Goal: Task Accomplishment & Management: Complete application form

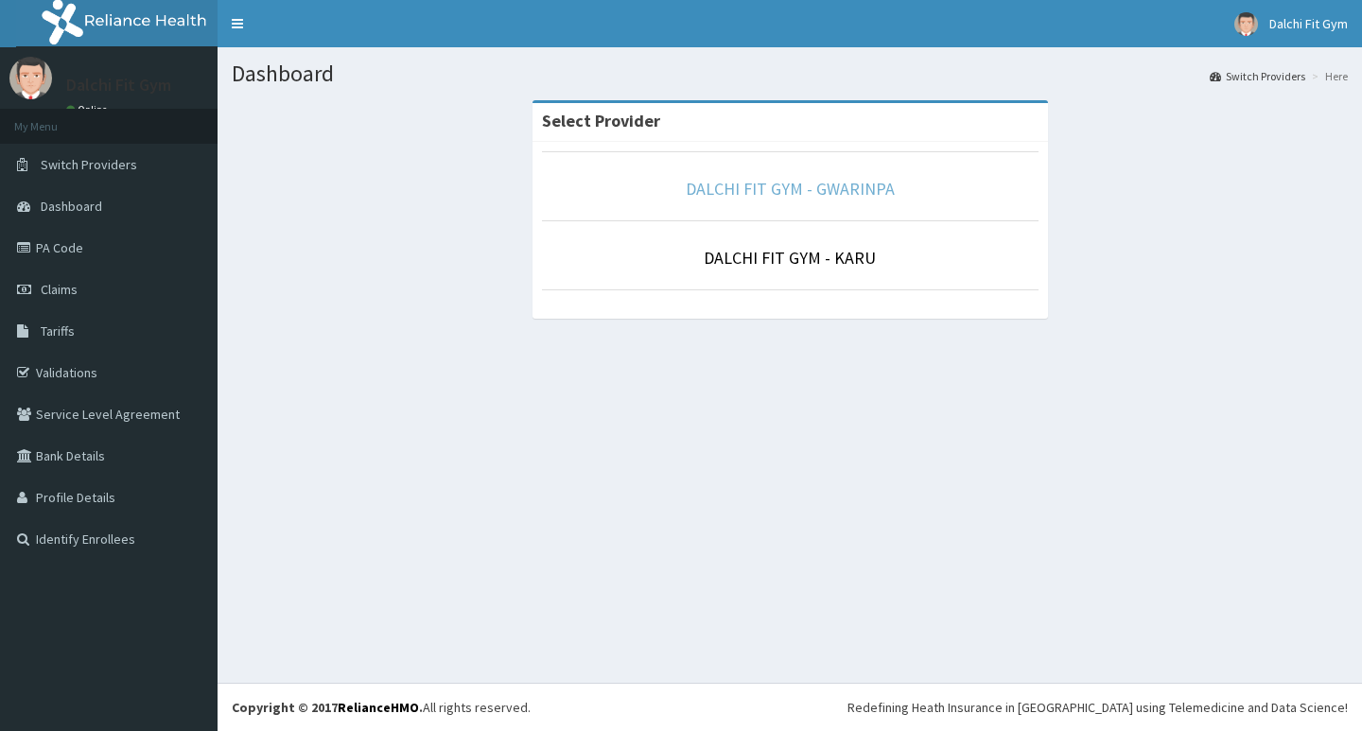
click at [841, 186] on link "DALCHI FIT GYM - GWARINPA" at bounding box center [790, 189] width 209 height 22
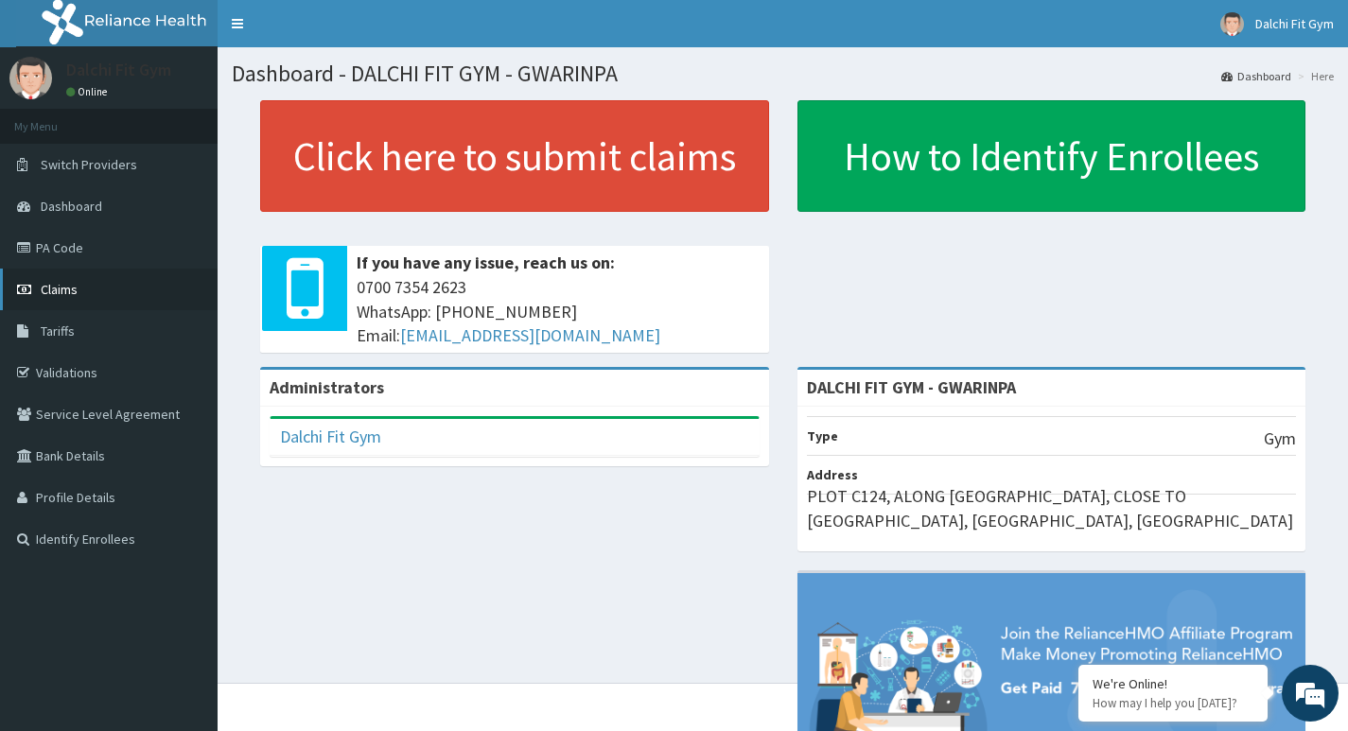
click at [115, 291] on link "Claims" at bounding box center [109, 290] width 218 height 42
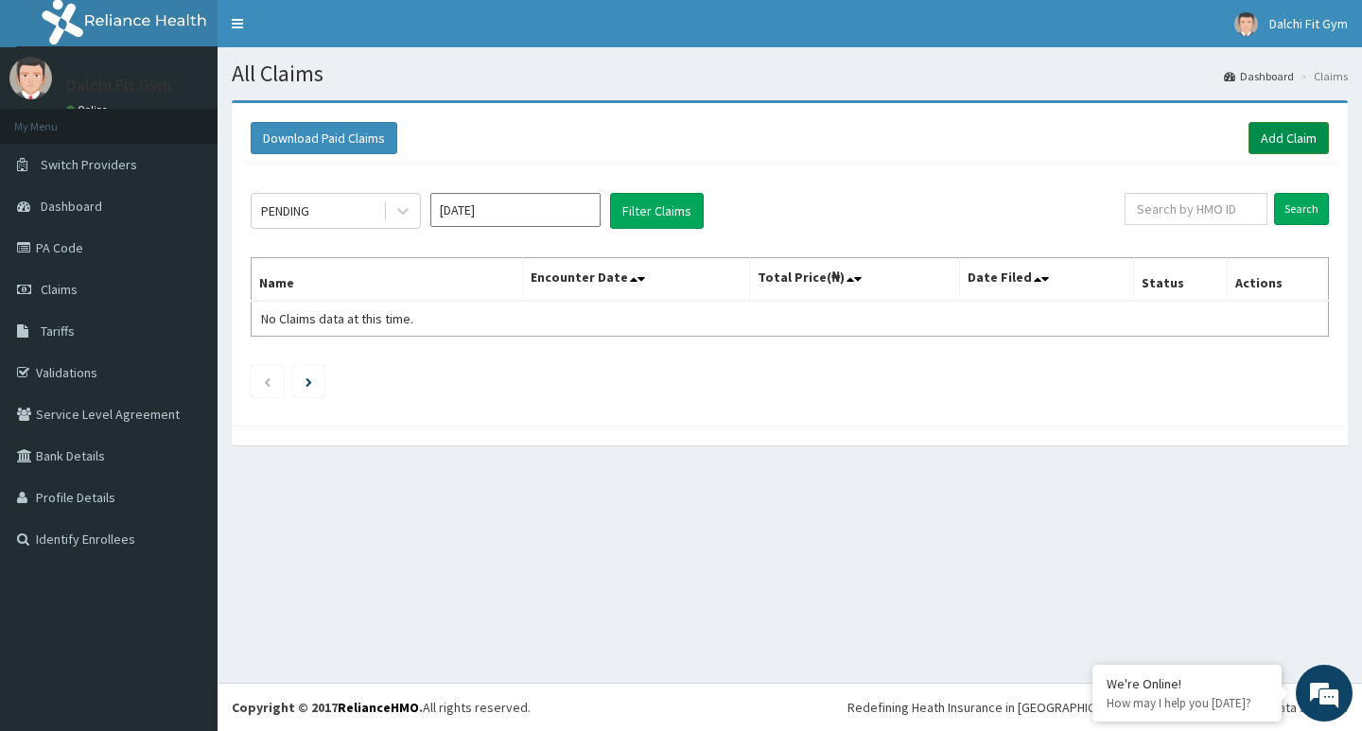
click at [1278, 134] on link "Add Claim" at bounding box center [1289, 138] width 80 height 32
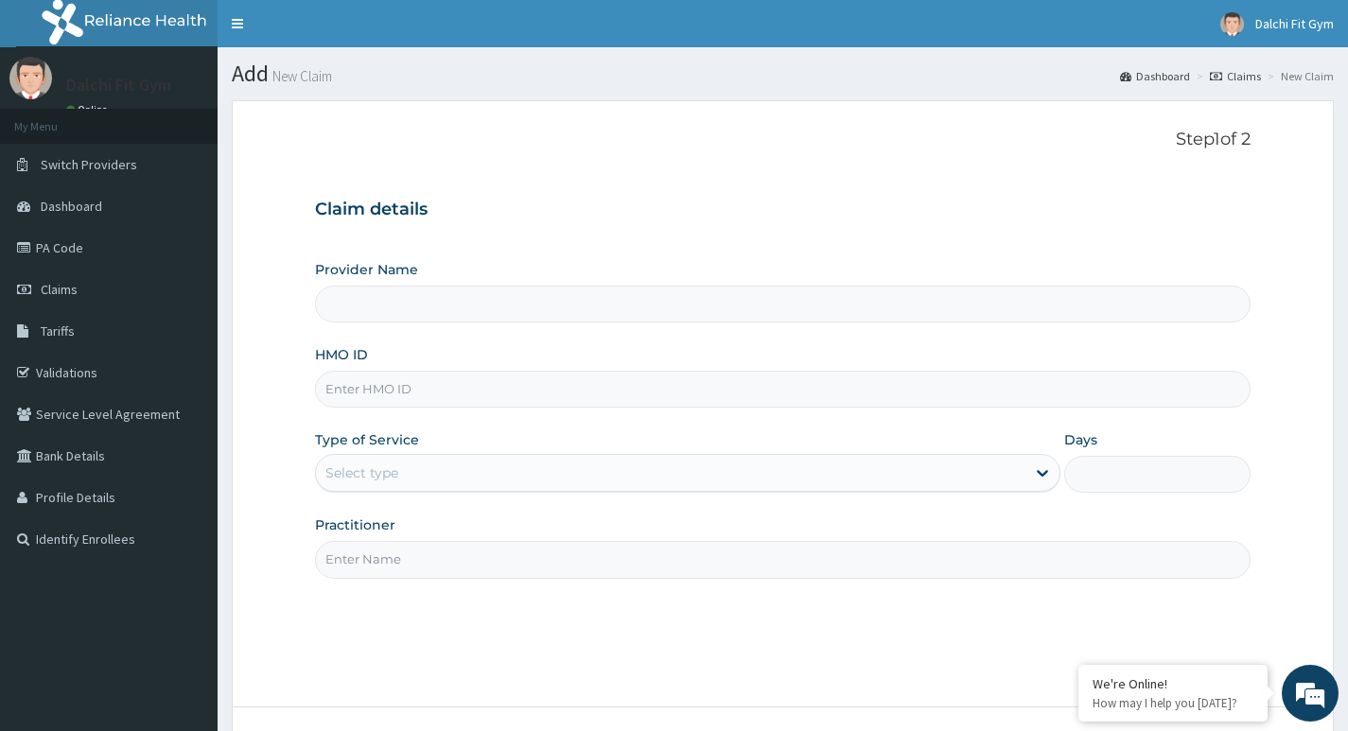
type input "DALCHI FIT GYM - GWARINPA"
type input "1"
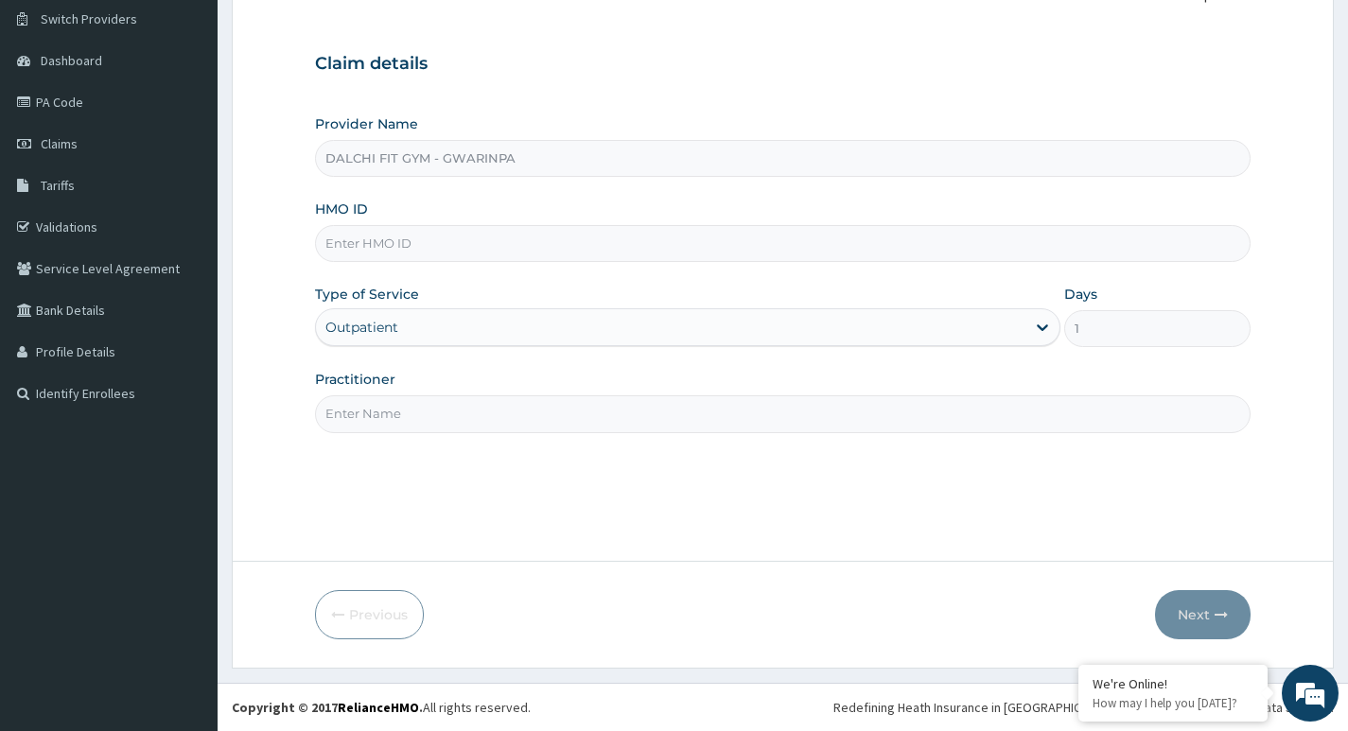
click at [411, 245] on input "HMO ID" at bounding box center [783, 243] width 936 height 37
type input "c"
type input "CYS/10042/A"
click at [371, 418] on input "Practitioner" at bounding box center [783, 413] width 936 height 37
type input "INSTRUCTOR"
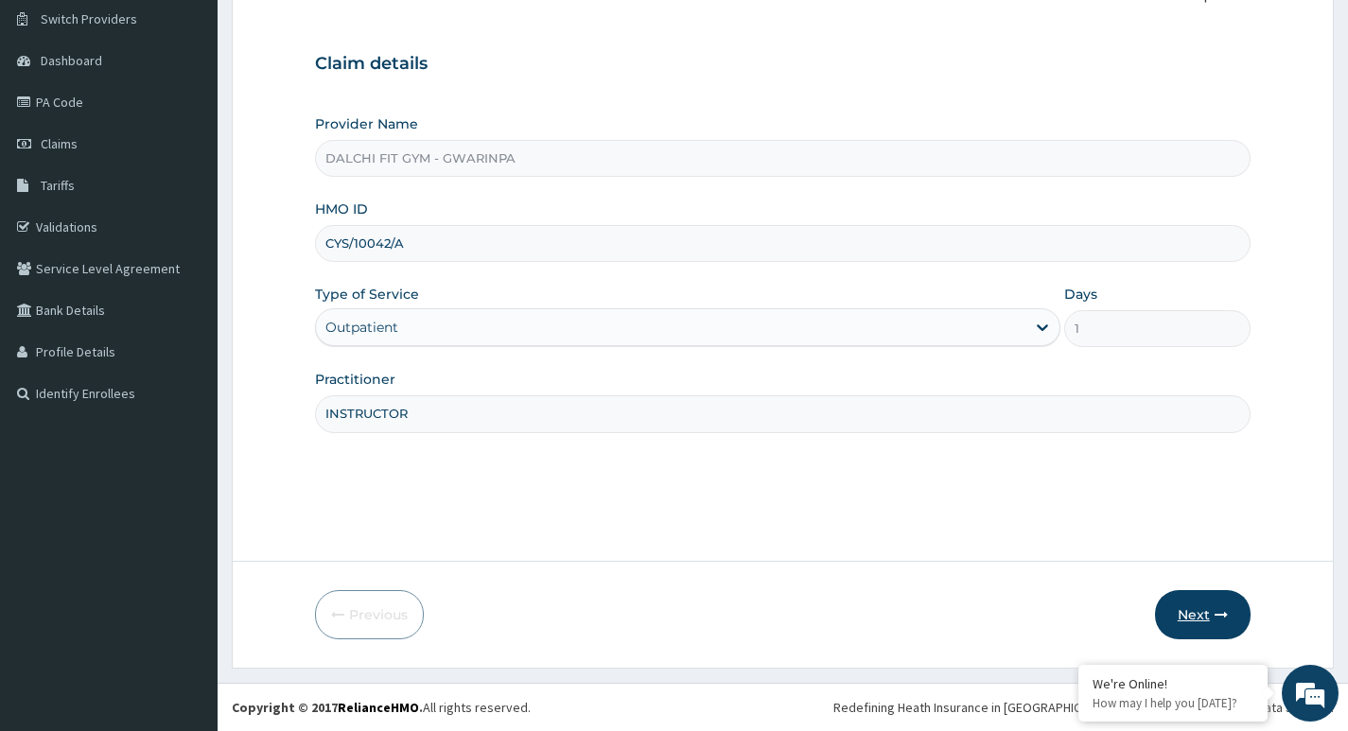
click at [1207, 608] on button "Next" at bounding box center [1203, 614] width 96 height 49
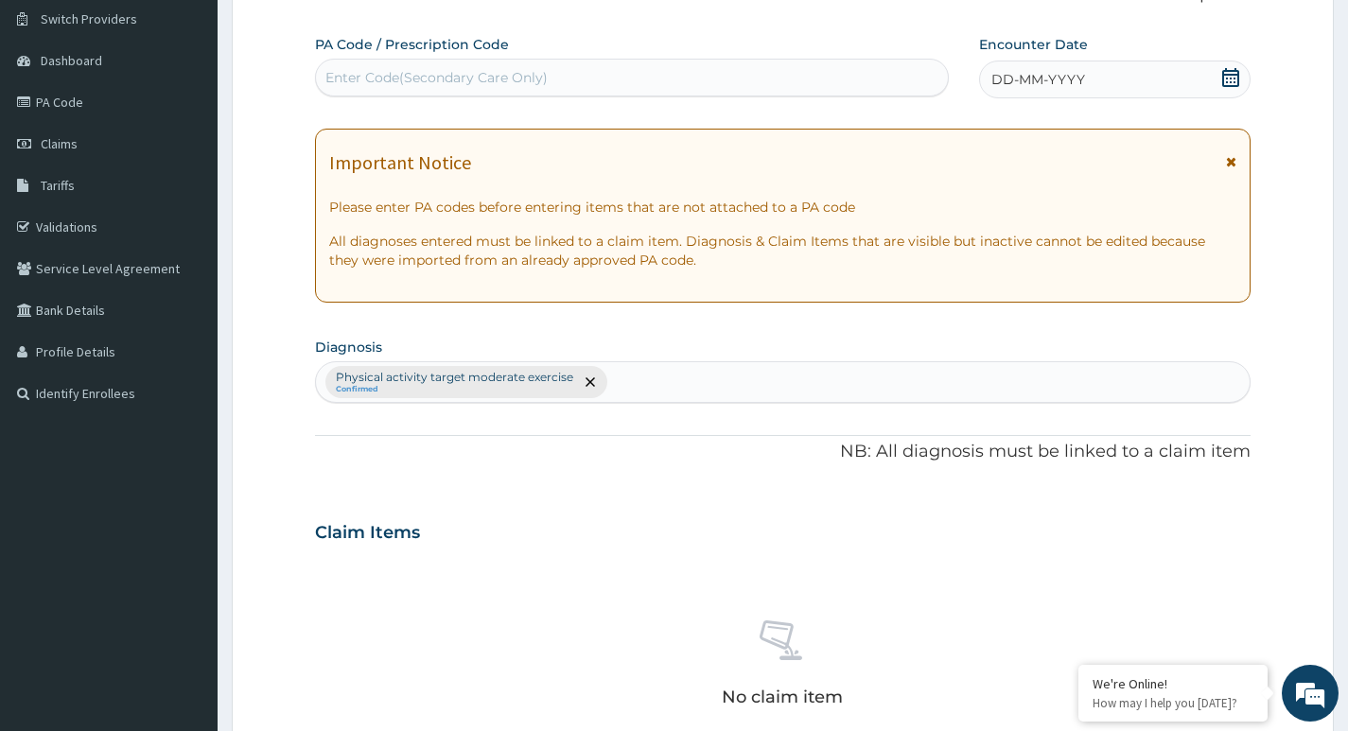
click at [386, 67] on div "Enter Code(Secondary Care Only)" at bounding box center [632, 77] width 632 height 30
type input "PA/C7D117"
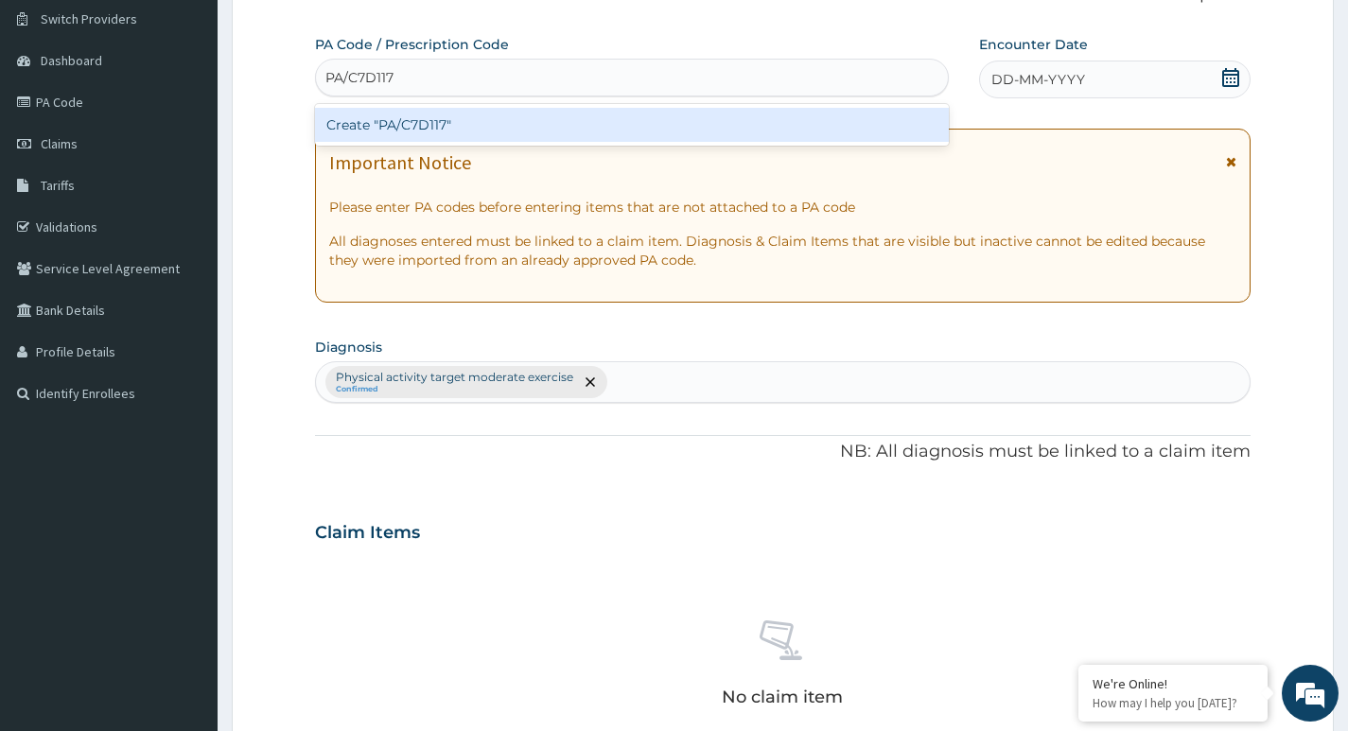
click at [515, 122] on div "Create "PA/C7D117"" at bounding box center [632, 125] width 634 height 34
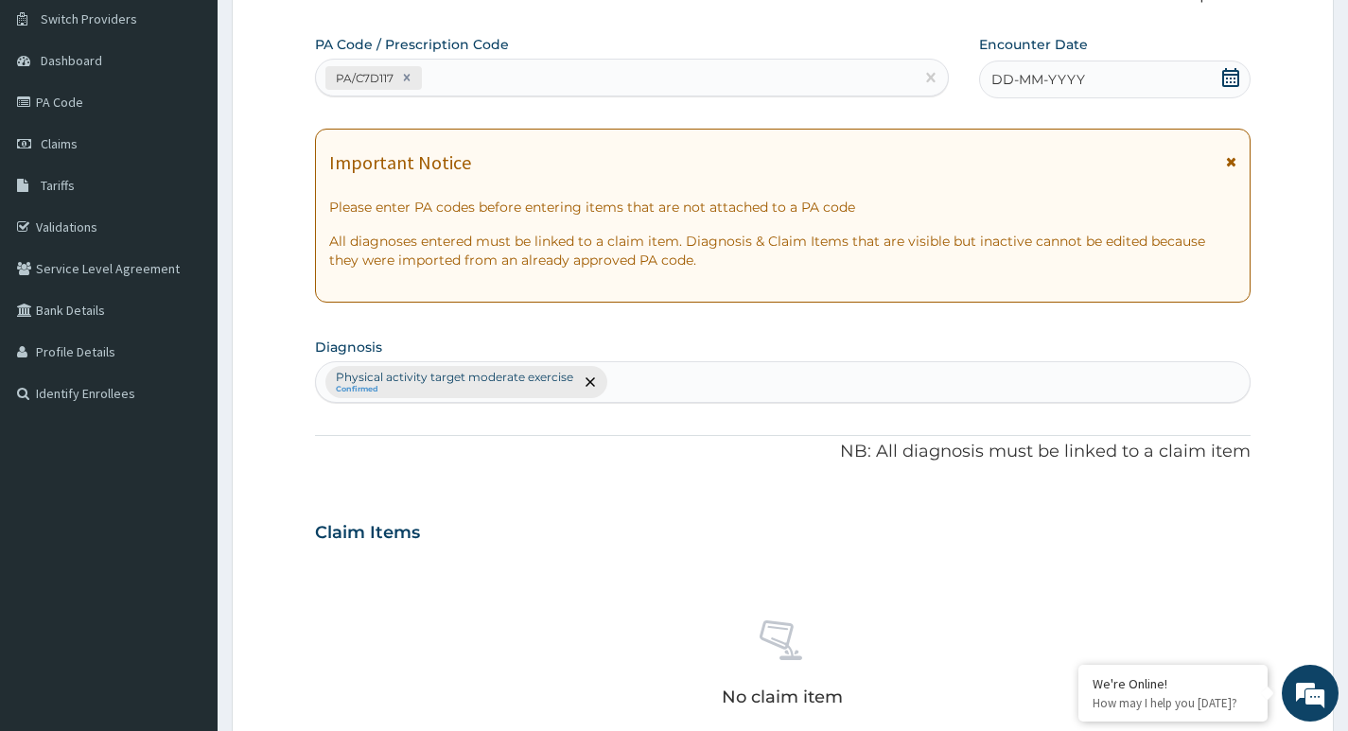
click at [1234, 78] on icon at bounding box center [1230, 77] width 17 height 19
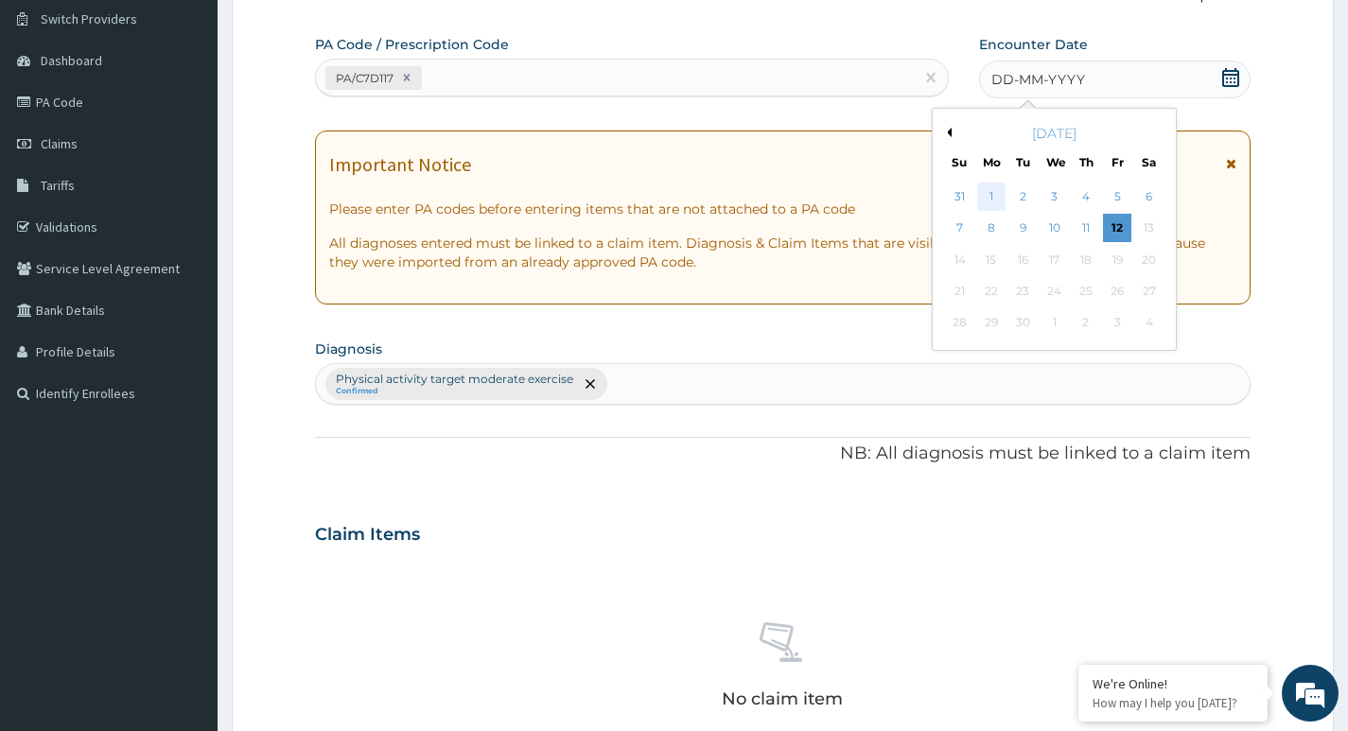
click at [990, 199] on div "1" at bounding box center [991, 197] width 28 height 28
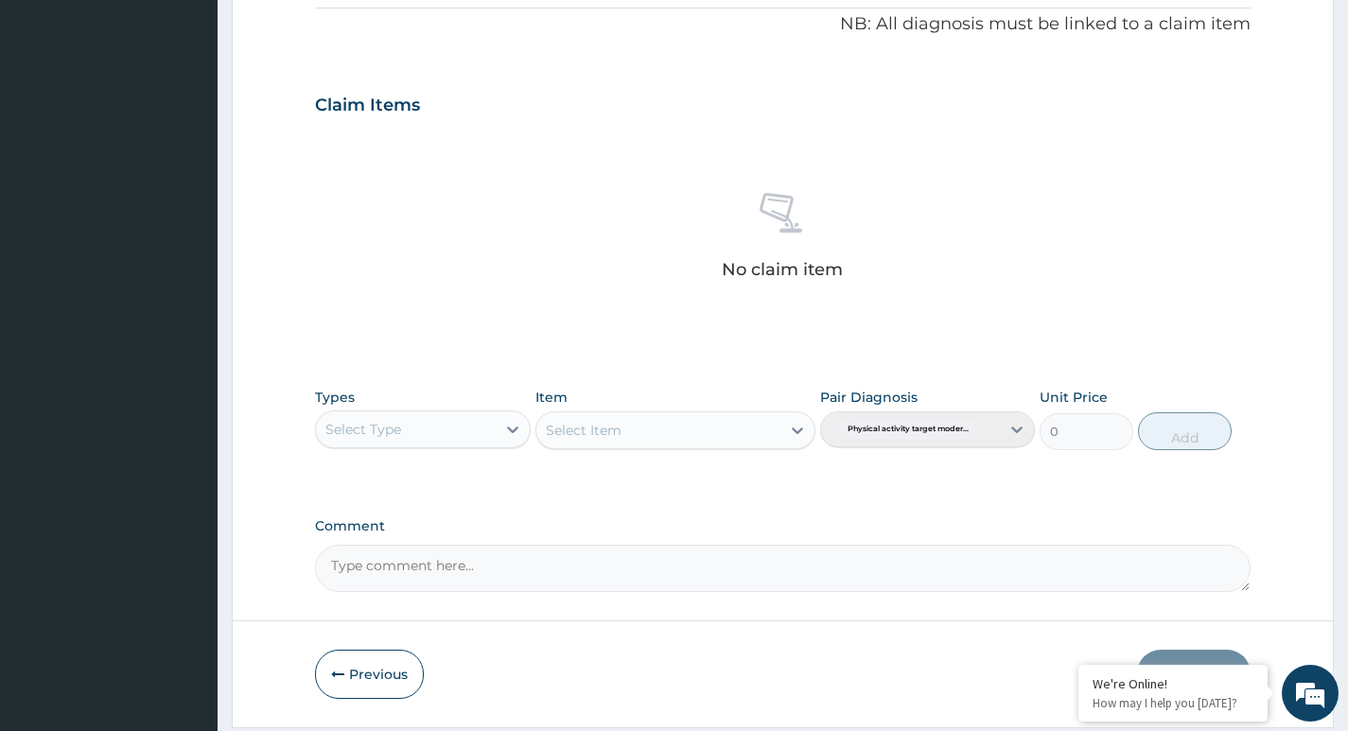
scroll to position [633, 0]
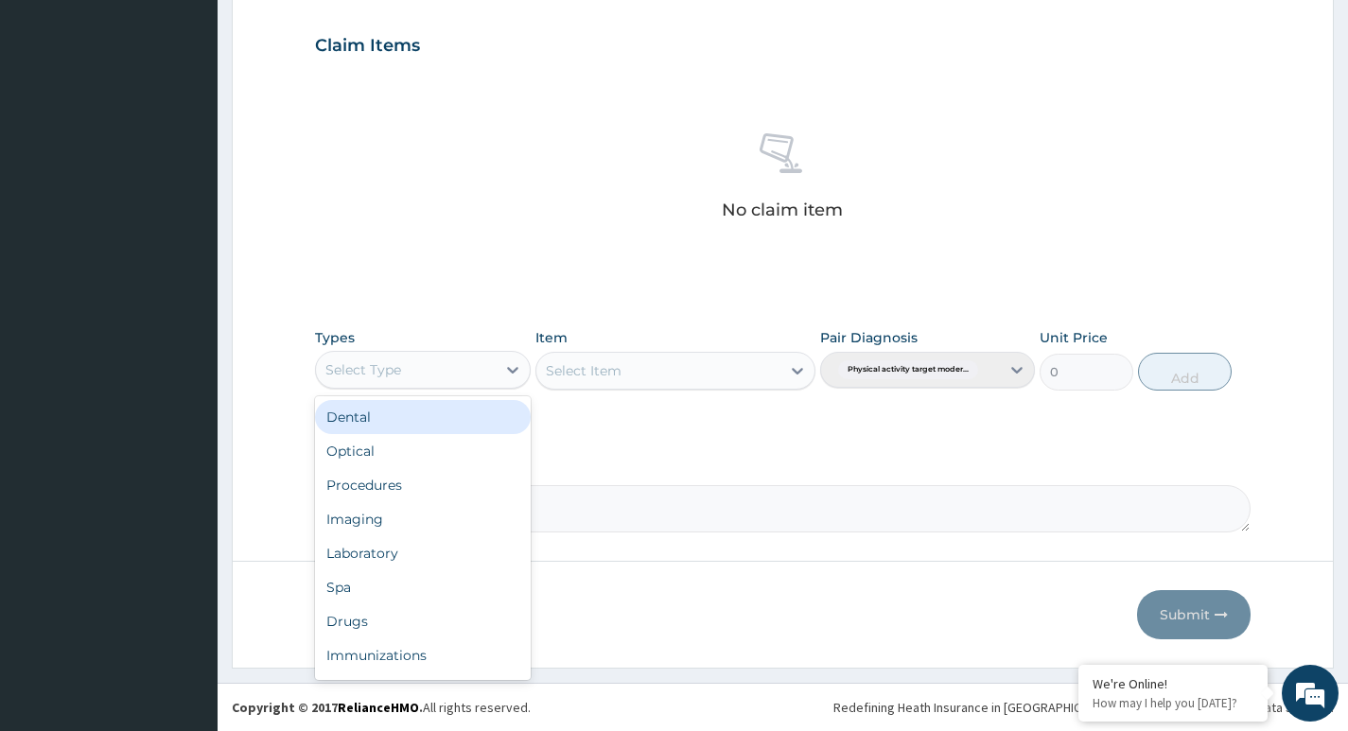
click at [476, 359] on div "Select Type" at bounding box center [405, 370] width 179 height 30
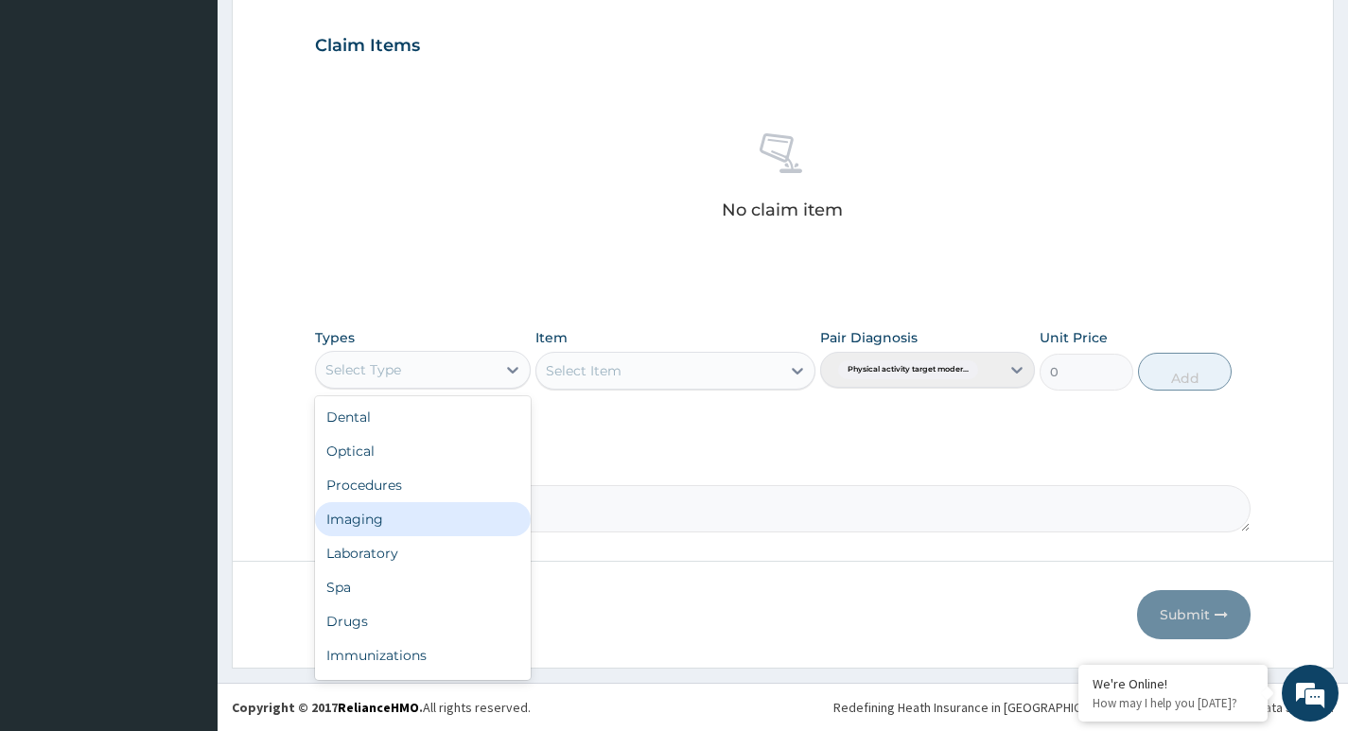
type input "G"
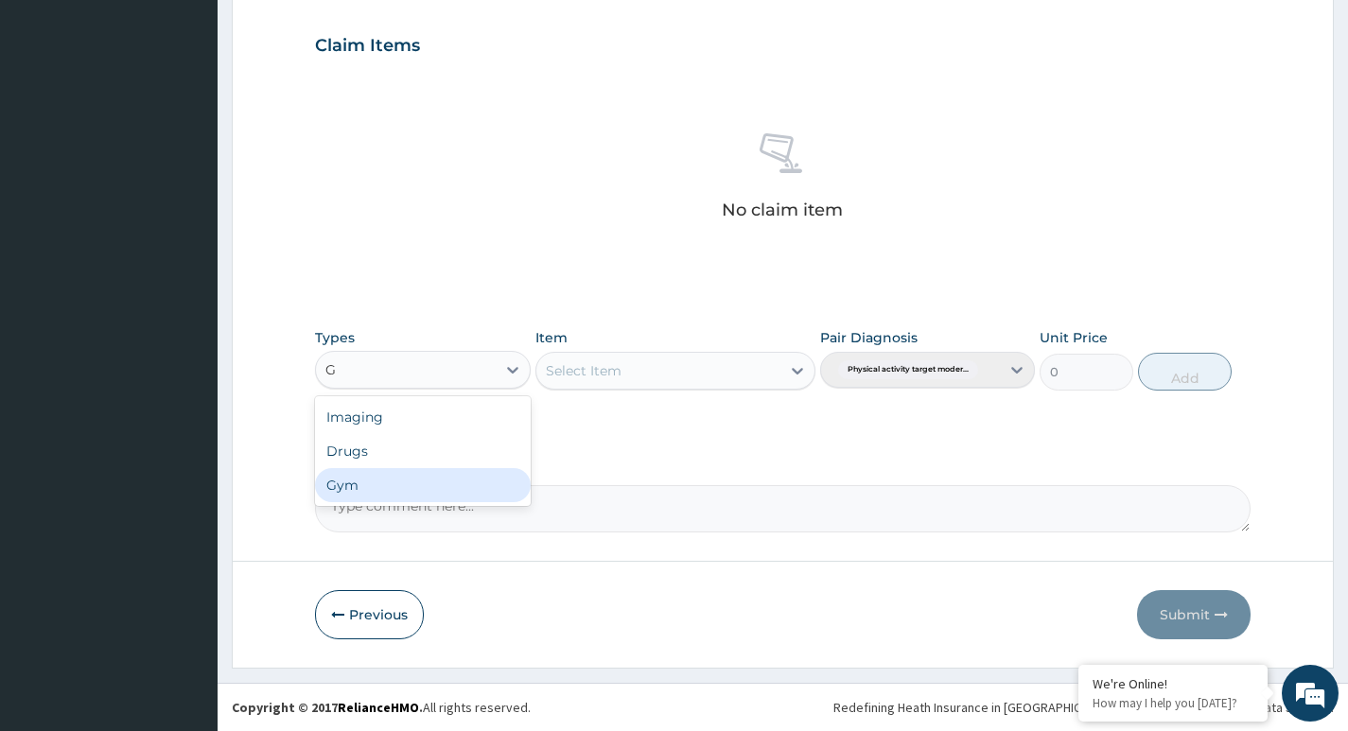
drag, startPoint x: 430, startPoint y: 491, endPoint x: 431, endPoint y: 481, distance: 10.4
click at [429, 488] on div "Gym" at bounding box center [422, 485] width 215 height 34
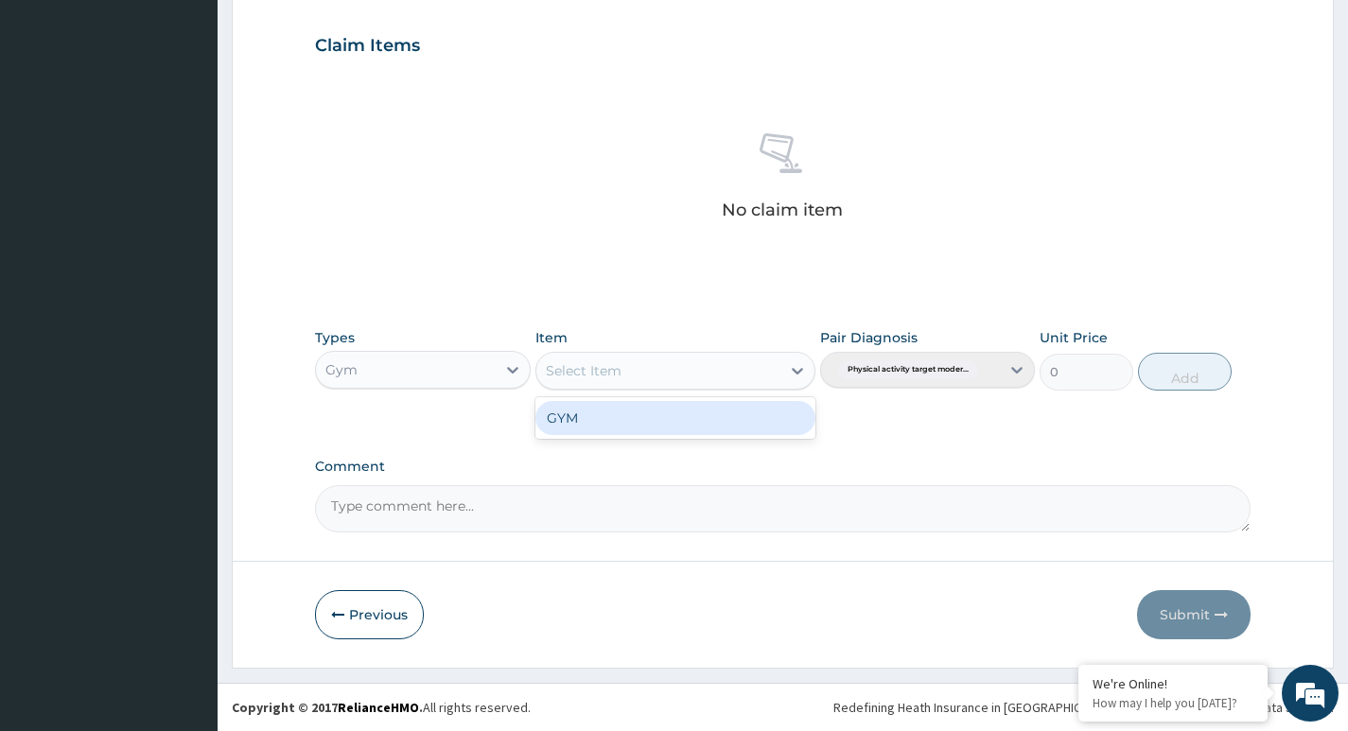
click at [754, 365] on div "Select Item" at bounding box center [658, 371] width 245 height 30
click at [702, 415] on div "GYM" at bounding box center [675, 418] width 281 height 34
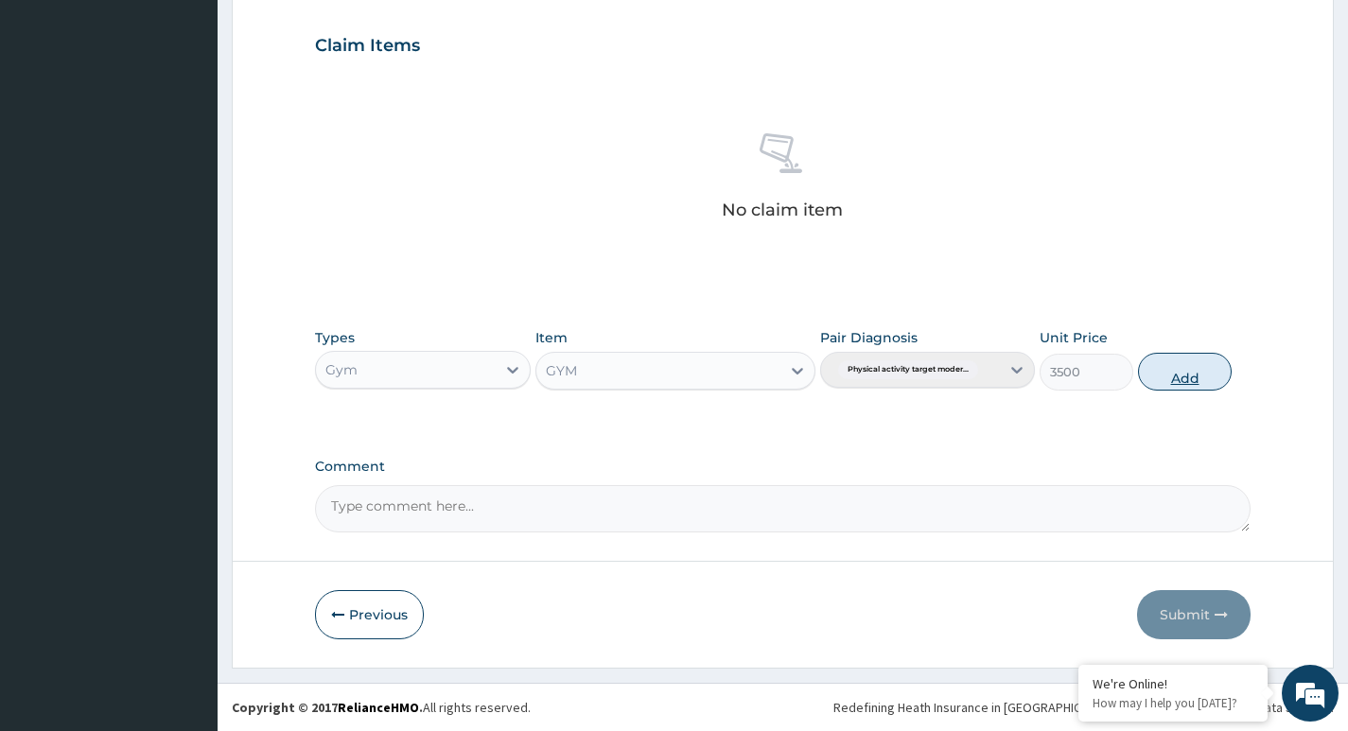
click at [1174, 373] on button "Add" at bounding box center [1185, 372] width 94 height 38
type input "0"
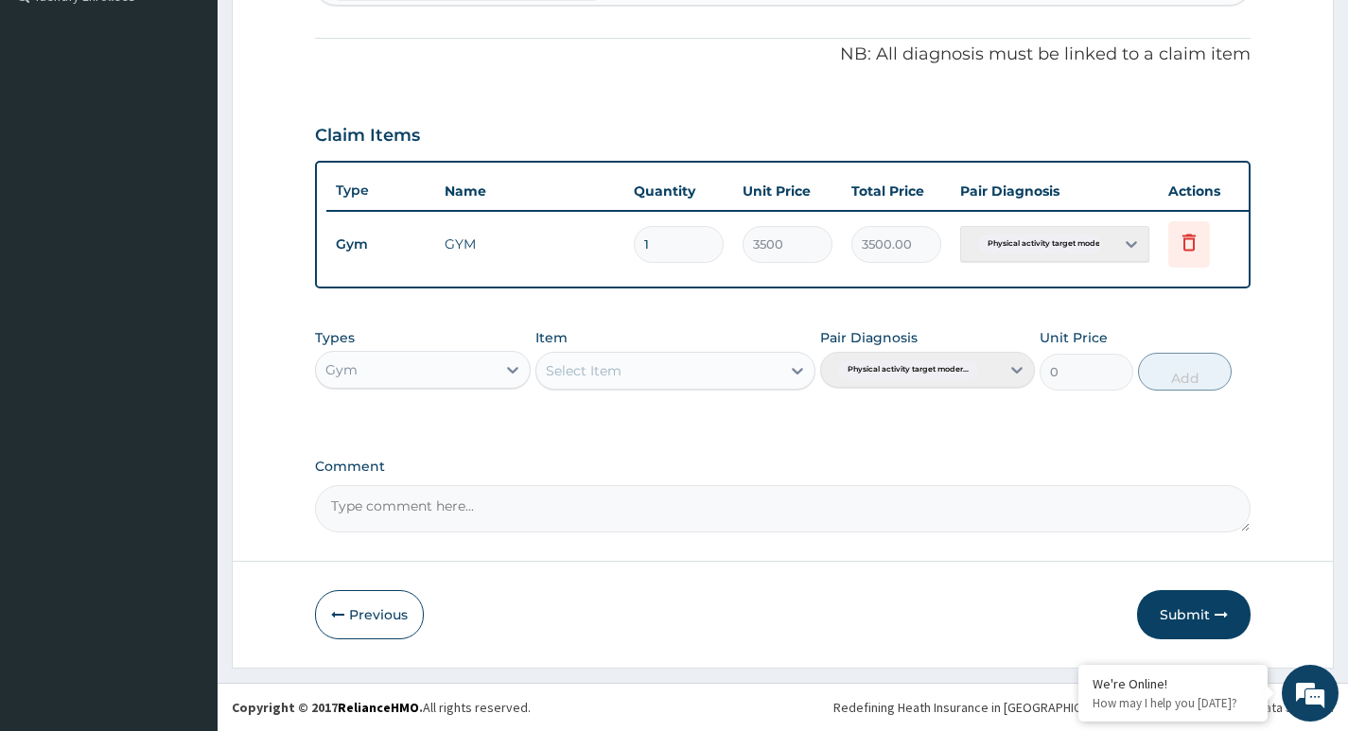
scroll to position [557, 0]
click at [1193, 609] on button "Submit" at bounding box center [1194, 614] width 114 height 49
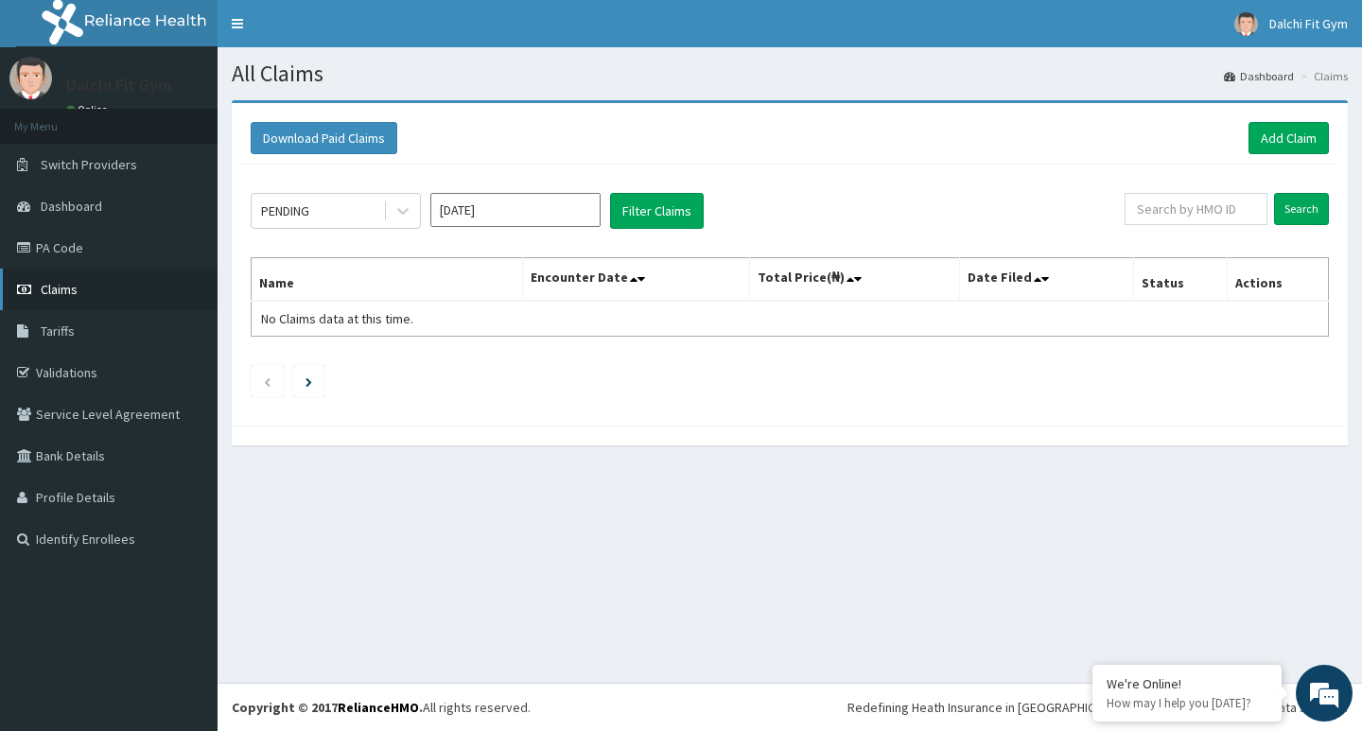
click at [109, 282] on link "Claims" at bounding box center [109, 290] width 218 height 42
click at [105, 284] on link "Claims" at bounding box center [109, 290] width 218 height 42
click at [1269, 137] on link "Add Claim" at bounding box center [1289, 138] width 80 height 32
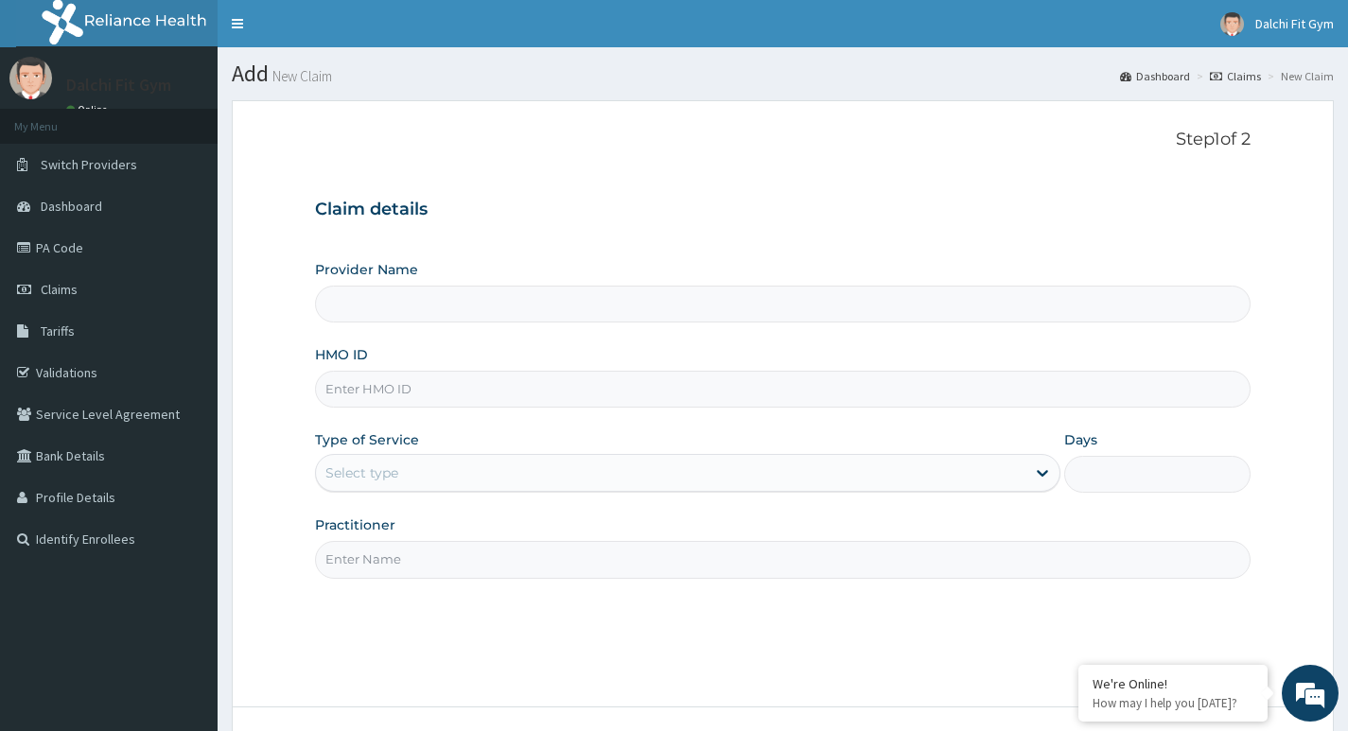
type input "DALCHI FIT GYM - GWARINPA"
type input "1"
click at [378, 387] on input "HMO ID" at bounding box center [783, 389] width 936 height 37
type input "REL/10592/A"
click at [372, 557] on input "Practitioner" at bounding box center [783, 559] width 936 height 37
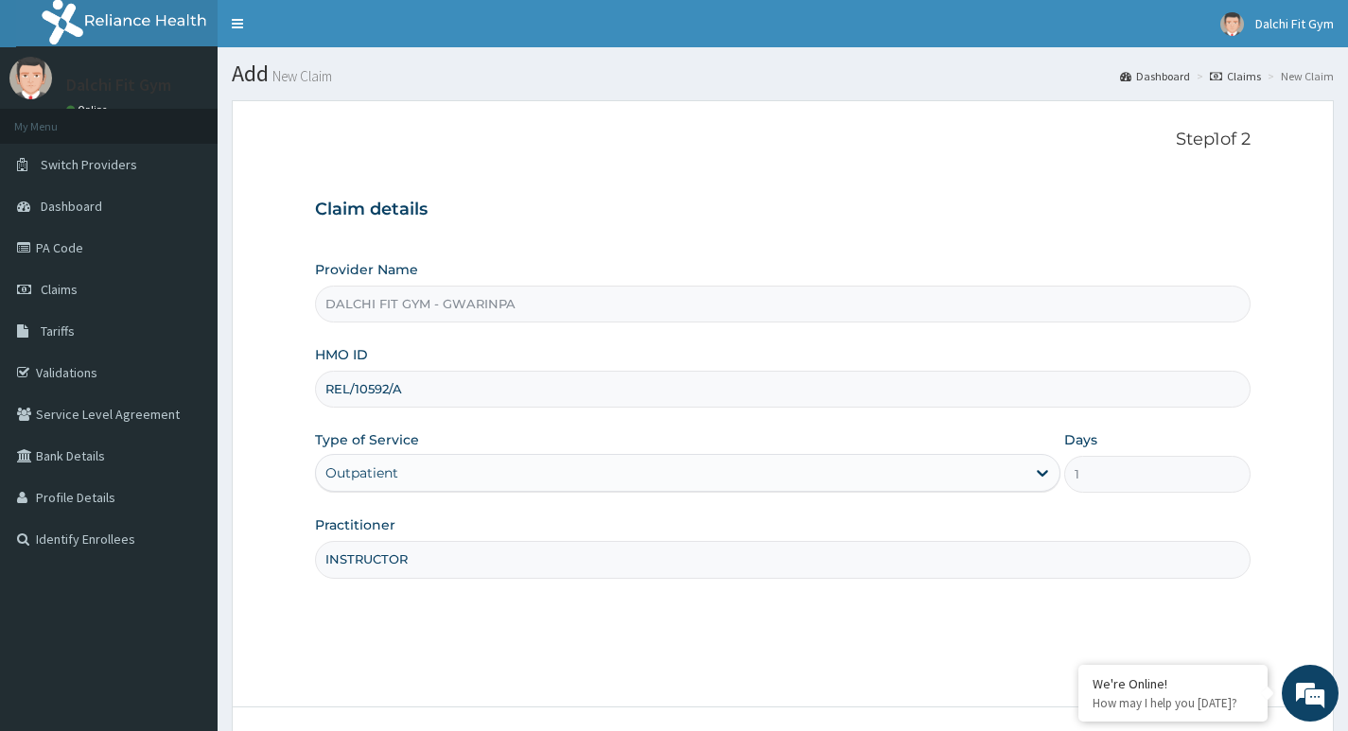
scroll to position [146, 0]
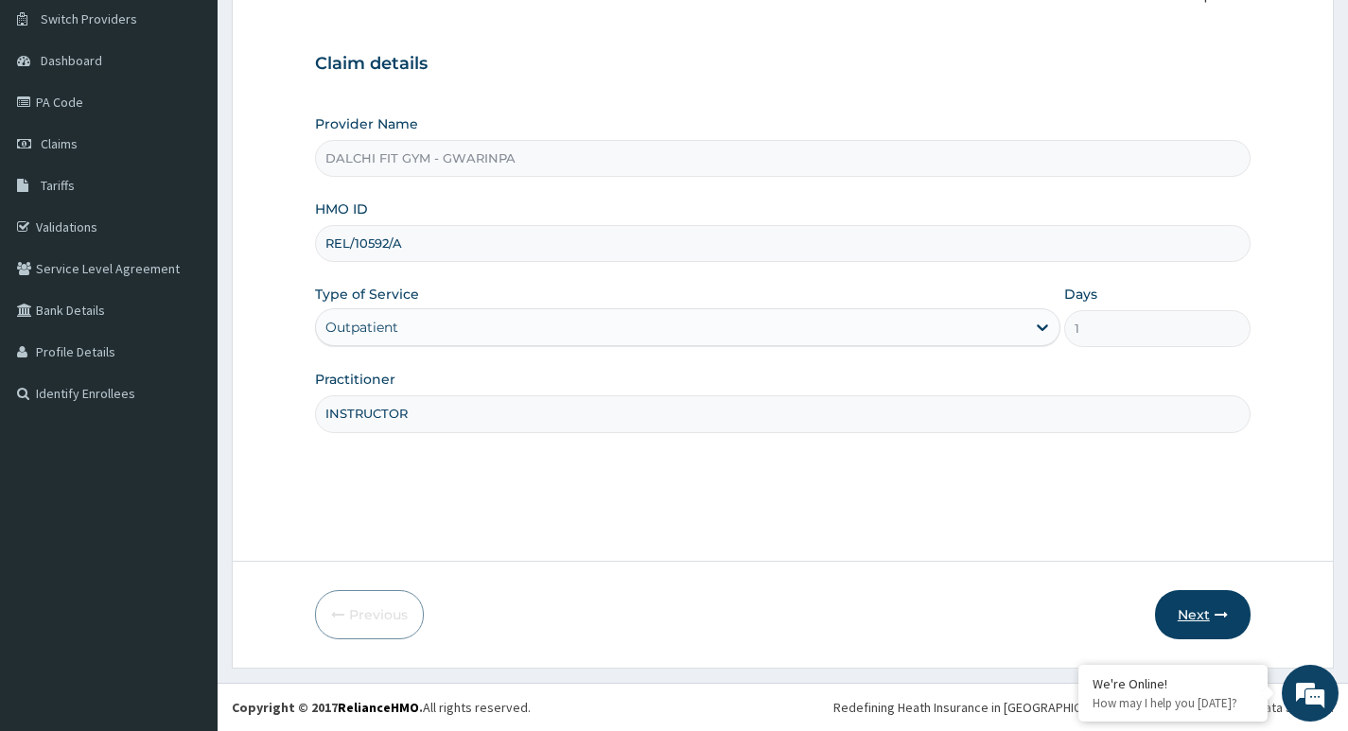
type input "INSTRUCTOR"
click at [1182, 607] on button "Next" at bounding box center [1203, 614] width 96 height 49
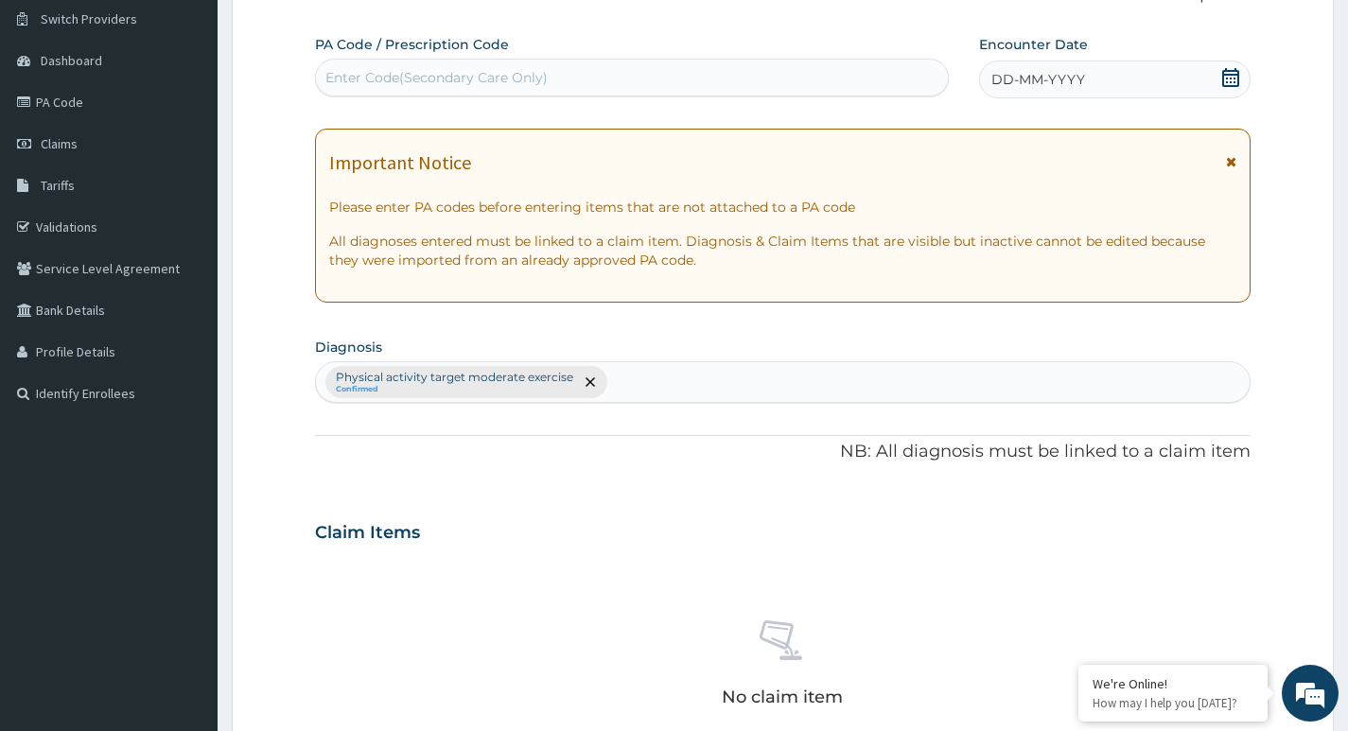
click at [351, 71] on div "Enter Code(Secondary Care Only)" at bounding box center [436, 77] width 222 height 19
type input "PA/78F61D"
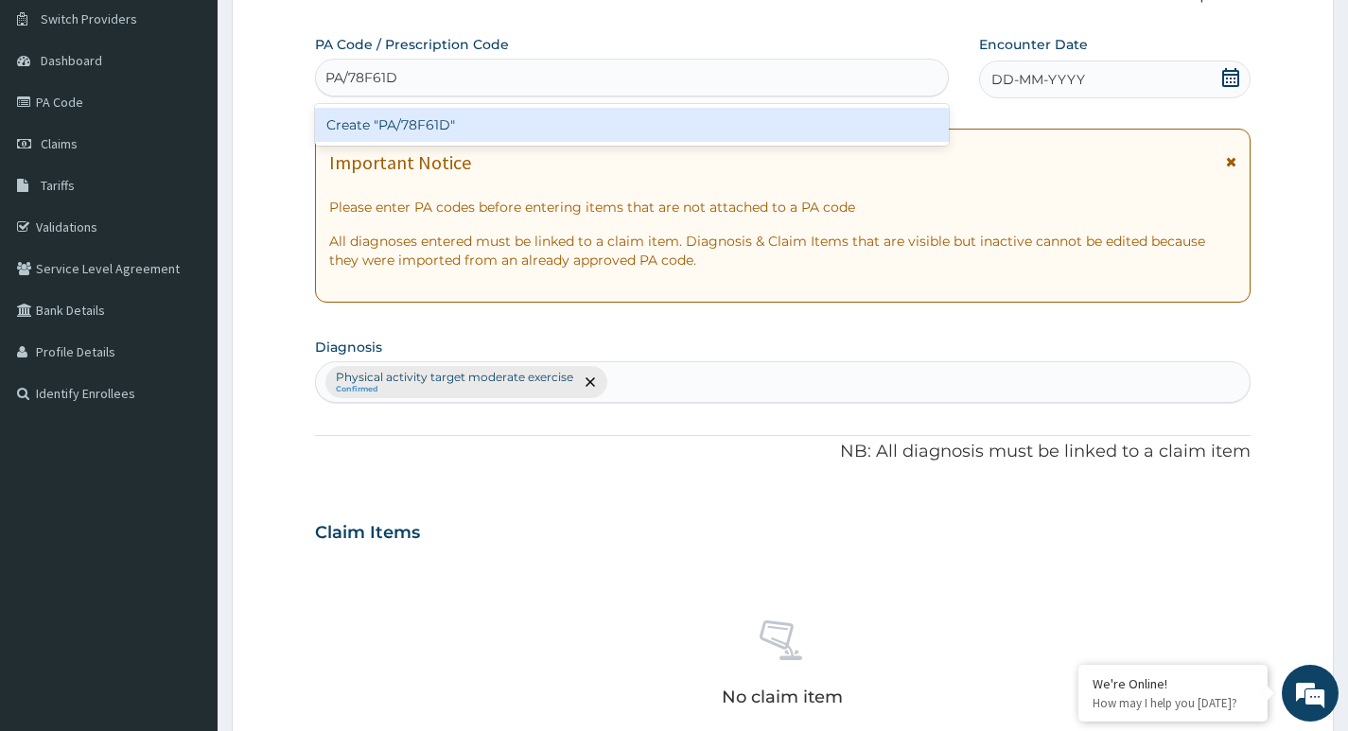
click at [604, 113] on div "Create "PA/78F61D"" at bounding box center [632, 125] width 634 height 34
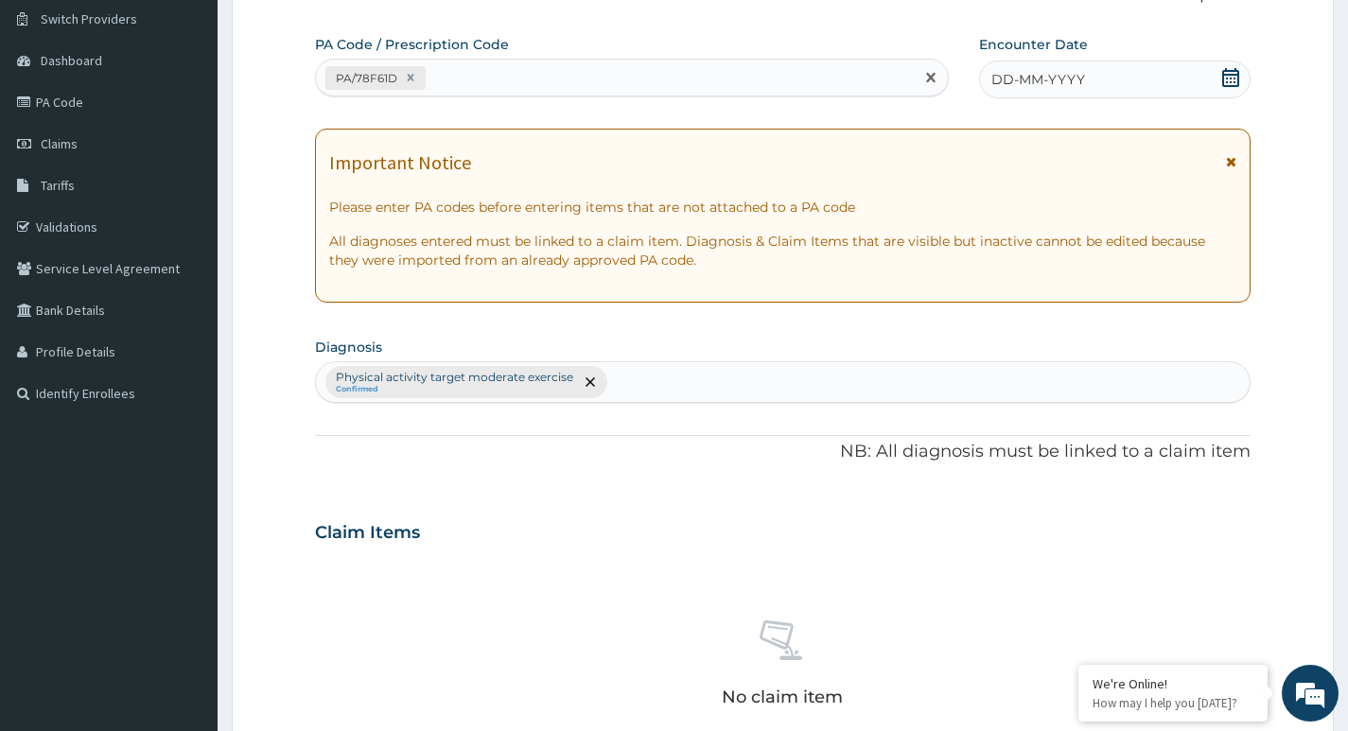
click at [1229, 79] on icon at bounding box center [1230, 77] width 19 height 19
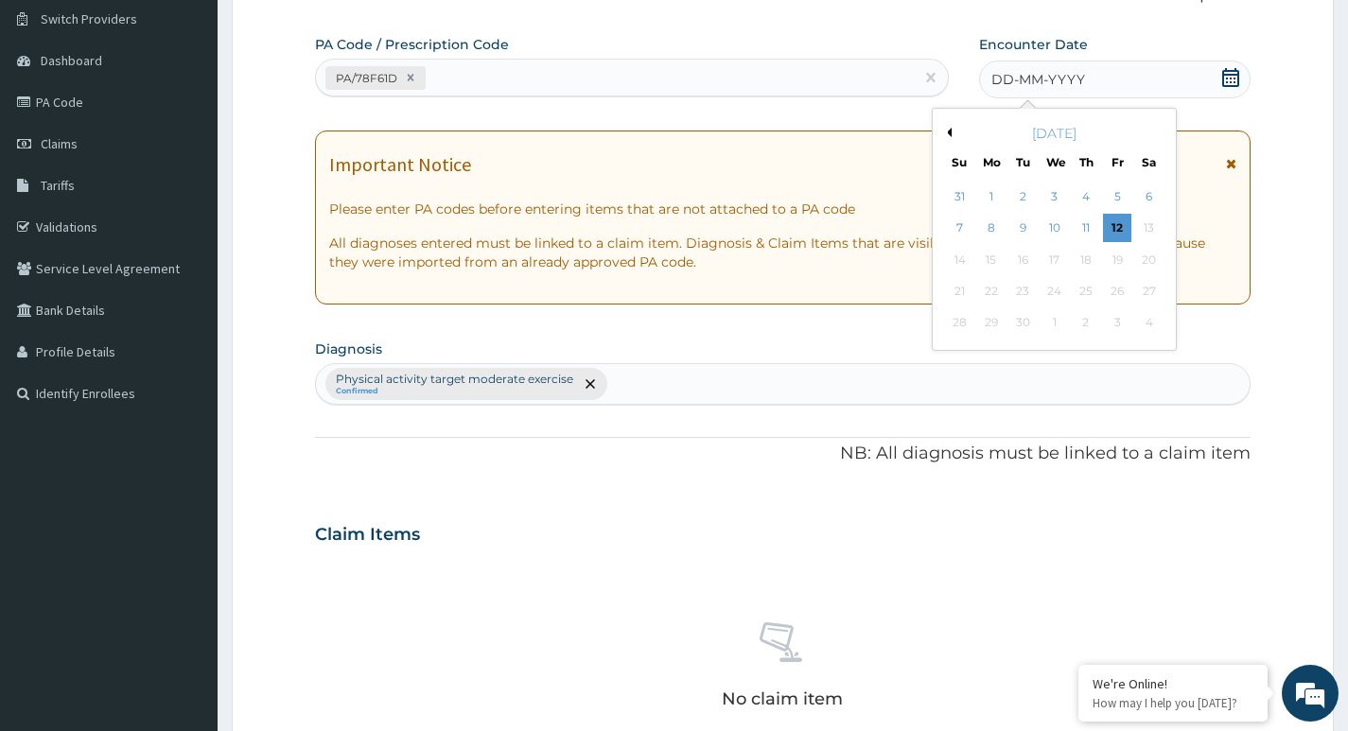
click at [992, 201] on div "1" at bounding box center [991, 197] width 28 height 28
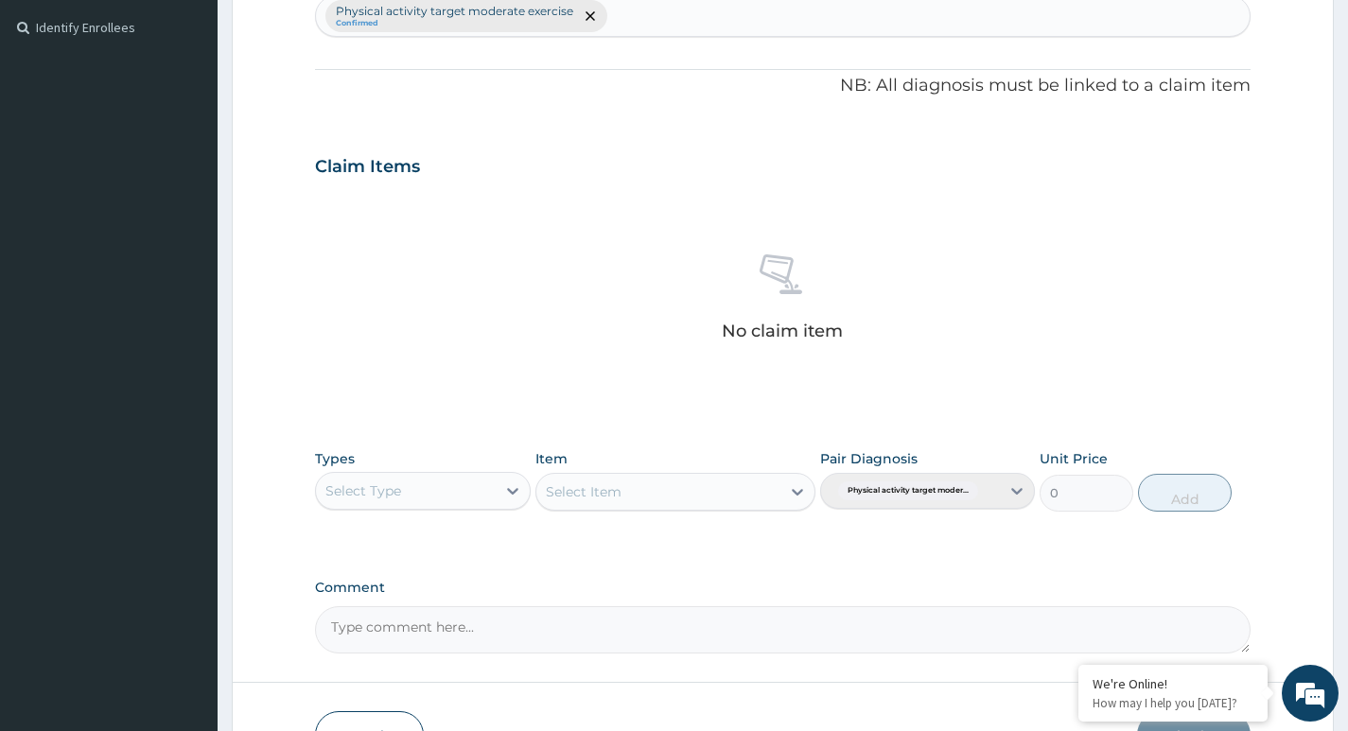
scroll to position [633, 0]
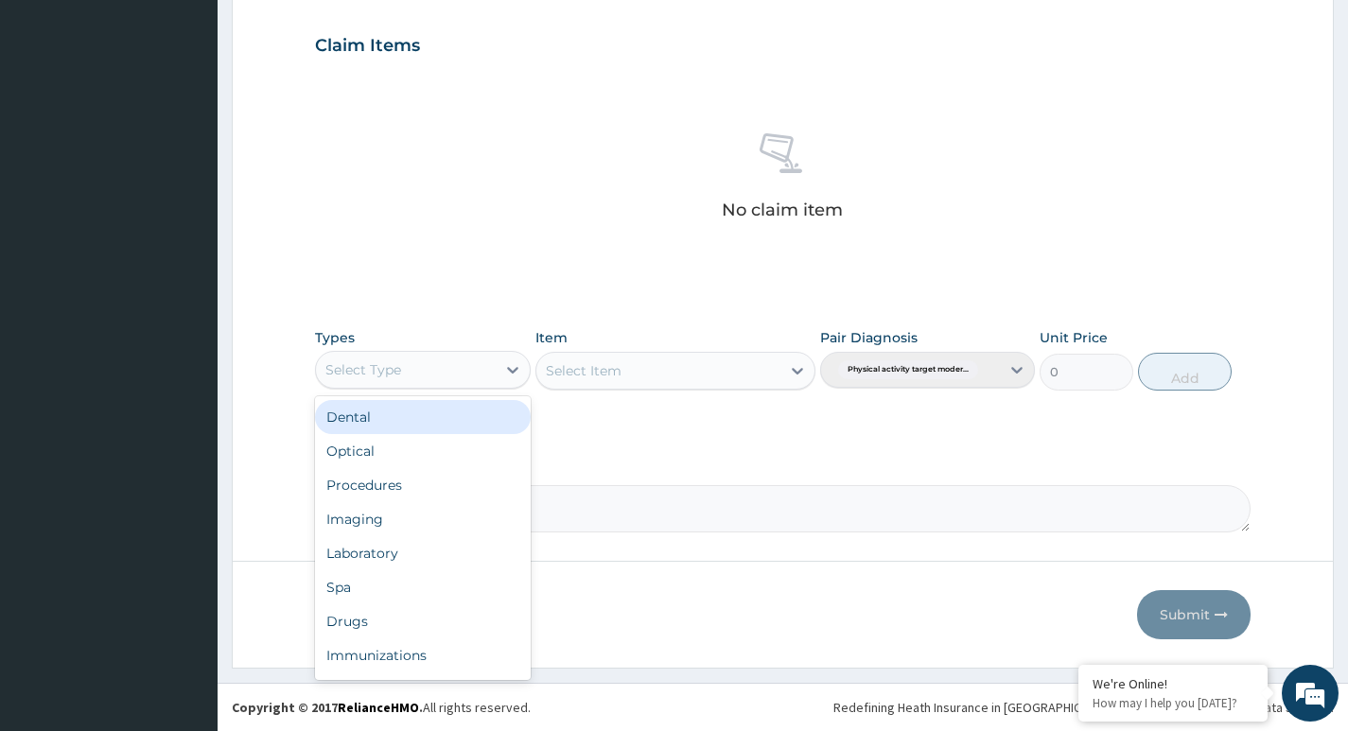
click at [483, 369] on div "Select Type" at bounding box center [405, 370] width 179 height 30
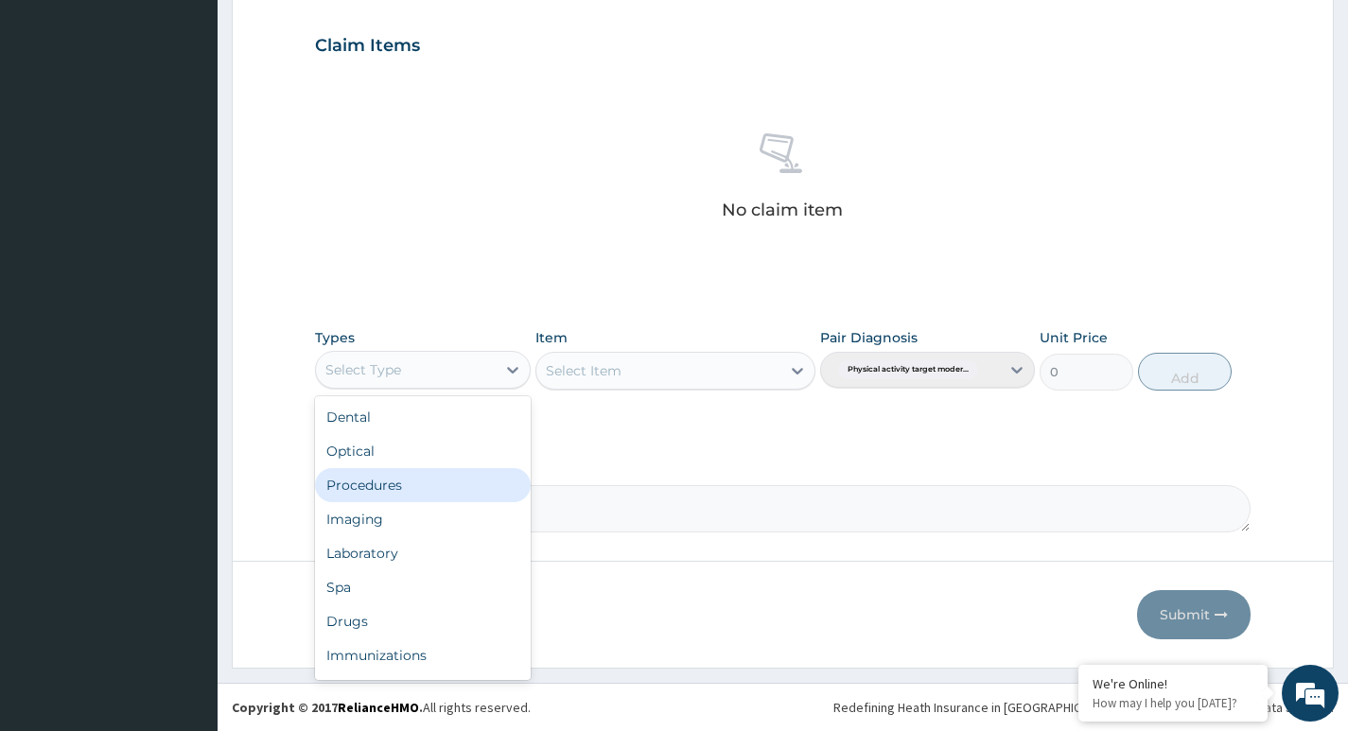
type input "G"
click at [405, 496] on div "Gym" at bounding box center [422, 485] width 215 height 34
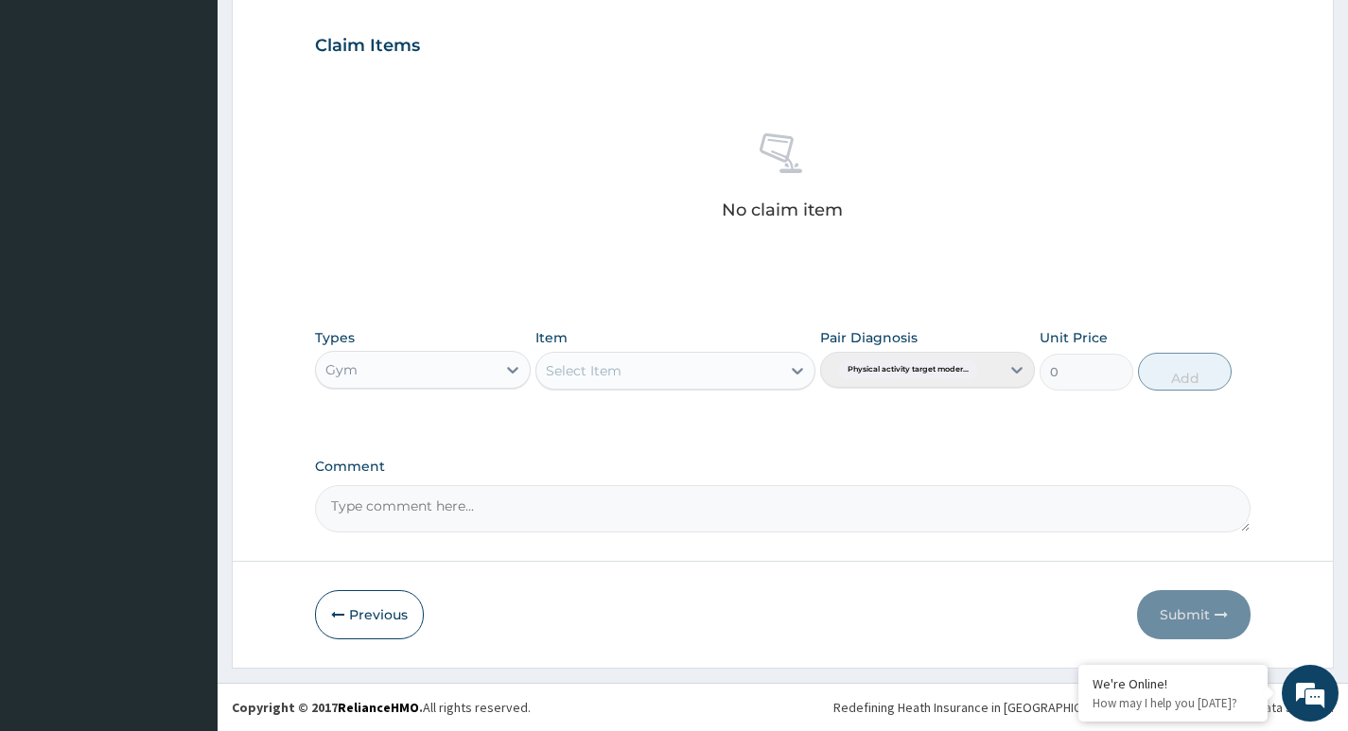
click at [737, 366] on div "Select Item" at bounding box center [658, 371] width 245 height 30
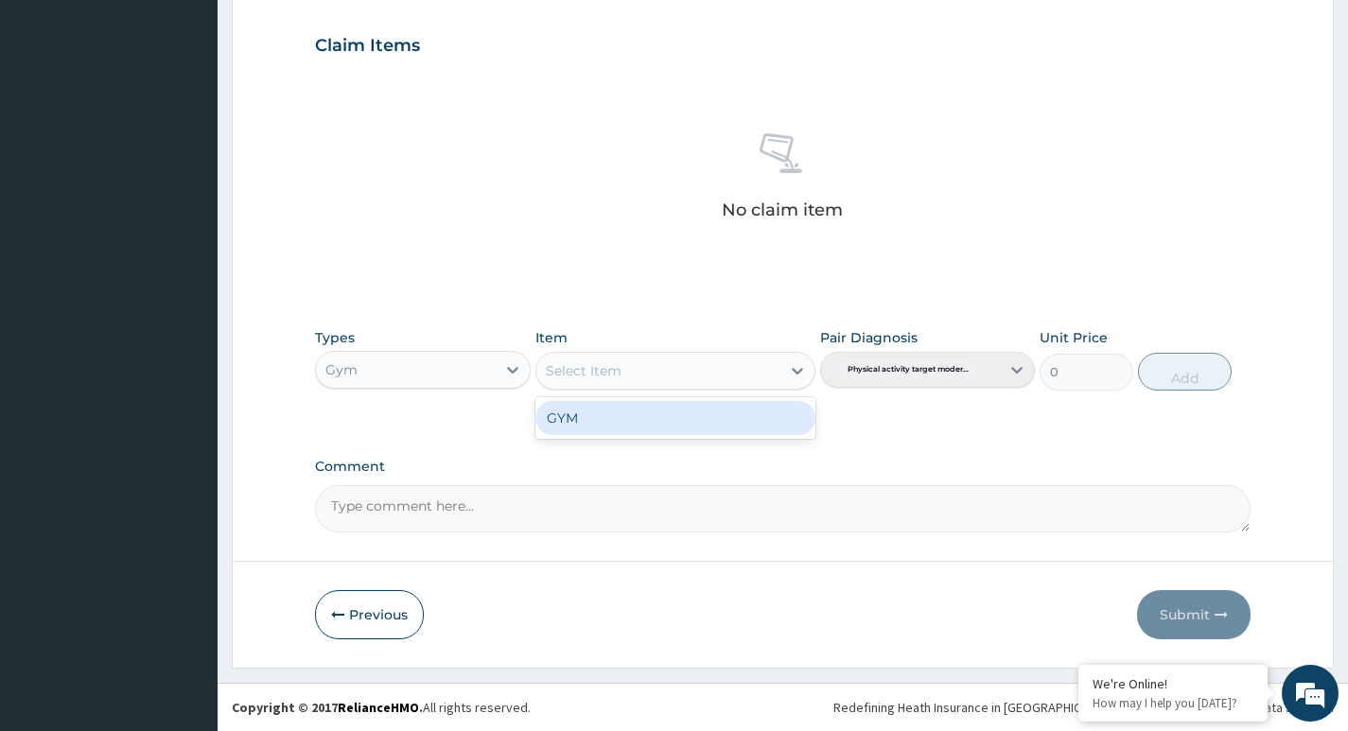
click at [709, 419] on div "GYM" at bounding box center [675, 418] width 281 height 34
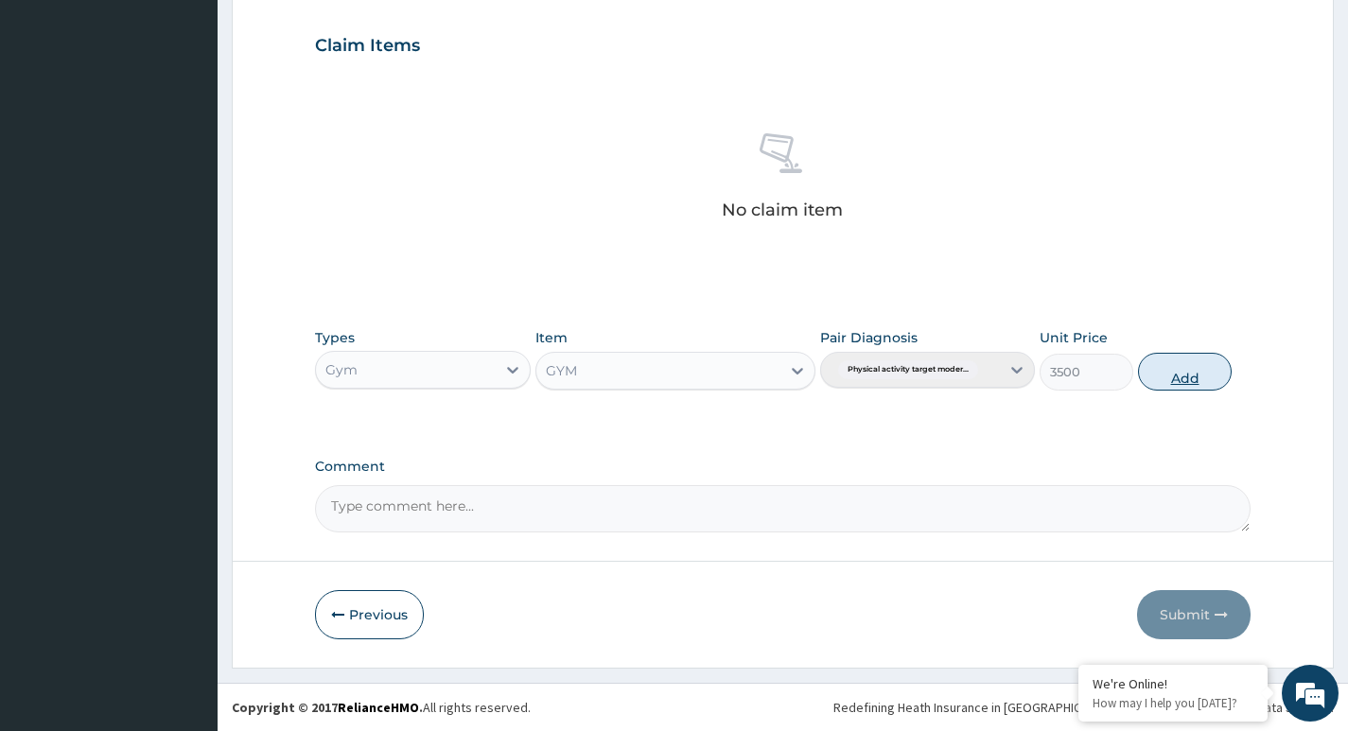
click at [1167, 366] on button "Add" at bounding box center [1185, 372] width 94 height 38
type input "0"
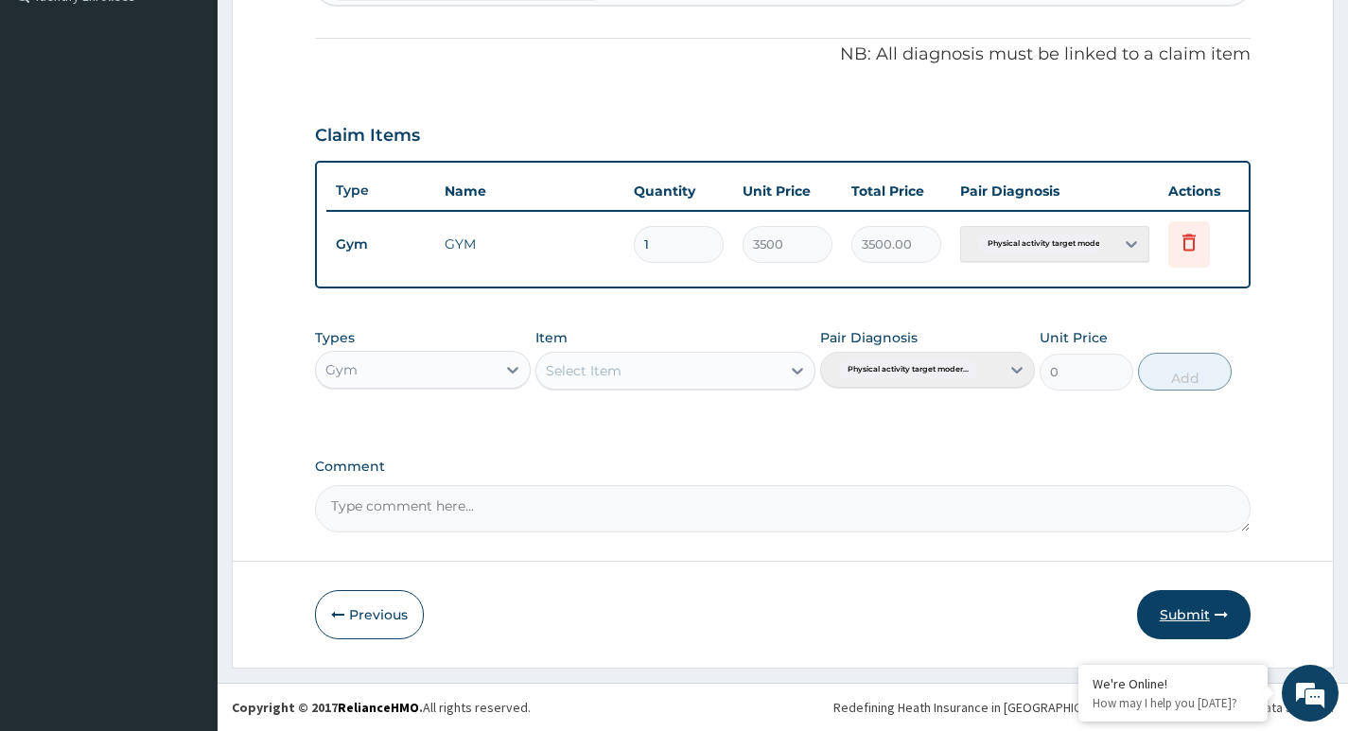
click at [1181, 615] on button "Submit" at bounding box center [1194, 614] width 114 height 49
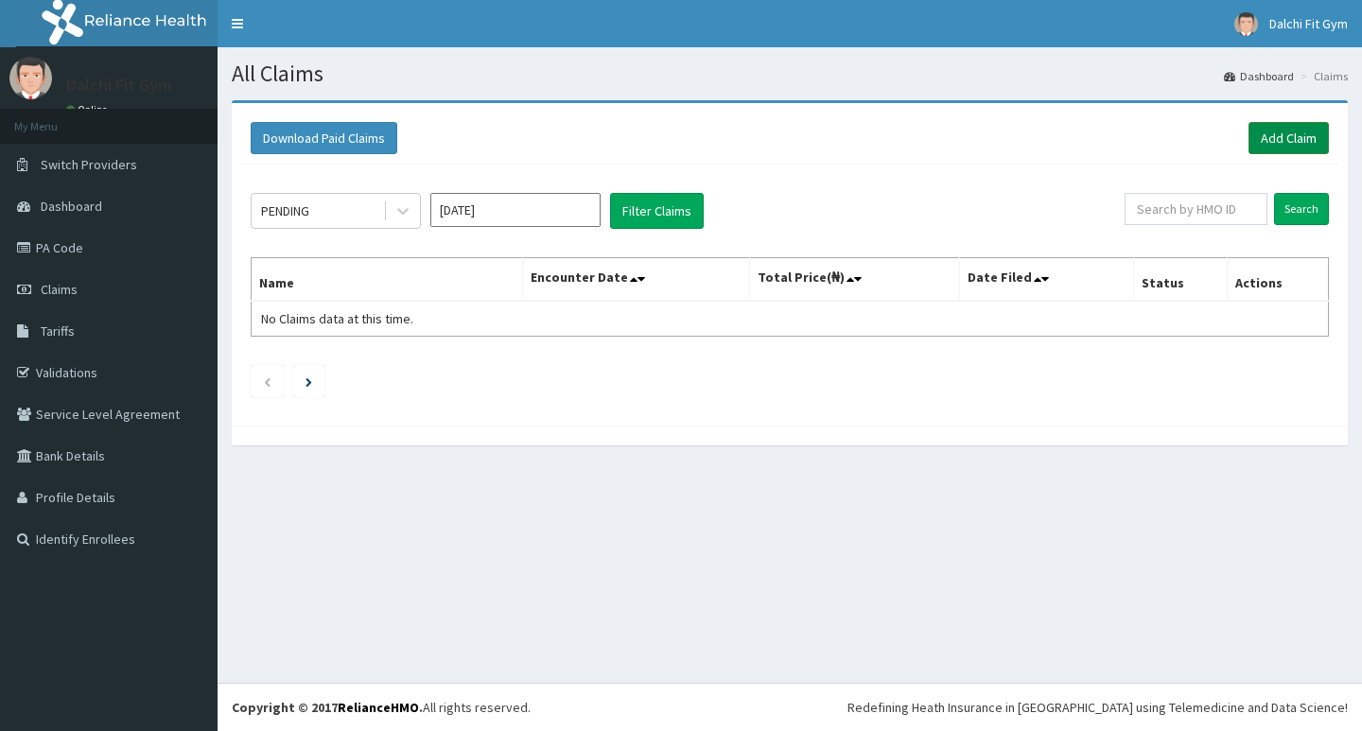
click at [1294, 134] on link "Add Claim" at bounding box center [1289, 138] width 80 height 32
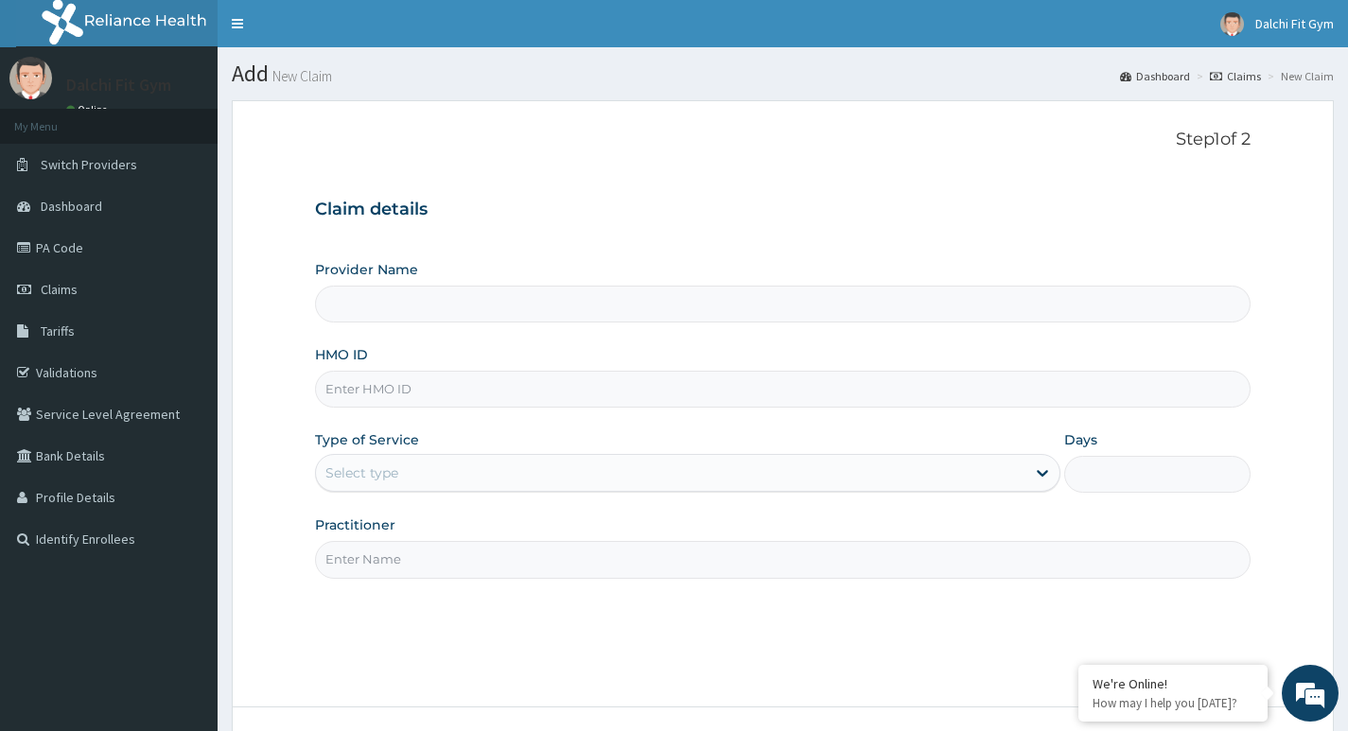
type input "DALCHI FIT GYM - GWARINPA"
type input "1"
click at [390, 392] on input "HMO ID" at bounding box center [783, 389] width 936 height 37
type input "RBN/10148/A"
click at [362, 549] on input "Practitioner" at bounding box center [783, 559] width 936 height 37
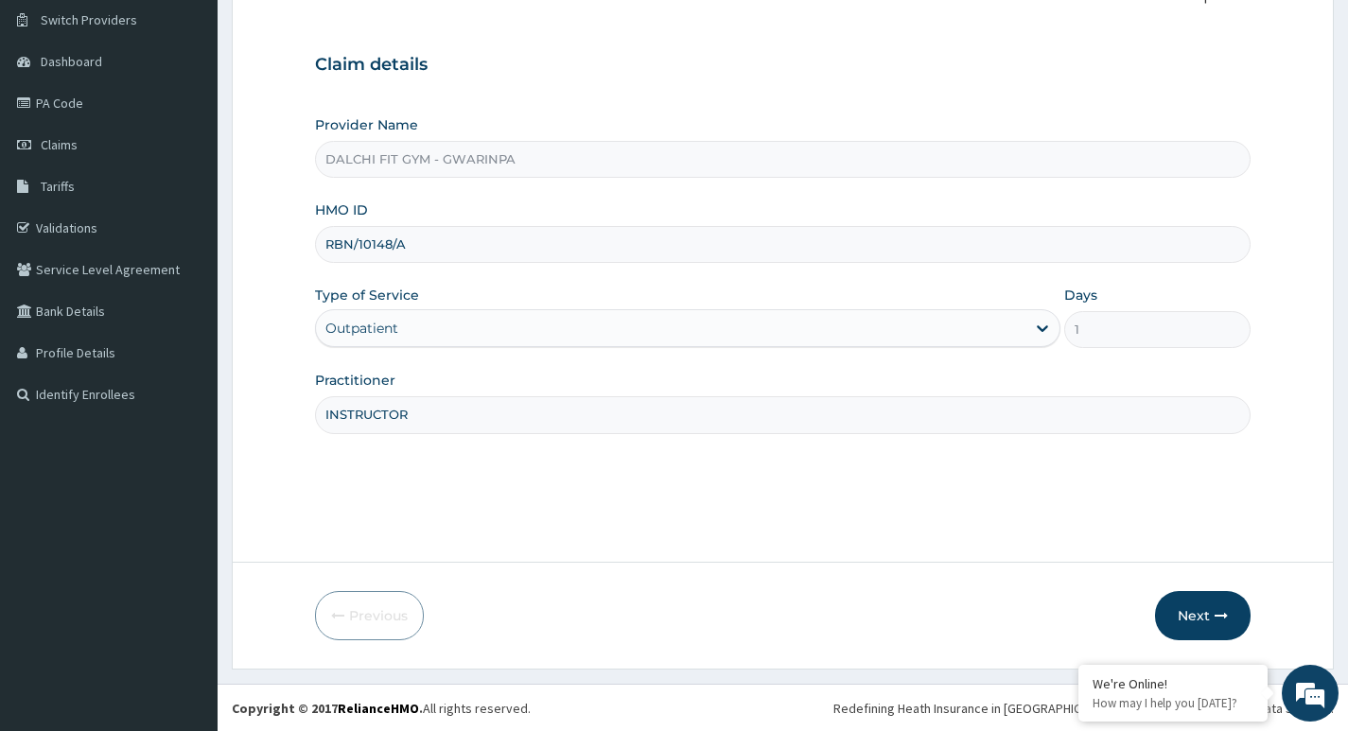
scroll to position [146, 0]
type input "INSTRUCTOR"
click at [1212, 604] on button "Next" at bounding box center [1203, 614] width 96 height 49
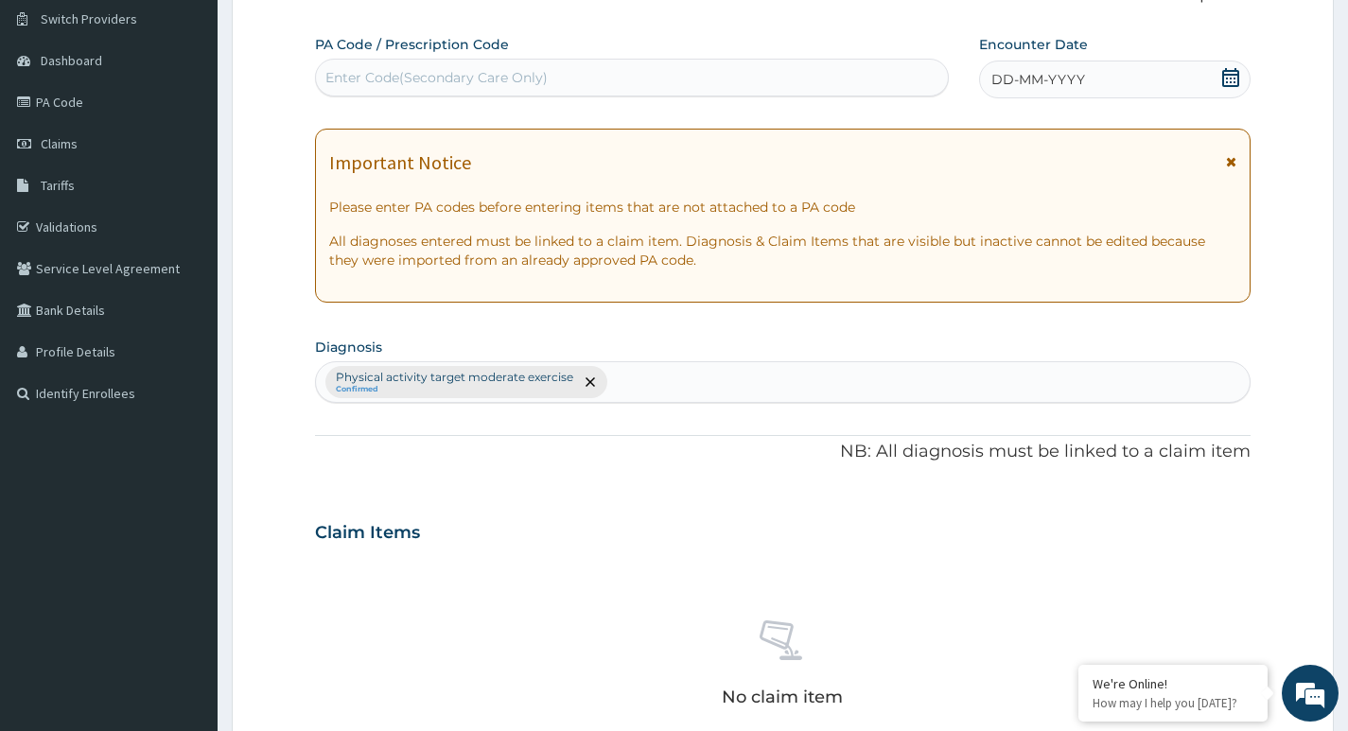
click at [430, 74] on div "Enter Code(Secondary Care Only)" at bounding box center [436, 77] width 222 height 19
type input "PA/9468FC"
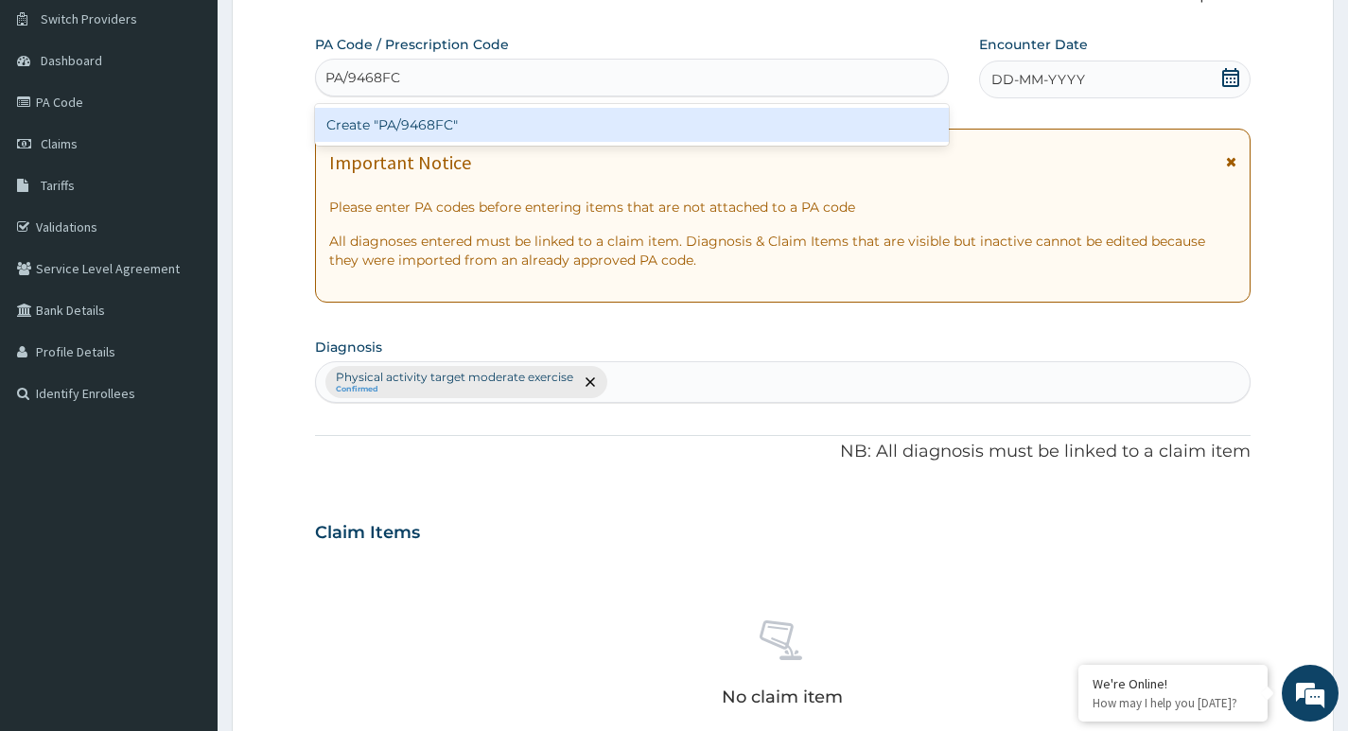
click at [585, 122] on div "Create "PA/9468FC"" at bounding box center [632, 125] width 634 height 34
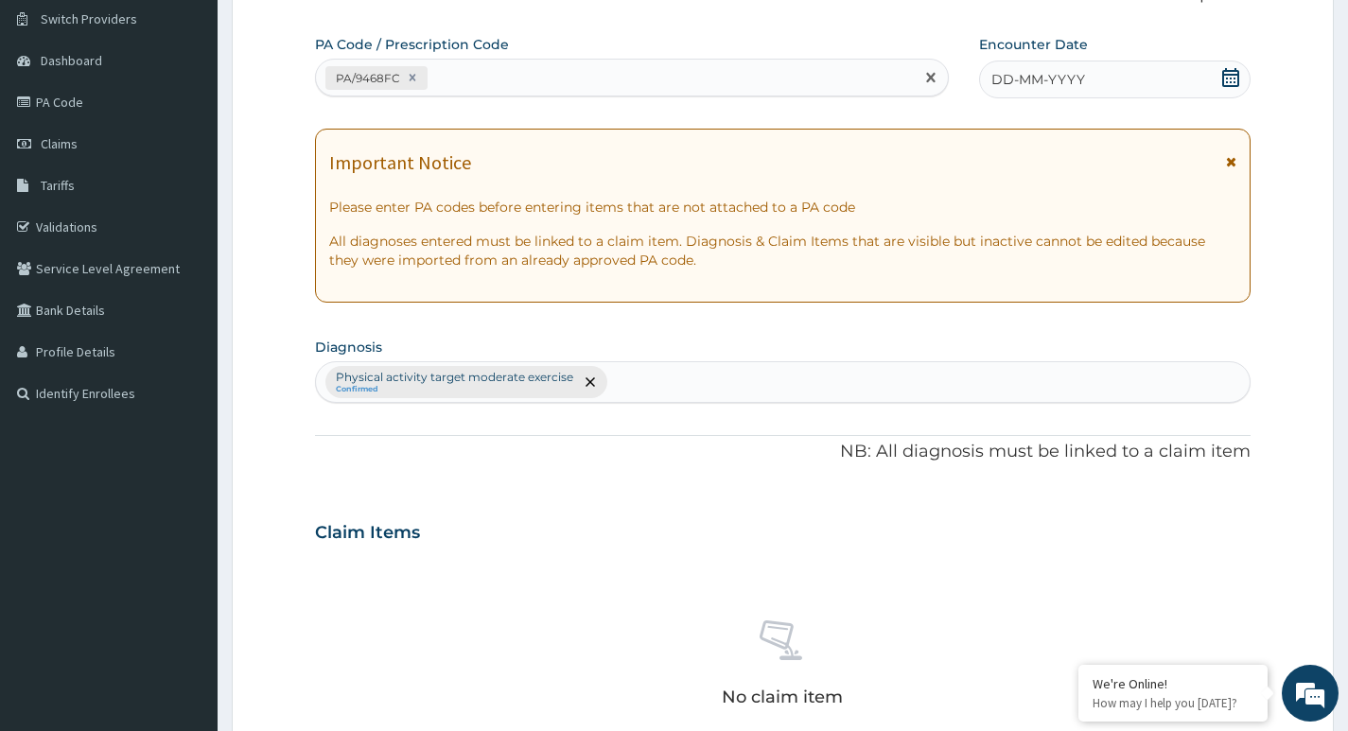
click at [1228, 75] on icon at bounding box center [1230, 77] width 17 height 19
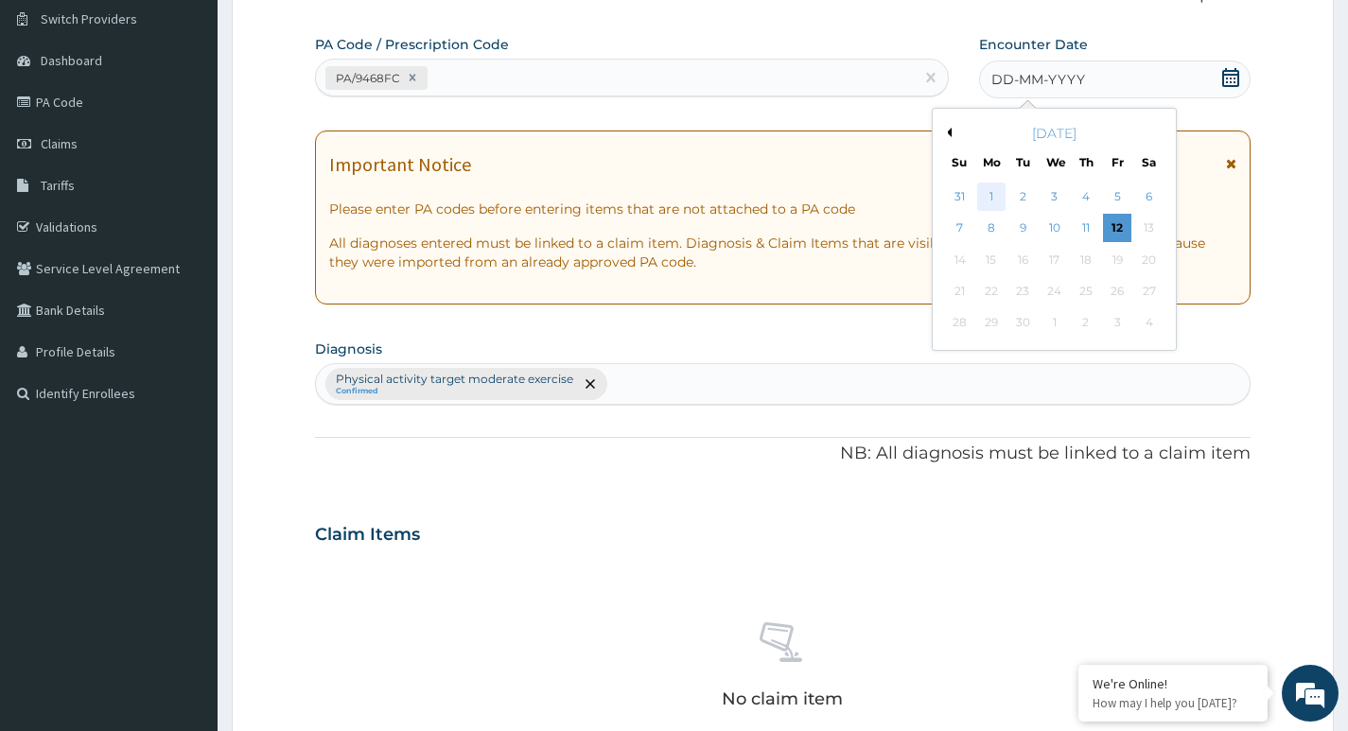
click at [995, 201] on div "1" at bounding box center [991, 197] width 28 height 28
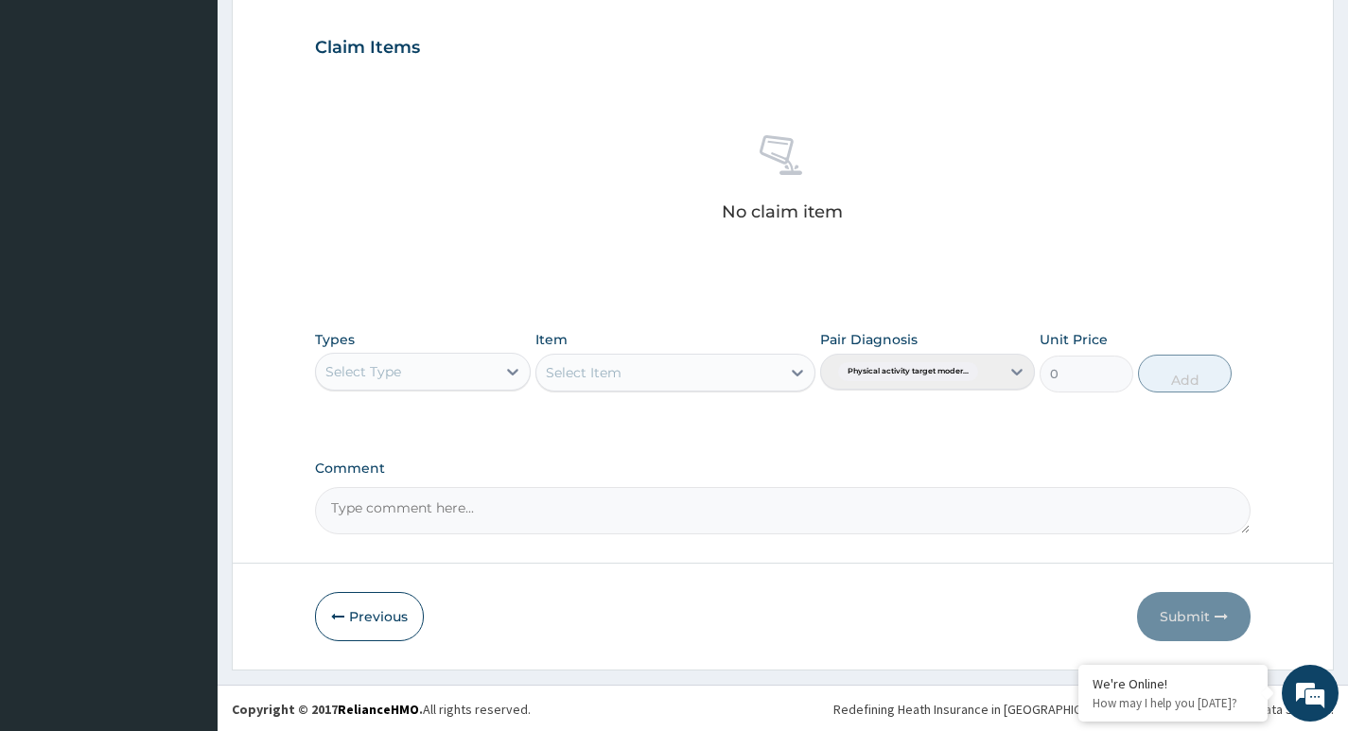
scroll to position [633, 0]
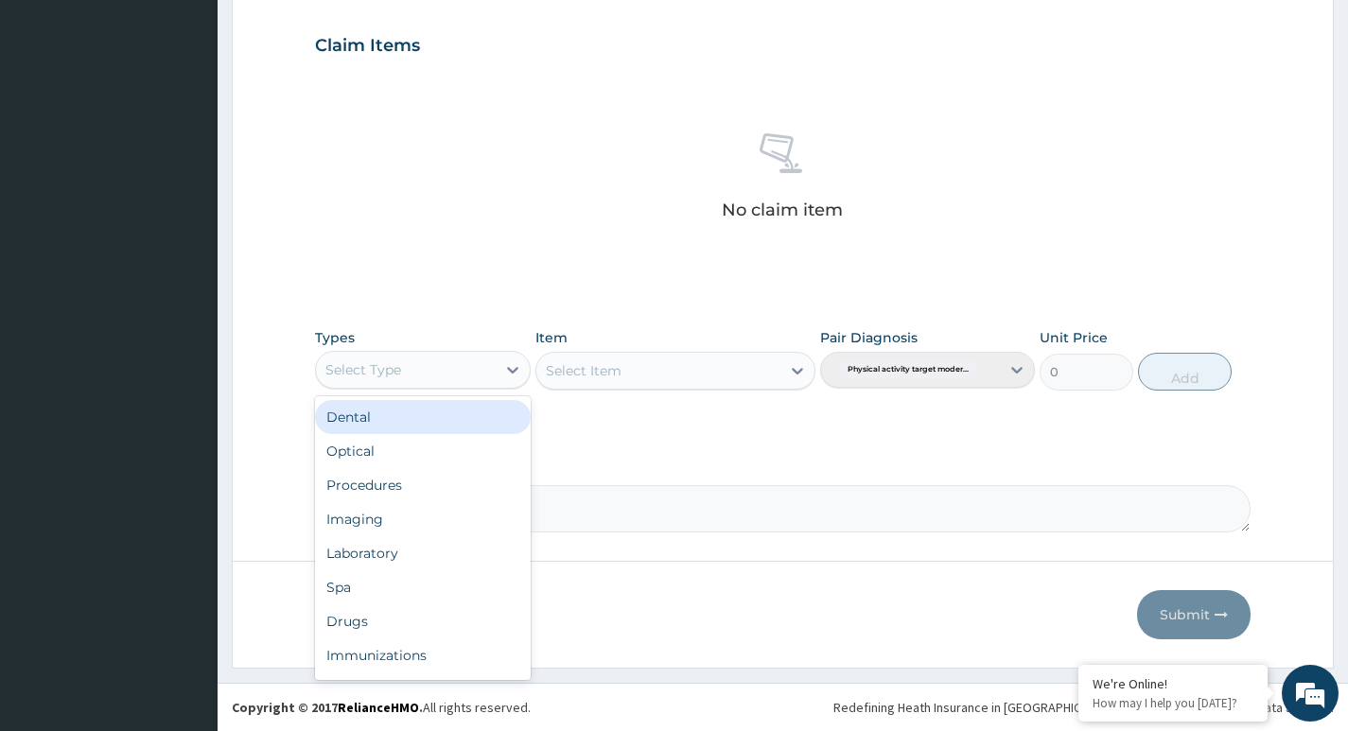
click at [470, 371] on div "Select Type" at bounding box center [405, 370] width 179 height 30
type input "G"
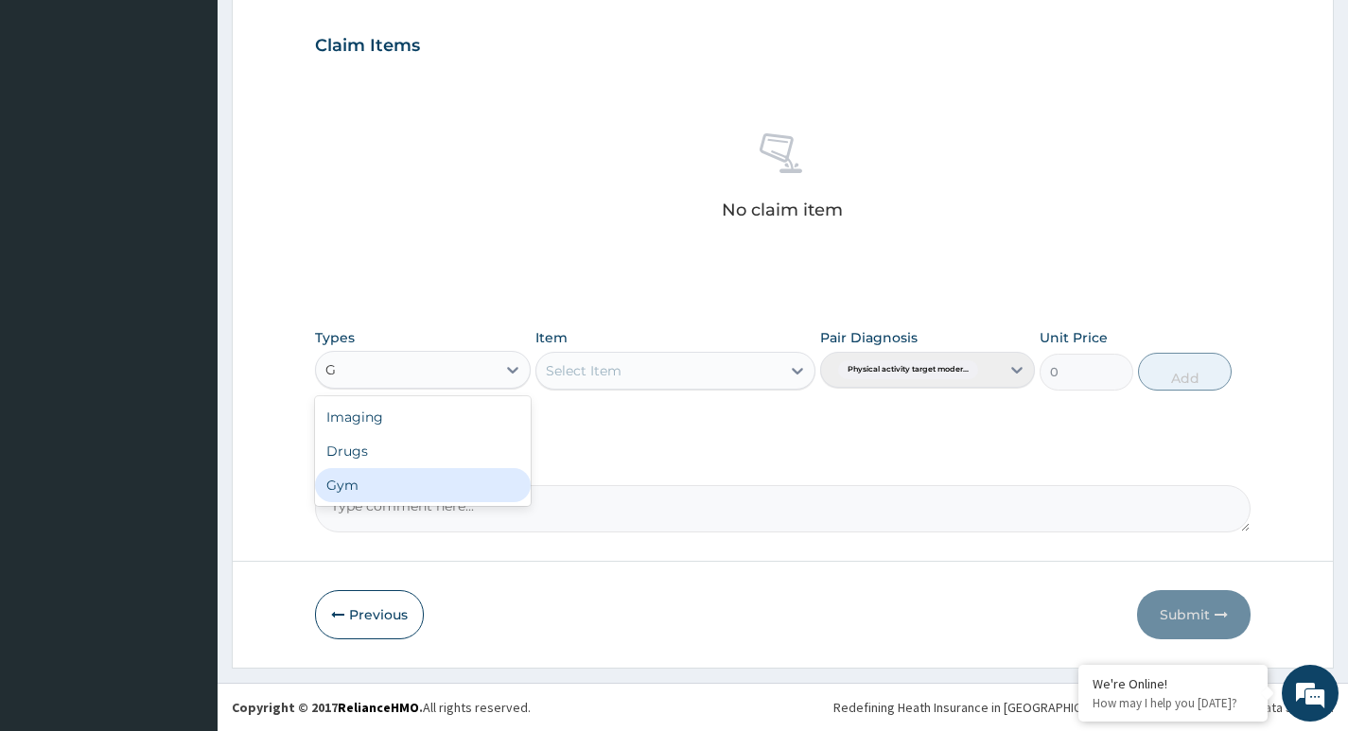
drag, startPoint x: 424, startPoint y: 496, endPoint x: 464, endPoint y: 474, distance: 46.1
click at [433, 489] on div "Gym" at bounding box center [422, 485] width 215 height 34
click at [746, 377] on div "Select Item" at bounding box center [658, 371] width 245 height 30
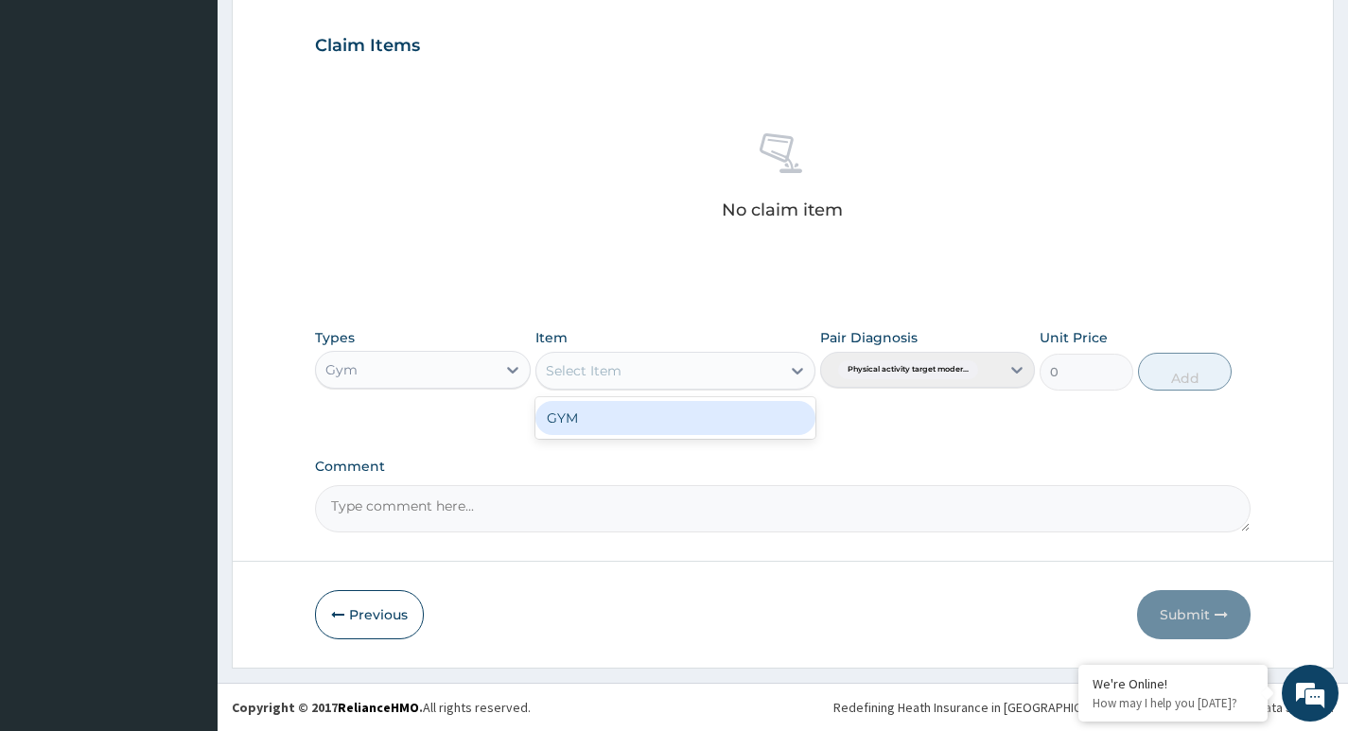
click at [712, 429] on div "GYM" at bounding box center [675, 418] width 281 height 34
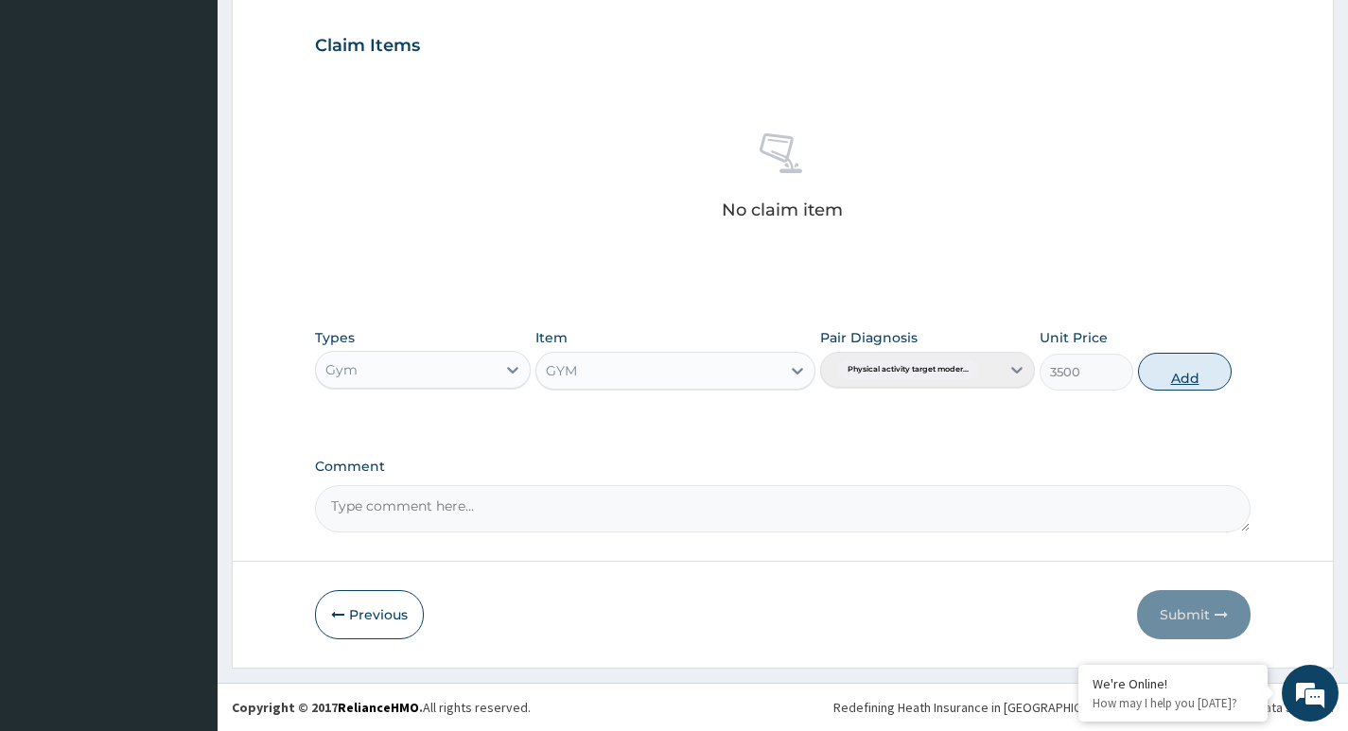
click at [1190, 376] on button "Add" at bounding box center [1185, 372] width 94 height 38
type input "0"
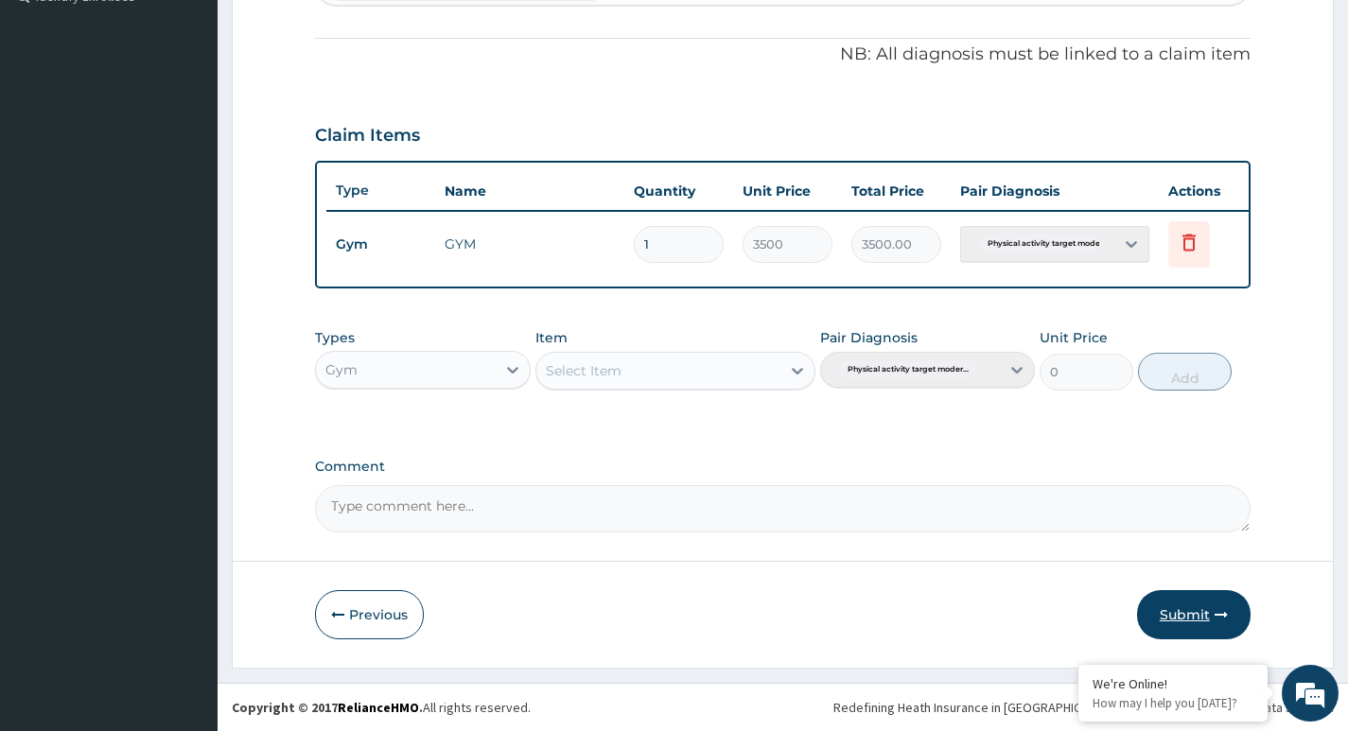
click at [1197, 610] on button "Submit" at bounding box center [1194, 614] width 114 height 49
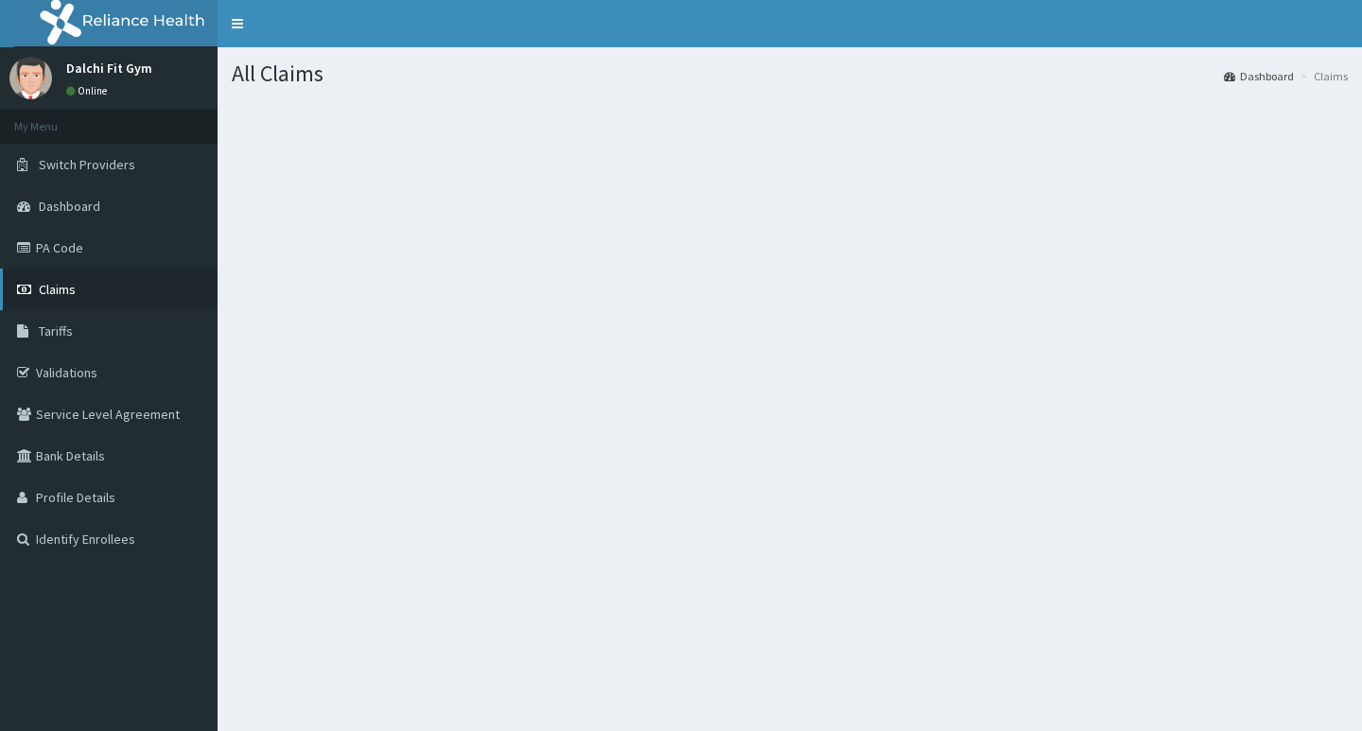
click at [75, 289] on span "Claims" at bounding box center [57, 289] width 37 height 17
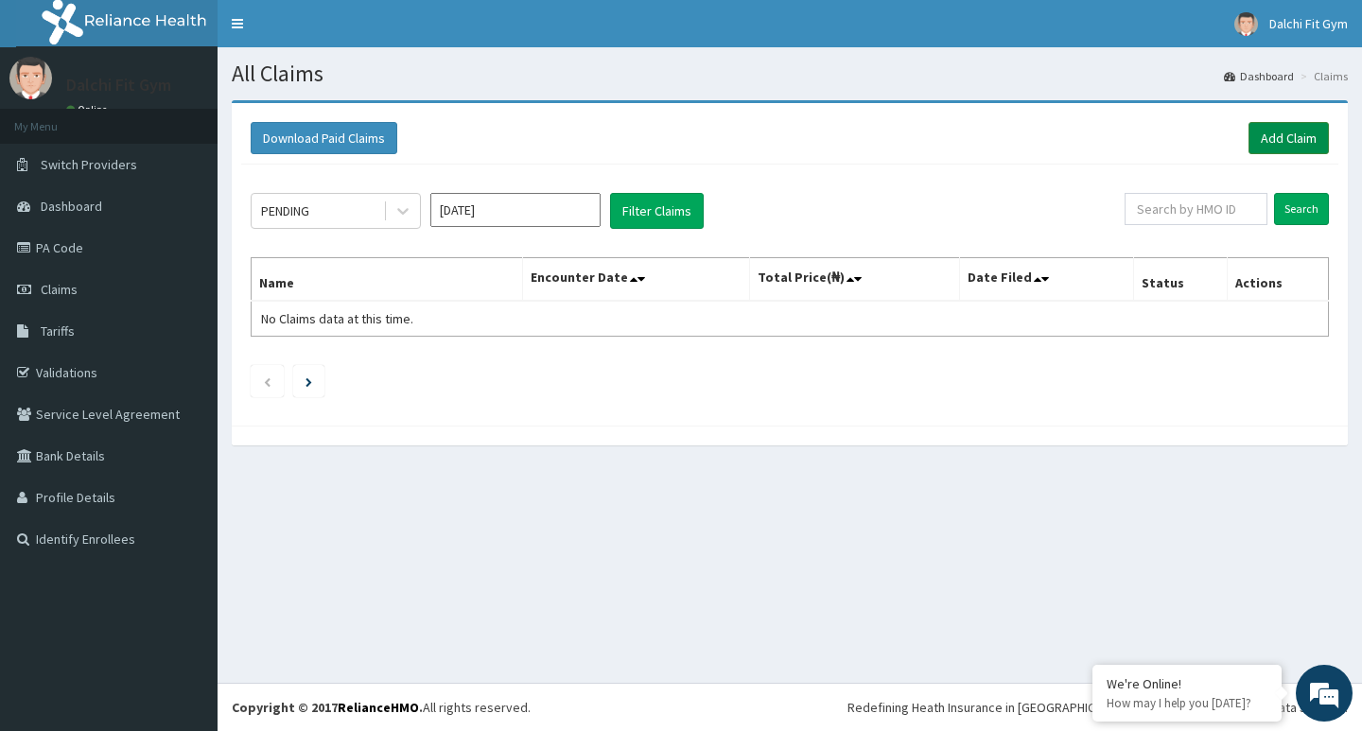
click at [1292, 135] on link "Add Claim" at bounding box center [1289, 138] width 80 height 32
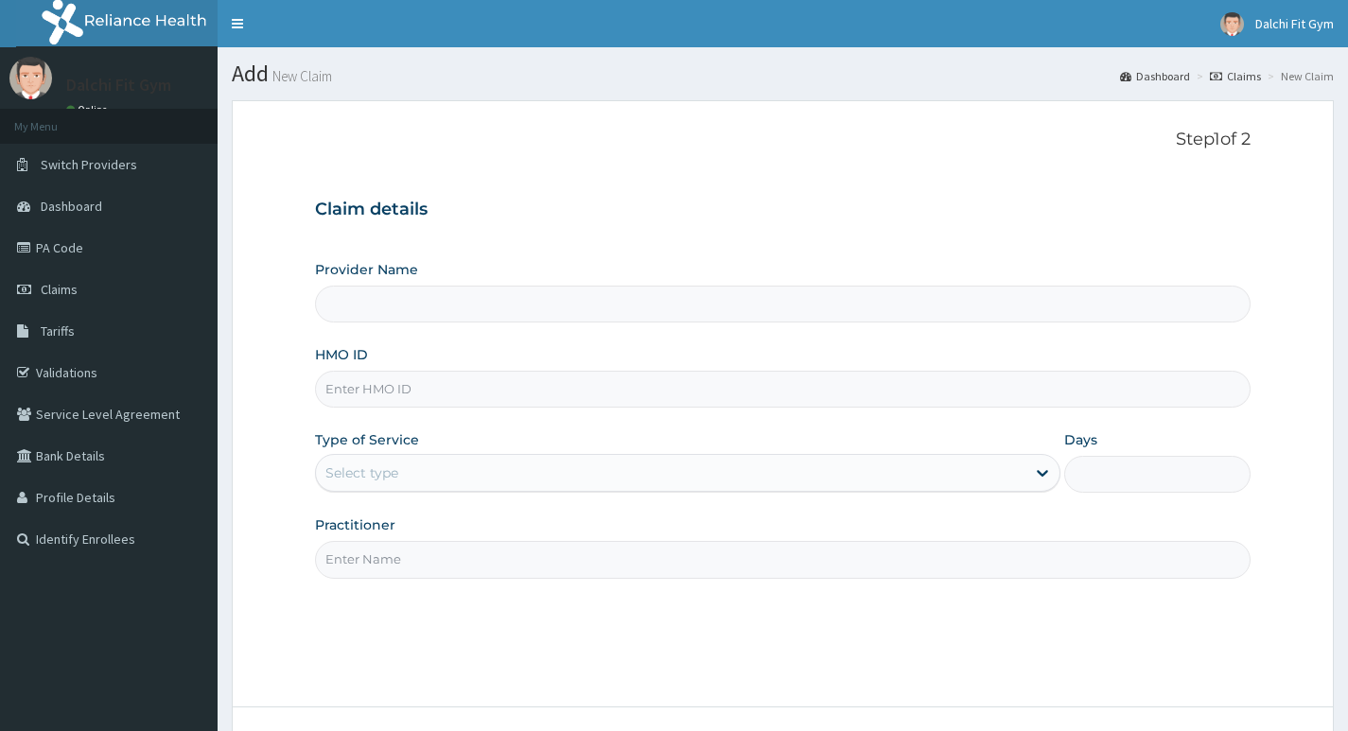
type input "DALCHI FIT GYM - GWARINPA"
type input "1"
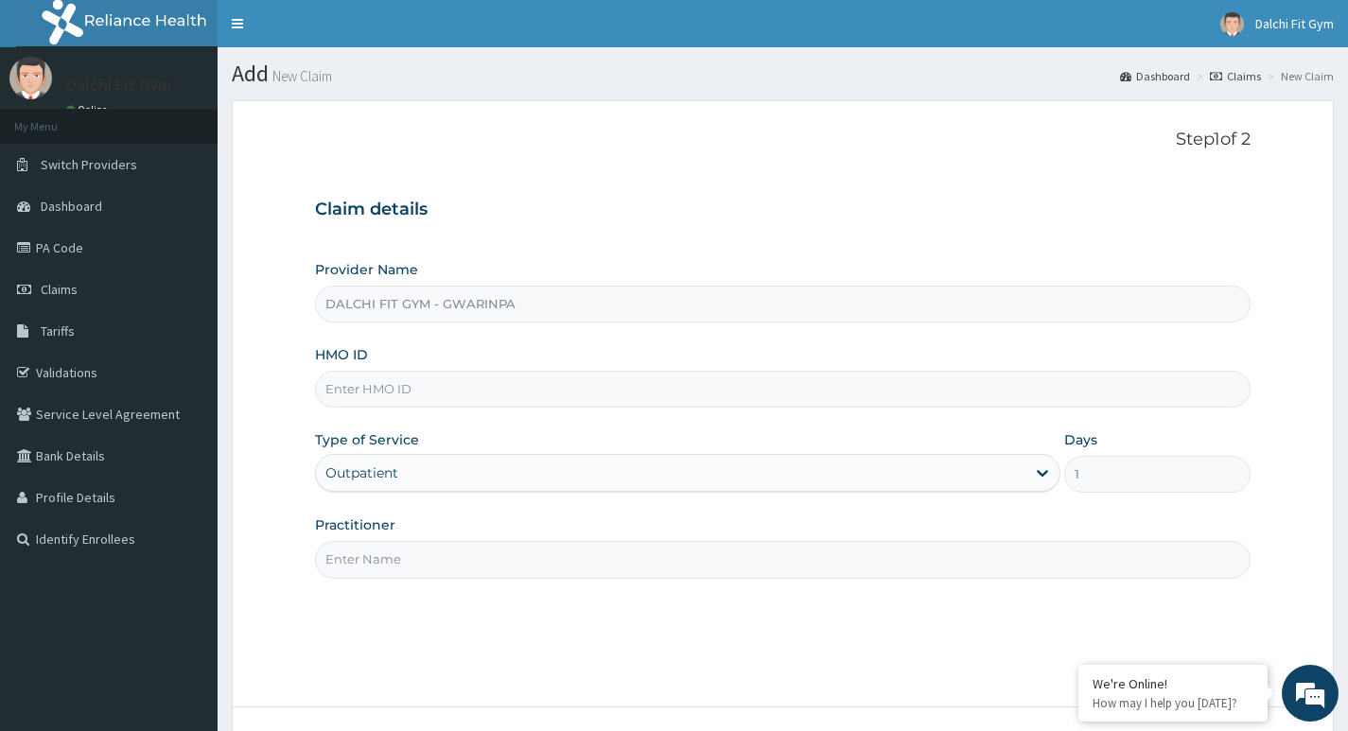
click at [367, 386] on input "HMO ID" at bounding box center [783, 389] width 936 height 37
type input "CDI/10041/A"
click at [378, 560] on input "Practitioner" at bounding box center [783, 559] width 936 height 37
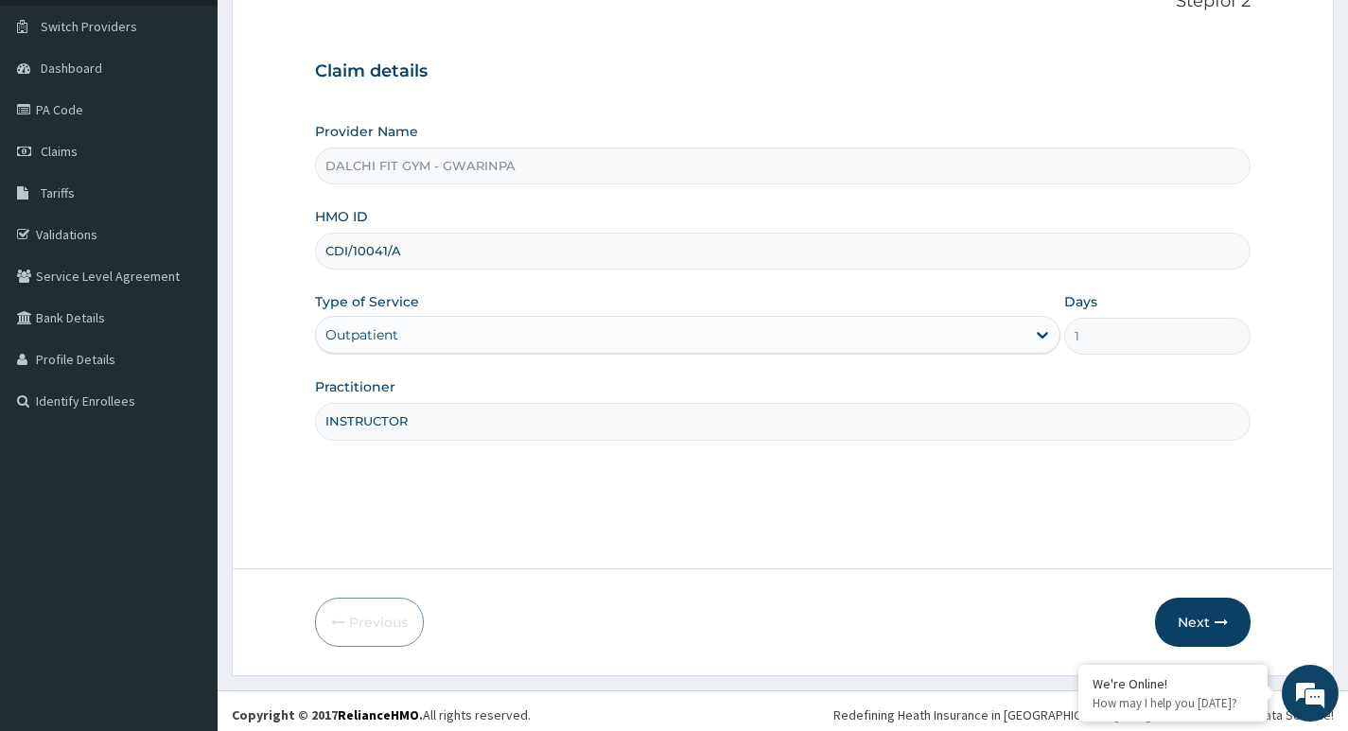
scroll to position [146, 0]
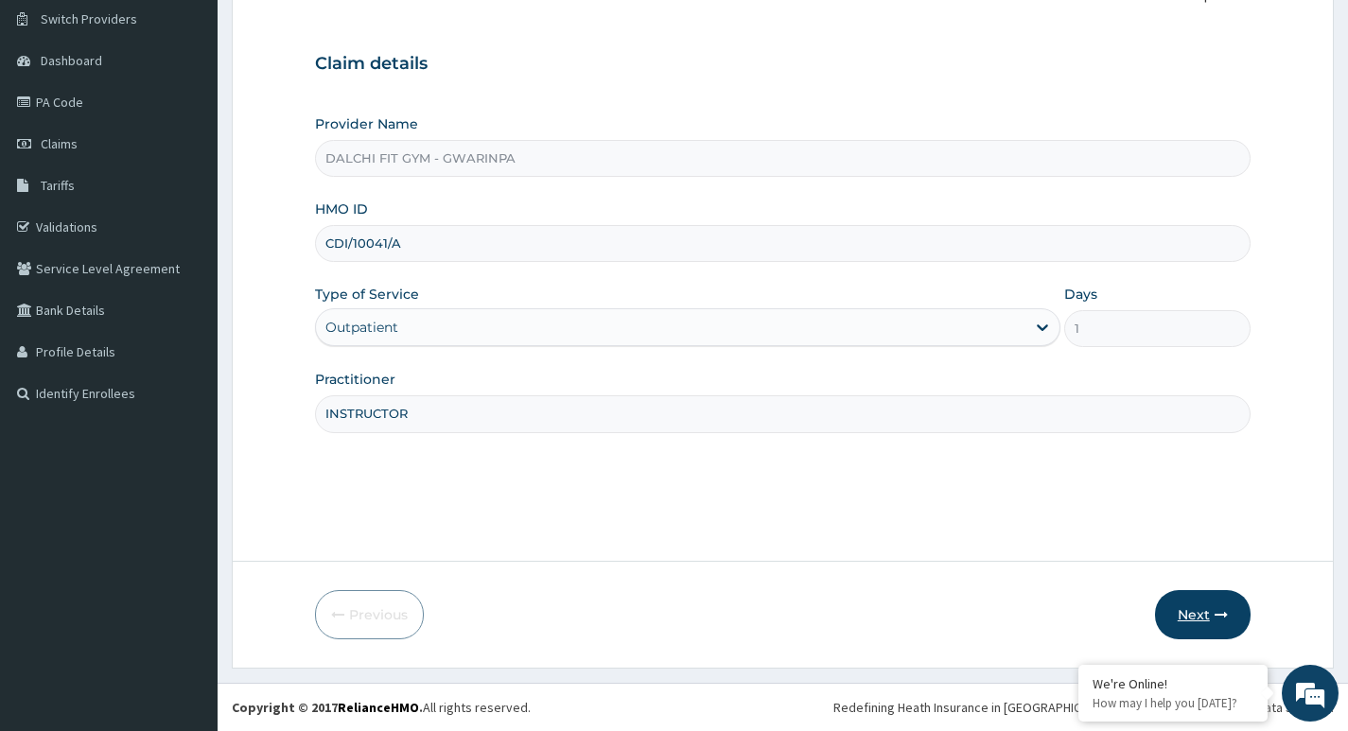
type input "INSTRUCTOR"
click at [1204, 610] on button "Next" at bounding box center [1203, 614] width 96 height 49
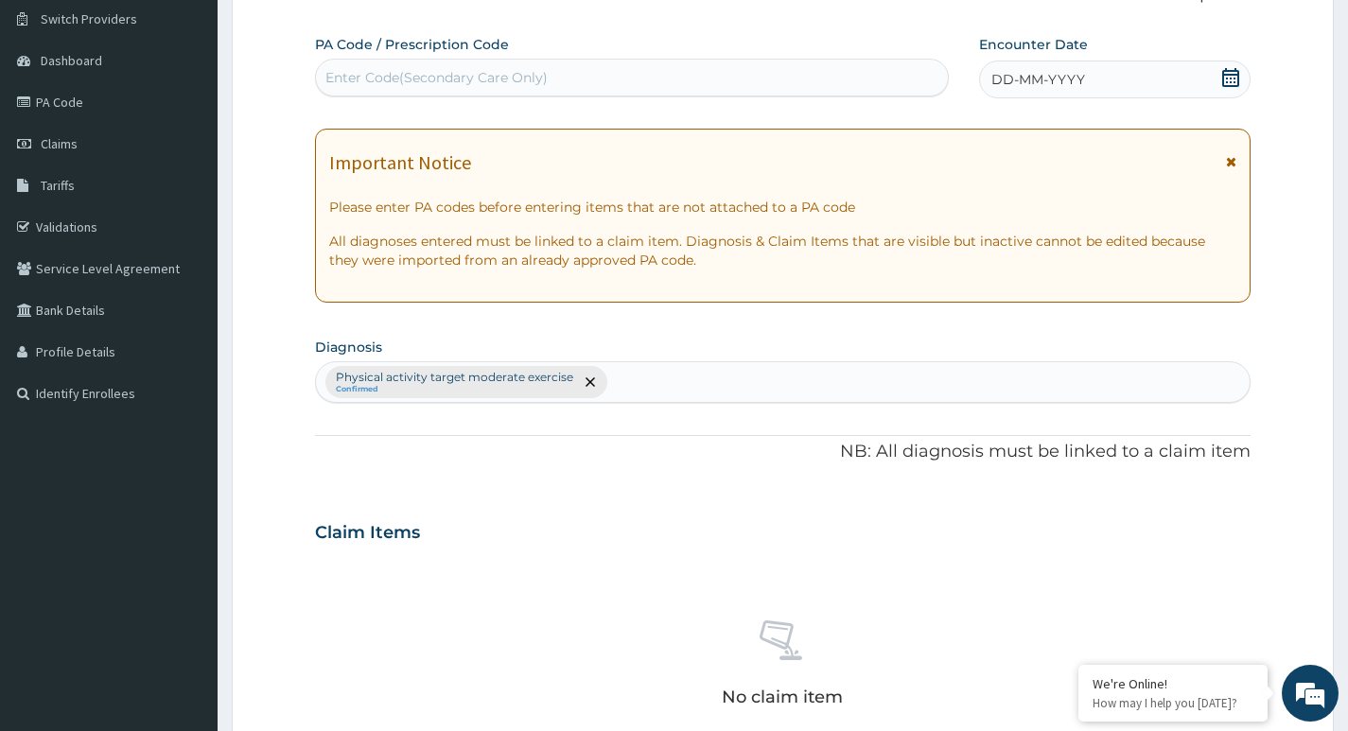
click at [395, 79] on div "Enter Code(Secondary Care Only)" at bounding box center [436, 77] width 222 height 19
type input "PA/D7AFIE"
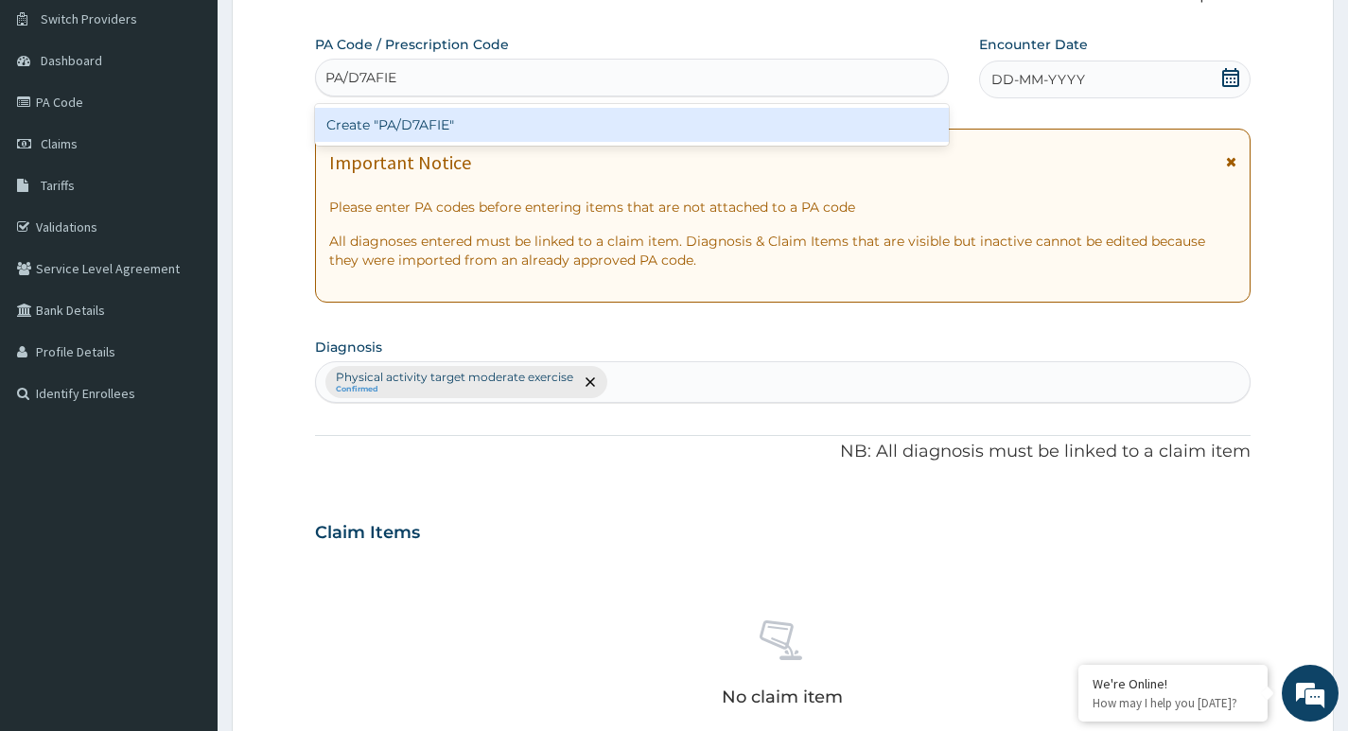
click at [527, 124] on div "Create "PA/D7AFIE"" at bounding box center [632, 125] width 634 height 34
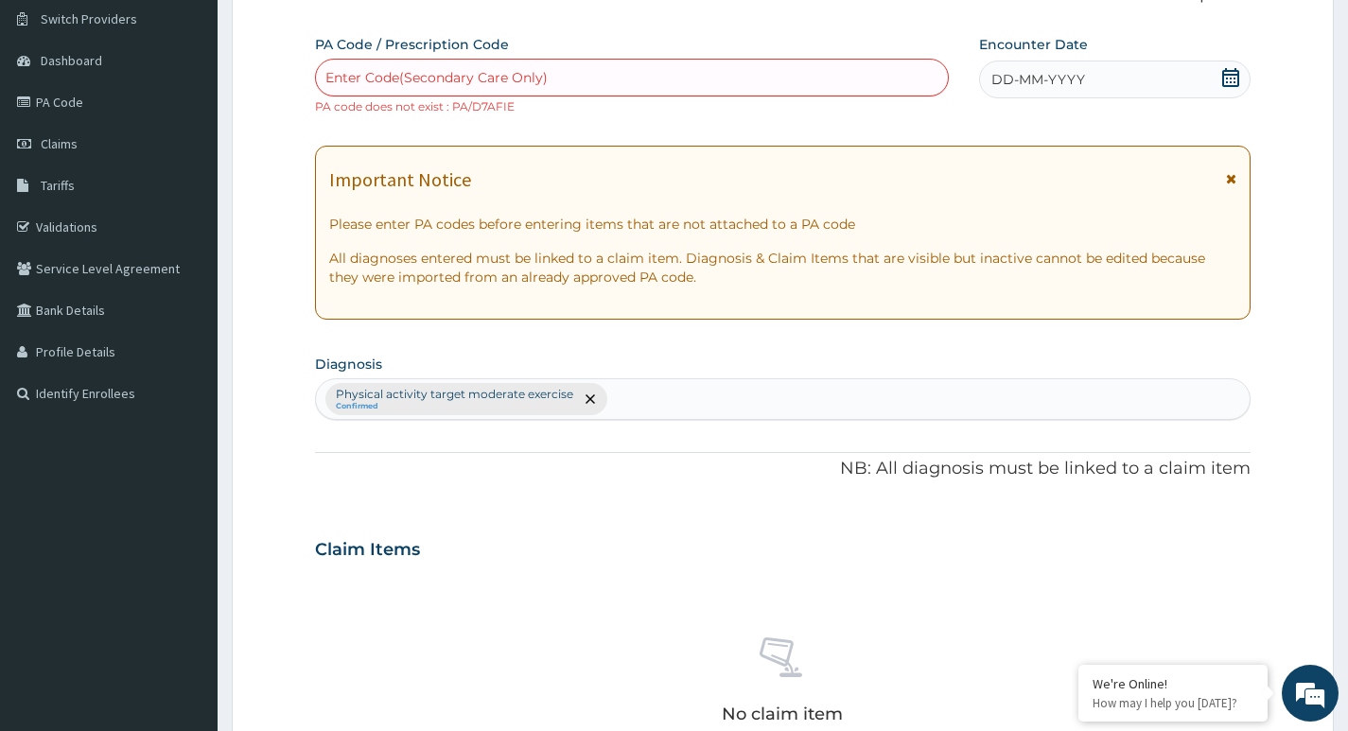
click at [367, 79] on div "Enter Code(Secondary Care Only)" at bounding box center [436, 77] width 222 height 19
type input "PA/DFAF1E"
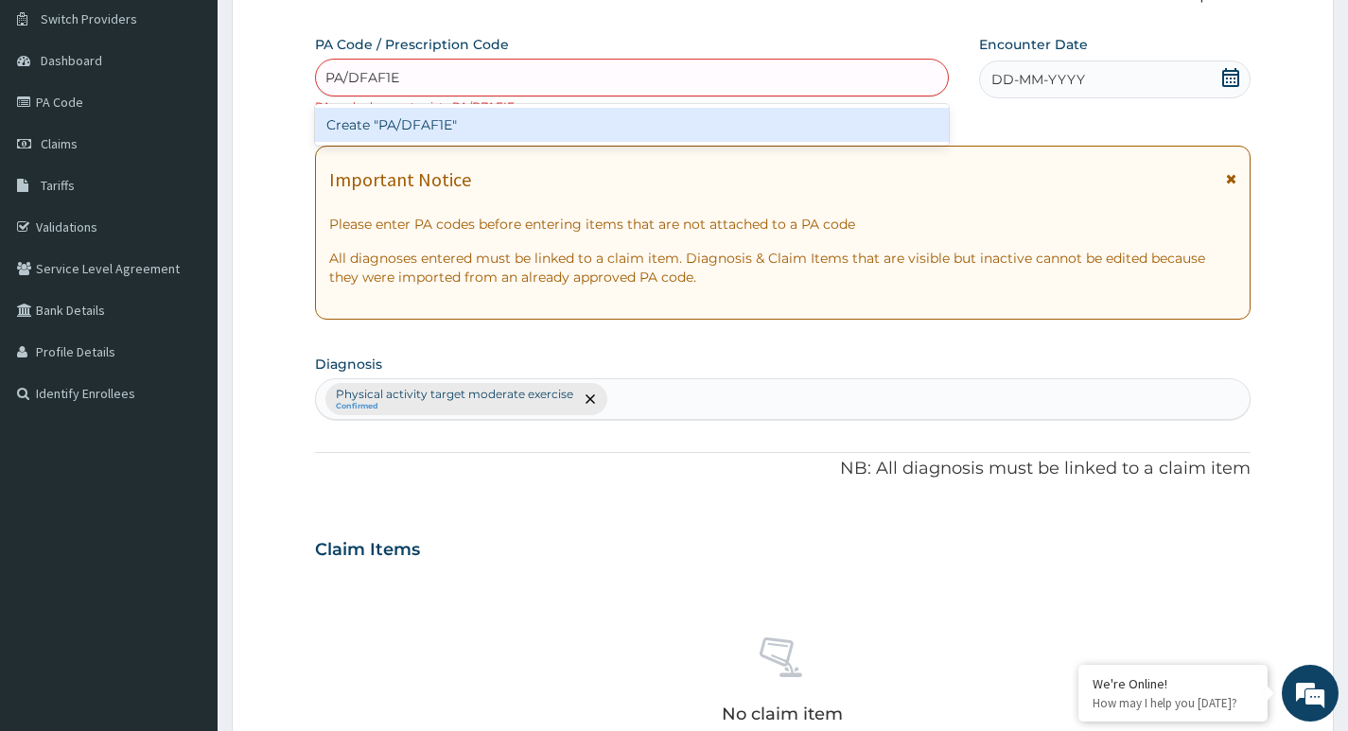
click at [454, 122] on div "Create "PA/DFAF1E"" at bounding box center [632, 125] width 634 height 34
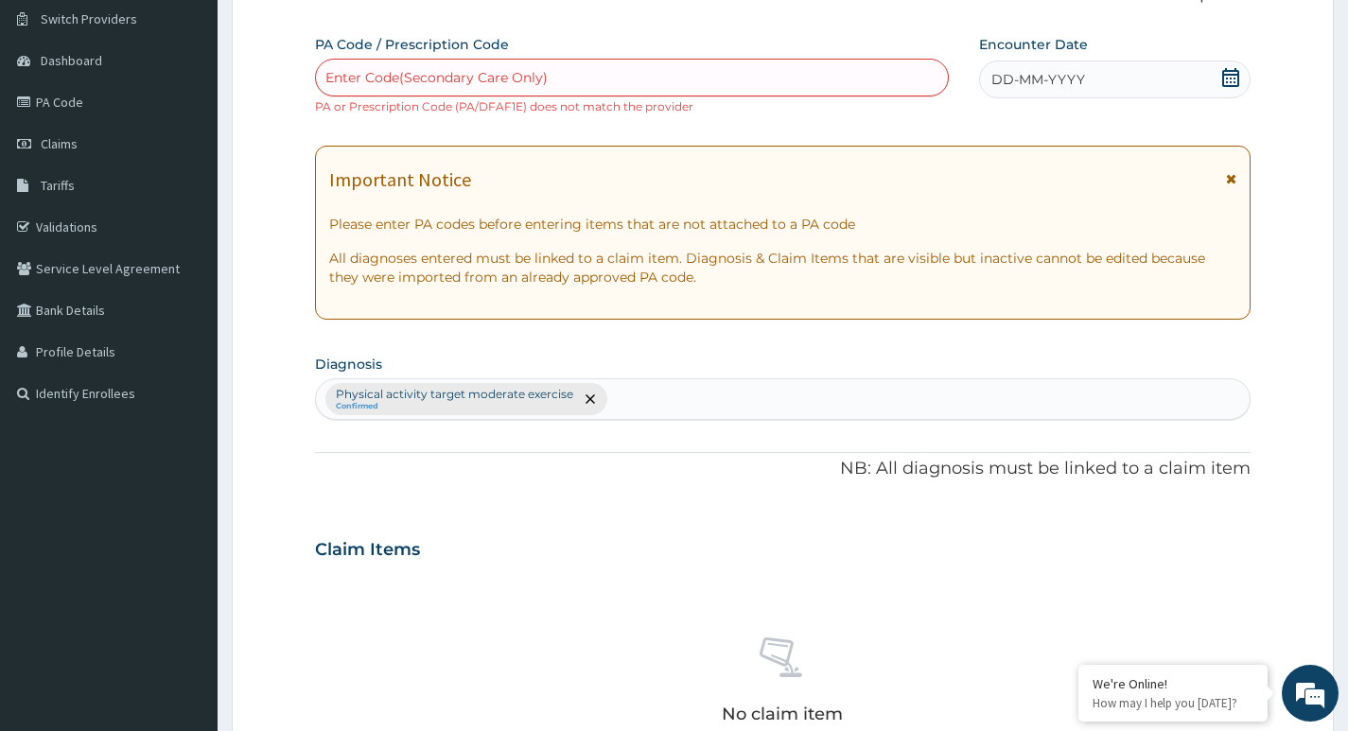
click at [358, 79] on div "Enter Code(Secondary Care Only)" at bounding box center [436, 77] width 222 height 19
type input "P"
click at [104, 144] on link "Claims" at bounding box center [109, 144] width 218 height 42
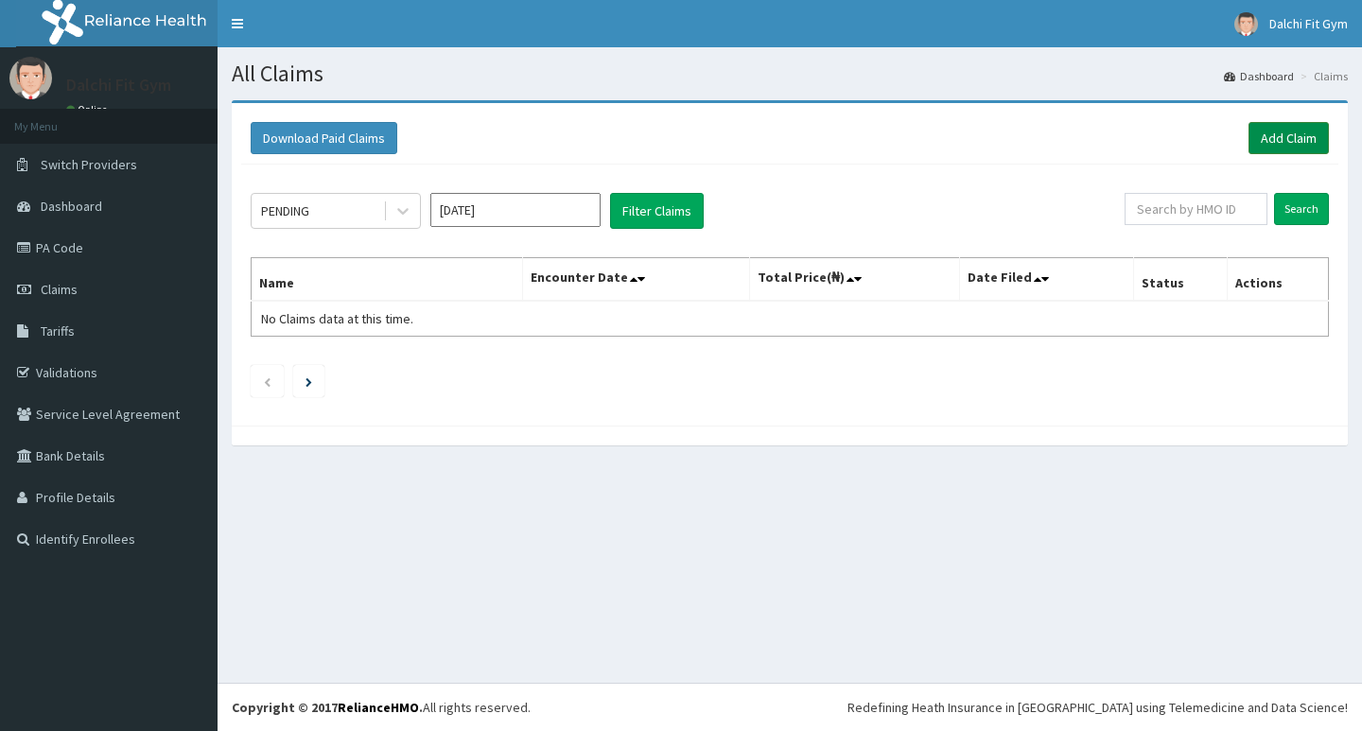
click at [1278, 132] on link "Add Claim" at bounding box center [1289, 138] width 80 height 32
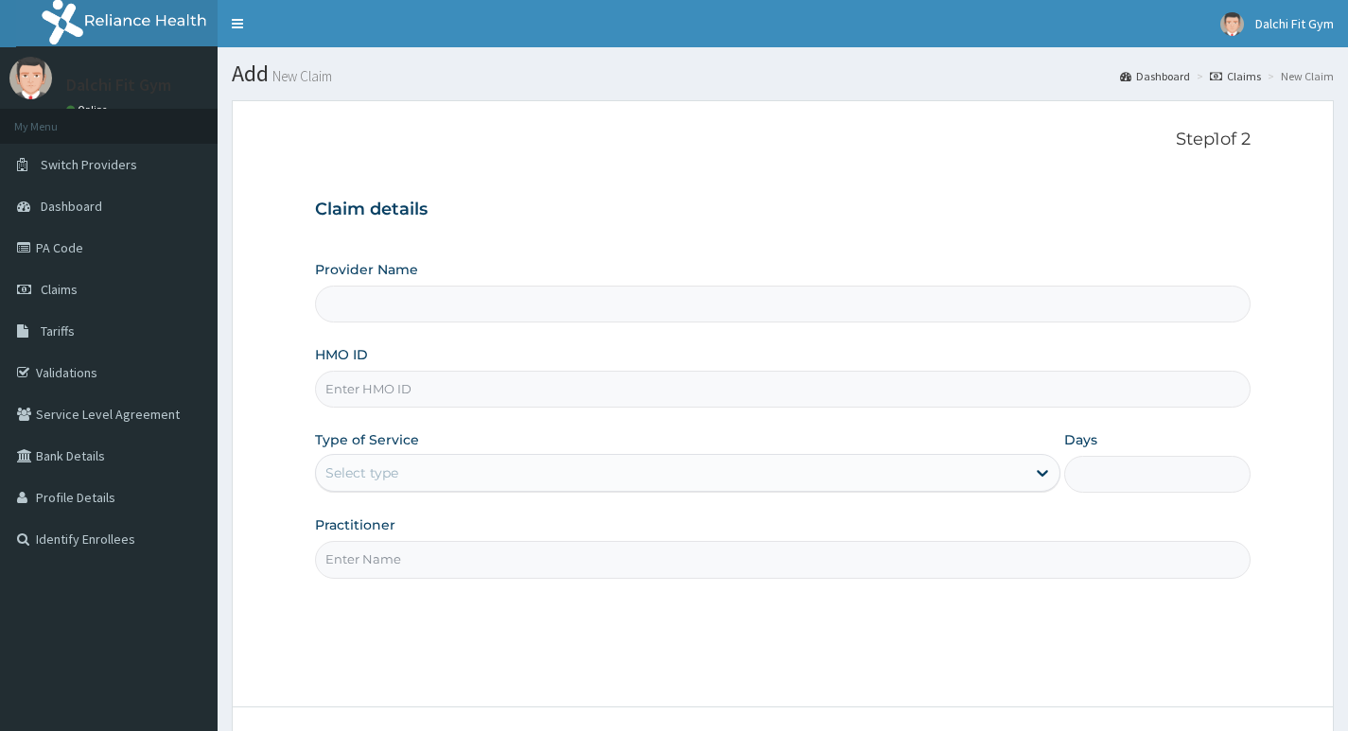
type input "DALCHI FIT GYM - GWARINPA"
type input "1"
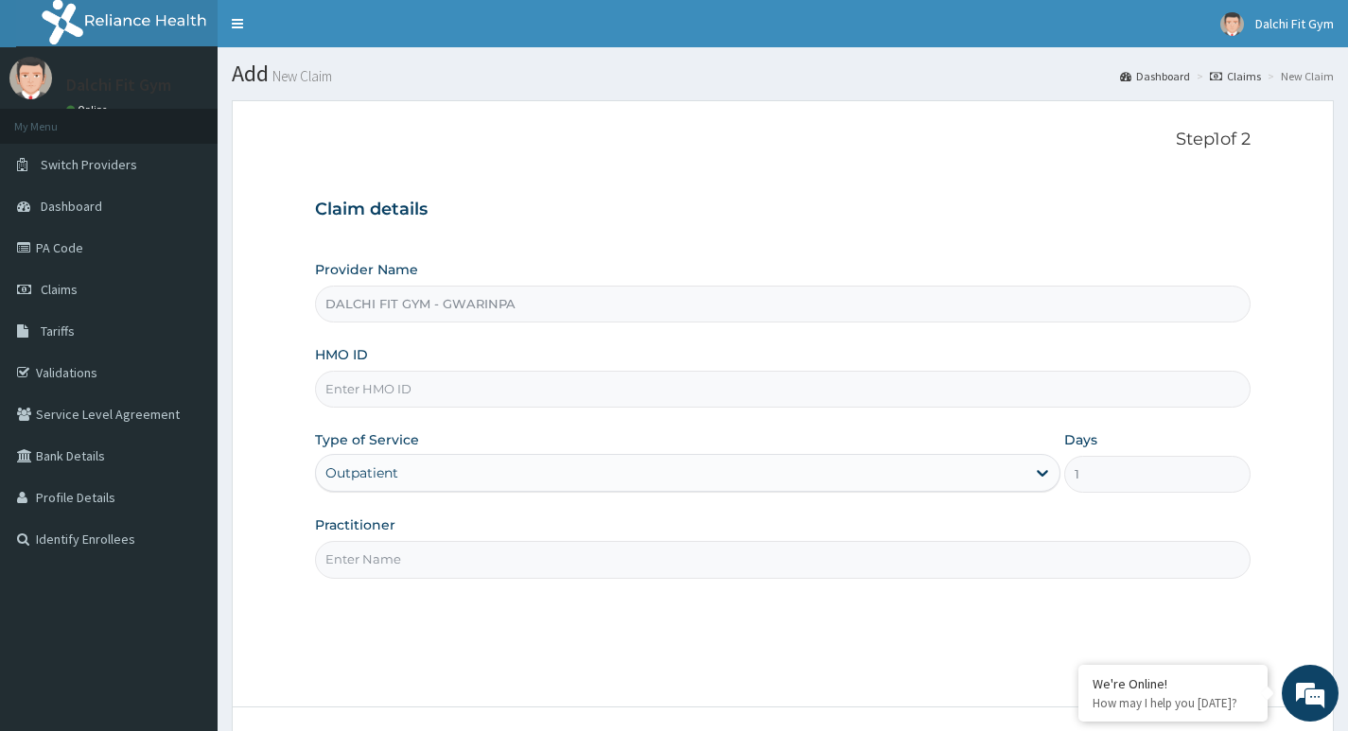
click at [391, 389] on input "HMO ID" at bounding box center [783, 389] width 936 height 37
type input "CDI/10041/A"
click at [366, 564] on input "Practitioner" at bounding box center [783, 559] width 936 height 37
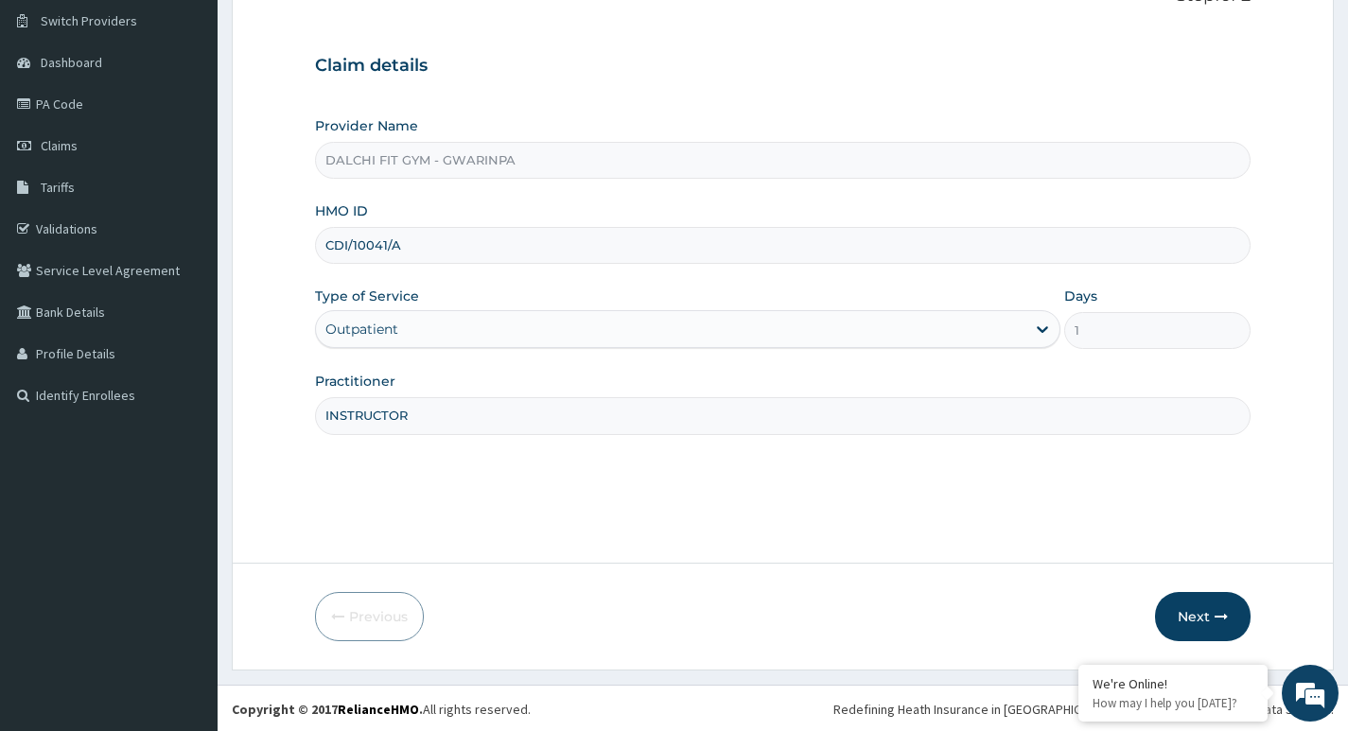
scroll to position [146, 0]
type input "INSTRUCTOR"
click at [1200, 616] on button "Next" at bounding box center [1203, 614] width 96 height 49
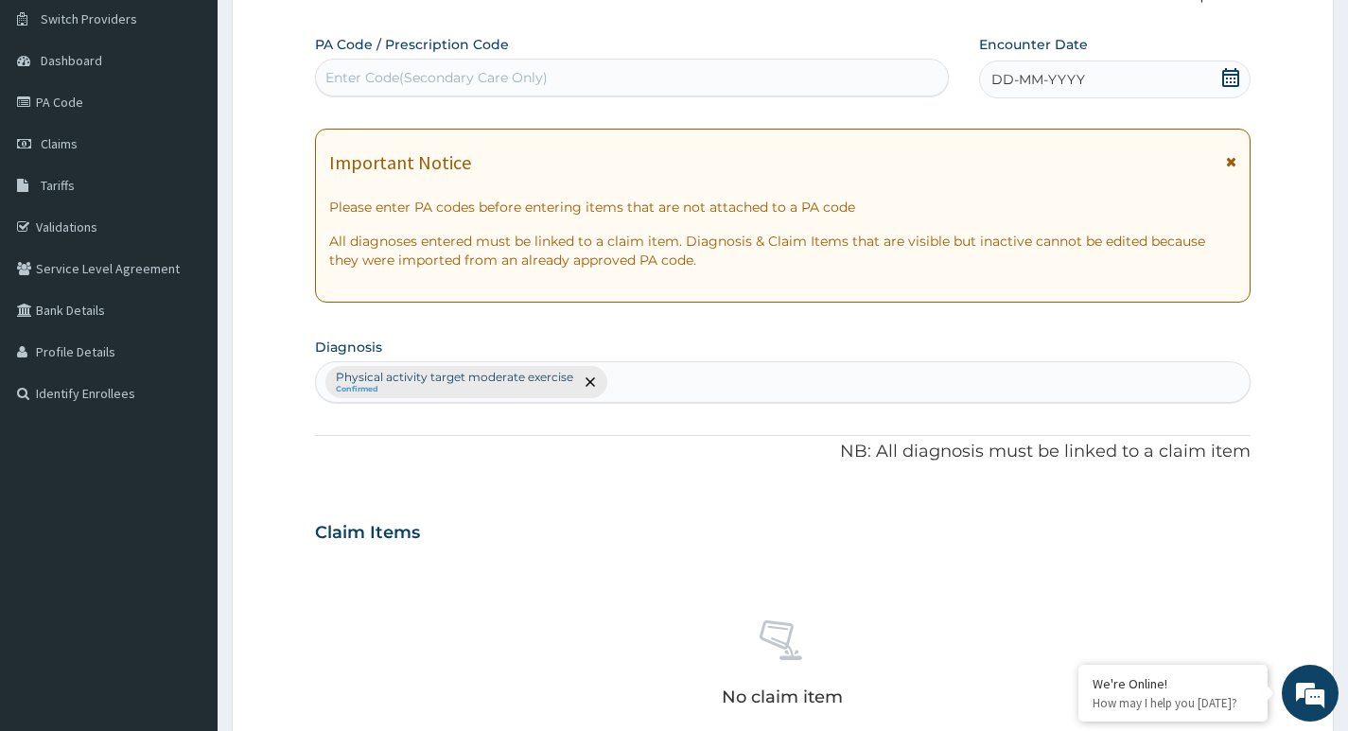
click at [372, 77] on div "Enter Code(Secondary Care Only)" at bounding box center [436, 77] width 222 height 19
type input "PA/D7AF1E"
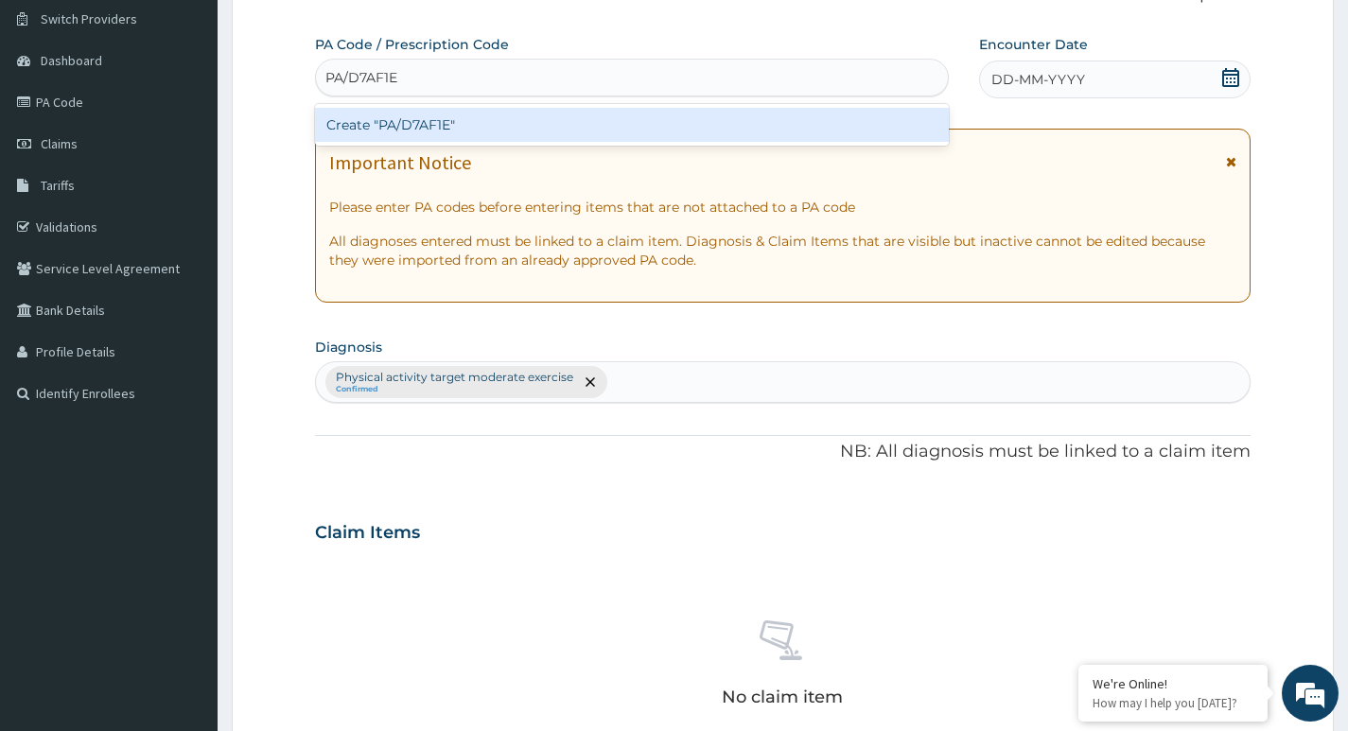
click at [544, 128] on div "Create "PA/D7AF1E"" at bounding box center [632, 125] width 634 height 34
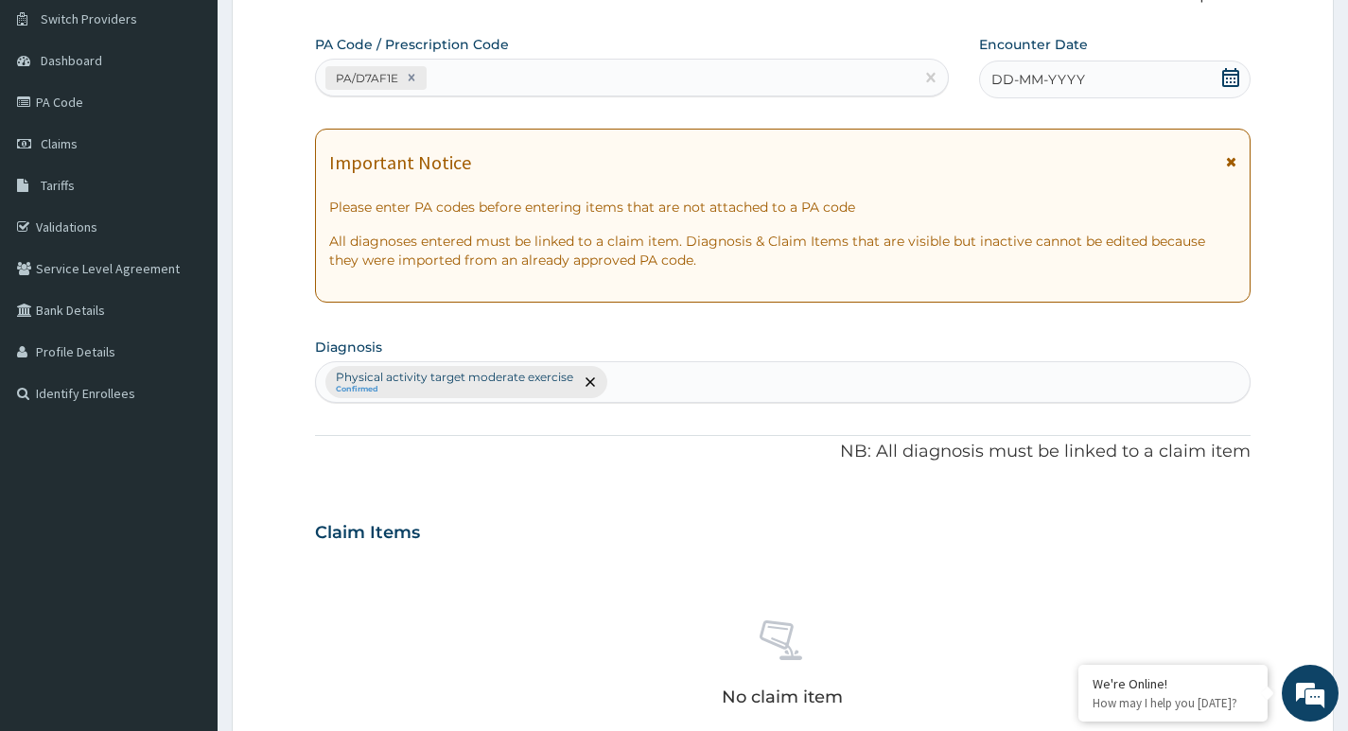
click at [1228, 78] on icon at bounding box center [1230, 77] width 19 height 19
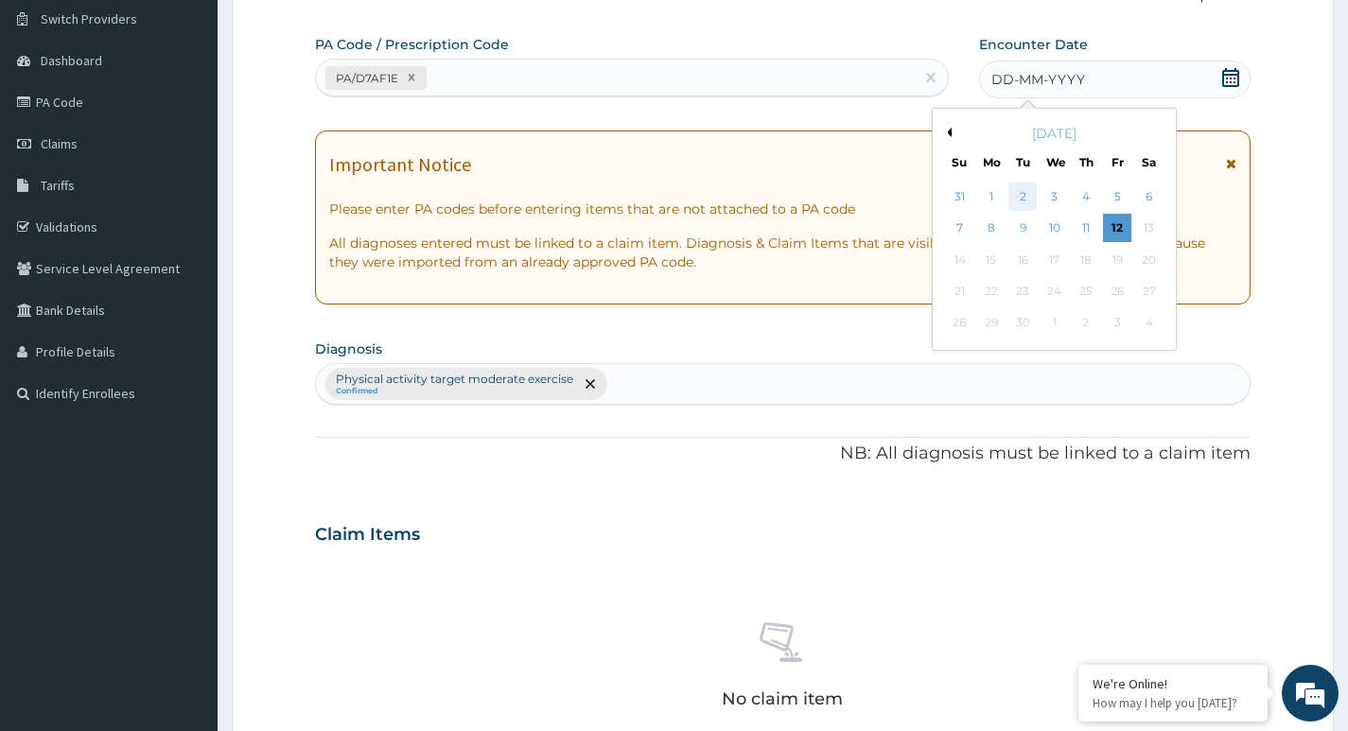
click at [1027, 197] on div "2" at bounding box center [1022, 197] width 28 height 28
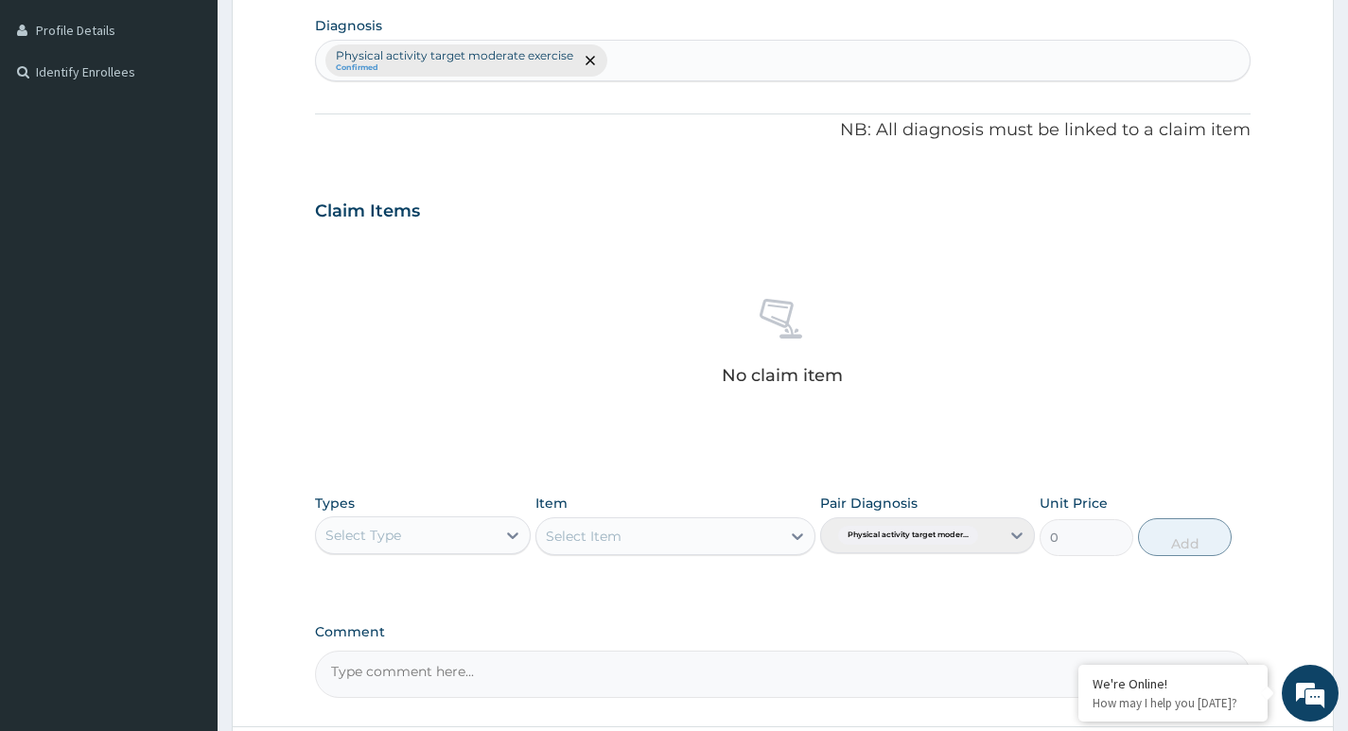
scroll to position [524, 0]
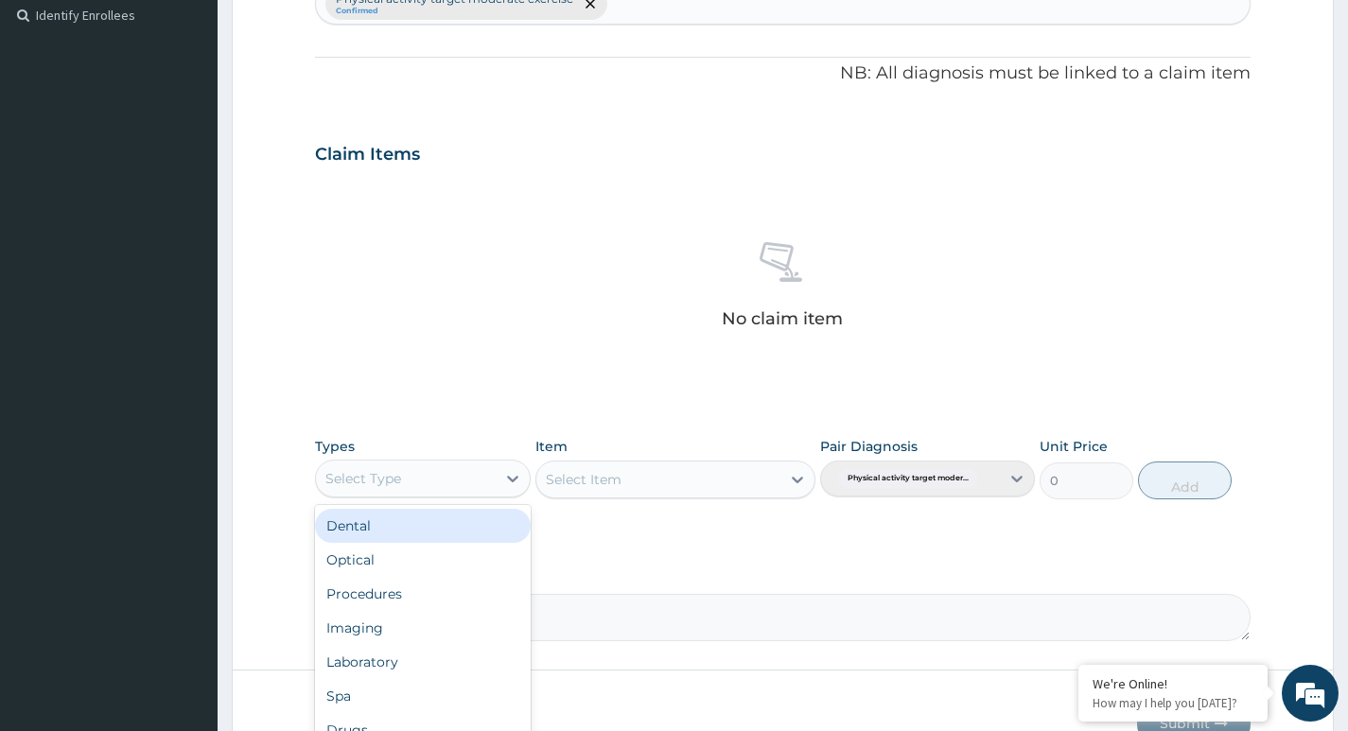
click at [472, 481] on div "Select Type" at bounding box center [405, 479] width 179 height 30
type input "G"
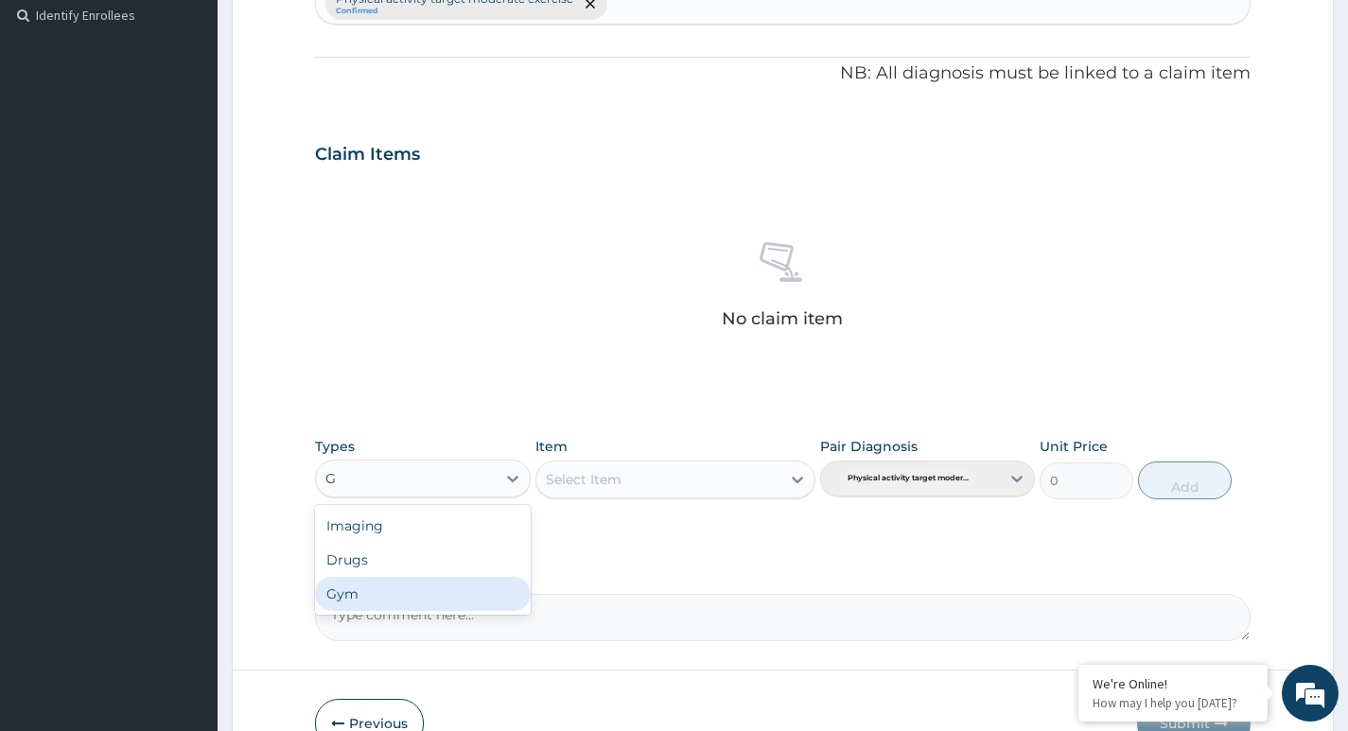
click at [398, 606] on div "Gym" at bounding box center [422, 594] width 215 height 34
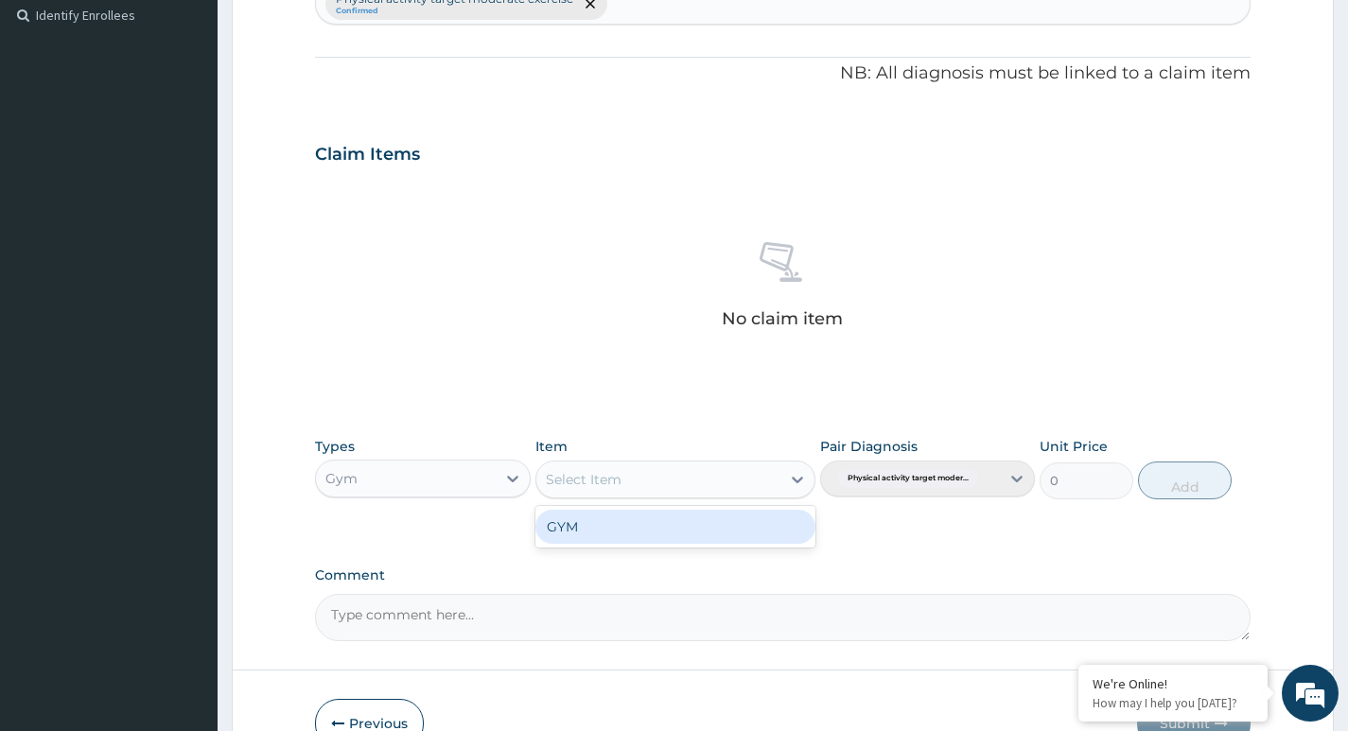
click at [731, 482] on div "Select Item" at bounding box center [658, 479] width 245 height 30
click at [667, 527] on div "GYM" at bounding box center [675, 527] width 281 height 34
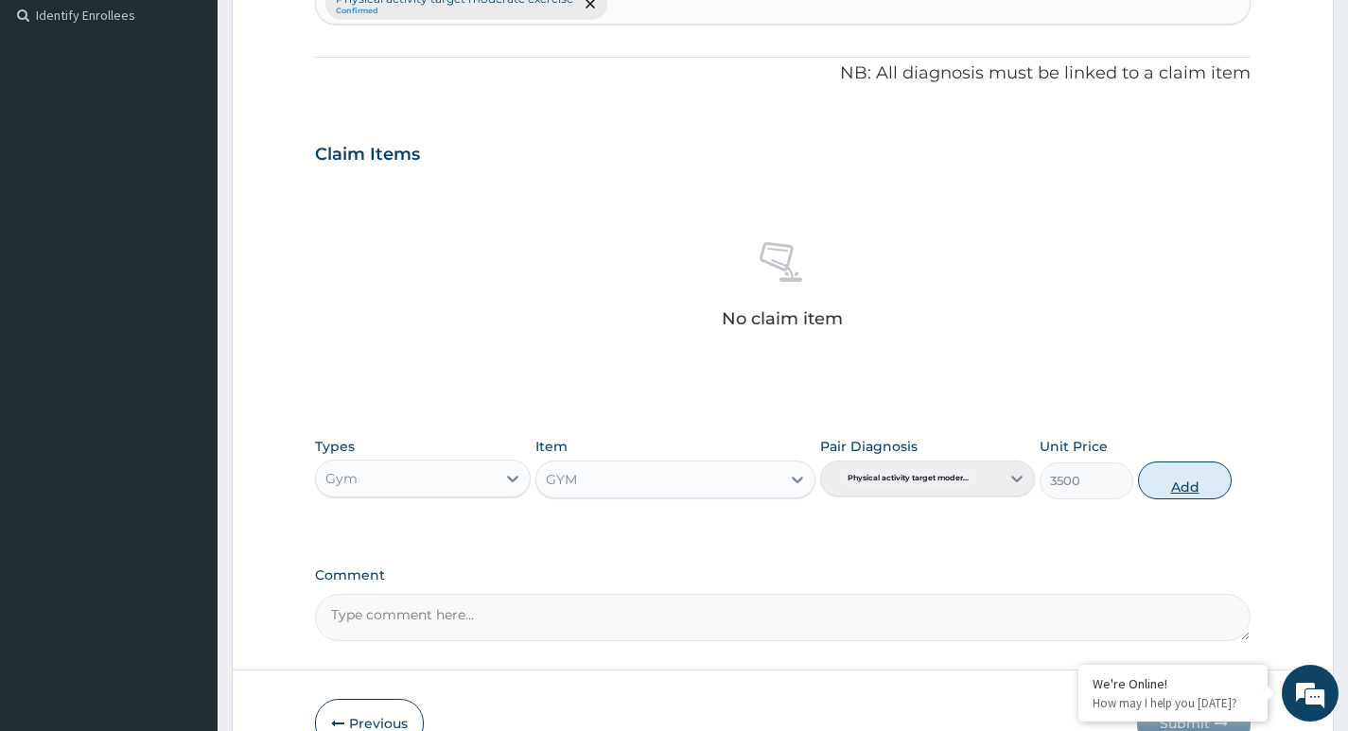
click at [1193, 481] on button "Add" at bounding box center [1185, 481] width 94 height 38
type input "0"
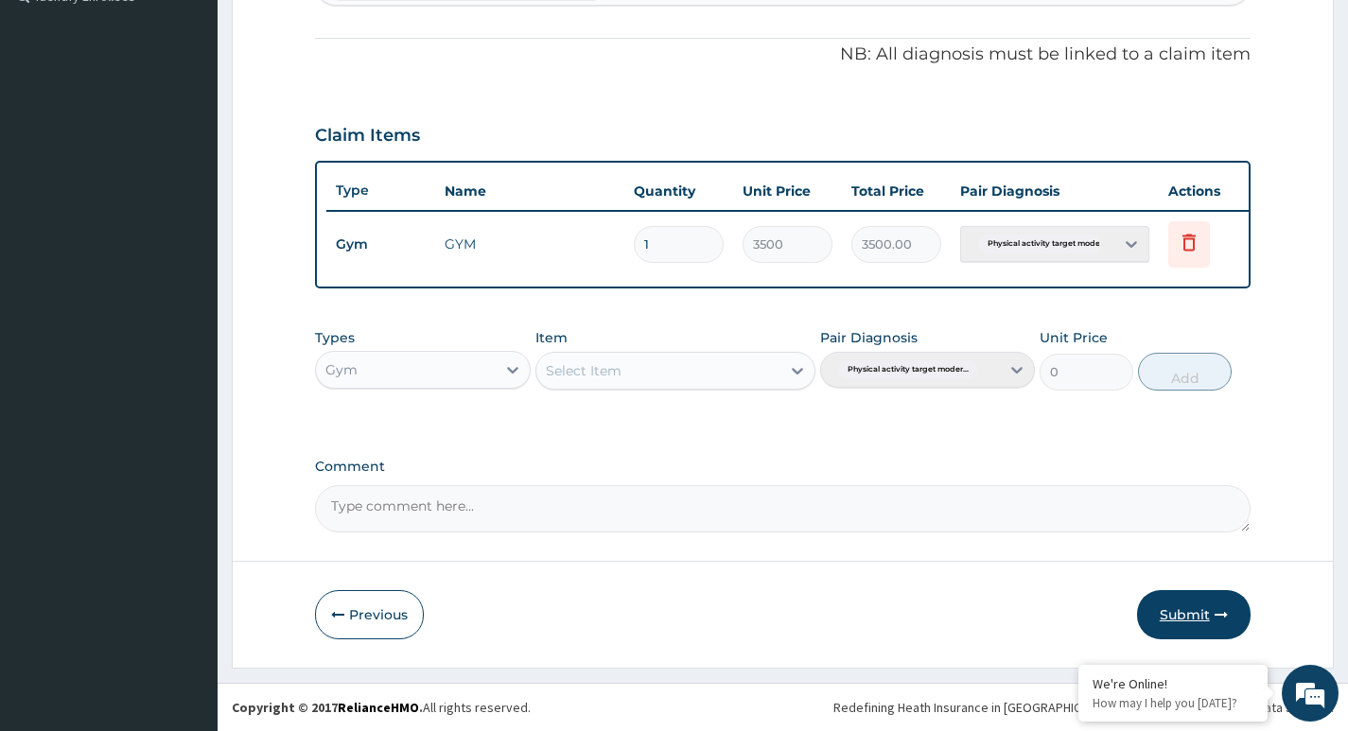
click at [1188, 609] on button "Submit" at bounding box center [1194, 614] width 114 height 49
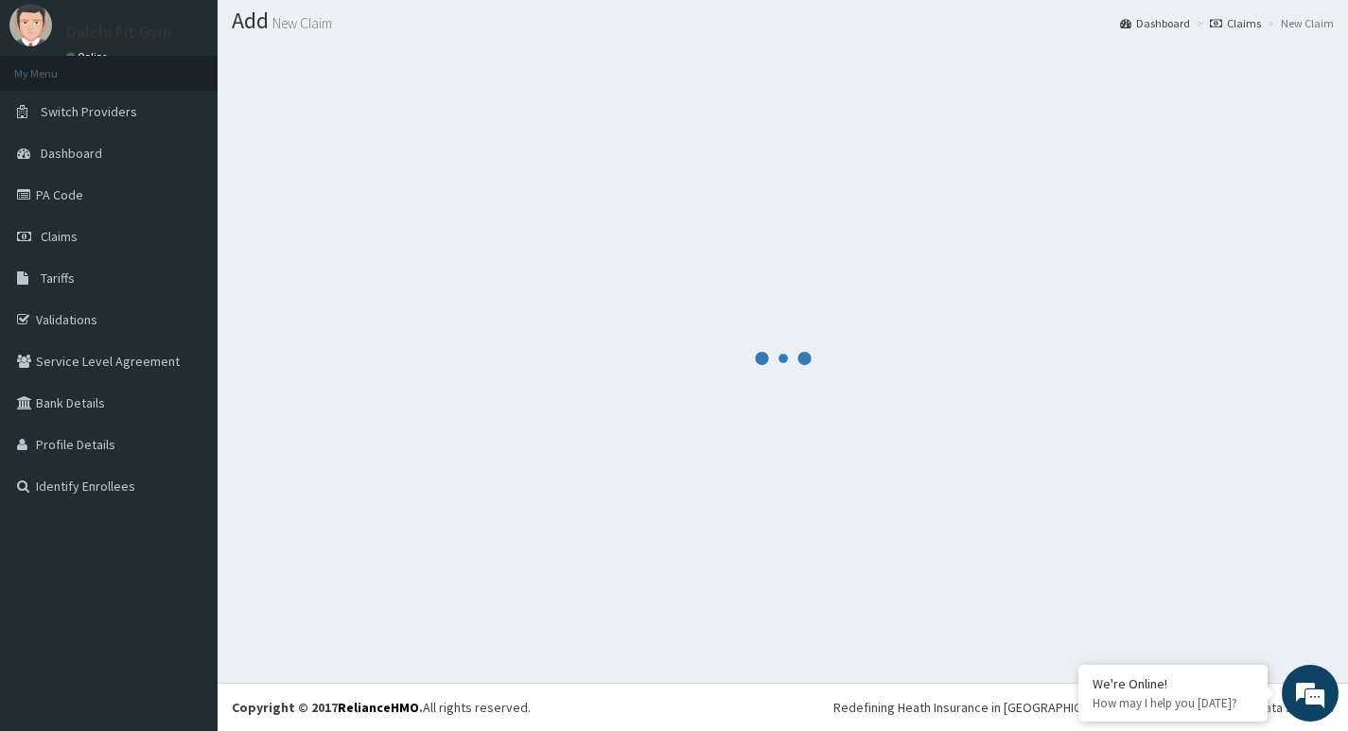
scroll to position [557, 0]
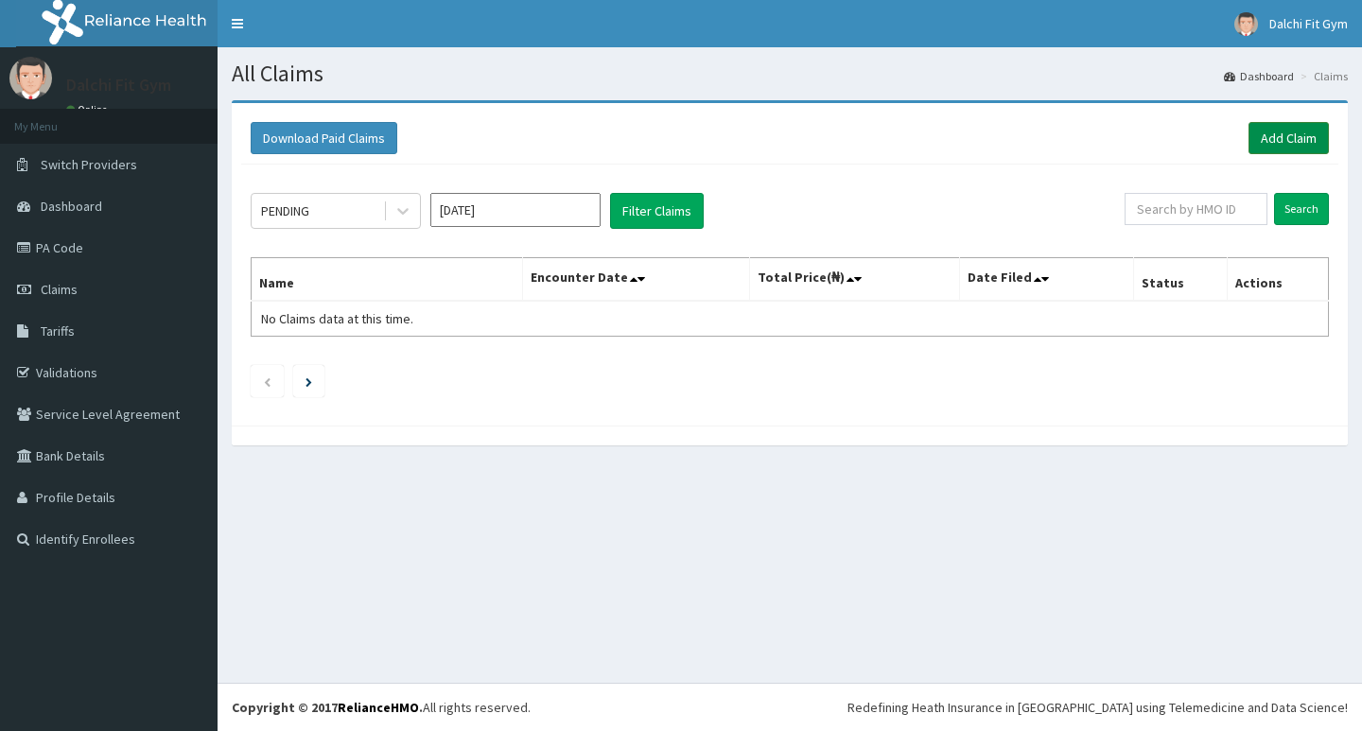
click at [1276, 133] on link "Add Claim" at bounding box center [1289, 138] width 80 height 32
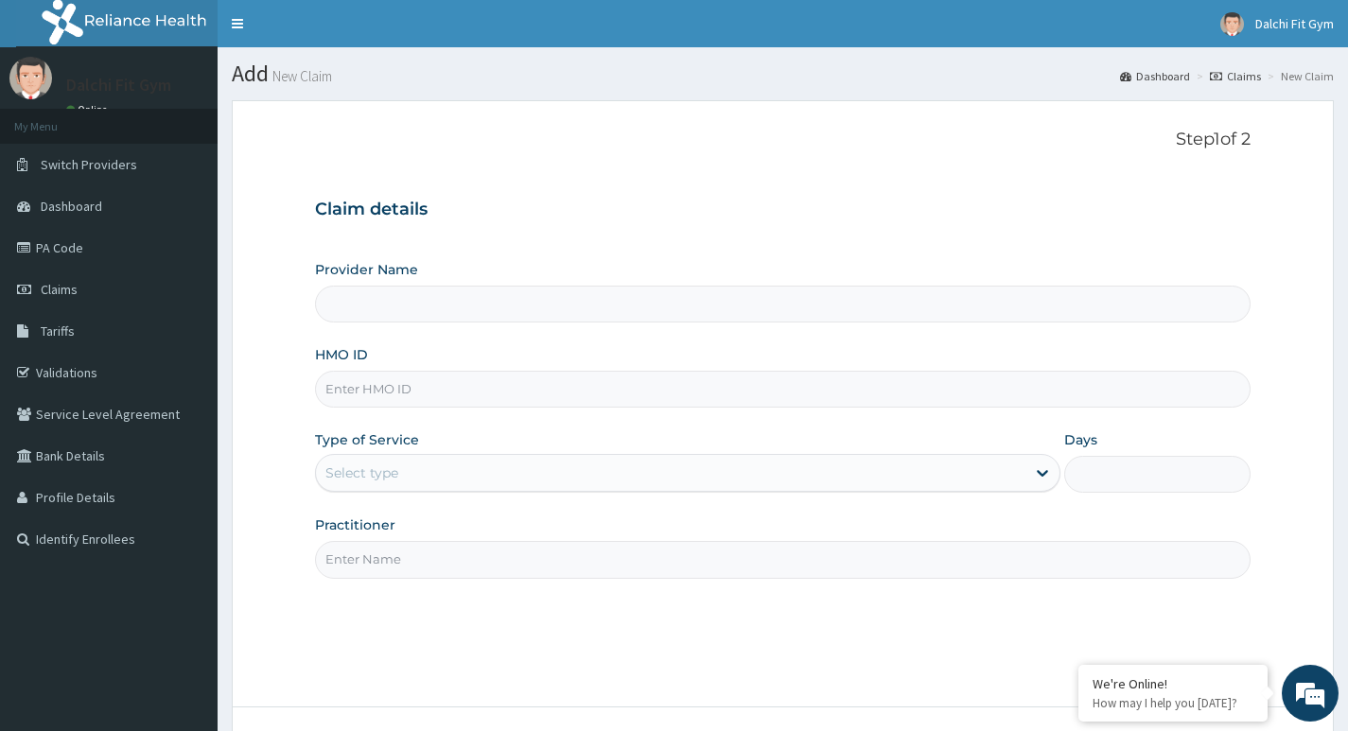
type input "DALCHI FIT GYM - GWARINPA"
type input "1"
click at [378, 393] on input "HMO ID" at bounding box center [783, 389] width 936 height 37
type input "GAC/10045/A"
click at [353, 554] on input "Practitioner" at bounding box center [783, 559] width 936 height 37
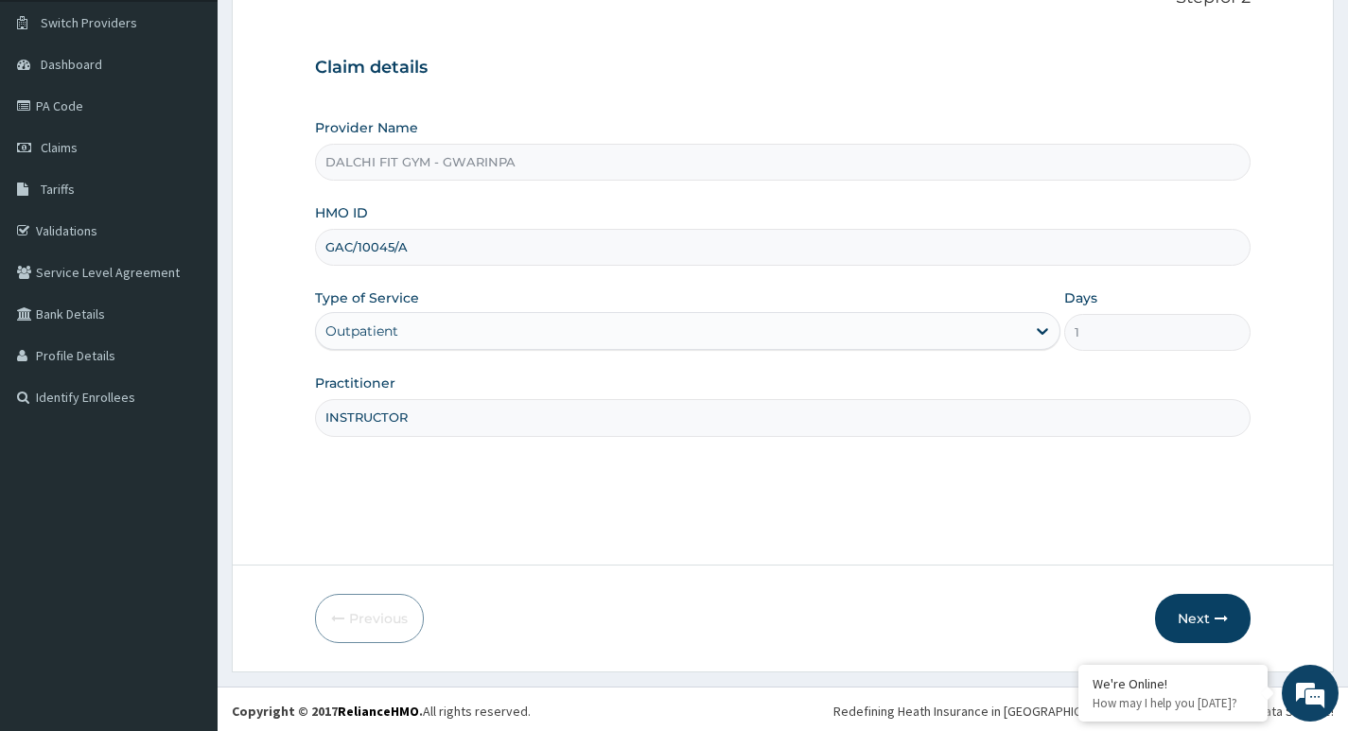
scroll to position [146, 0]
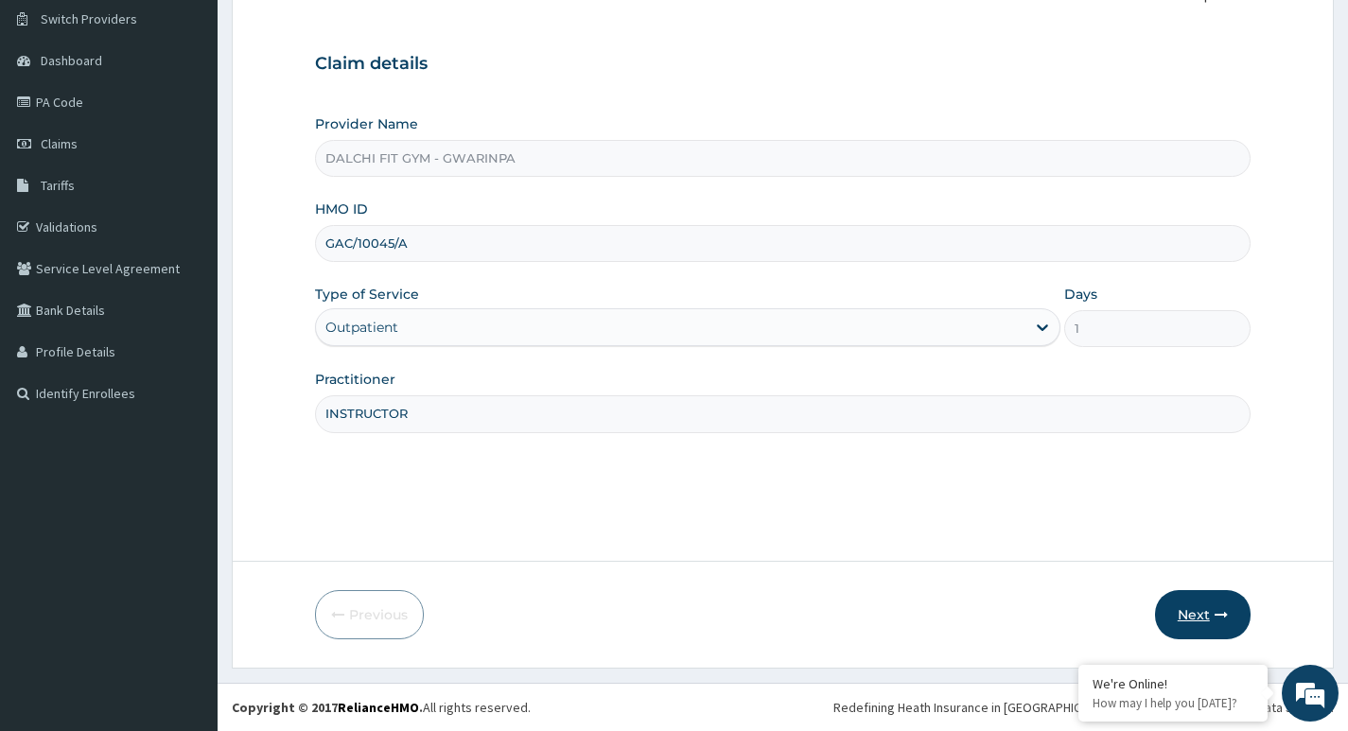
type input "INSTRUCTOR"
click at [1194, 604] on button "Next" at bounding box center [1203, 614] width 96 height 49
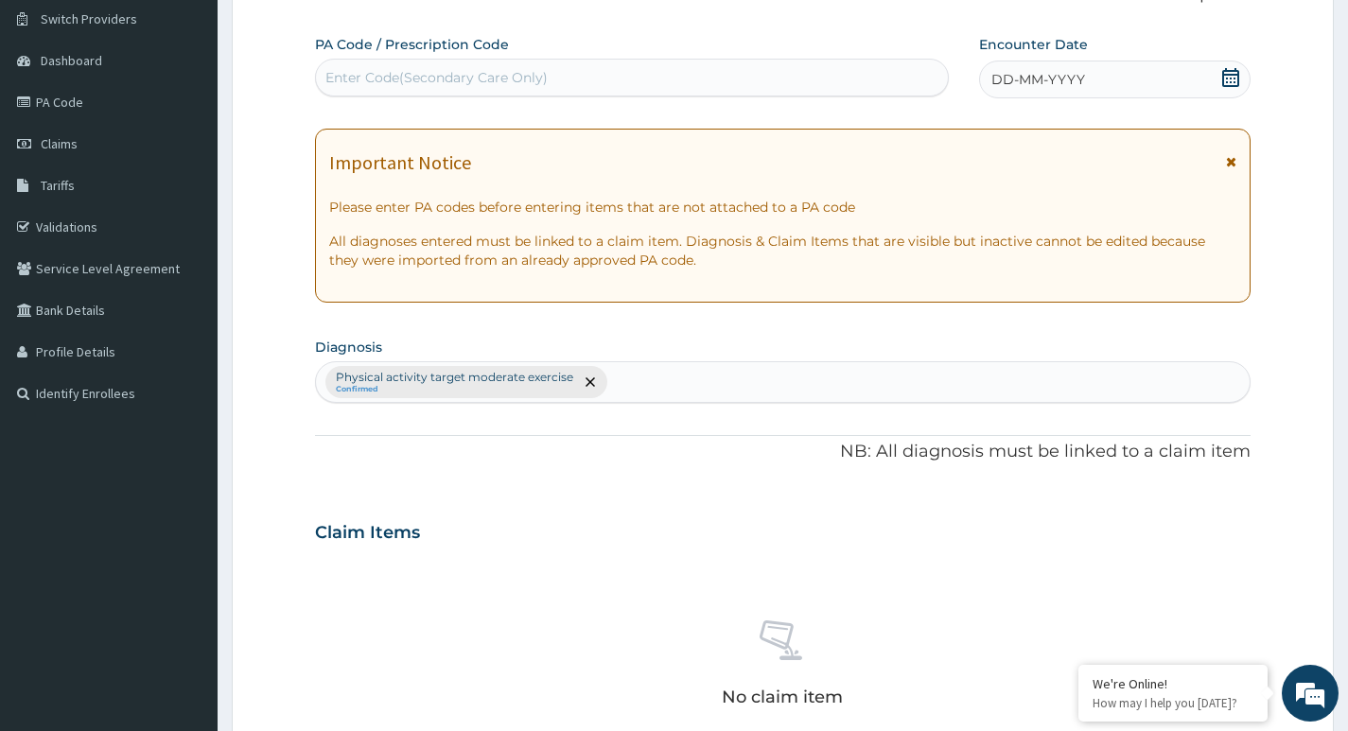
click at [377, 77] on div "Enter Code(Secondary Care Only)" at bounding box center [436, 77] width 222 height 19
type input "PA/FE003A"
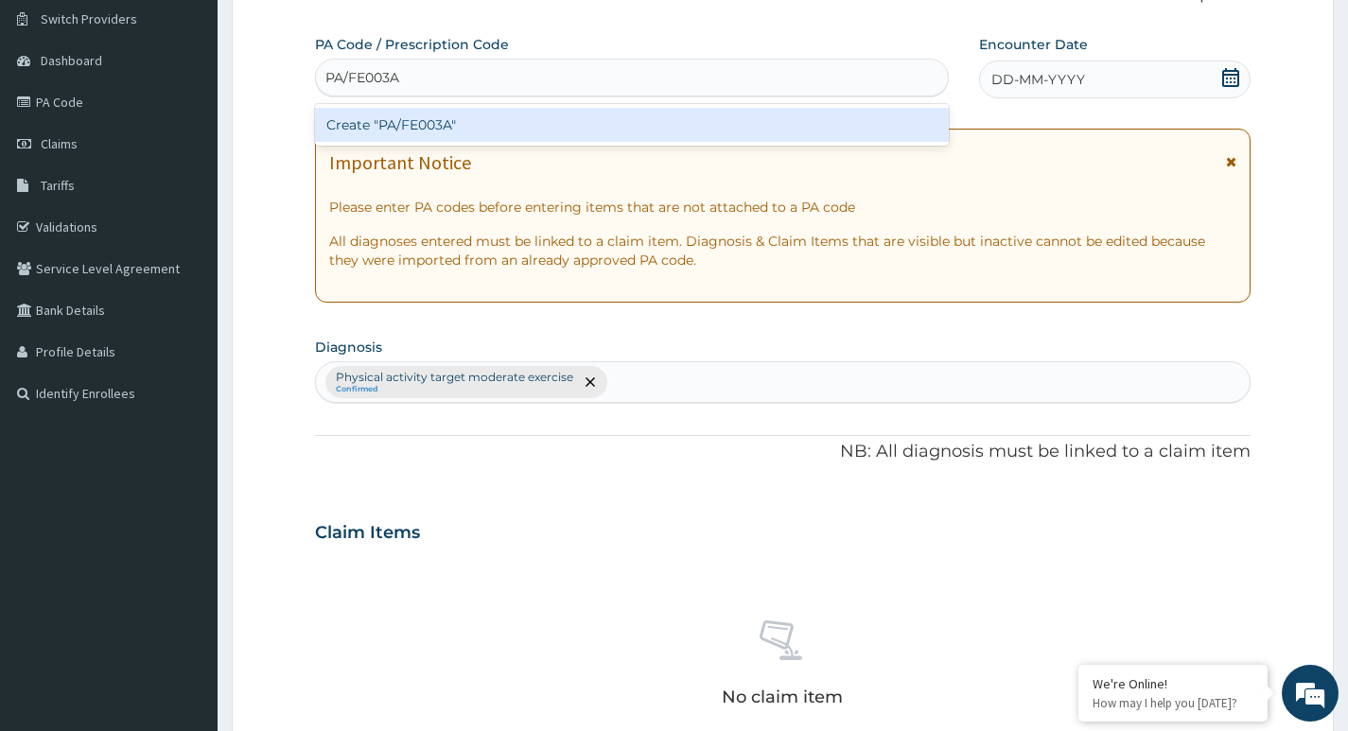
click at [438, 125] on div "Create "PA/FE003A"" at bounding box center [632, 125] width 634 height 34
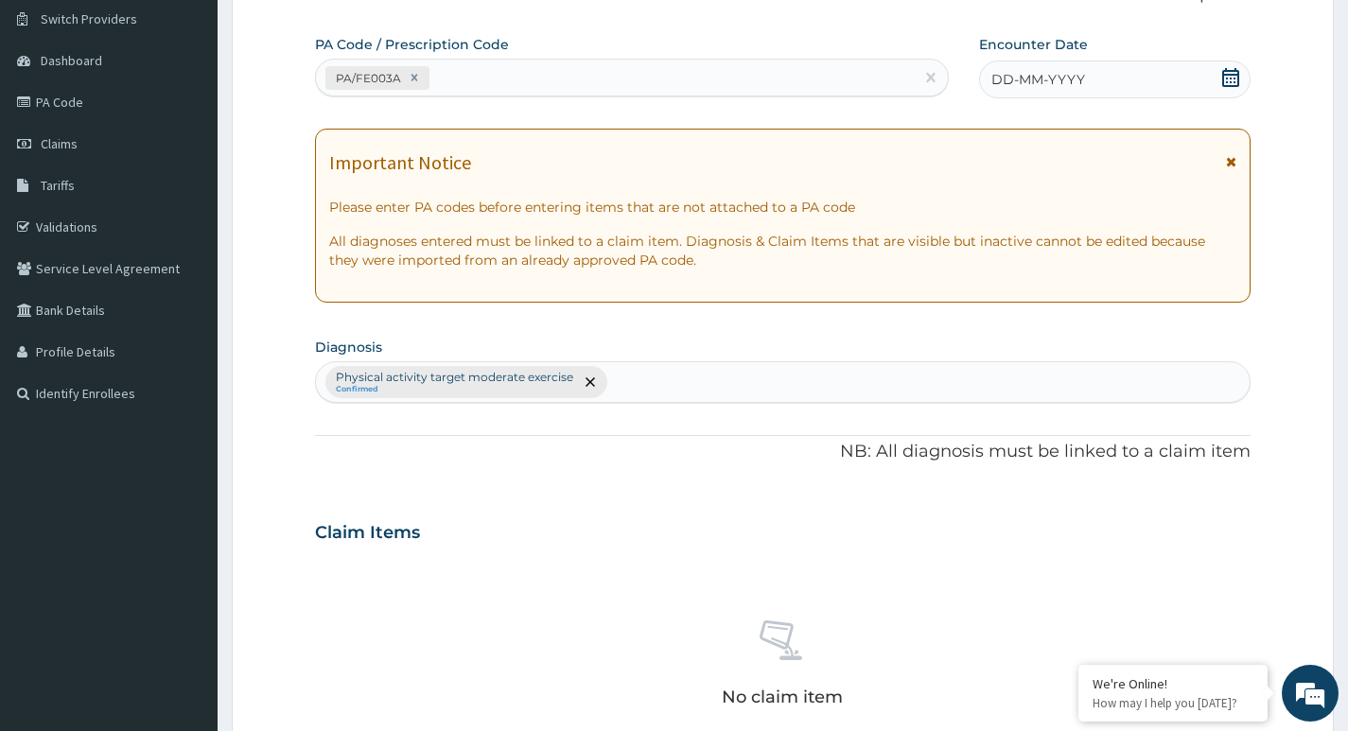
click at [1234, 79] on icon at bounding box center [1230, 77] width 19 height 19
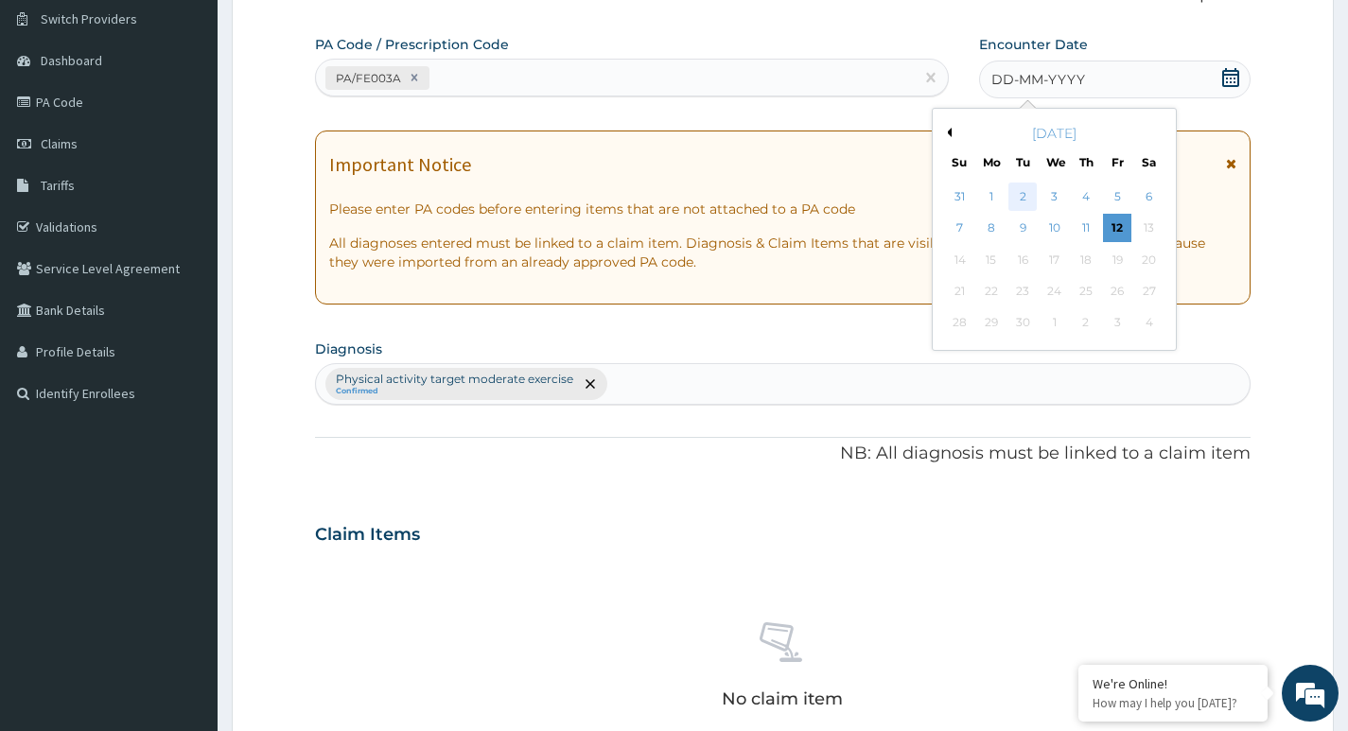
click at [1025, 198] on div "2" at bounding box center [1022, 197] width 28 height 28
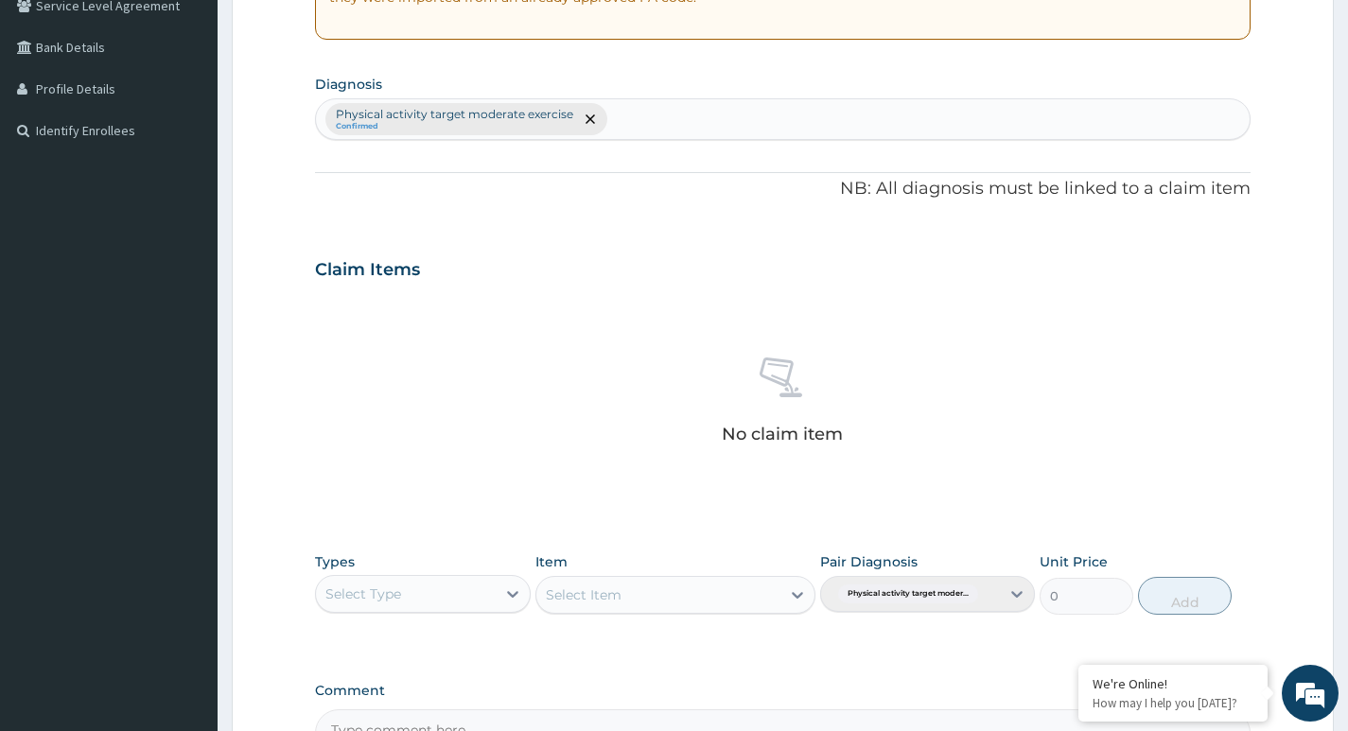
scroll to position [524, 0]
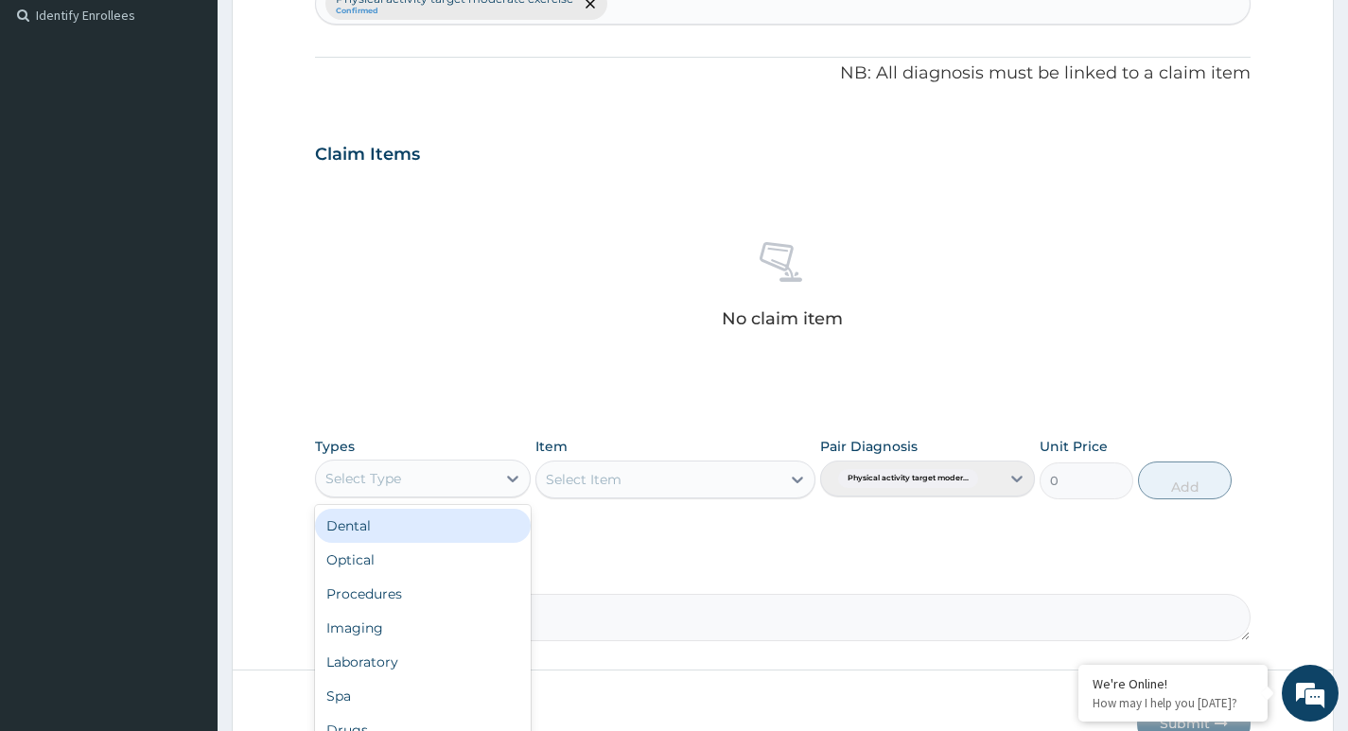
click at [482, 482] on div "Select Type" at bounding box center [405, 479] width 179 height 30
type input "GY"
click at [443, 527] on div "Gym" at bounding box center [422, 526] width 215 height 34
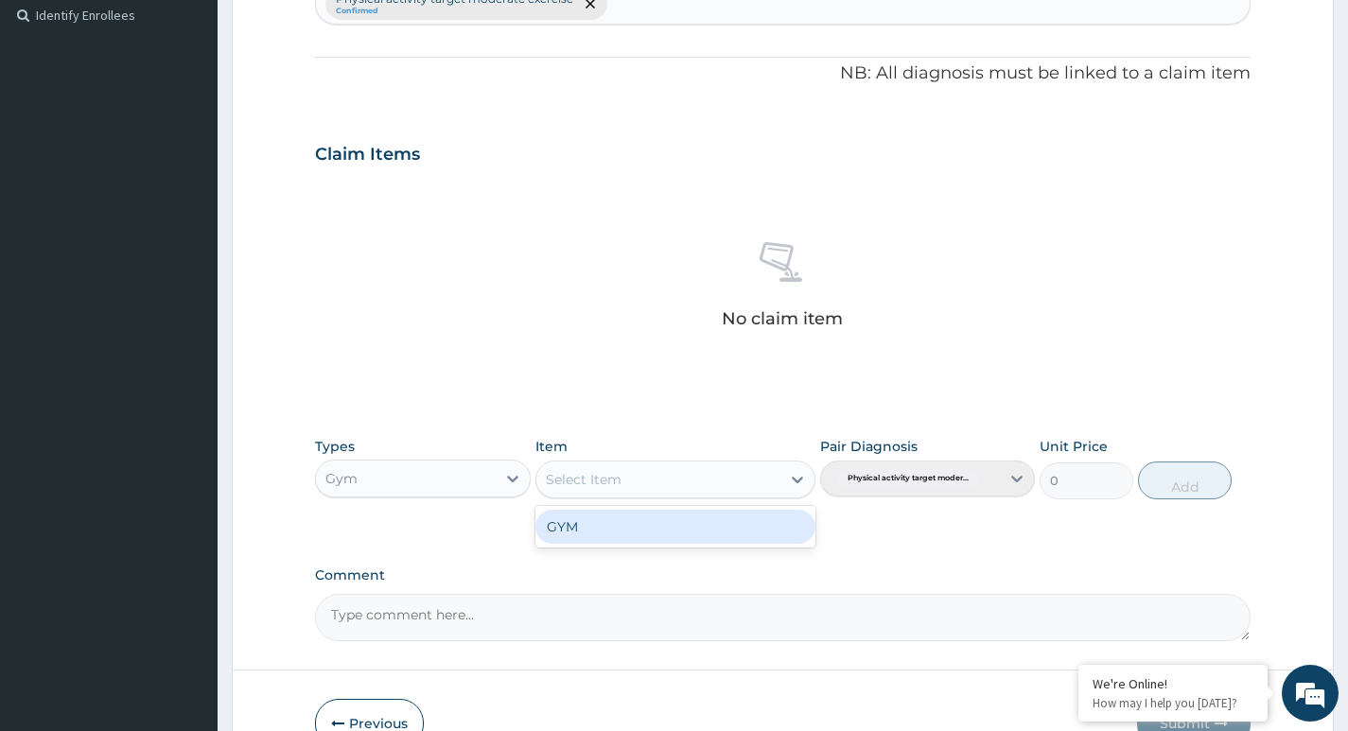
click at [750, 481] on div "Select Item" at bounding box center [658, 479] width 245 height 30
drag, startPoint x: 742, startPoint y: 539, endPoint x: 754, endPoint y: 525, distance: 18.8
click at [745, 536] on div "GYM" at bounding box center [675, 527] width 281 height 34
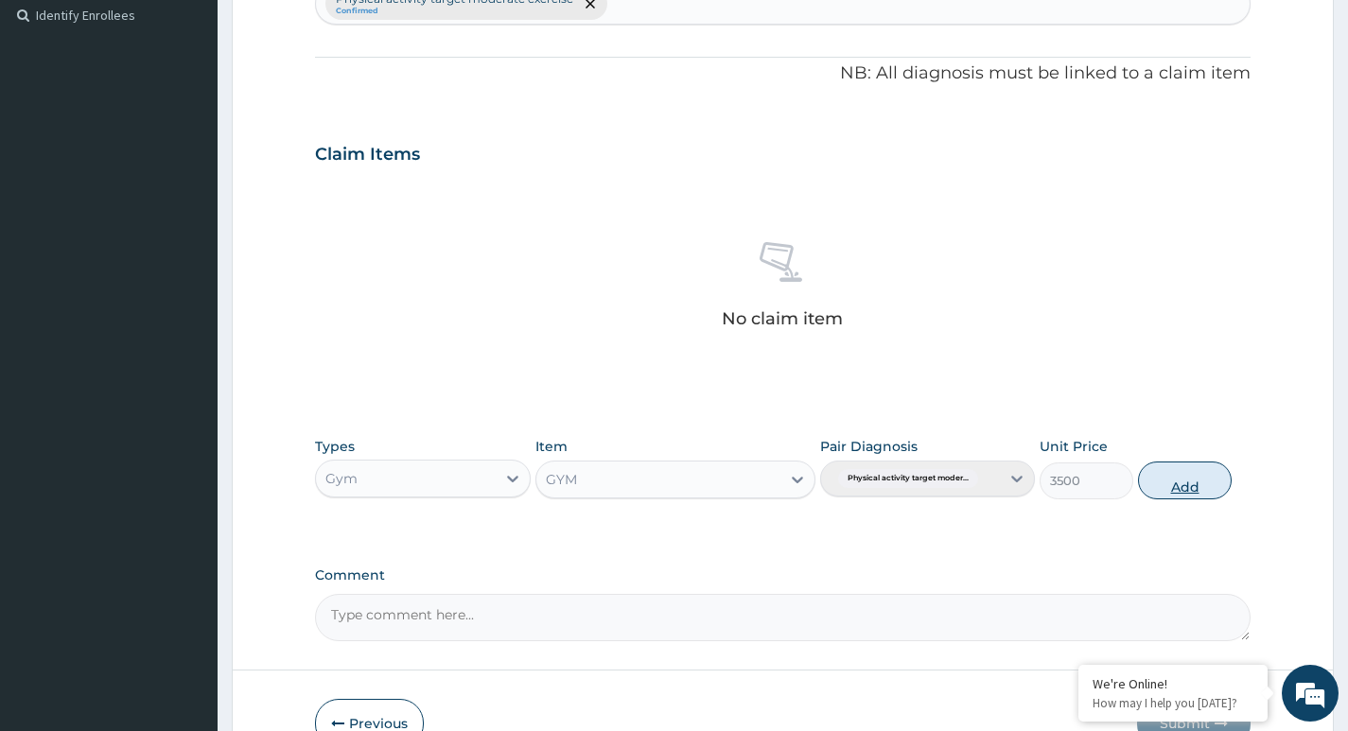
click at [1188, 474] on button "Add" at bounding box center [1185, 481] width 94 height 38
type input "0"
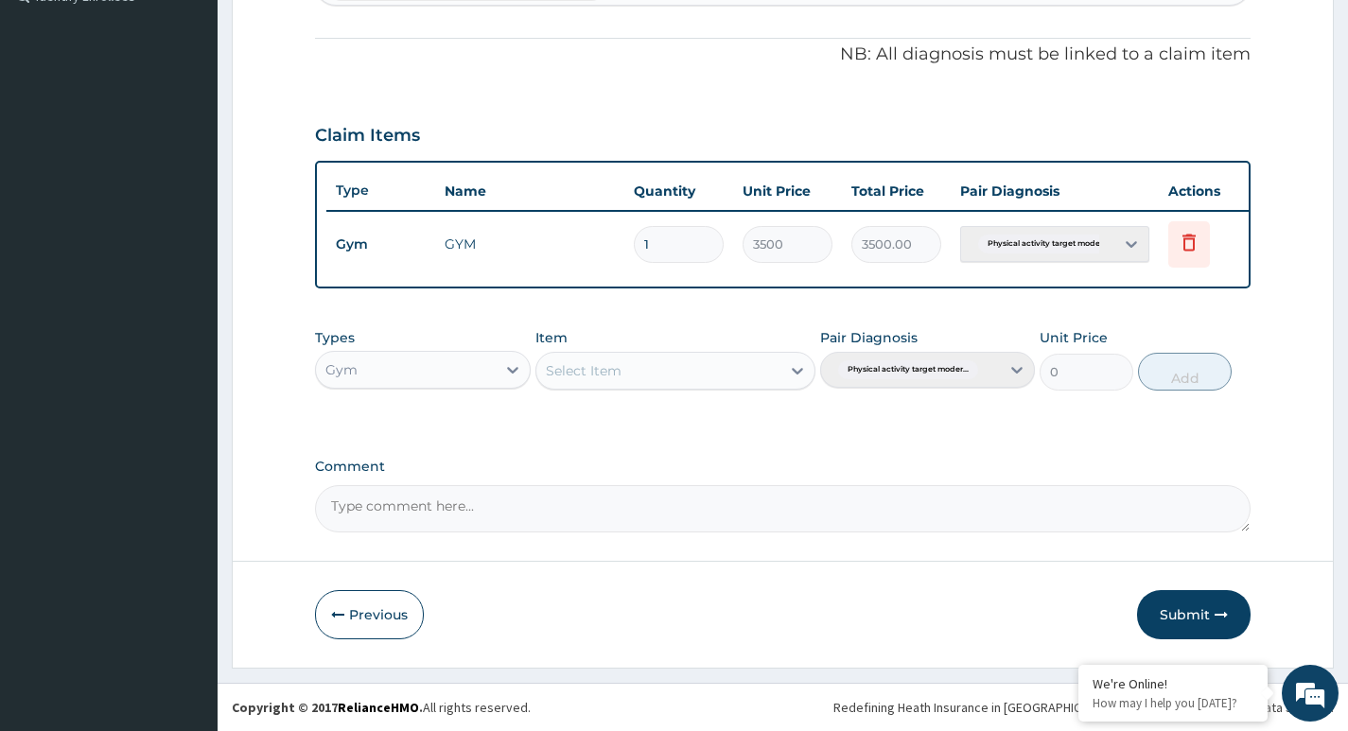
scroll to position [557, 0]
click at [1199, 611] on button "Submit" at bounding box center [1194, 614] width 114 height 49
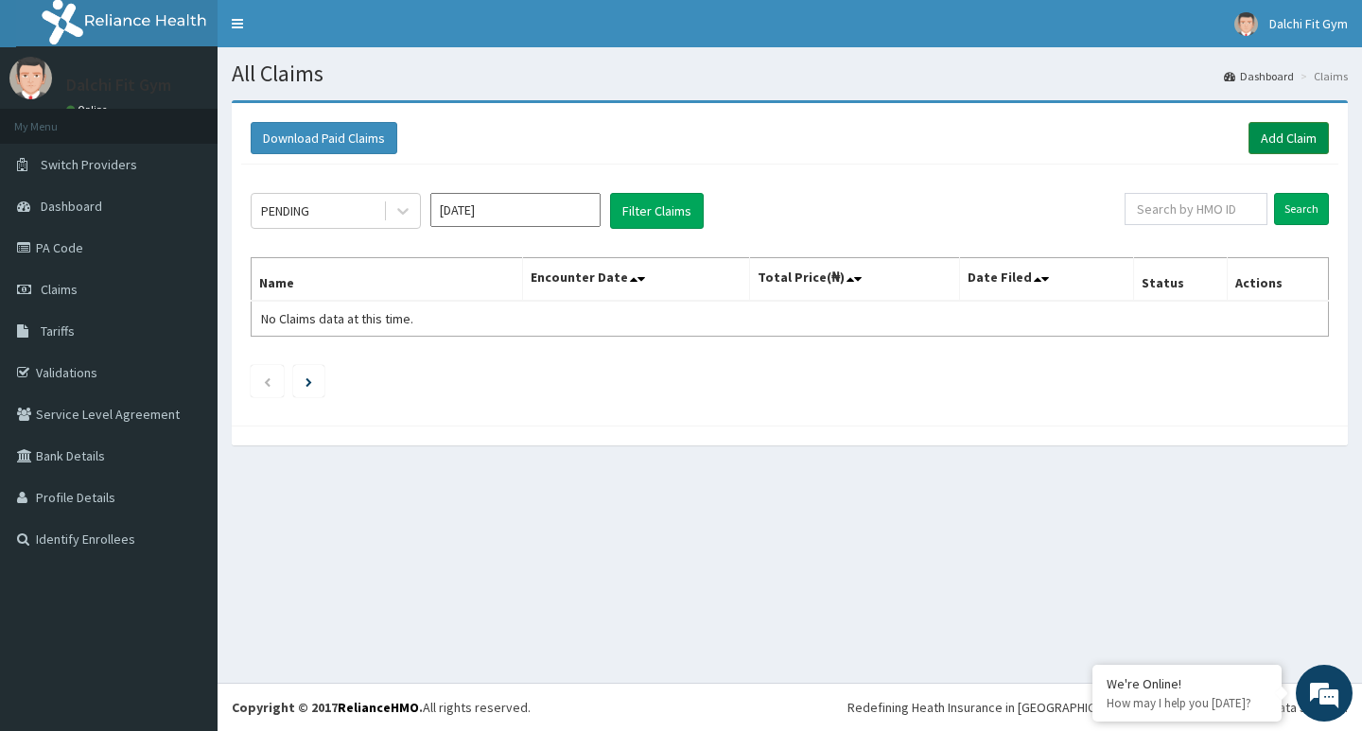
click at [1285, 137] on link "Add Claim" at bounding box center [1289, 138] width 80 height 32
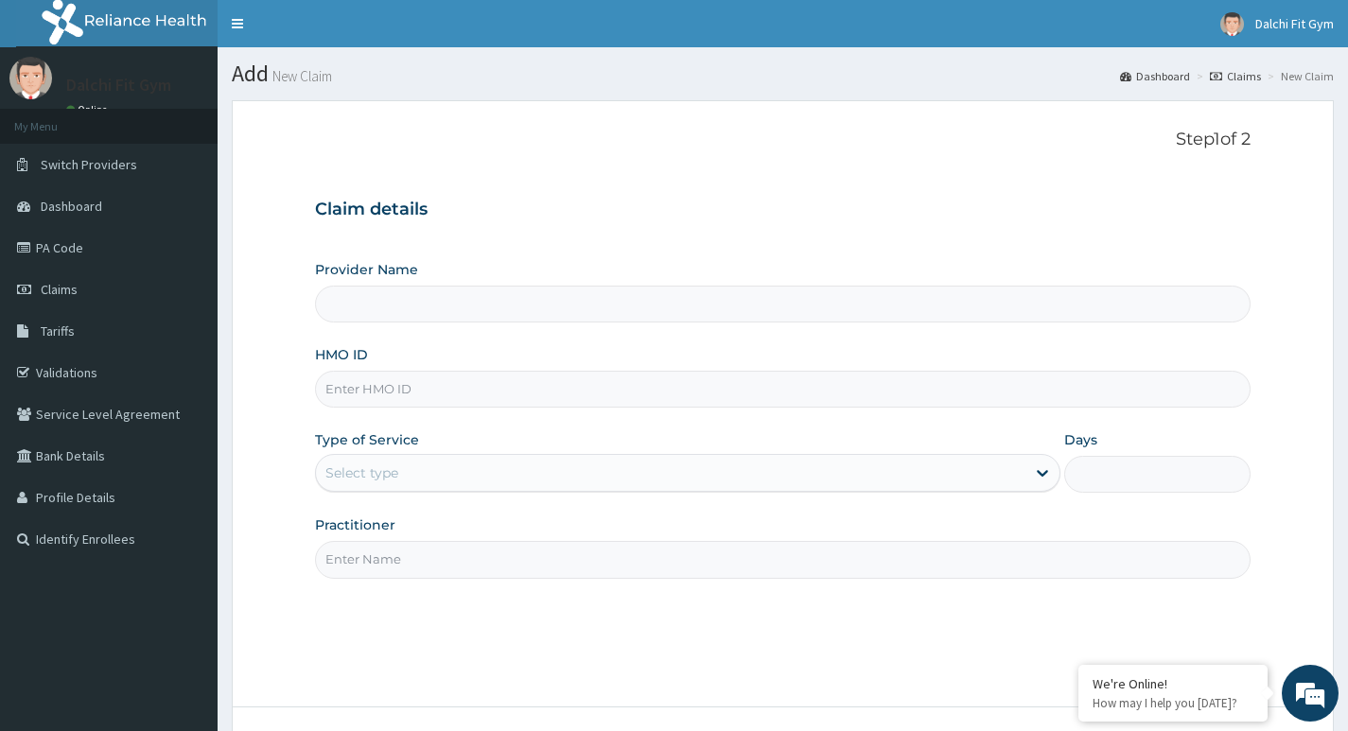
type input "DALCHI FIT GYM - GWARINPA"
type input "1"
click at [372, 393] on input "HMO ID" at bounding box center [783, 389] width 936 height 37
type input "RBN/10148/A"
click at [403, 565] on input "Practitioner" at bounding box center [783, 559] width 936 height 37
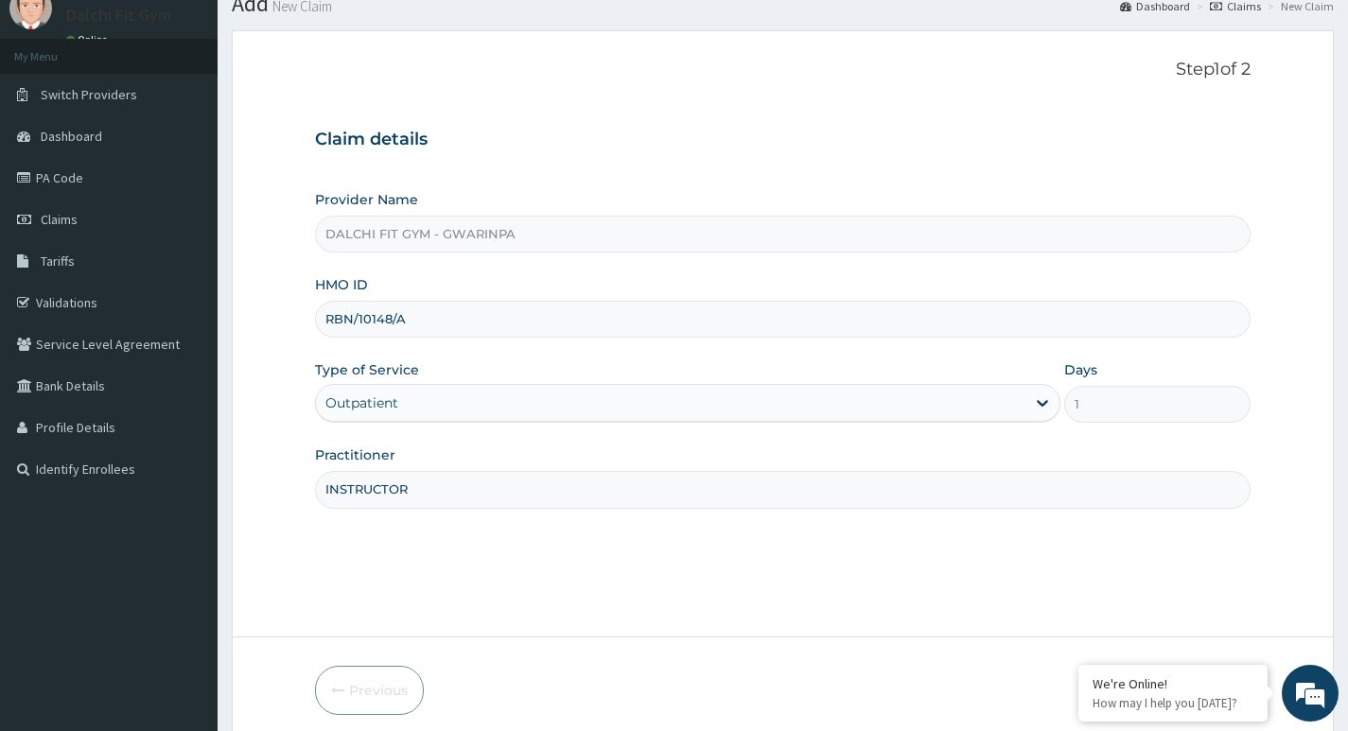
scroll to position [146, 0]
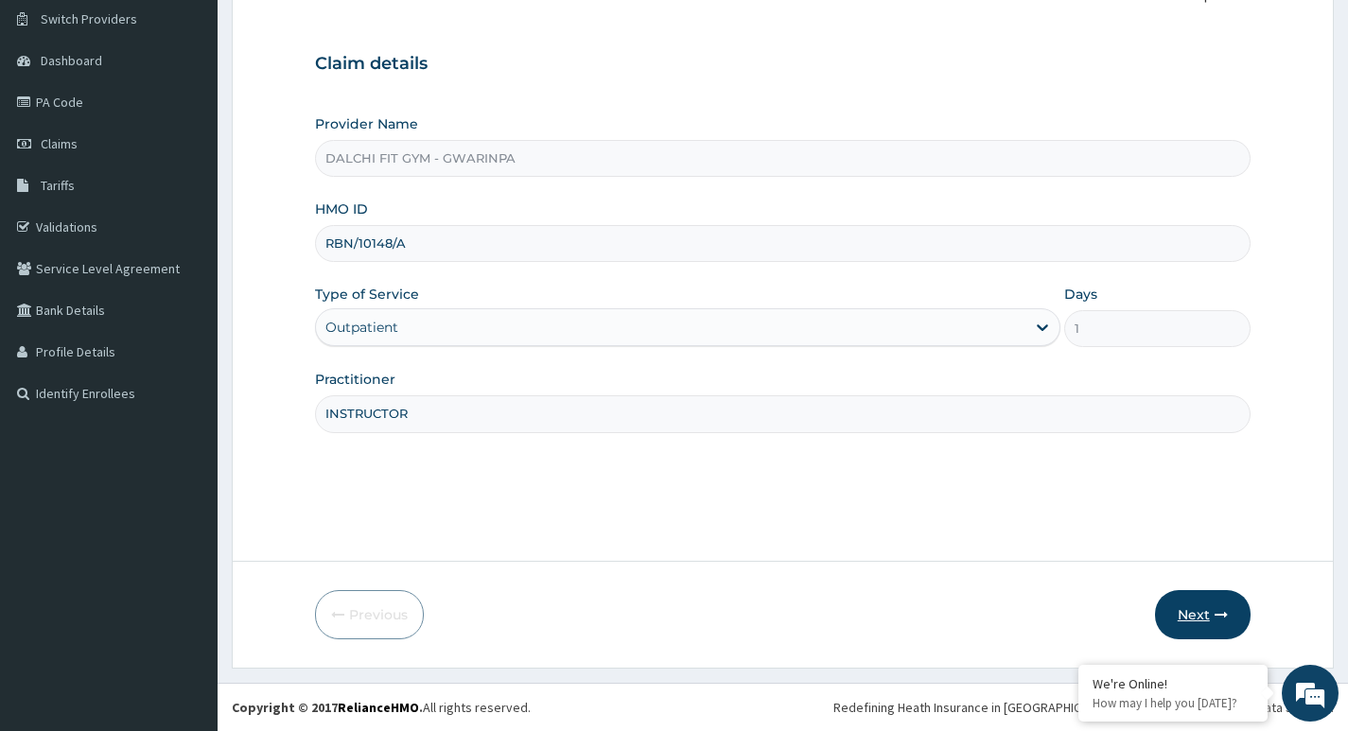
type input "INSTRUCTOR"
click at [1188, 610] on button "Next" at bounding box center [1203, 614] width 96 height 49
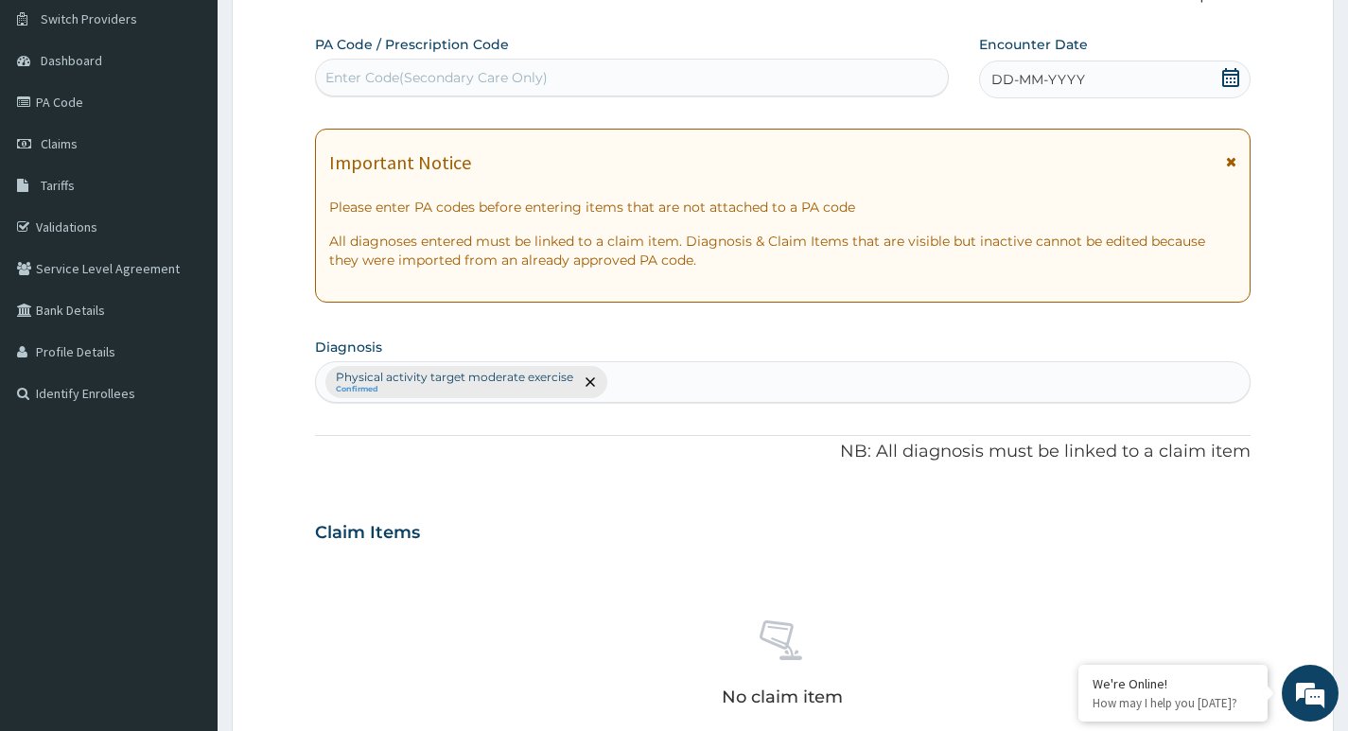
click at [368, 80] on div "Enter Code(Secondary Care Only)" at bounding box center [436, 77] width 222 height 19
type input "PA/1D54B3"
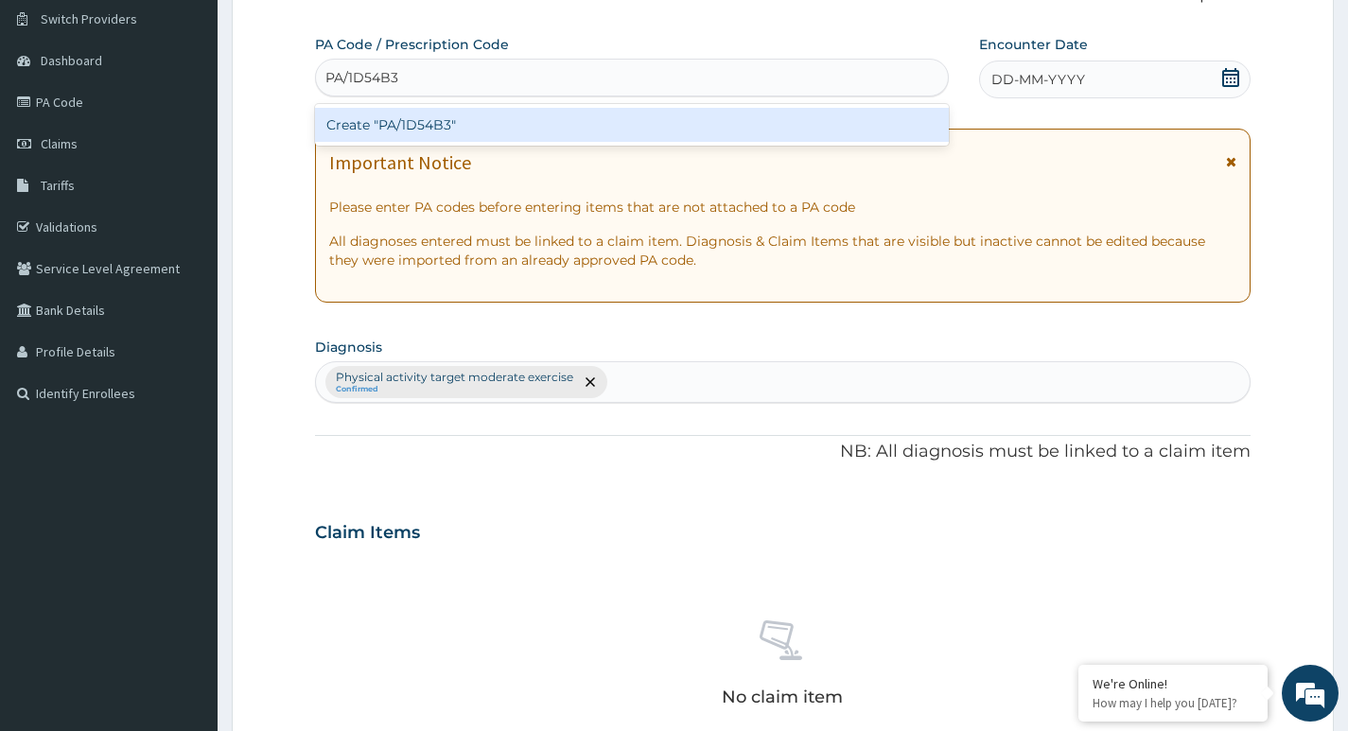
click at [513, 114] on div "Create "PA/1D54B3"" at bounding box center [632, 125] width 634 height 34
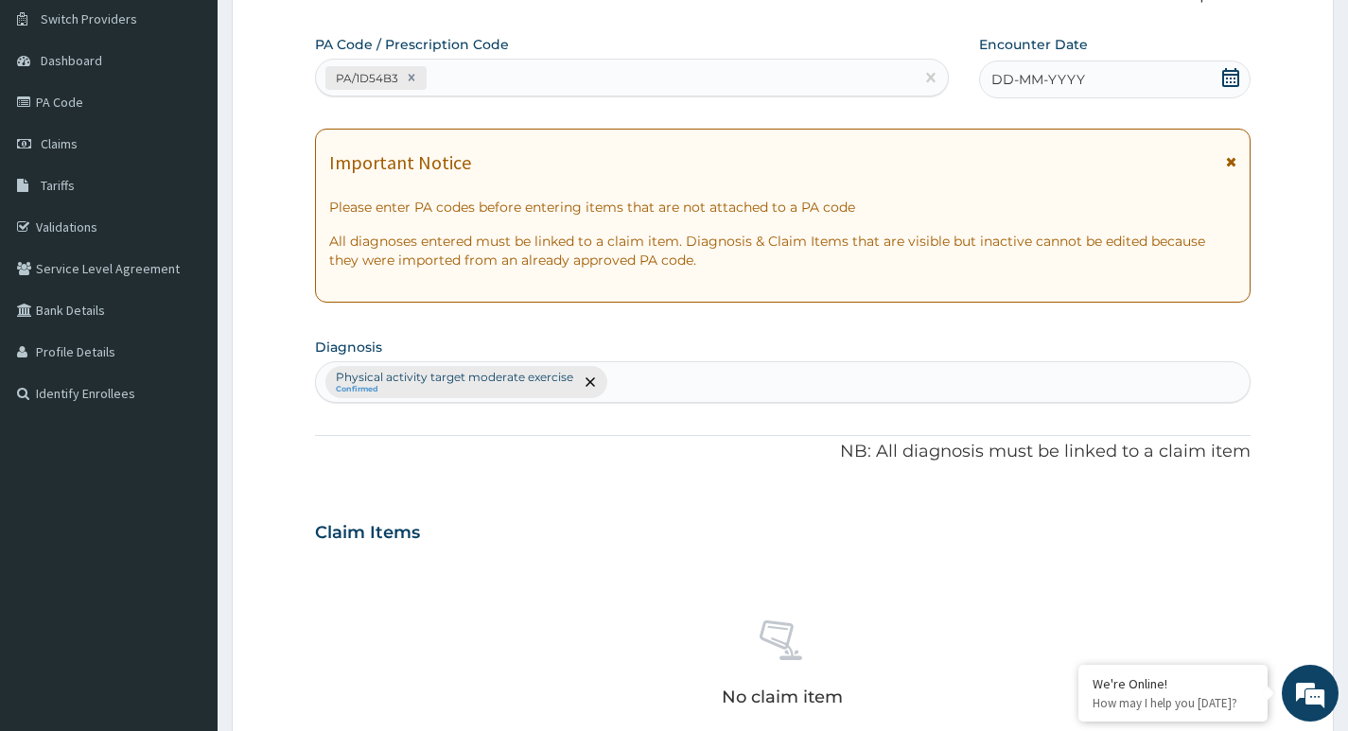
click at [1231, 76] on icon at bounding box center [1230, 77] width 19 height 19
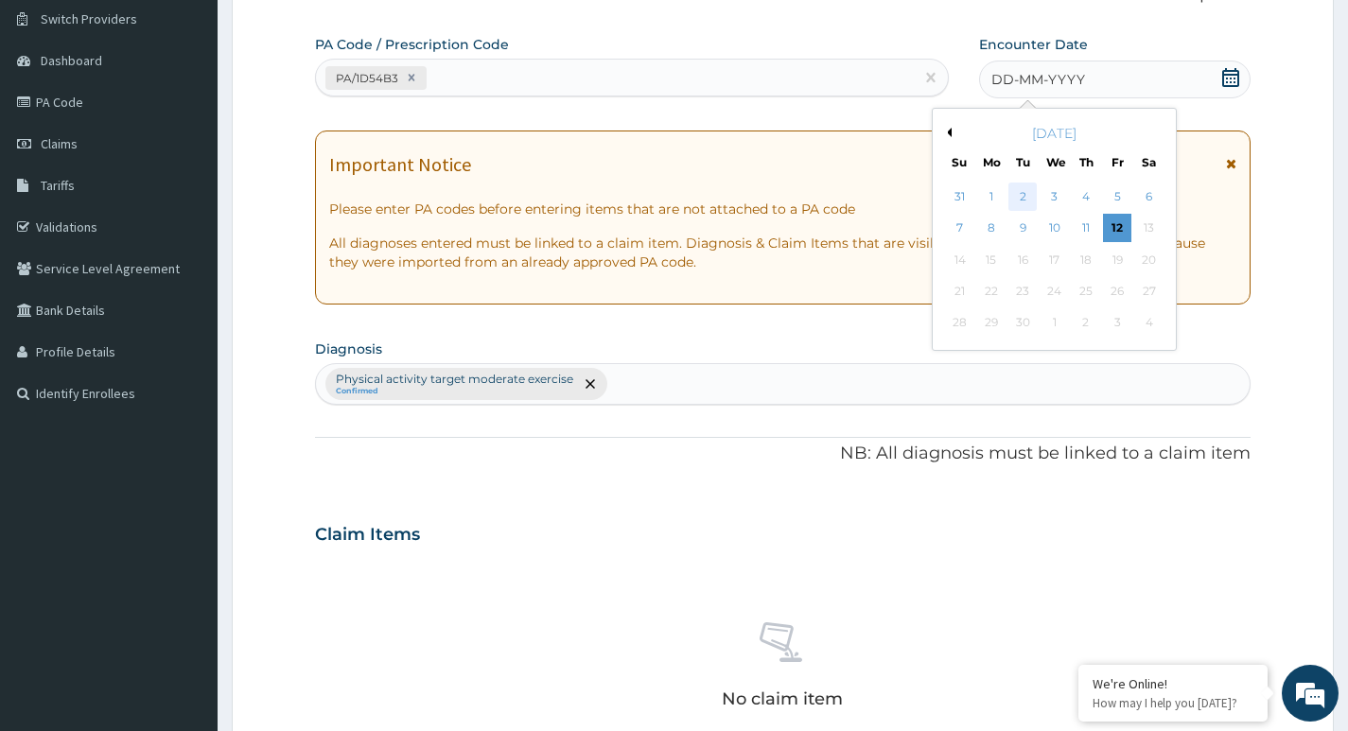
click at [1020, 198] on div "2" at bounding box center [1022, 197] width 28 height 28
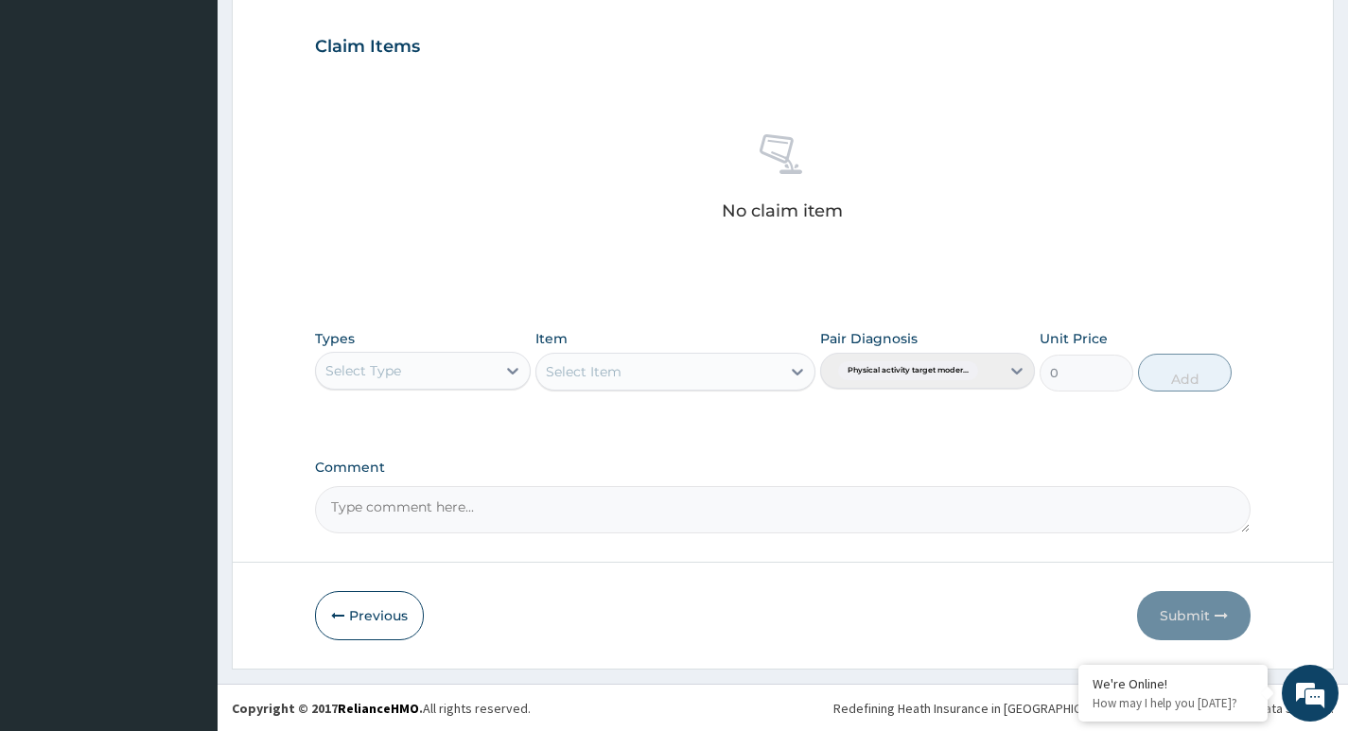
scroll to position [633, 0]
click at [453, 358] on div "Select Type" at bounding box center [405, 370] width 179 height 30
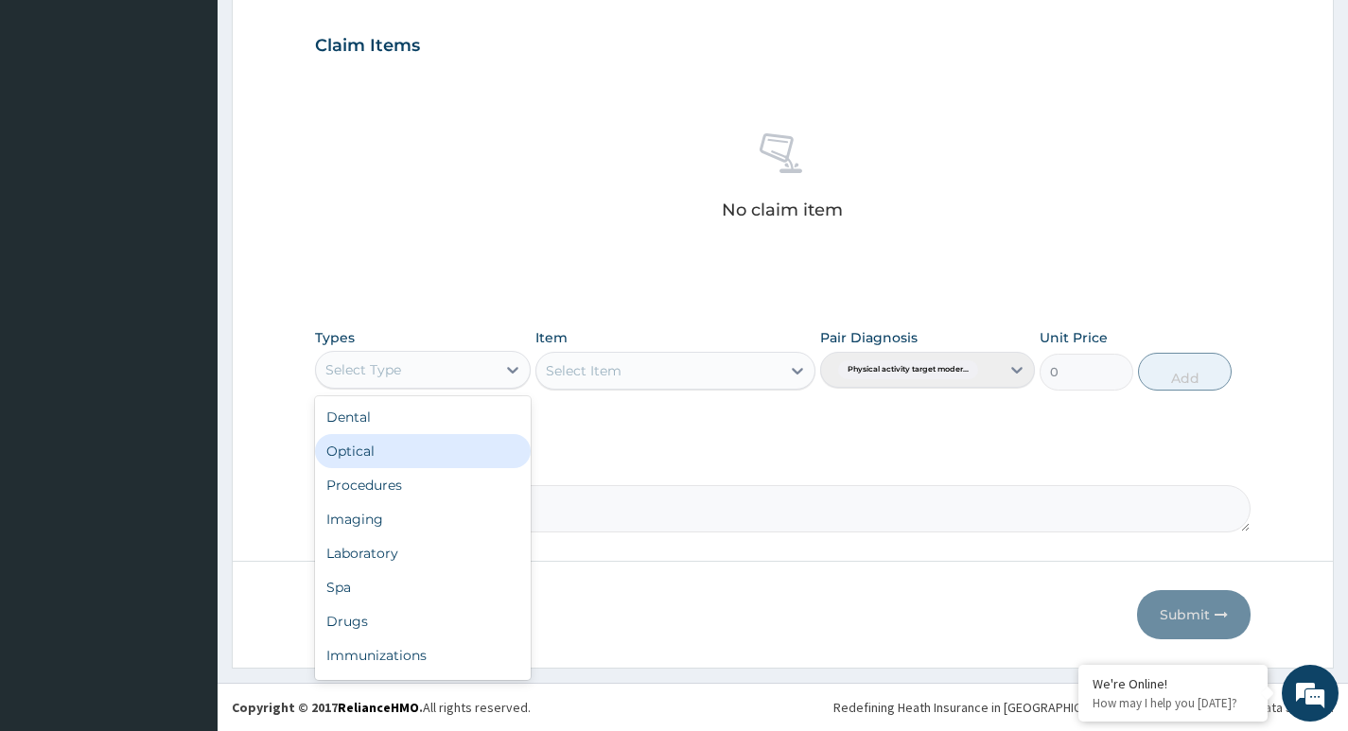
type input "G"
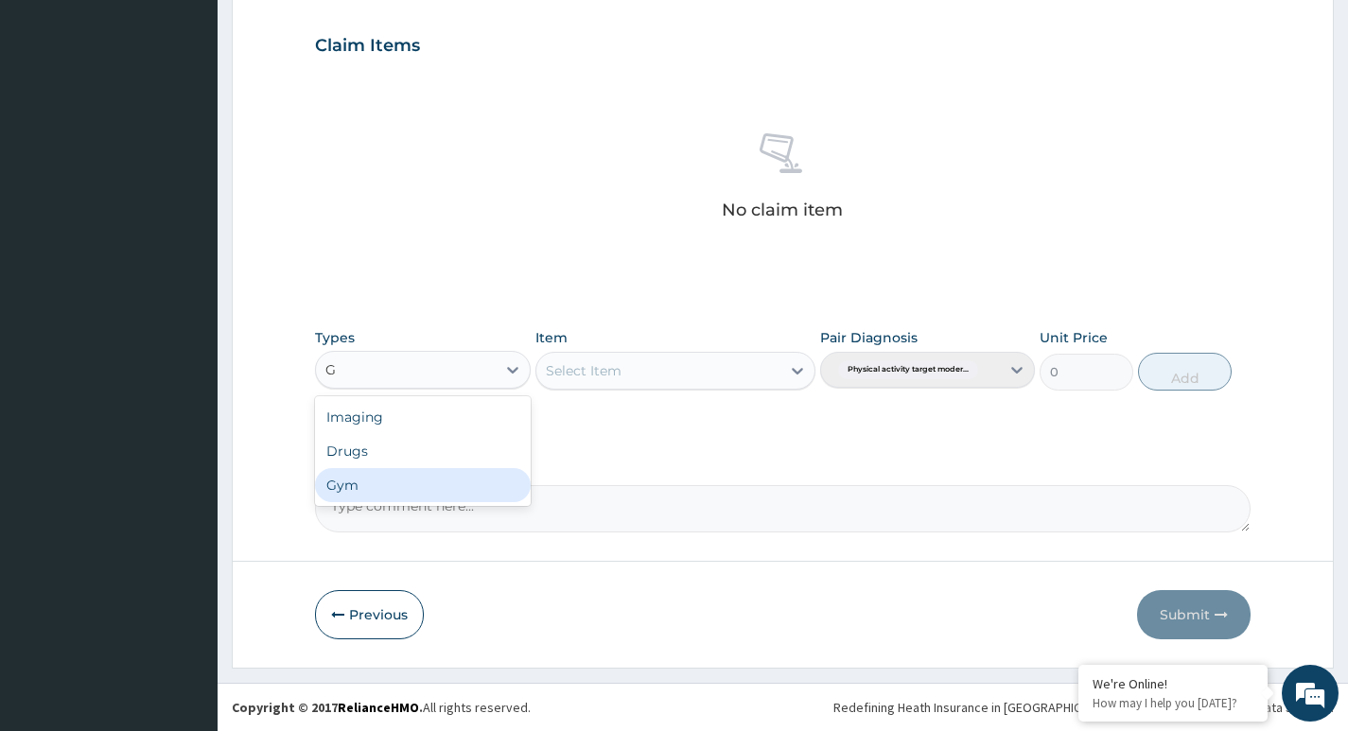
click at [436, 500] on div "Gym" at bounding box center [422, 485] width 215 height 34
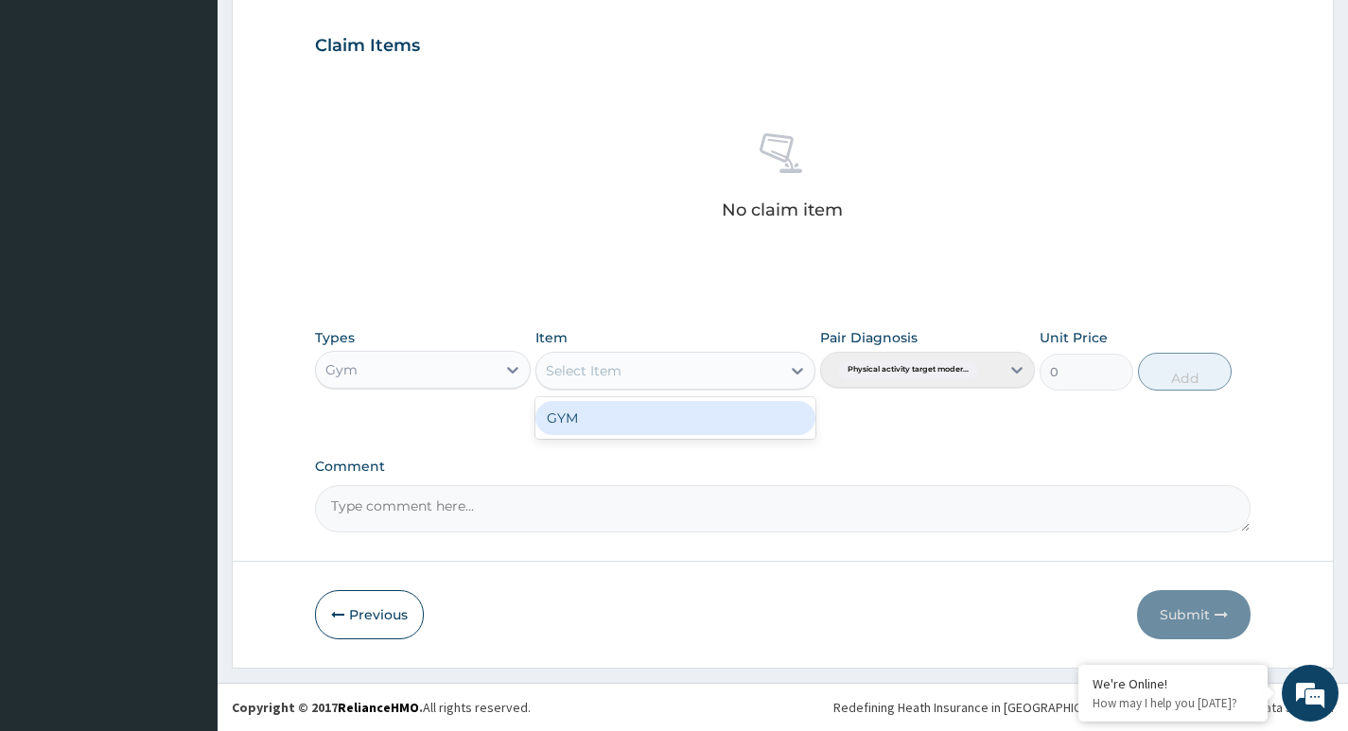
click at [759, 368] on div "Select Item" at bounding box center [658, 371] width 245 height 30
click at [688, 426] on div "GYM" at bounding box center [675, 418] width 281 height 34
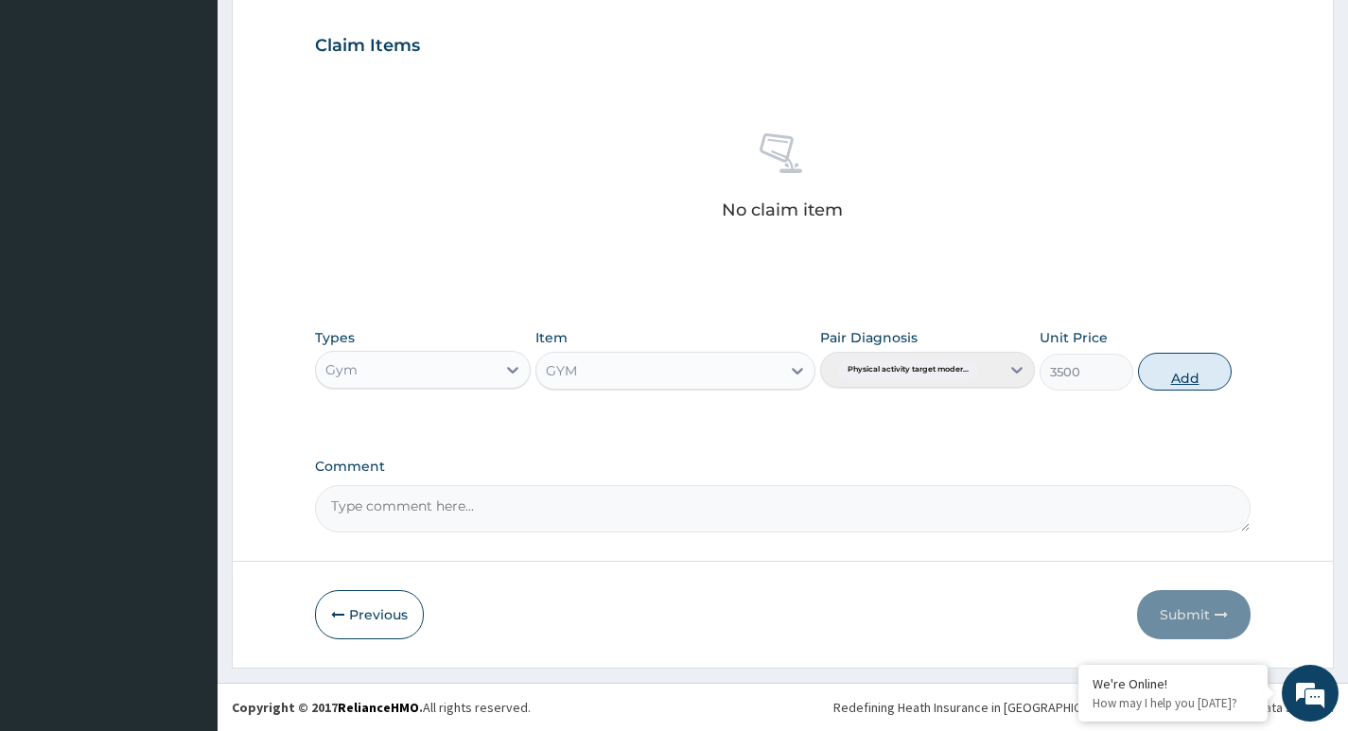
click at [1174, 361] on button "Add" at bounding box center [1185, 372] width 94 height 38
type input "0"
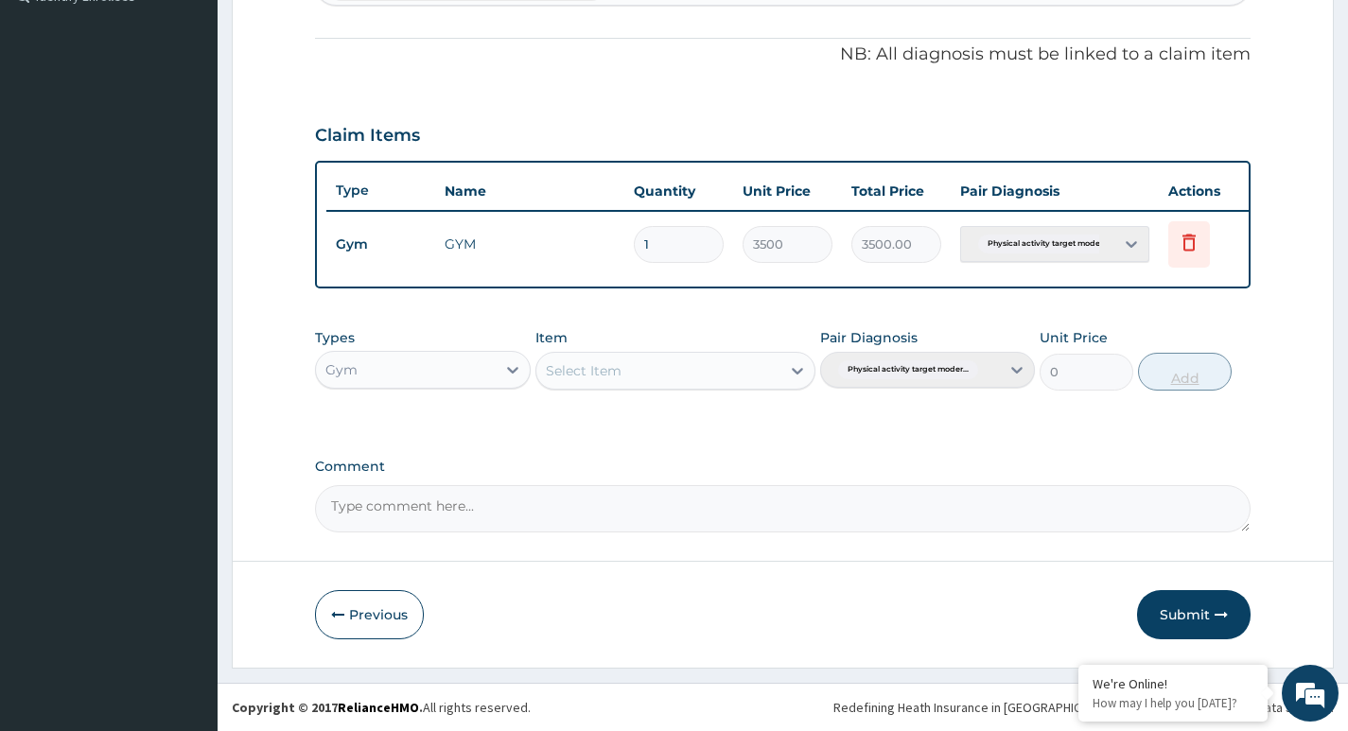
scroll to position [557, 0]
click at [1183, 619] on button "Submit" at bounding box center [1194, 614] width 114 height 49
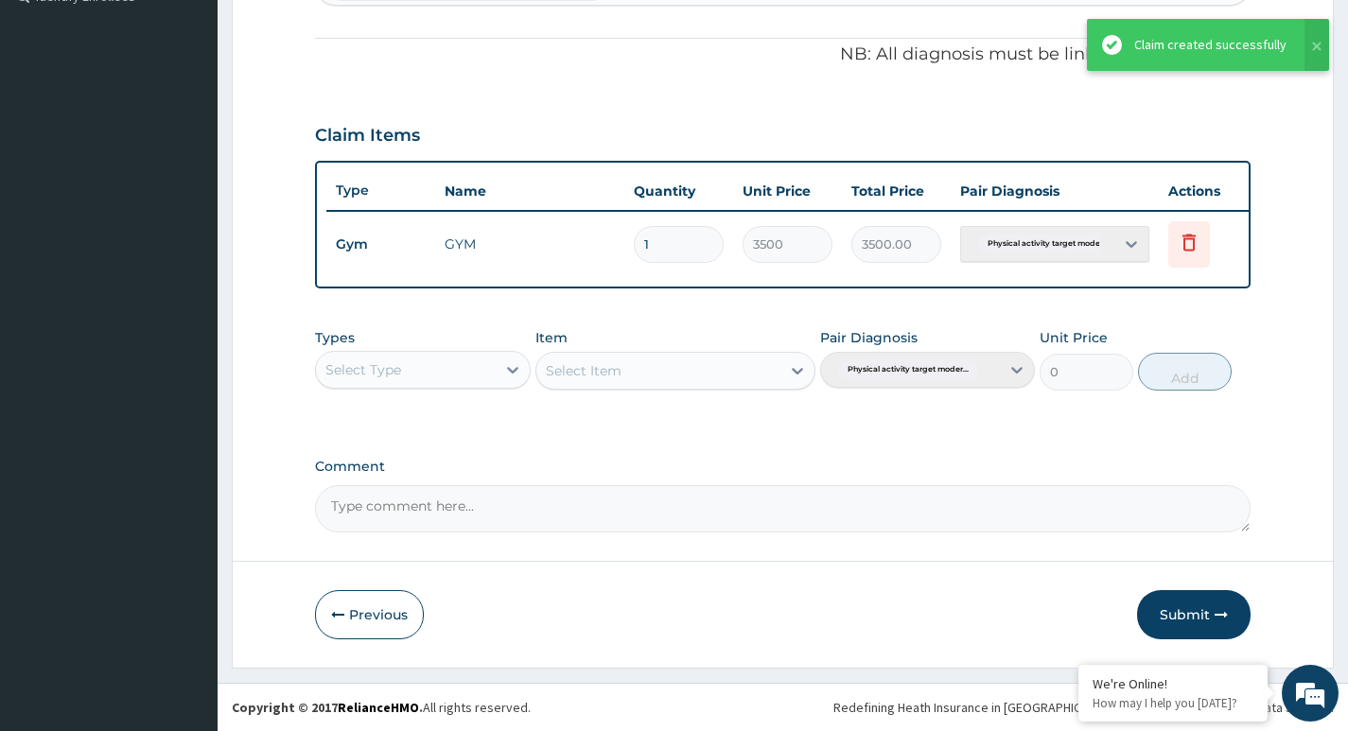
click at [1169, 34] on div "Claim created successfully" at bounding box center [1208, 45] width 214 height 52
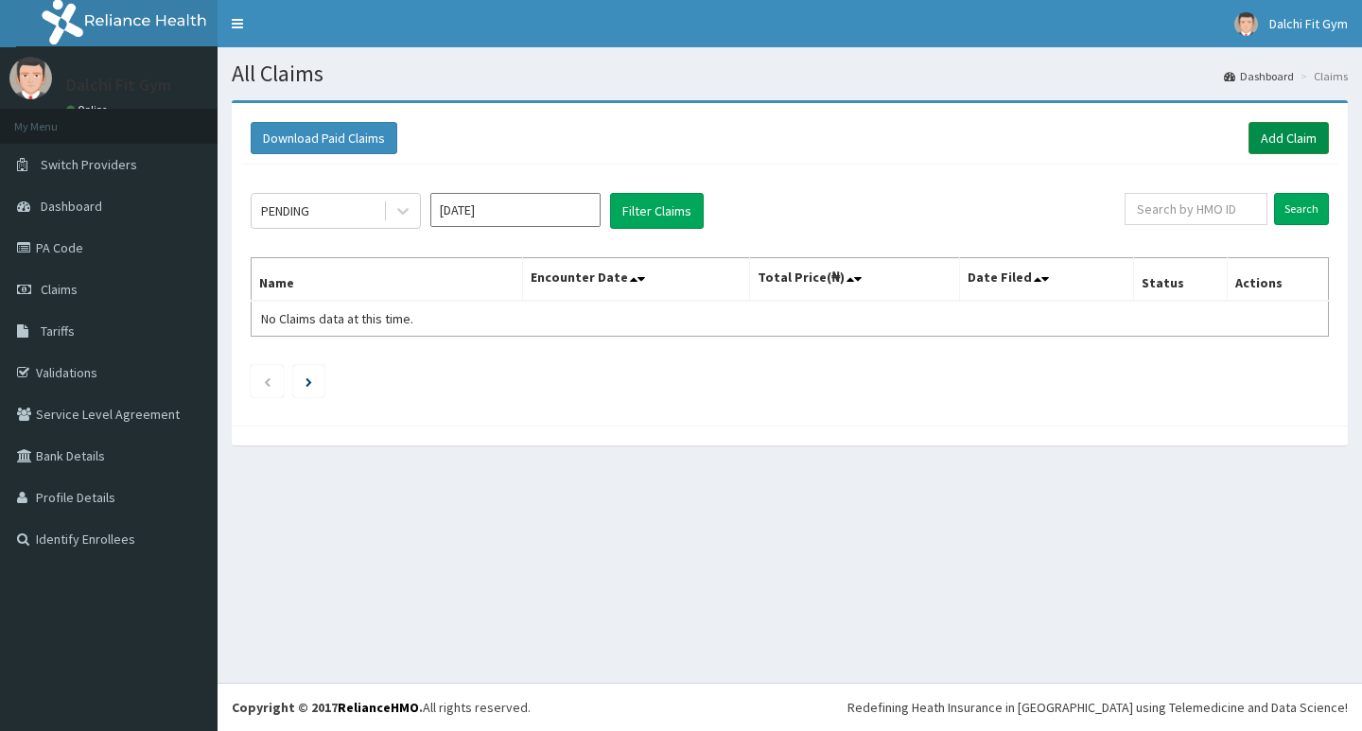
click at [1286, 130] on link "Add Claim" at bounding box center [1289, 138] width 80 height 32
click at [1290, 131] on link "Add Claim" at bounding box center [1289, 138] width 80 height 32
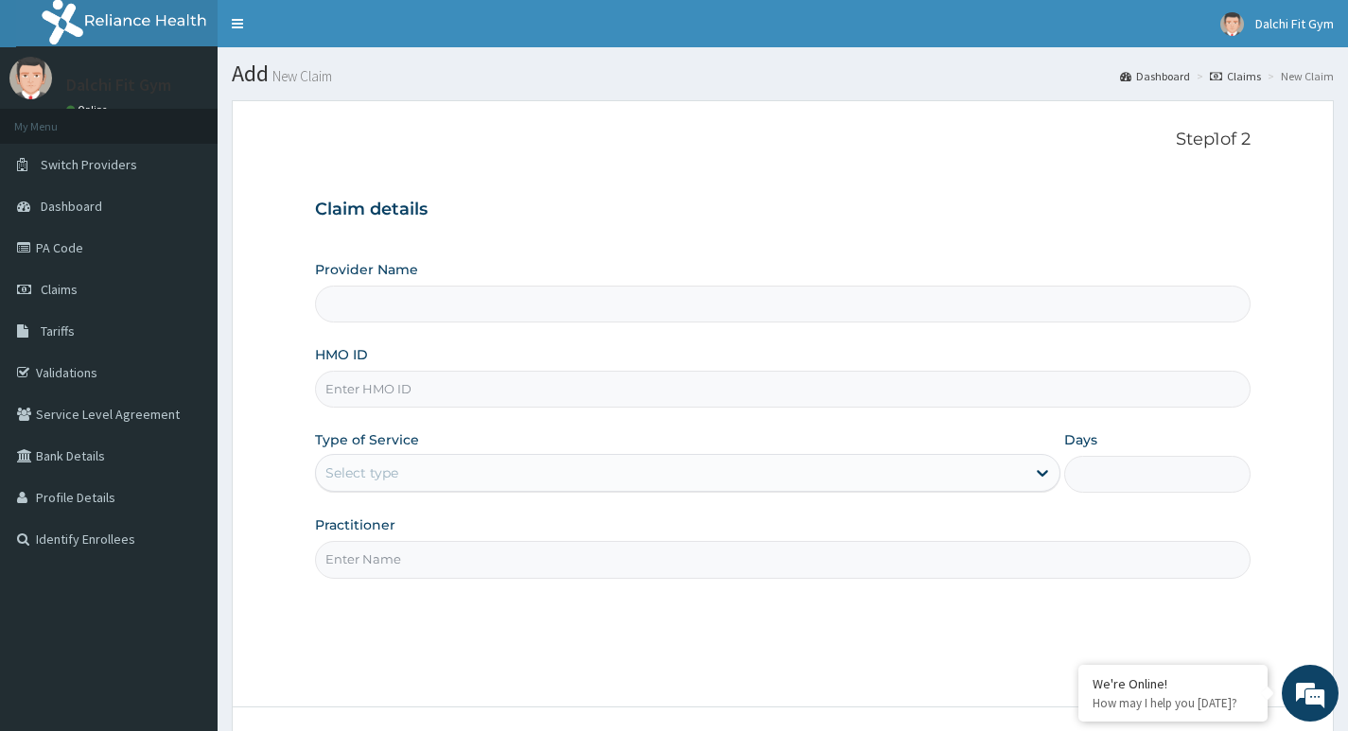
type input "DALCHI FIT GYM - GWARINPA"
type input "1"
click at [394, 384] on input "HMO ID" at bounding box center [783, 389] width 936 height 37
type input "REL/10592/A"
click at [354, 553] on input "Practitioner" at bounding box center [783, 559] width 936 height 37
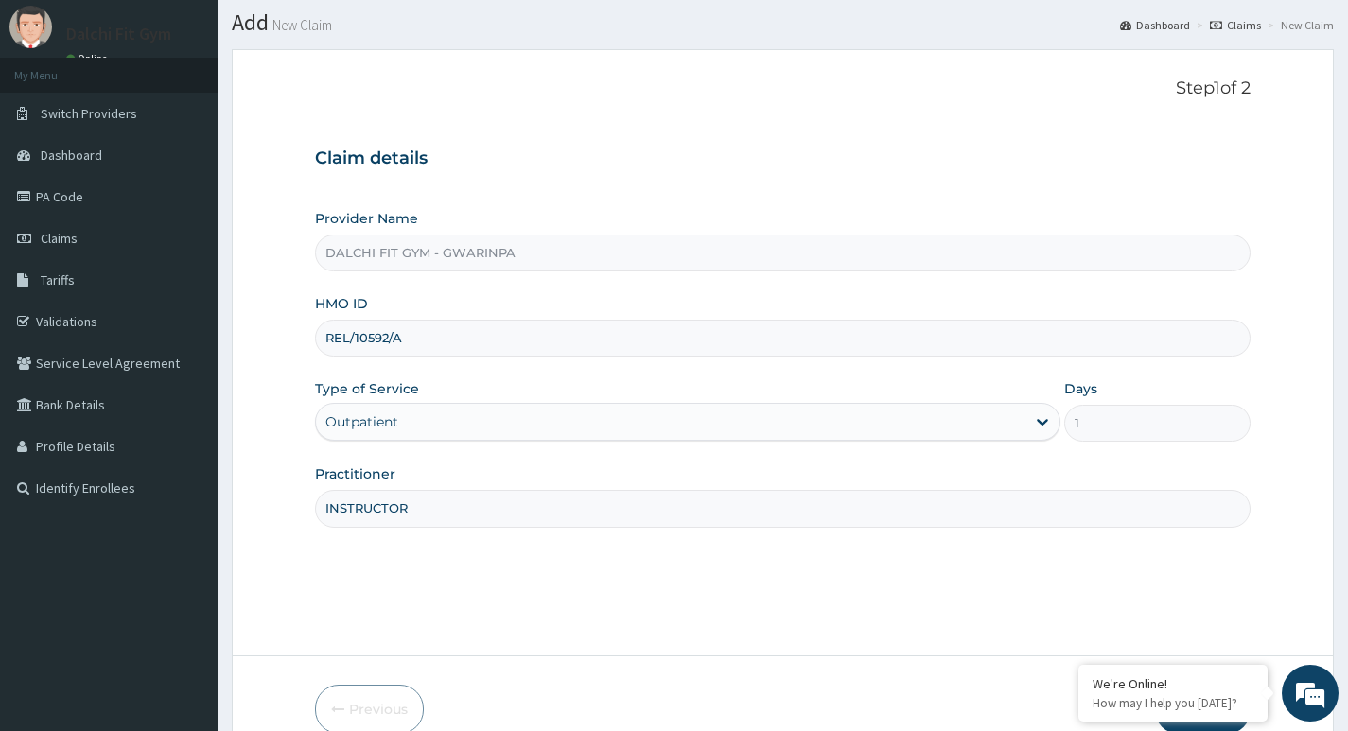
scroll to position [146, 0]
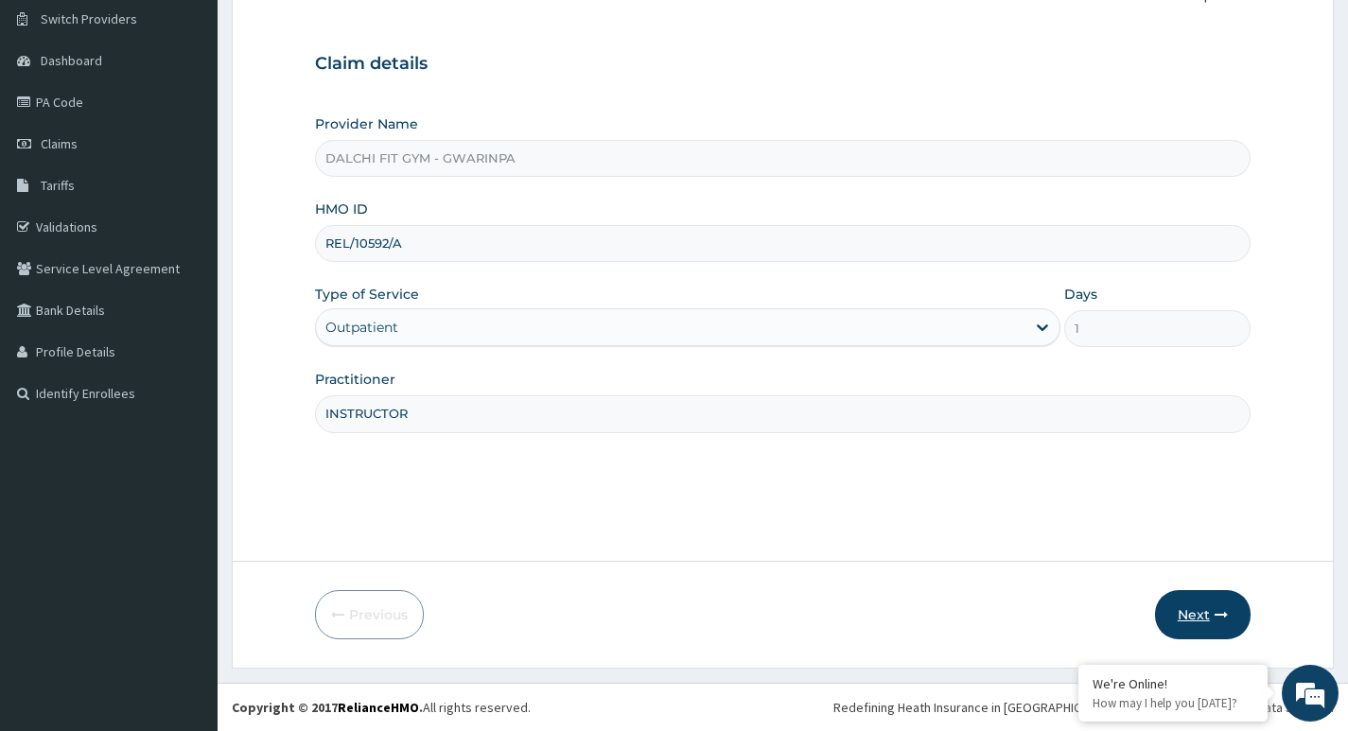
type input "INSTRUCTOR"
click at [1188, 608] on button "Next" at bounding box center [1203, 614] width 96 height 49
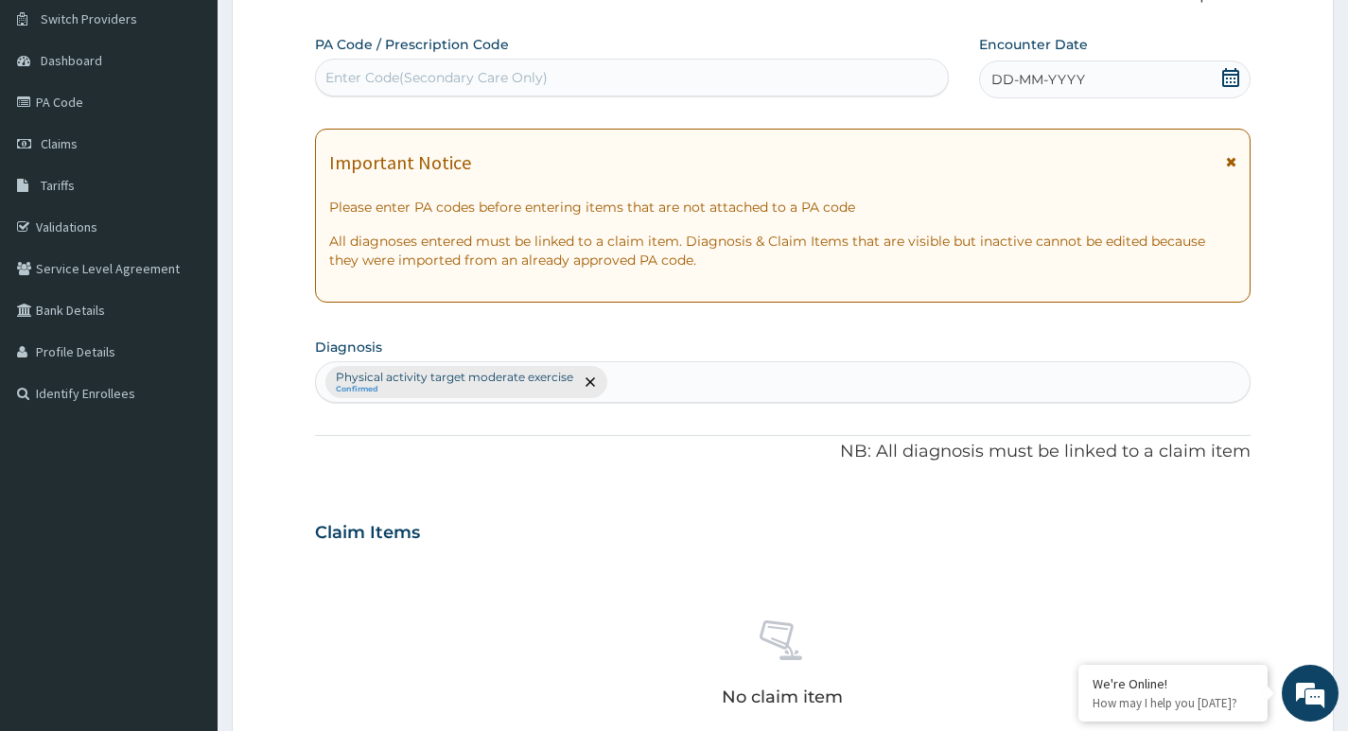
click at [422, 65] on div "Enter Code(Secondary Care Only)" at bounding box center [632, 77] width 632 height 30
type input "PA/7F33B8"
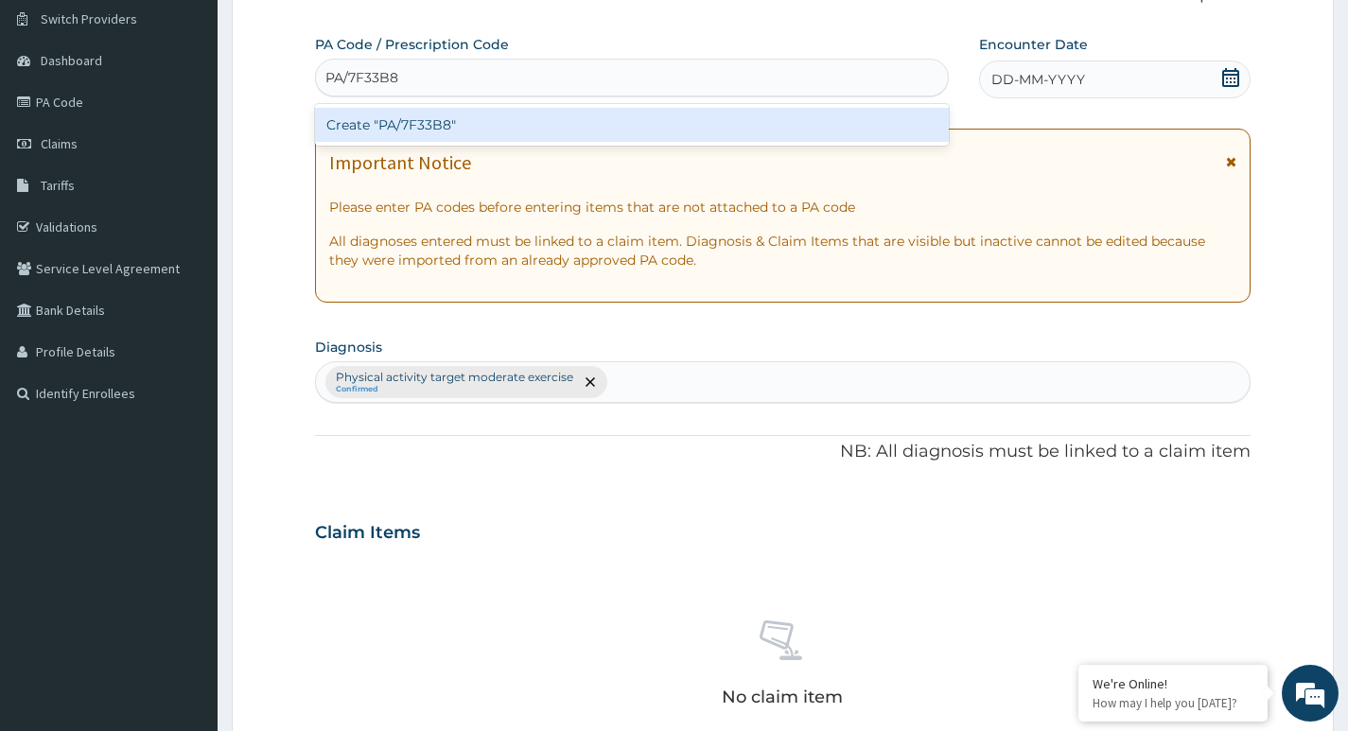
click at [467, 124] on div "Create "PA/7F33B8"" at bounding box center [632, 125] width 634 height 34
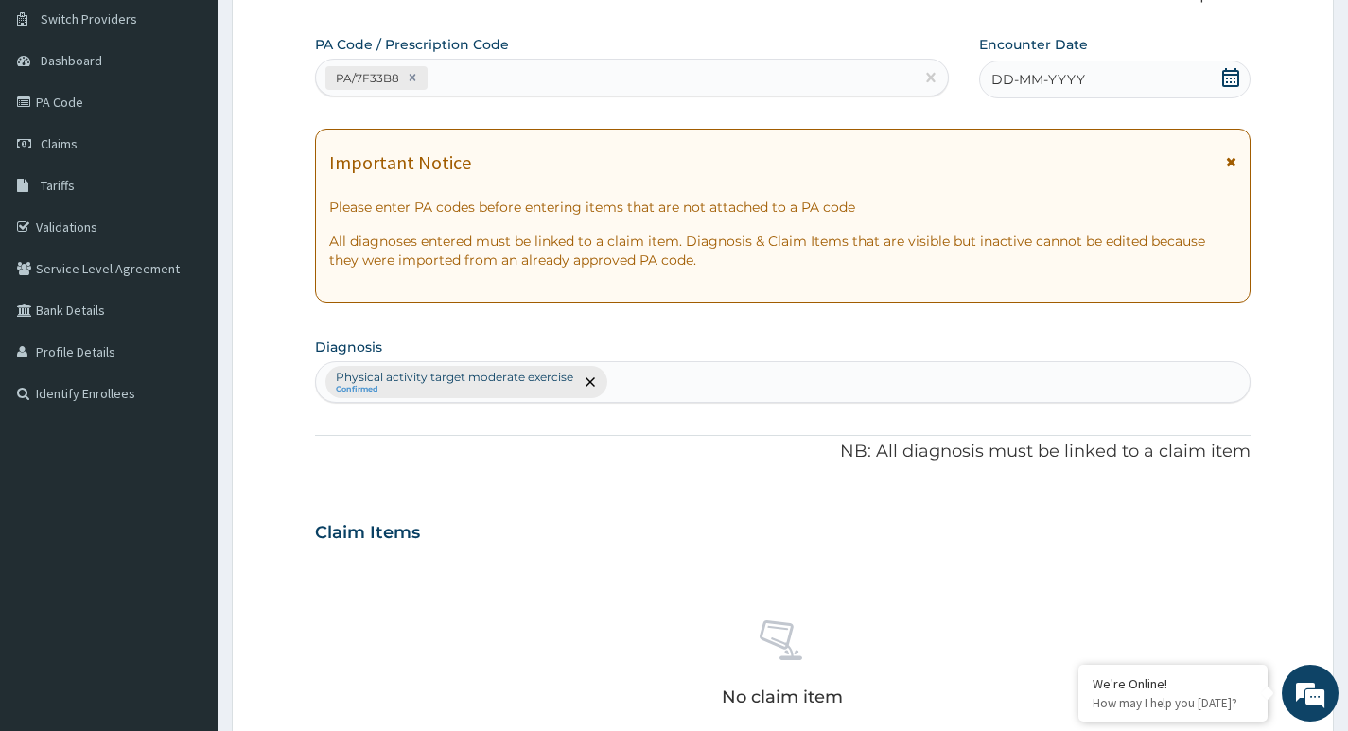
click at [1234, 78] on icon at bounding box center [1230, 77] width 17 height 19
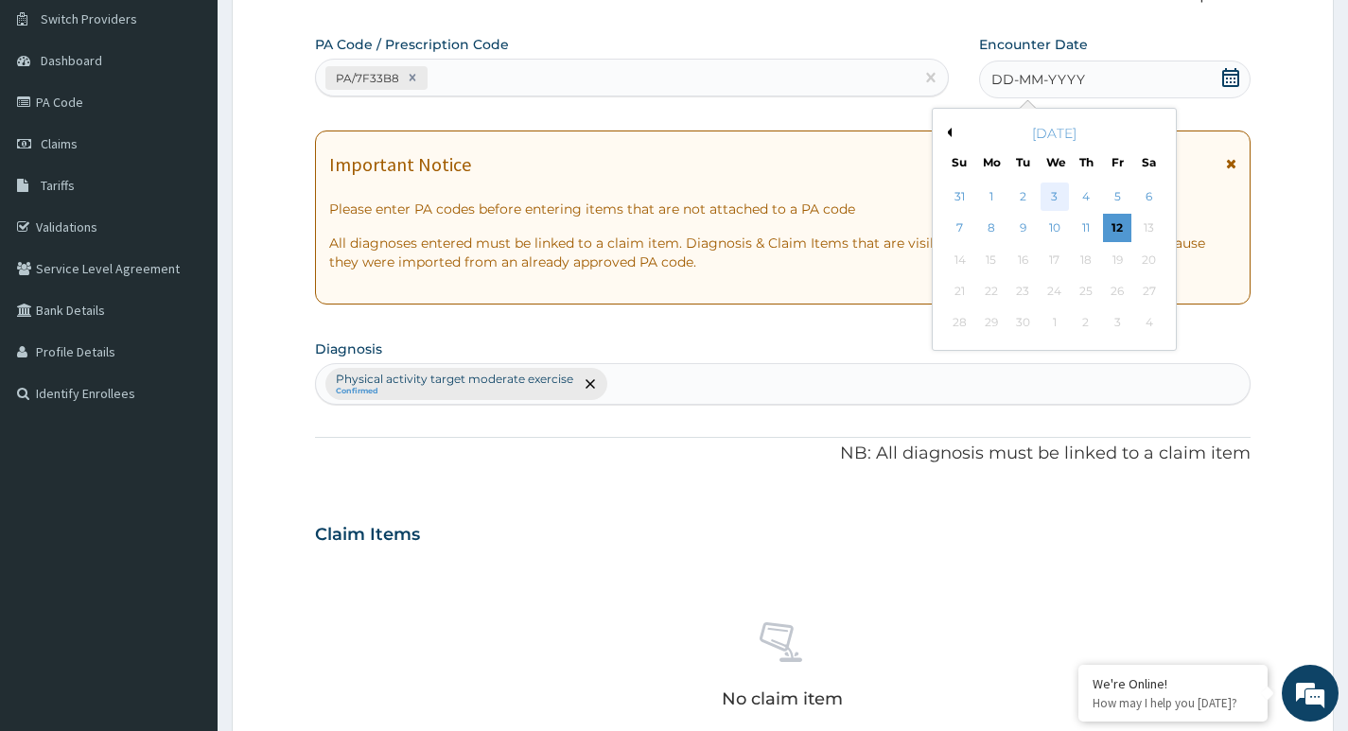
click at [1054, 198] on div "3" at bounding box center [1054, 197] width 28 height 28
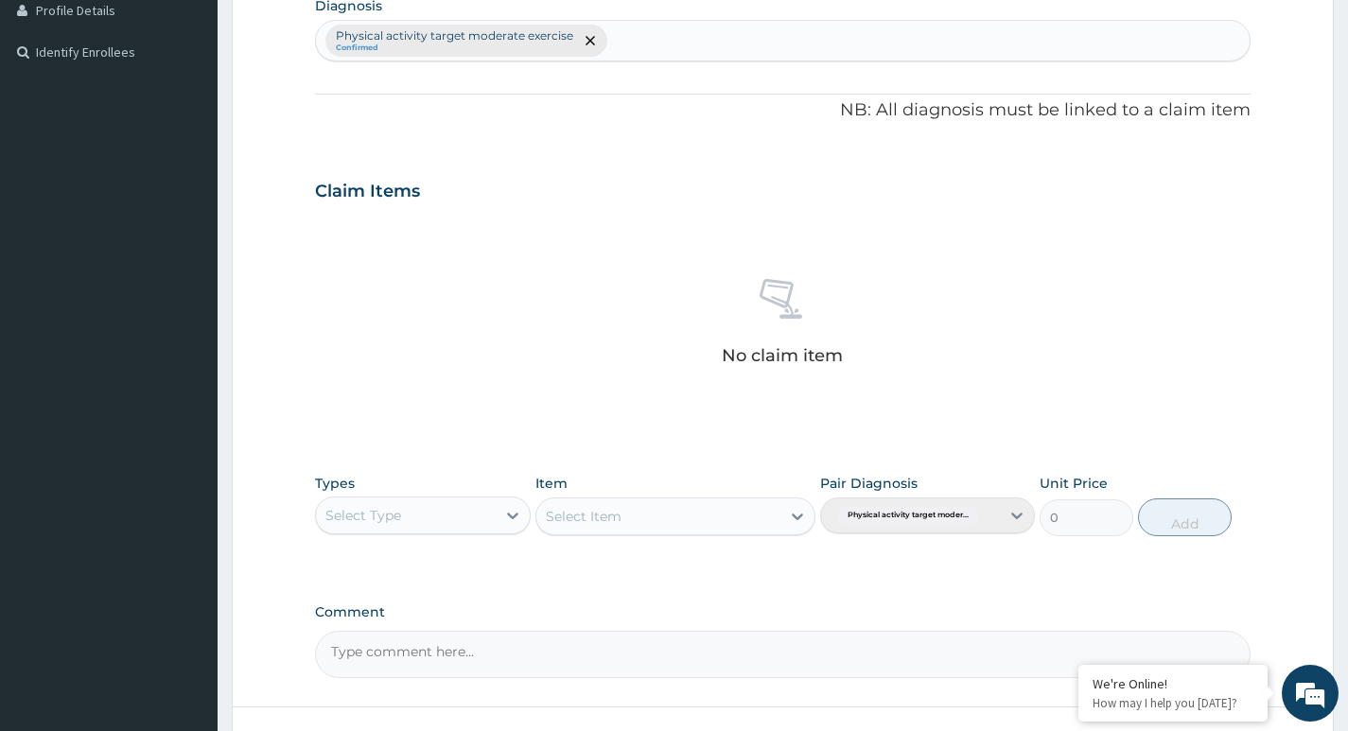
scroll to position [633, 0]
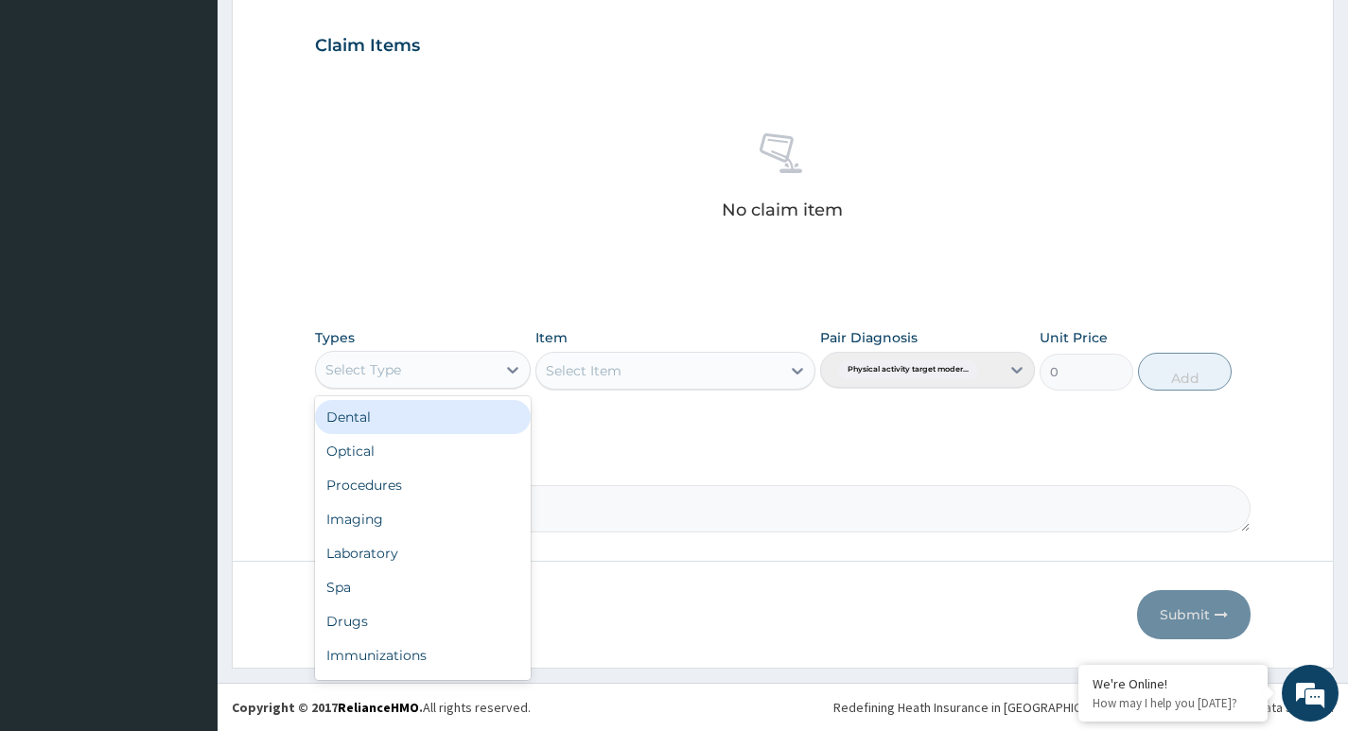
click at [466, 367] on div "Select Type" at bounding box center [405, 370] width 179 height 30
type input "G"
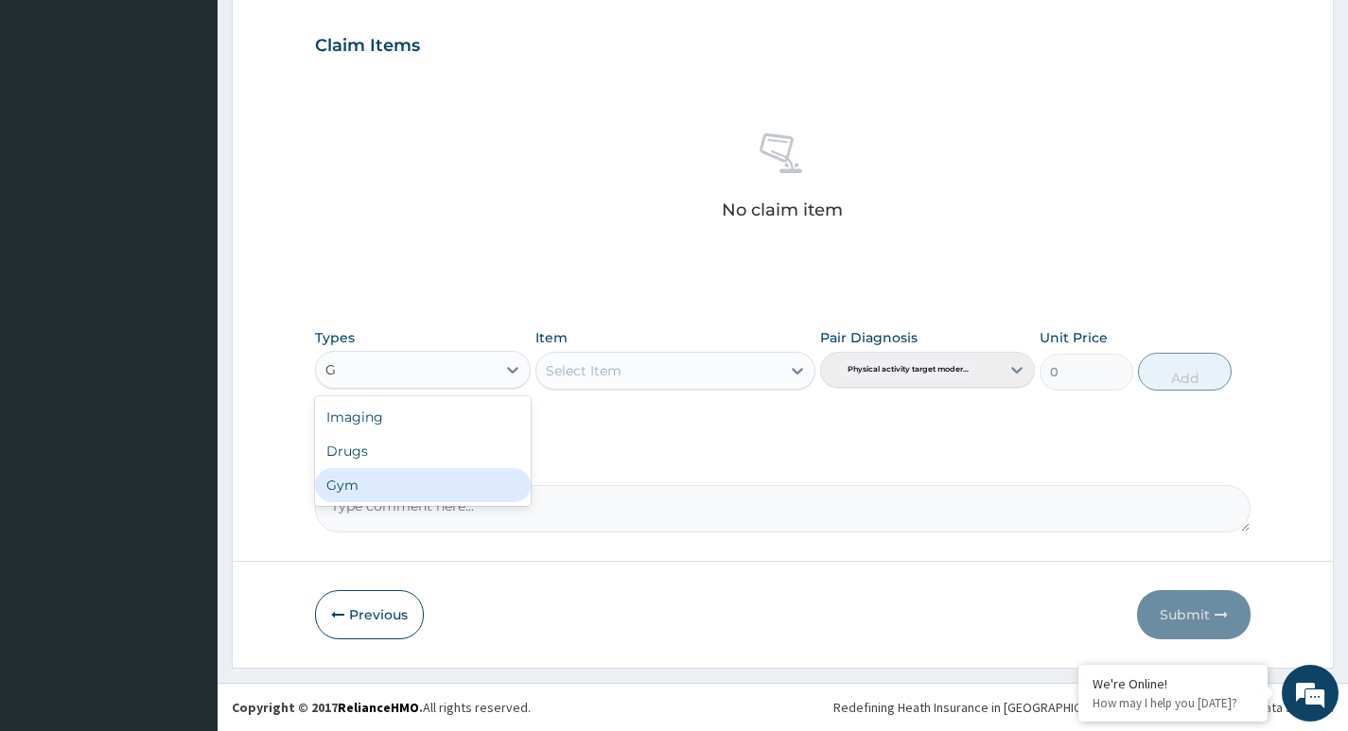
click at [410, 485] on div "Gym" at bounding box center [422, 485] width 215 height 34
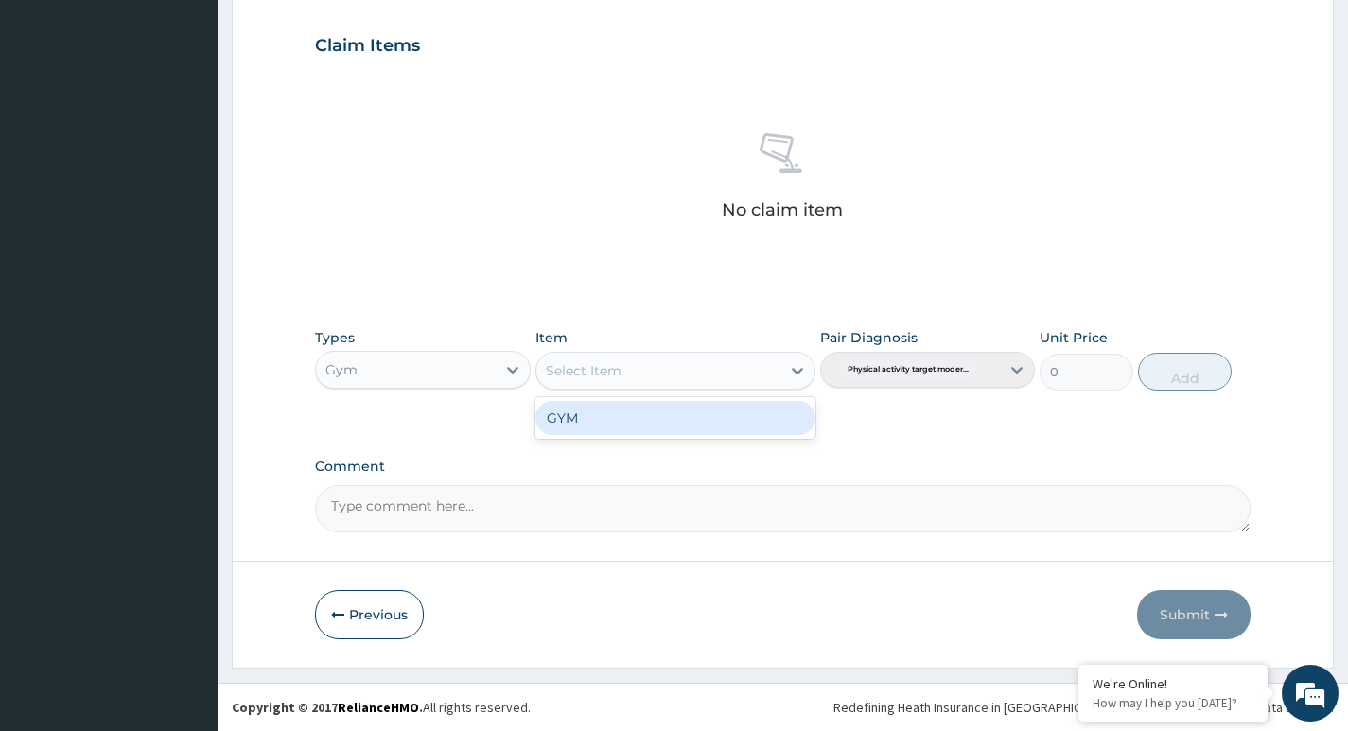
click at [751, 363] on div "Select Item" at bounding box center [658, 371] width 245 height 30
click at [722, 423] on div "GYM" at bounding box center [675, 418] width 281 height 34
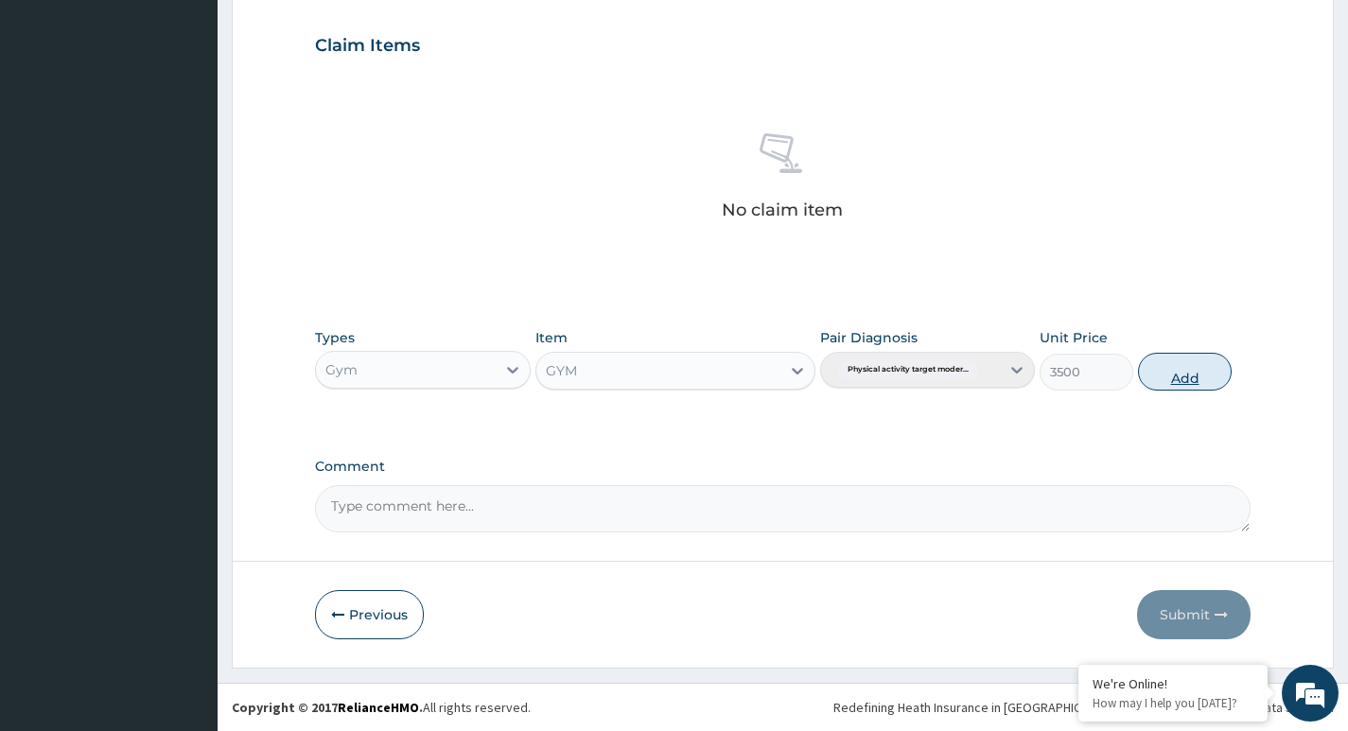
click at [1195, 370] on button "Add" at bounding box center [1185, 372] width 94 height 38
type input "0"
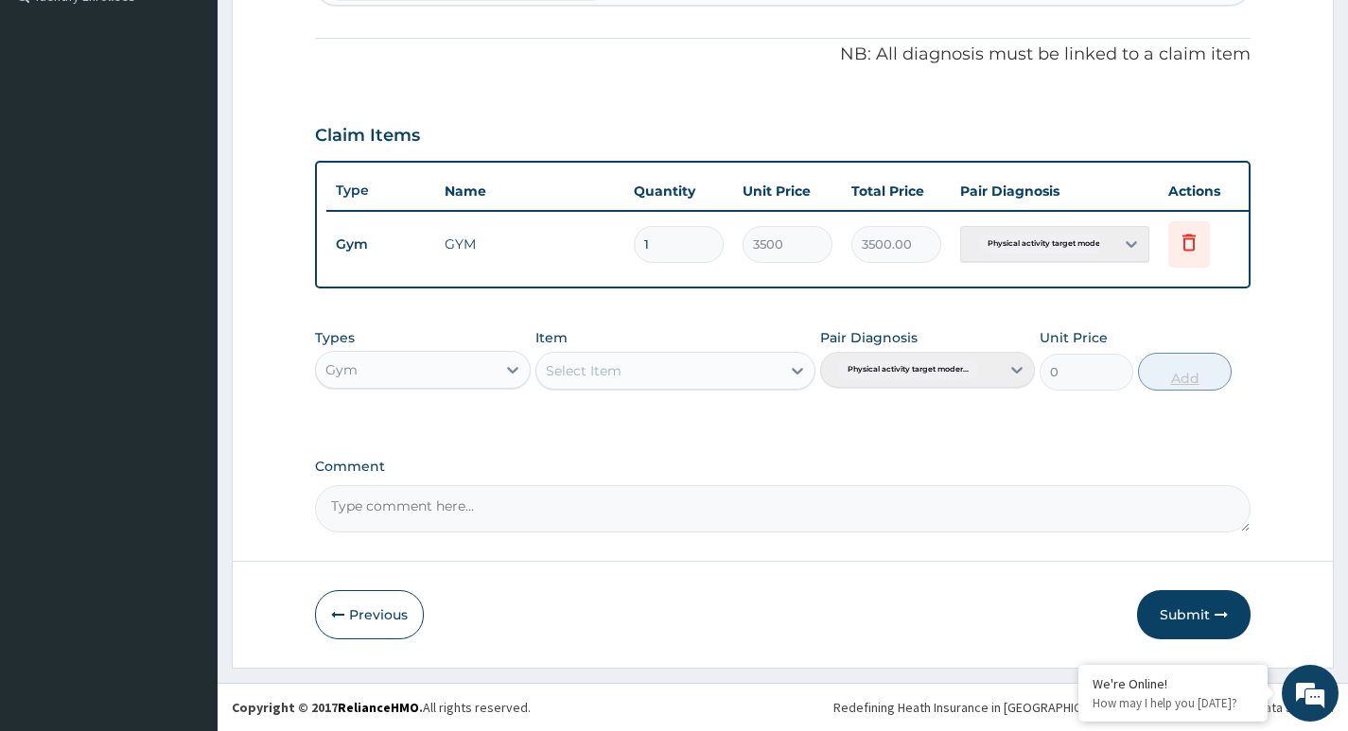
scroll to position [557, 0]
click at [1176, 602] on button "Submit" at bounding box center [1194, 614] width 114 height 49
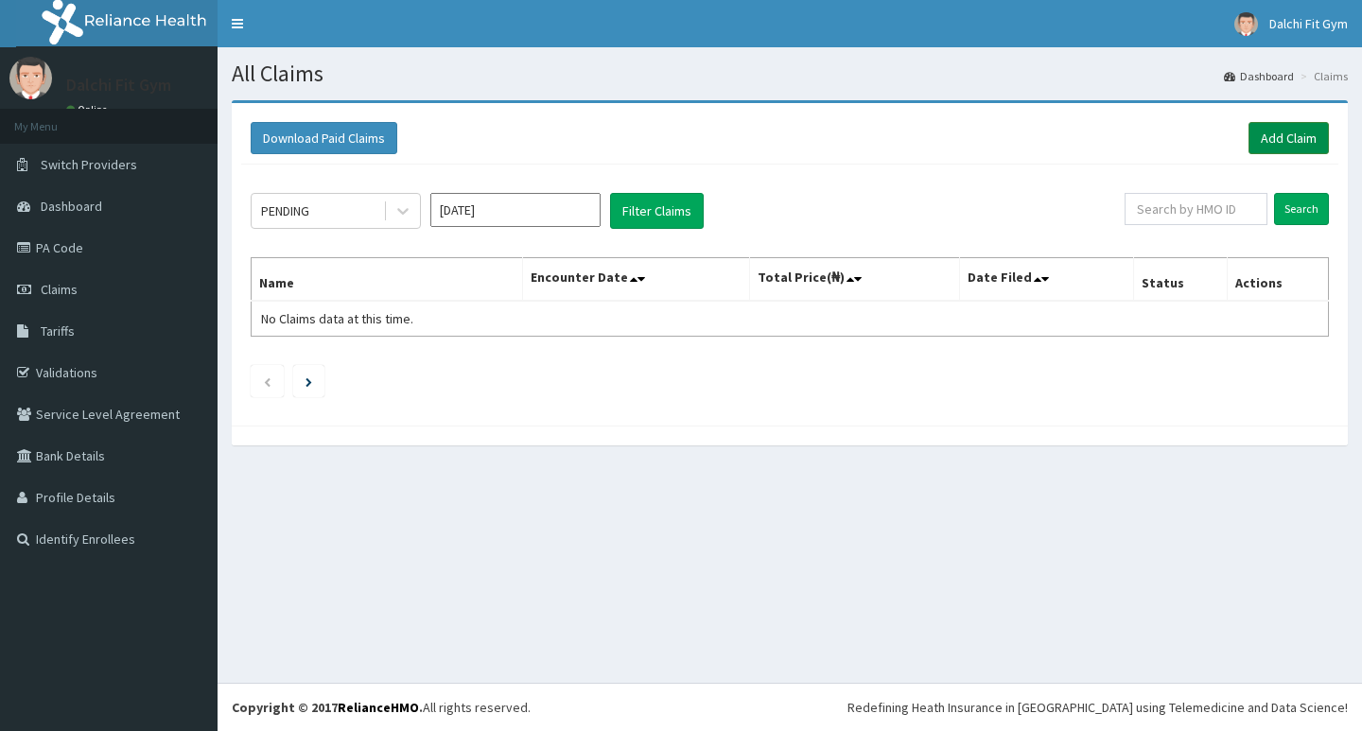
click at [1282, 129] on link "Add Claim" at bounding box center [1289, 138] width 80 height 32
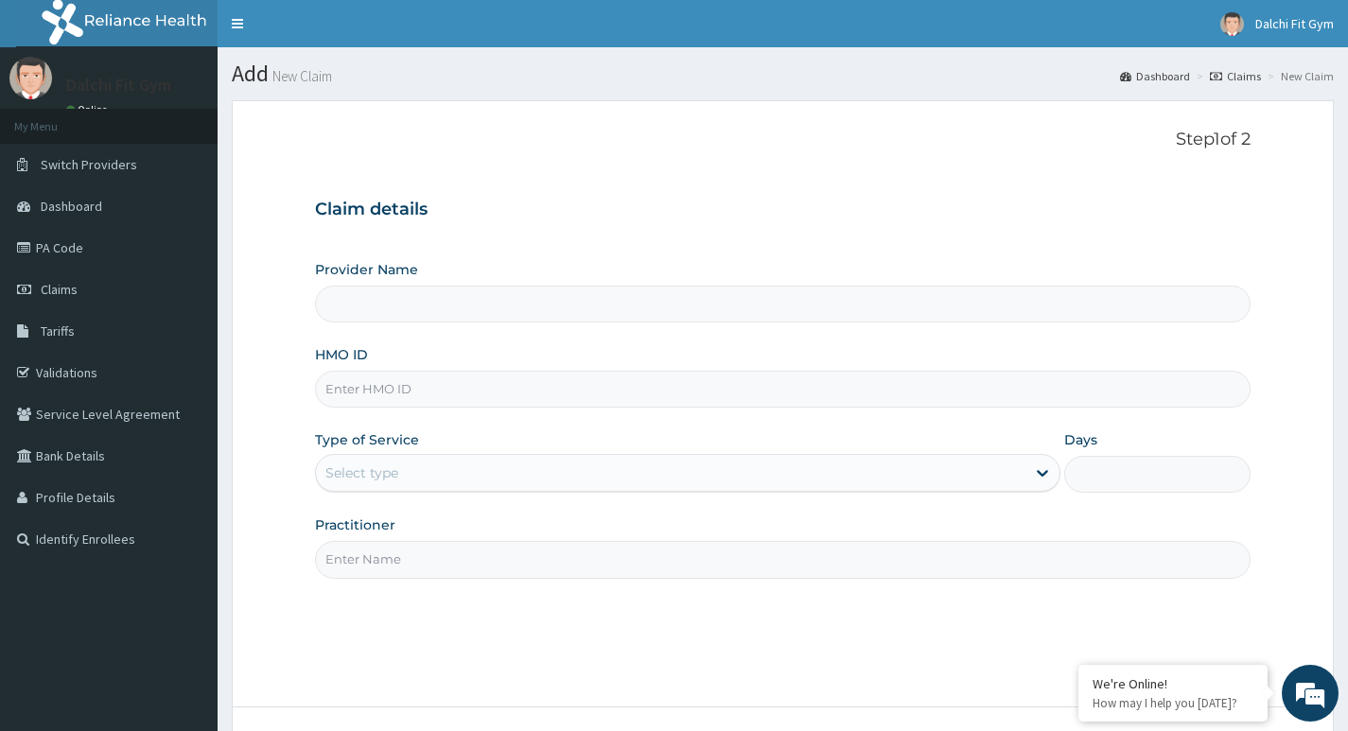
type input "DALCHI FIT GYM - GWARINPA"
type input "1"
click at [385, 383] on input "HMO ID" at bounding box center [783, 389] width 936 height 37
type input "GAC/10045/A"
click at [383, 554] on input "Practitioner" at bounding box center [783, 559] width 936 height 37
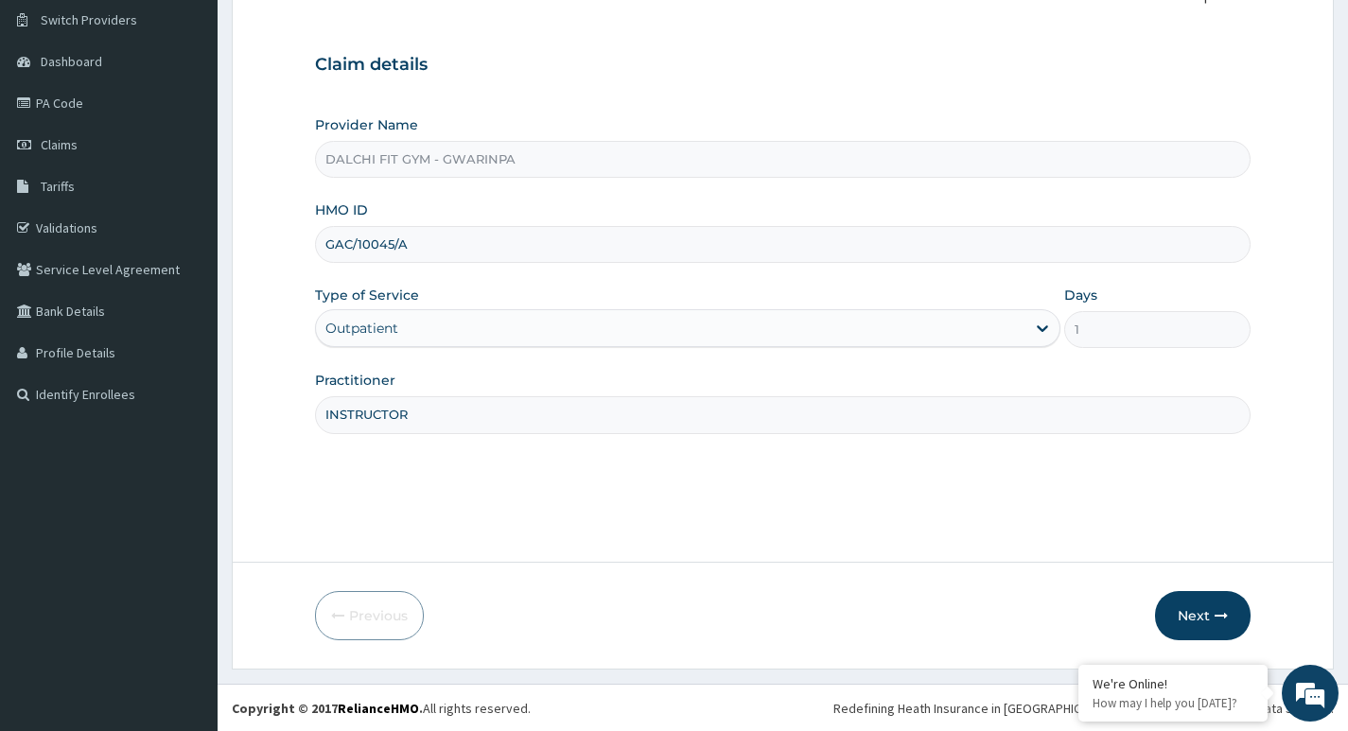
scroll to position [146, 0]
type input "INSTRUCTOR"
click at [1200, 619] on button "Next" at bounding box center [1203, 614] width 96 height 49
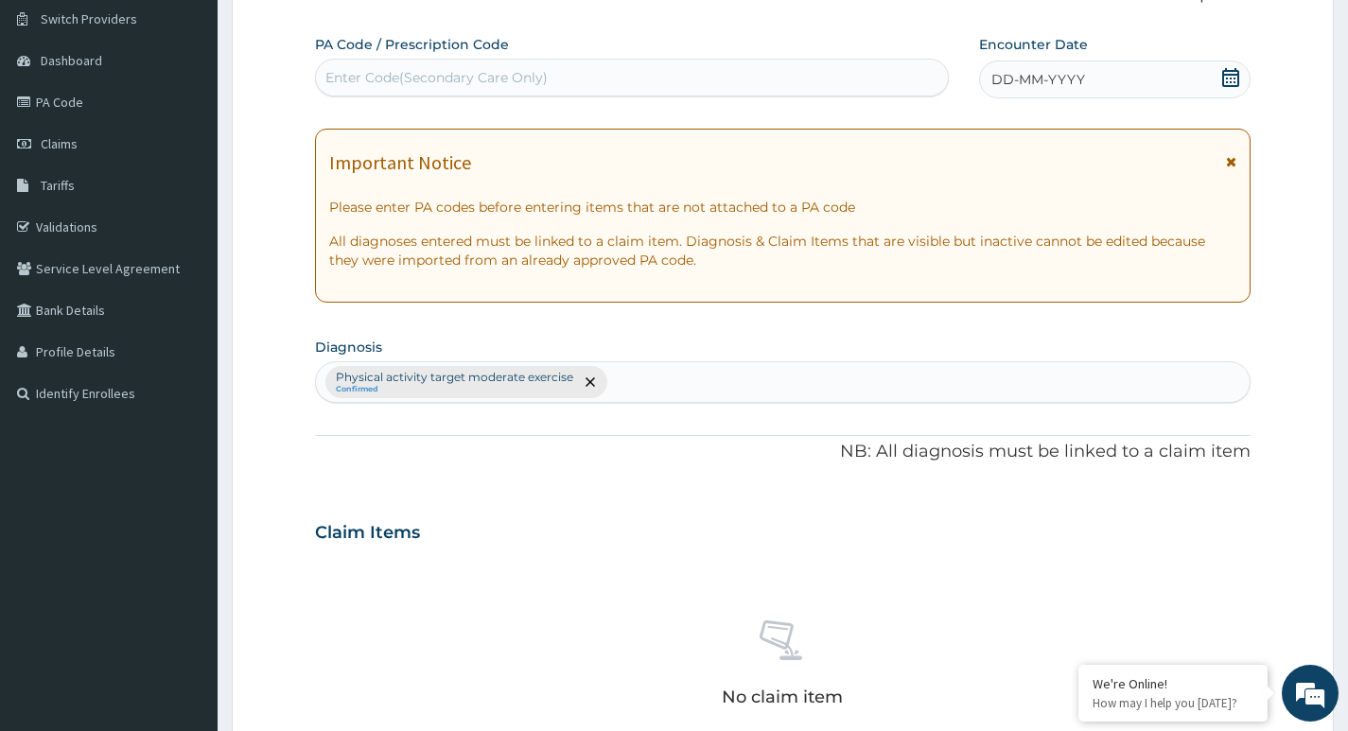
click at [371, 77] on div "Enter Code(Secondary Care Only)" at bounding box center [436, 77] width 222 height 19
type input "PA/447F04"
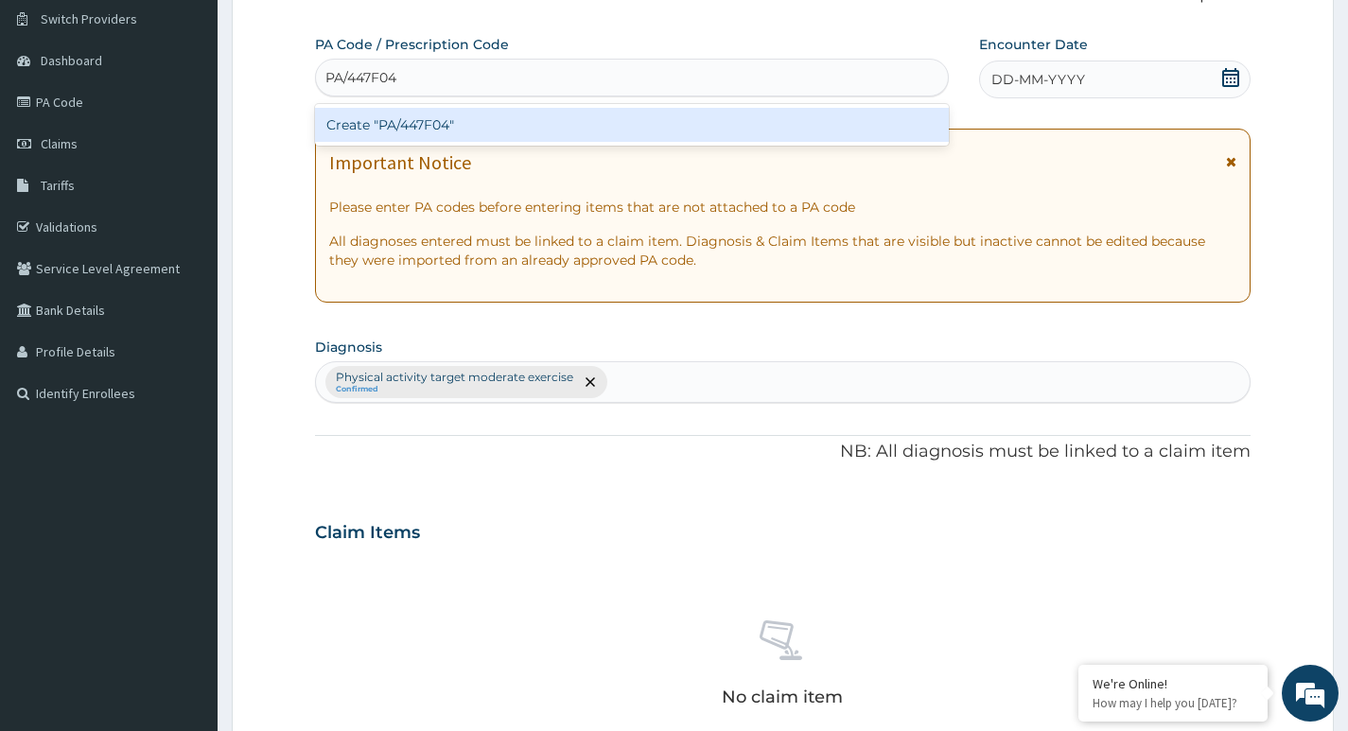
click at [480, 130] on div "Create "PA/447F04"" at bounding box center [632, 125] width 634 height 34
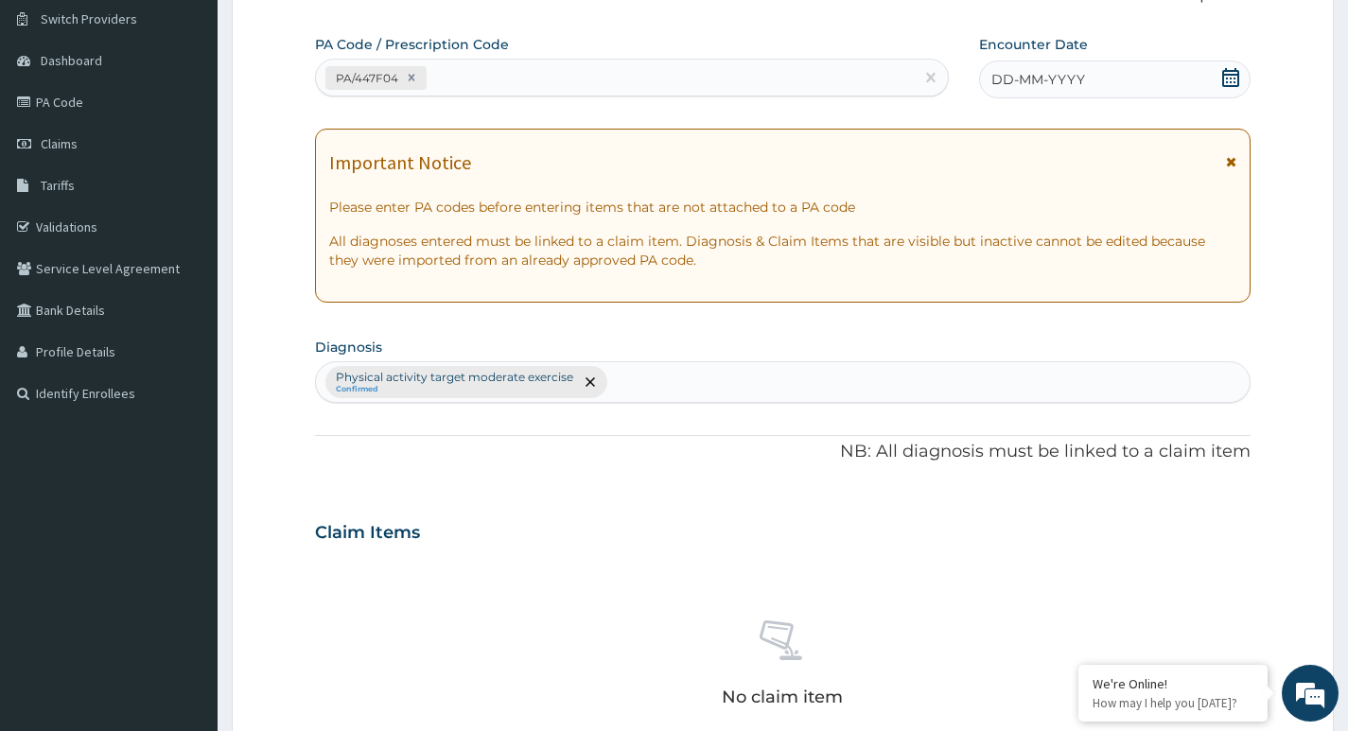
click at [1226, 75] on icon at bounding box center [1230, 77] width 17 height 19
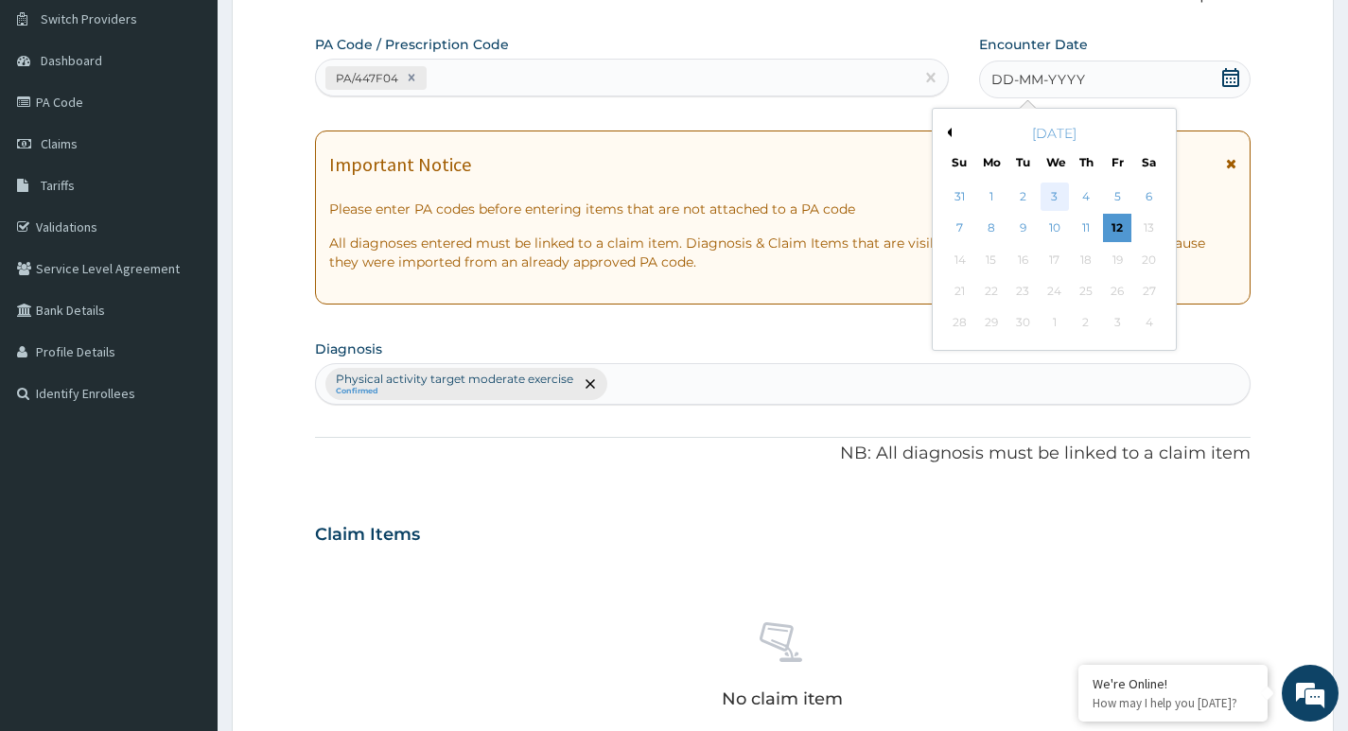
click at [1054, 201] on div "3" at bounding box center [1054, 197] width 28 height 28
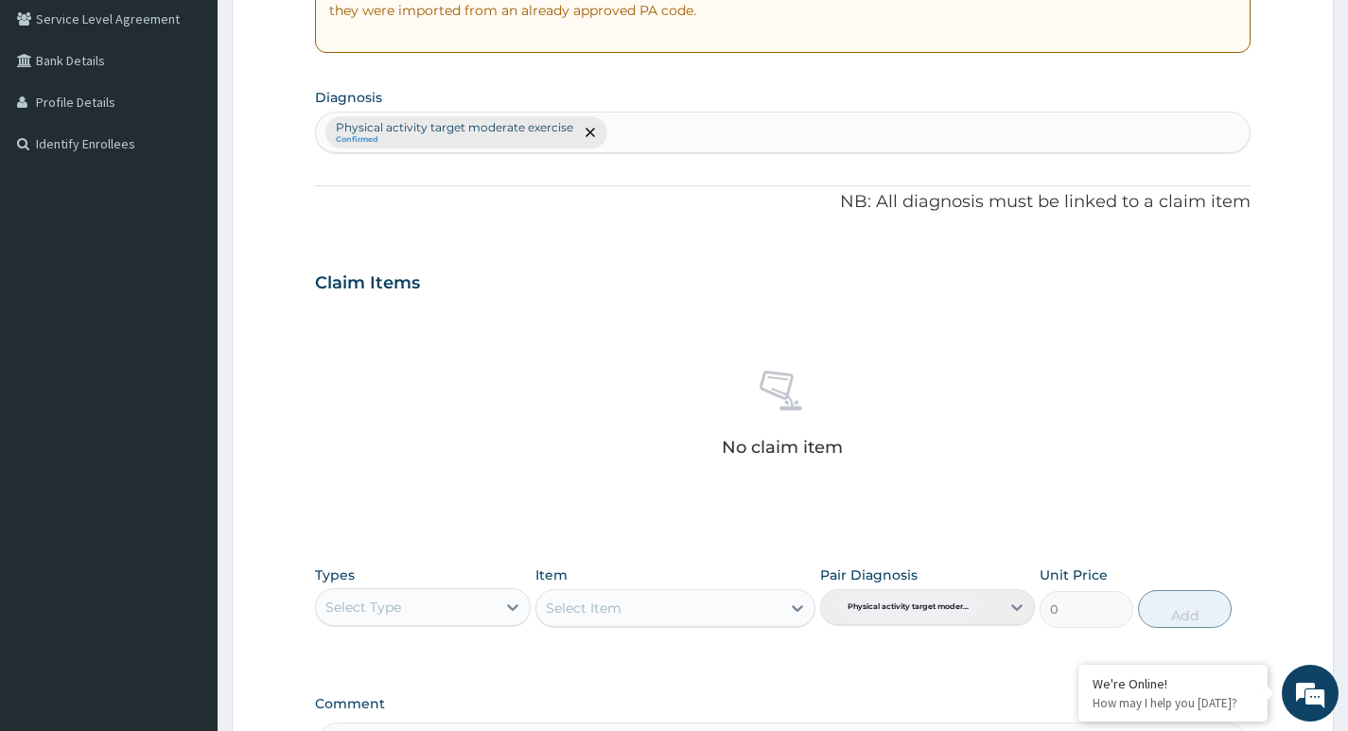
scroll to position [524, 0]
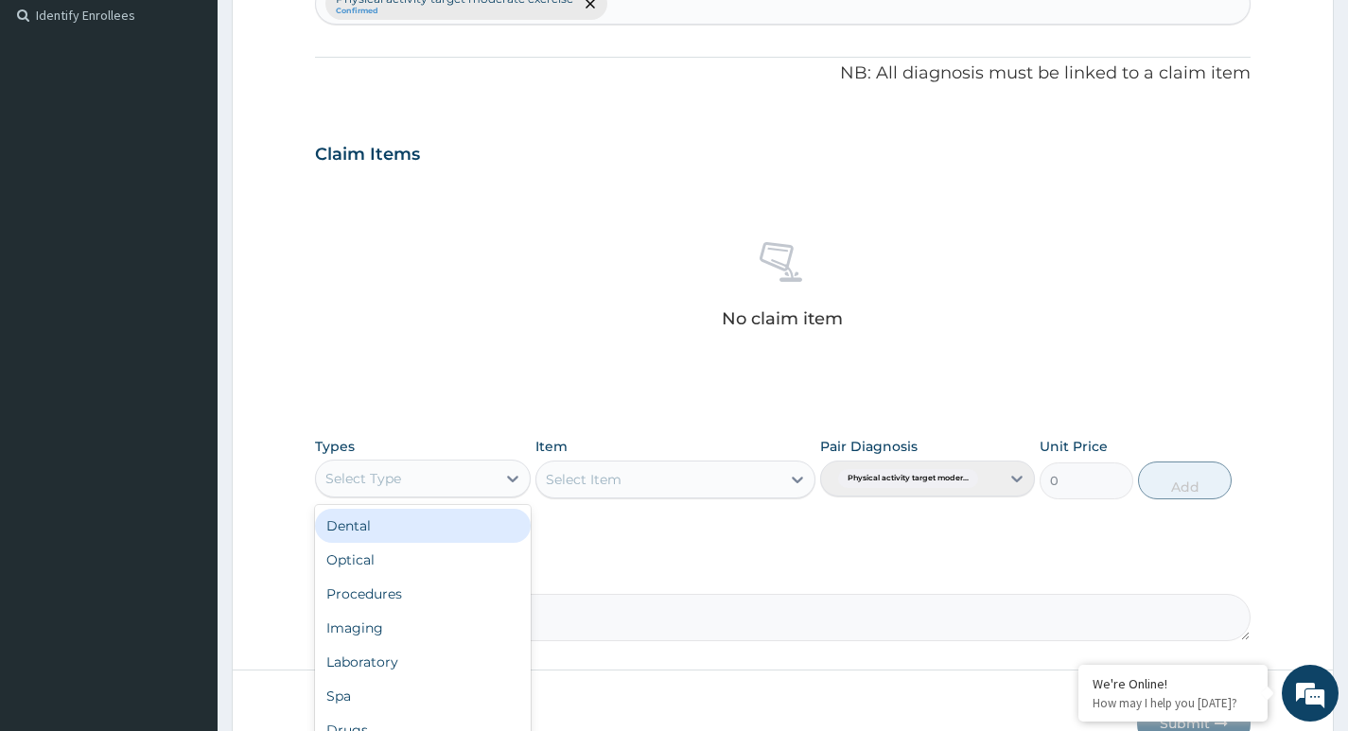
click at [472, 473] on div "Select Type" at bounding box center [405, 479] width 179 height 30
type input "G"
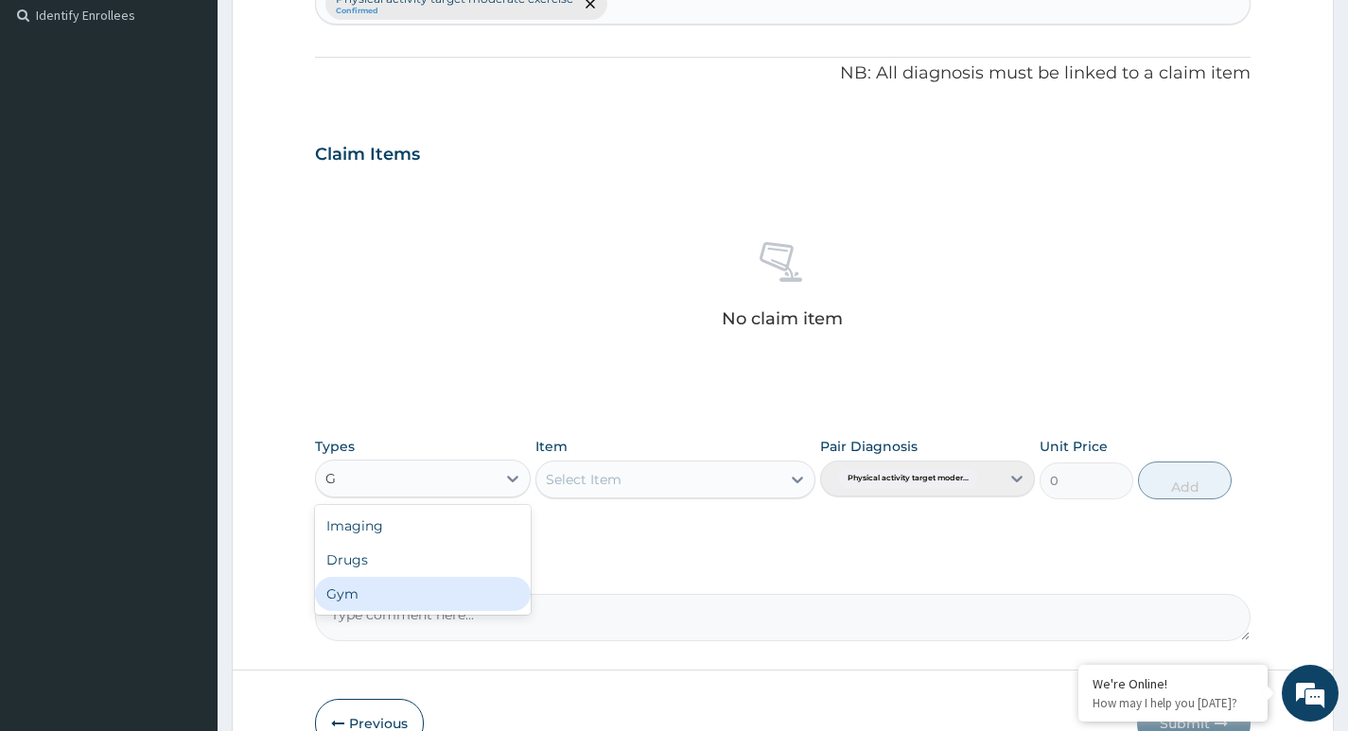
click at [403, 595] on div "Gym" at bounding box center [422, 594] width 215 height 34
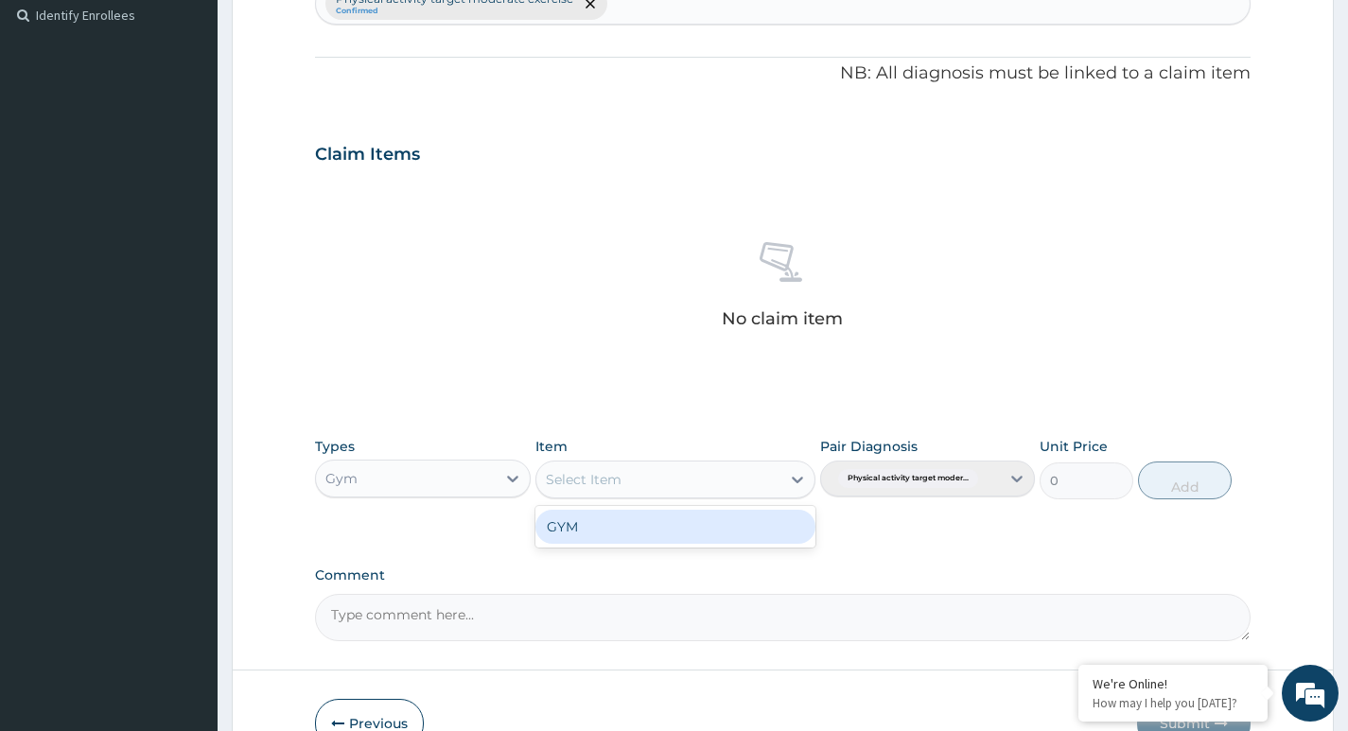
click at [752, 484] on div "Select Item" at bounding box center [658, 479] width 245 height 30
click at [676, 534] on div "GYM" at bounding box center [675, 527] width 281 height 34
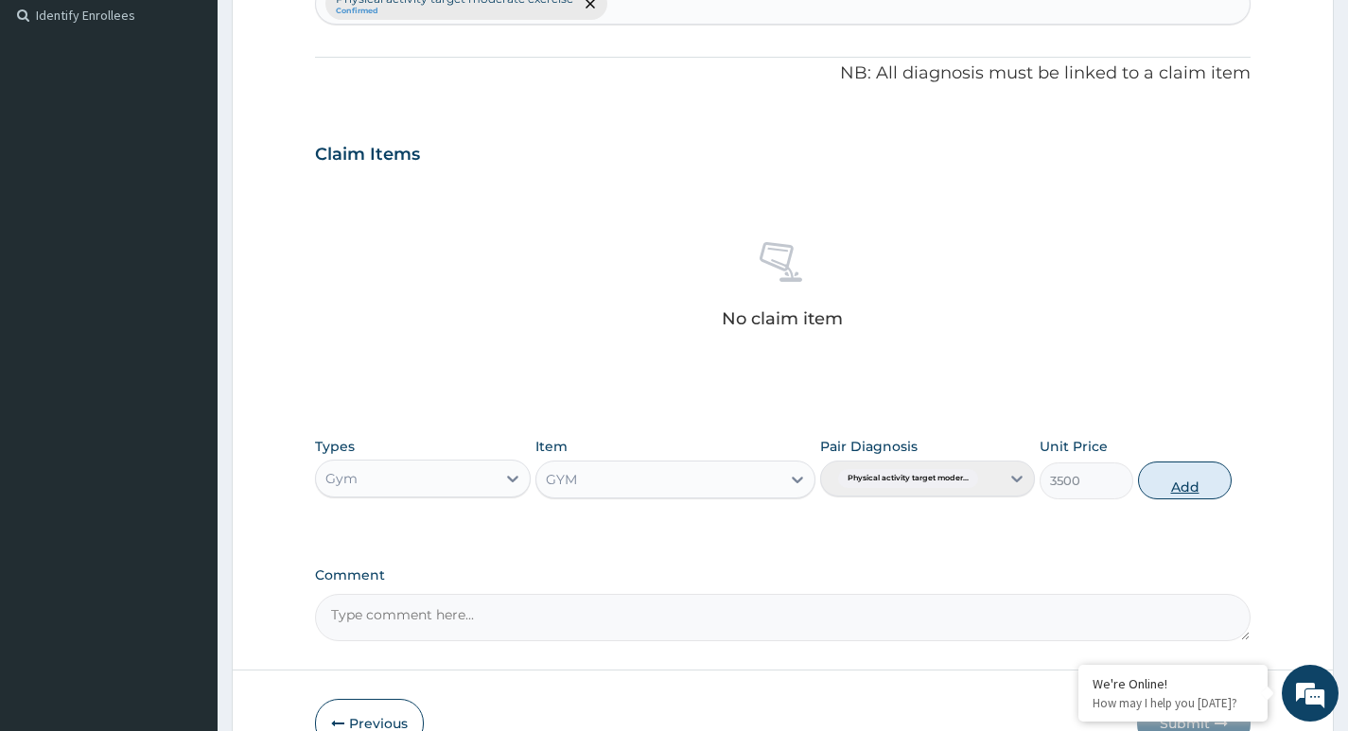
click at [1181, 480] on button "Add" at bounding box center [1185, 481] width 94 height 38
type input "0"
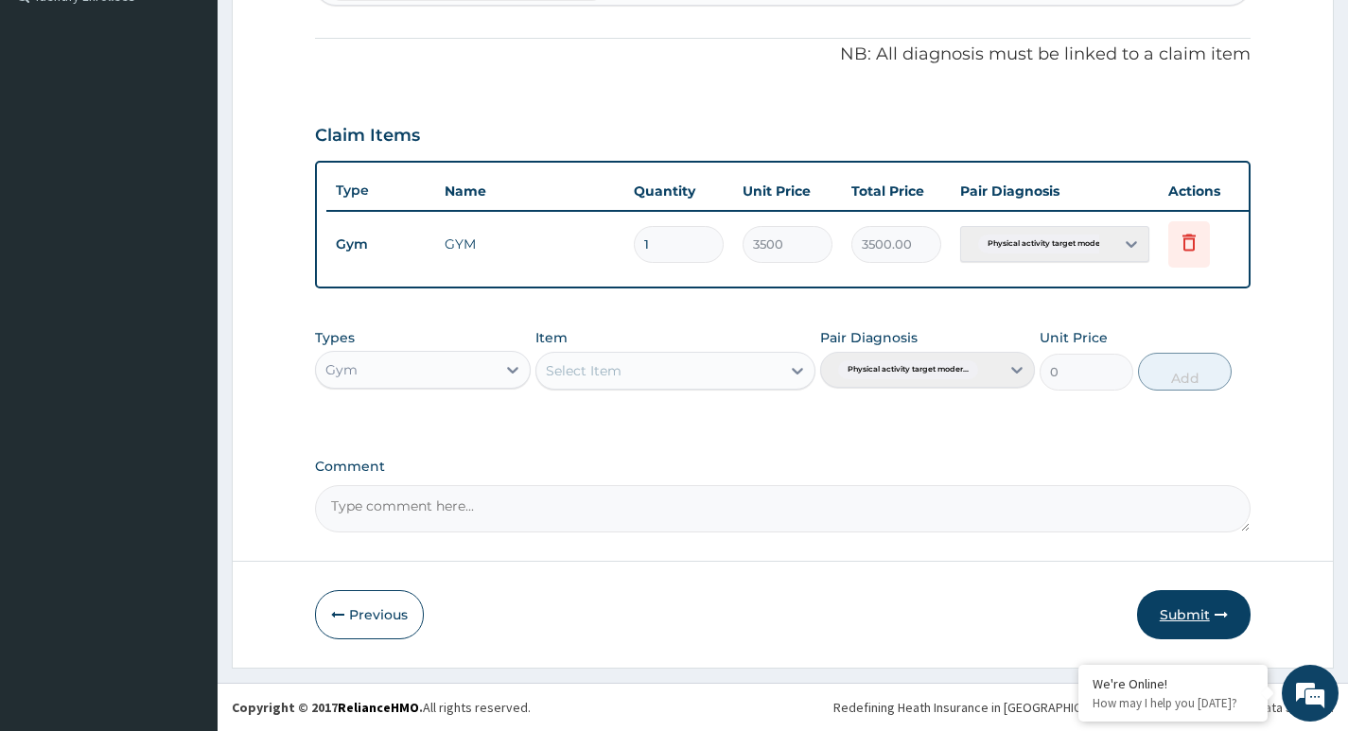
click at [1170, 604] on button "Submit" at bounding box center [1194, 614] width 114 height 49
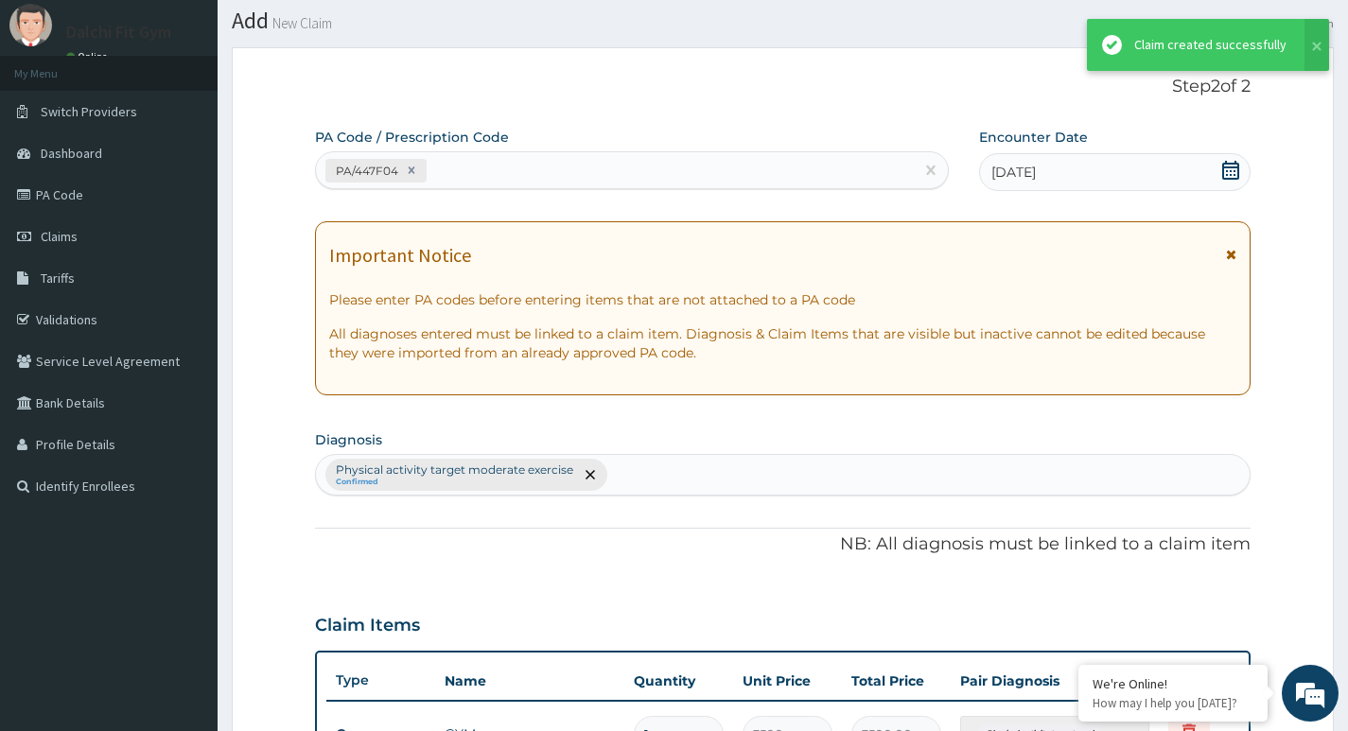
scroll to position [557, 0]
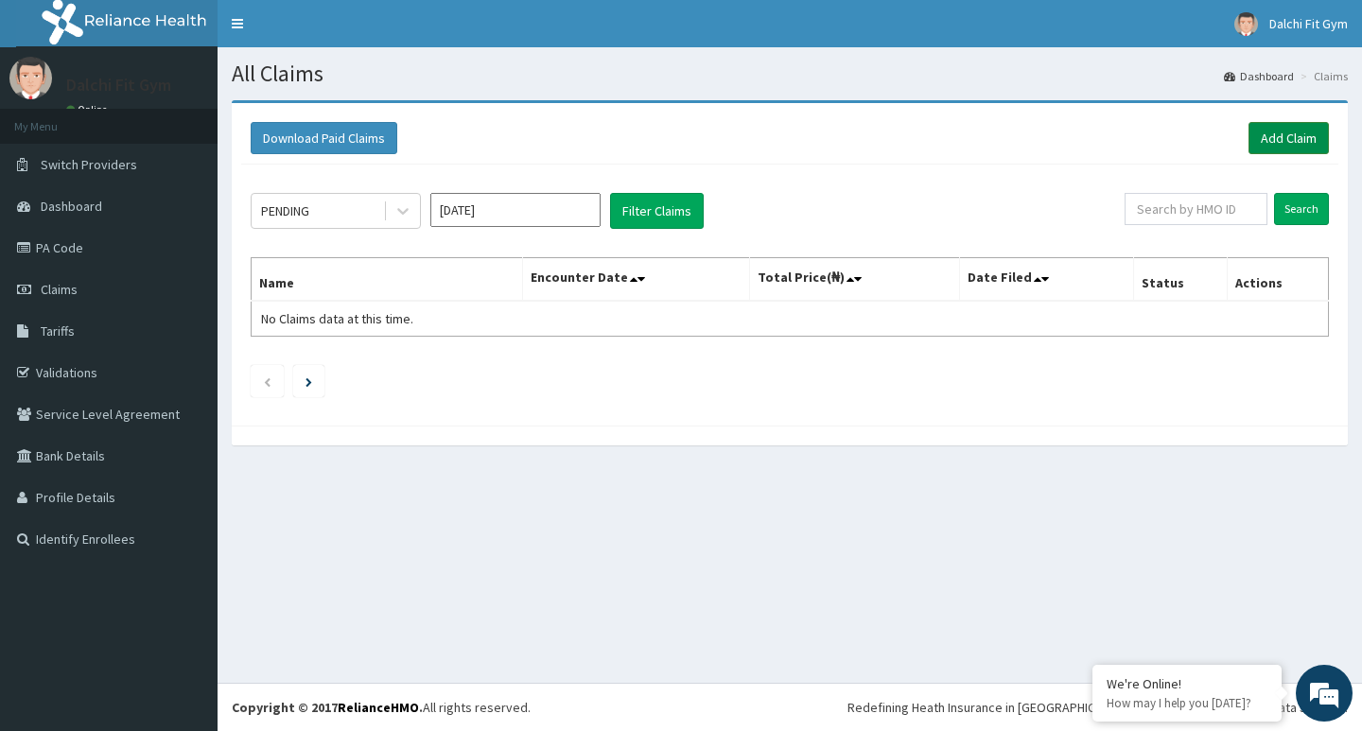
click at [1276, 131] on link "Add Claim" at bounding box center [1289, 138] width 80 height 32
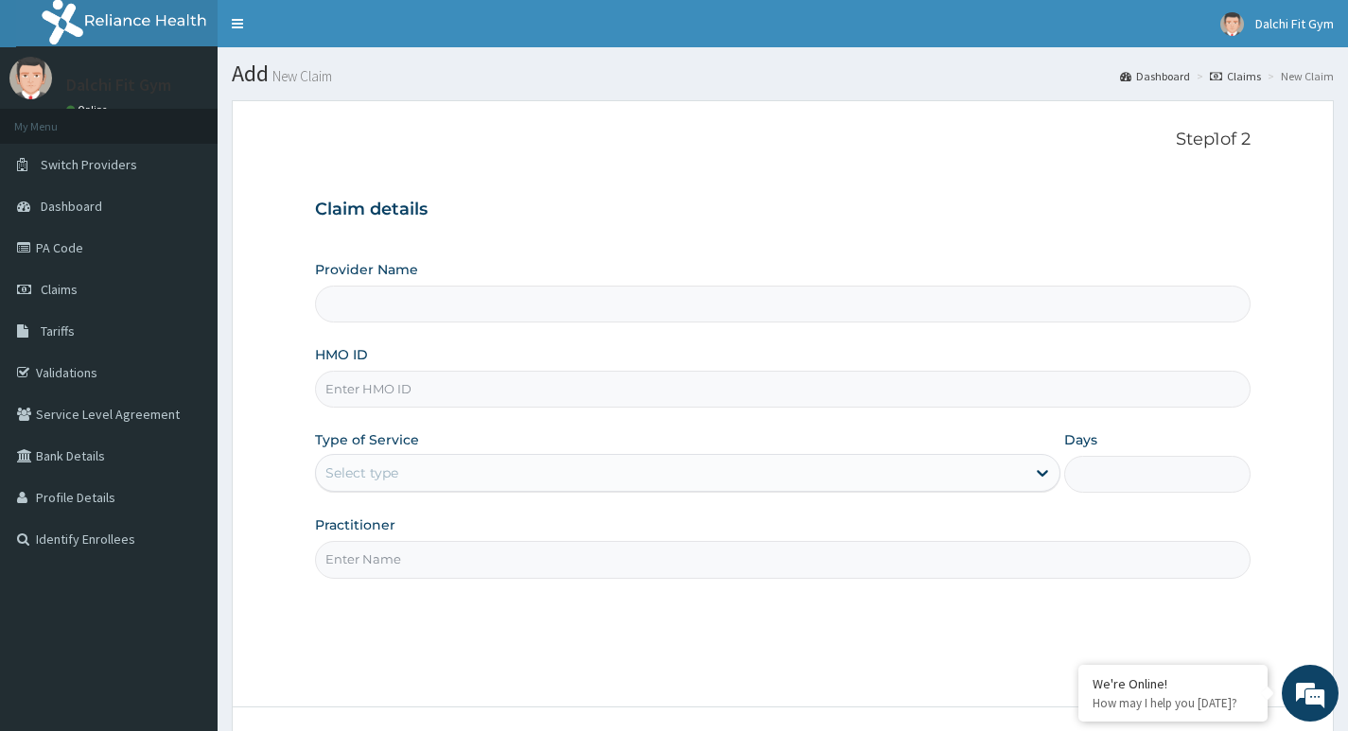
type input "DALCHI FIT GYM - GWARINPA"
type input "1"
click at [371, 385] on input "HMO ID" at bounding box center [783, 389] width 936 height 37
type input "HSO/10037/A"
click at [365, 551] on input "Practitioner" at bounding box center [783, 559] width 936 height 37
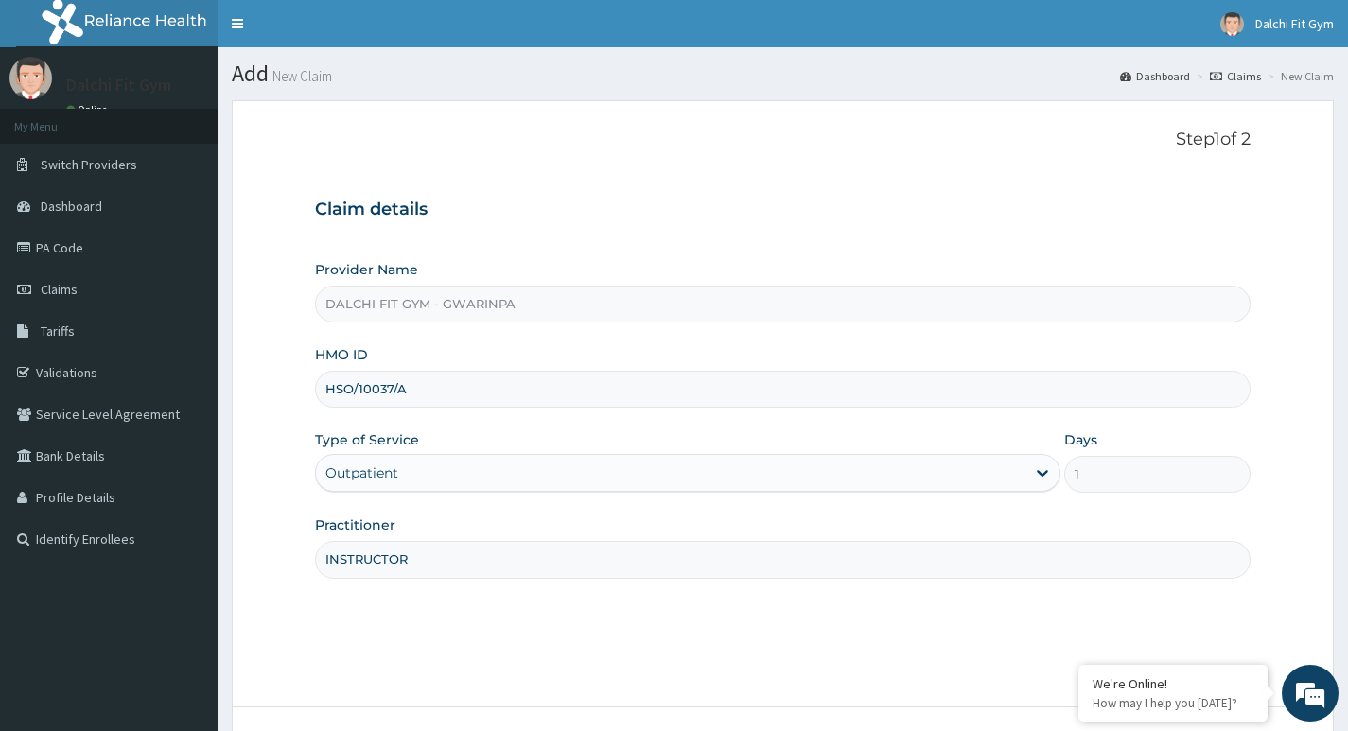
scroll to position [146, 0]
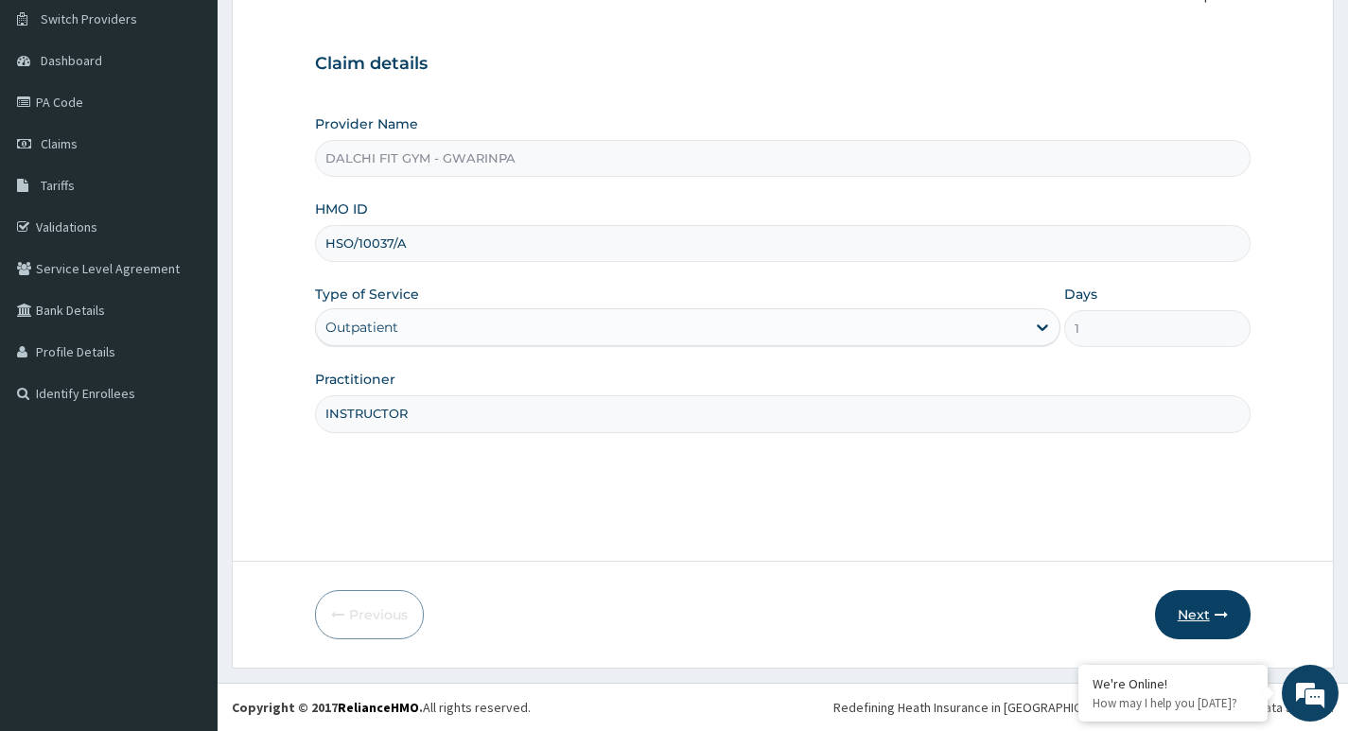
type input "INSTRUCTOR"
click at [1197, 612] on button "Next" at bounding box center [1203, 614] width 96 height 49
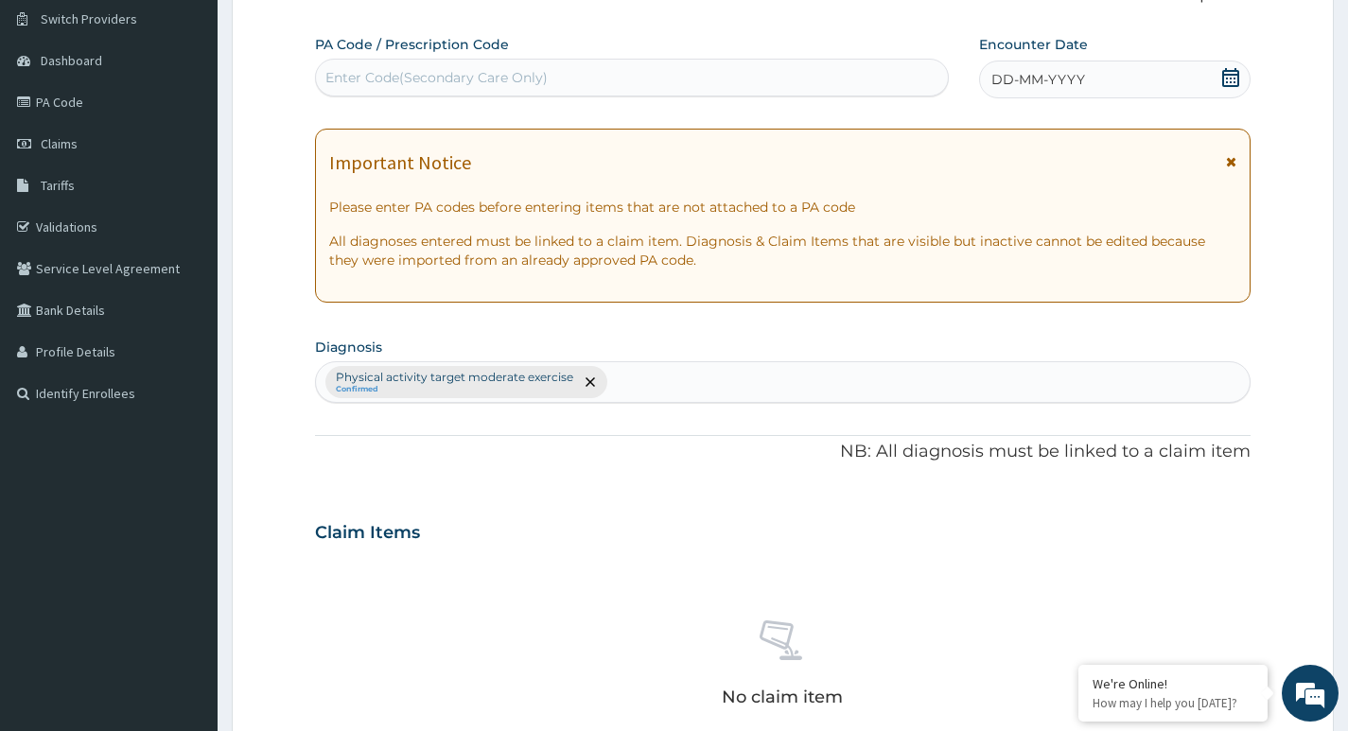
click at [351, 72] on div "Enter Code(Secondary Care Only)" at bounding box center [436, 77] width 222 height 19
type input "PA/D47B0D"
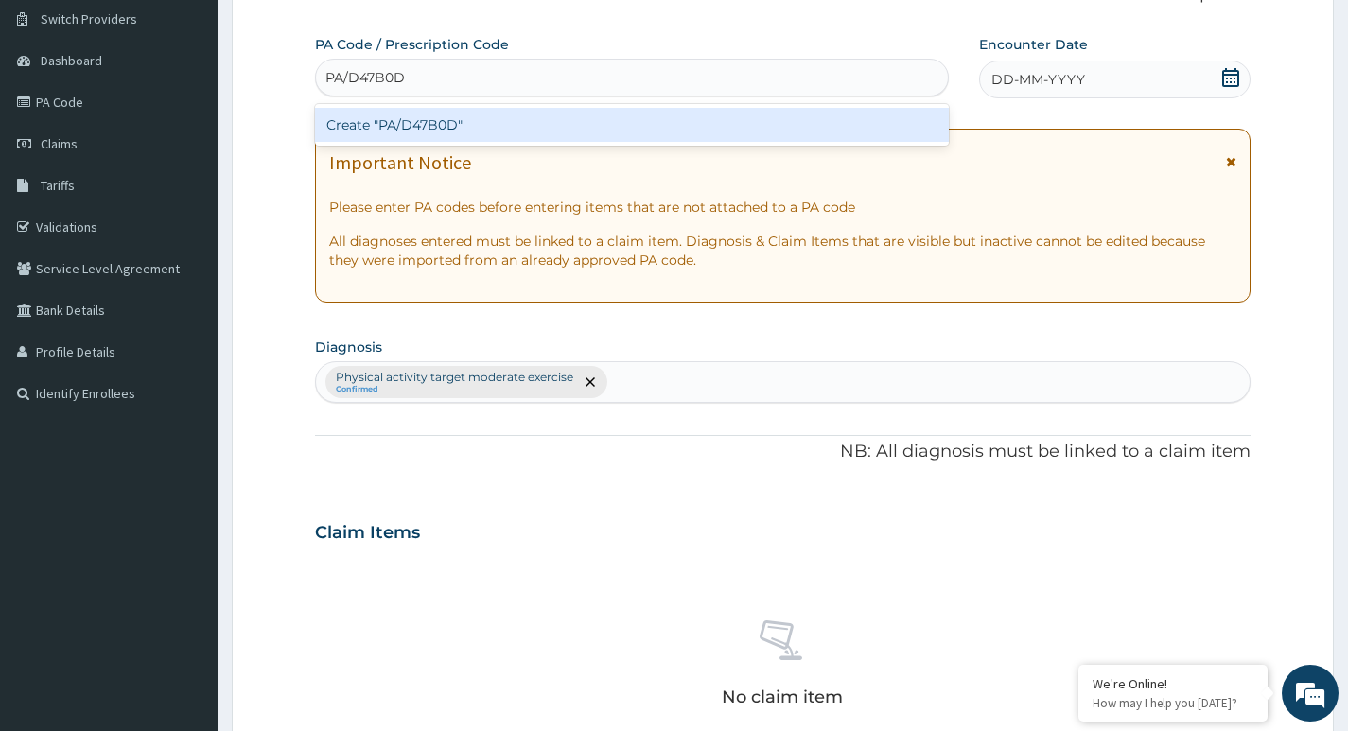
click at [461, 128] on div "Create "PA/D47B0D"" at bounding box center [632, 125] width 634 height 34
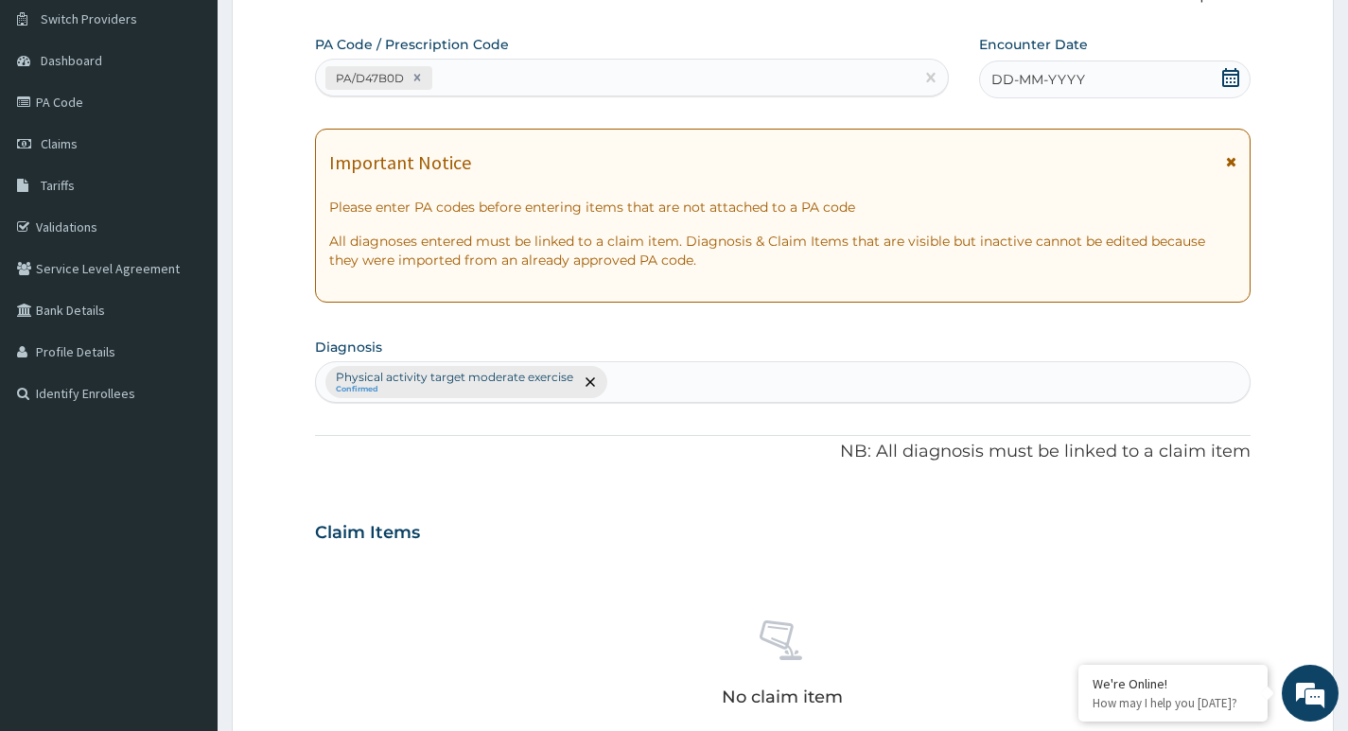
click at [1226, 77] on icon at bounding box center [1230, 77] width 19 height 19
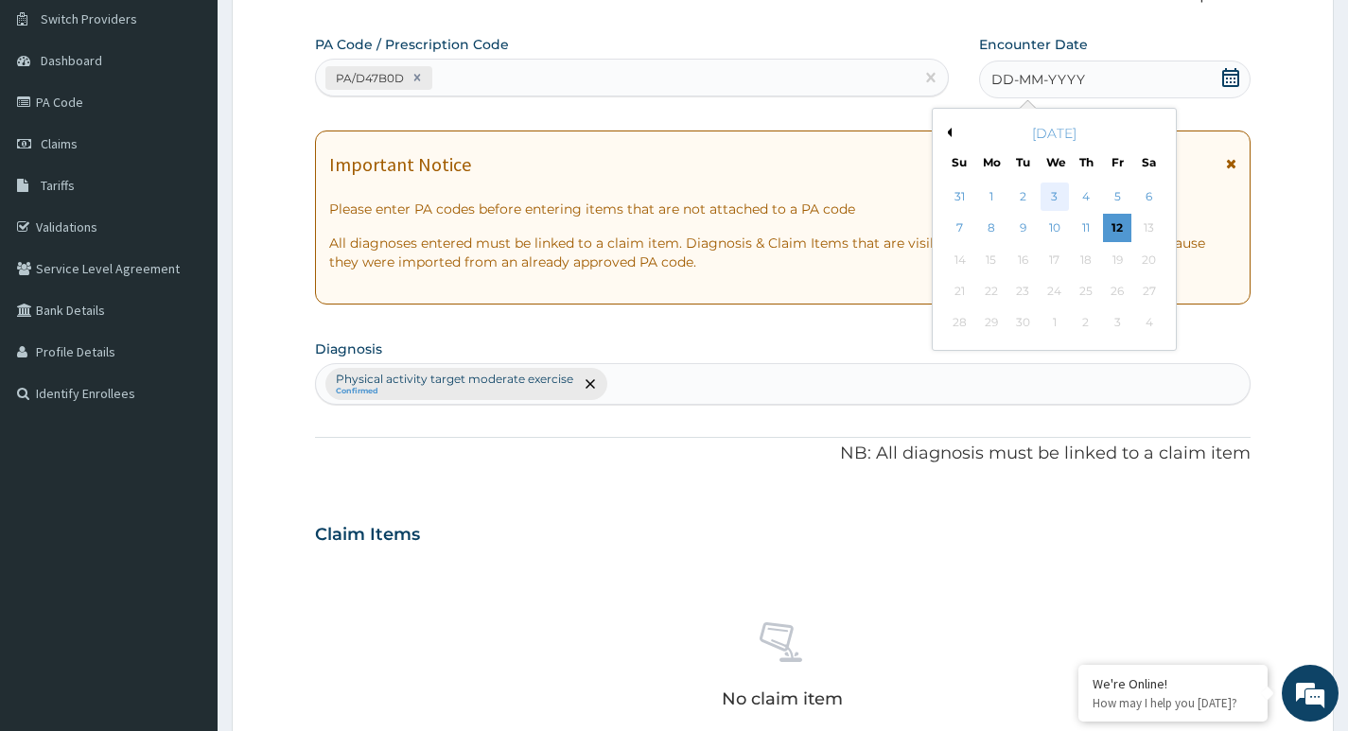
click at [1052, 198] on div "3" at bounding box center [1054, 197] width 28 height 28
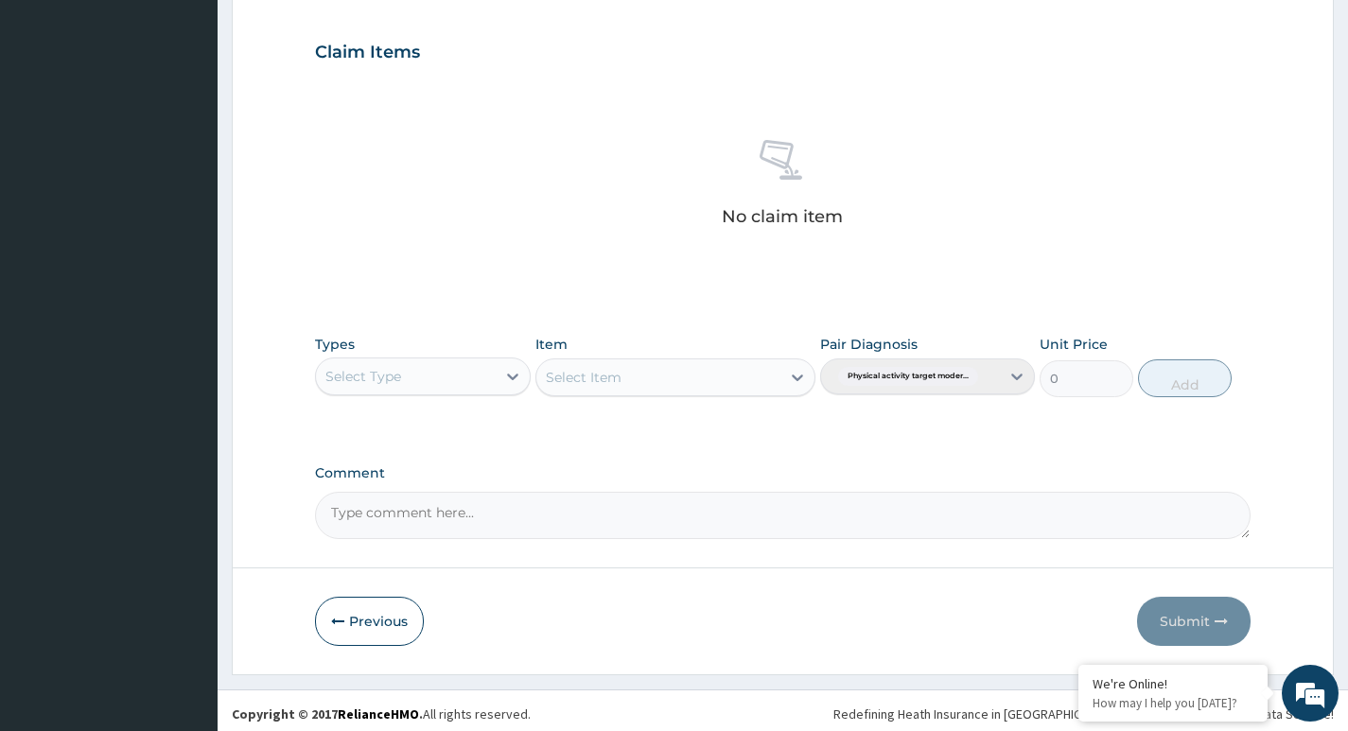
scroll to position [633, 0]
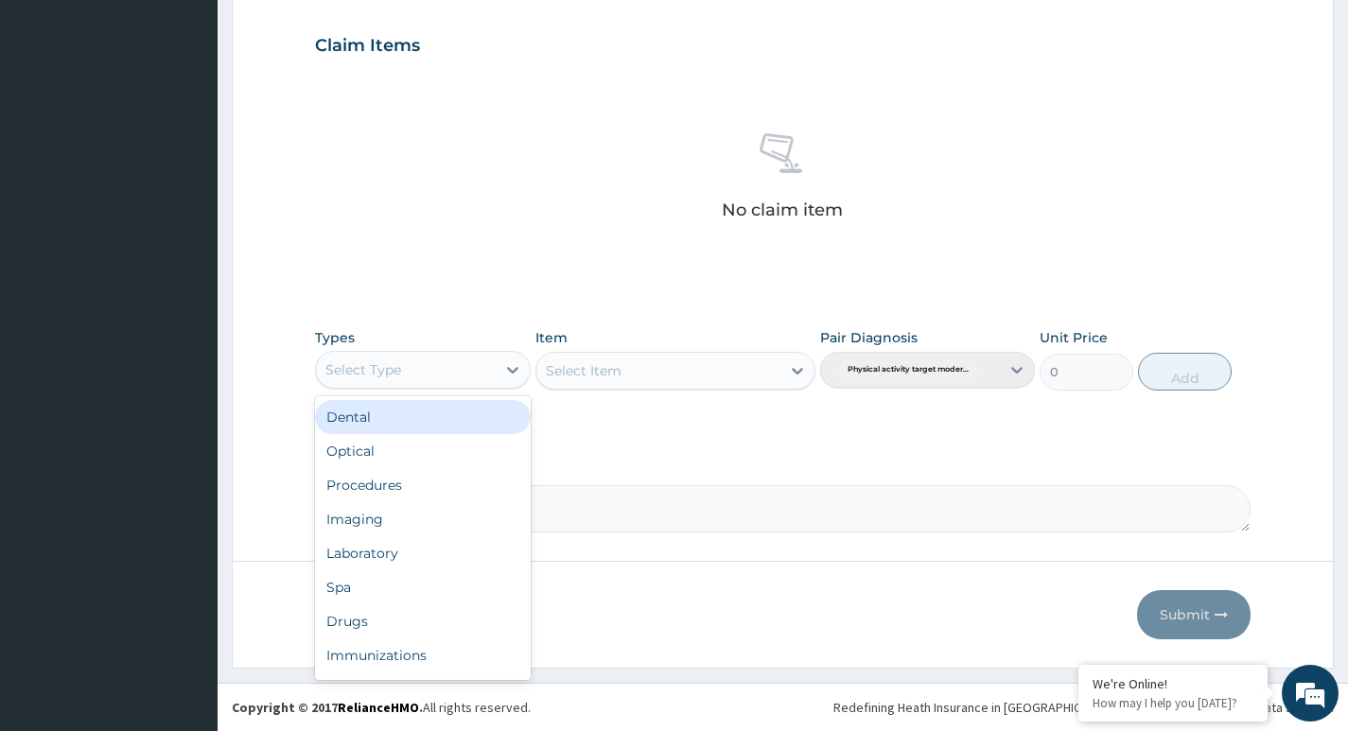
click at [483, 369] on div "Select Type" at bounding box center [405, 370] width 179 height 30
type input "G"
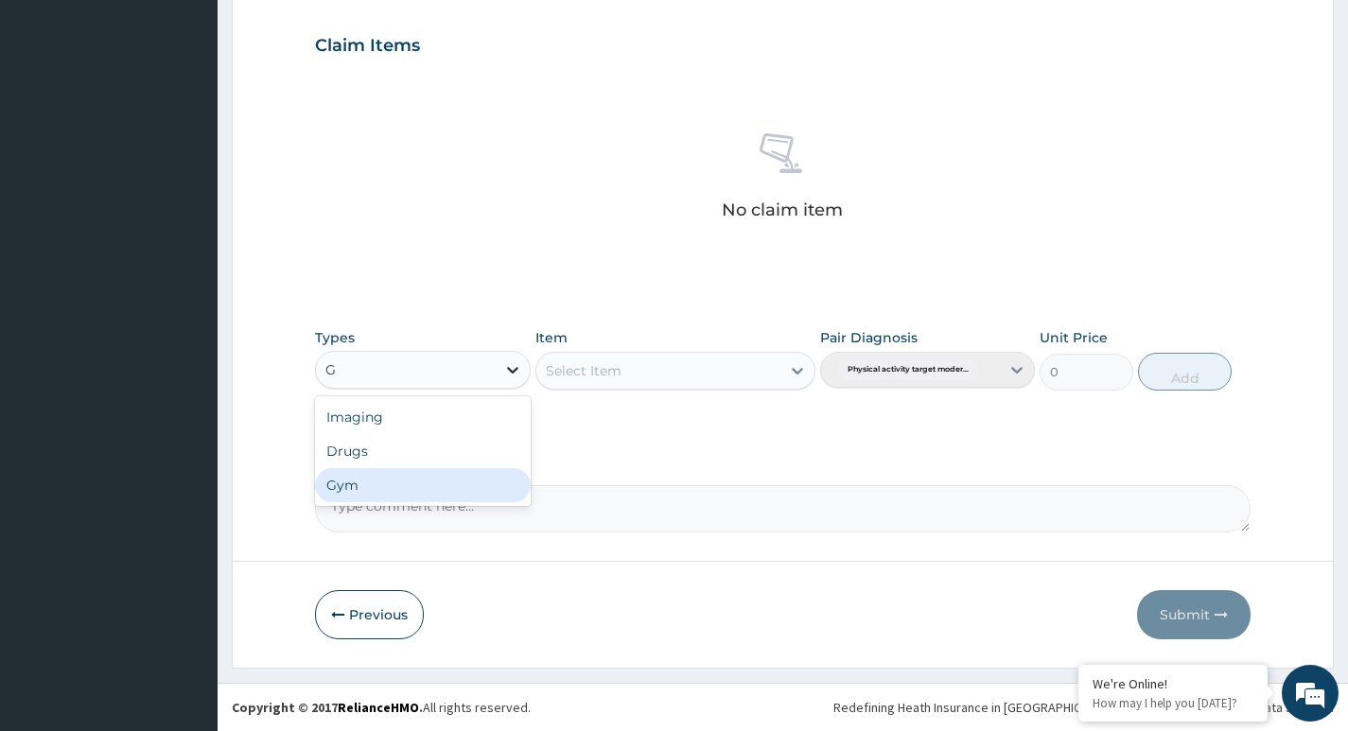
drag, startPoint x: 440, startPoint y: 486, endPoint x: 506, endPoint y: 362, distance: 140.5
click at [443, 486] on div "Gym" at bounding box center [422, 485] width 215 height 34
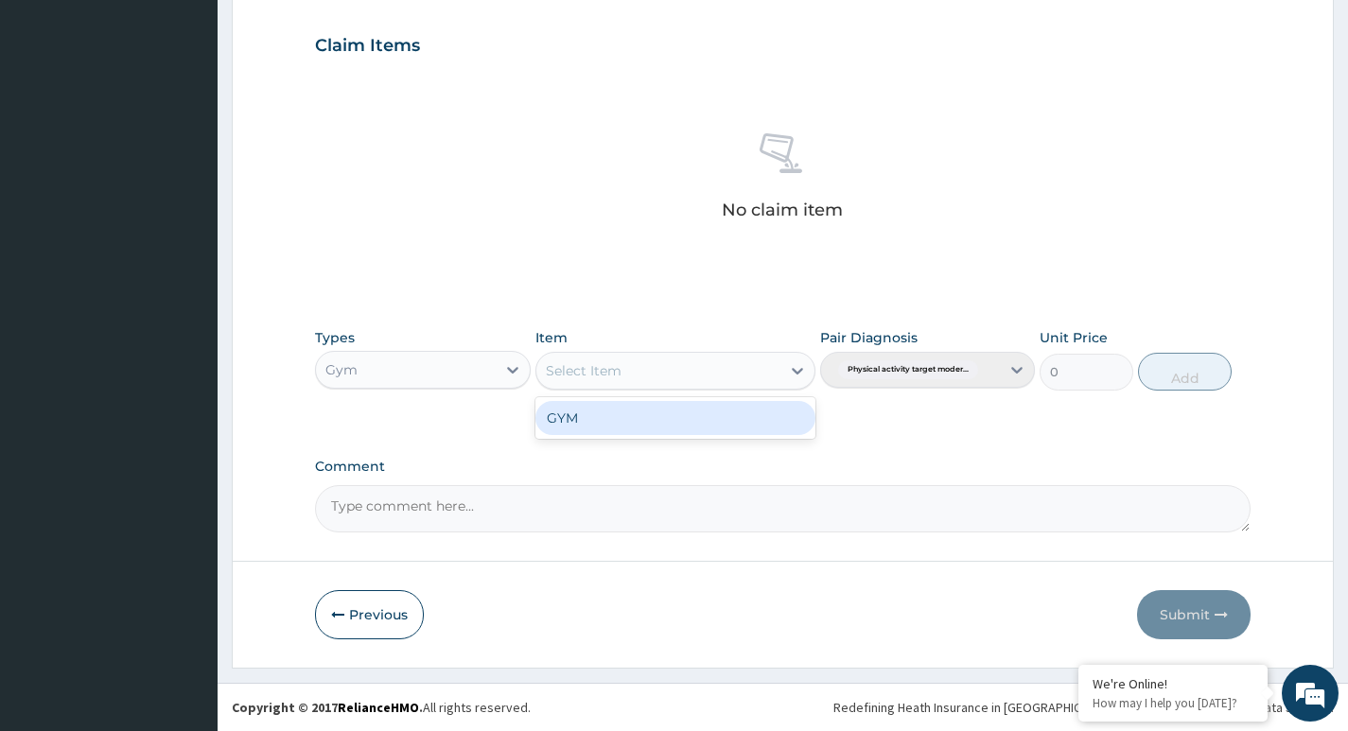
click at [725, 370] on div "Select Item" at bounding box center [658, 371] width 245 height 30
click at [700, 419] on div "GYM" at bounding box center [675, 418] width 281 height 34
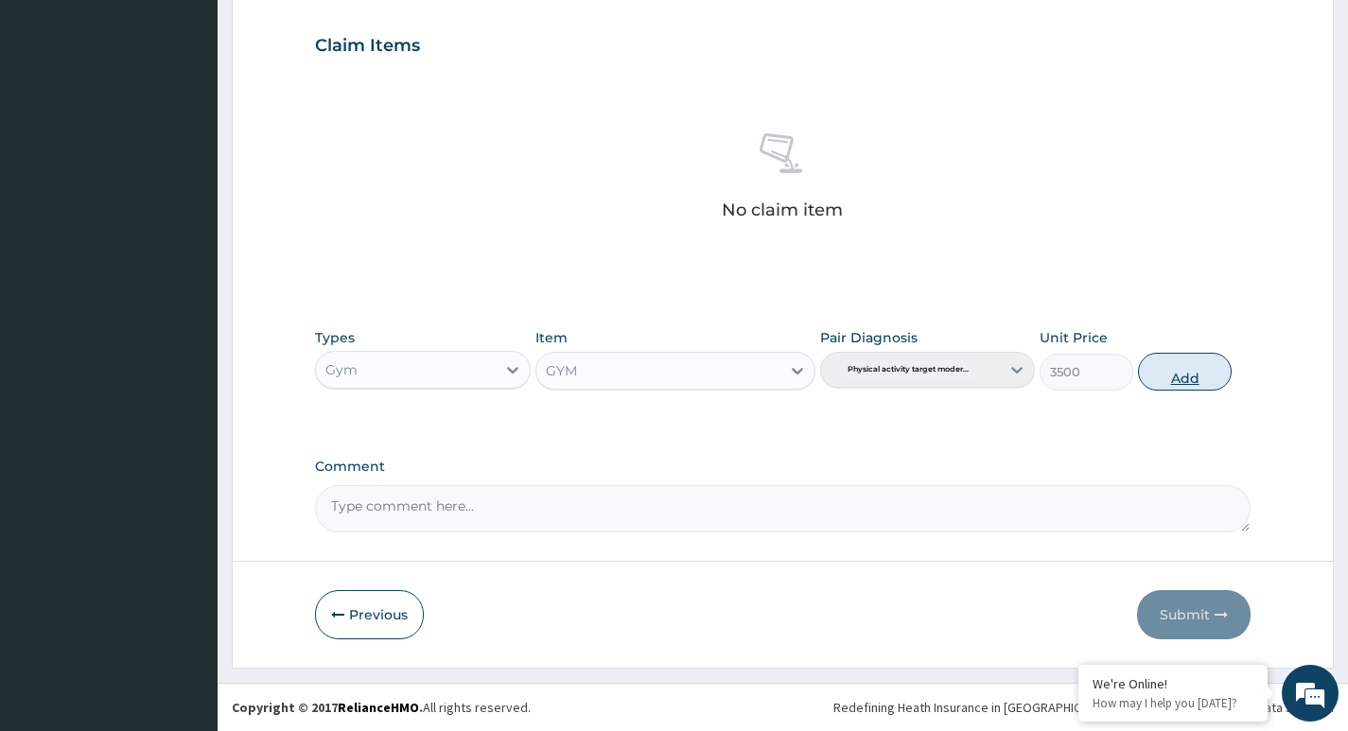
click at [1164, 369] on button "Add" at bounding box center [1185, 372] width 94 height 38
type input "0"
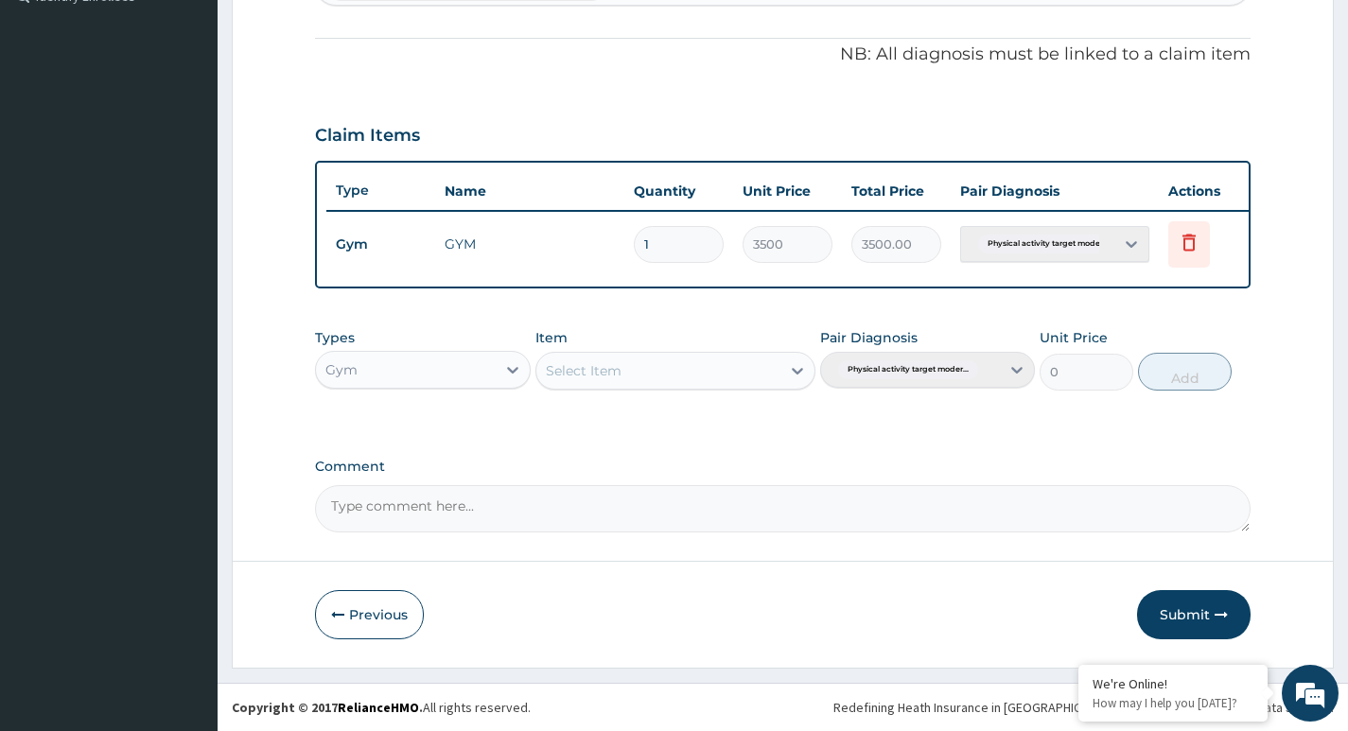
scroll to position [557, 0]
click at [1199, 608] on button "Submit" at bounding box center [1194, 614] width 114 height 49
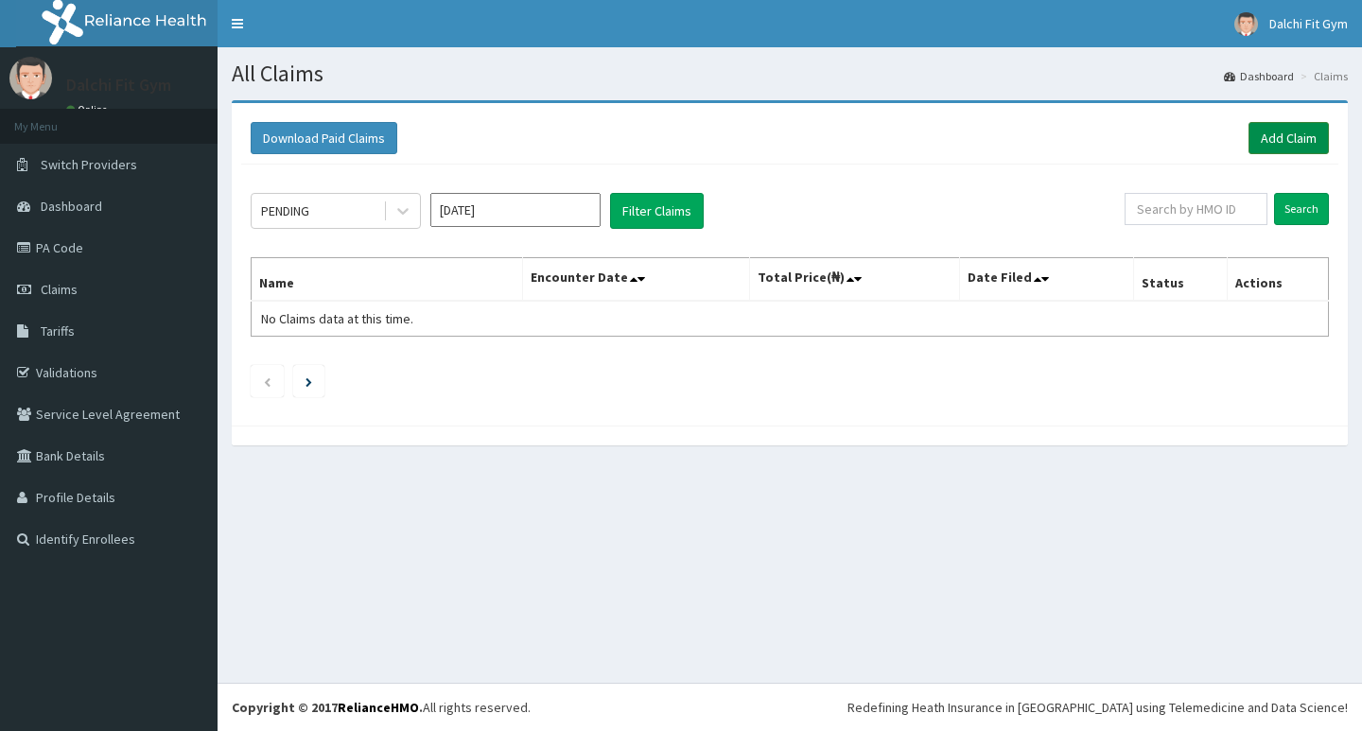
click at [1286, 134] on link "Add Claim" at bounding box center [1289, 138] width 80 height 32
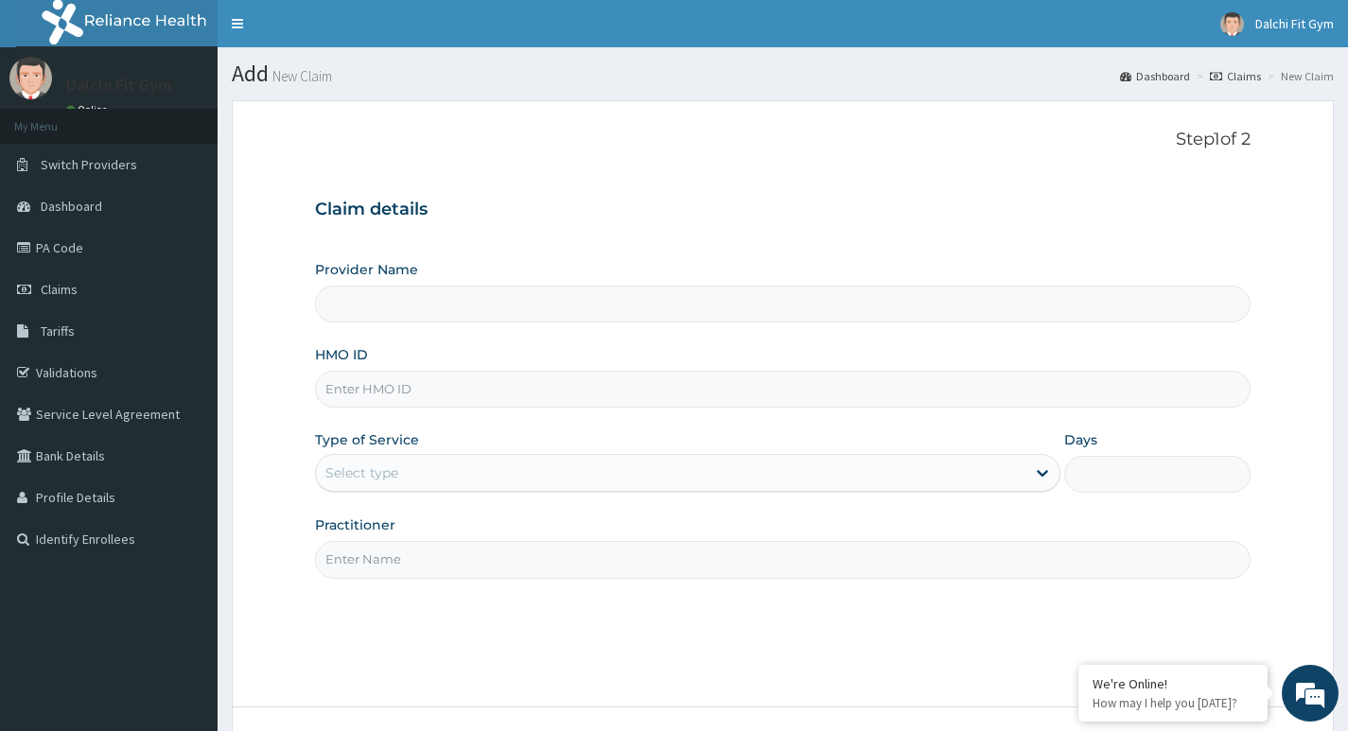
click at [370, 394] on input "HMO ID" at bounding box center [783, 389] width 936 height 37
type input "DALCHI FIT GYM - GWARINPA"
type input "1"
type input "CYS/10042/A"
click at [362, 559] on input "Practitioner" at bounding box center [783, 559] width 936 height 37
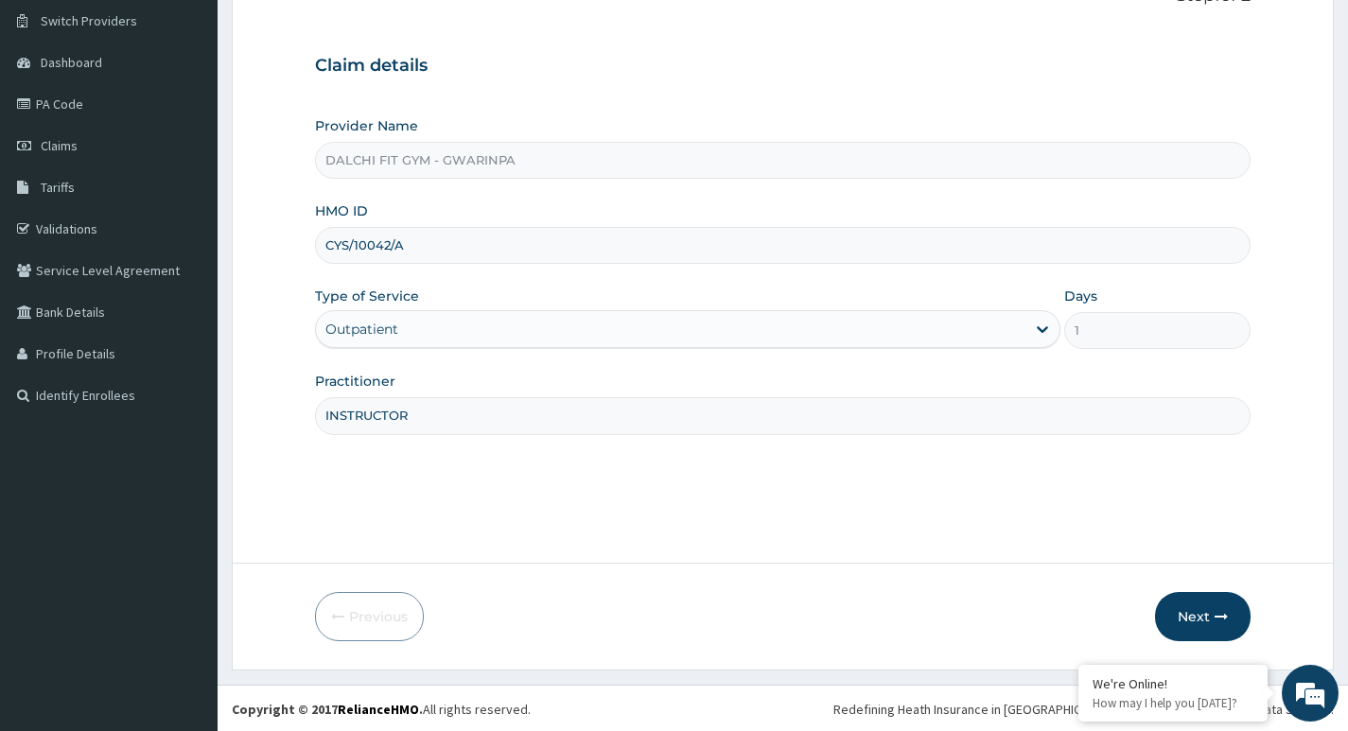
scroll to position [146, 0]
type input "INSTRUCTOR"
click at [1203, 609] on button "Next" at bounding box center [1203, 614] width 96 height 49
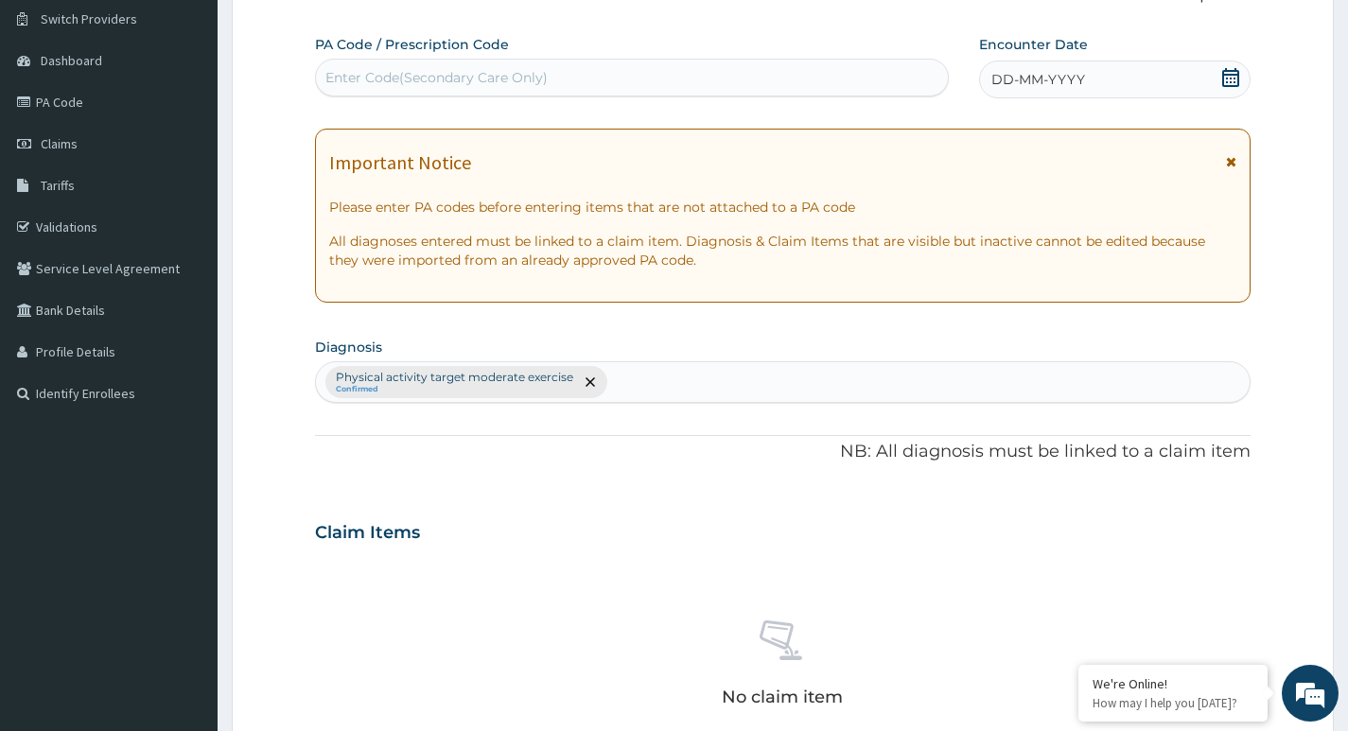
click at [388, 75] on div "Enter Code(Secondary Care Only)" at bounding box center [436, 77] width 222 height 19
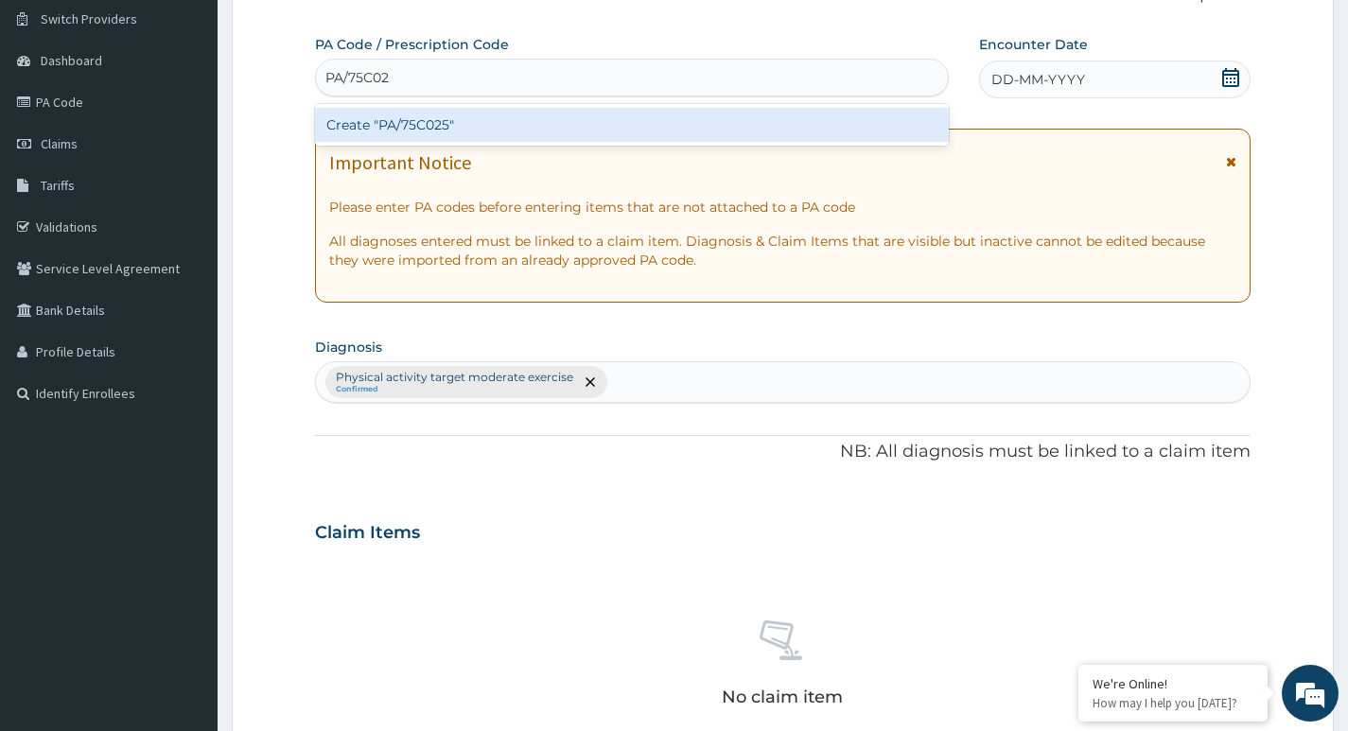
type input "PA/75C025"
click at [424, 126] on div "Create "PA/75C025"" at bounding box center [632, 125] width 634 height 34
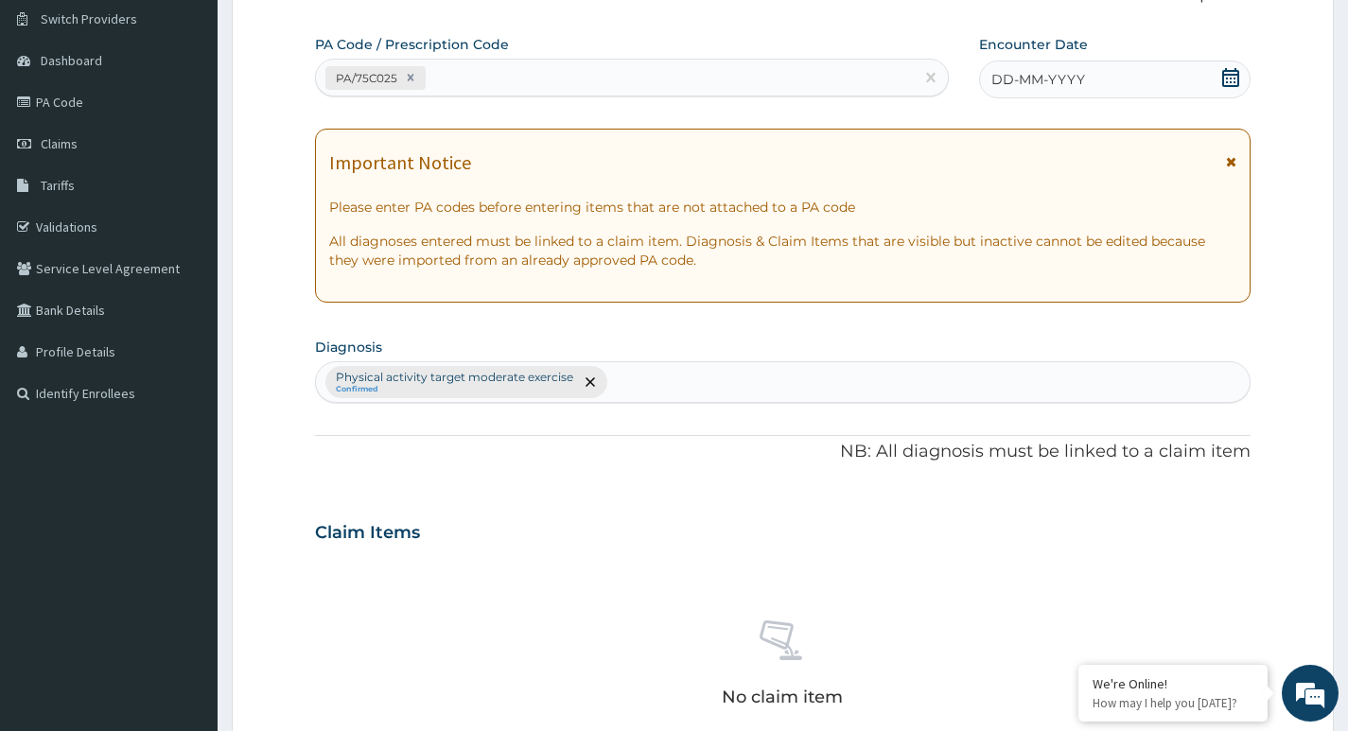
click at [1226, 79] on icon at bounding box center [1230, 77] width 17 height 19
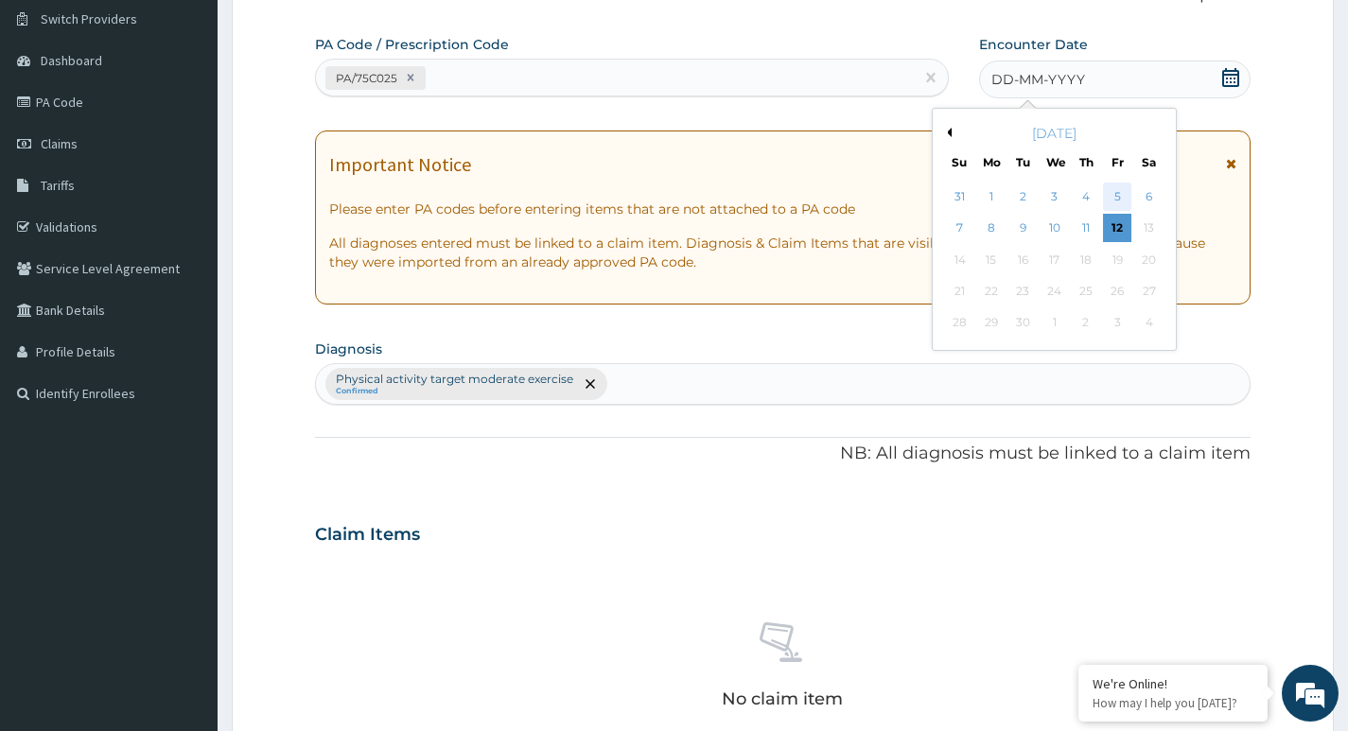
click at [1111, 195] on div "5" at bounding box center [1117, 197] width 28 height 28
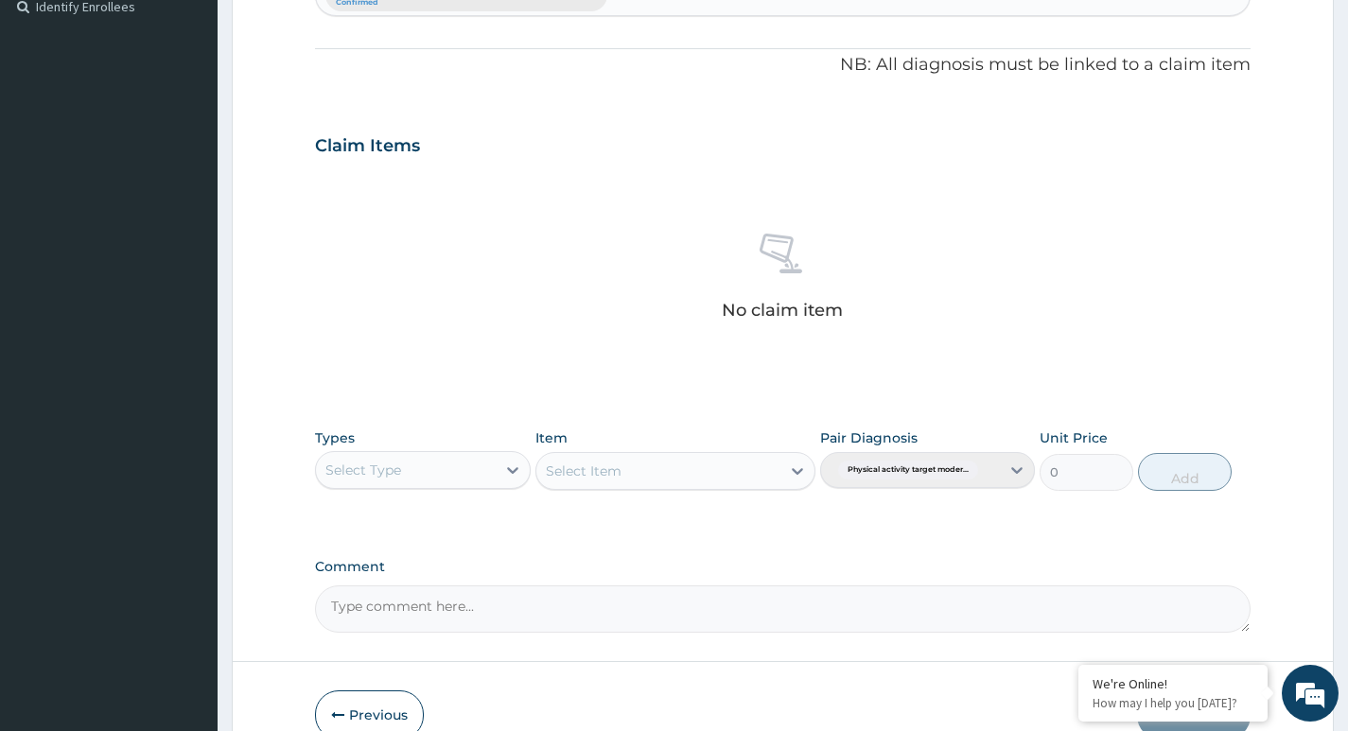
scroll to position [619, 0]
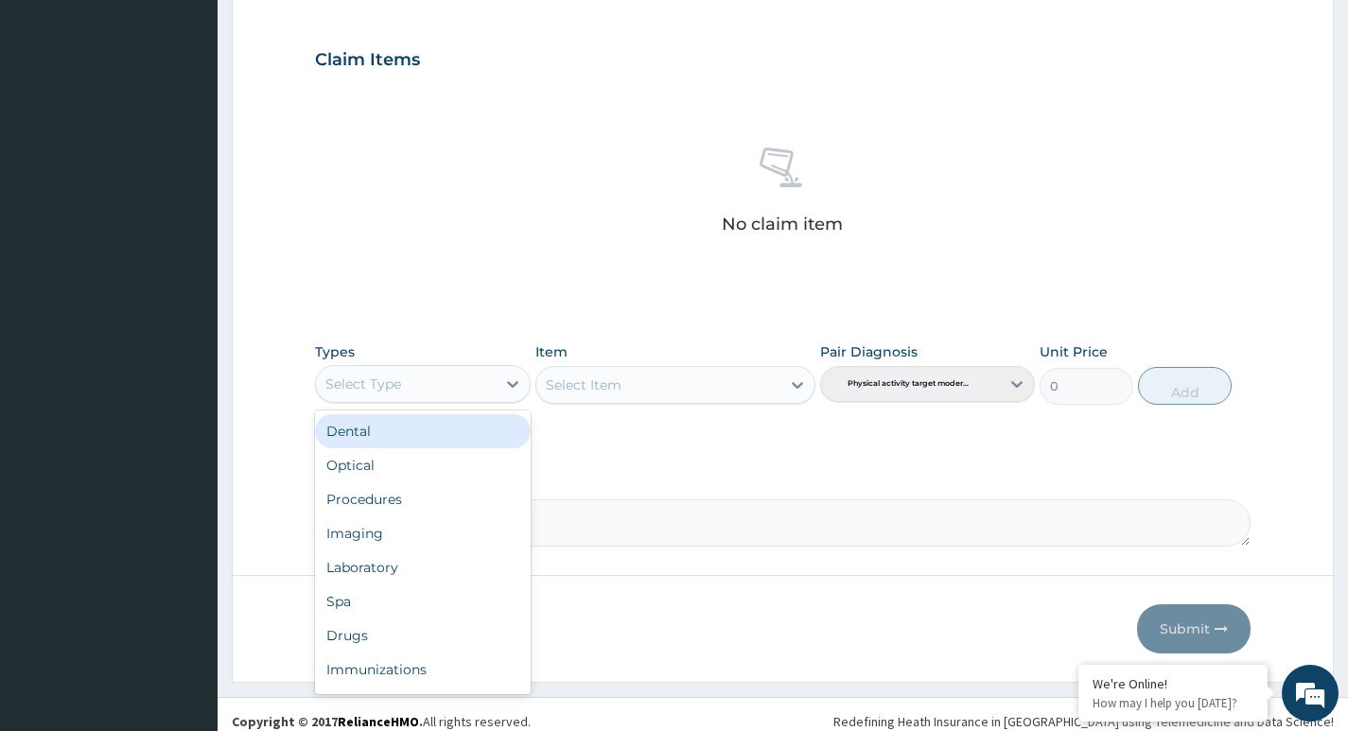
click at [472, 375] on div "Select Type" at bounding box center [405, 384] width 179 height 30
type input "G"
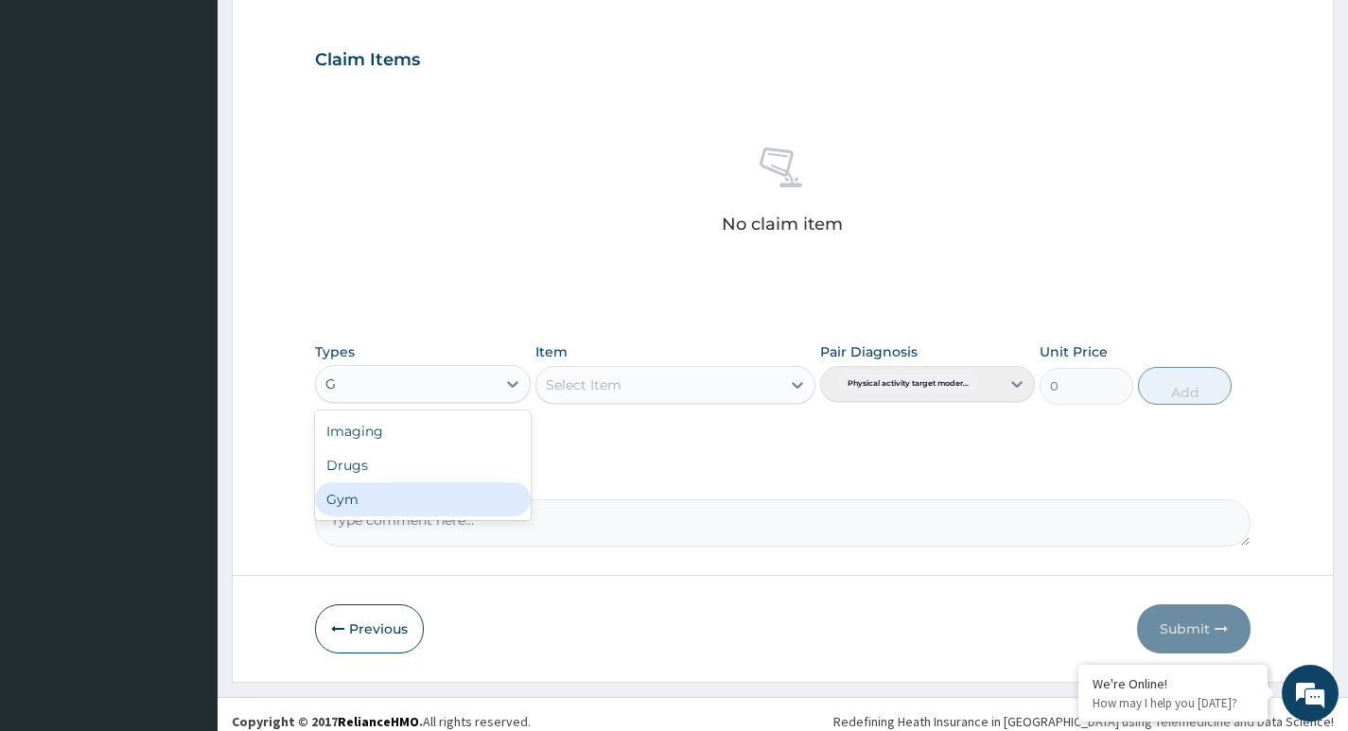
click at [415, 499] on div "Gym" at bounding box center [422, 499] width 215 height 34
click at [716, 378] on div "Select Item" at bounding box center [658, 385] width 245 height 30
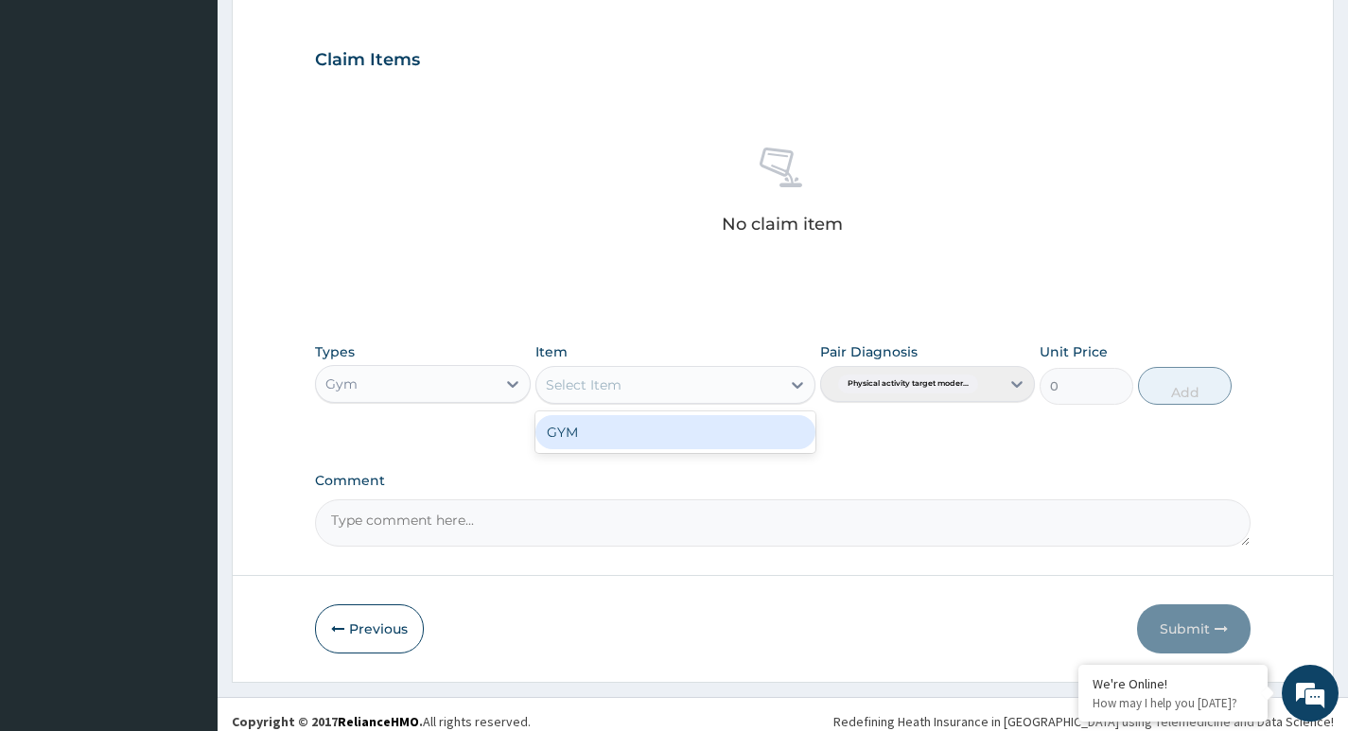
drag, startPoint x: 665, startPoint y: 433, endPoint x: 647, endPoint y: 426, distance: 19.5
click at [663, 434] on div "GYM" at bounding box center [675, 432] width 281 height 34
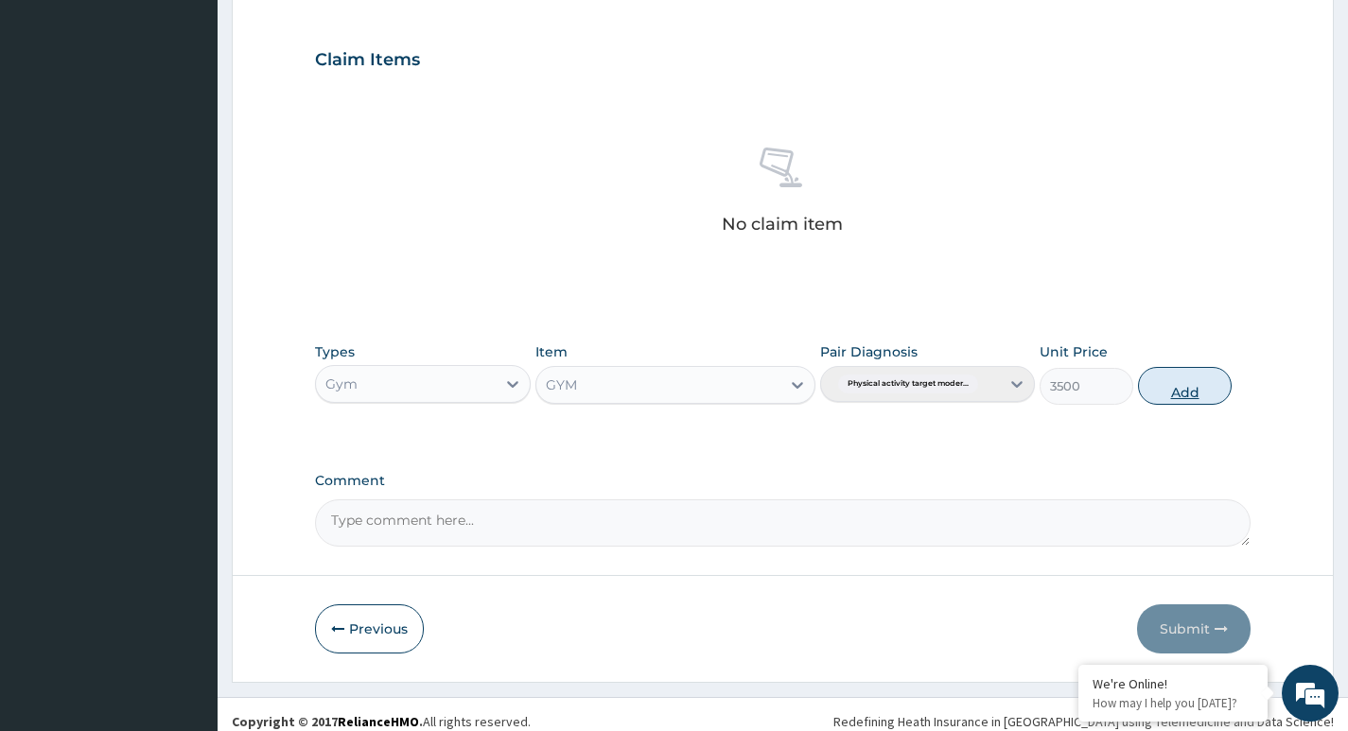
click at [1181, 386] on button "Add" at bounding box center [1185, 386] width 94 height 38
type input "0"
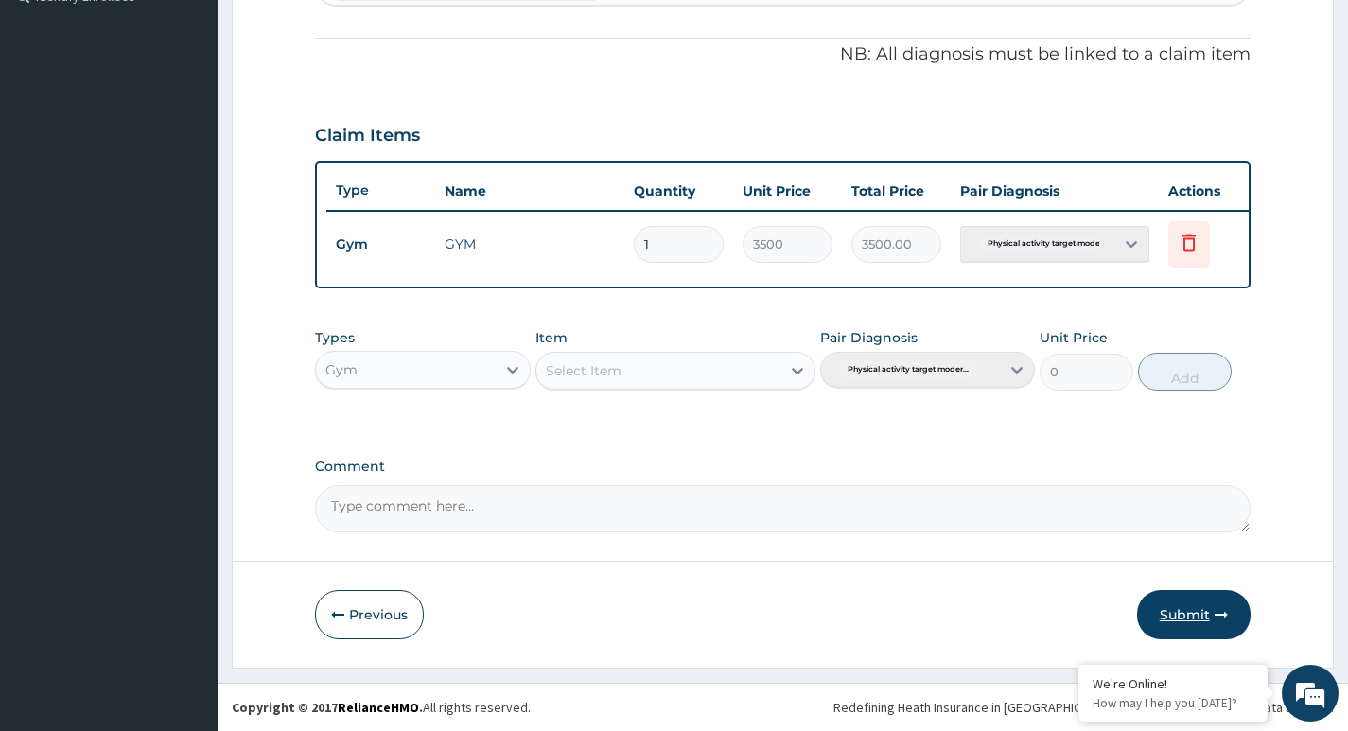
click at [1161, 604] on button "Submit" at bounding box center [1194, 614] width 114 height 49
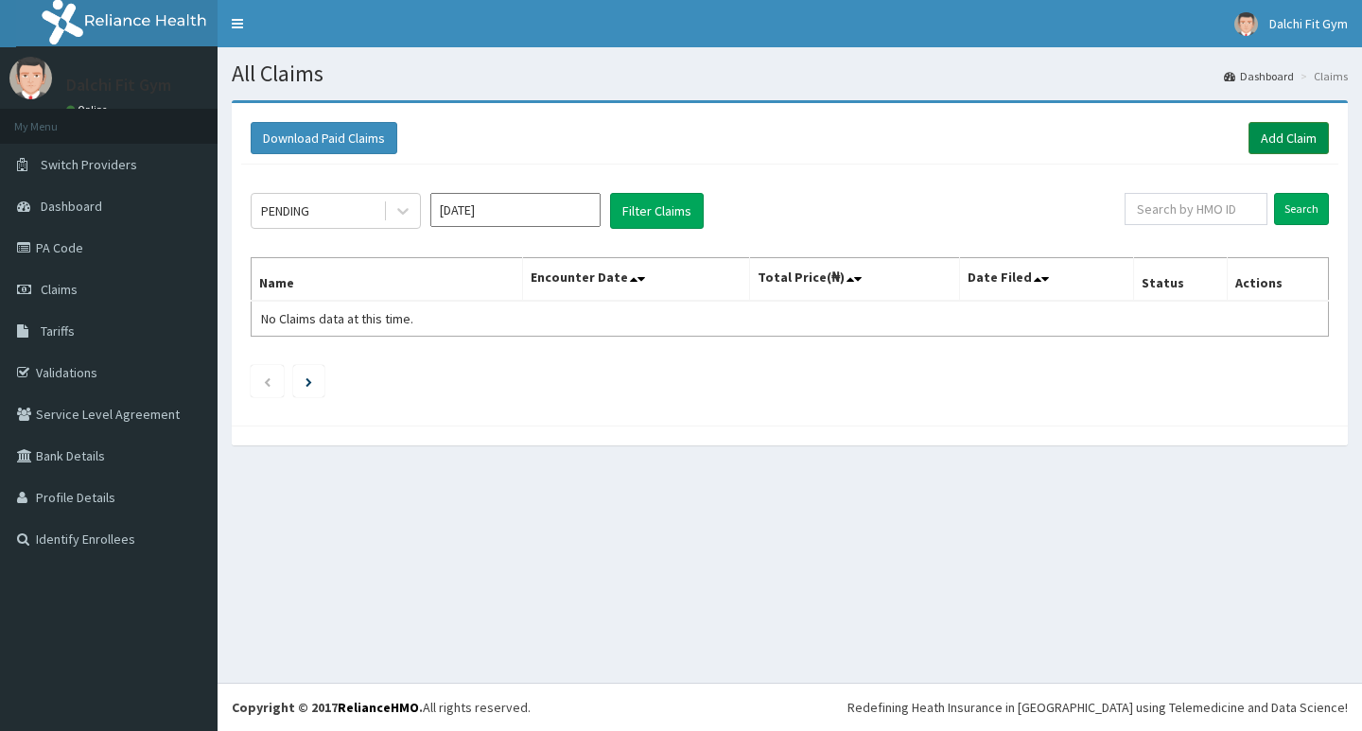
click at [1291, 136] on link "Add Claim" at bounding box center [1289, 138] width 80 height 32
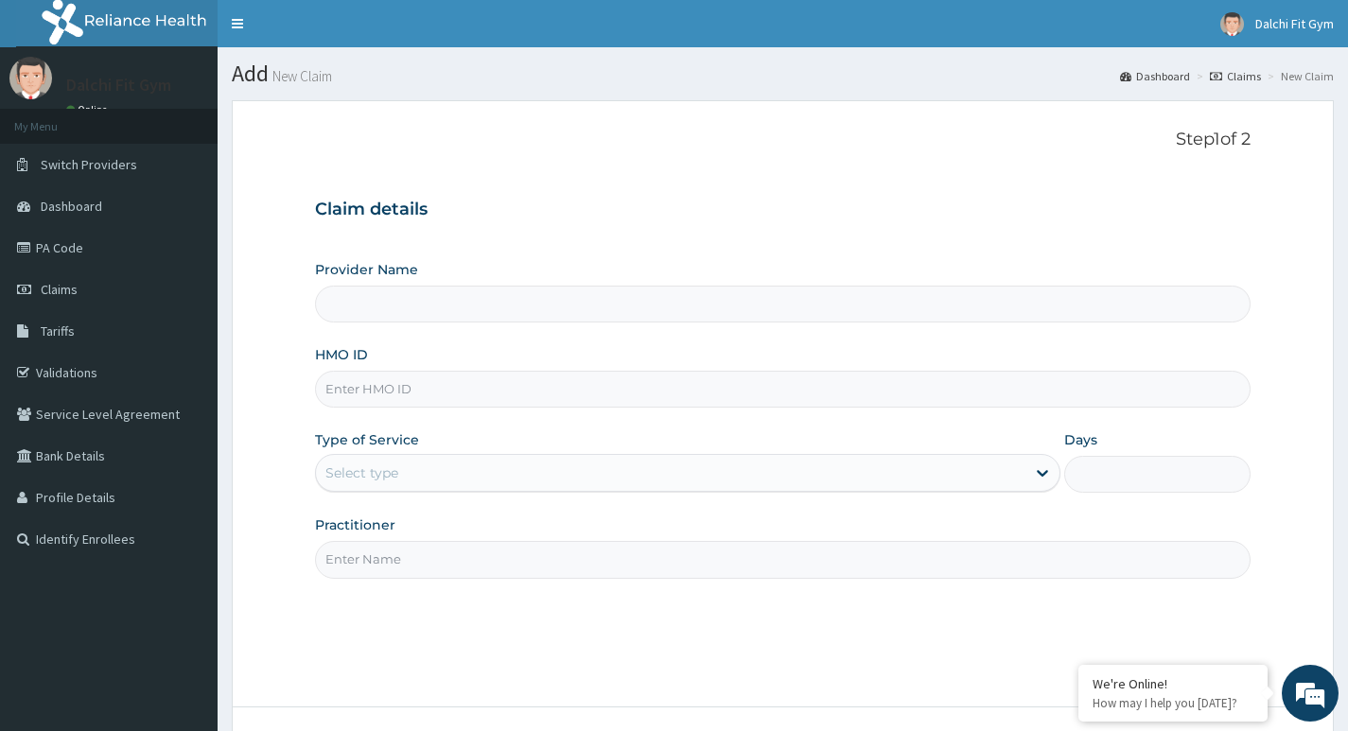
type input "DALCHI FIT GYM - GWARINPA"
type input "1"
click at [368, 386] on input "HMO ID" at bounding box center [783, 389] width 936 height 37
type input "REL/10592/A"
click at [381, 555] on input "Practitioner" at bounding box center [783, 559] width 936 height 37
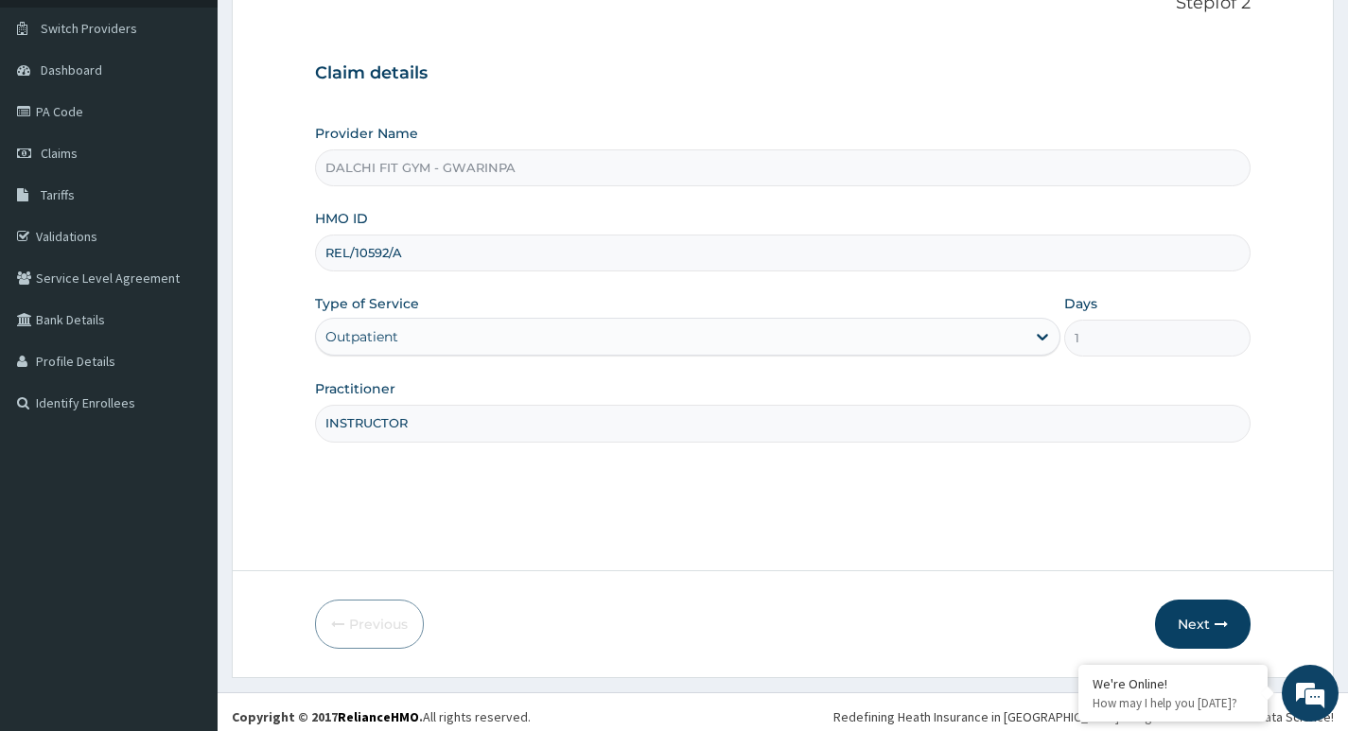
scroll to position [146, 0]
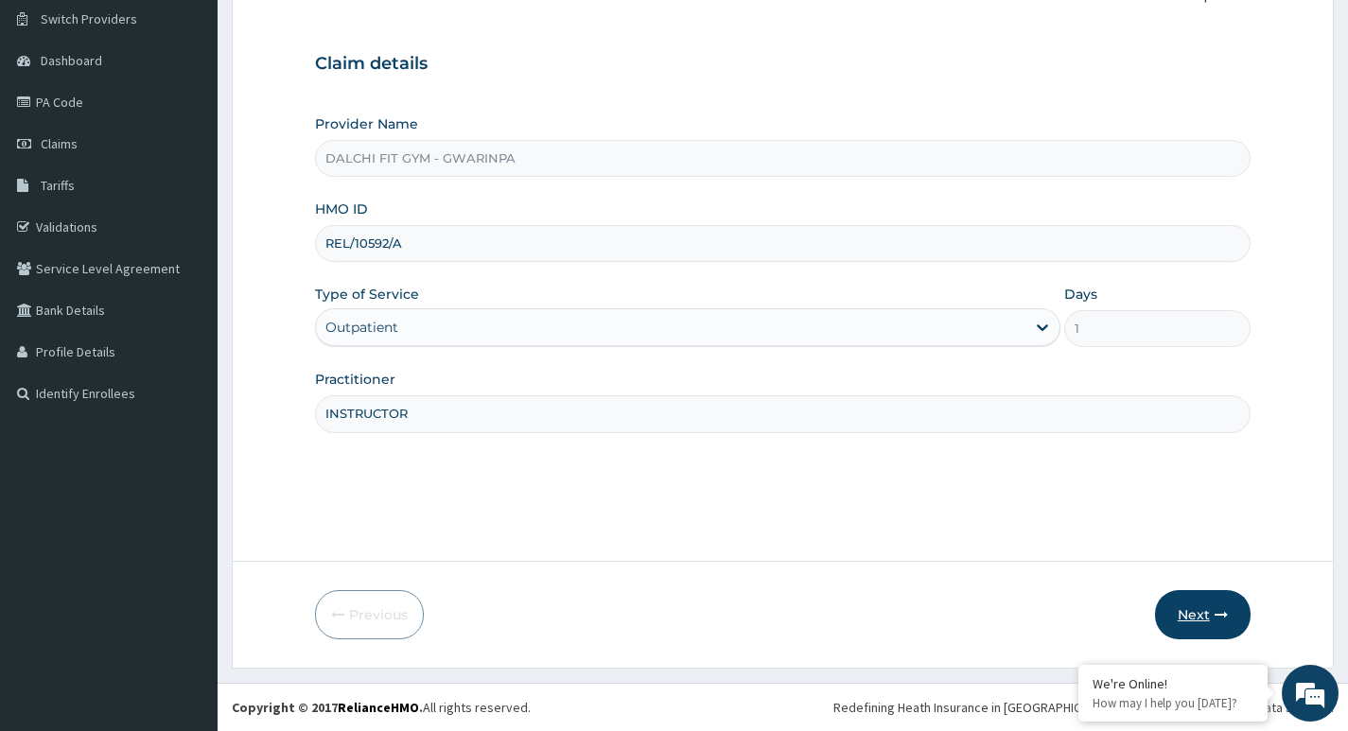
type input "INSTRUCTOR"
click at [1206, 604] on button "Next" at bounding box center [1203, 614] width 96 height 49
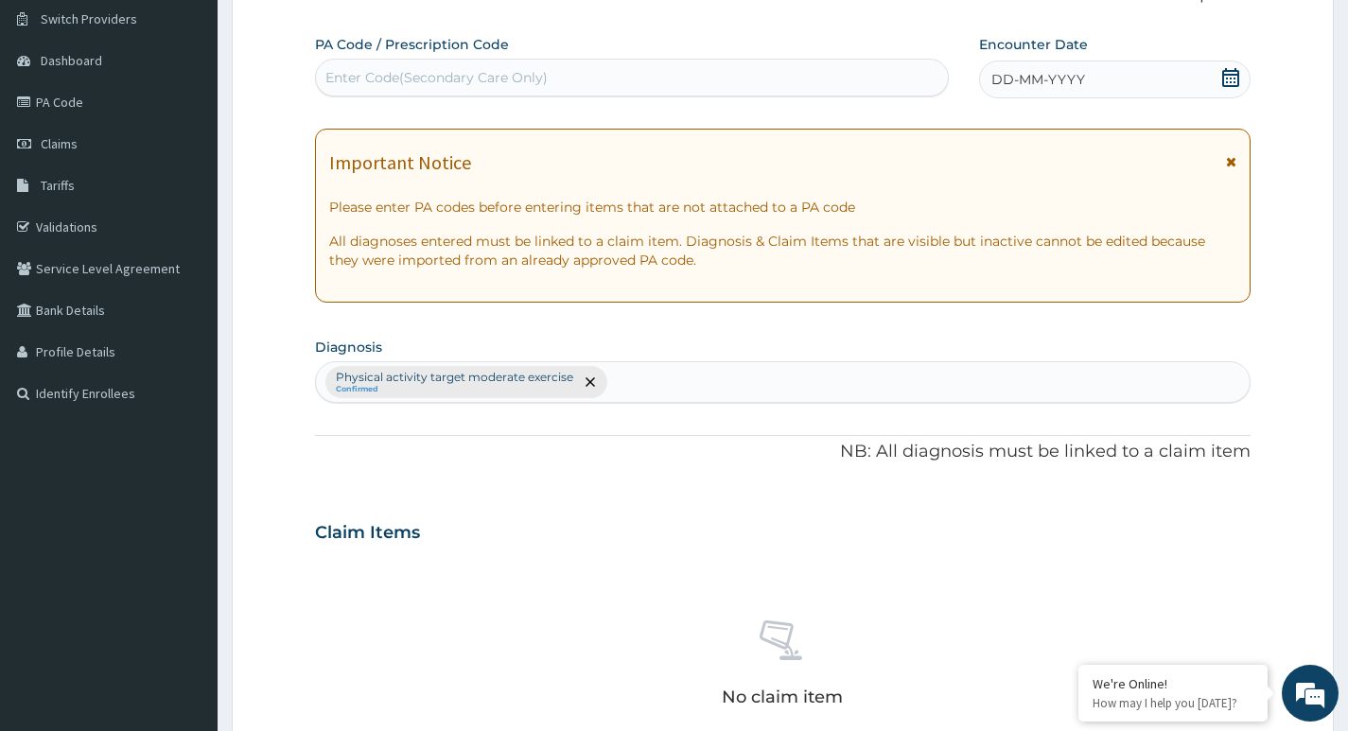
click at [446, 73] on div "Enter Code(Secondary Care Only)" at bounding box center [436, 77] width 222 height 19
type input "PA/355DE3"
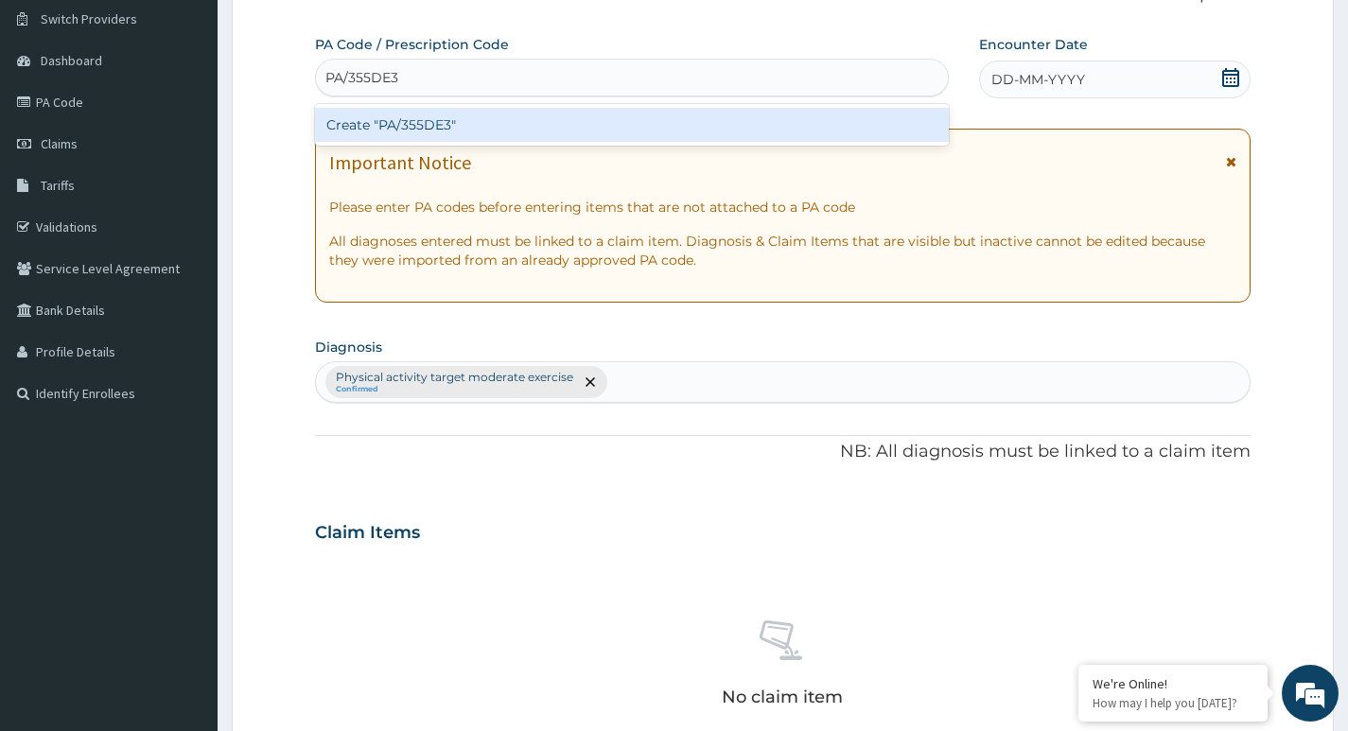
click at [530, 124] on div "Create "PA/355DE3"" at bounding box center [632, 125] width 634 height 34
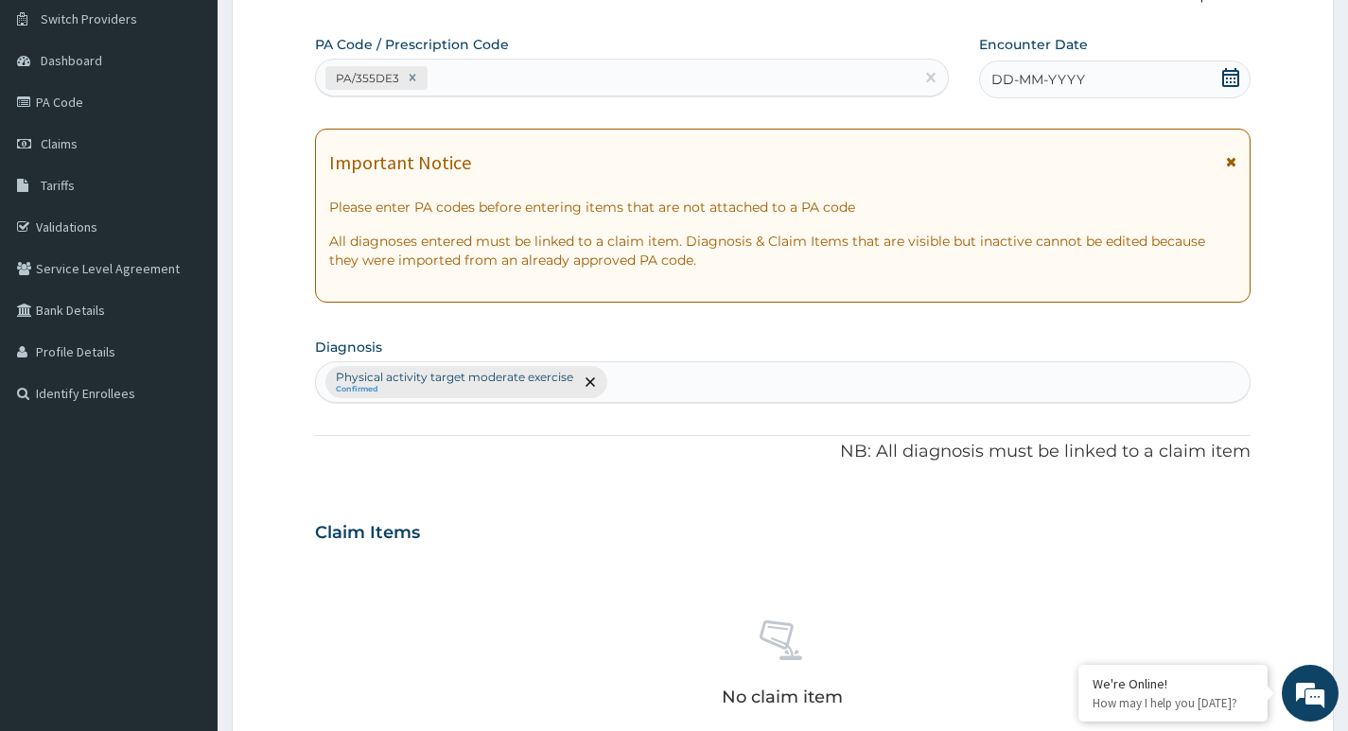
click at [1231, 78] on icon at bounding box center [1230, 77] width 17 height 19
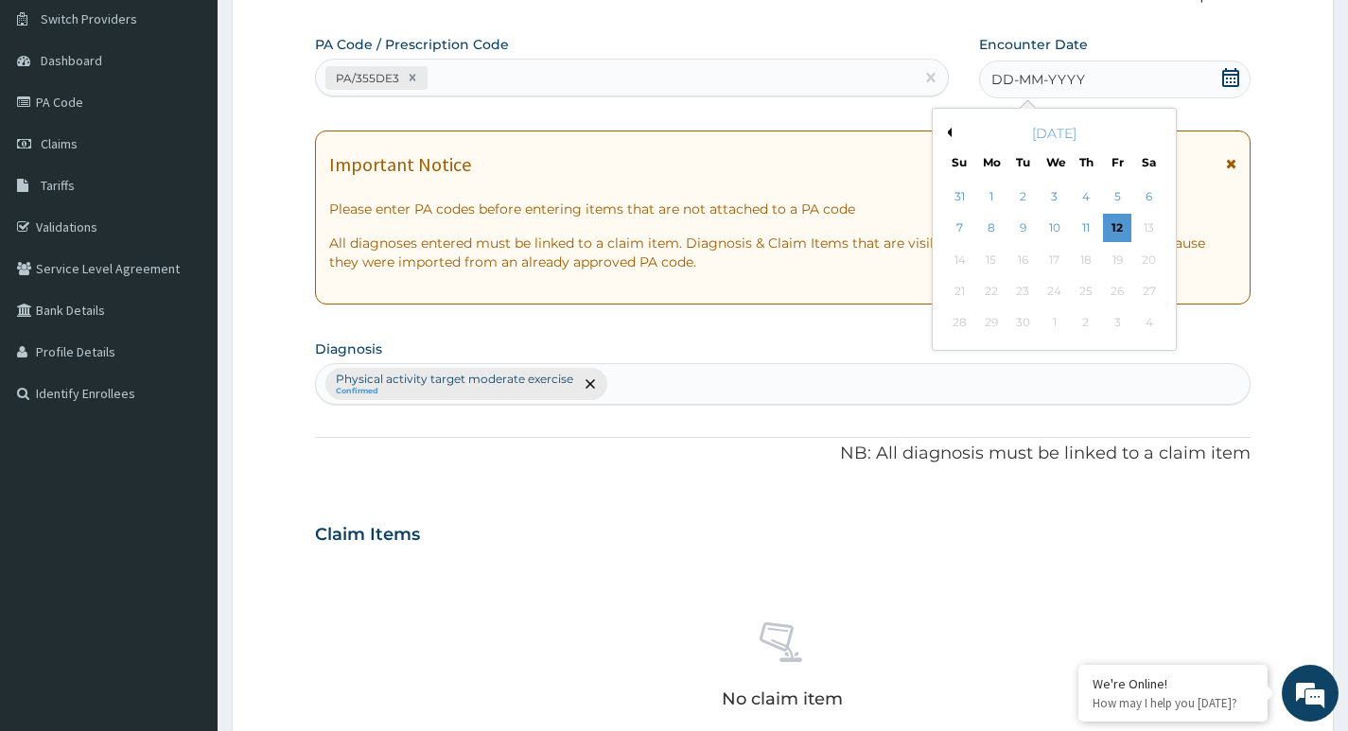
click at [1117, 198] on div "5" at bounding box center [1117, 197] width 28 height 28
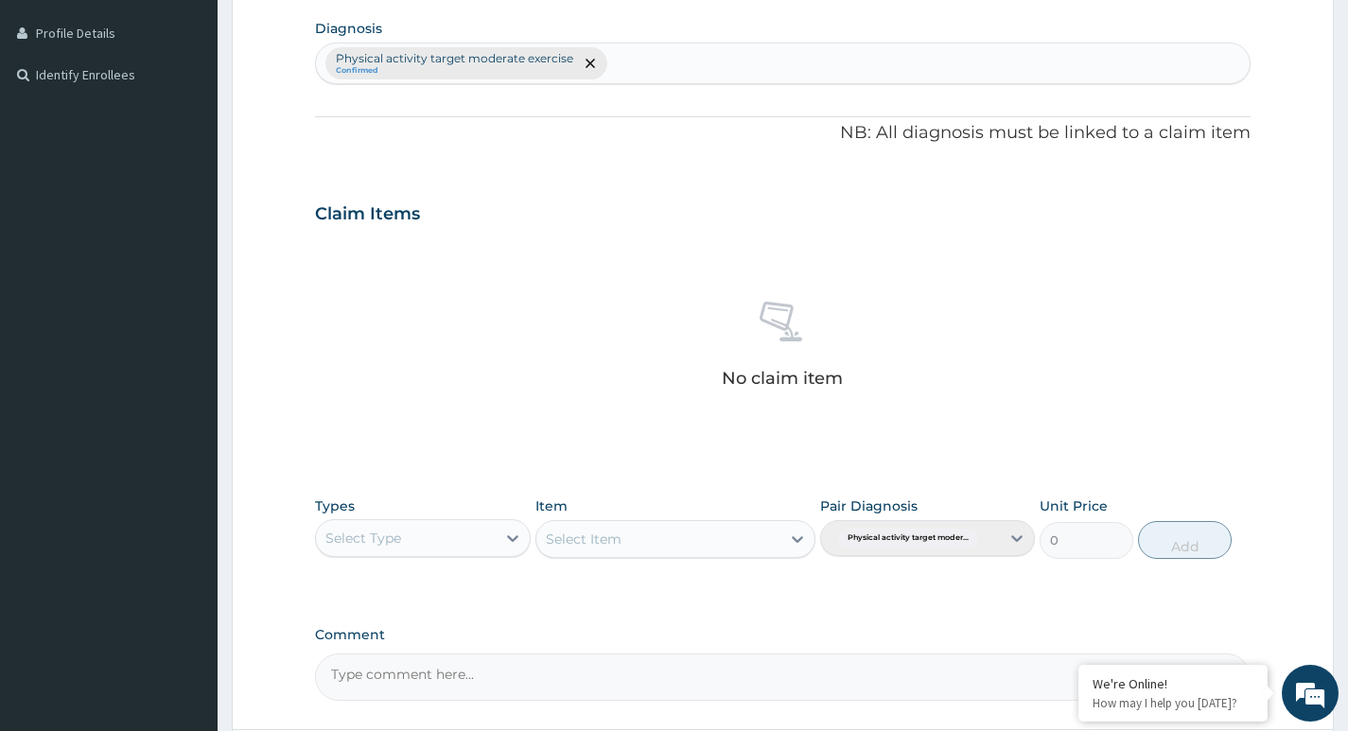
scroll to position [524, 0]
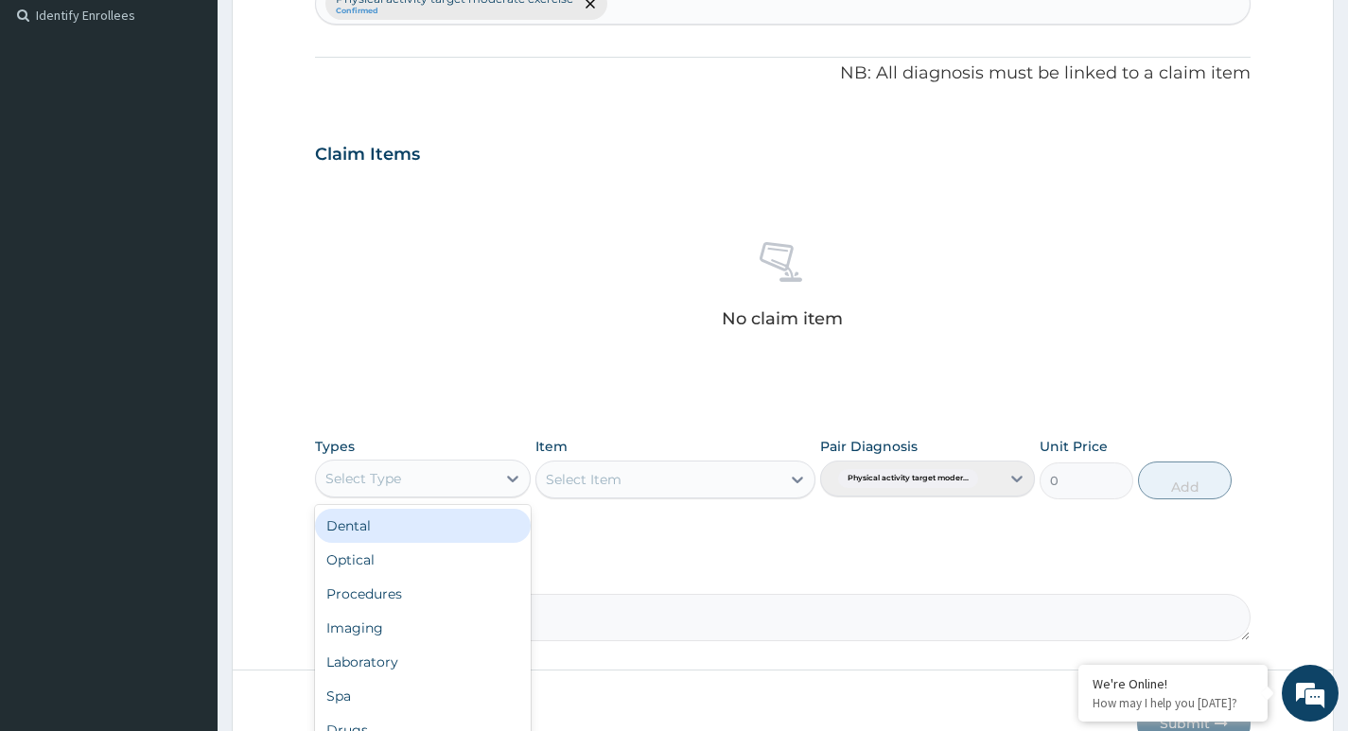
click at [468, 469] on div "Select Type" at bounding box center [405, 479] width 179 height 30
type input "G"
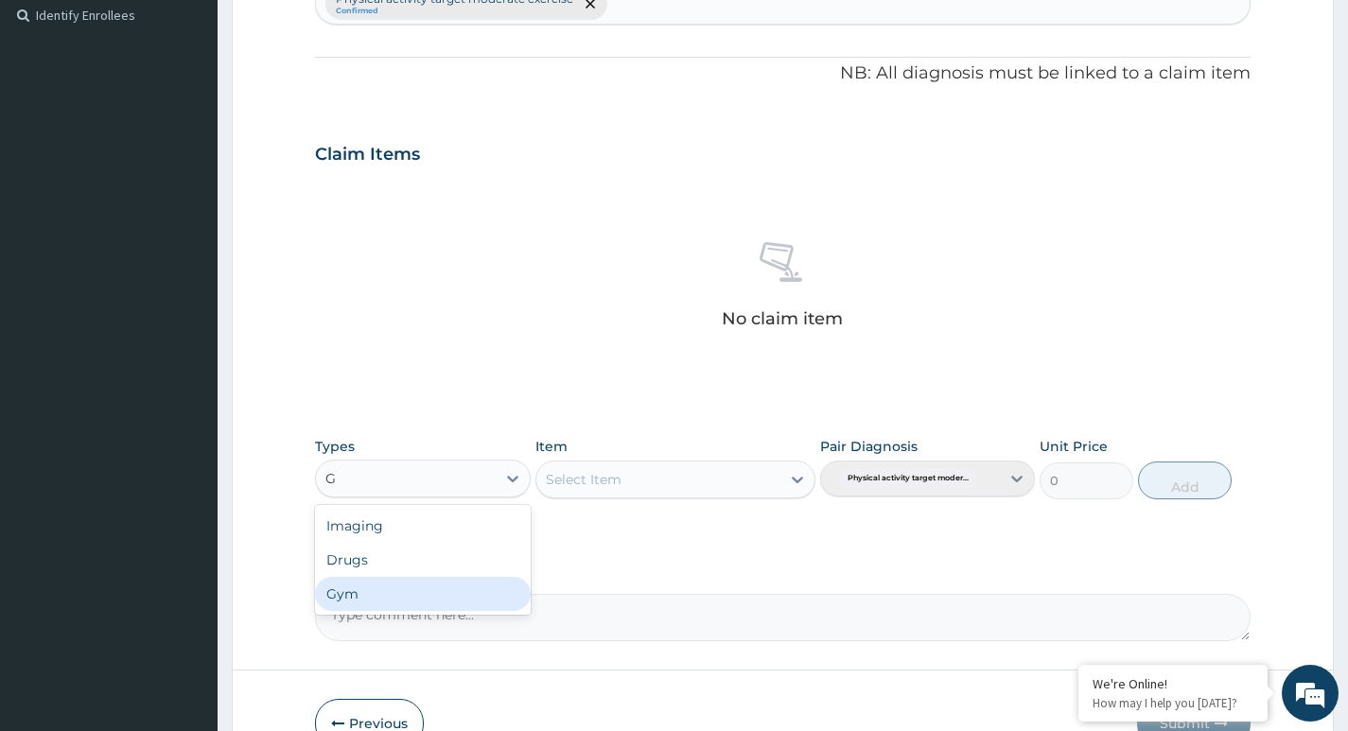
click at [451, 611] on div "Imaging Drugs Gym" at bounding box center [422, 560] width 215 height 110
click at [472, 594] on div "Gym" at bounding box center [422, 594] width 215 height 34
click at [759, 464] on div "Select Item" at bounding box center [675, 480] width 281 height 38
click at [752, 474] on div "Select Item" at bounding box center [658, 479] width 245 height 30
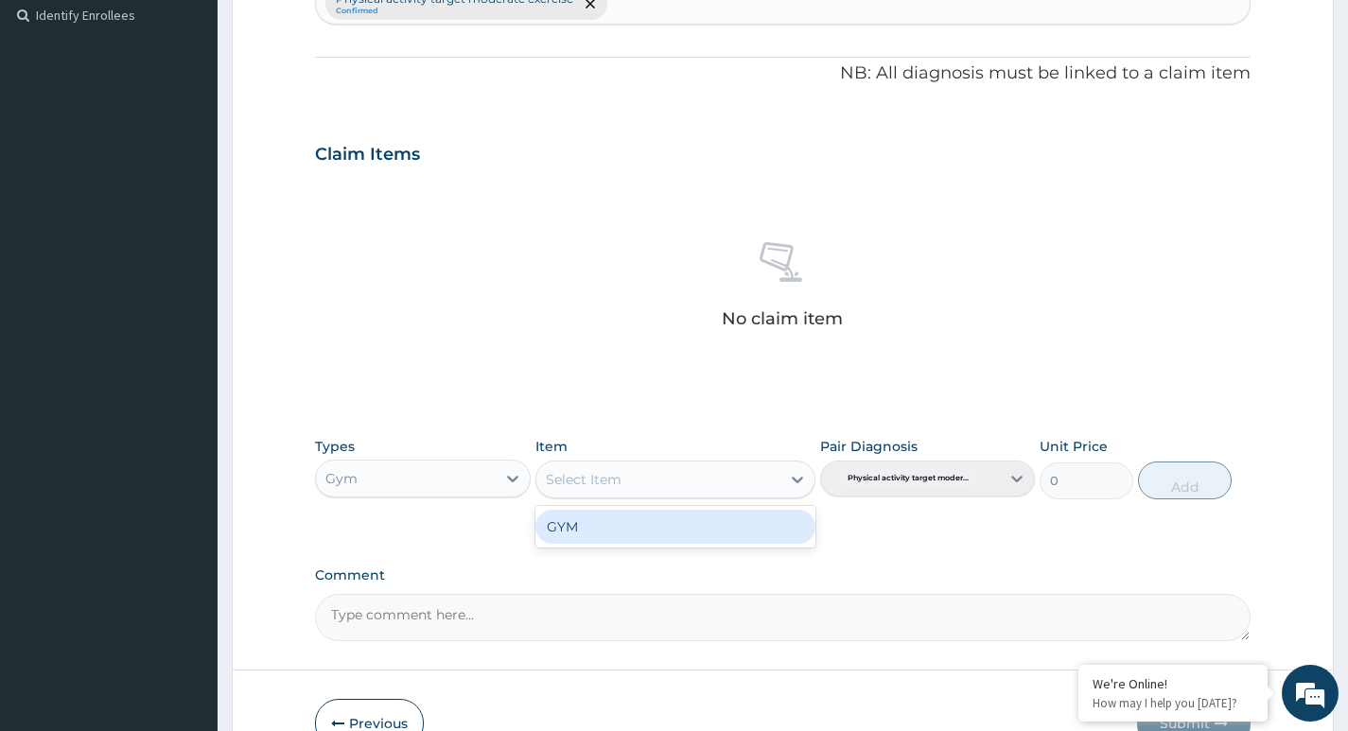
click at [686, 524] on div "GYM" at bounding box center [675, 527] width 281 height 34
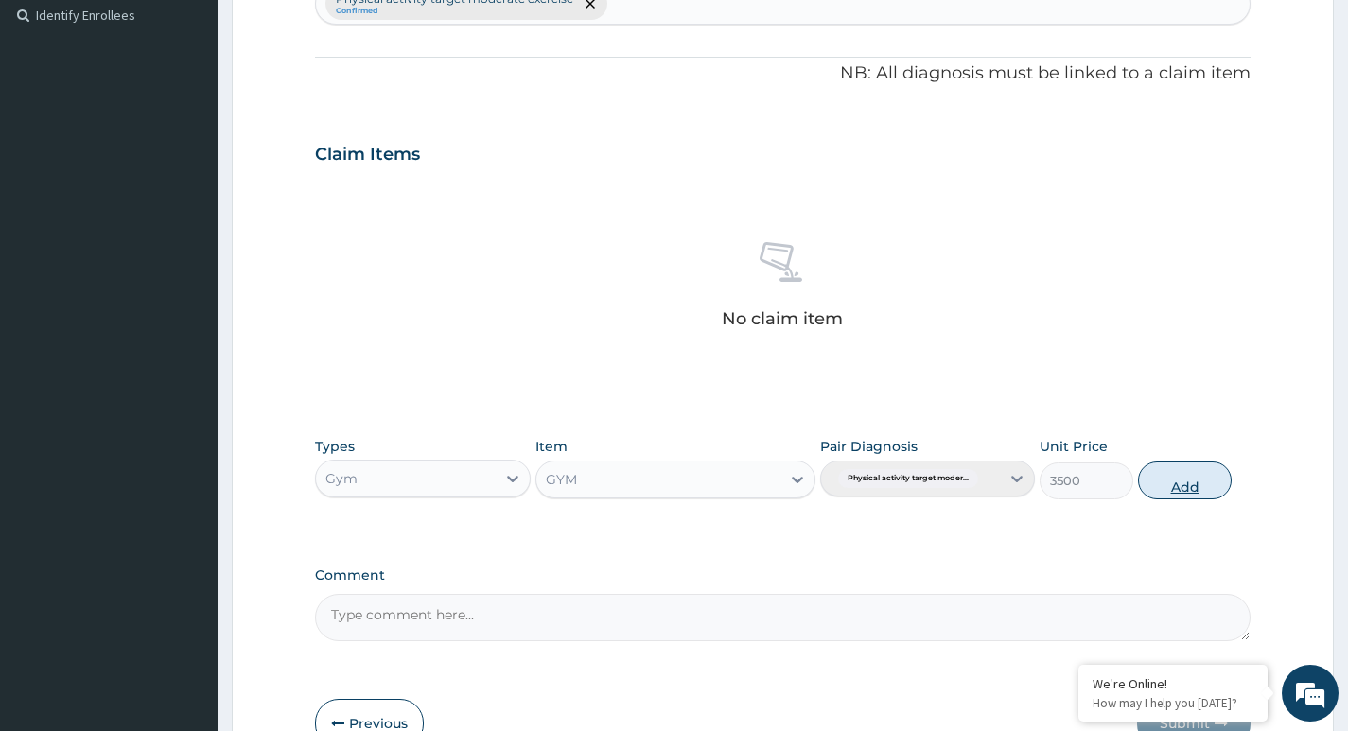
click at [1171, 476] on button "Add" at bounding box center [1185, 481] width 94 height 38
type input "0"
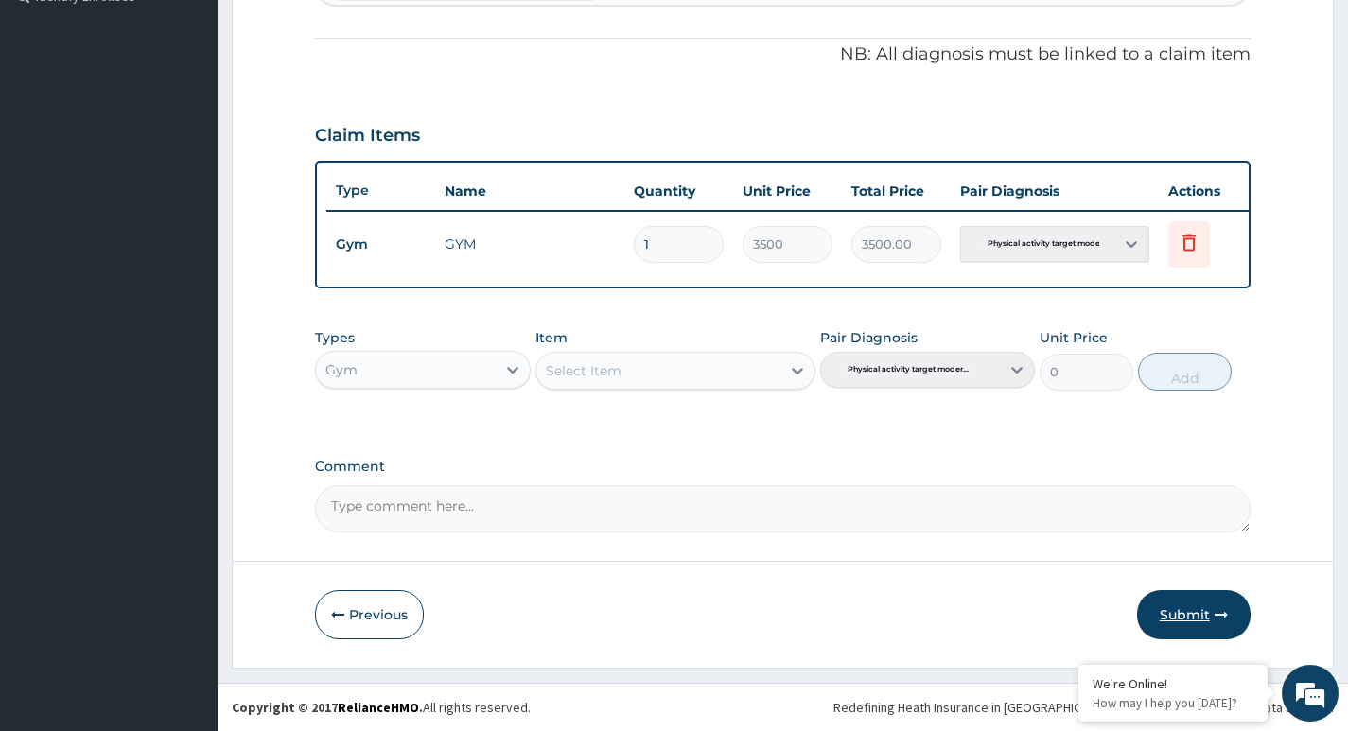
scroll to position [557, 0]
click at [1180, 604] on button "Submit" at bounding box center [1194, 614] width 114 height 49
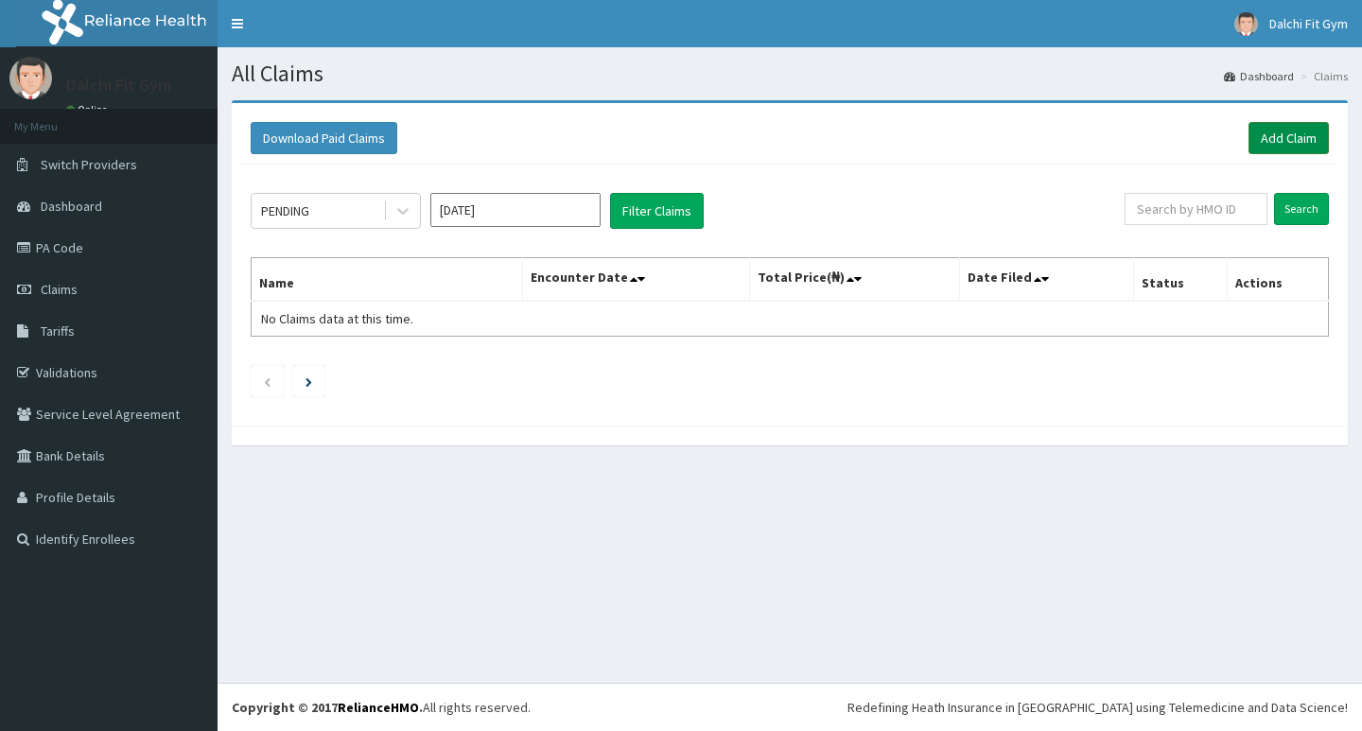
click at [1274, 133] on link "Add Claim" at bounding box center [1289, 138] width 80 height 32
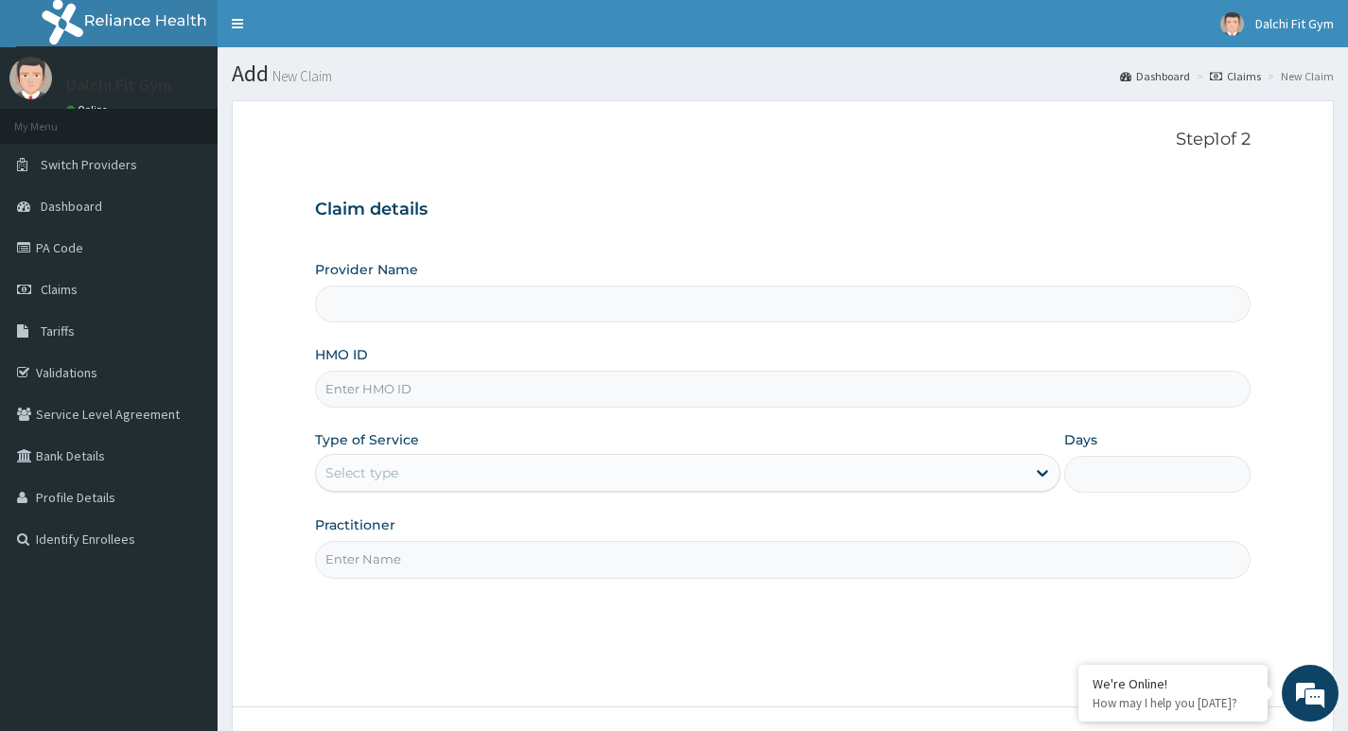
type input "DALCHI FIT GYM - GWARINPA"
type input "1"
click at [350, 388] on input "HMO ID" at bounding box center [783, 389] width 936 height 37
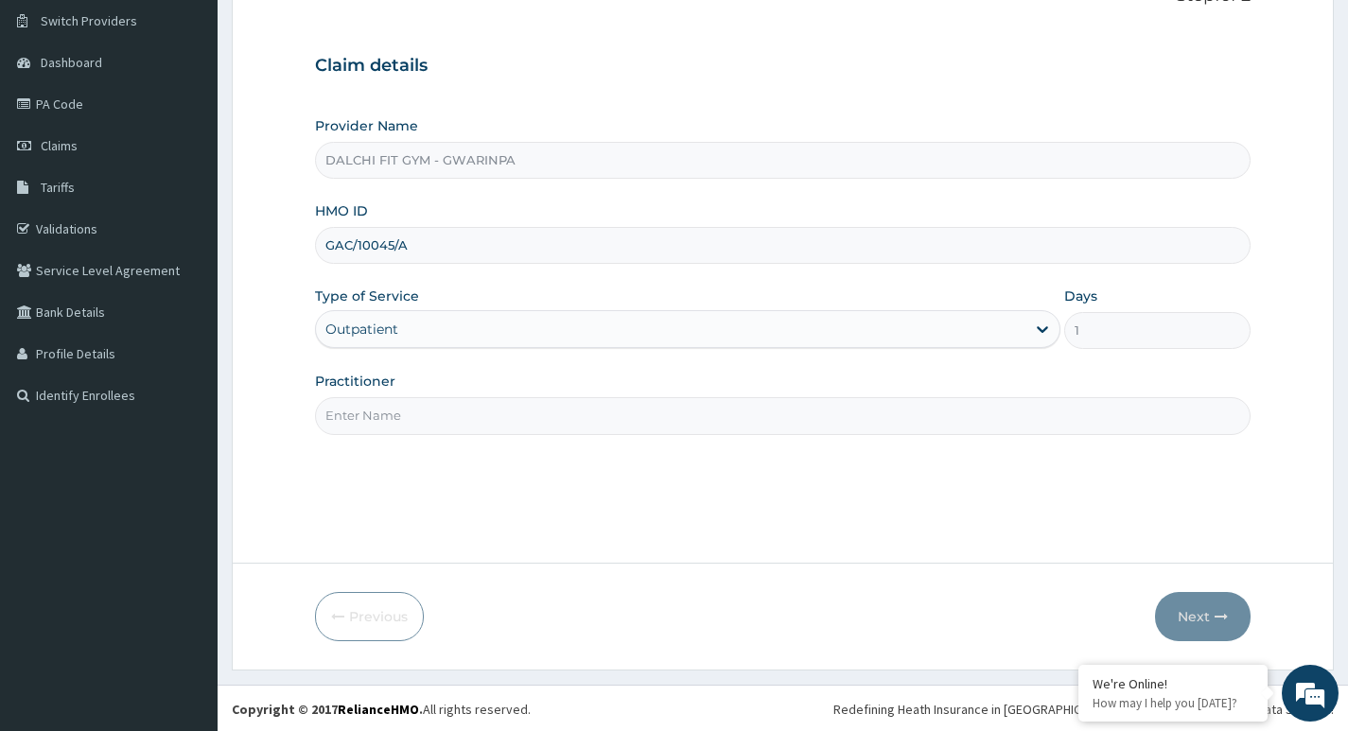
scroll to position [146, 0]
type input "GAC/10045/A"
click at [388, 404] on input "Practitioner" at bounding box center [783, 413] width 936 height 37
type input "INSTRUCTOR"
click at [1192, 605] on button "Next" at bounding box center [1203, 614] width 96 height 49
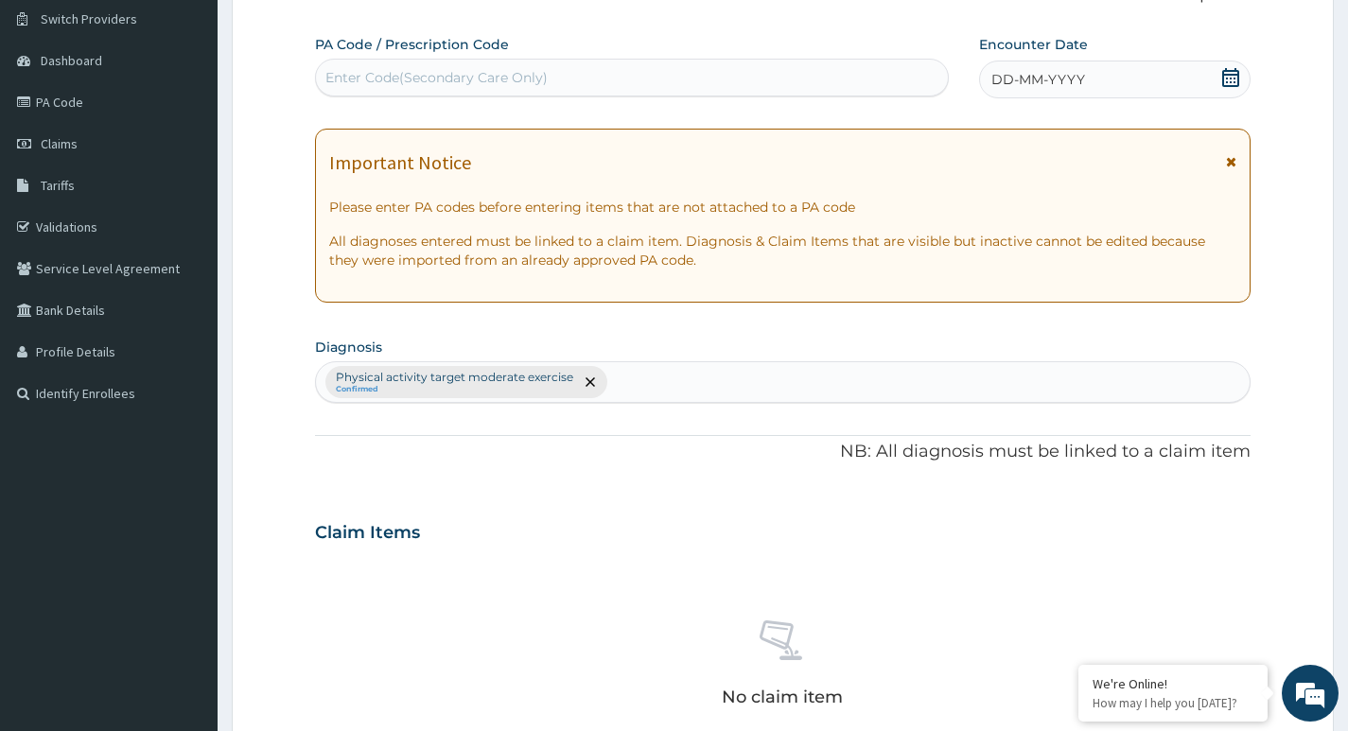
click at [359, 71] on div "Enter Code(Secondary Care Only)" at bounding box center [436, 77] width 222 height 19
type input "PA/862059"
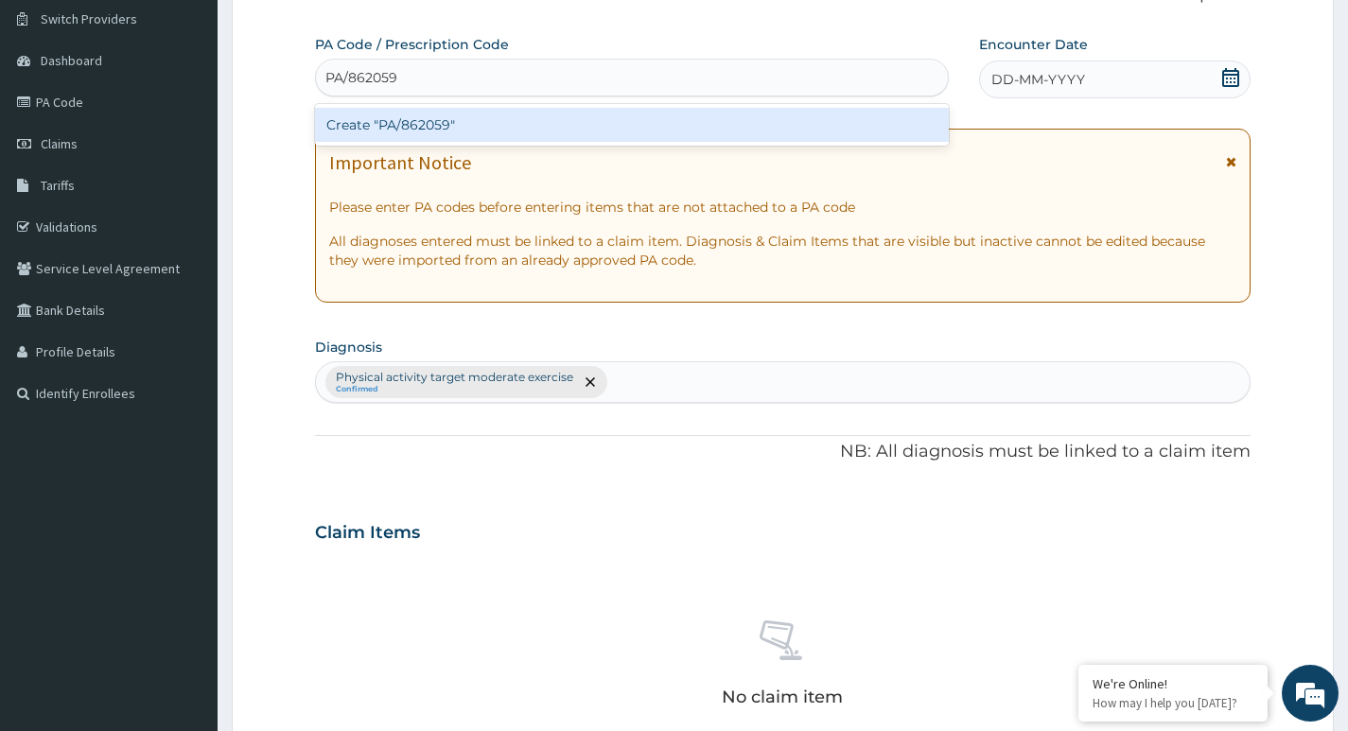
click at [481, 131] on div "Create "PA/862059"" at bounding box center [632, 125] width 634 height 34
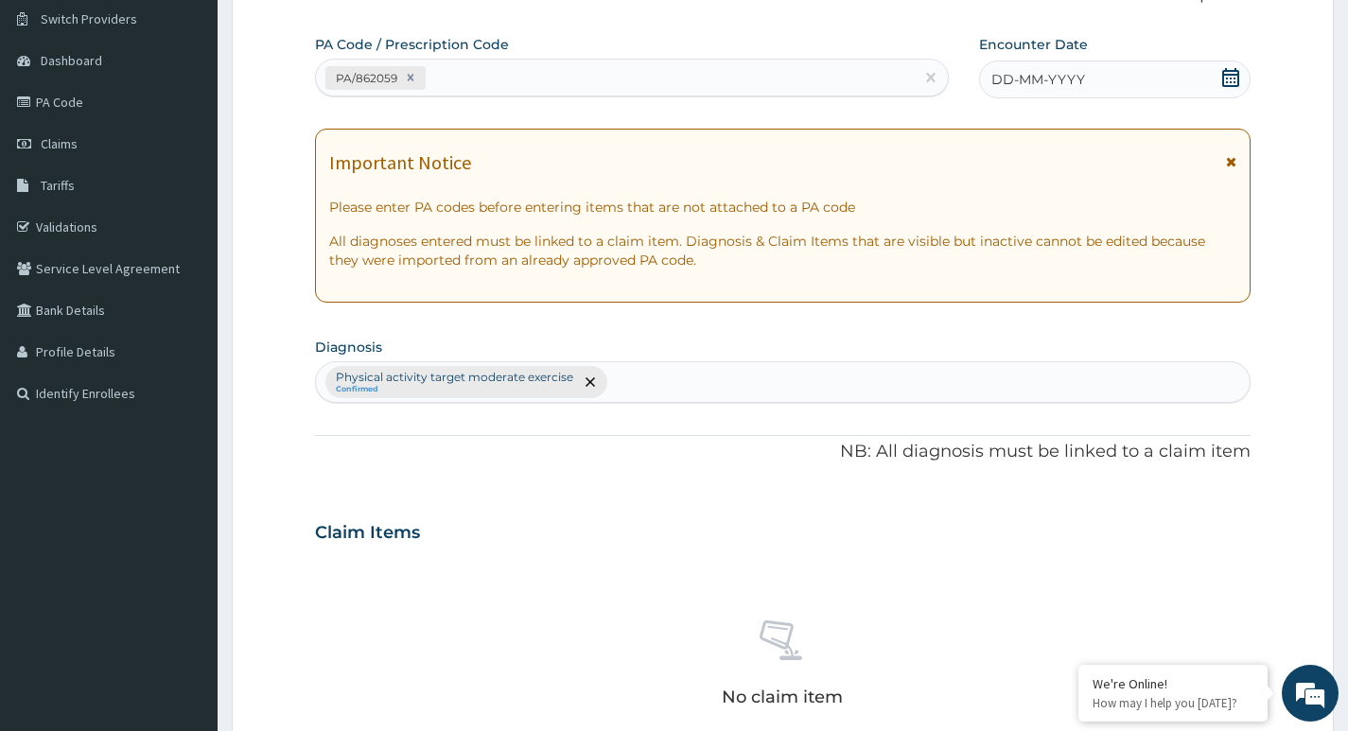
click at [1234, 76] on icon at bounding box center [1230, 77] width 19 height 19
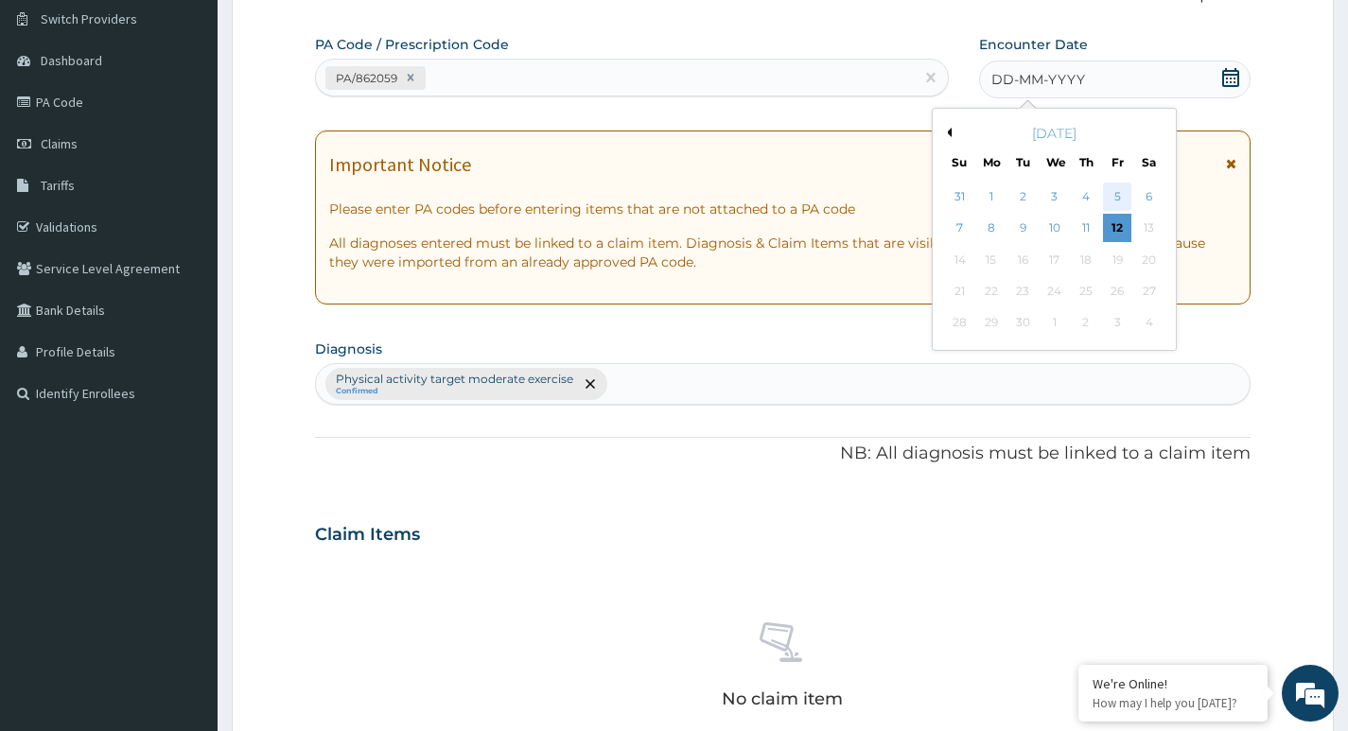
click at [1111, 197] on div "5" at bounding box center [1117, 197] width 28 height 28
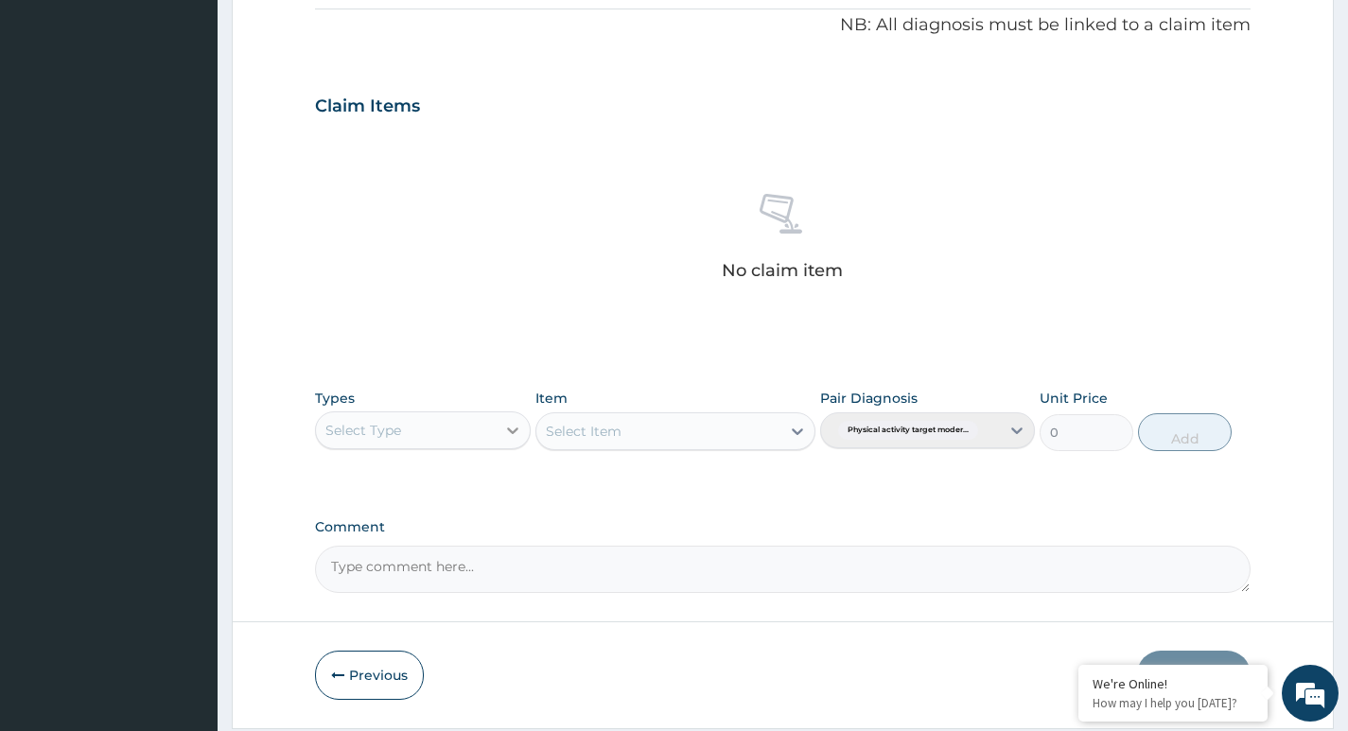
scroll to position [619, 0]
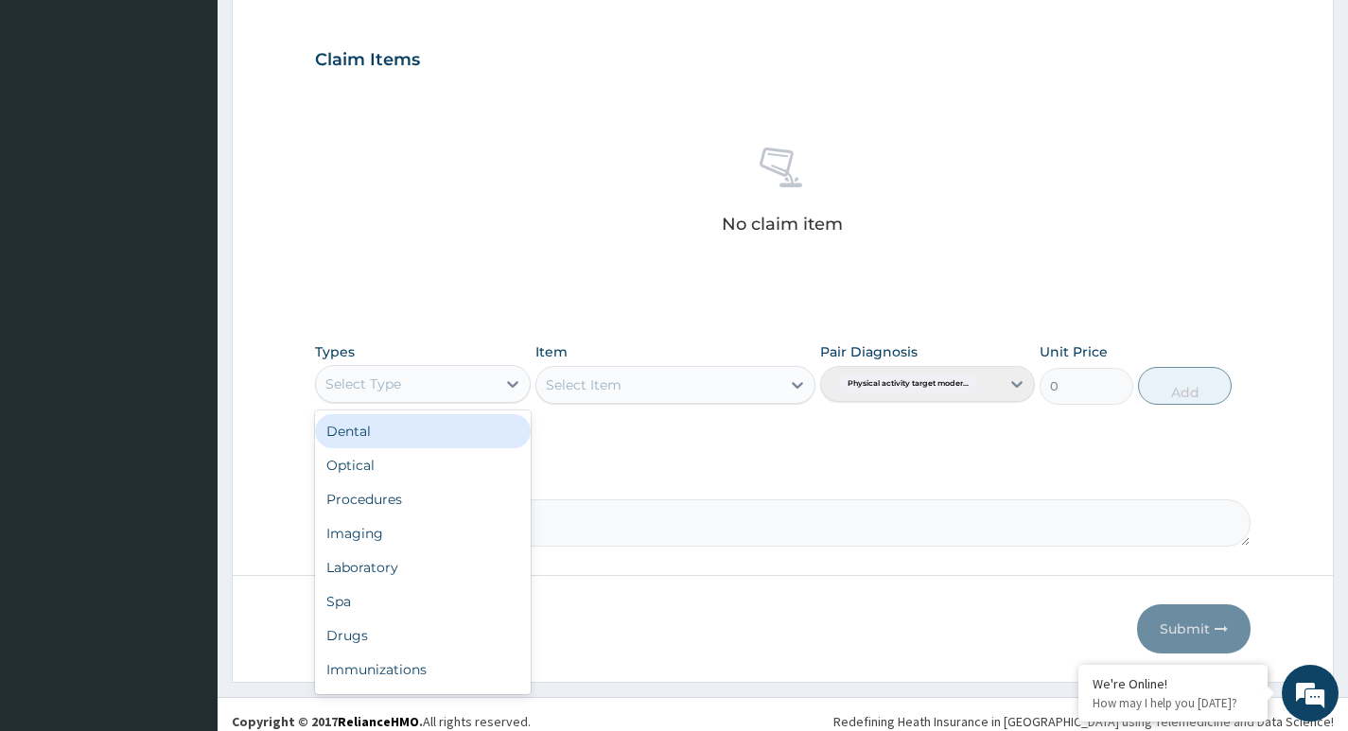
click at [471, 377] on div "Select Type" at bounding box center [405, 384] width 179 height 30
type input "G"
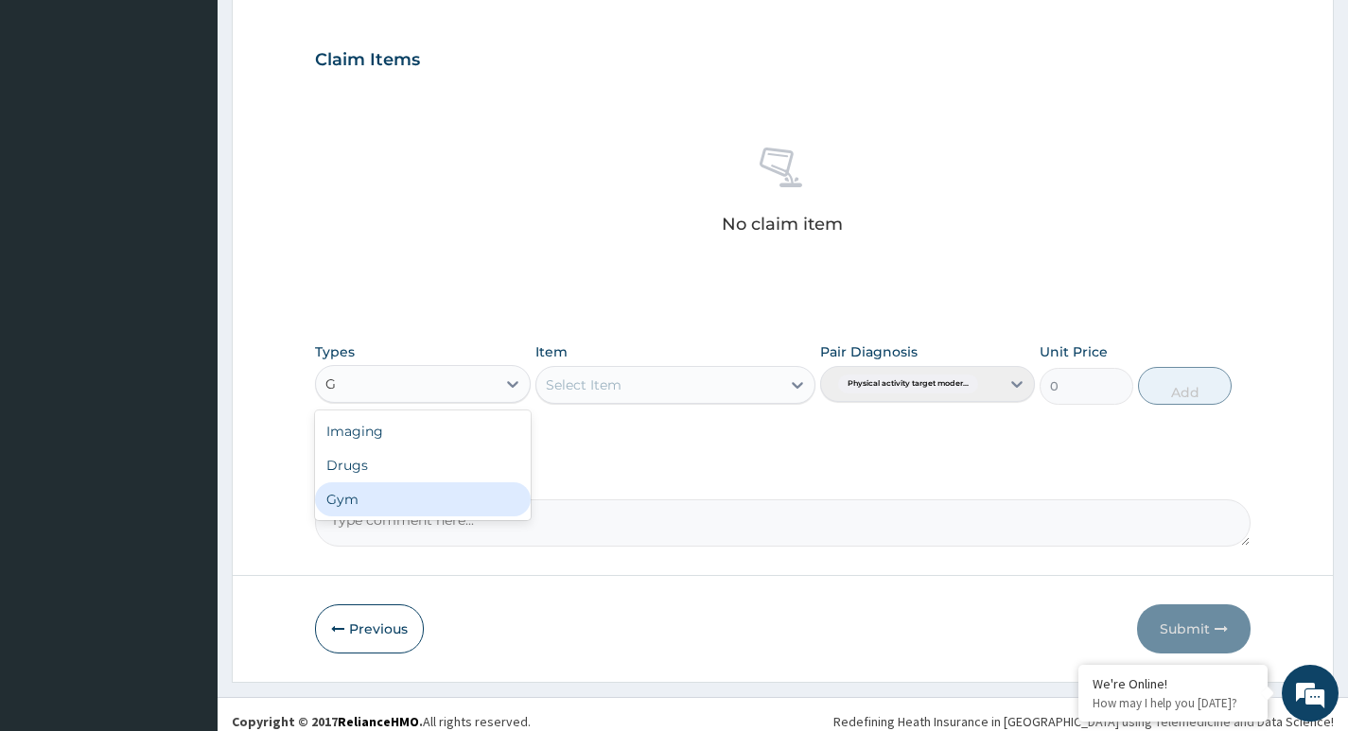
click at [395, 499] on div "Gym" at bounding box center [422, 499] width 215 height 34
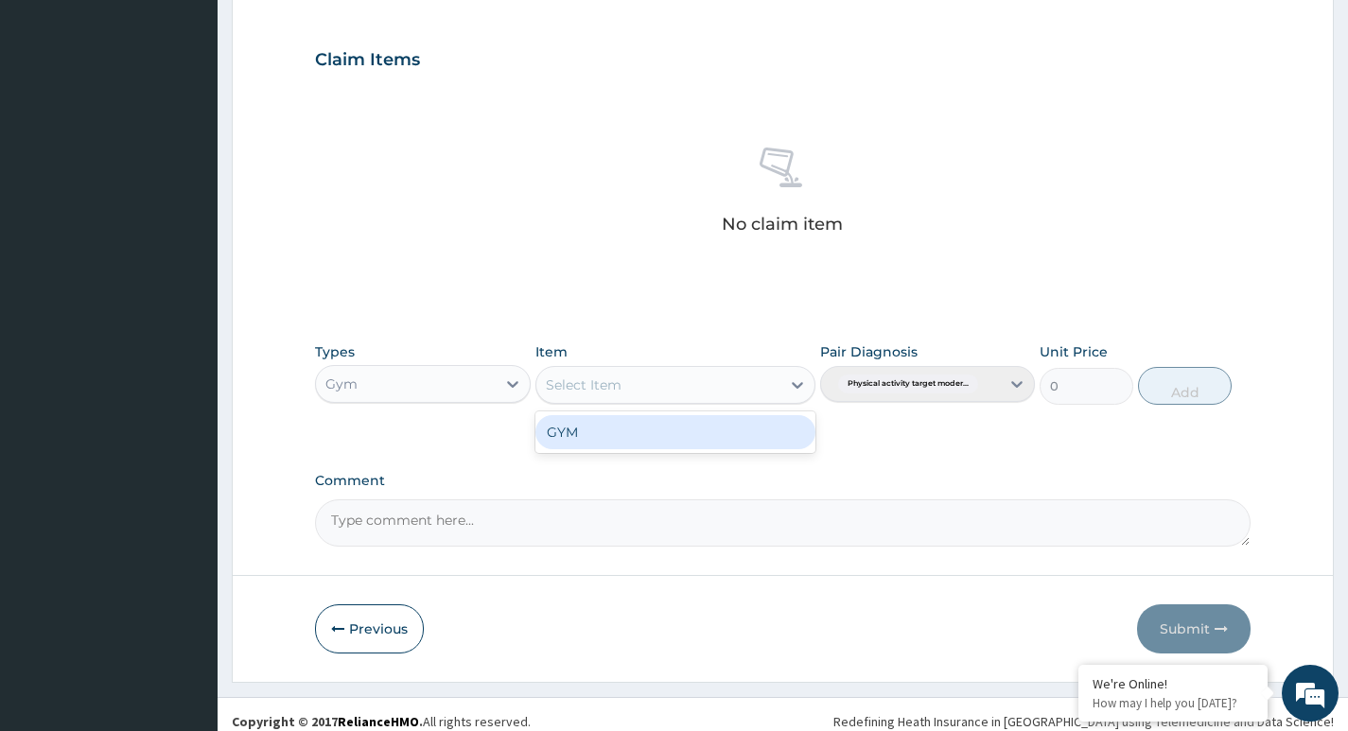
drag, startPoint x: 763, startPoint y: 382, endPoint x: 726, endPoint y: 405, distance: 43.3
click at [761, 382] on div "Select Item" at bounding box center [658, 385] width 245 height 30
click at [687, 429] on div "GYM" at bounding box center [675, 432] width 281 height 34
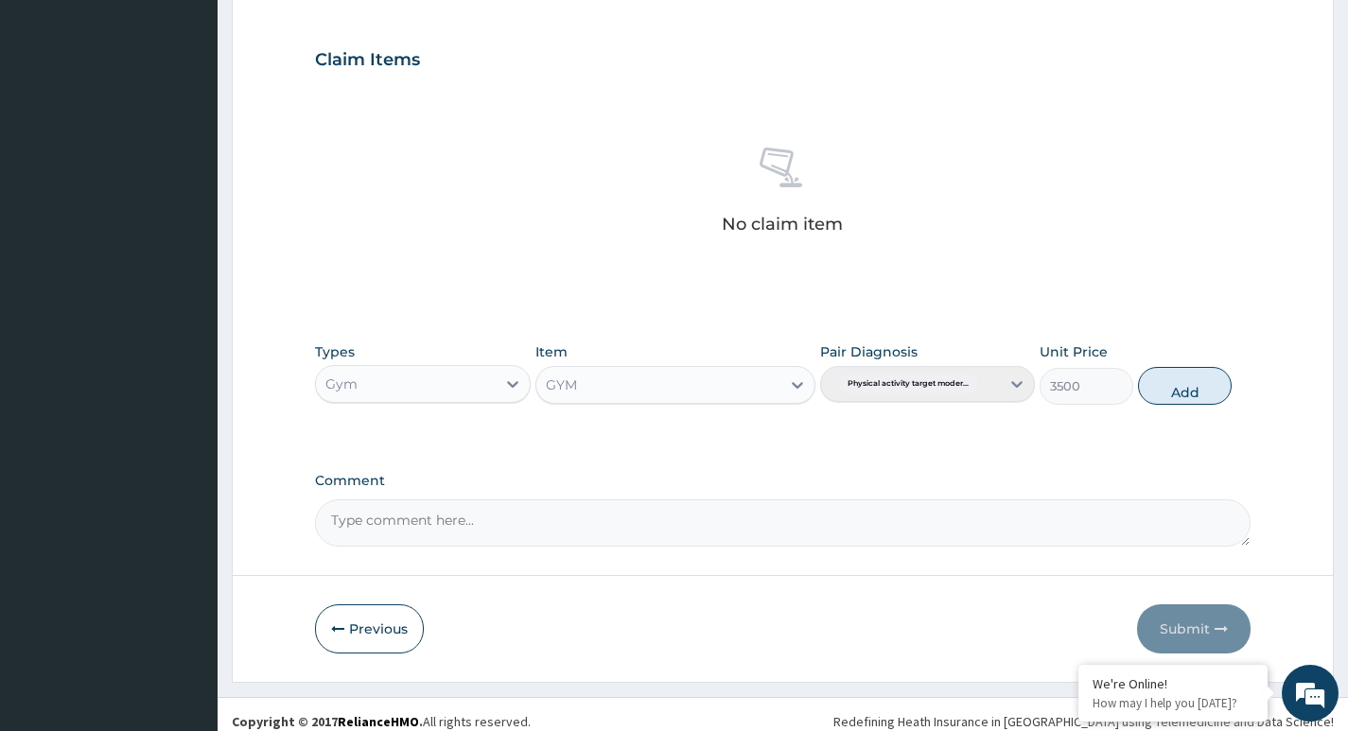
click at [1177, 384] on button "Add" at bounding box center [1185, 386] width 94 height 38
type input "0"
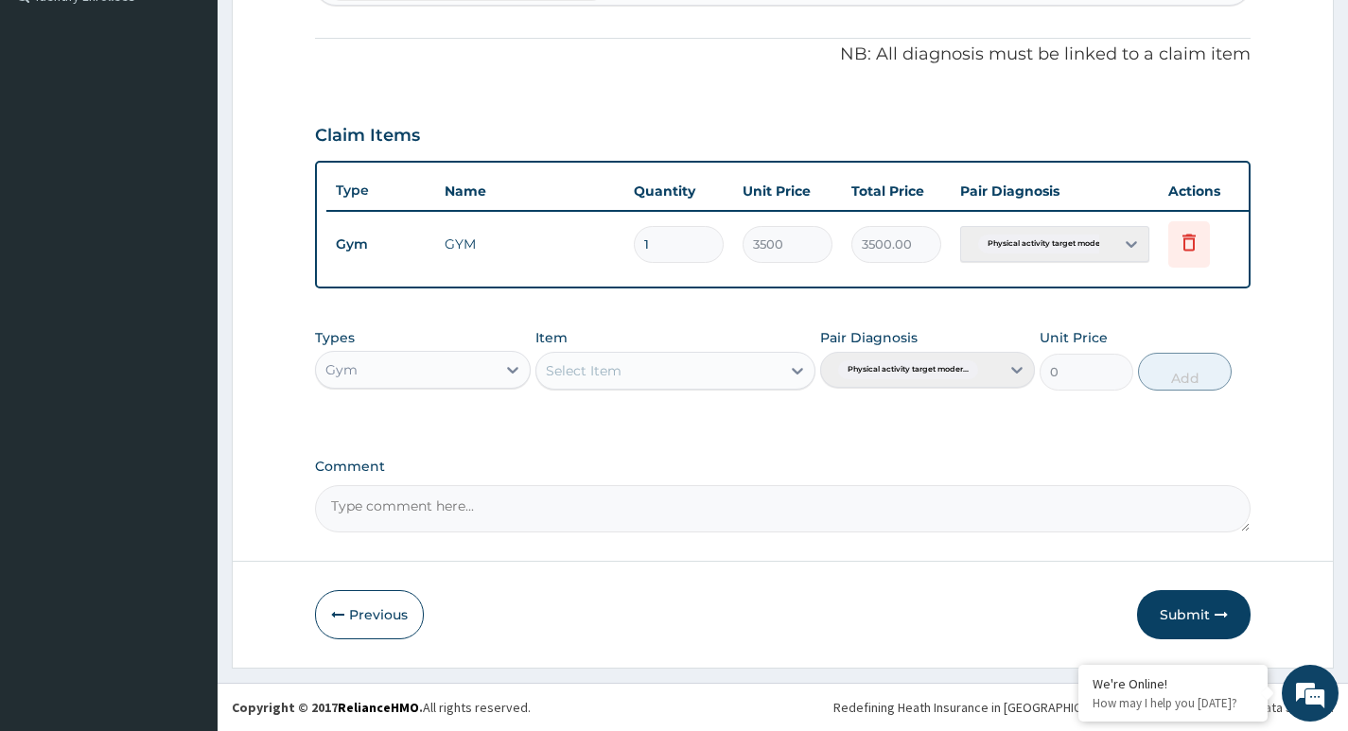
scroll to position [557, 0]
click at [1189, 614] on button "Submit" at bounding box center [1194, 614] width 114 height 49
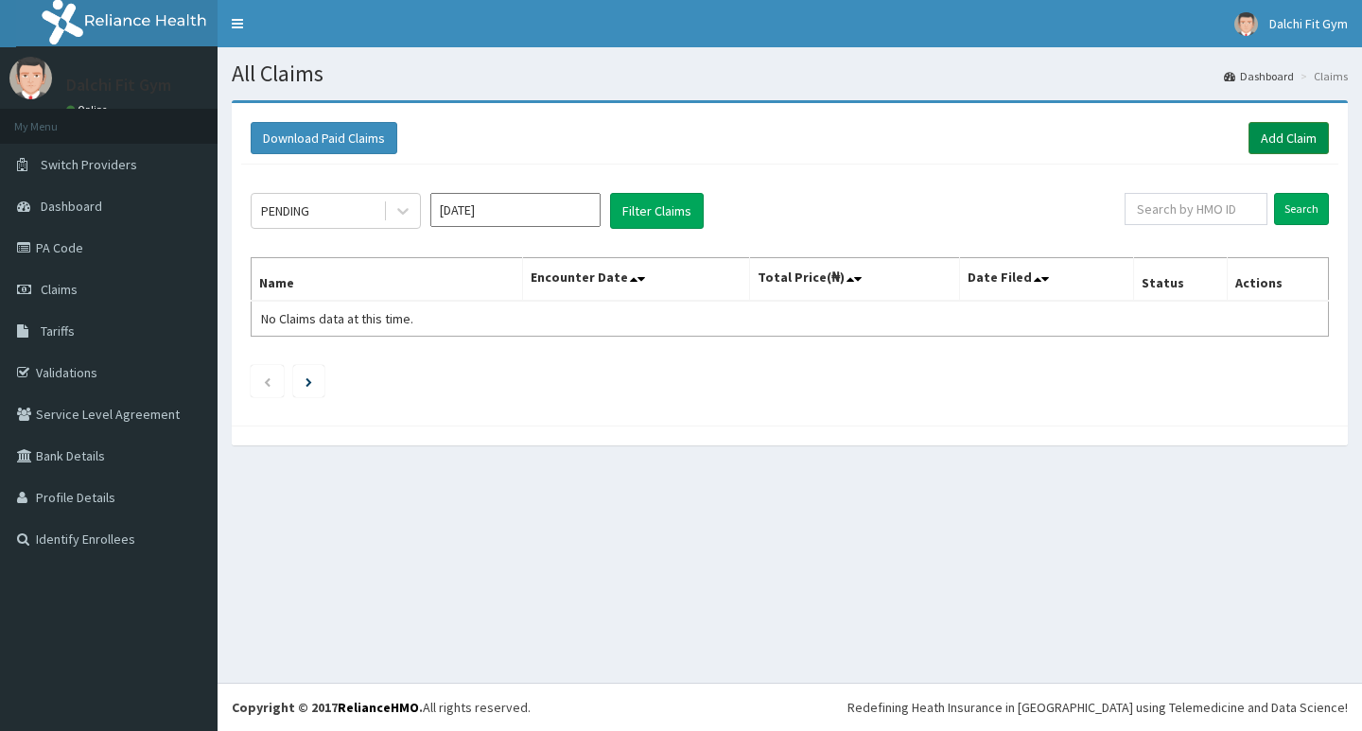
click at [1278, 137] on link "Add Claim" at bounding box center [1289, 138] width 80 height 32
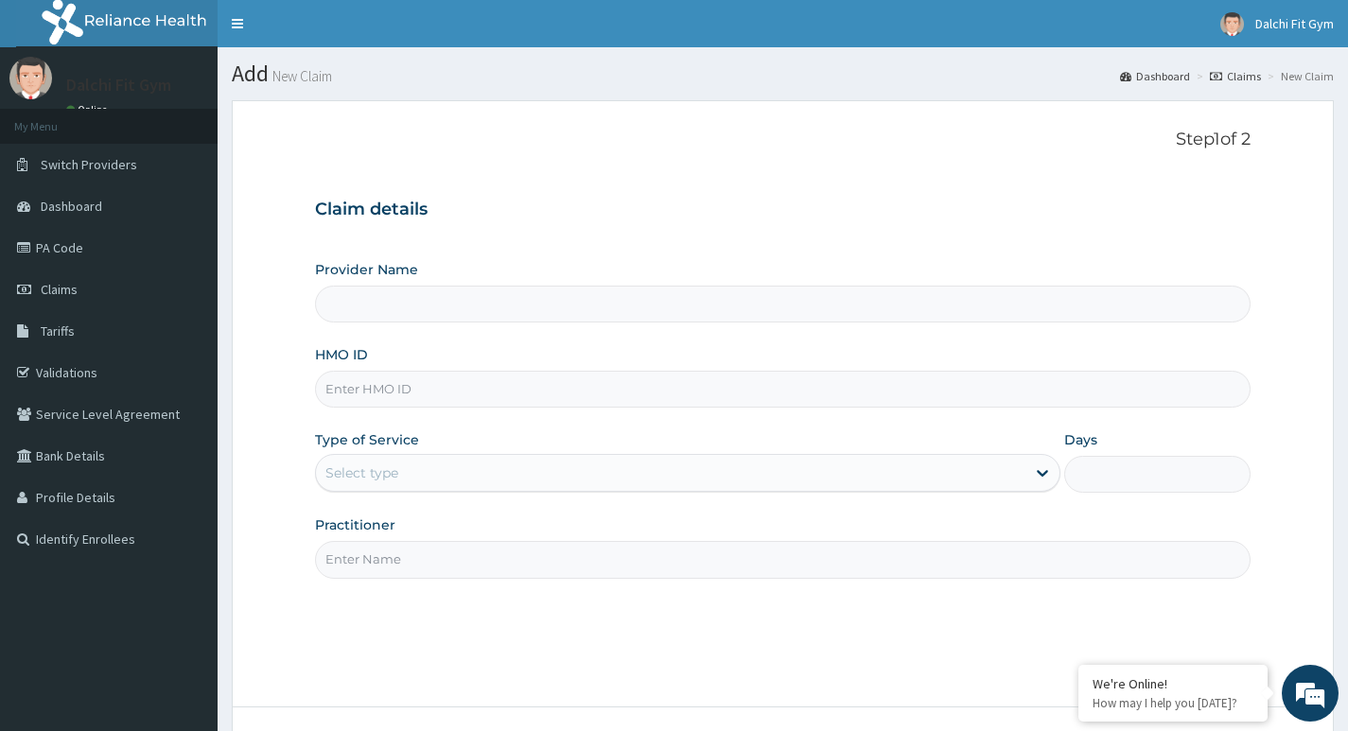
type input "DALCHI FIT GYM - GWARINPA"
type input "1"
click at [379, 384] on input "HMO ID" at bounding box center [783, 389] width 936 height 37
type input "GAC/10009/A"
click at [348, 550] on input "Practitioner" at bounding box center [783, 559] width 936 height 37
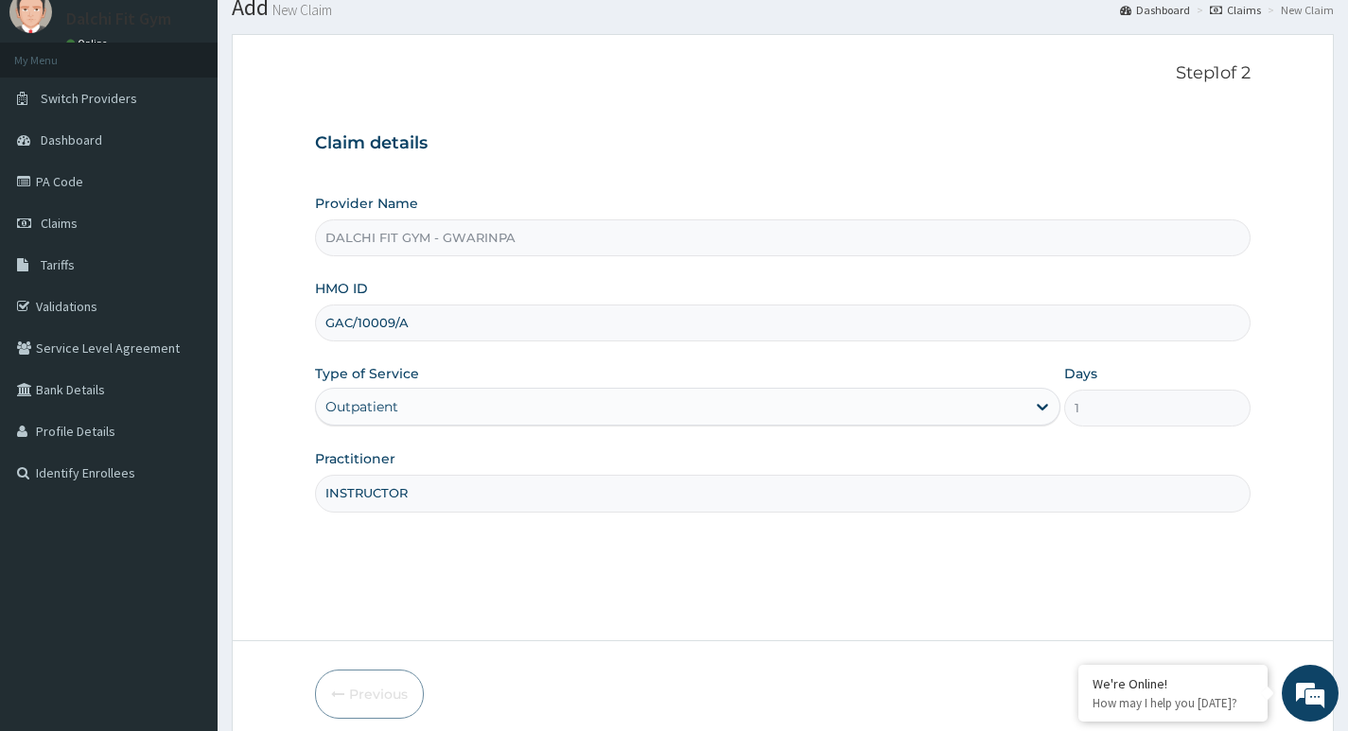
scroll to position [146, 0]
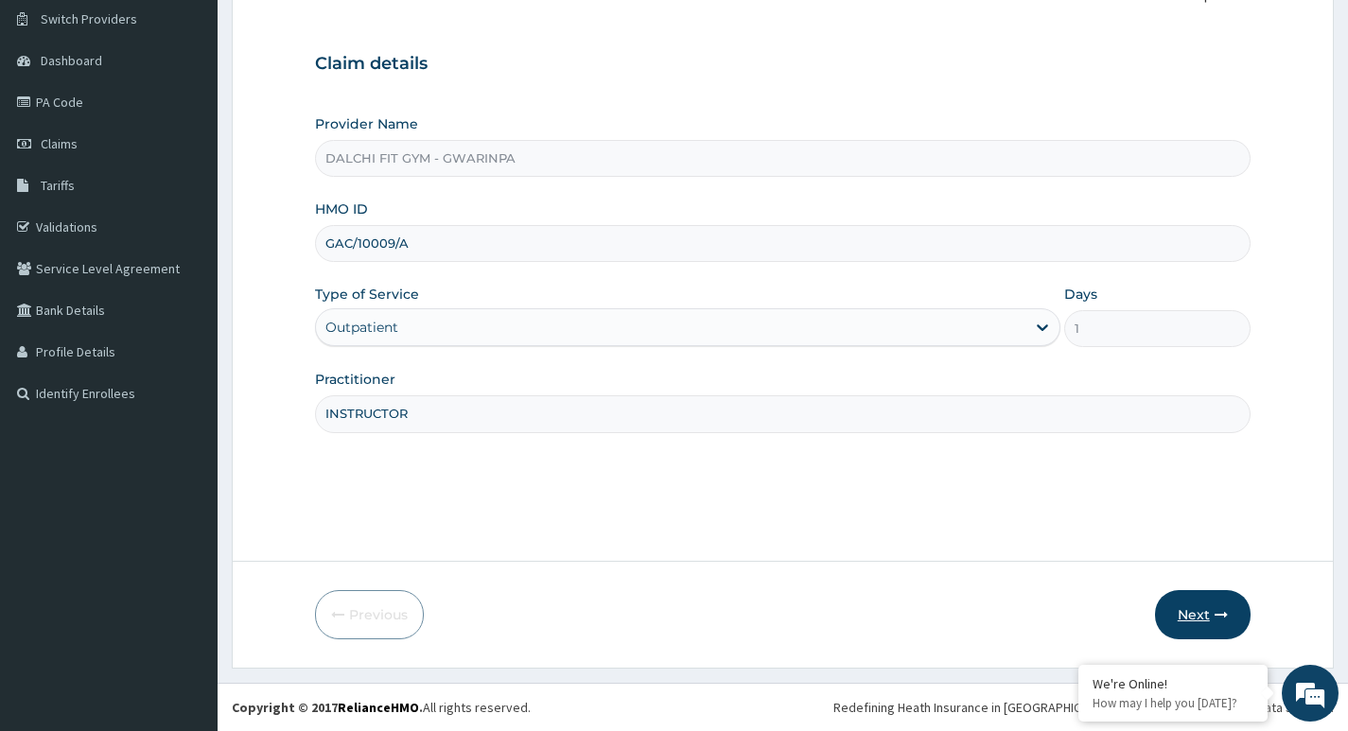
type input "INSTRUCTOR"
click at [1212, 621] on button "Next" at bounding box center [1203, 614] width 96 height 49
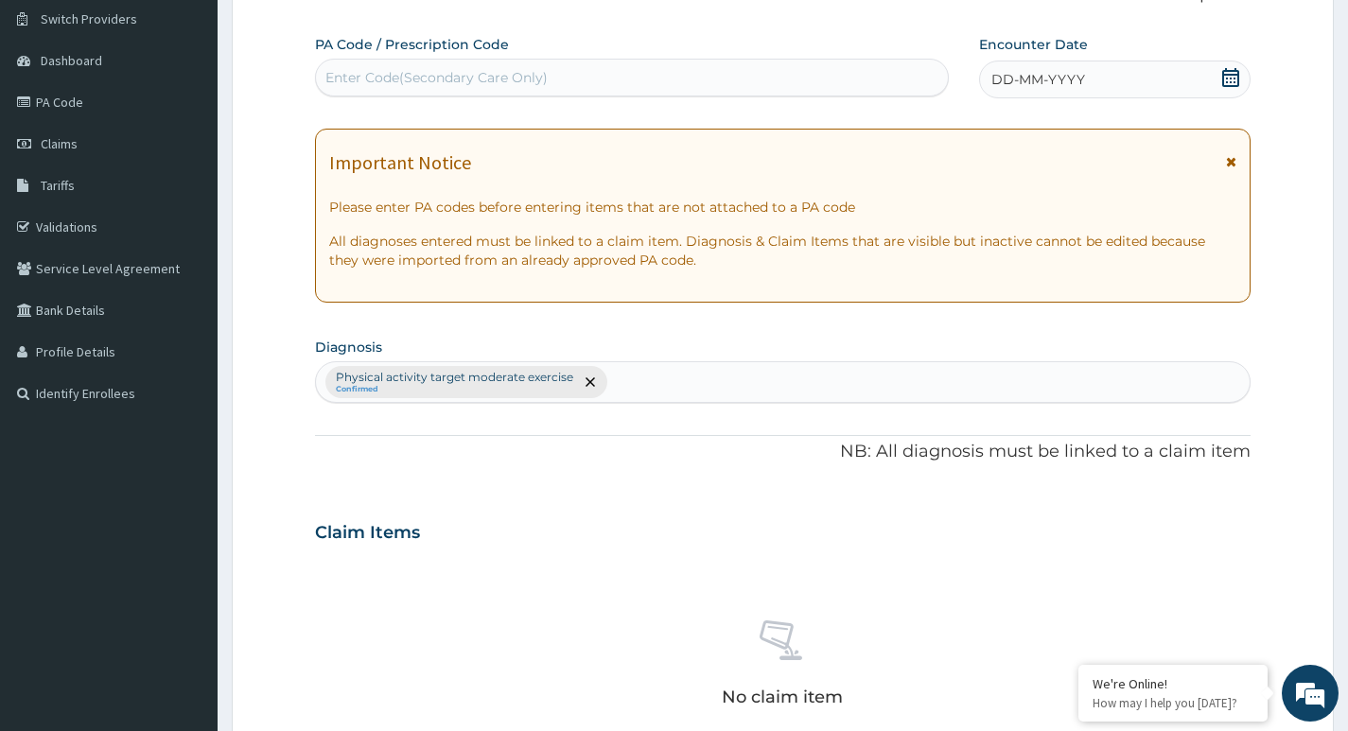
click at [376, 79] on div "Enter Code(Secondary Care Only)" at bounding box center [436, 77] width 222 height 19
type input "PA/AE49D3"
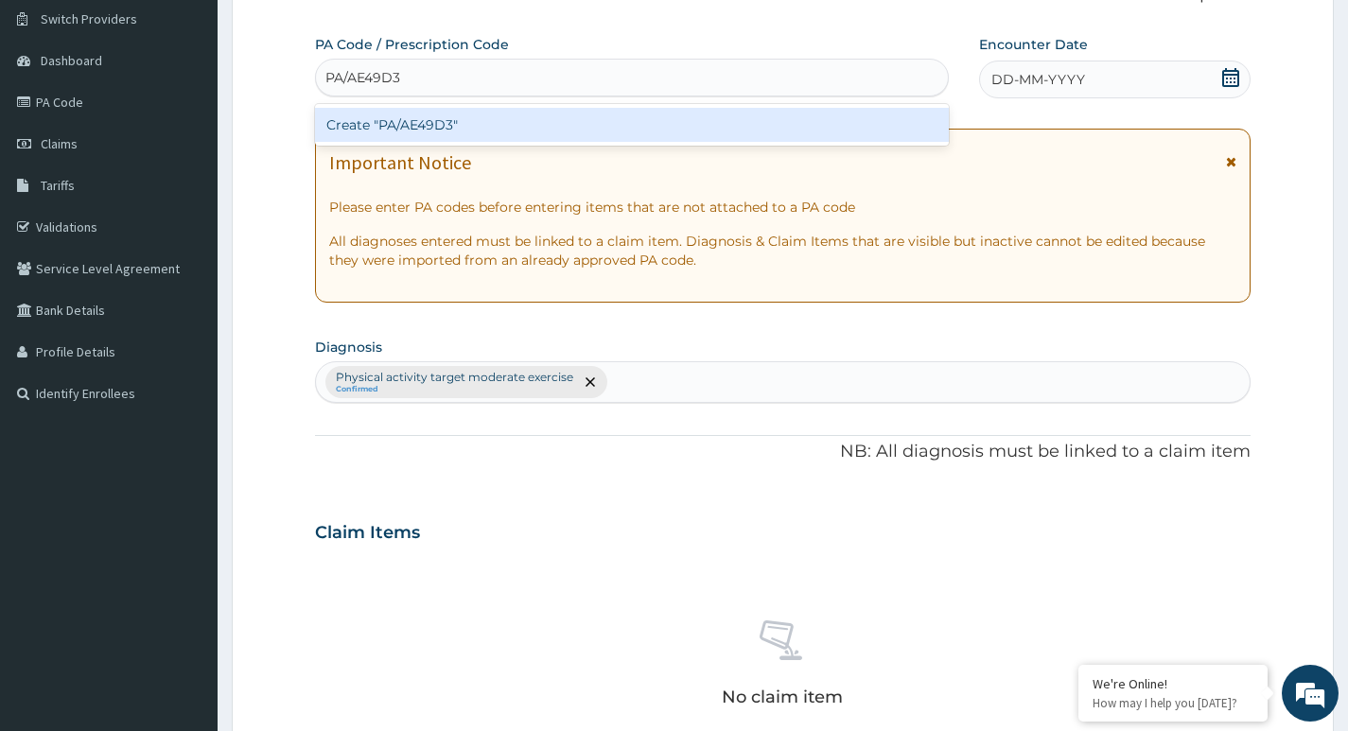
click at [525, 129] on div "Create "PA/AE49D3"" at bounding box center [632, 125] width 634 height 34
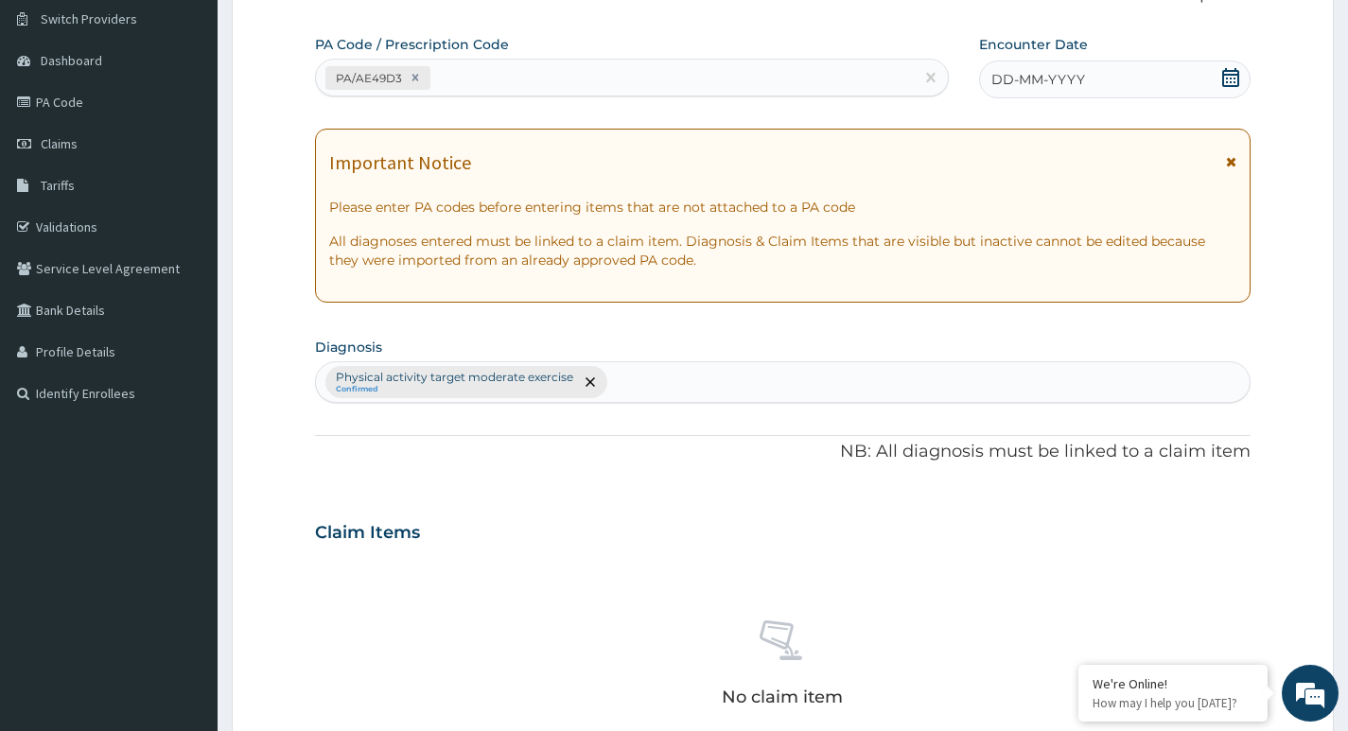
click at [1229, 74] on icon at bounding box center [1230, 77] width 17 height 19
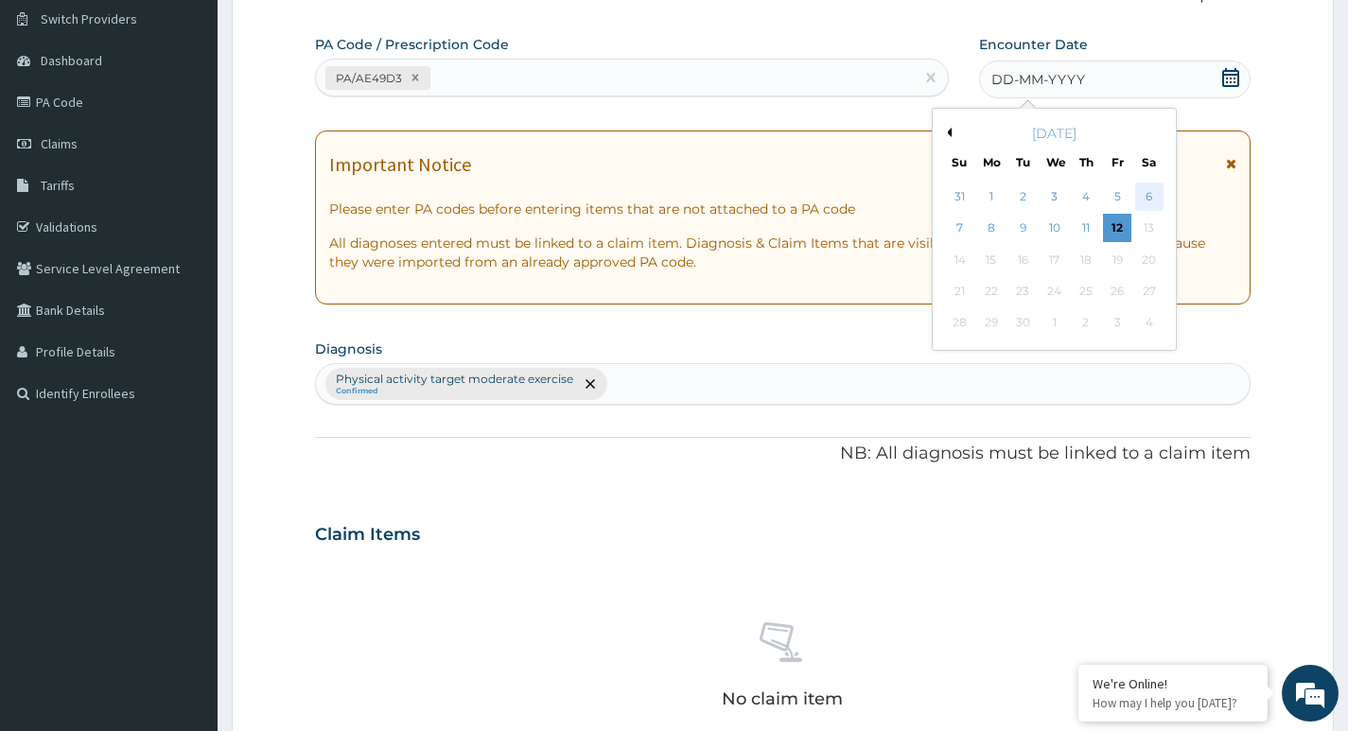
click at [1153, 195] on div "6" at bounding box center [1148, 197] width 28 height 28
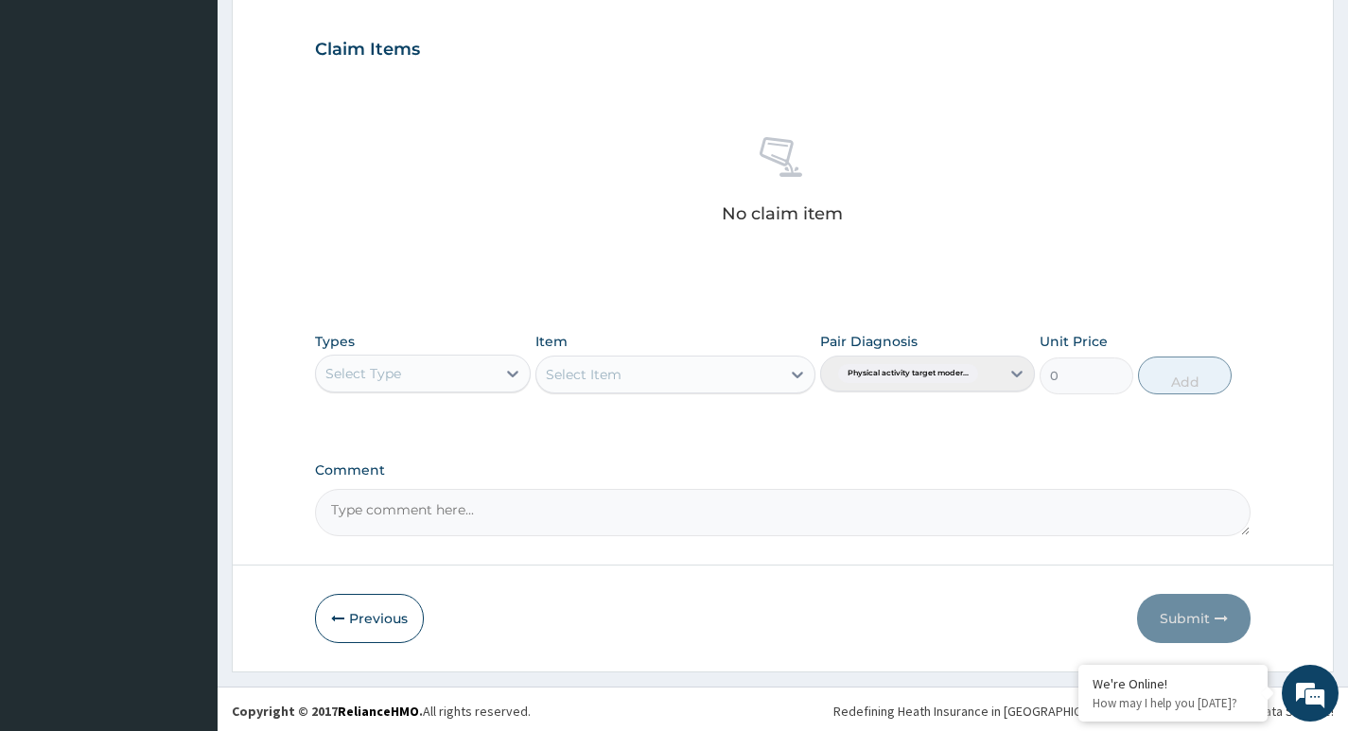
scroll to position [633, 0]
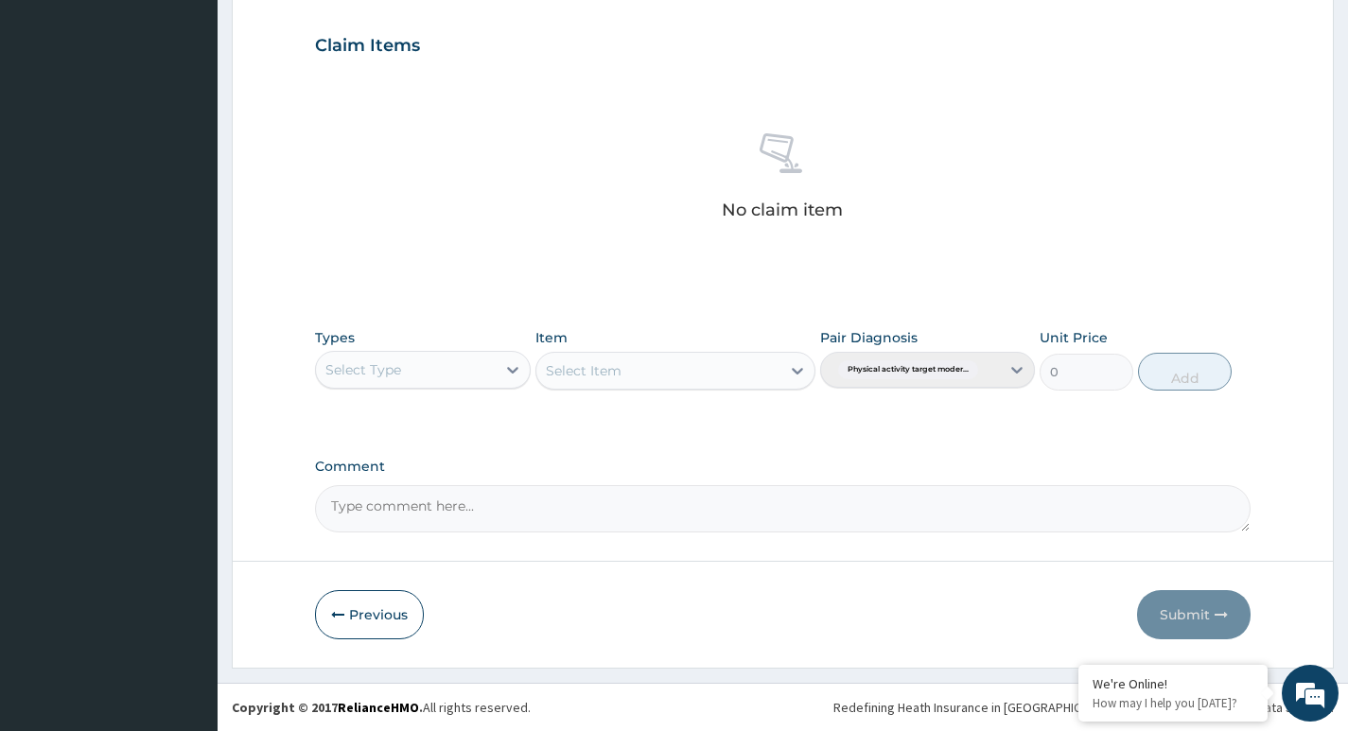
click at [466, 365] on div "Select Type" at bounding box center [405, 370] width 179 height 30
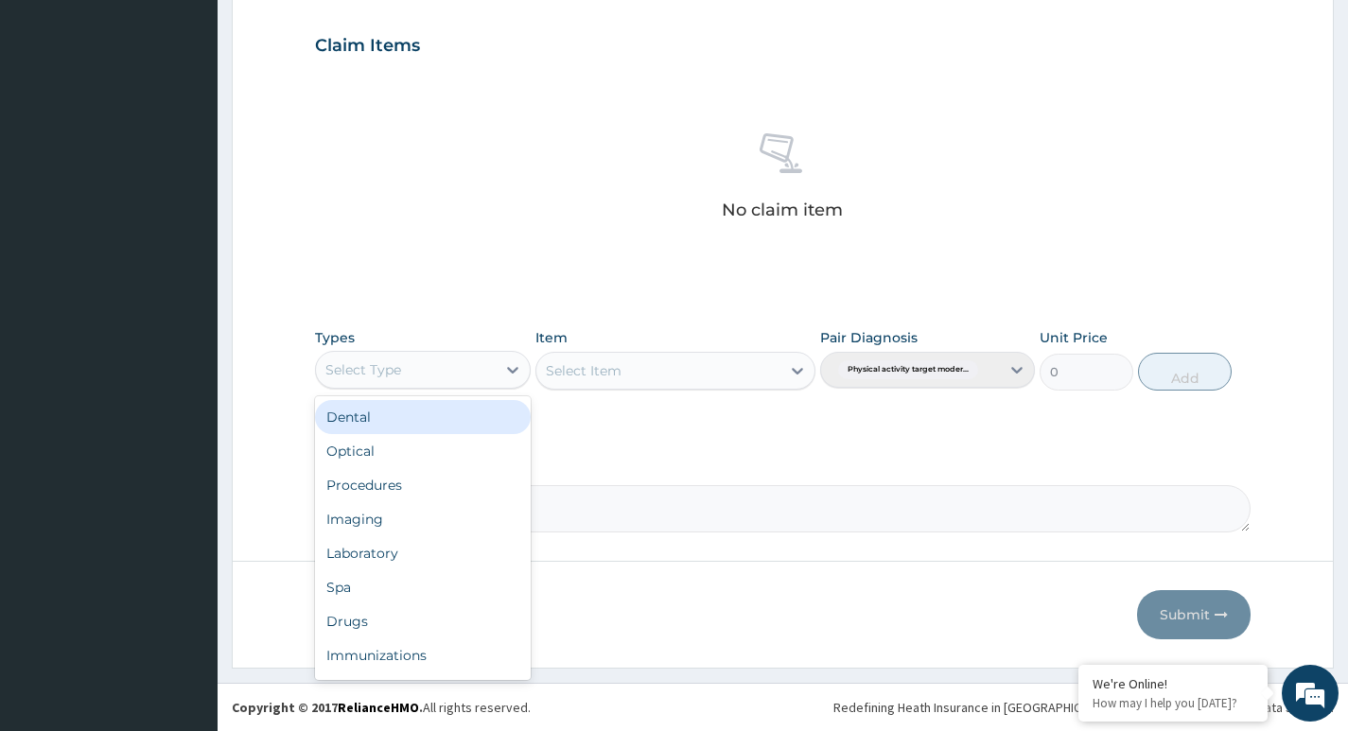
type input "G"
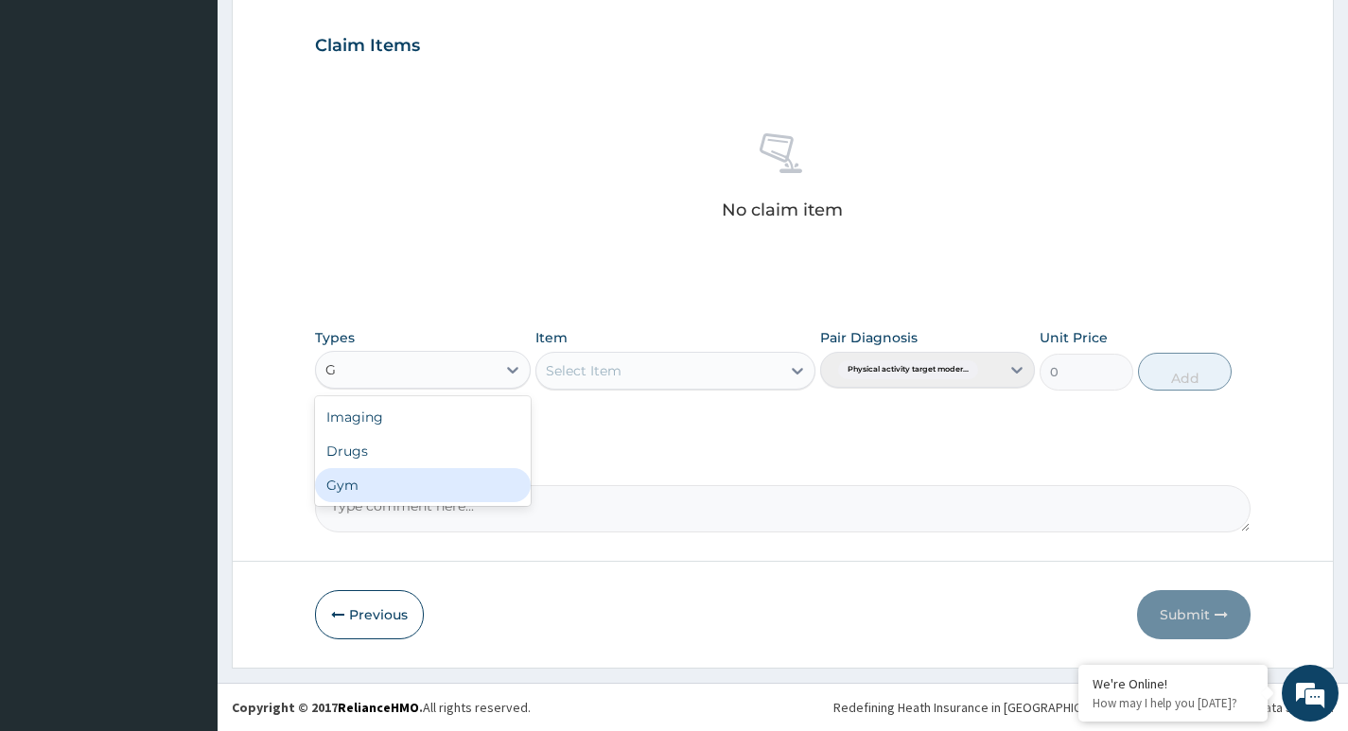
click at [398, 488] on div "Gym" at bounding box center [422, 485] width 215 height 34
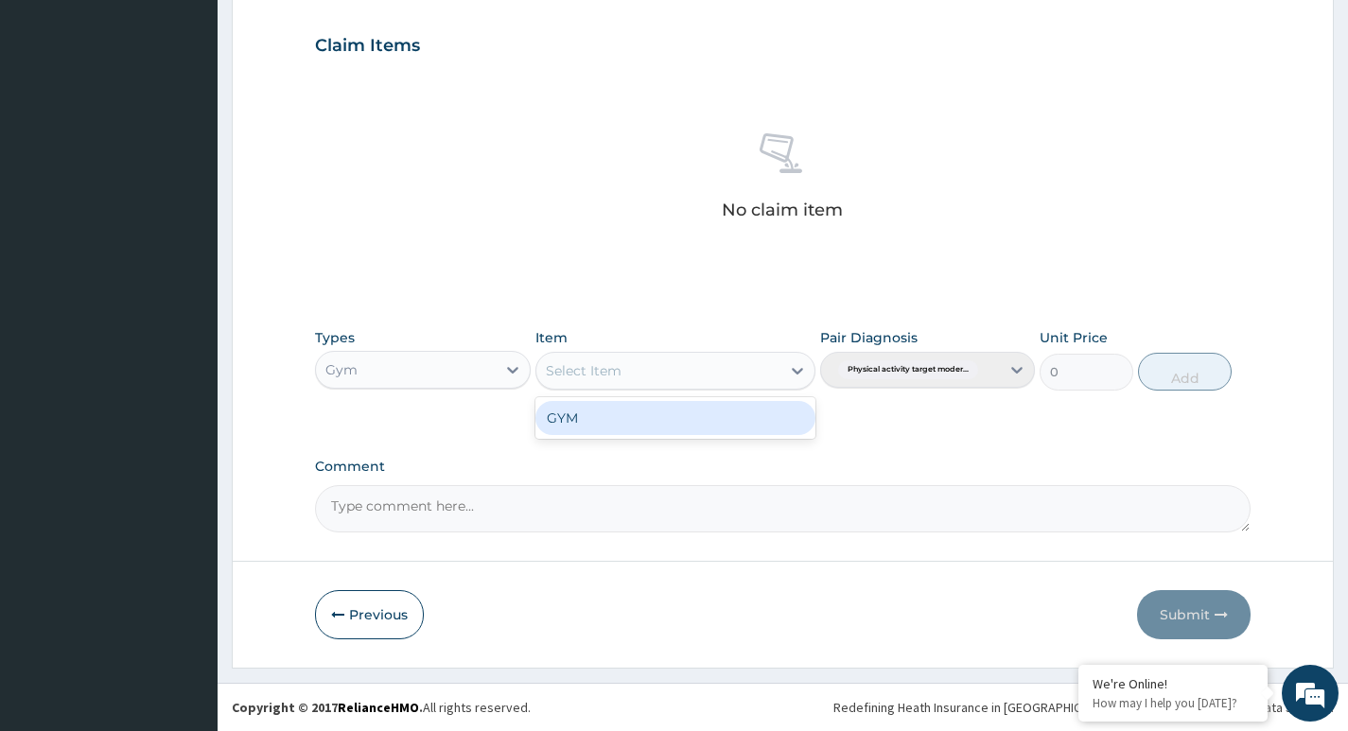
click at [758, 372] on div "Select Item" at bounding box center [658, 371] width 245 height 30
click at [742, 429] on div "GYM" at bounding box center [675, 418] width 281 height 34
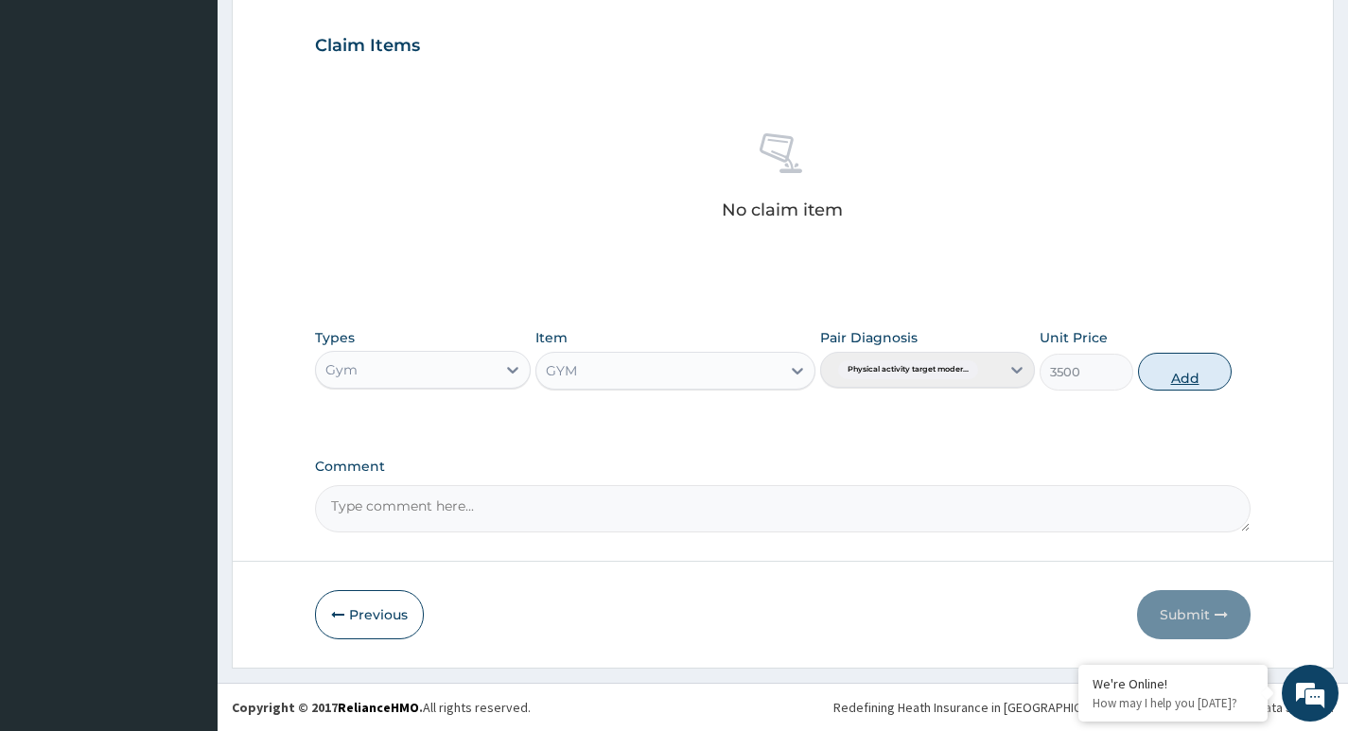
click at [1185, 374] on button "Add" at bounding box center [1185, 372] width 94 height 38
type input "0"
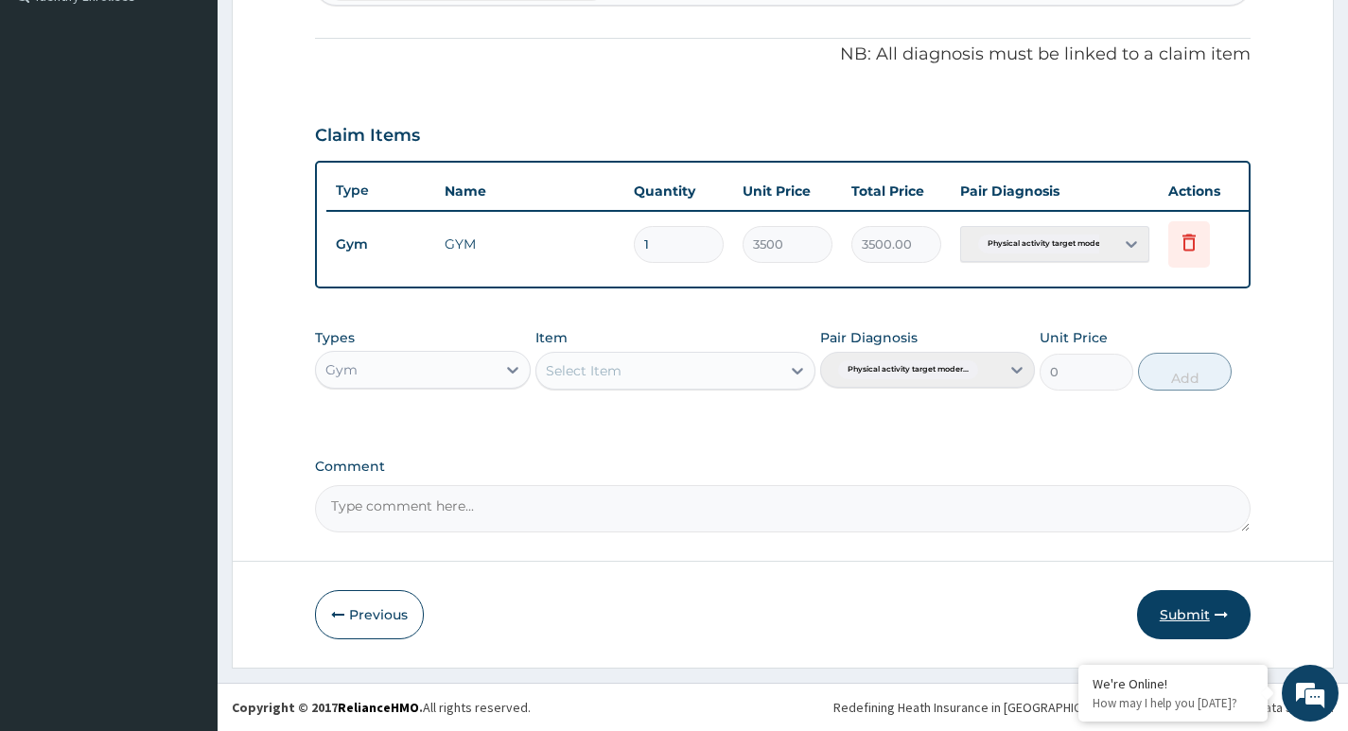
click at [1182, 602] on button "Submit" at bounding box center [1194, 614] width 114 height 49
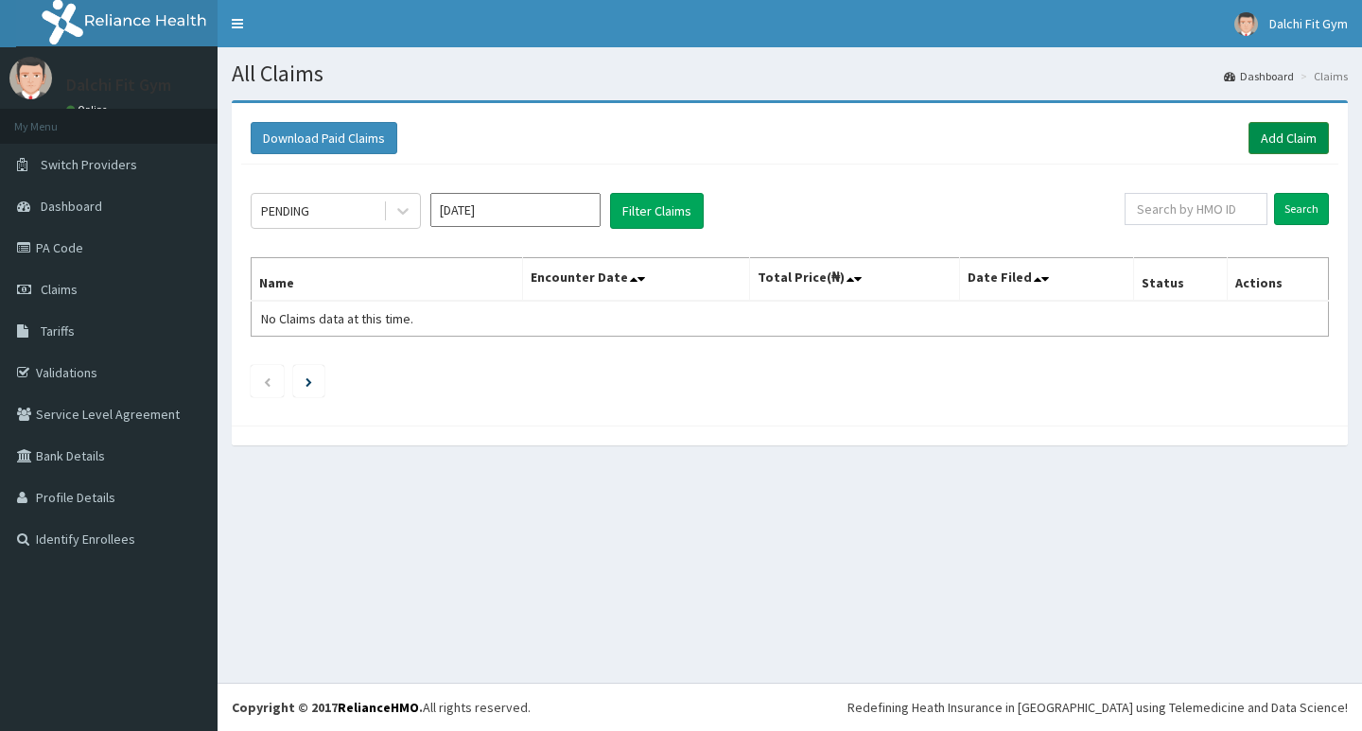
click at [1296, 131] on link "Add Claim" at bounding box center [1289, 138] width 80 height 32
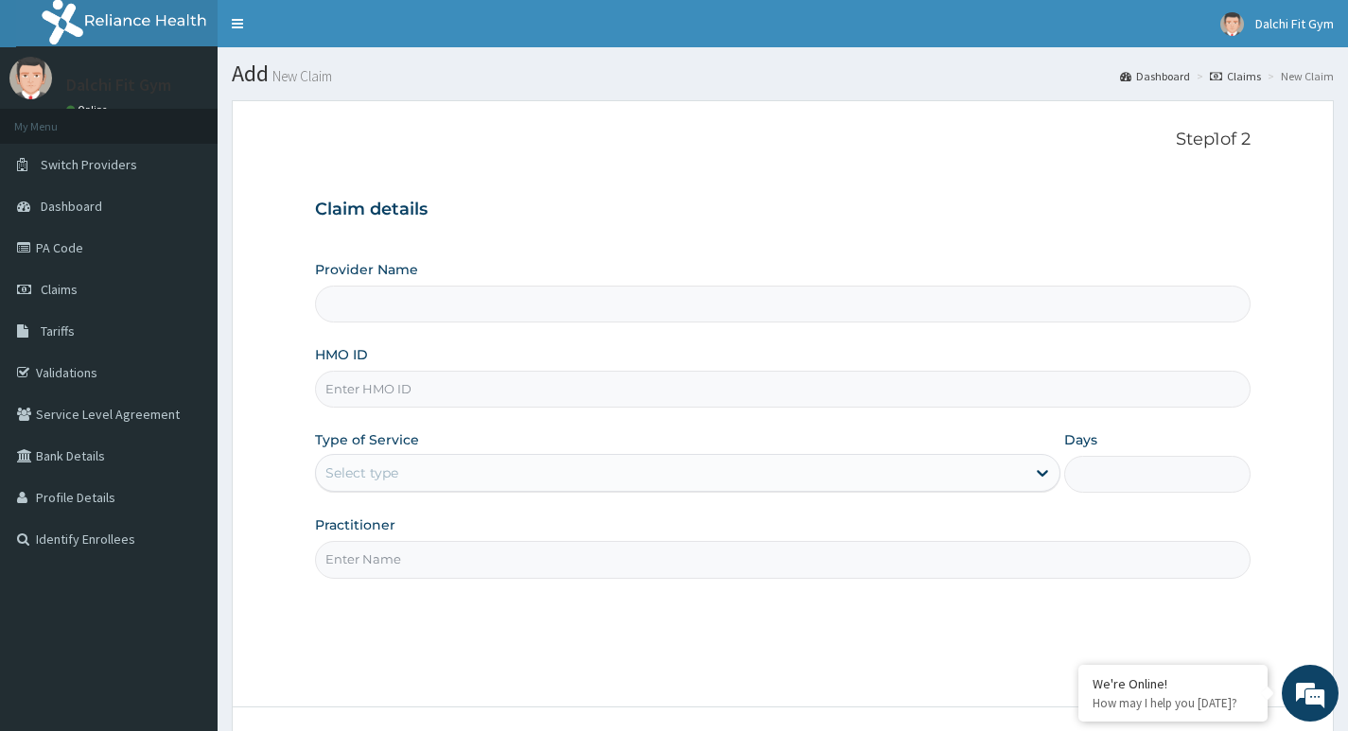
click at [363, 388] on input "HMO ID" at bounding box center [783, 389] width 936 height 37
type input "DALCHI FIT GYM - GWARINPA"
type input "1"
type input "NBE/10012/B"
click at [404, 552] on input "Practitioner" at bounding box center [783, 559] width 936 height 37
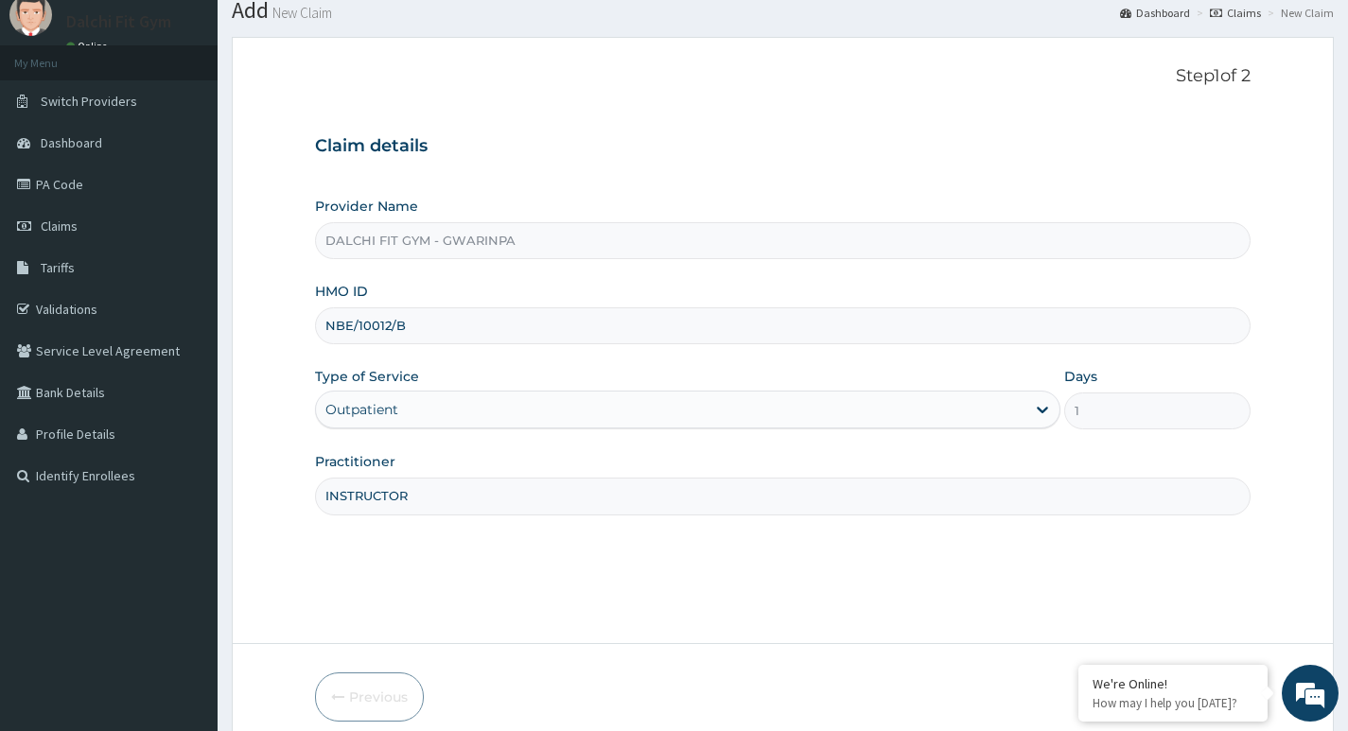
scroll to position [146, 0]
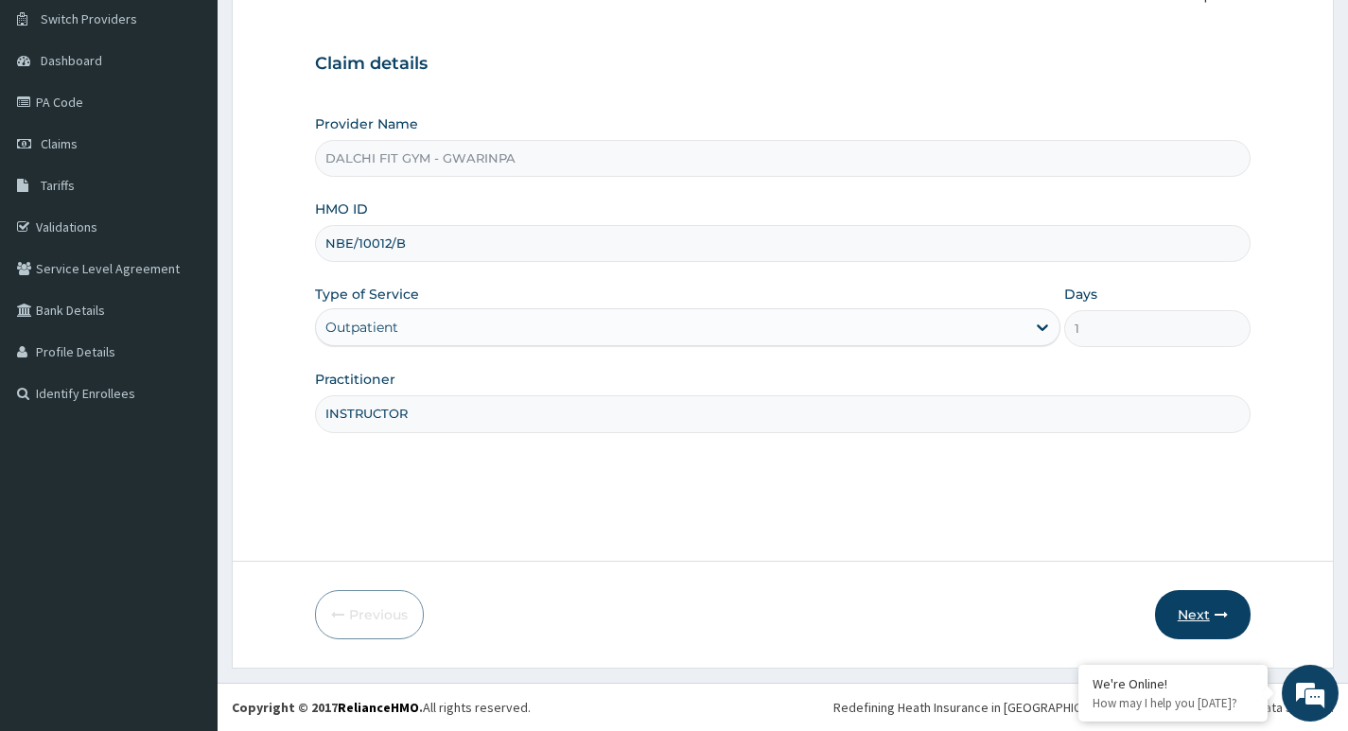
type input "INSTRUCTOR"
click at [1210, 609] on button "Next" at bounding box center [1203, 614] width 96 height 49
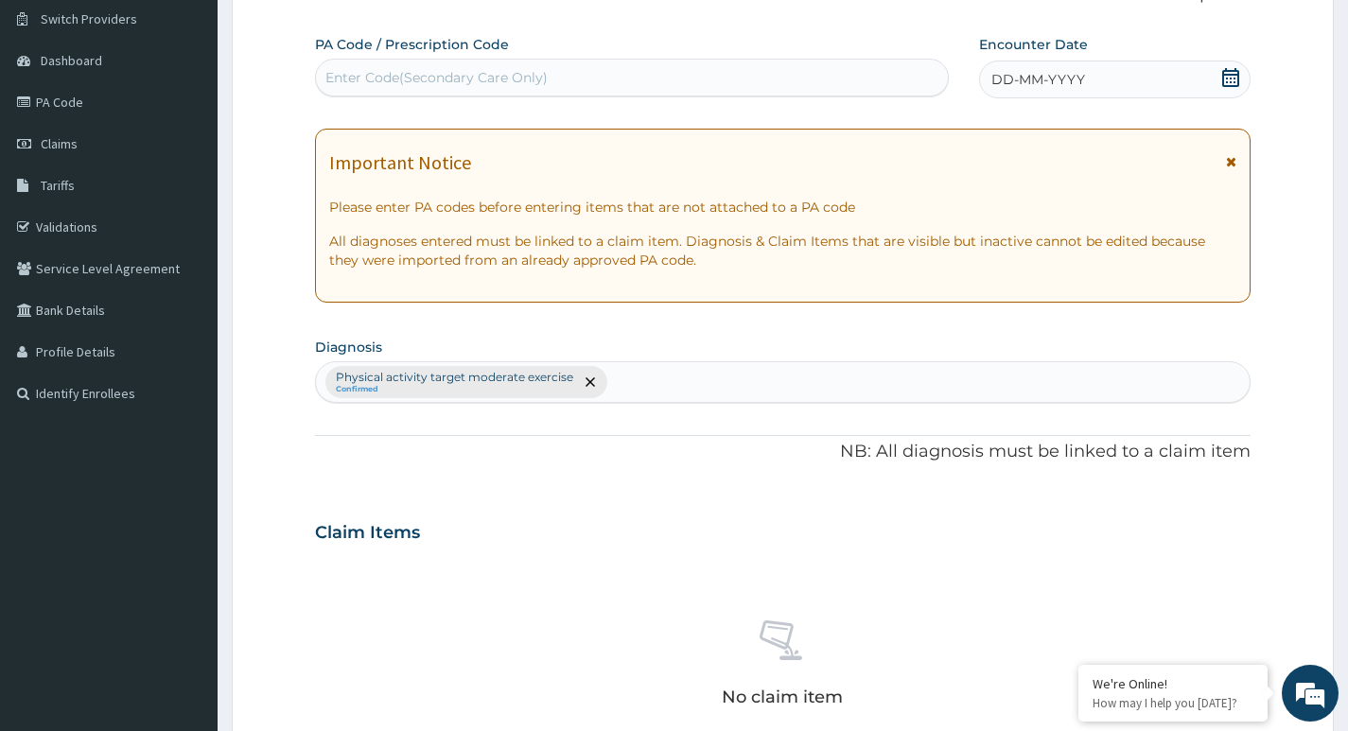
click at [394, 79] on div "Enter Code(Secondary Care Only)" at bounding box center [436, 77] width 222 height 19
type input "PA/169806"
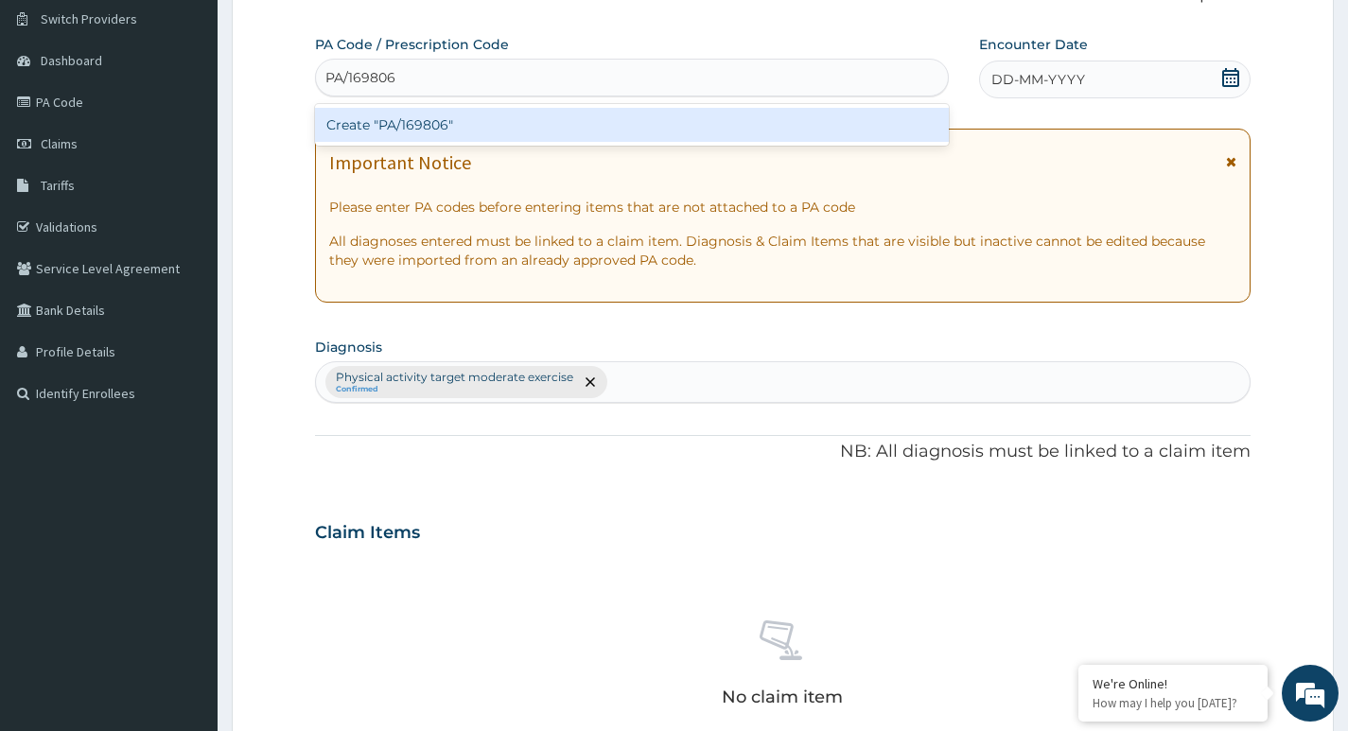
click at [599, 125] on div "Create "PA/169806"" at bounding box center [632, 125] width 634 height 34
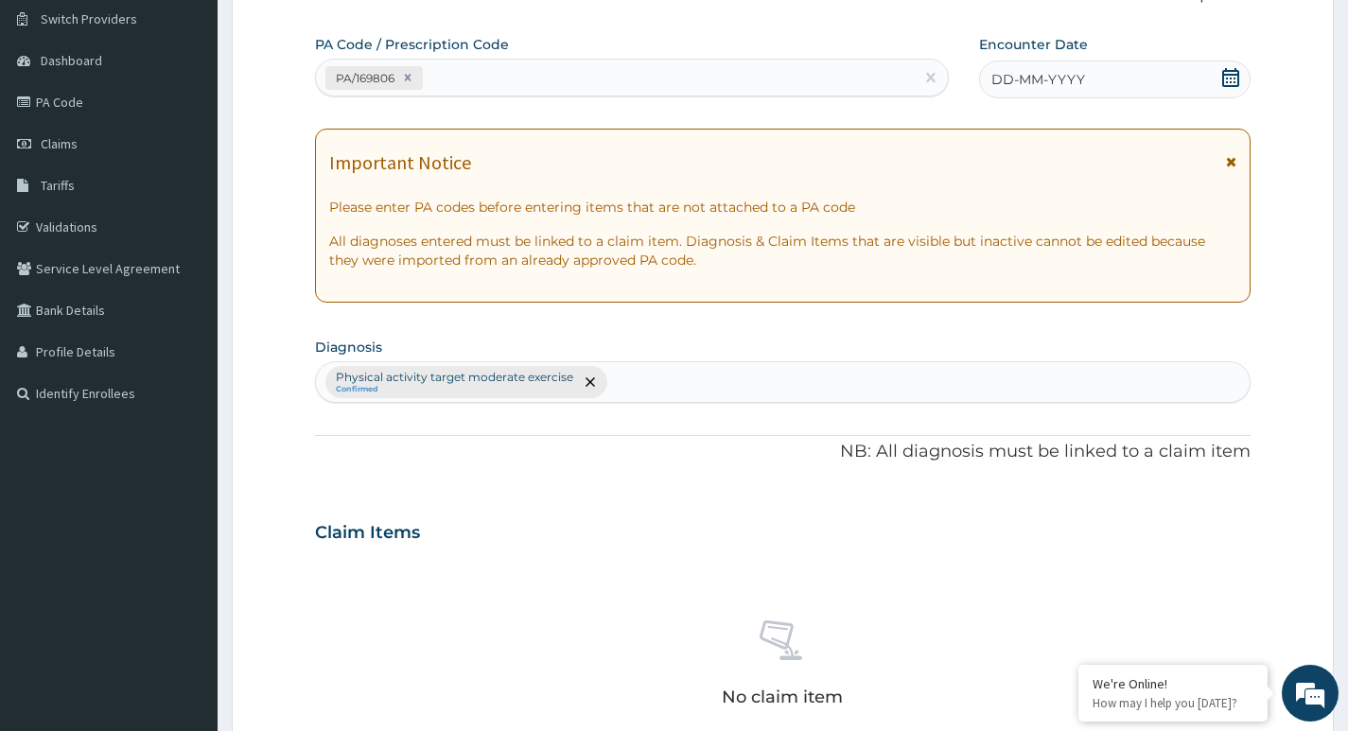
click at [1230, 74] on icon at bounding box center [1230, 77] width 17 height 19
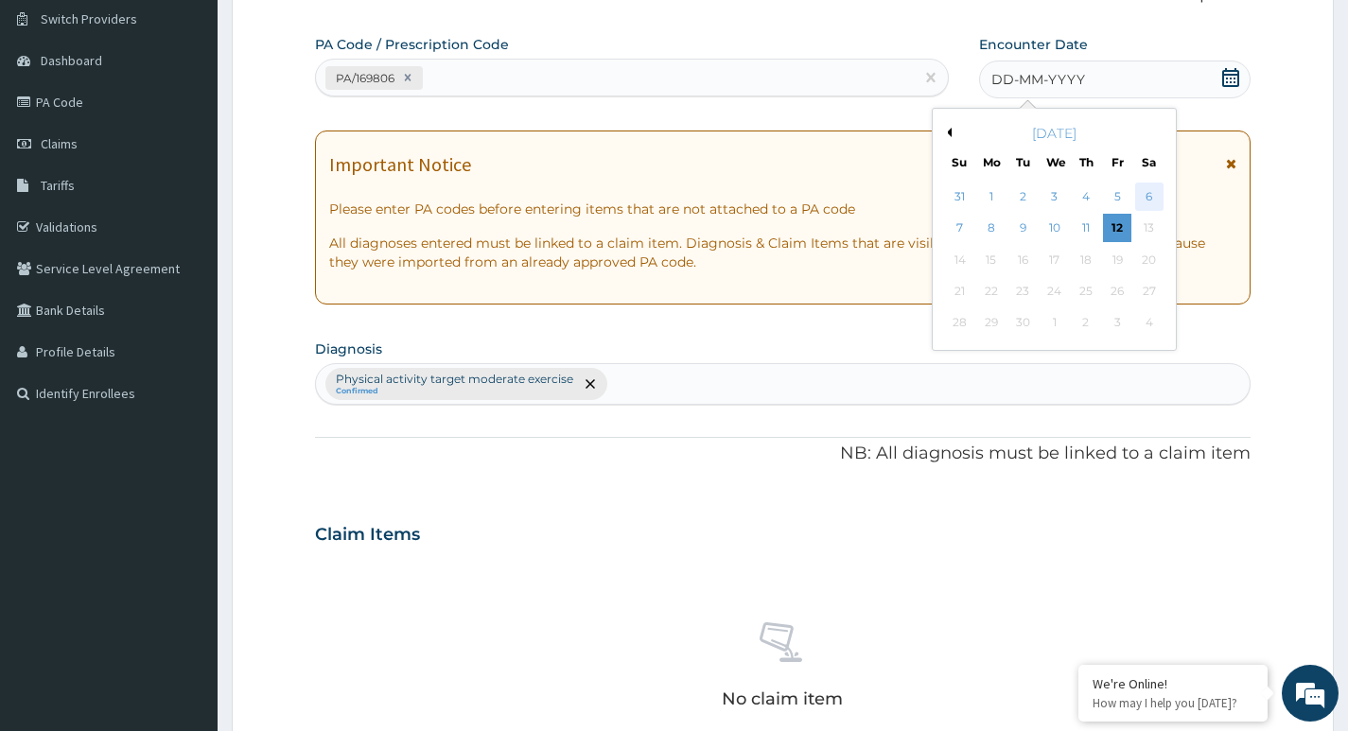
click at [1148, 200] on div "6" at bounding box center [1148, 197] width 28 height 28
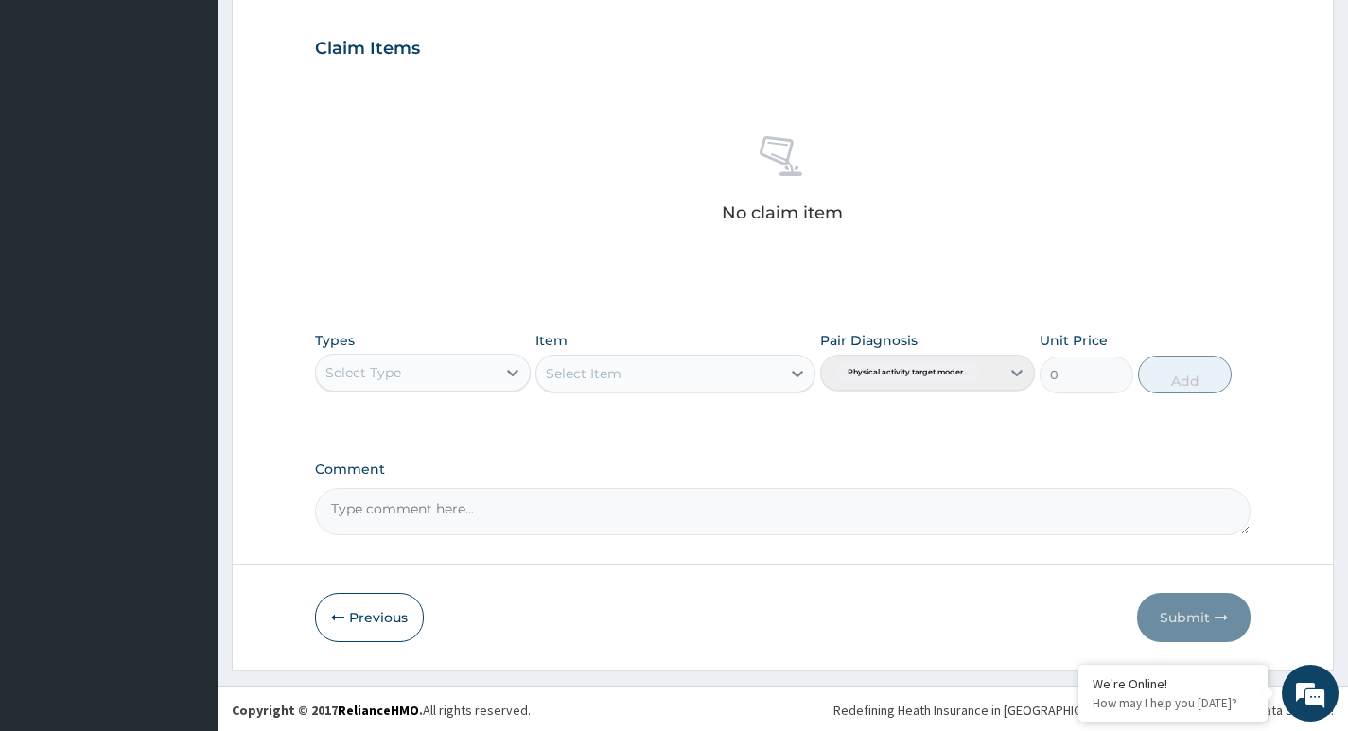
scroll to position [633, 0]
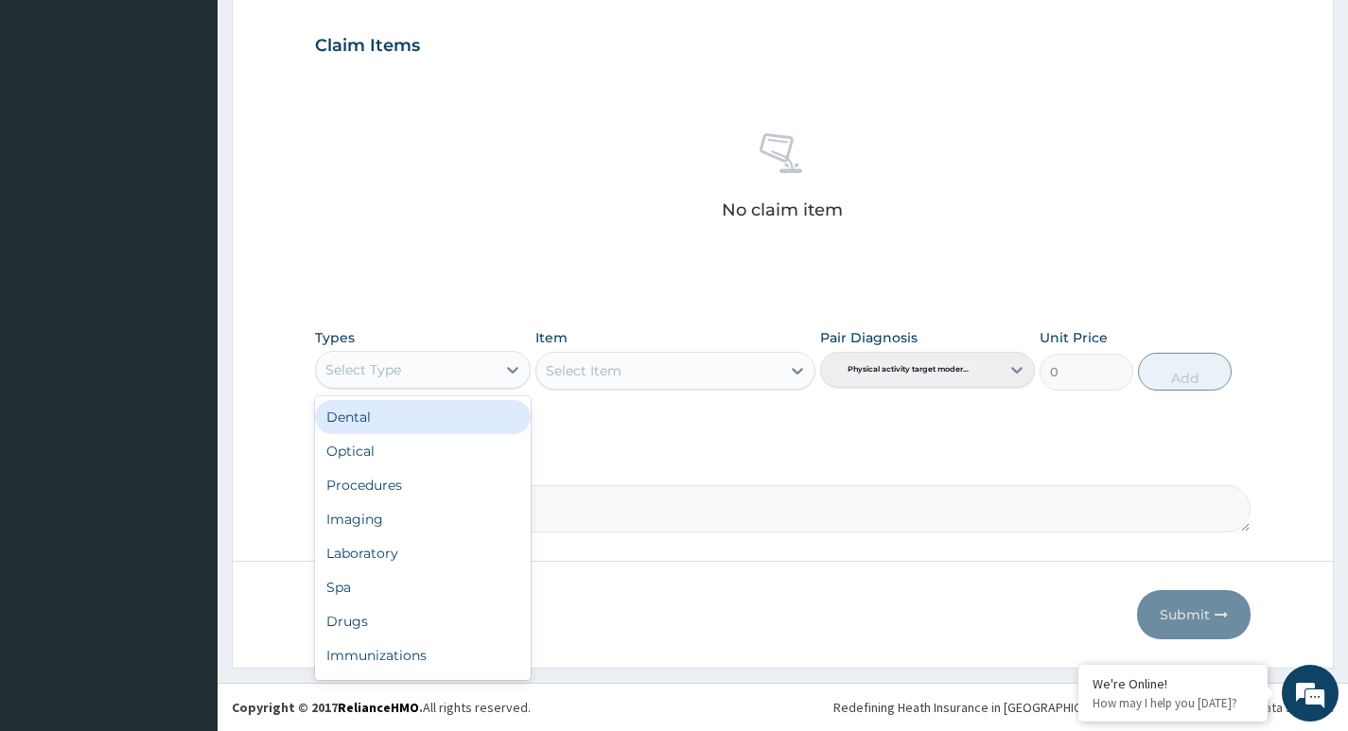
drag, startPoint x: 480, startPoint y: 374, endPoint x: 464, endPoint y: 315, distance: 60.8
click at [482, 369] on div "Select Type" at bounding box center [405, 370] width 179 height 30
type input "G"
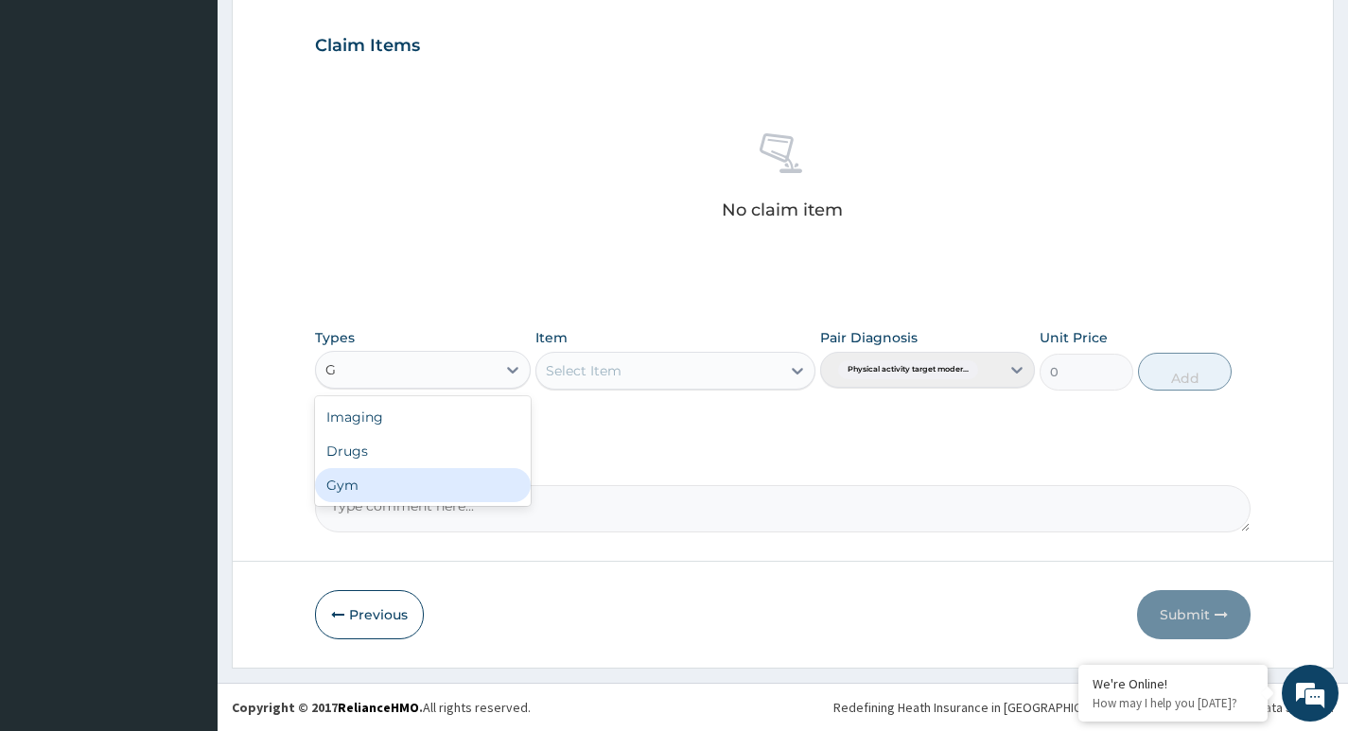
click at [439, 489] on div "Gym" at bounding box center [422, 485] width 215 height 34
click at [747, 362] on div "Select Item" at bounding box center [658, 371] width 245 height 30
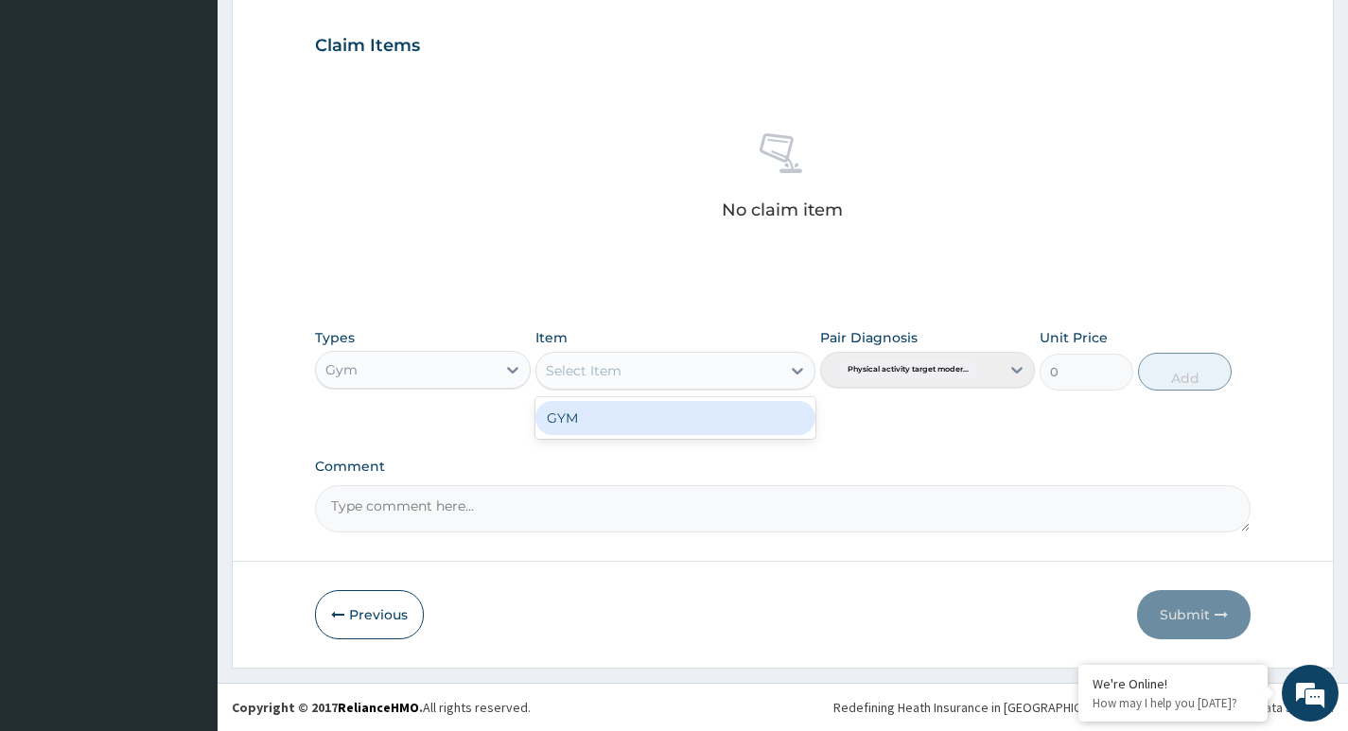
click at [698, 421] on div "GYM" at bounding box center [675, 418] width 281 height 34
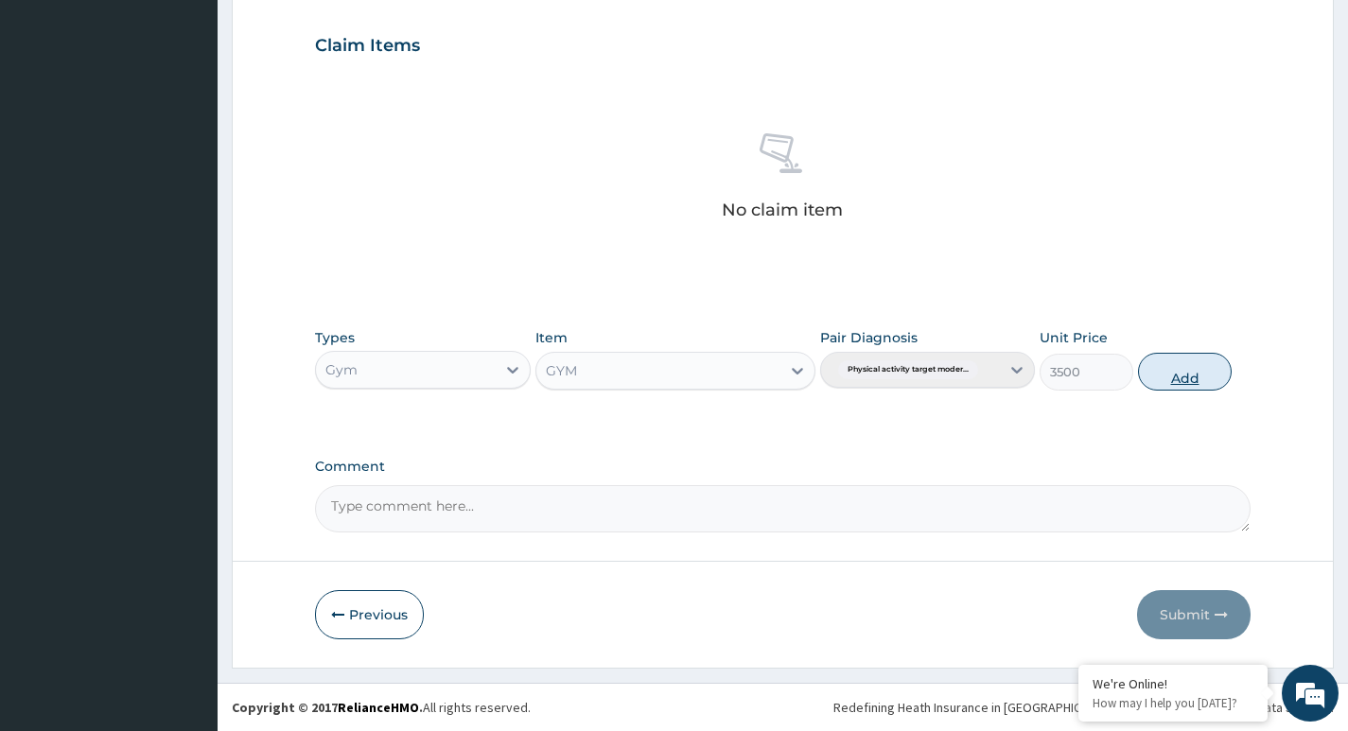
click at [1192, 376] on button "Add" at bounding box center [1185, 372] width 94 height 38
type input "0"
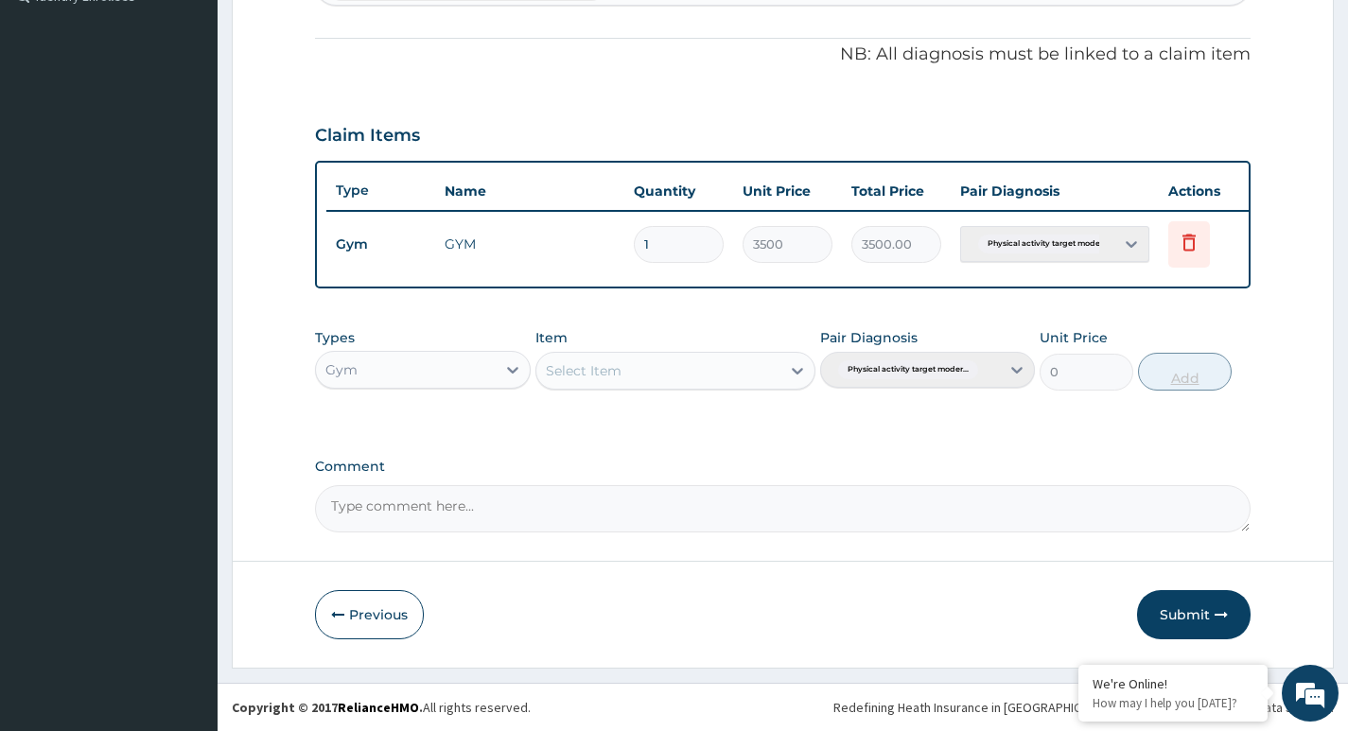
scroll to position [557, 0]
click at [1183, 612] on button "Submit" at bounding box center [1194, 614] width 114 height 49
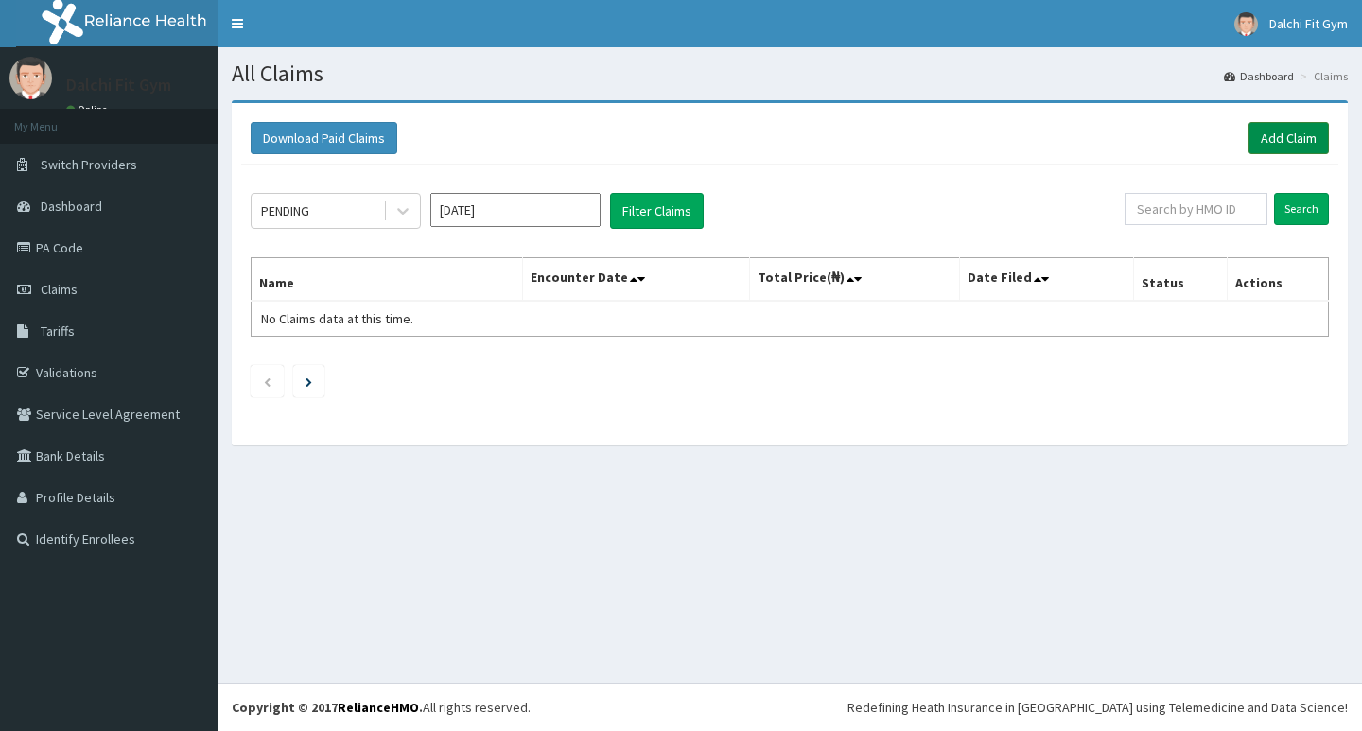
click at [1301, 133] on link "Add Claim" at bounding box center [1289, 138] width 80 height 32
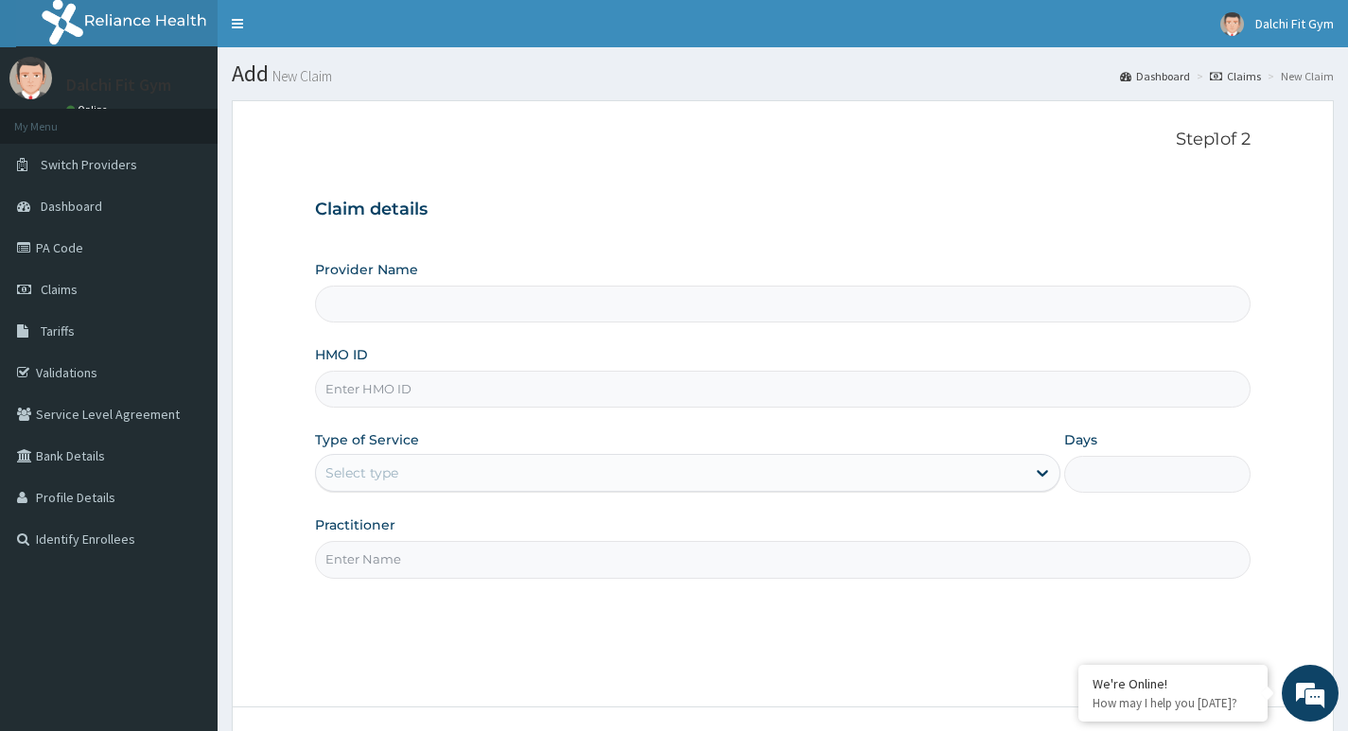
type input "DALCHI FIT GYM - GWARINPA"
type input "1"
click at [388, 389] on input "HMO ID" at bounding box center [783, 389] width 936 height 37
type input "B"
type input "GBI/10124/A"
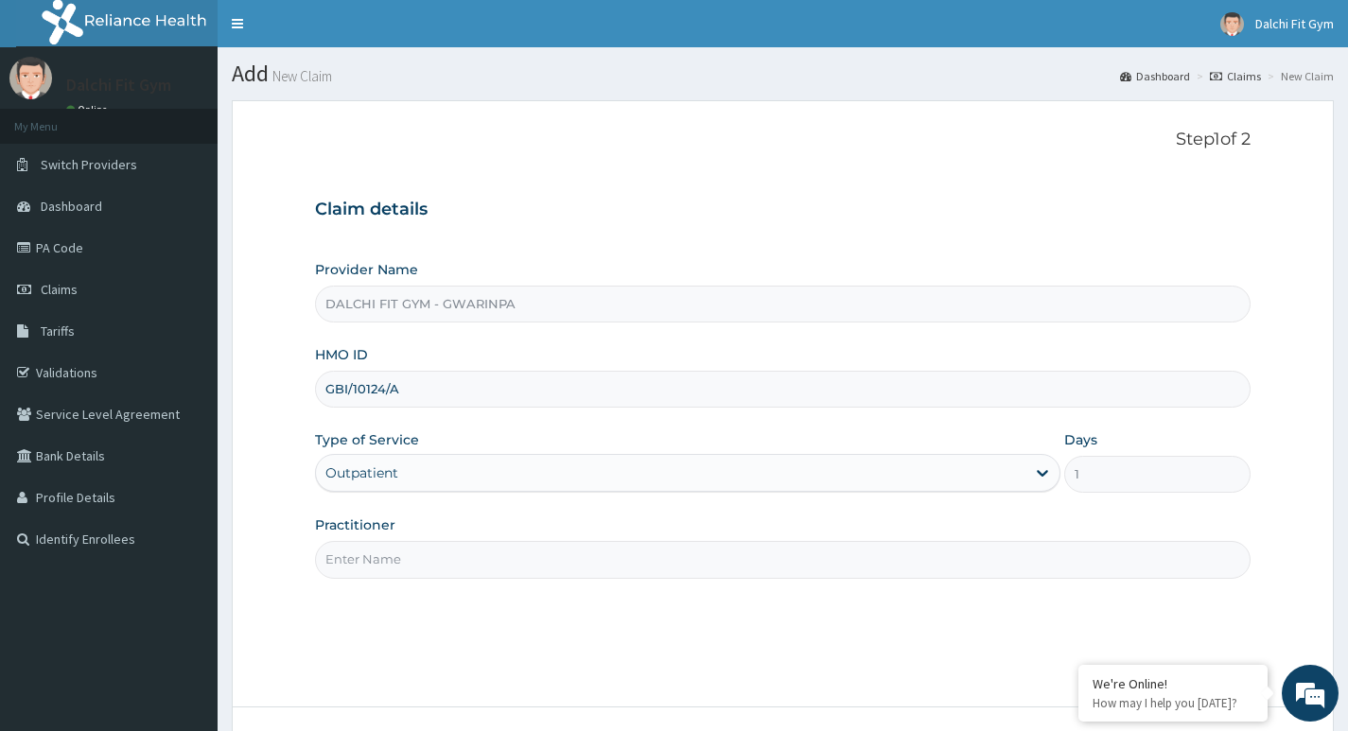
click at [376, 563] on input "Practitioner" at bounding box center [783, 559] width 936 height 37
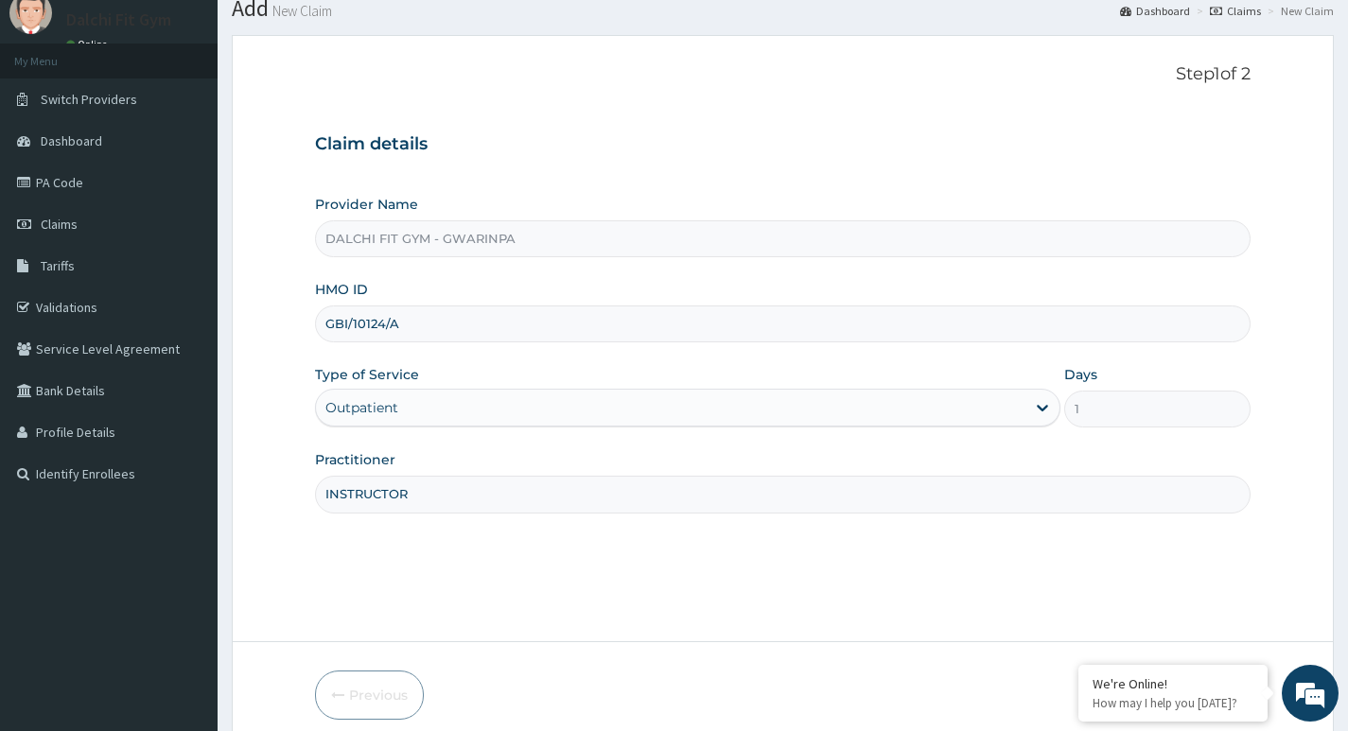
scroll to position [146, 0]
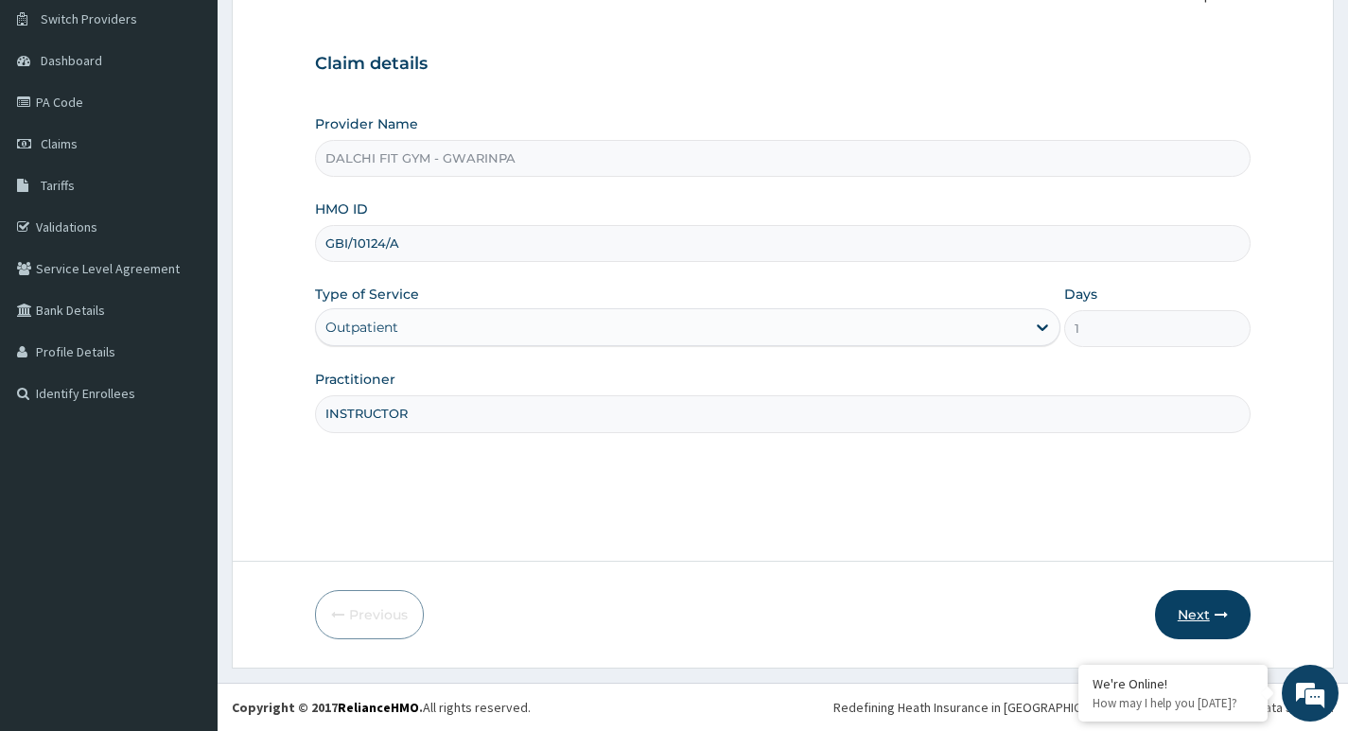
type input "INSTRUCTOR"
click at [1211, 621] on button "Next" at bounding box center [1203, 614] width 96 height 49
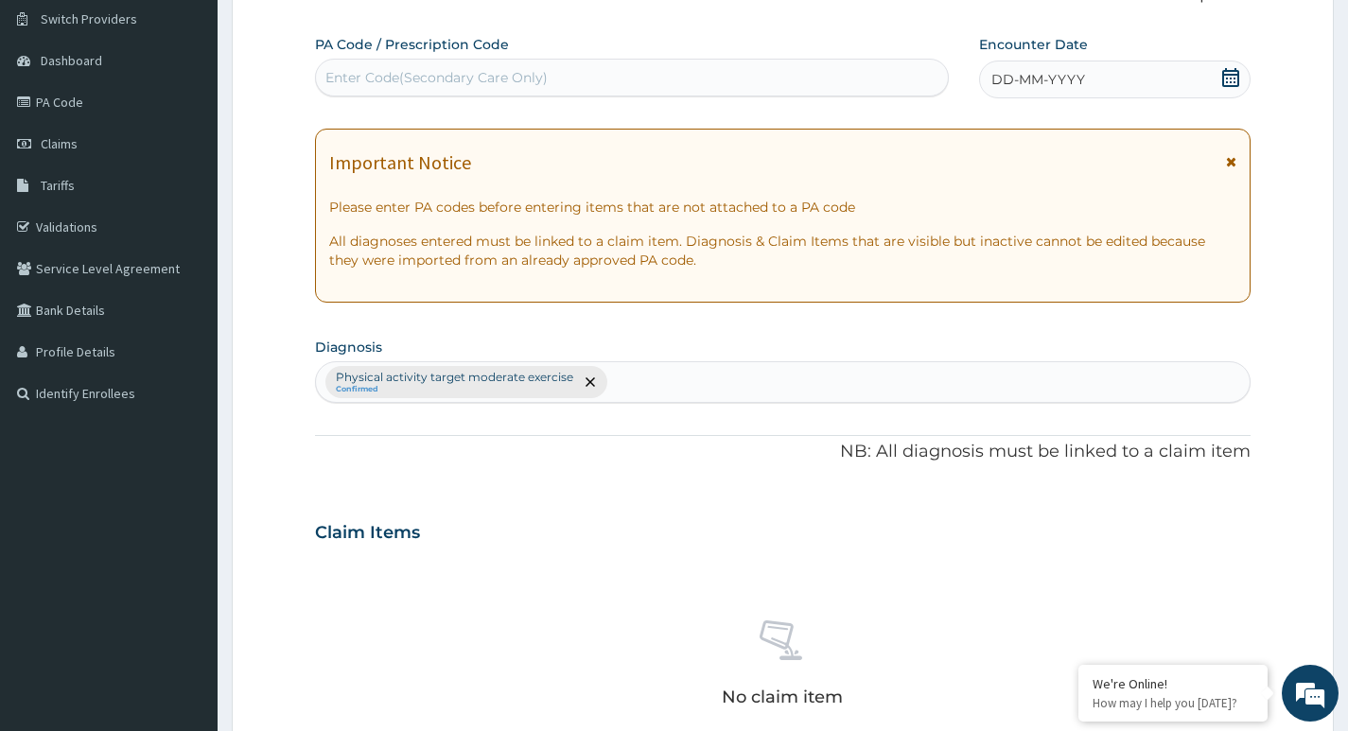
click at [520, 75] on div "Enter Code(Secondary Care Only)" at bounding box center [436, 77] width 222 height 19
type input "PA/EB54BF"
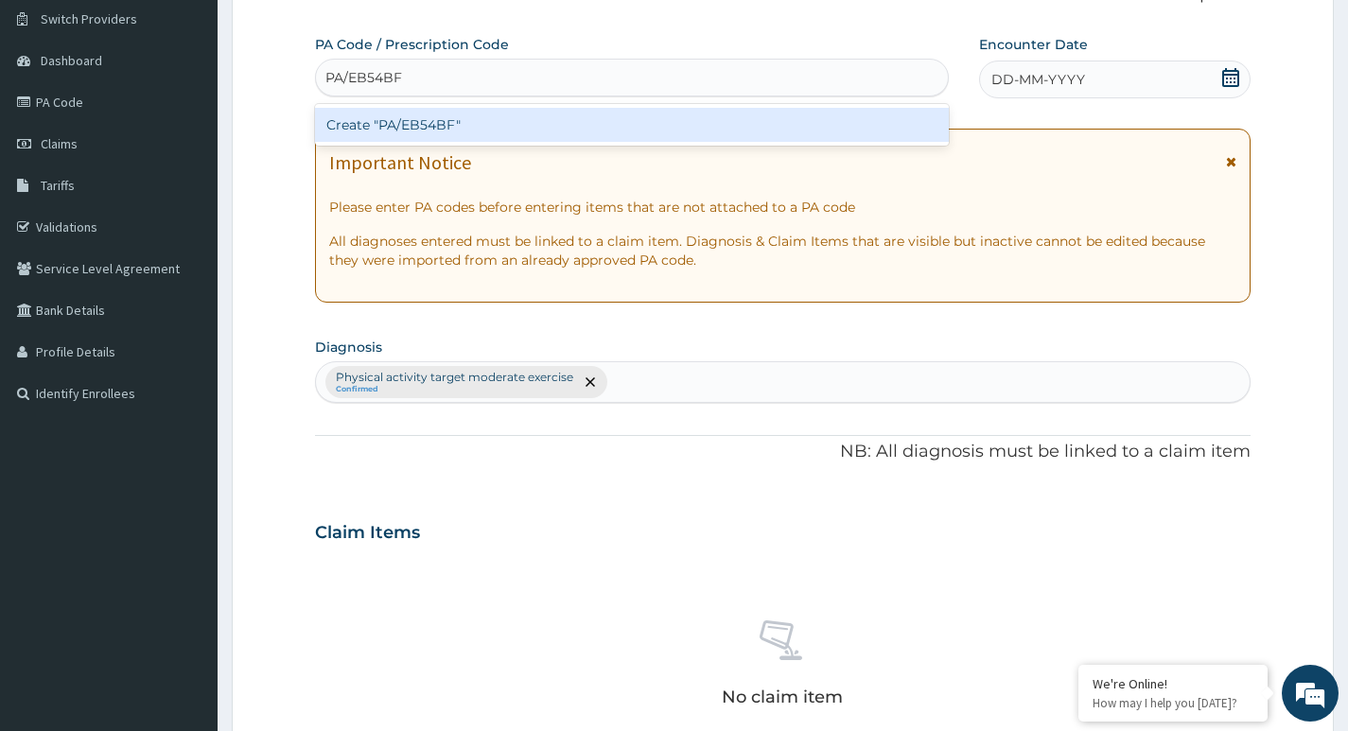
click at [489, 127] on div "Create "PA/EB54BF"" at bounding box center [632, 125] width 634 height 34
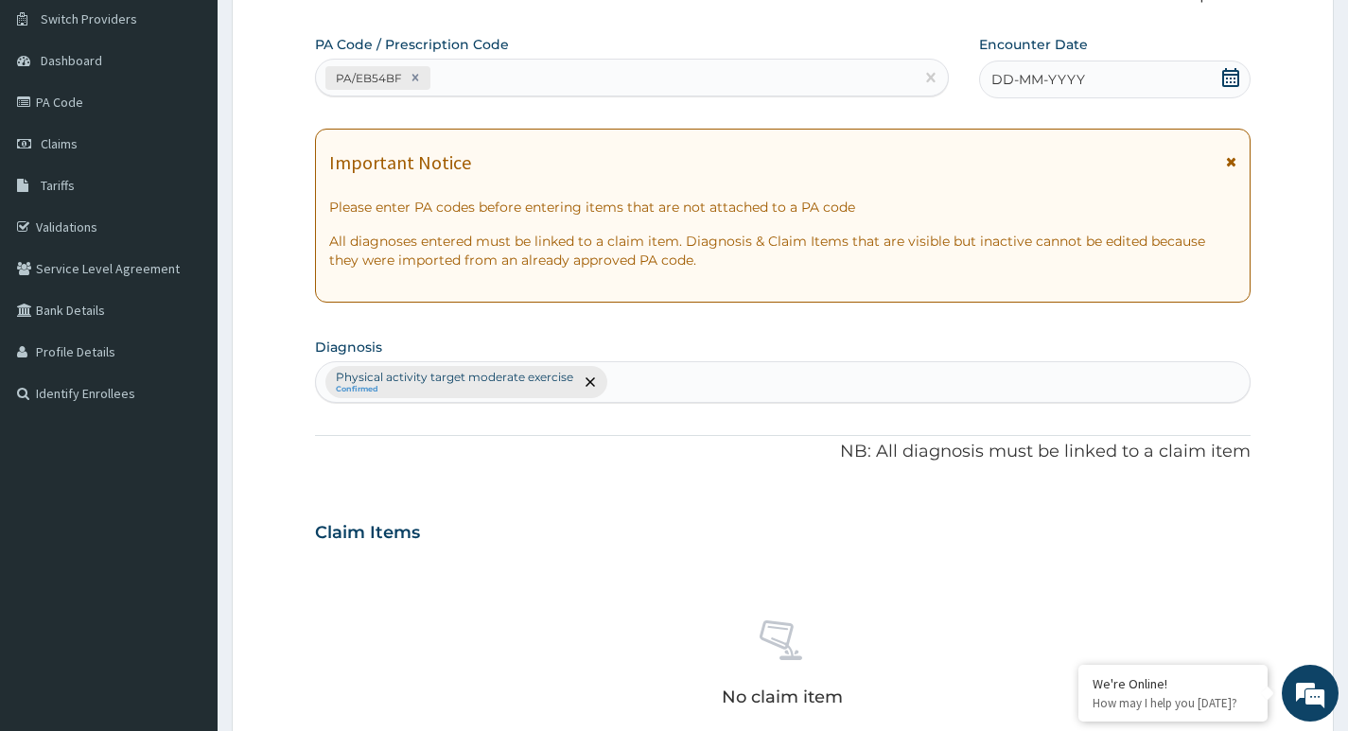
click at [1226, 75] on icon at bounding box center [1230, 77] width 17 height 19
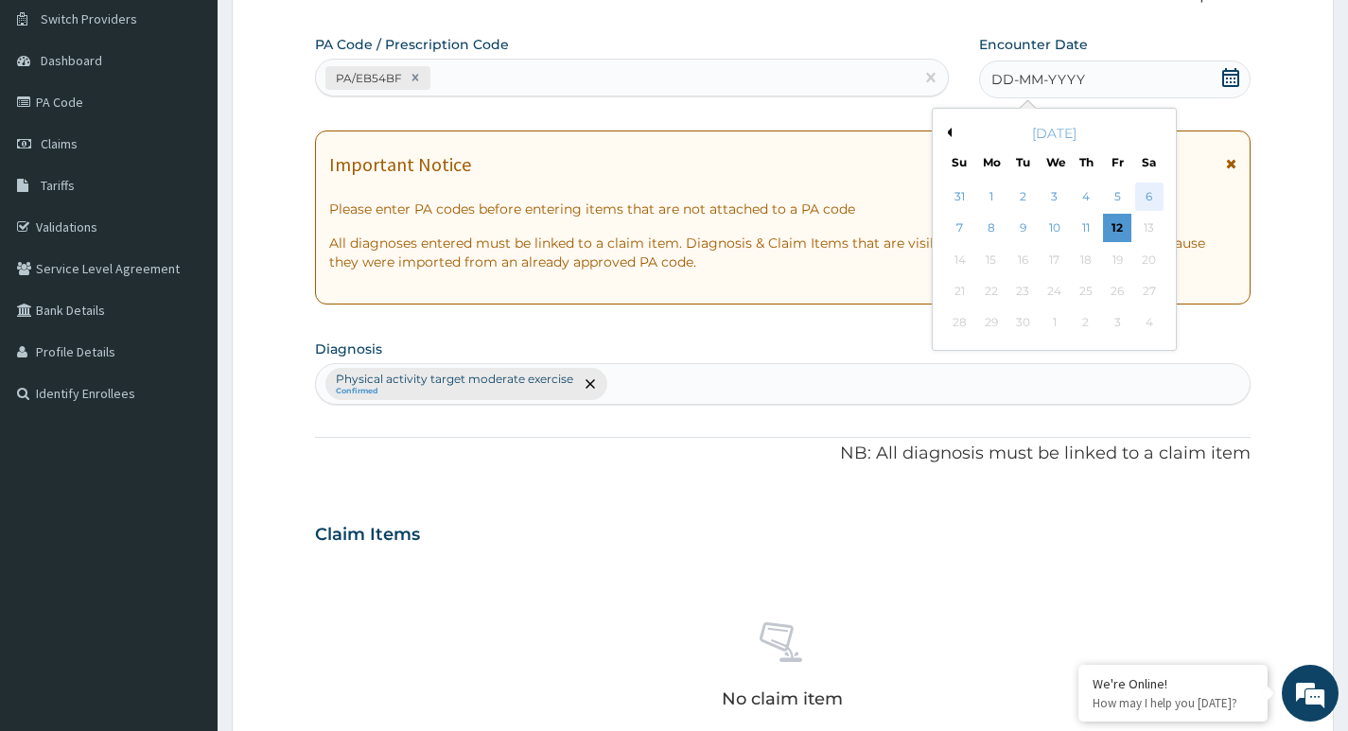
click at [1144, 196] on div "6" at bounding box center [1148, 197] width 28 height 28
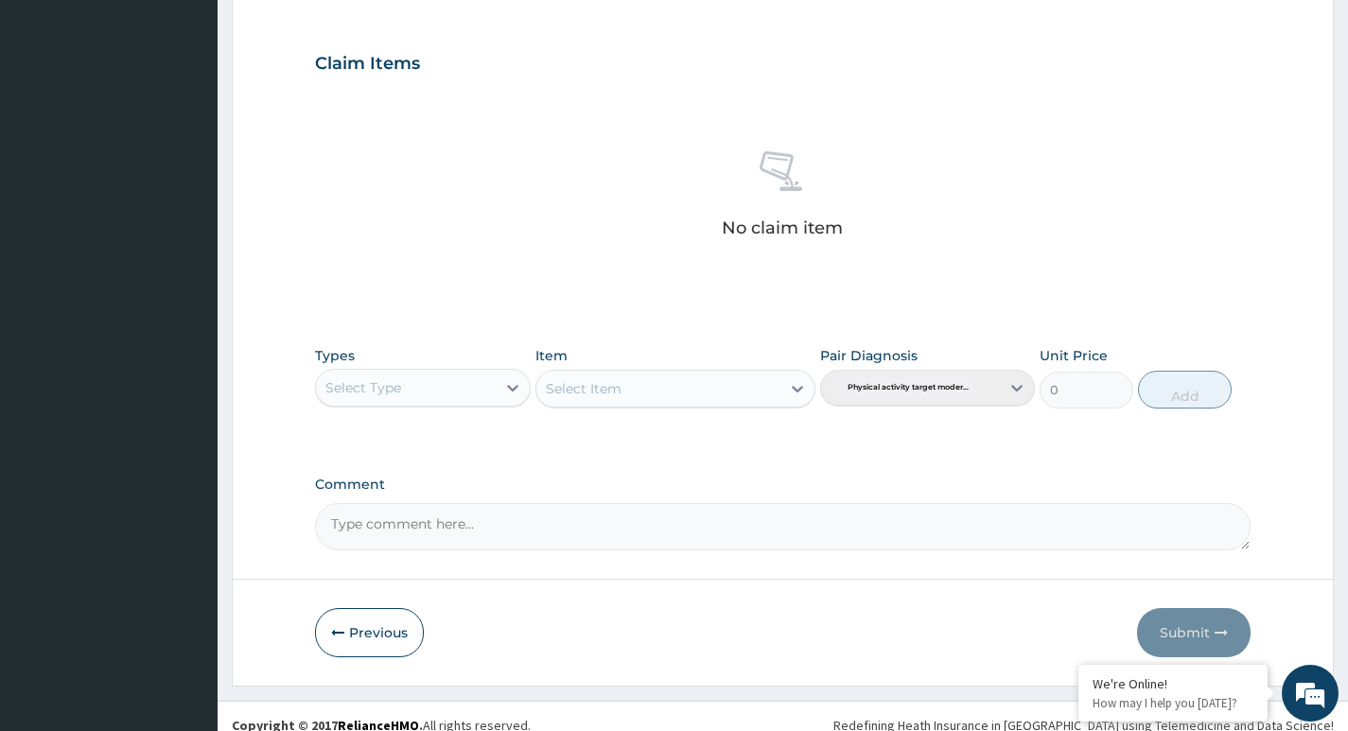
scroll to position [619, 0]
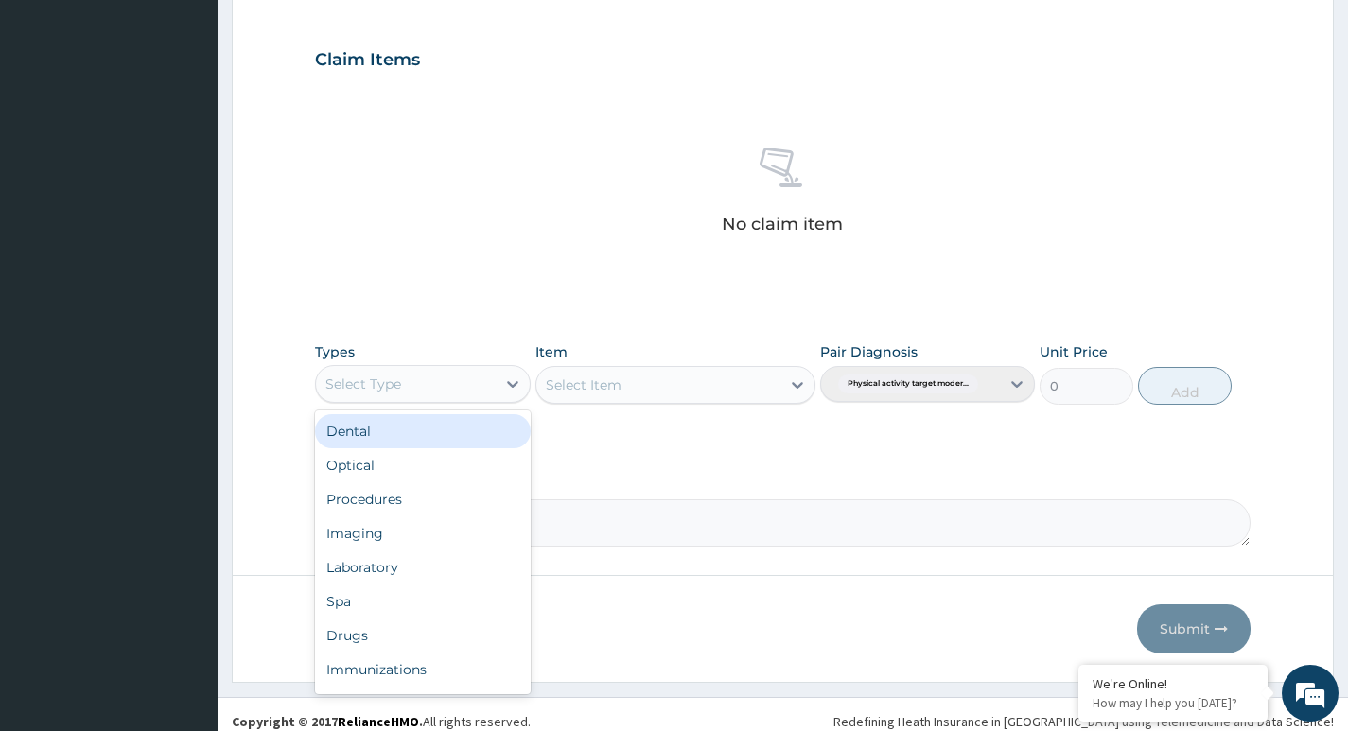
click at [478, 376] on div "Select Type" at bounding box center [405, 384] width 179 height 30
type input "G"
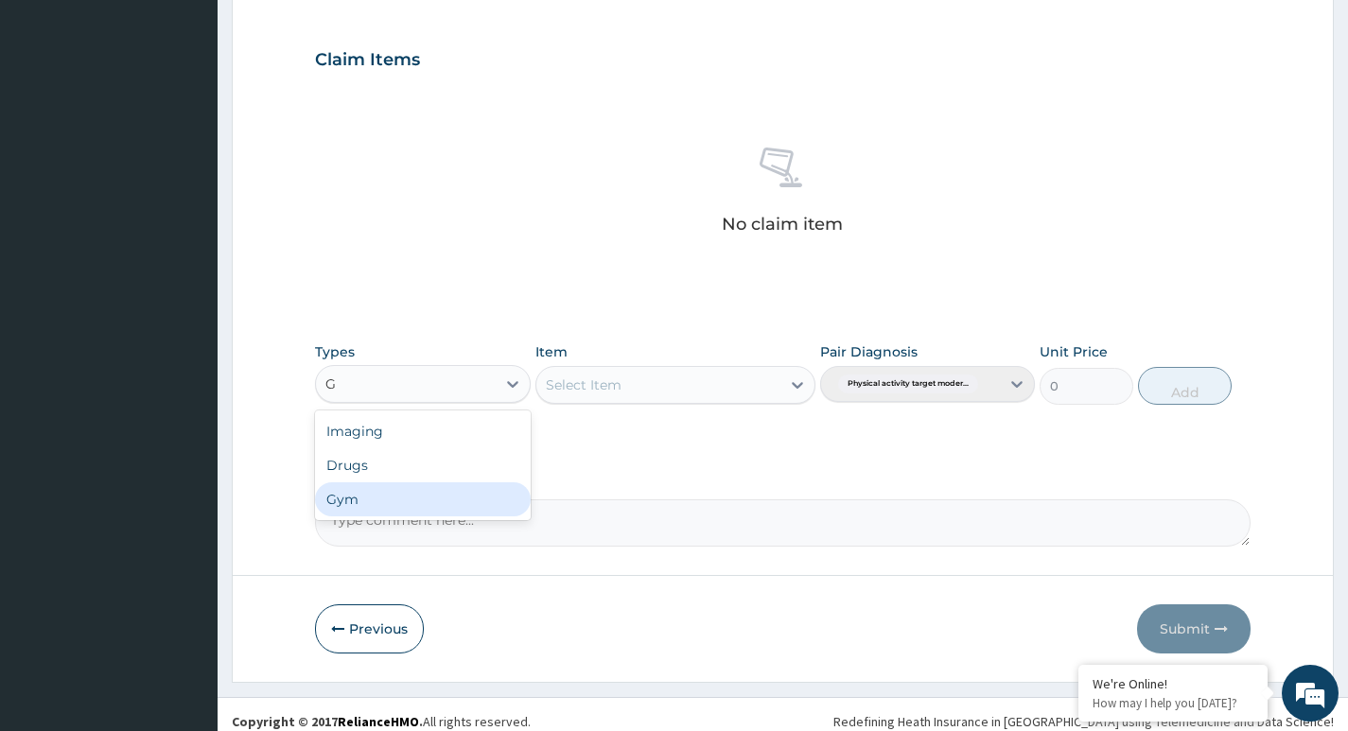
click at [398, 500] on div "Gym" at bounding box center [422, 499] width 215 height 34
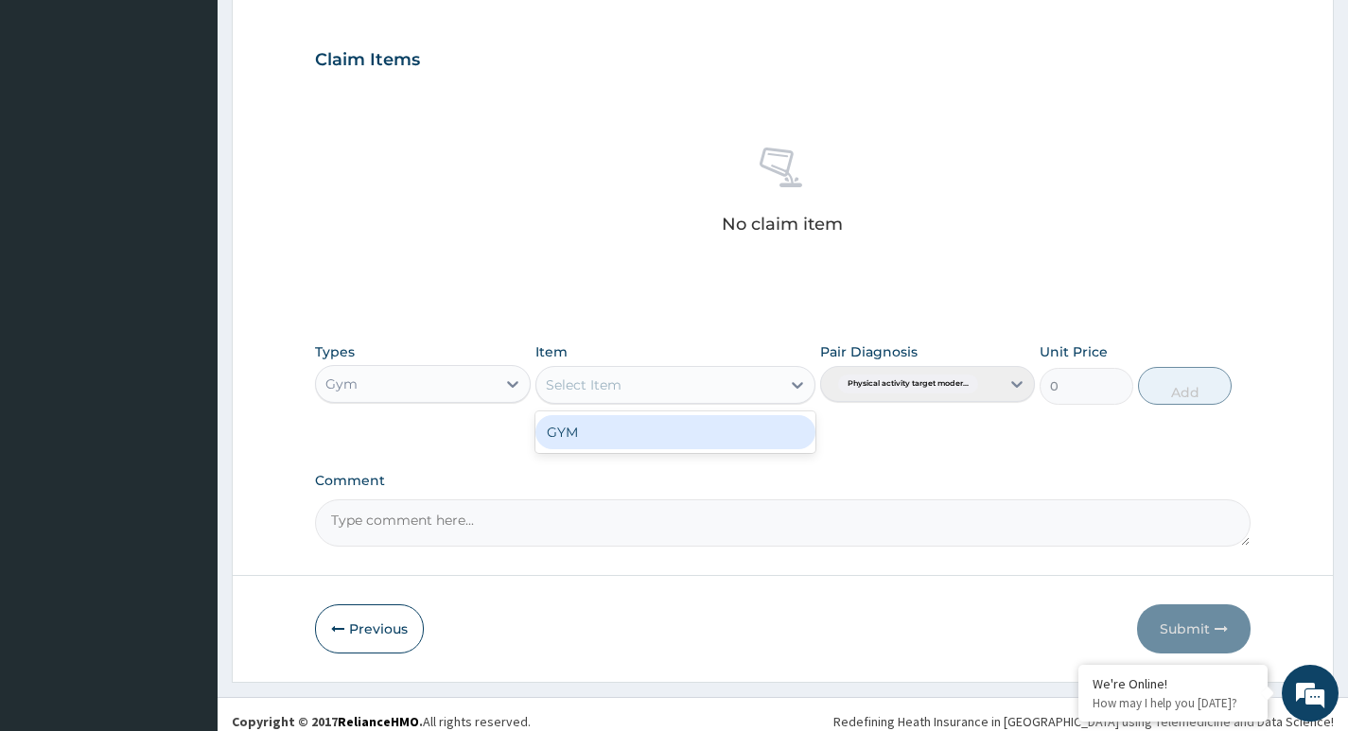
click at [739, 380] on div "Select Item" at bounding box center [658, 385] width 245 height 30
click at [700, 431] on div "GYM" at bounding box center [675, 432] width 281 height 34
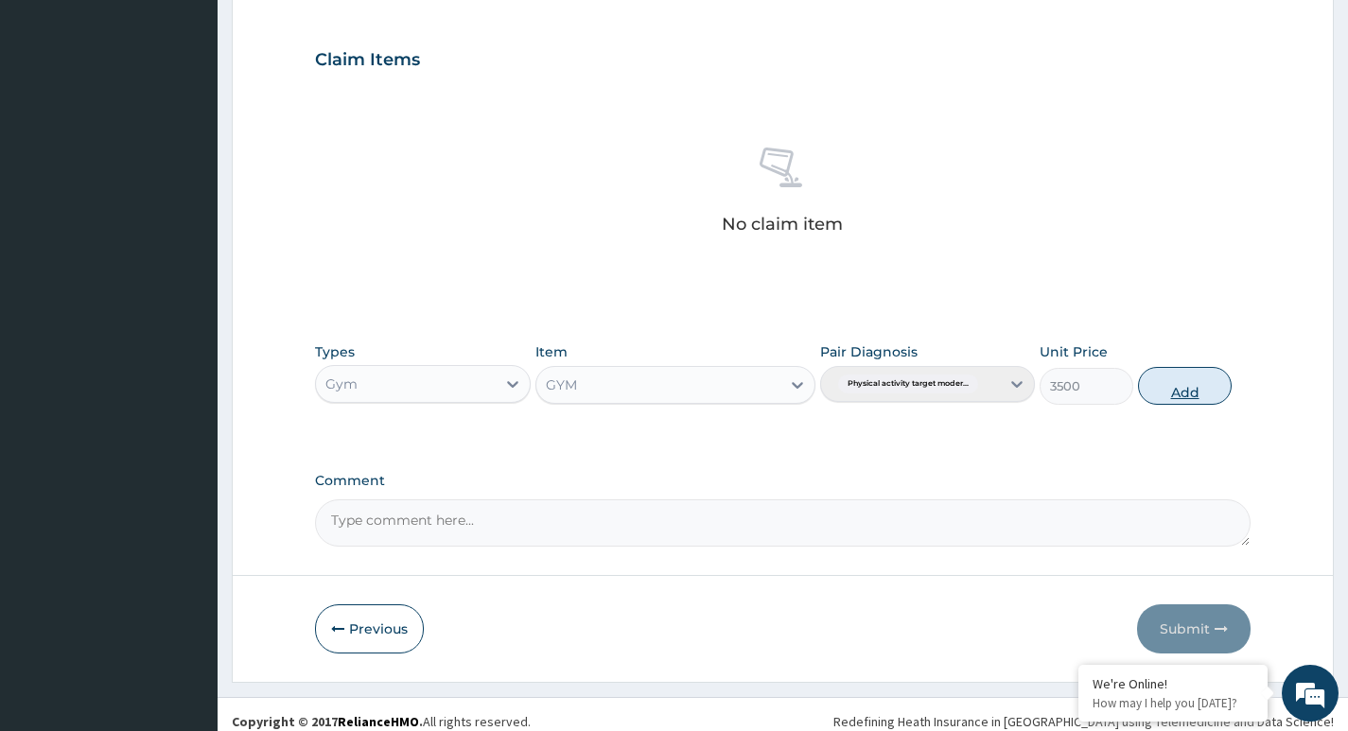
click at [1183, 385] on button "Add" at bounding box center [1185, 386] width 94 height 38
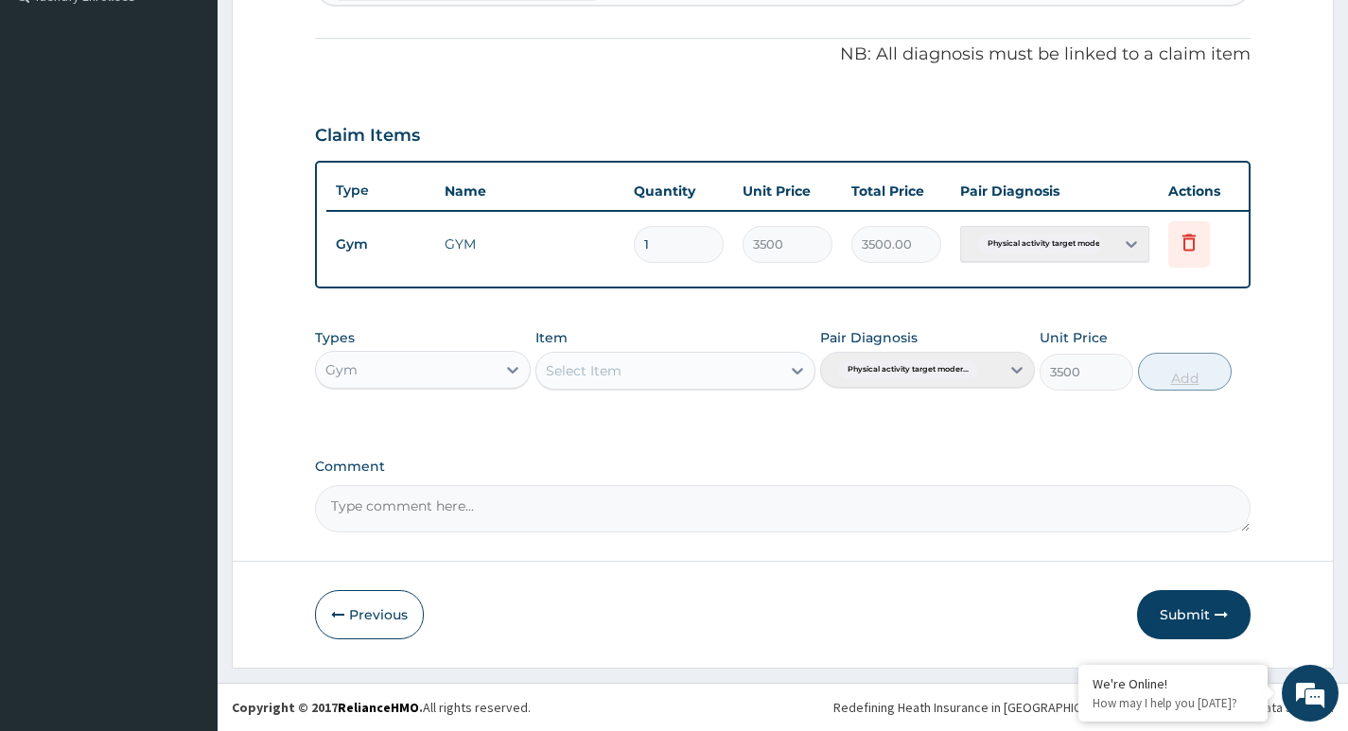
type input "0"
click at [1182, 609] on button "Submit" at bounding box center [1194, 614] width 114 height 49
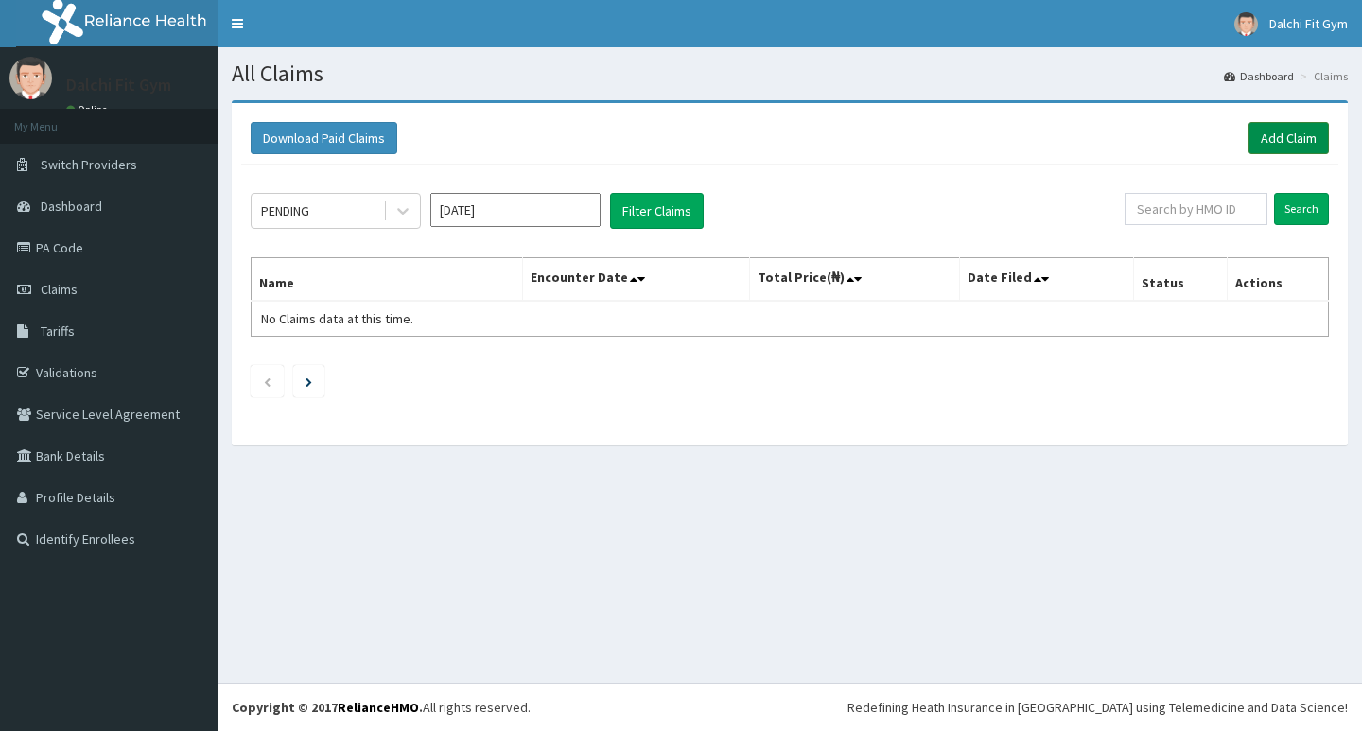
click at [1292, 132] on link "Add Claim" at bounding box center [1289, 138] width 80 height 32
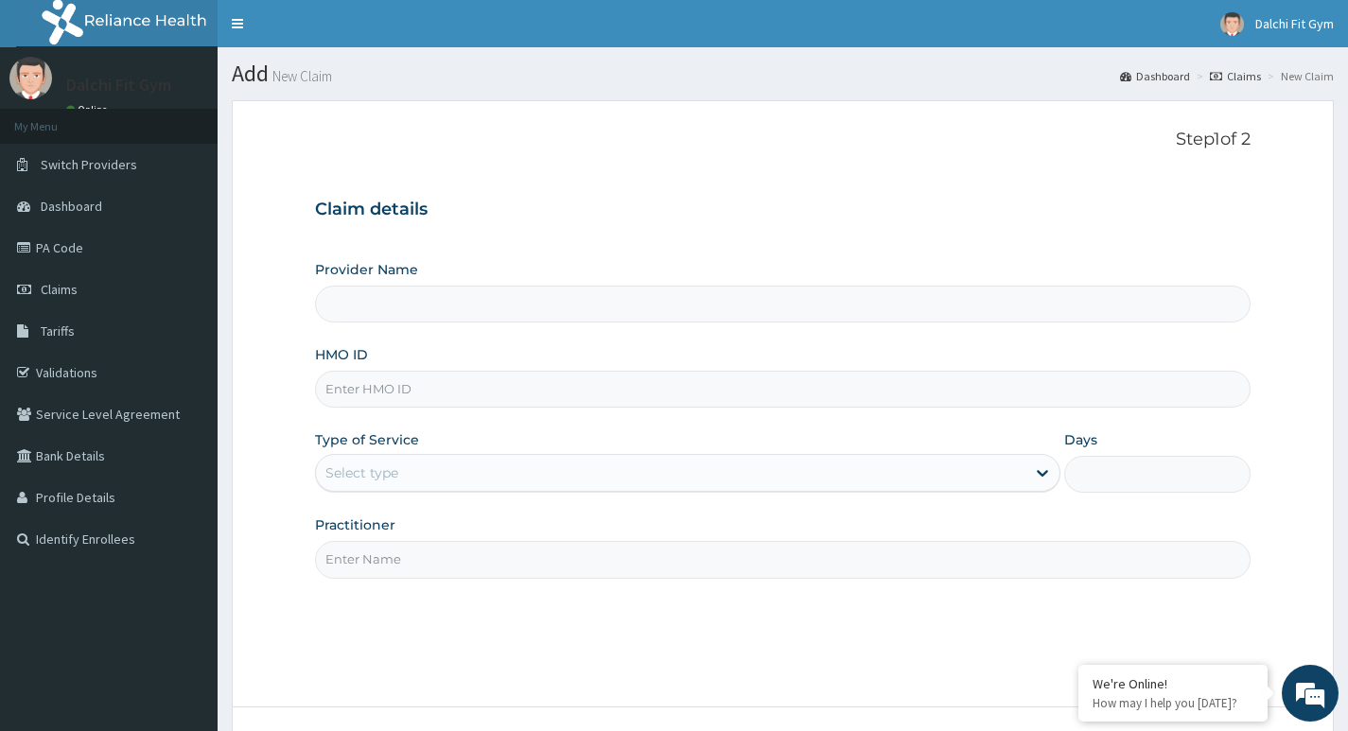
type input "DALCHI FIT GYM - GWARINPA"
type input "1"
click at [385, 389] on input "HMO ID" at bounding box center [783, 389] width 936 height 37
type input "REL/10592/A"
click at [383, 558] on input "Practitioner" at bounding box center [783, 559] width 936 height 37
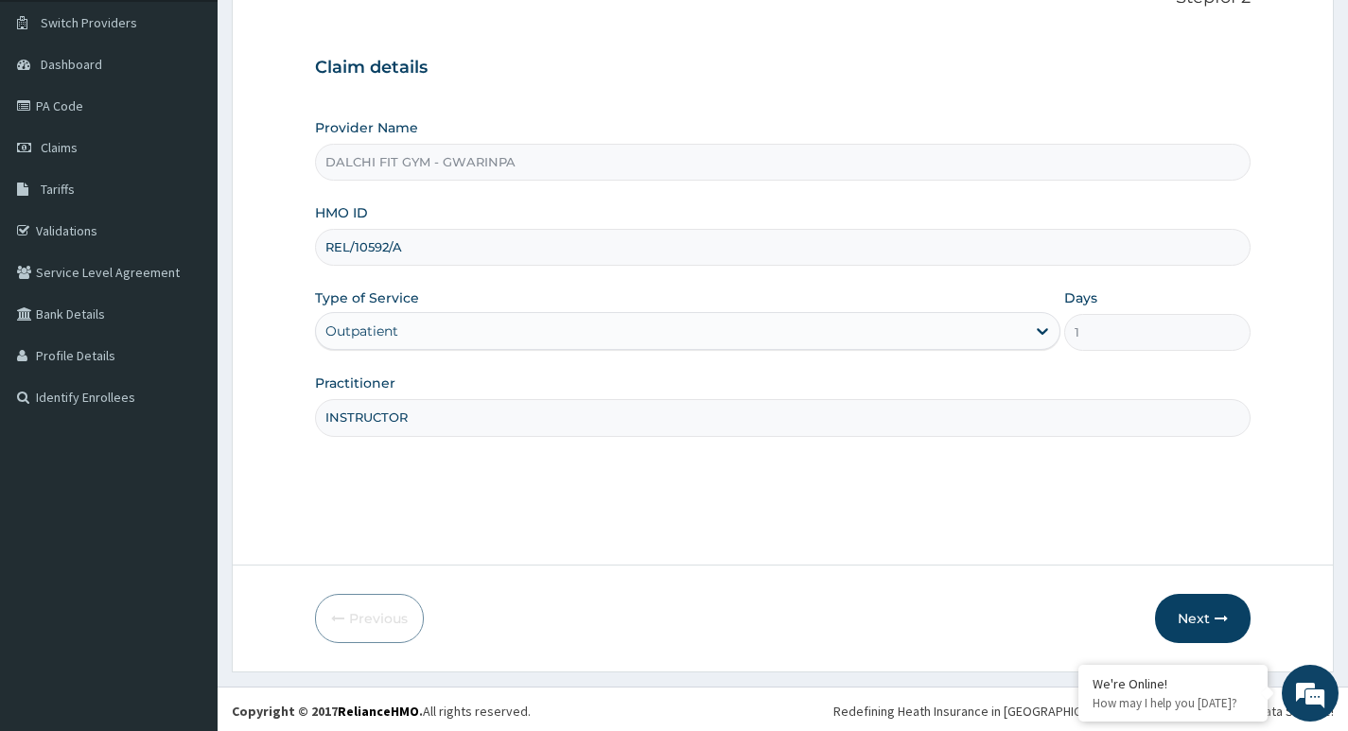
scroll to position [146, 0]
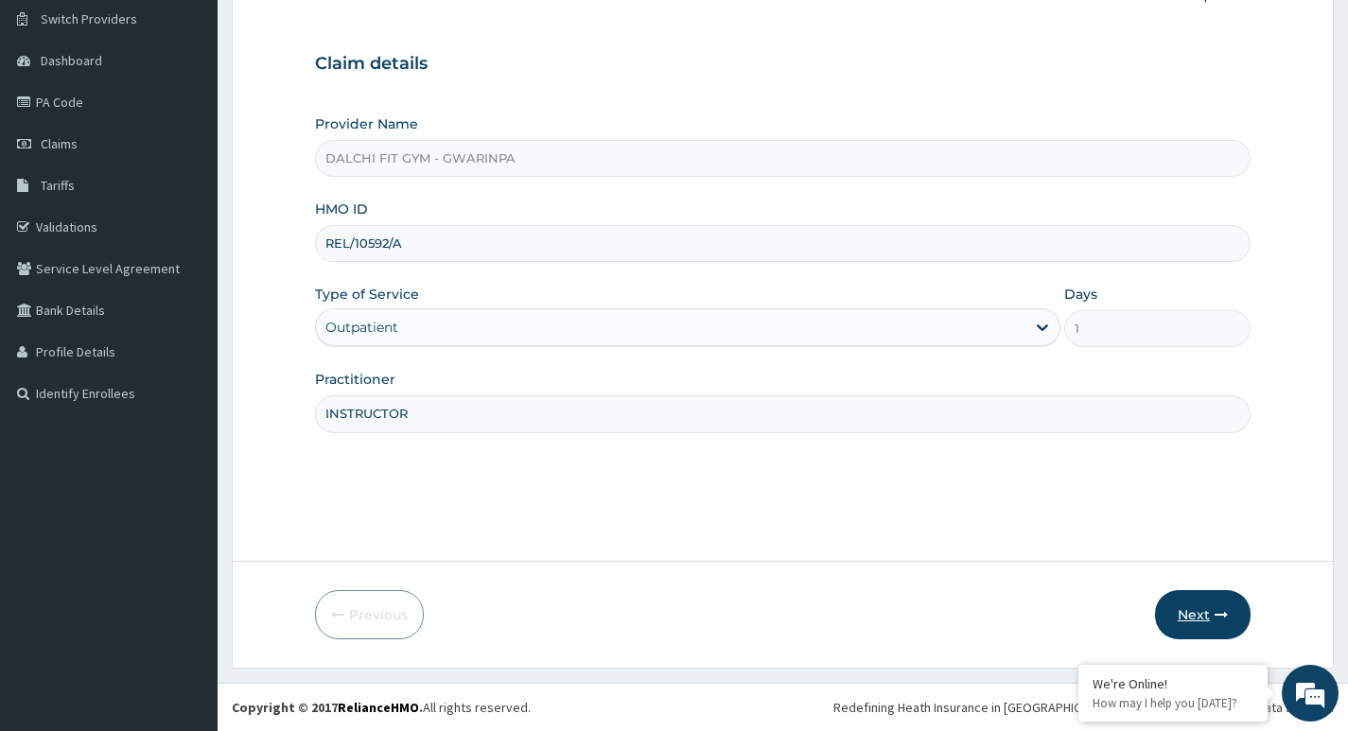
type input "INSTRUCTOR"
drag, startPoint x: 1190, startPoint y: 611, endPoint x: 1194, endPoint y: 602, distance: 10.2
click at [1194, 602] on button "Next" at bounding box center [1203, 614] width 96 height 49
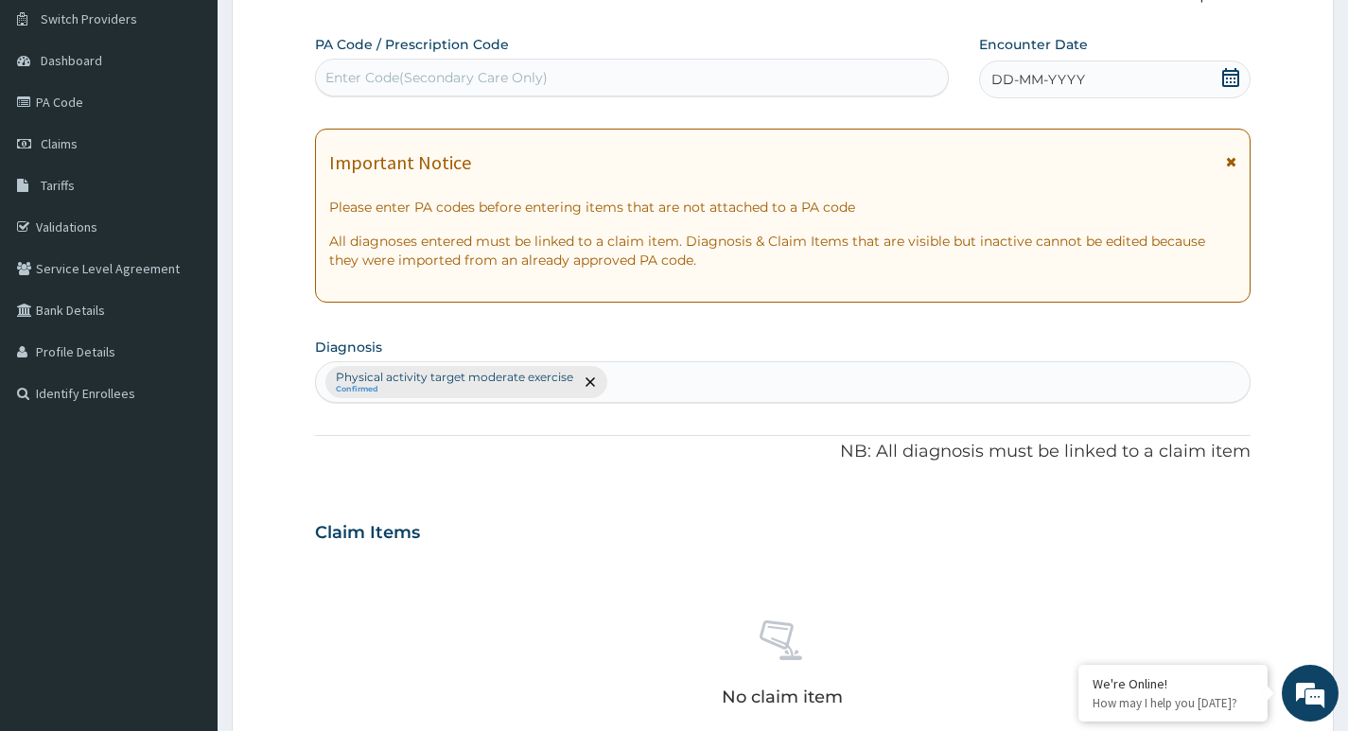
click at [384, 73] on div "Enter Code(Secondary Care Only)" at bounding box center [436, 77] width 222 height 19
type input "PA/0B9654"
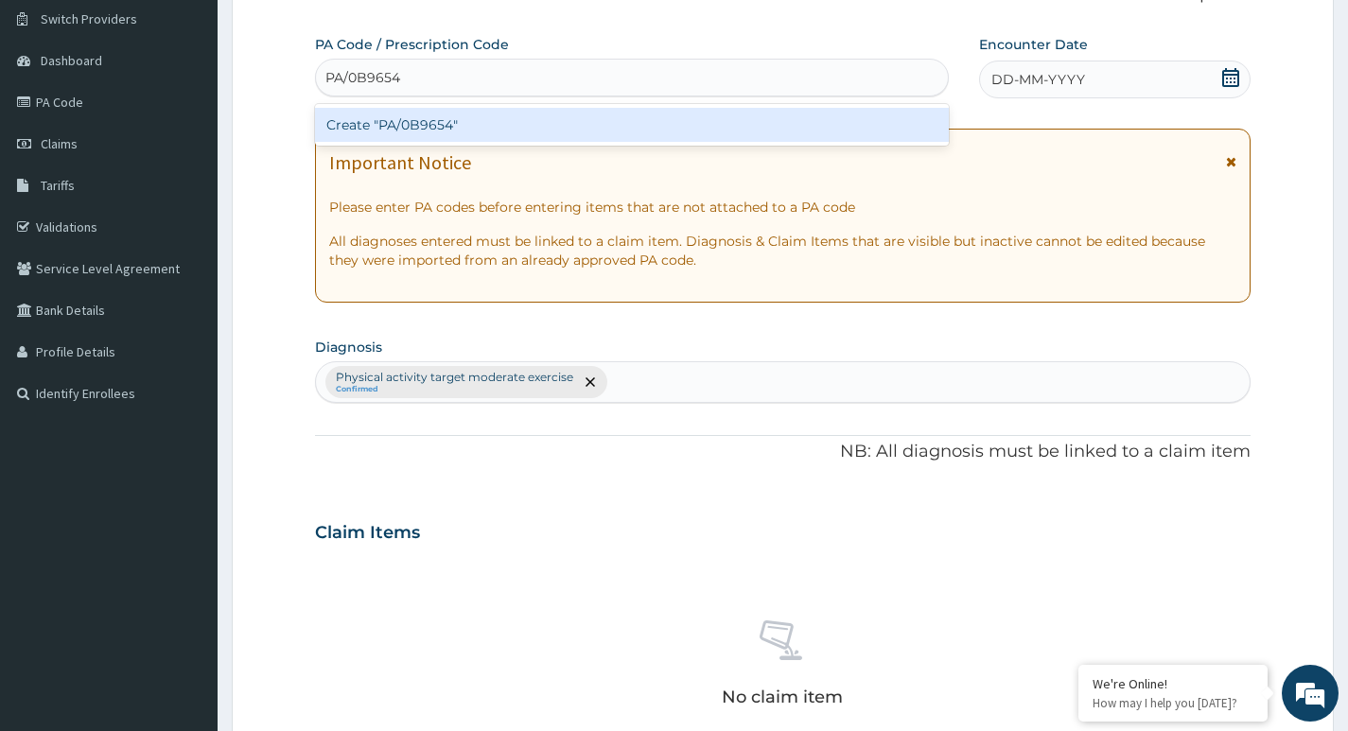
click at [530, 127] on div "Create "PA/0B9654"" at bounding box center [632, 125] width 634 height 34
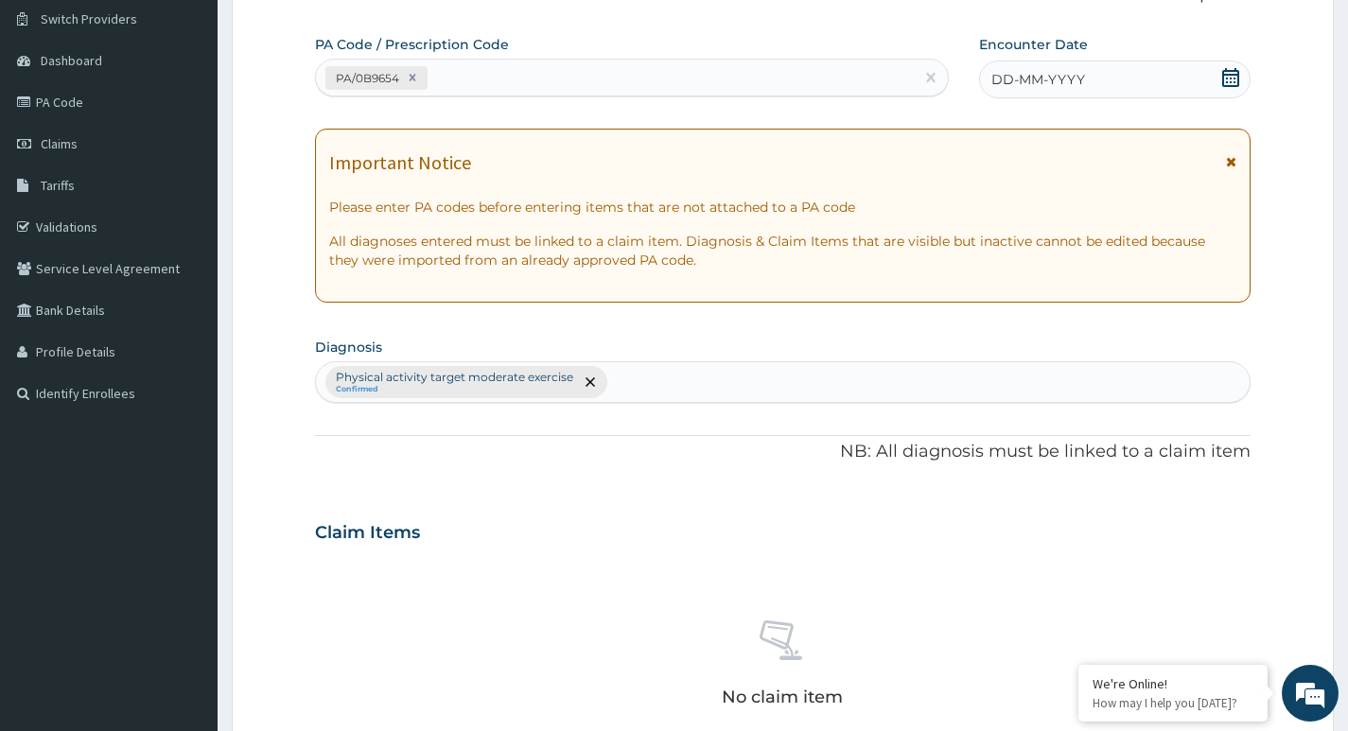
click at [1233, 71] on icon at bounding box center [1230, 77] width 17 height 19
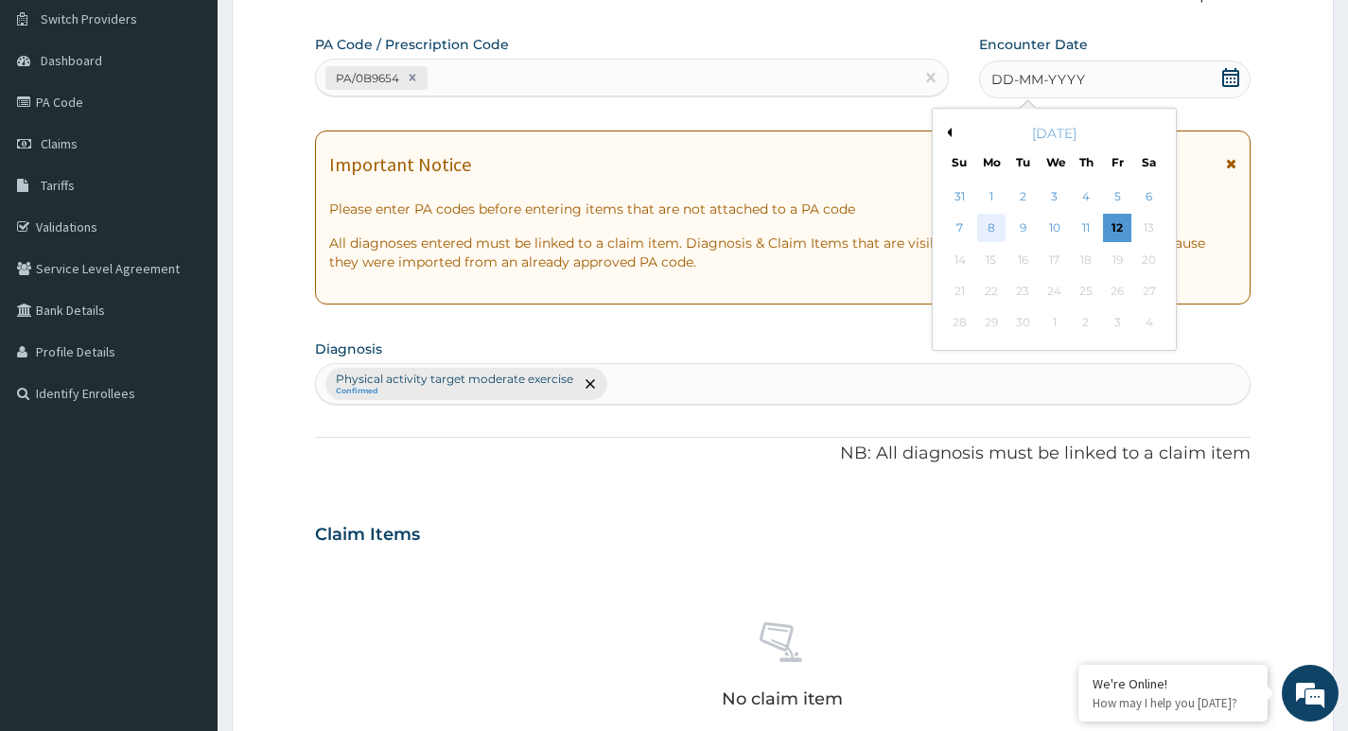
click at [985, 229] on div "8" at bounding box center [991, 229] width 28 height 28
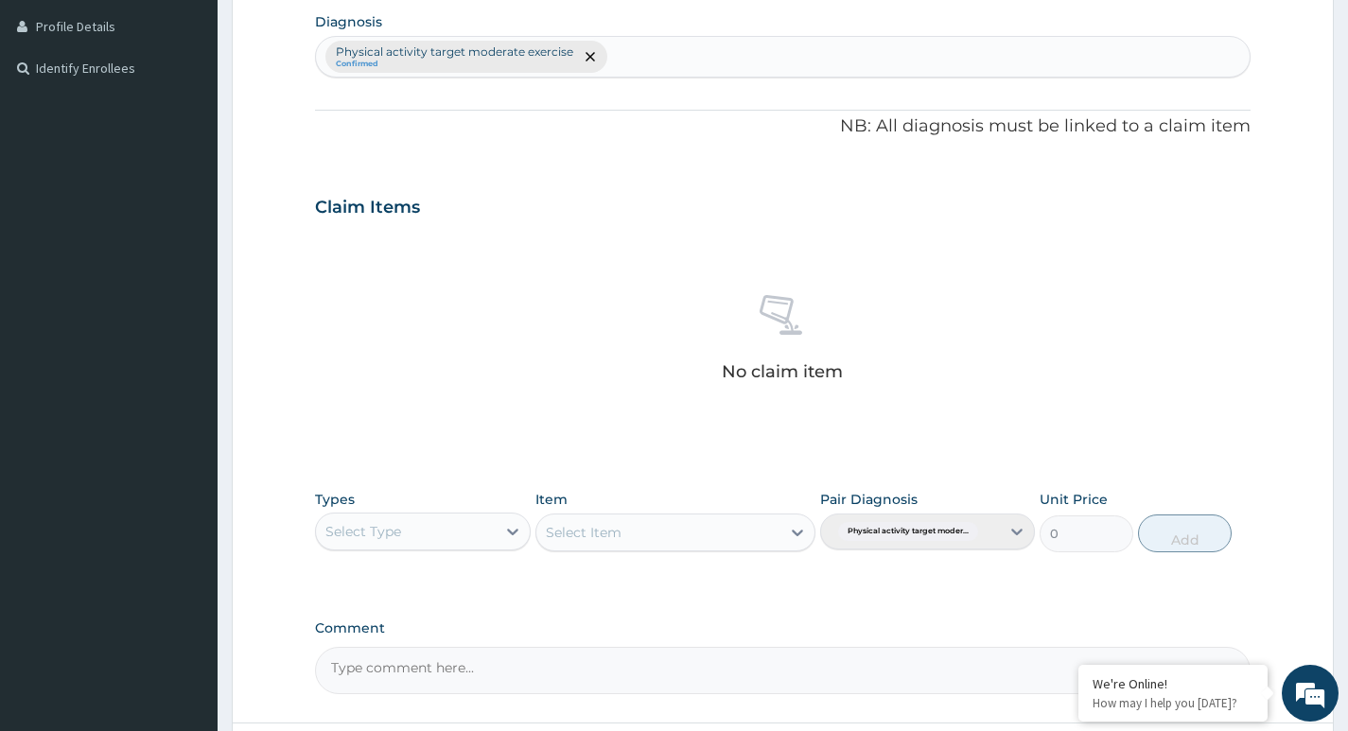
scroll to position [524, 0]
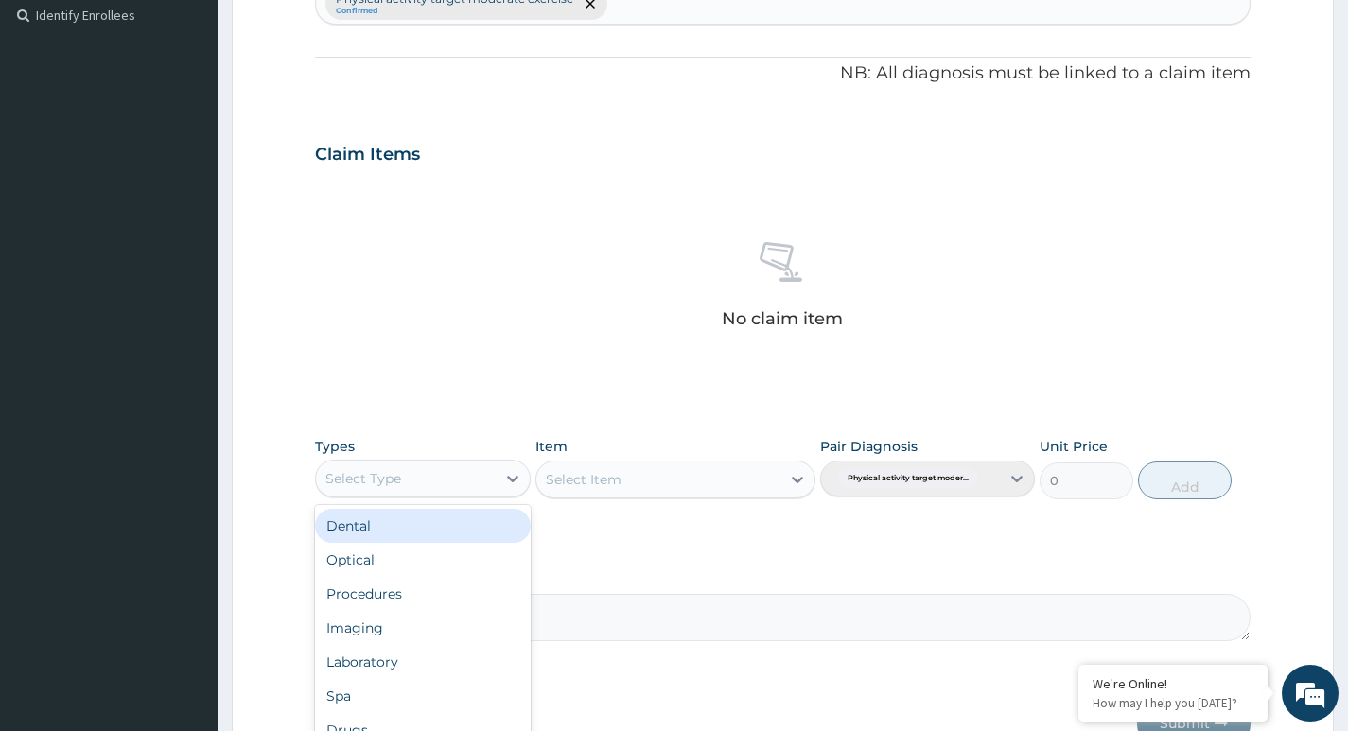
click at [457, 484] on div "Select Type" at bounding box center [405, 479] width 179 height 30
type input "G"
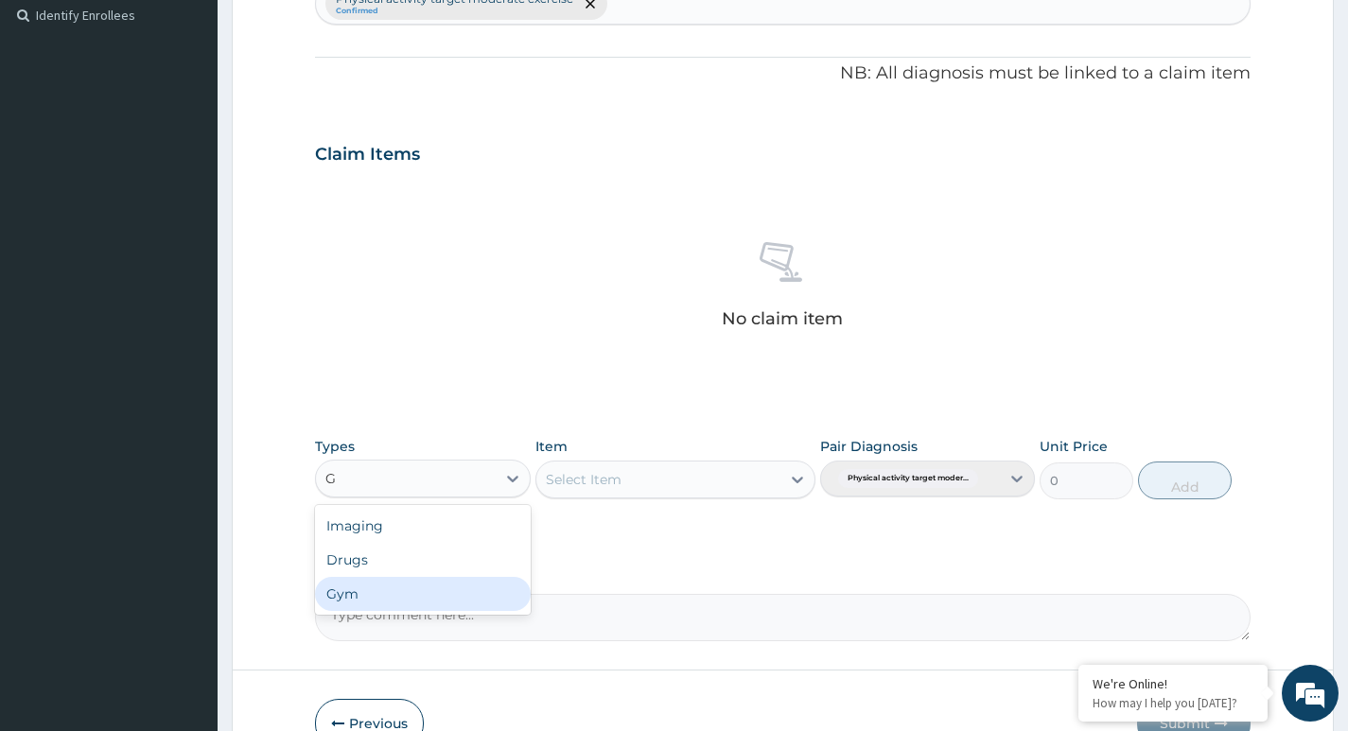
click at [381, 588] on div "Gym" at bounding box center [422, 594] width 215 height 34
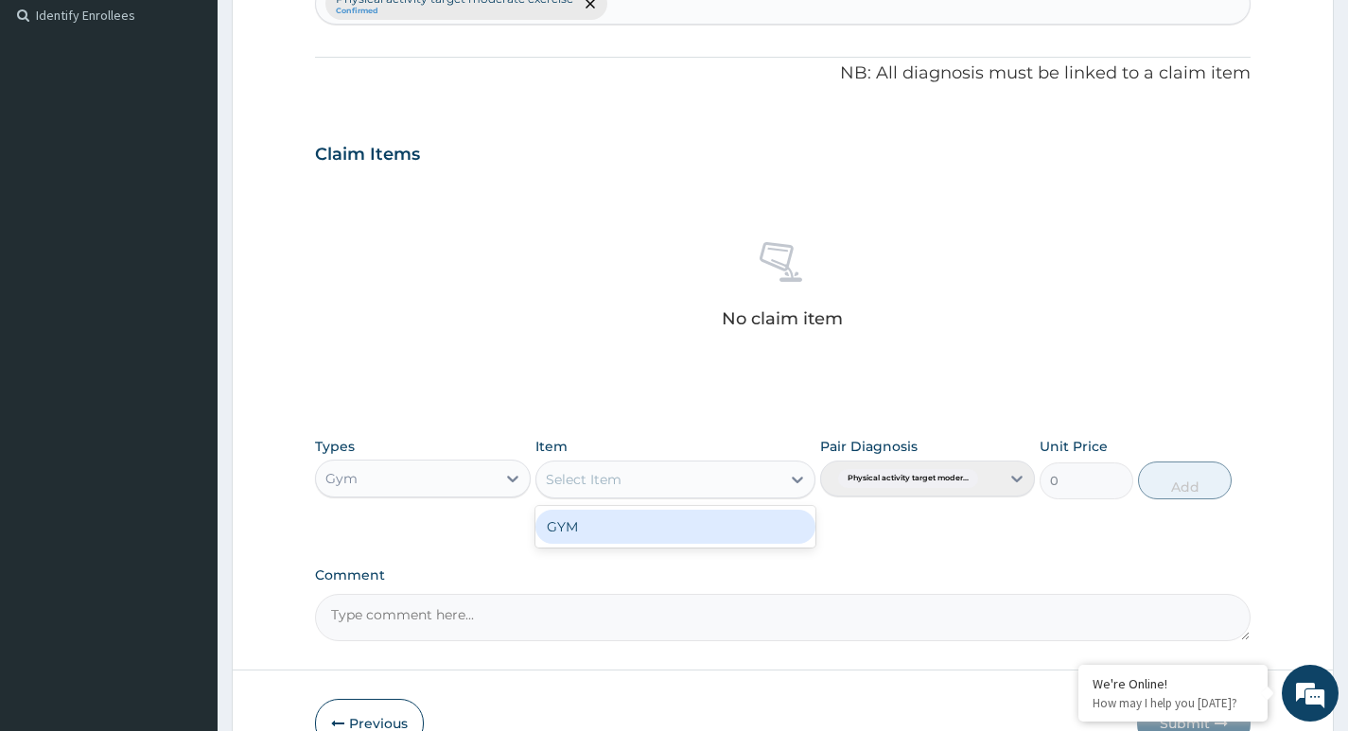
click at [715, 480] on div "Select Item" at bounding box center [658, 479] width 245 height 30
click at [695, 534] on div "GYM" at bounding box center [675, 527] width 281 height 34
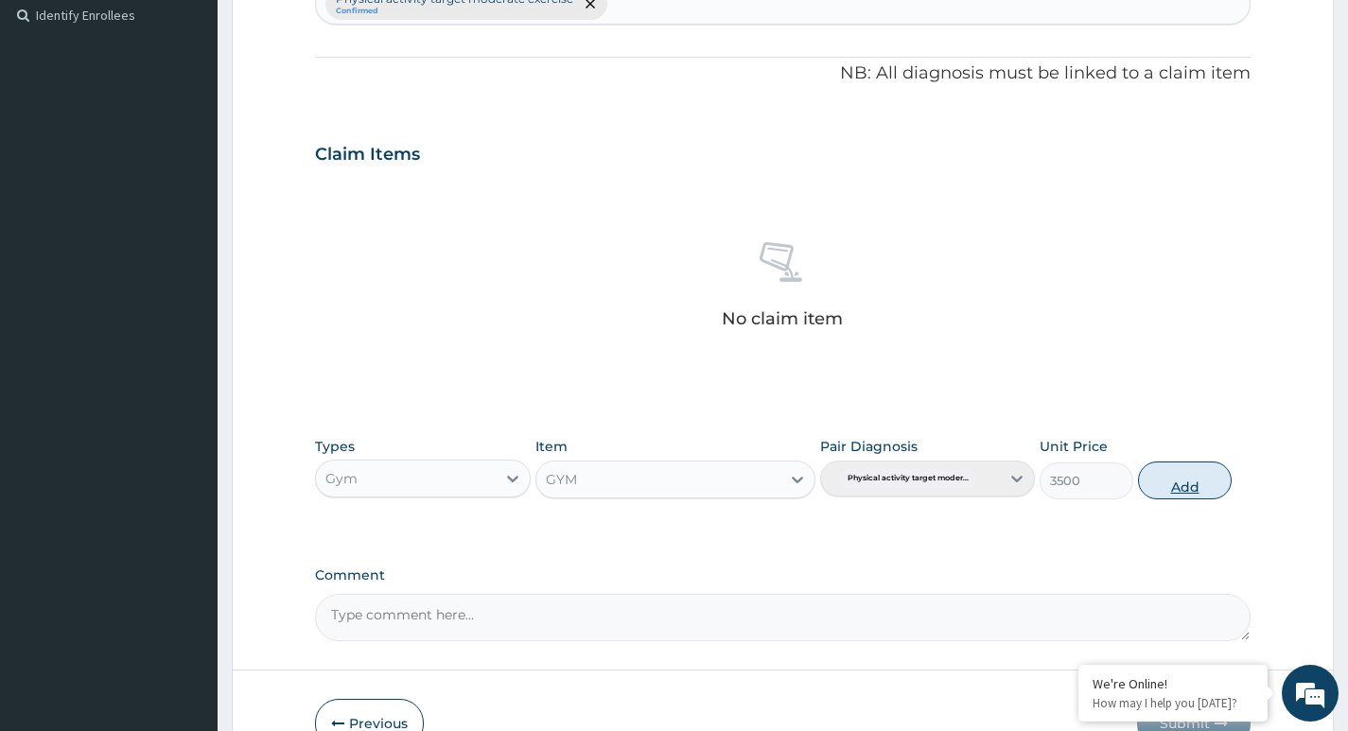
click at [1178, 481] on button "Add" at bounding box center [1185, 481] width 94 height 38
type input "0"
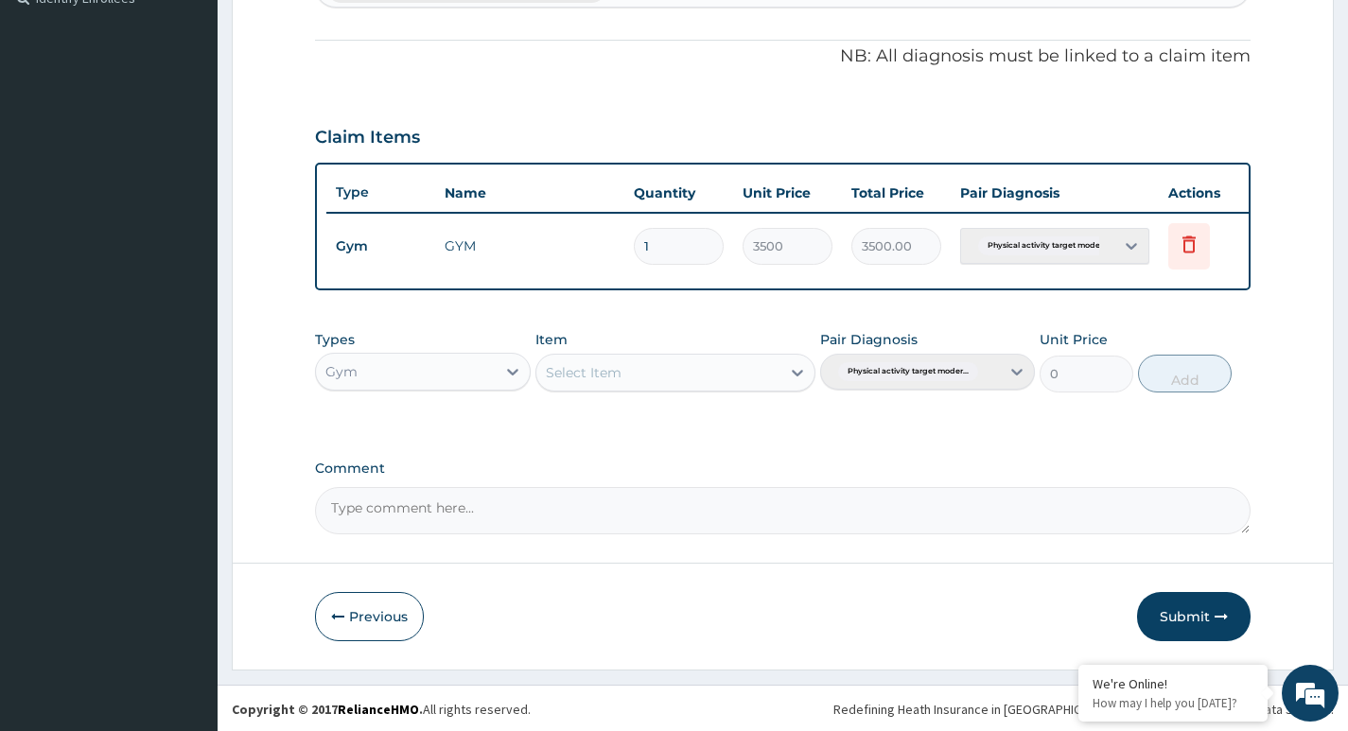
scroll to position [557, 0]
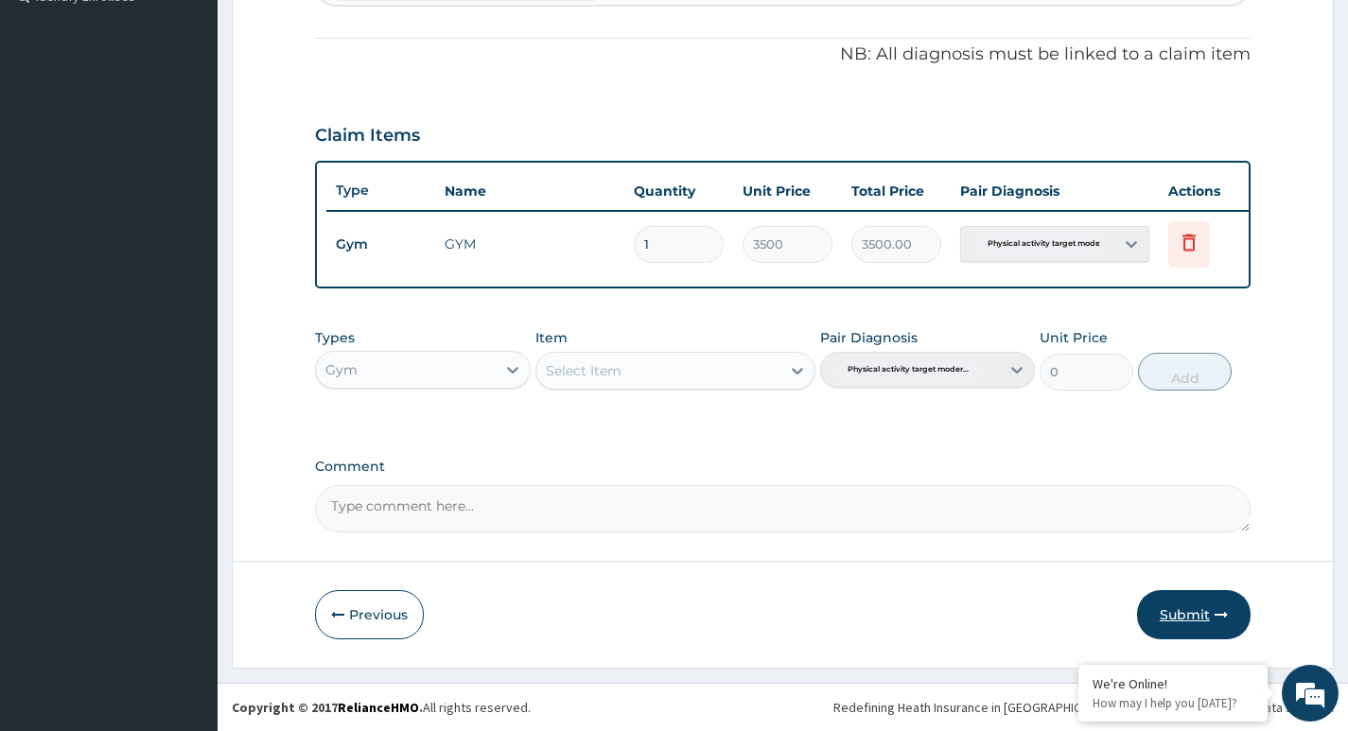
click at [1187, 609] on button "Submit" at bounding box center [1194, 614] width 114 height 49
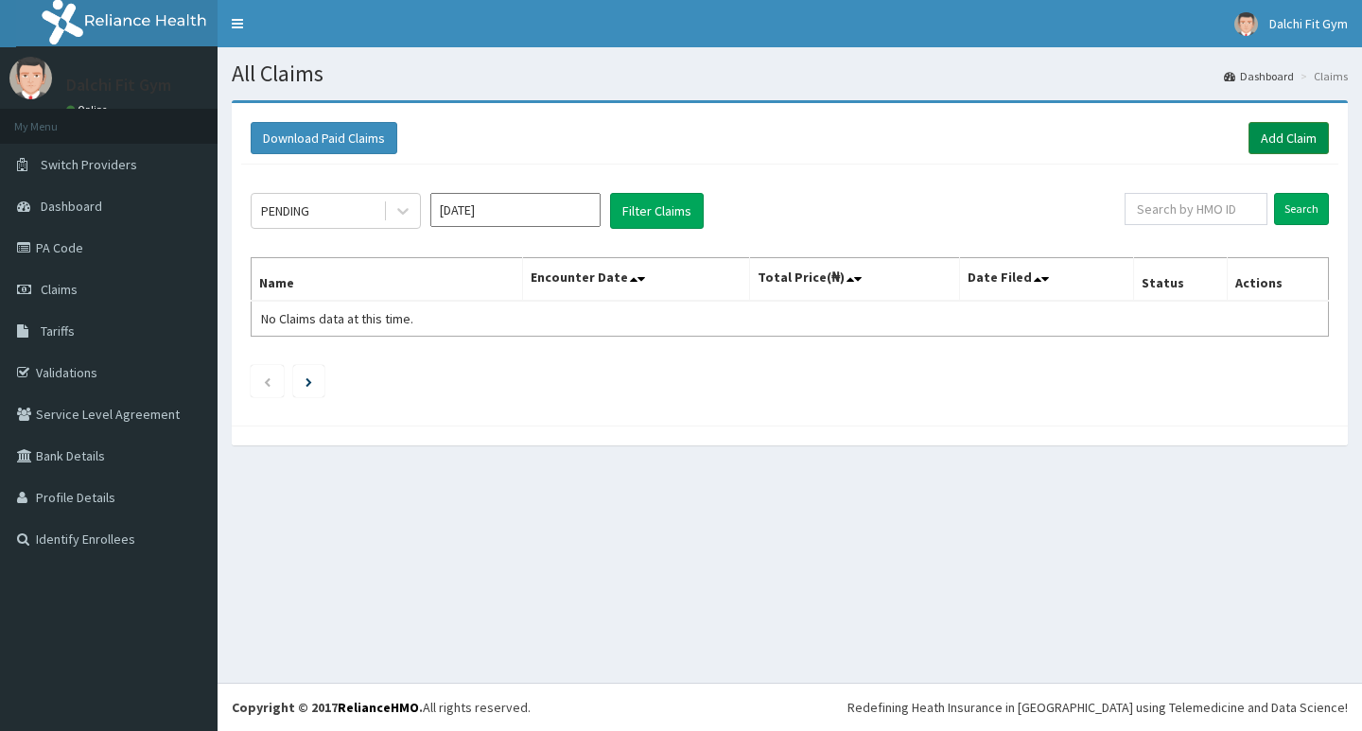
click at [1295, 138] on link "Add Claim" at bounding box center [1289, 138] width 80 height 32
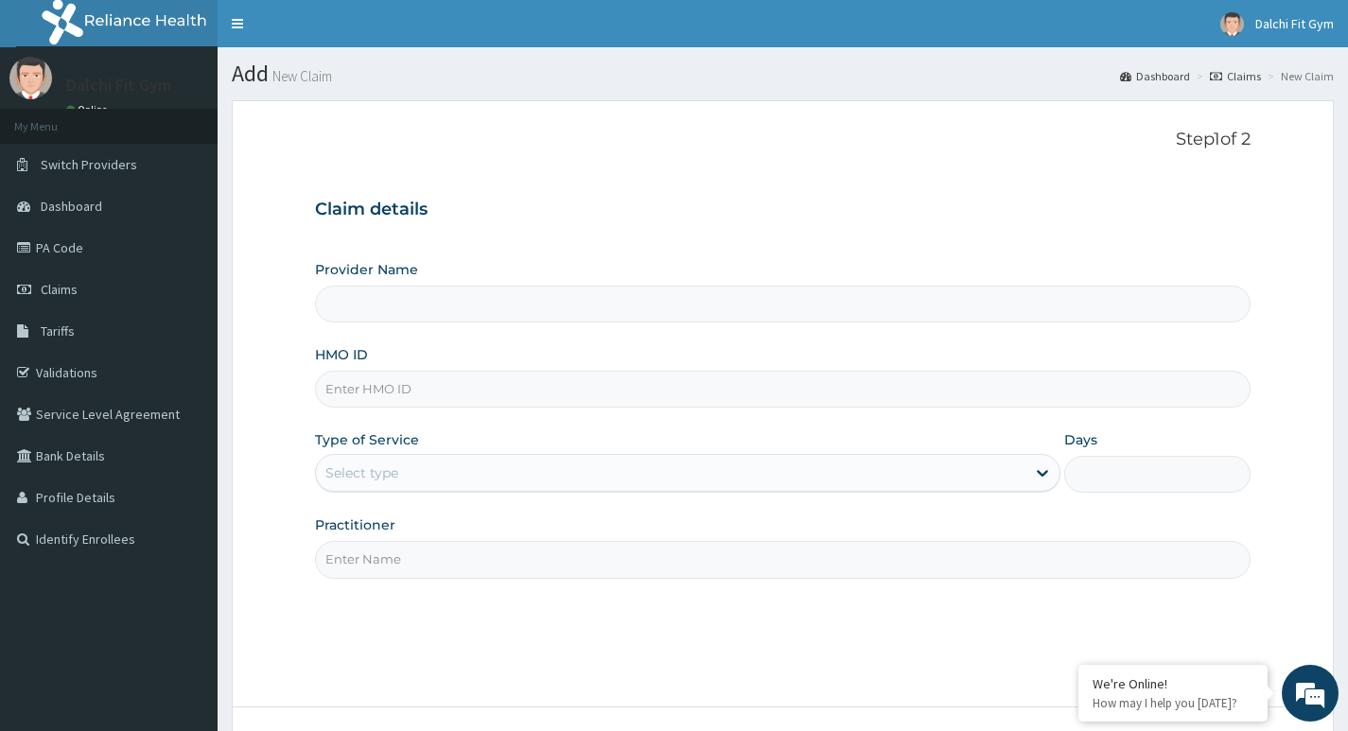
click at [354, 386] on input "HMO ID" at bounding box center [783, 389] width 936 height 37
type input "DALCHI FIT GYM - GWARINPA"
type input "1"
type input "CYS/10042/A"
click at [376, 555] on input "Practitioner" at bounding box center [783, 559] width 936 height 37
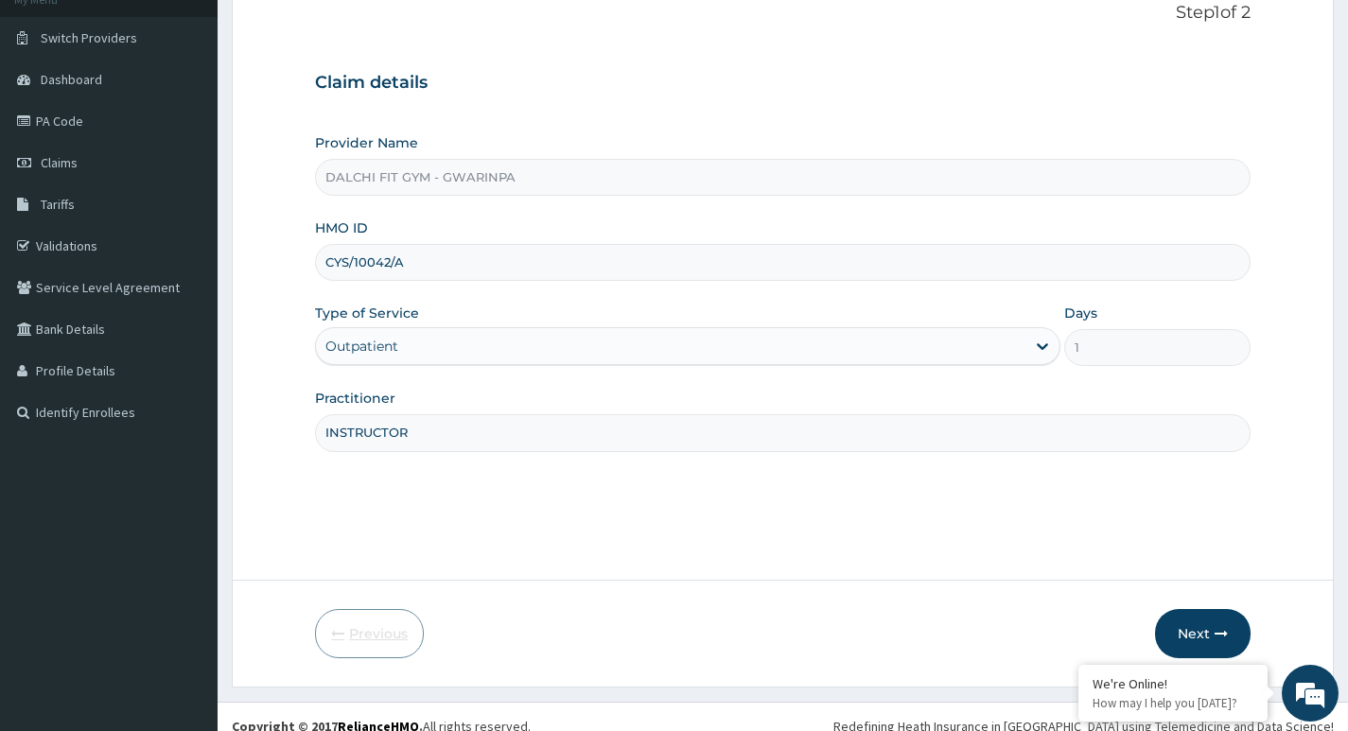
scroll to position [146, 0]
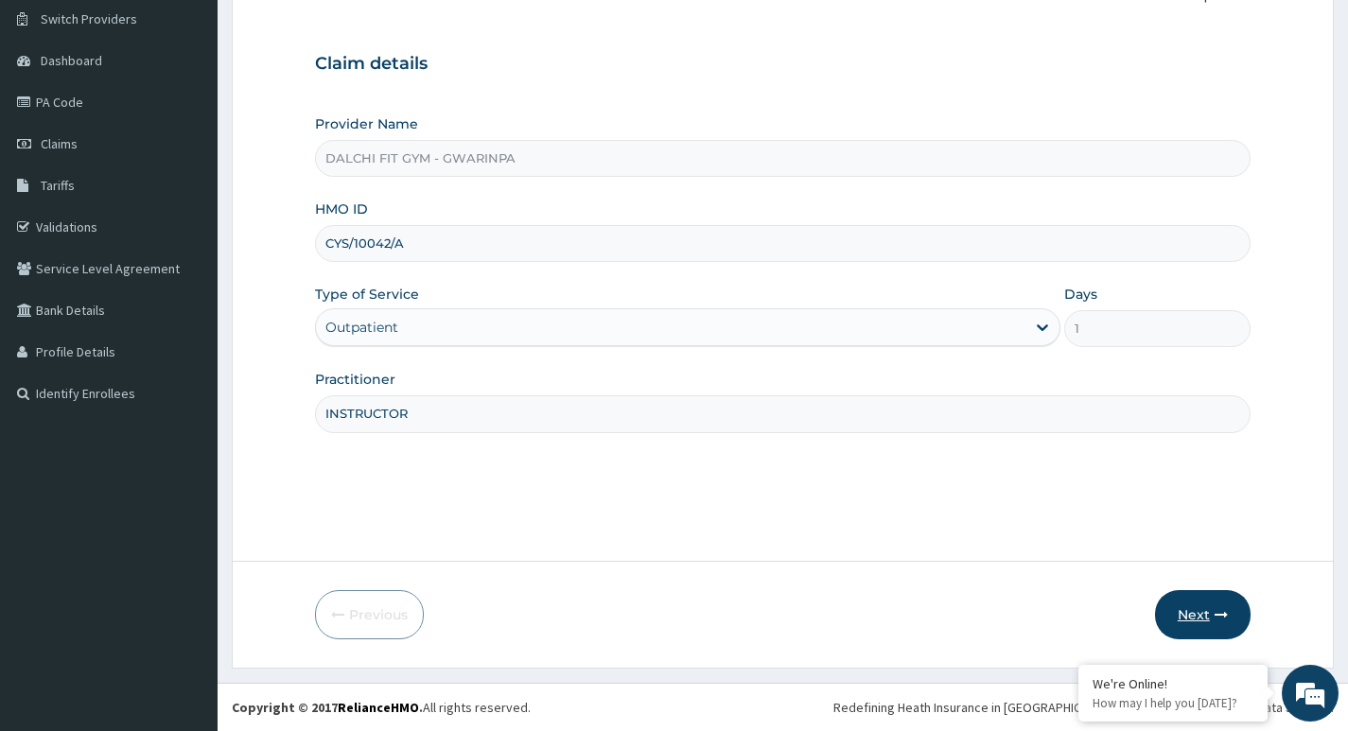
type input "INSTRUCTOR"
click at [1207, 615] on button "Next" at bounding box center [1203, 614] width 96 height 49
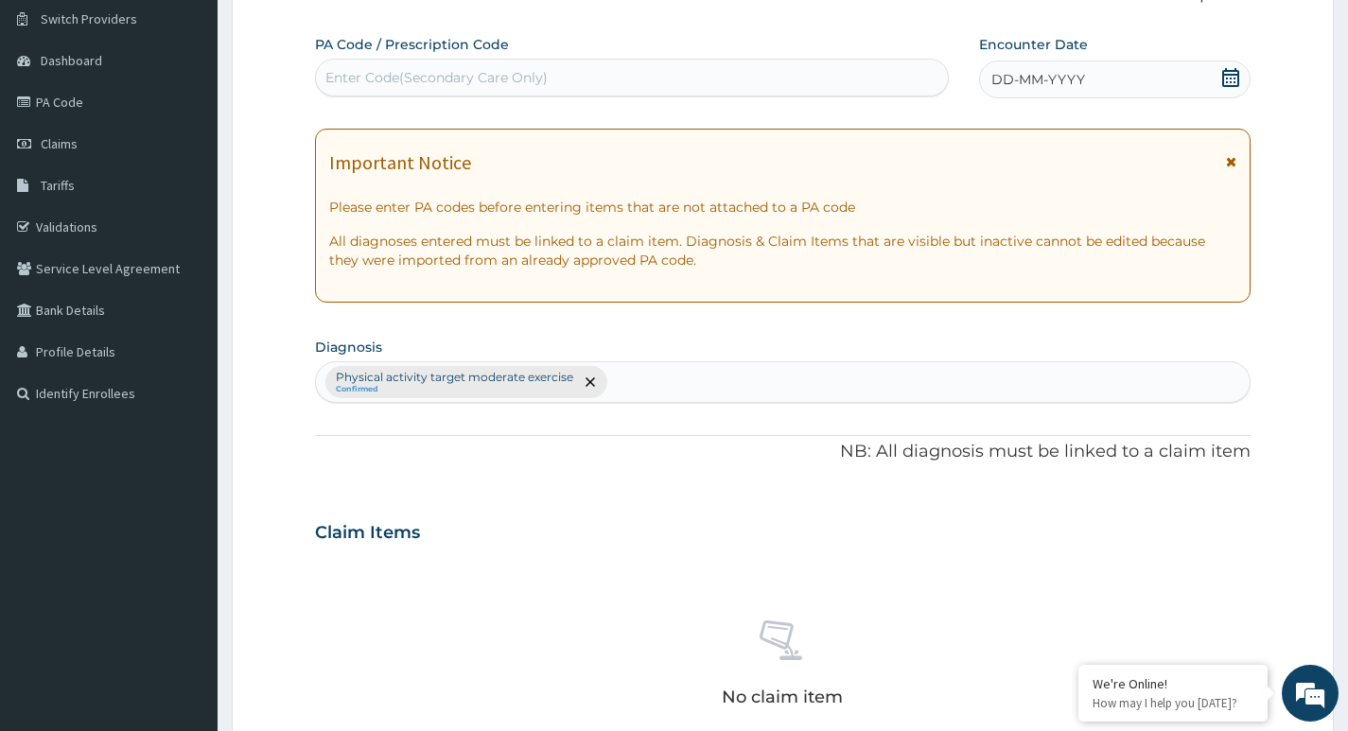
click at [369, 83] on div "Enter Code(Secondary Care Only)" at bounding box center [436, 77] width 222 height 19
type input "PA/7374AC"
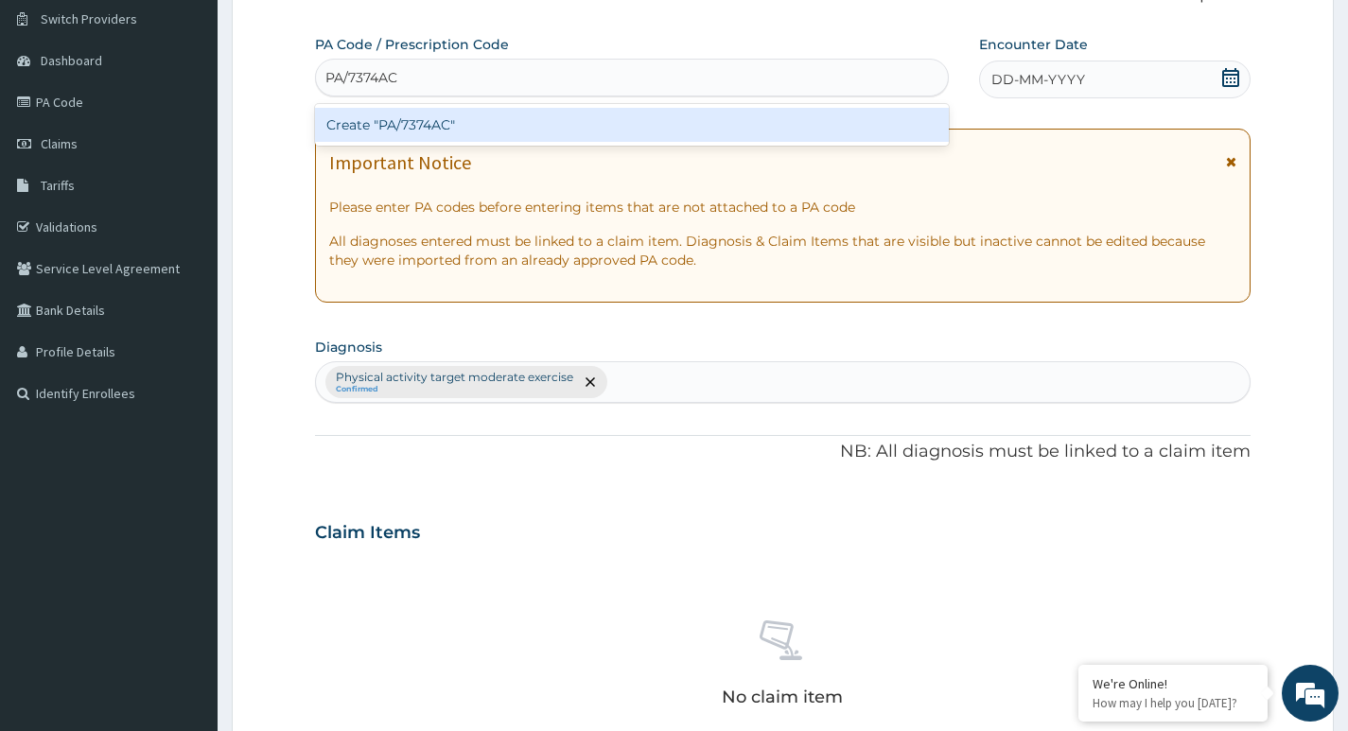
click at [533, 131] on div "Create "PA/7374AC"" at bounding box center [632, 125] width 634 height 34
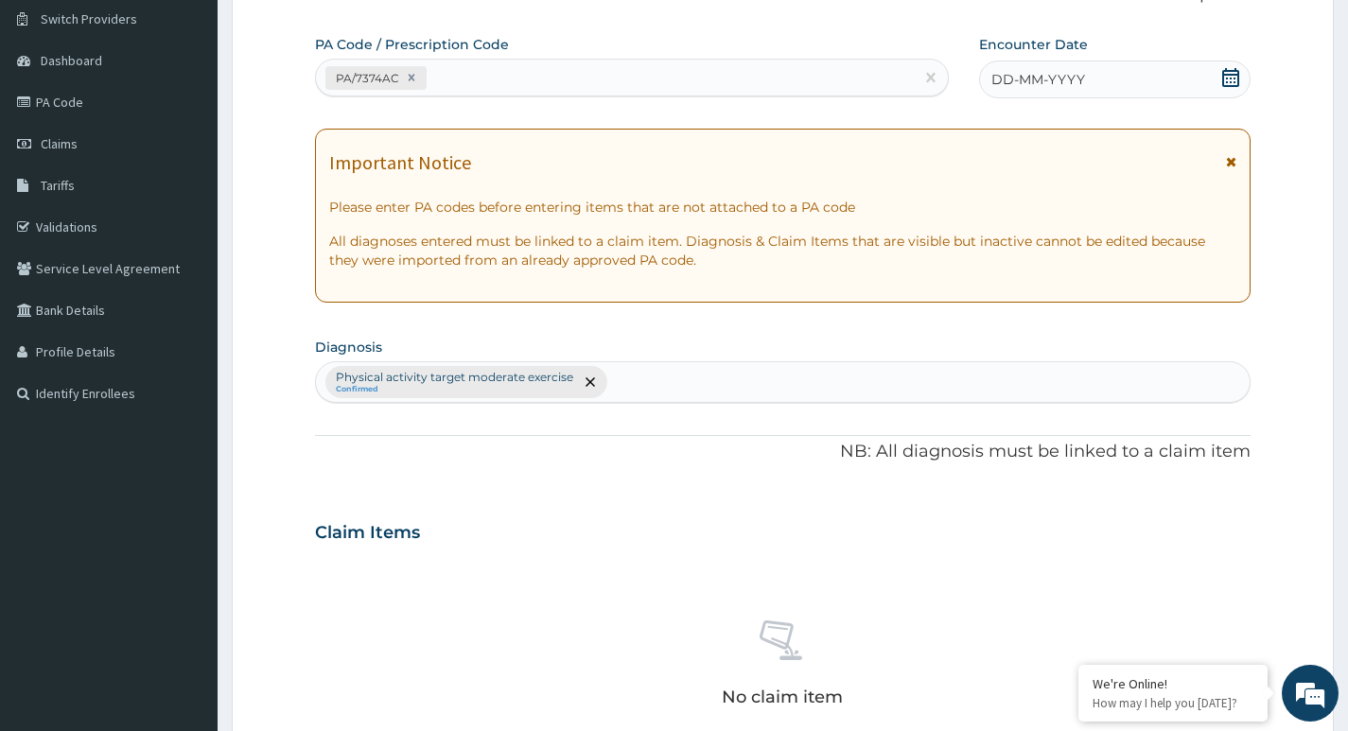
click at [1230, 75] on icon at bounding box center [1230, 77] width 17 height 19
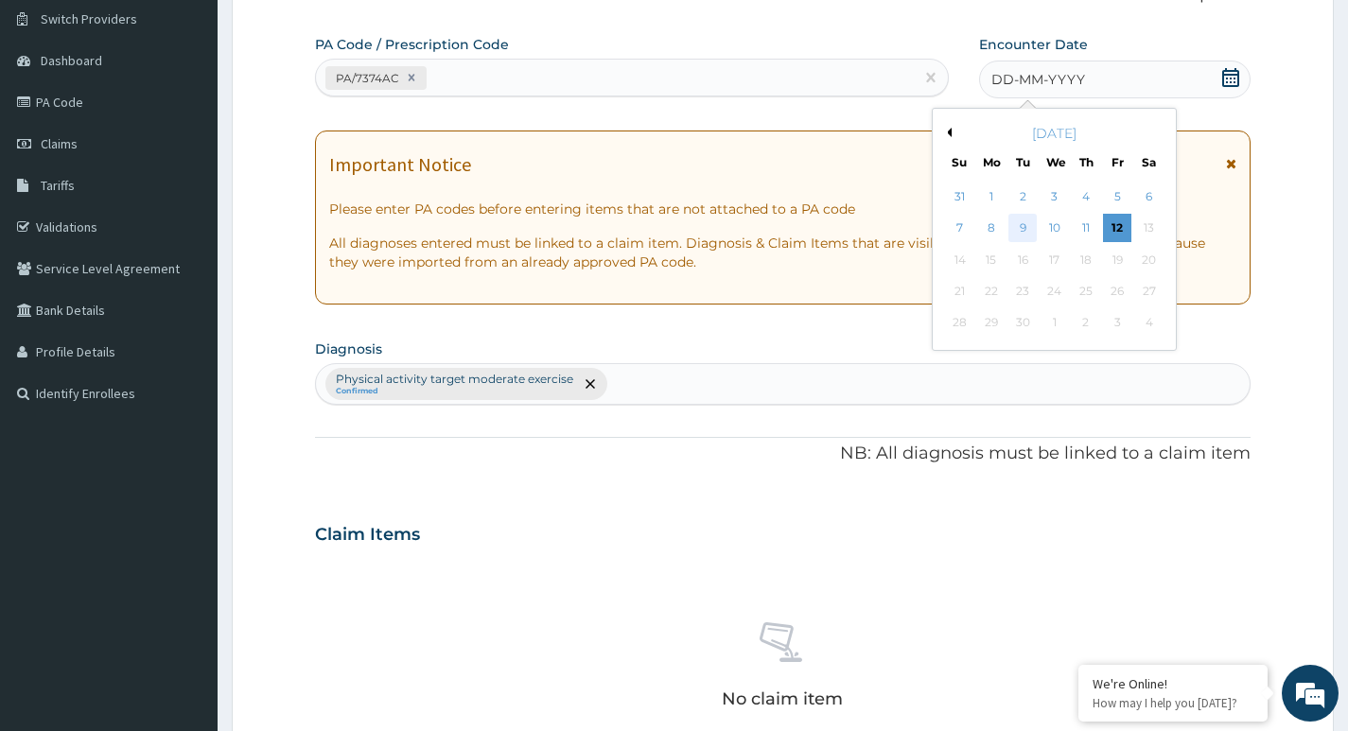
click at [1022, 232] on div "9" at bounding box center [1022, 229] width 28 height 28
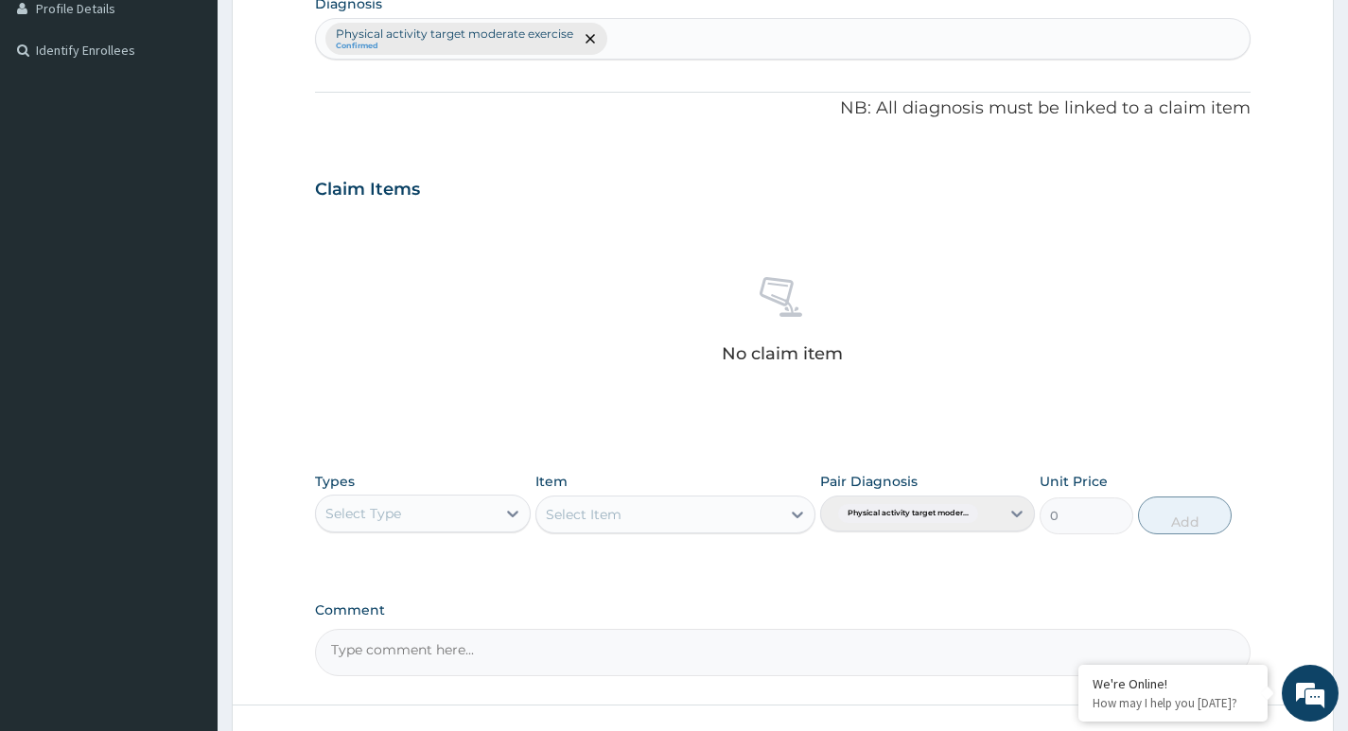
scroll to position [524, 0]
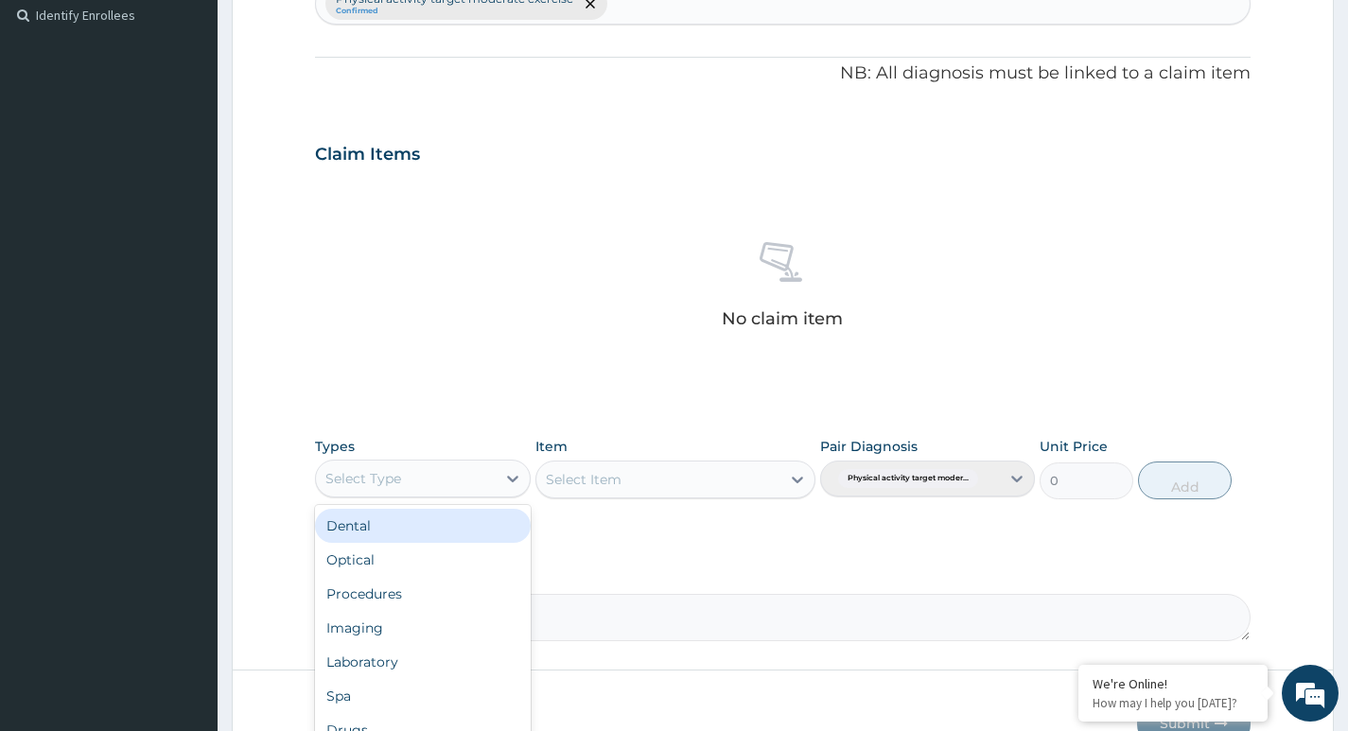
click at [481, 479] on div "Select Type" at bounding box center [405, 479] width 179 height 30
type input "G"
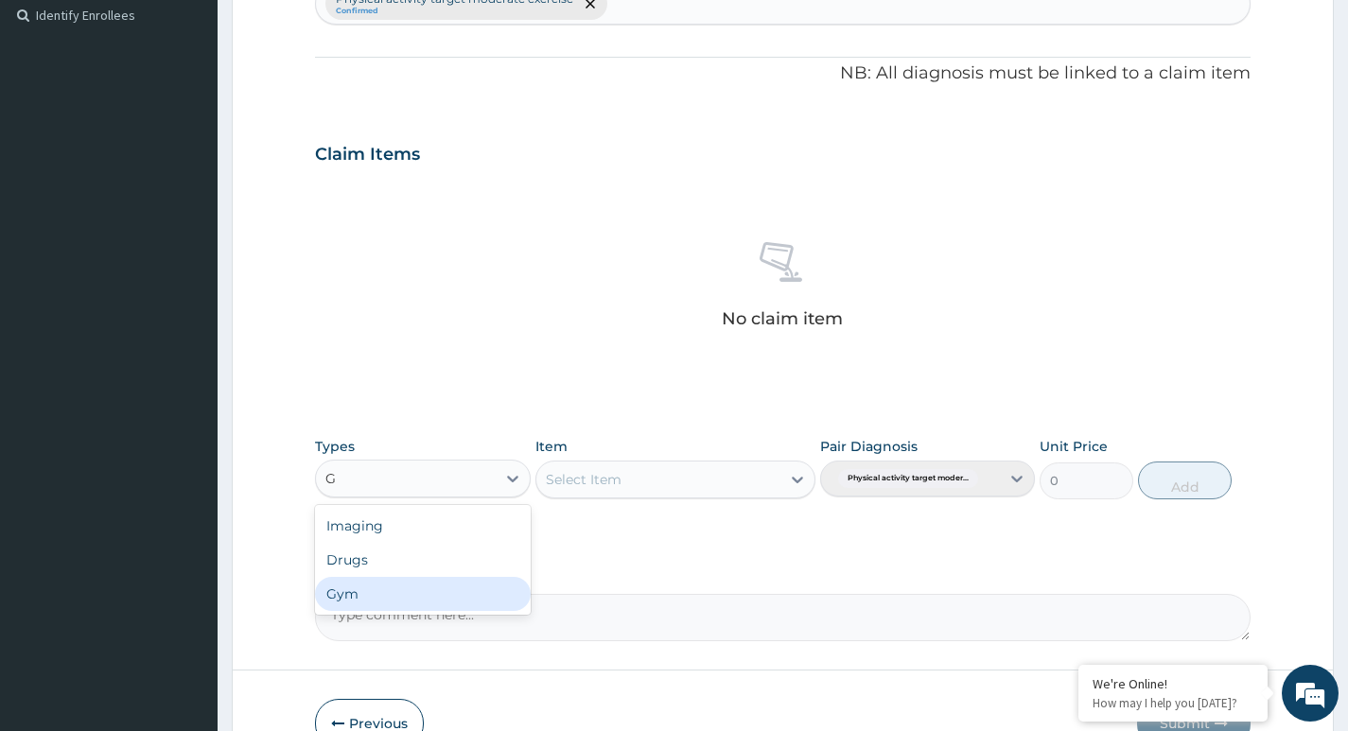
click at [457, 597] on div "Gym" at bounding box center [422, 594] width 215 height 34
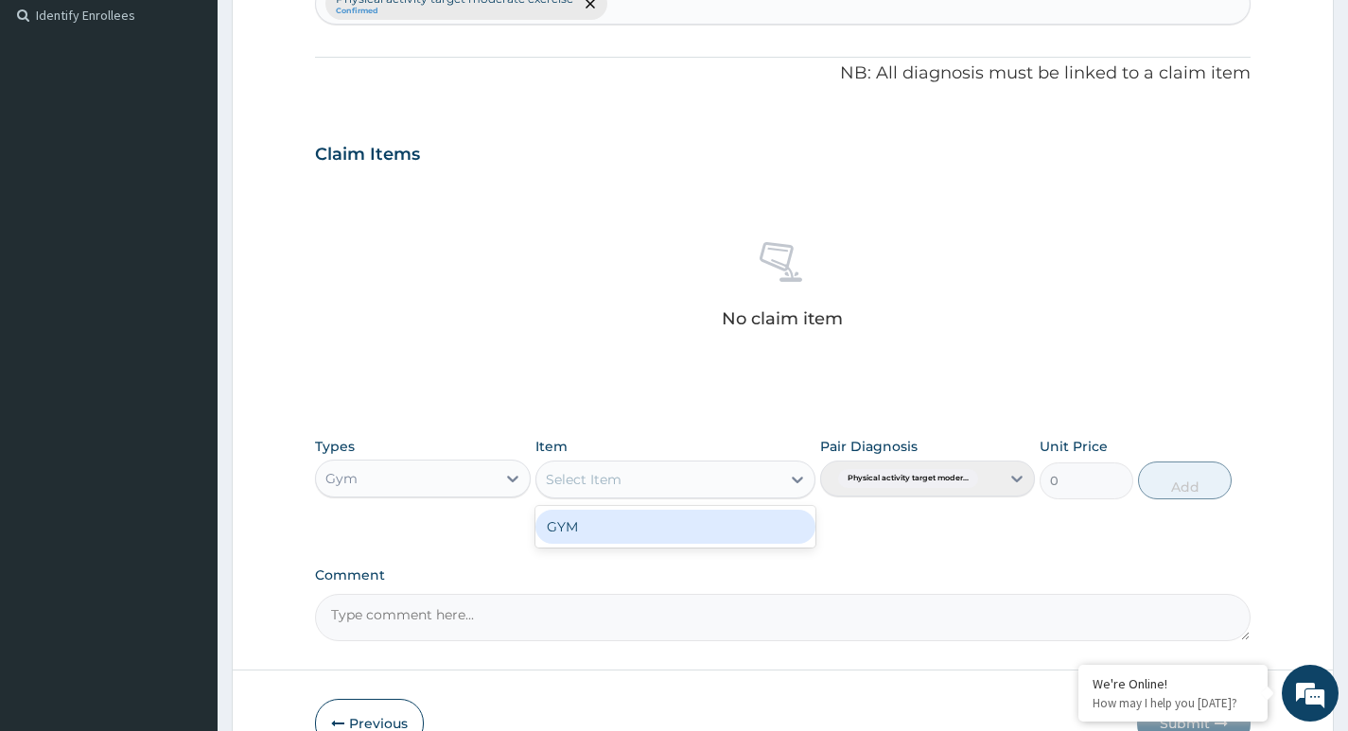
click at [720, 476] on div "Select Item" at bounding box center [658, 479] width 245 height 30
click at [670, 534] on div "GYM" at bounding box center [675, 527] width 281 height 34
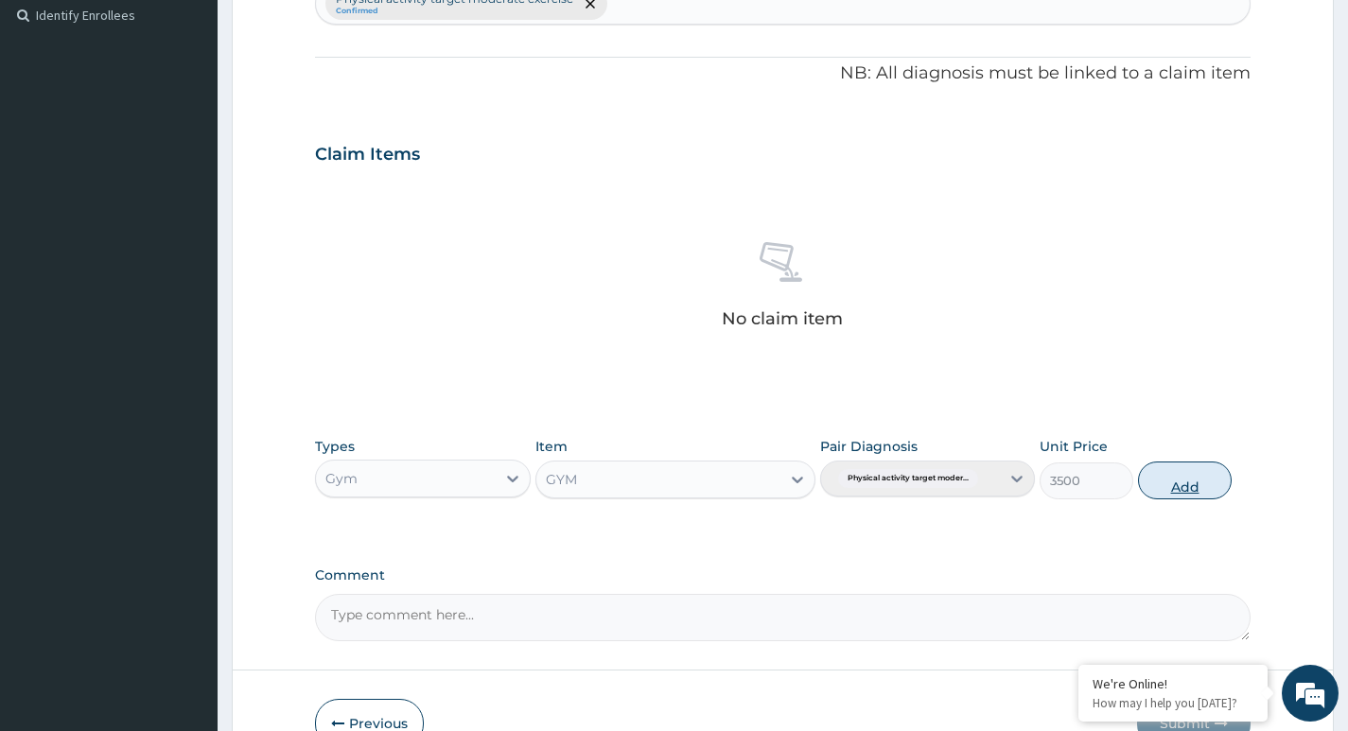
click at [1204, 481] on button "Add" at bounding box center [1185, 481] width 94 height 38
type input "0"
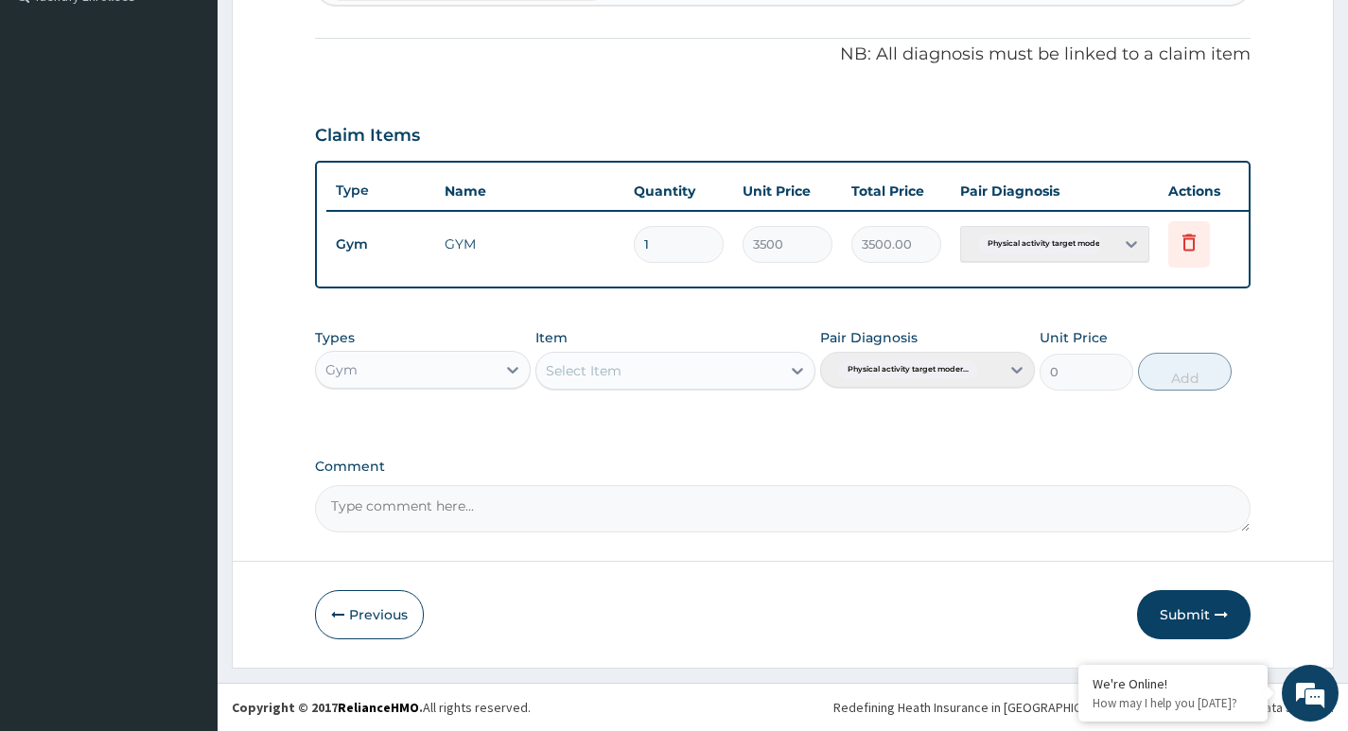
scroll to position [557, 0]
click at [1200, 615] on button "Submit" at bounding box center [1194, 614] width 114 height 49
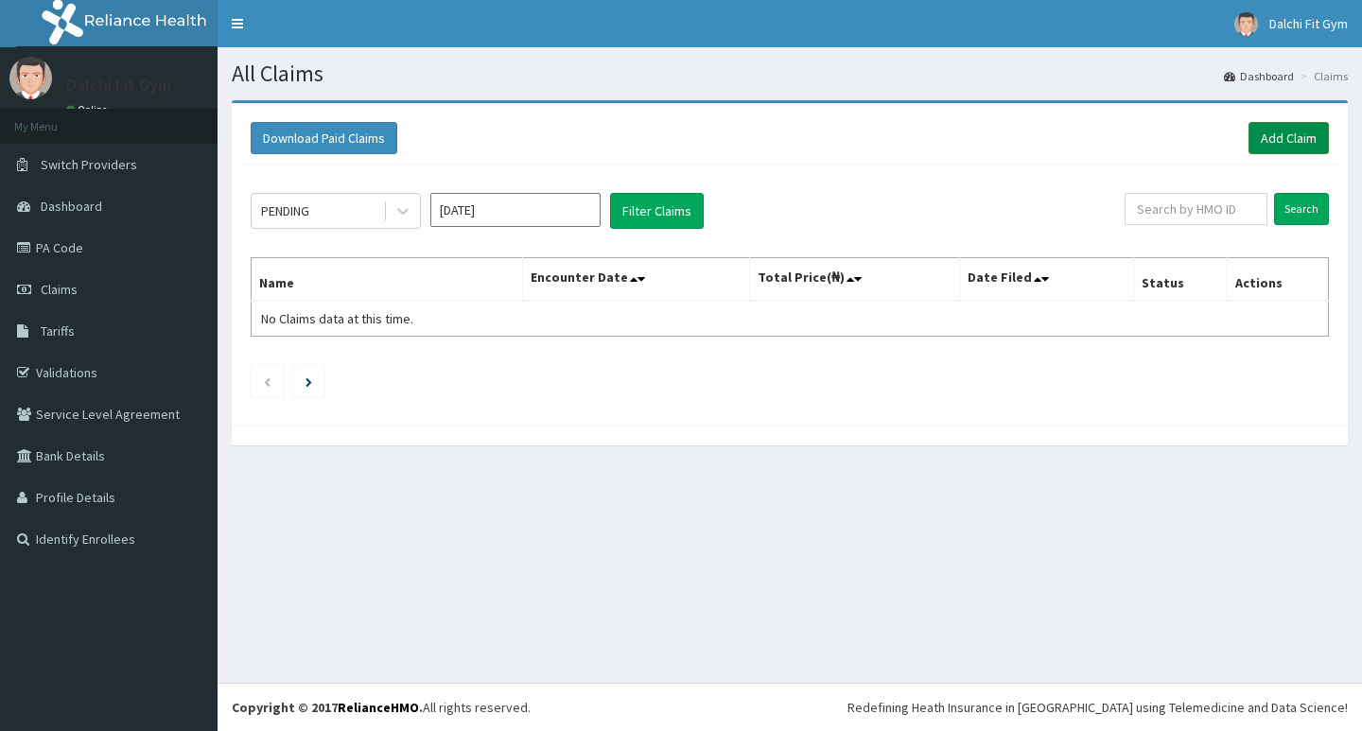
click at [1289, 142] on link "Add Claim" at bounding box center [1289, 138] width 80 height 32
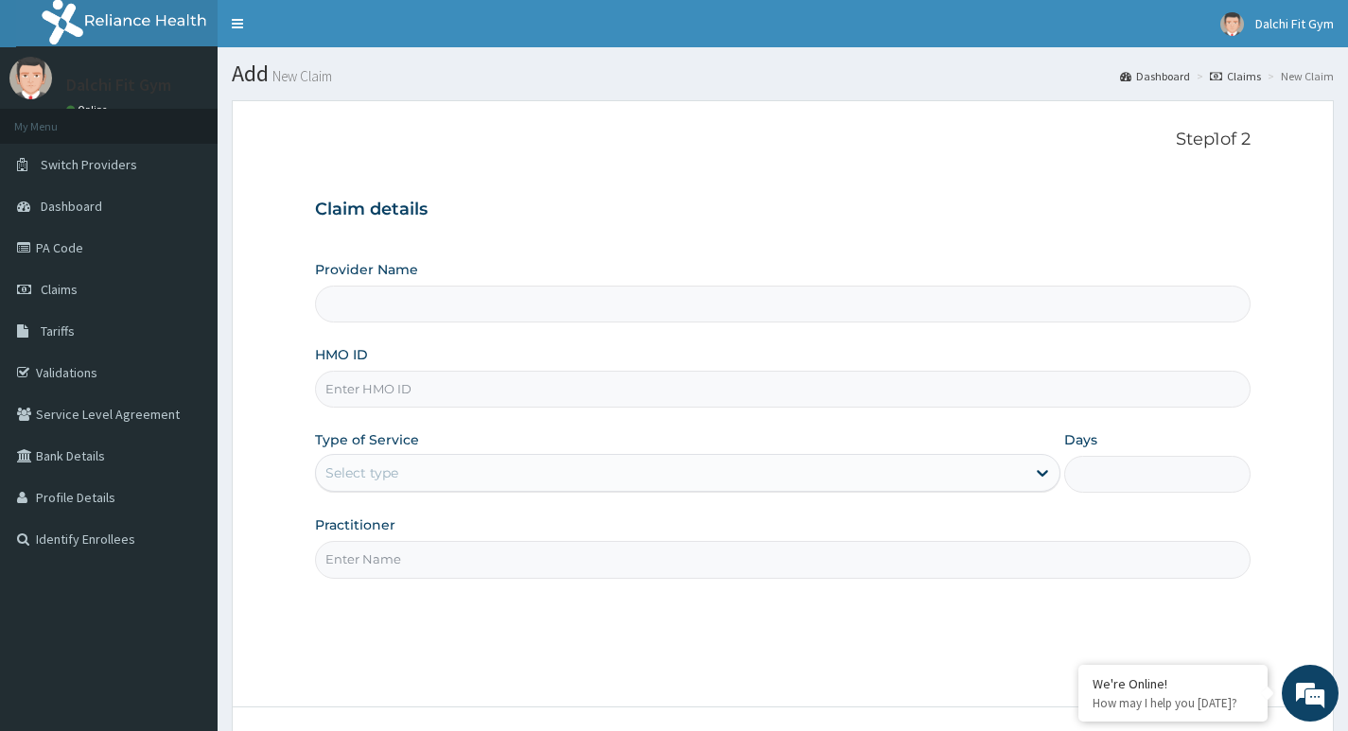
type input "DALCHI FIT GYM - GWARINPA"
type input "1"
click at [377, 386] on input "HMO ID" at bounding box center [783, 389] width 936 height 37
type input "NIT/10095/A"
click at [381, 557] on input "Practitioner" at bounding box center [783, 559] width 936 height 37
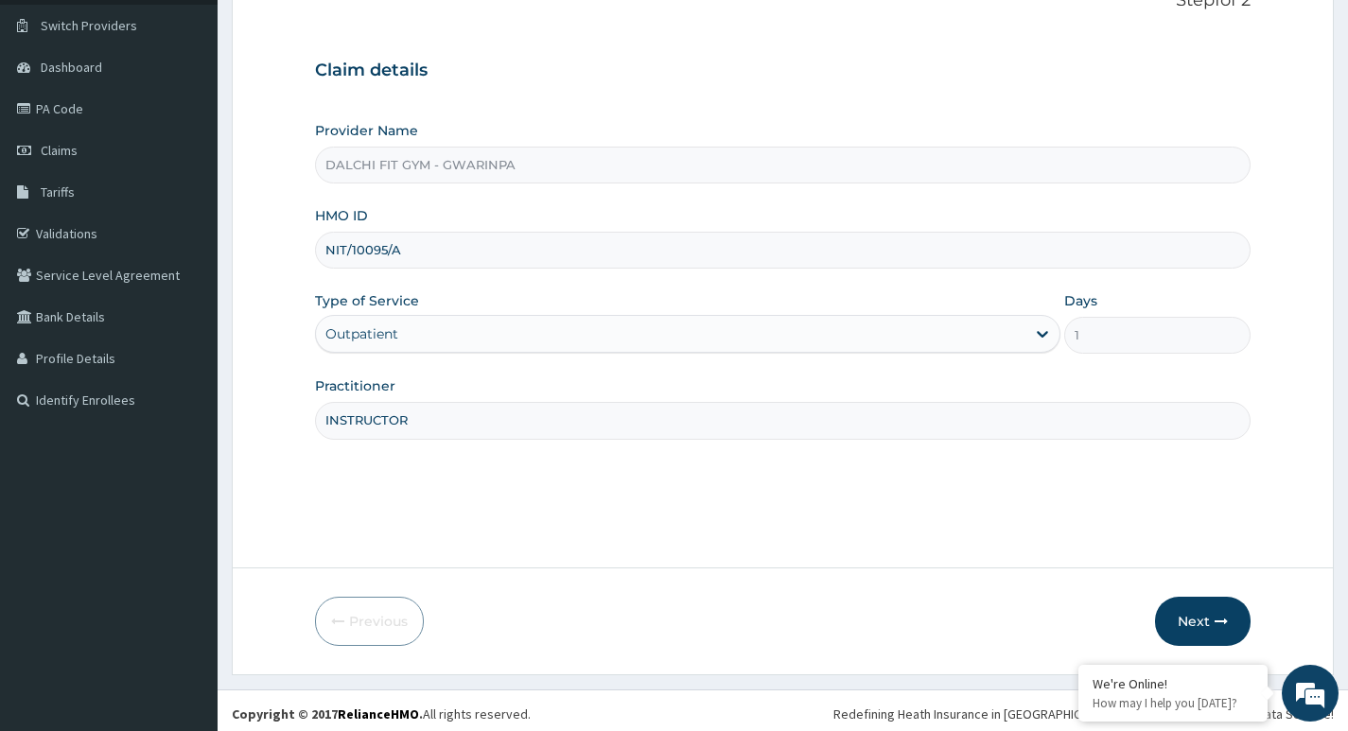
scroll to position [146, 0]
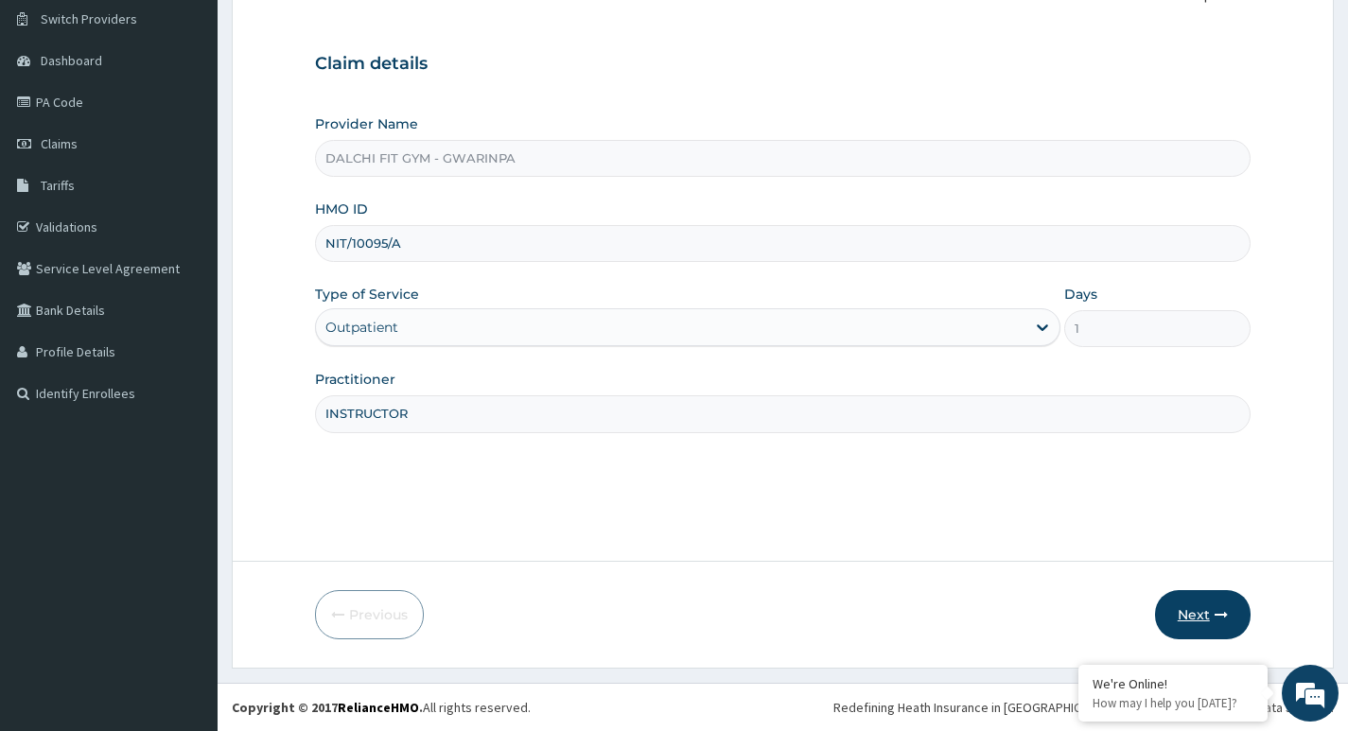
type input "INSTRUCTOR"
click at [1188, 606] on button "Next" at bounding box center [1203, 614] width 96 height 49
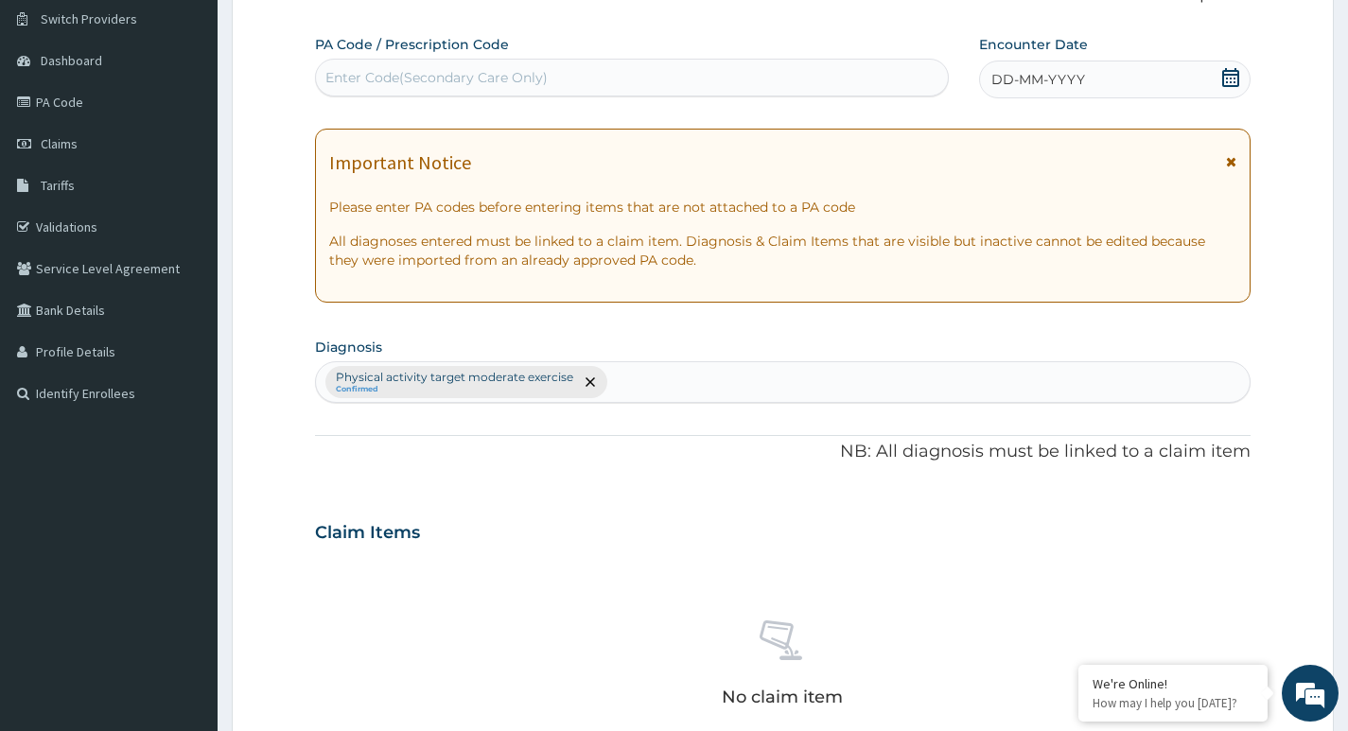
click at [369, 73] on div "Enter Code(Secondary Care Only)" at bounding box center [436, 77] width 222 height 19
type input "PA/E5D5A9"
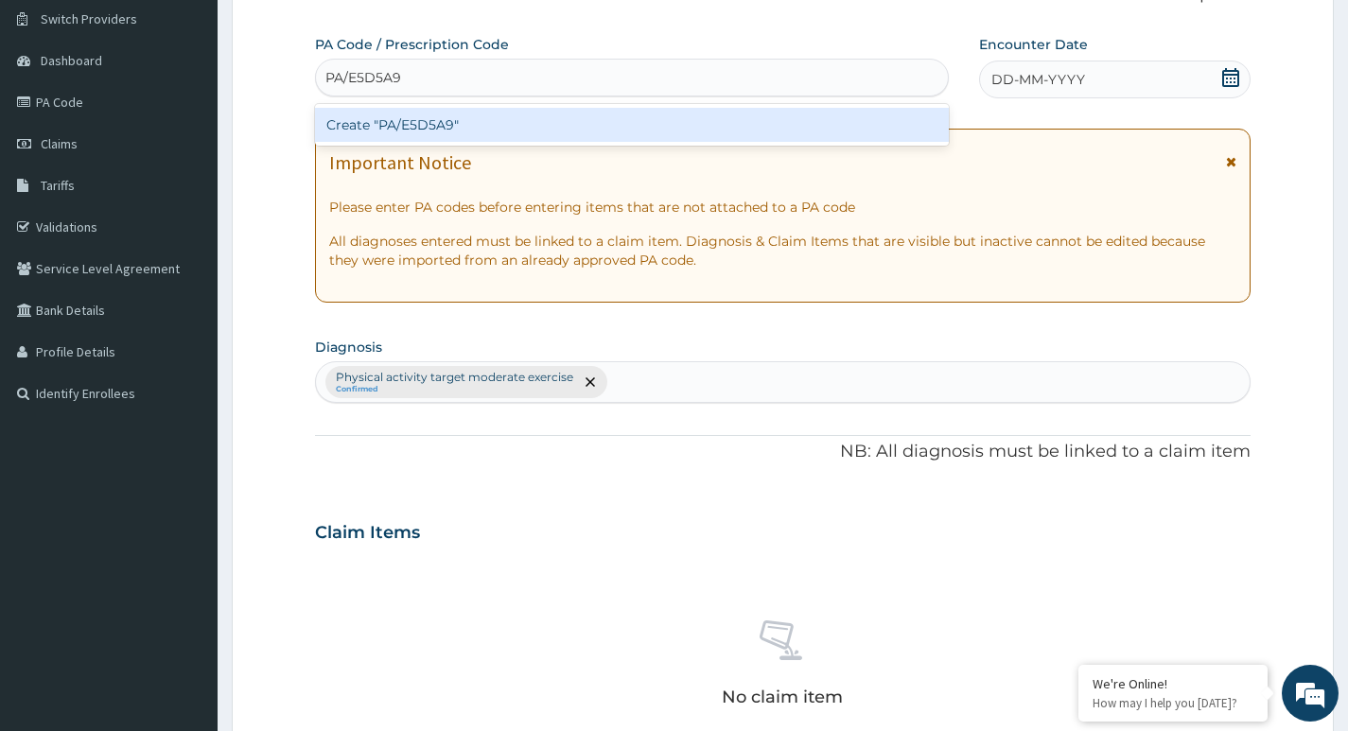
click at [489, 118] on div "Create "PA/E5D5A9"" at bounding box center [632, 125] width 634 height 34
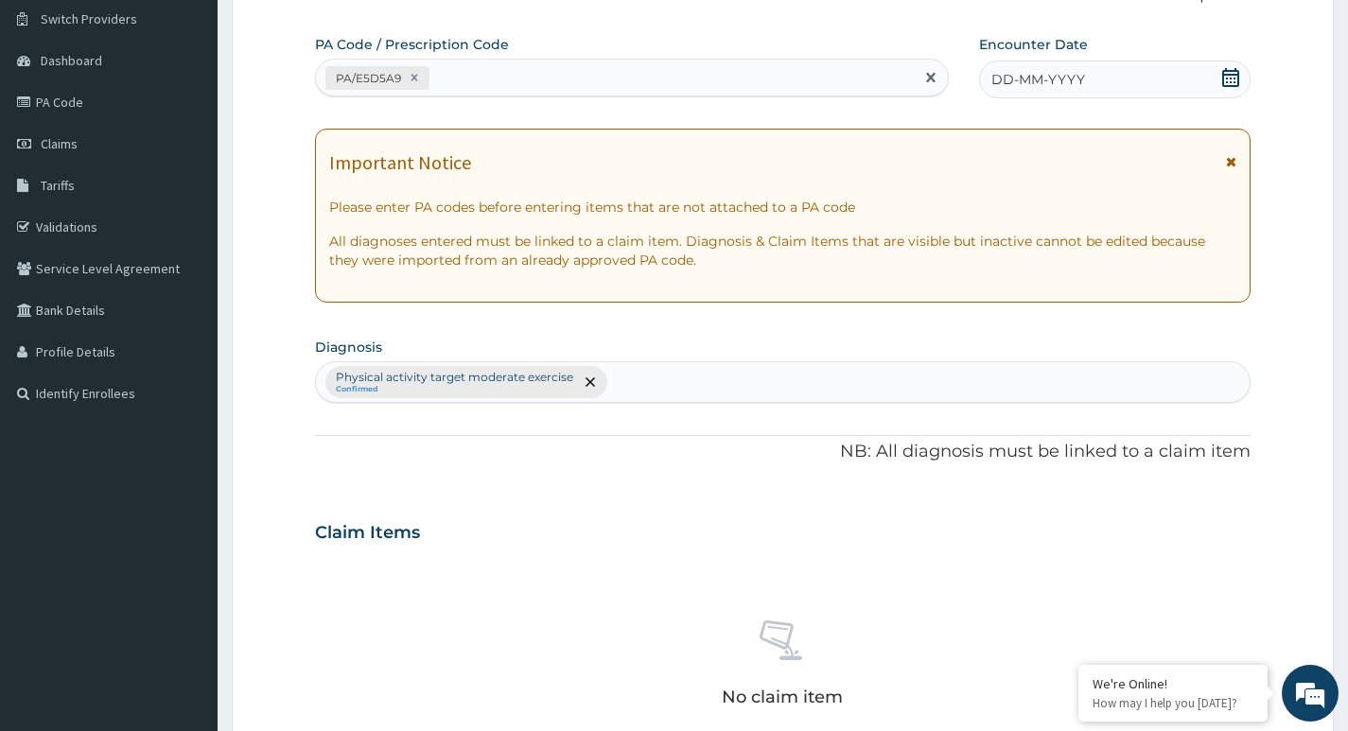
click at [1228, 71] on icon at bounding box center [1230, 77] width 17 height 19
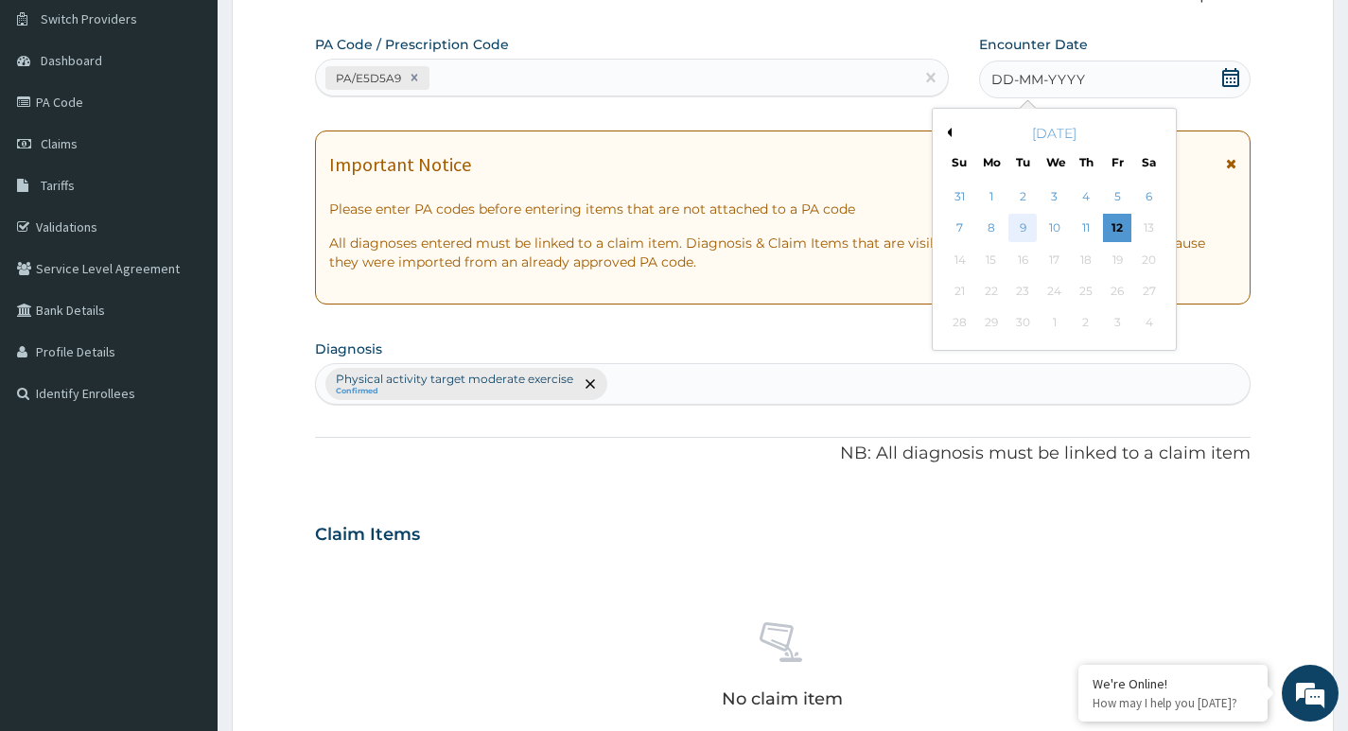
click at [1024, 226] on div "9" at bounding box center [1022, 229] width 28 height 28
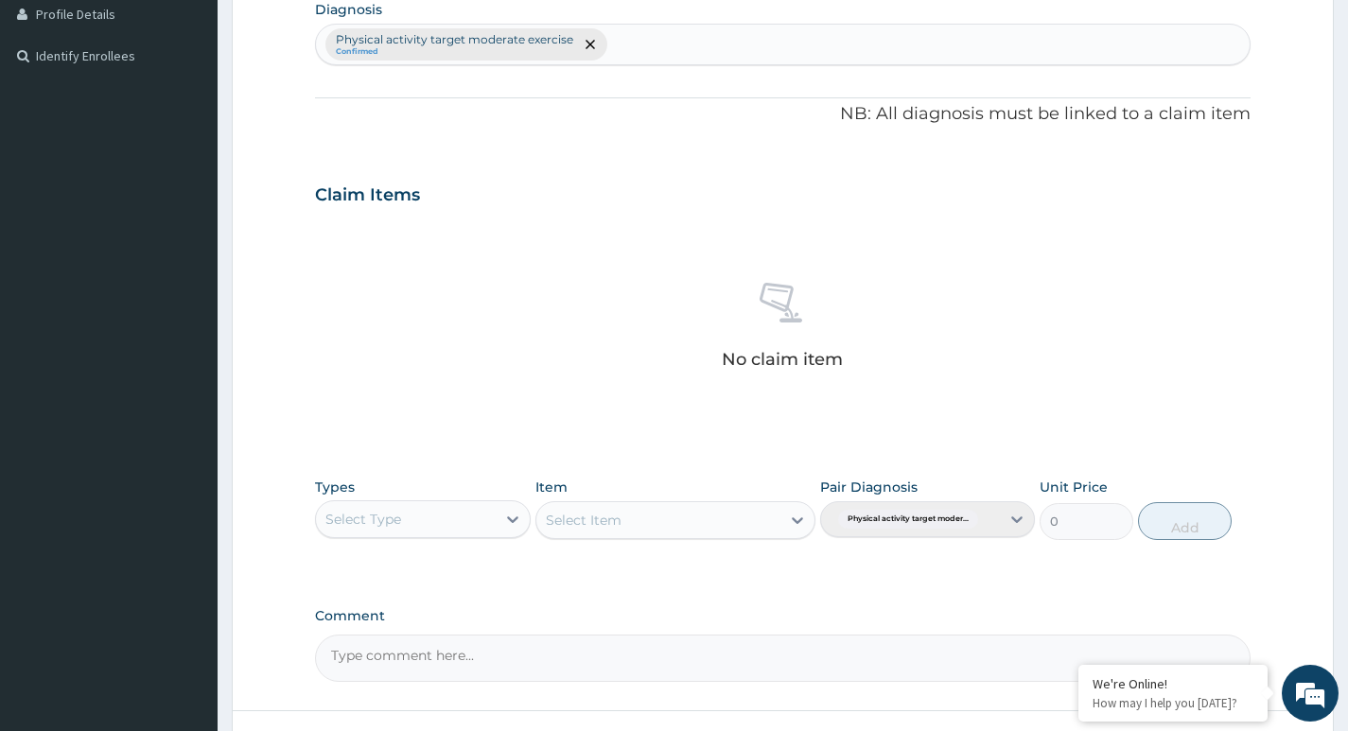
scroll to position [524, 0]
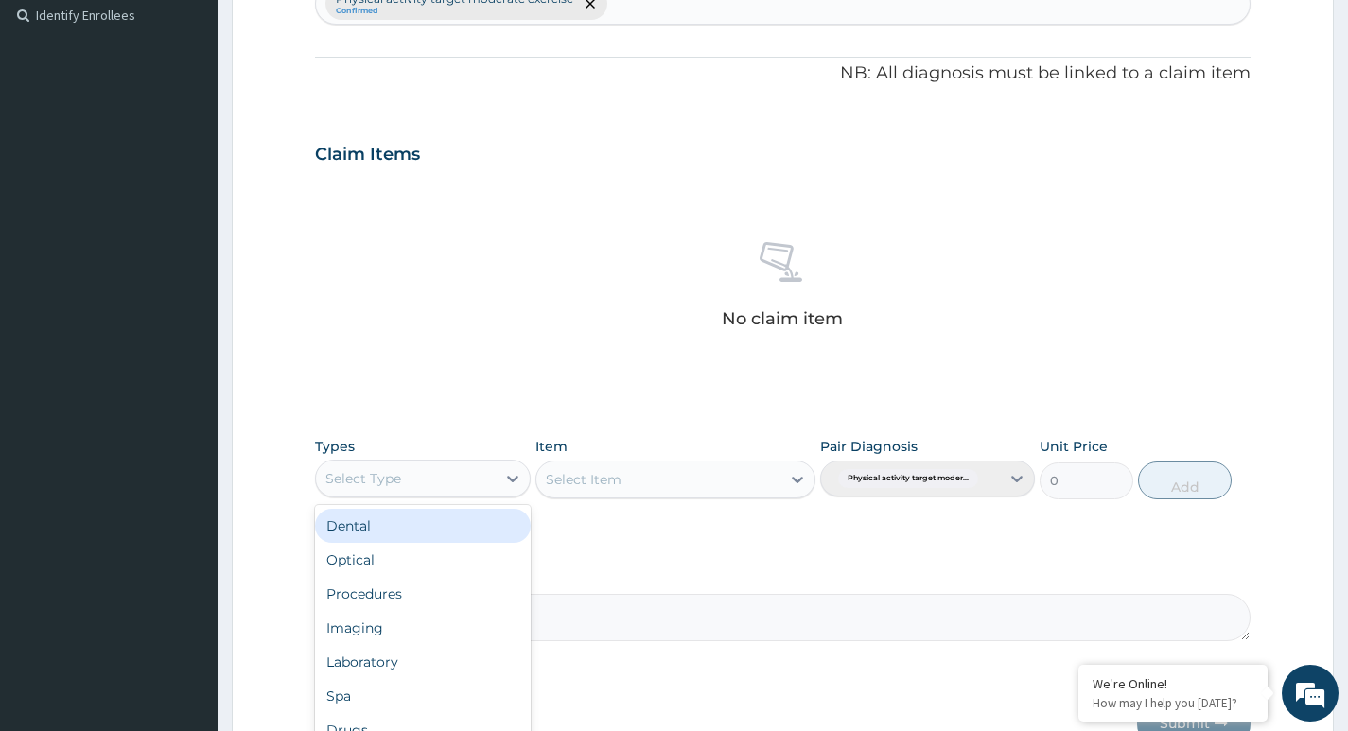
click at [462, 476] on div "Select Type" at bounding box center [405, 479] width 179 height 30
type input "G"
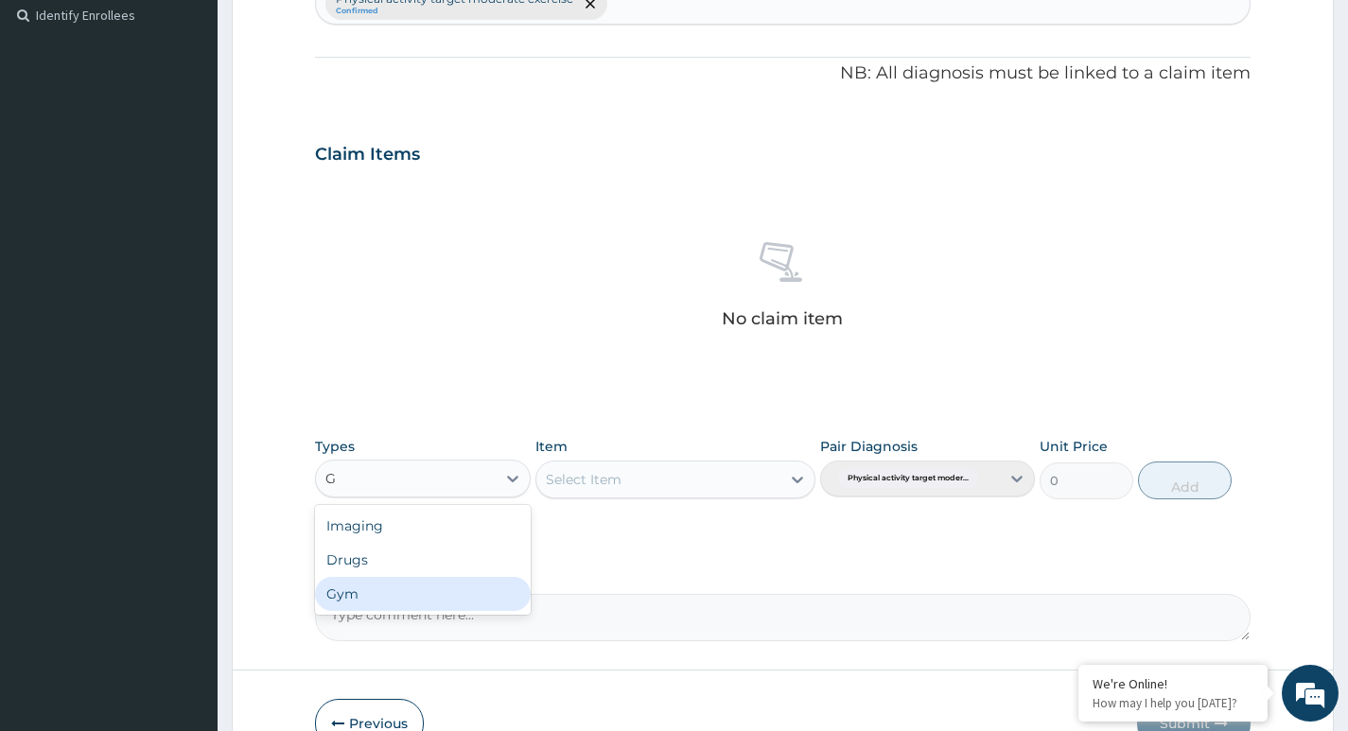
click at [457, 602] on div "Gym" at bounding box center [422, 594] width 215 height 34
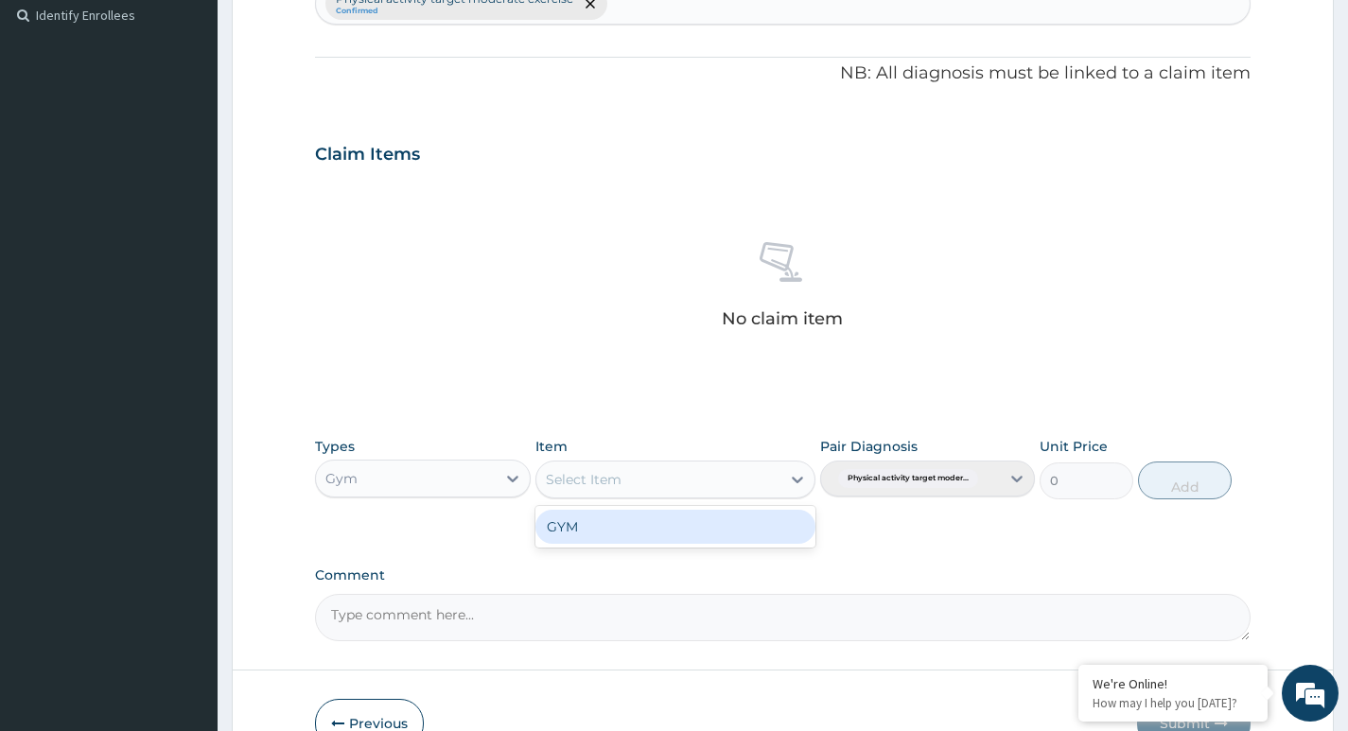
click at [764, 471] on div "Select Item" at bounding box center [658, 479] width 245 height 30
click at [619, 527] on div "GYM" at bounding box center [675, 527] width 281 height 34
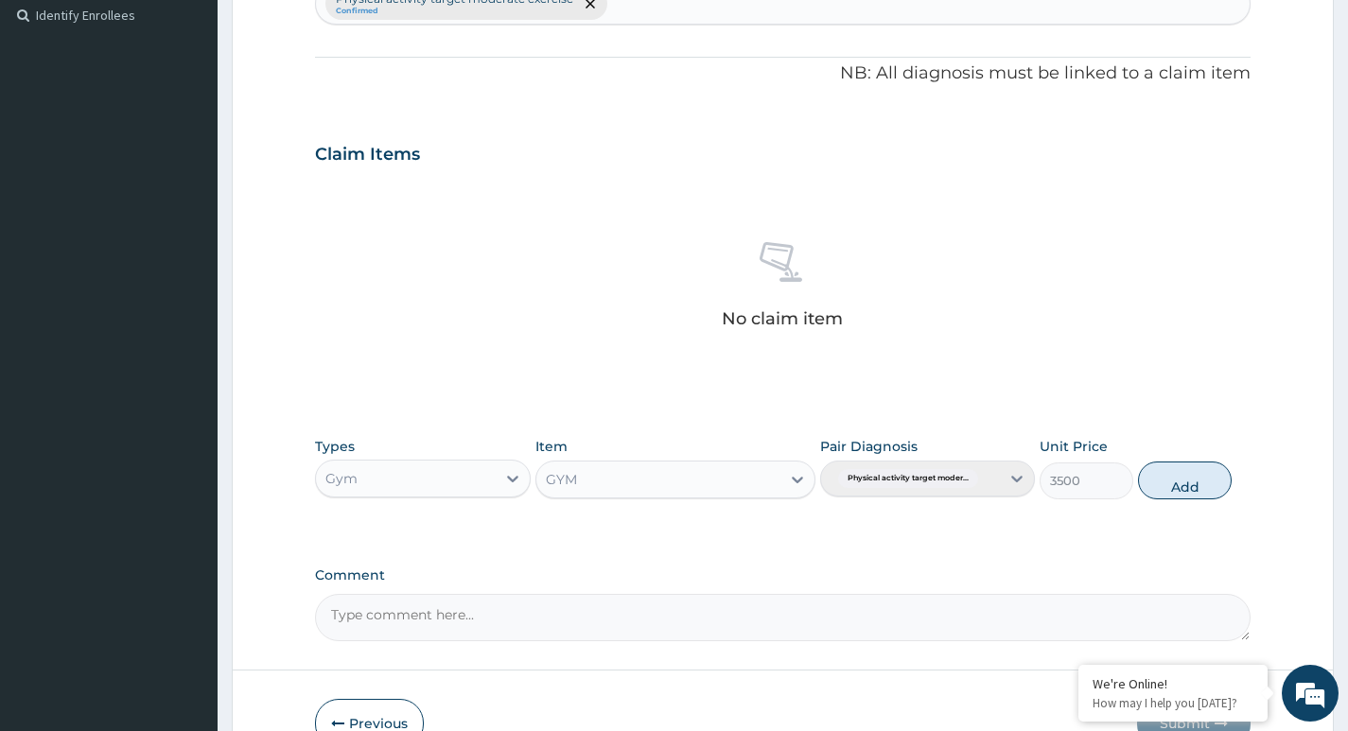
drag, startPoint x: 1189, startPoint y: 481, endPoint x: 1211, endPoint y: 474, distance: 22.7
click at [1196, 479] on button "Add" at bounding box center [1185, 481] width 94 height 38
type input "0"
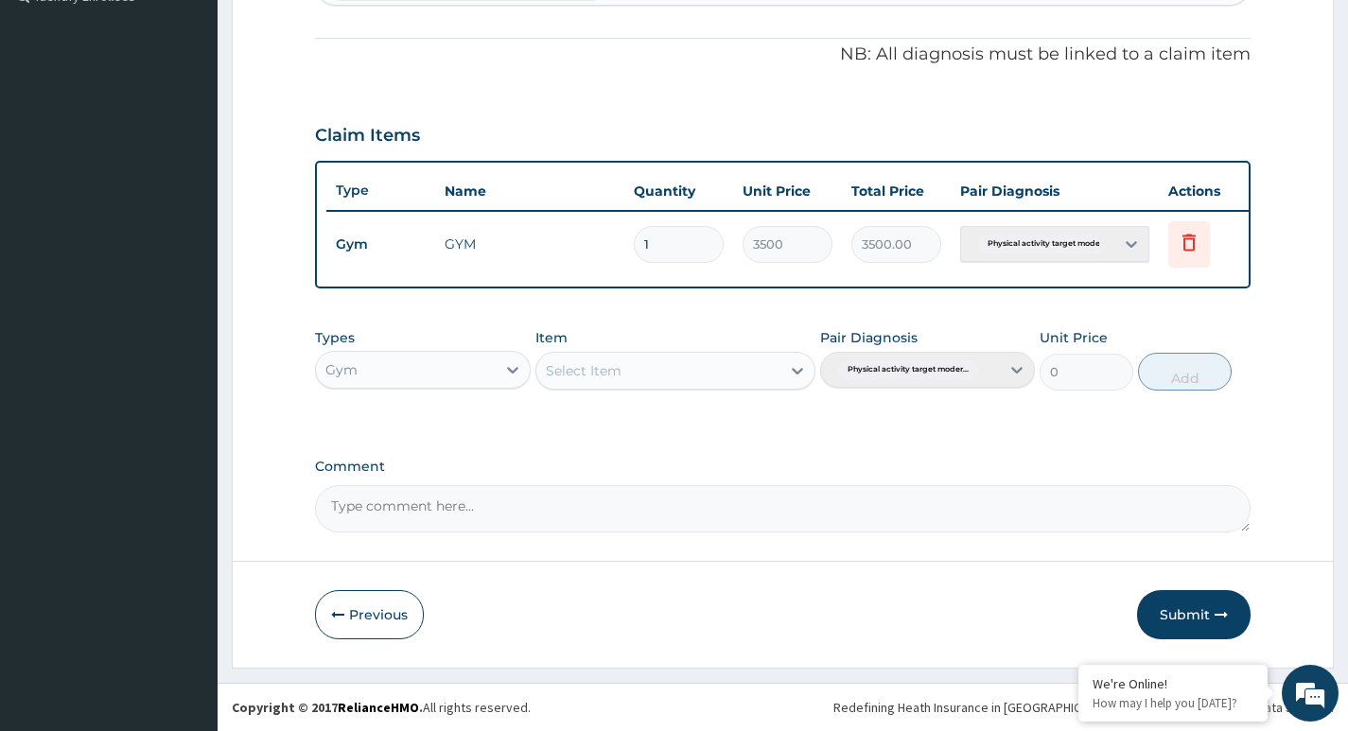
scroll to position [557, 0]
click at [1186, 616] on button "Submit" at bounding box center [1194, 614] width 114 height 49
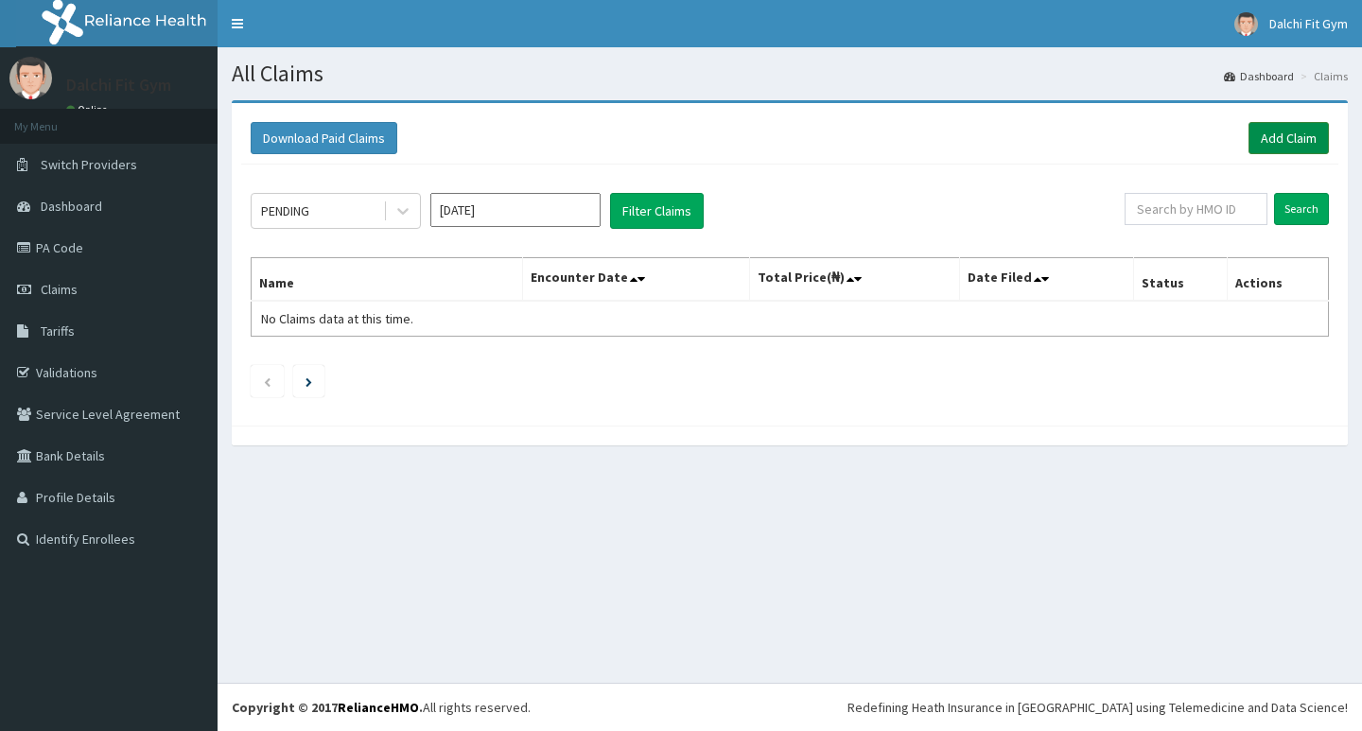
click at [1298, 140] on link "Add Claim" at bounding box center [1289, 138] width 80 height 32
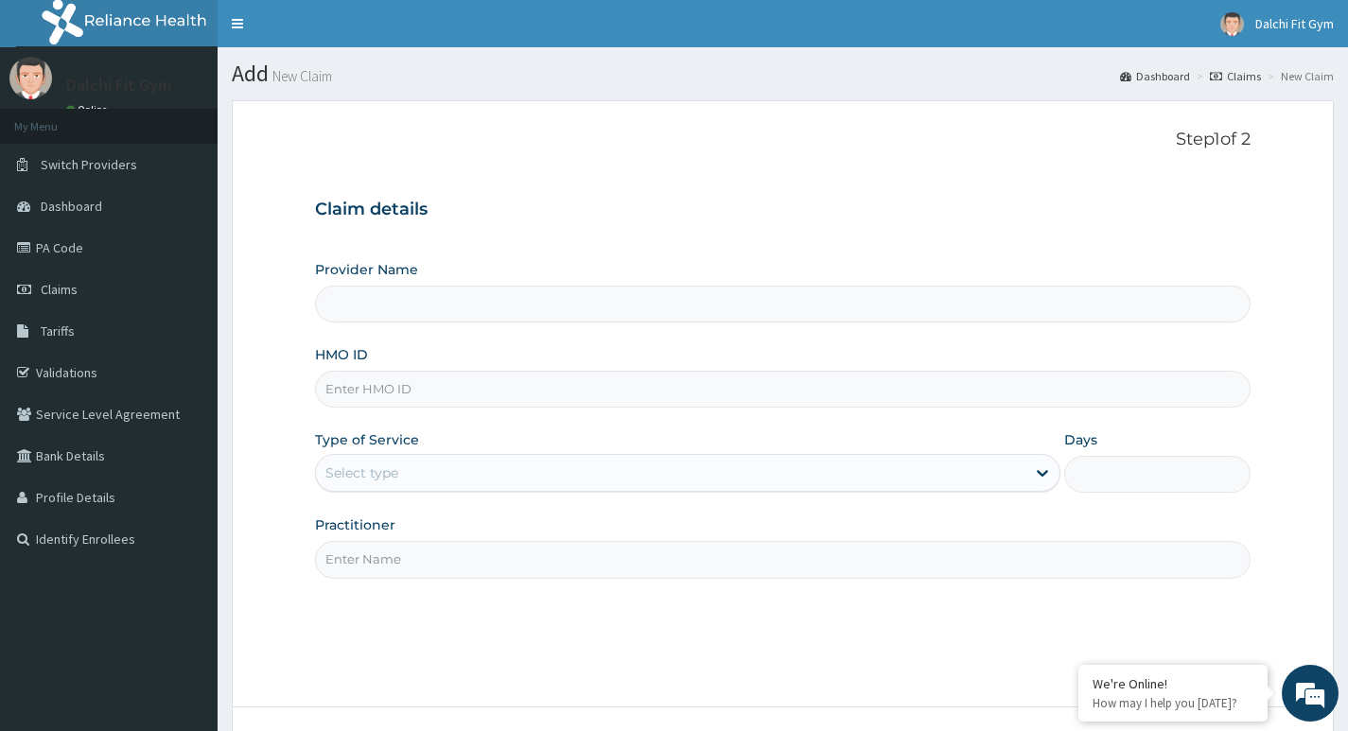
type input "DALCHI FIT GYM - GWARINPA"
type input "1"
click at [395, 385] on input "HMO ID" at bounding box center [783, 389] width 936 height 37
type input "GBI/10006/B"
click at [395, 550] on input "Practitioner" at bounding box center [783, 559] width 936 height 37
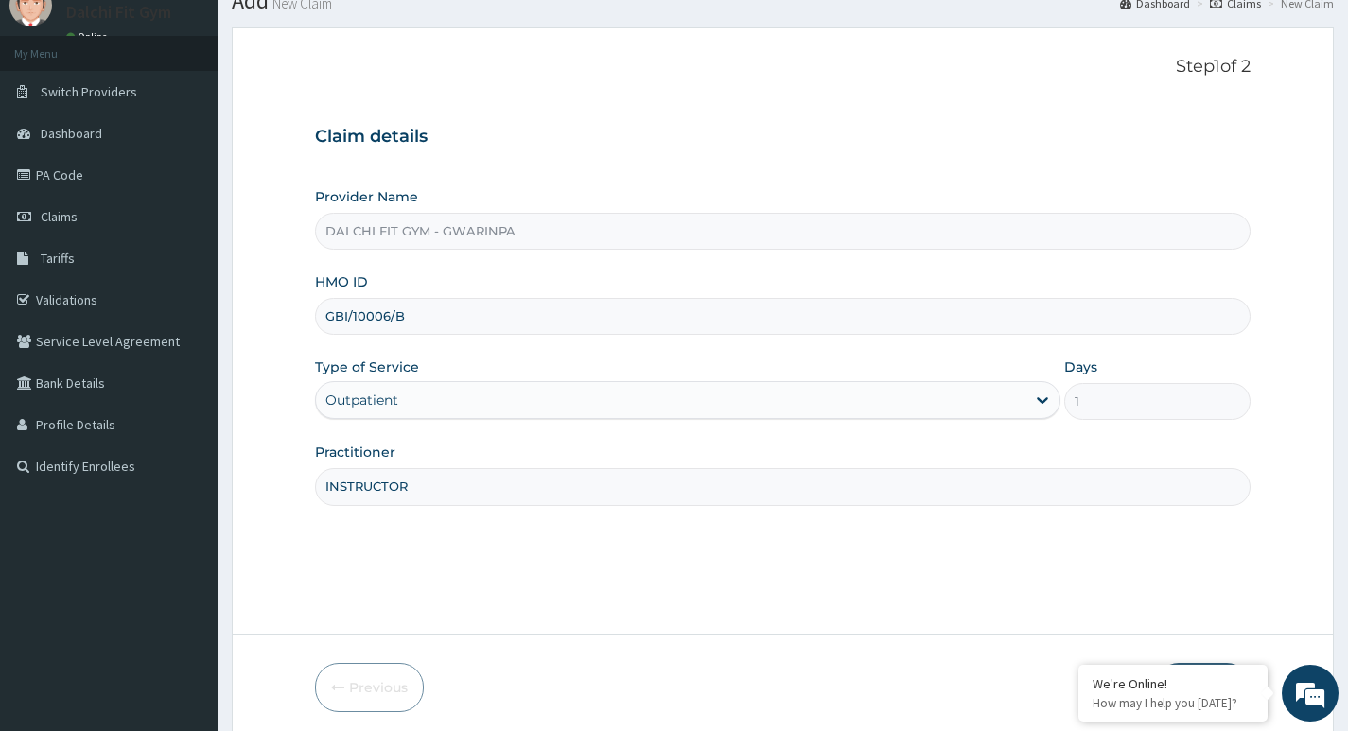
scroll to position [146, 0]
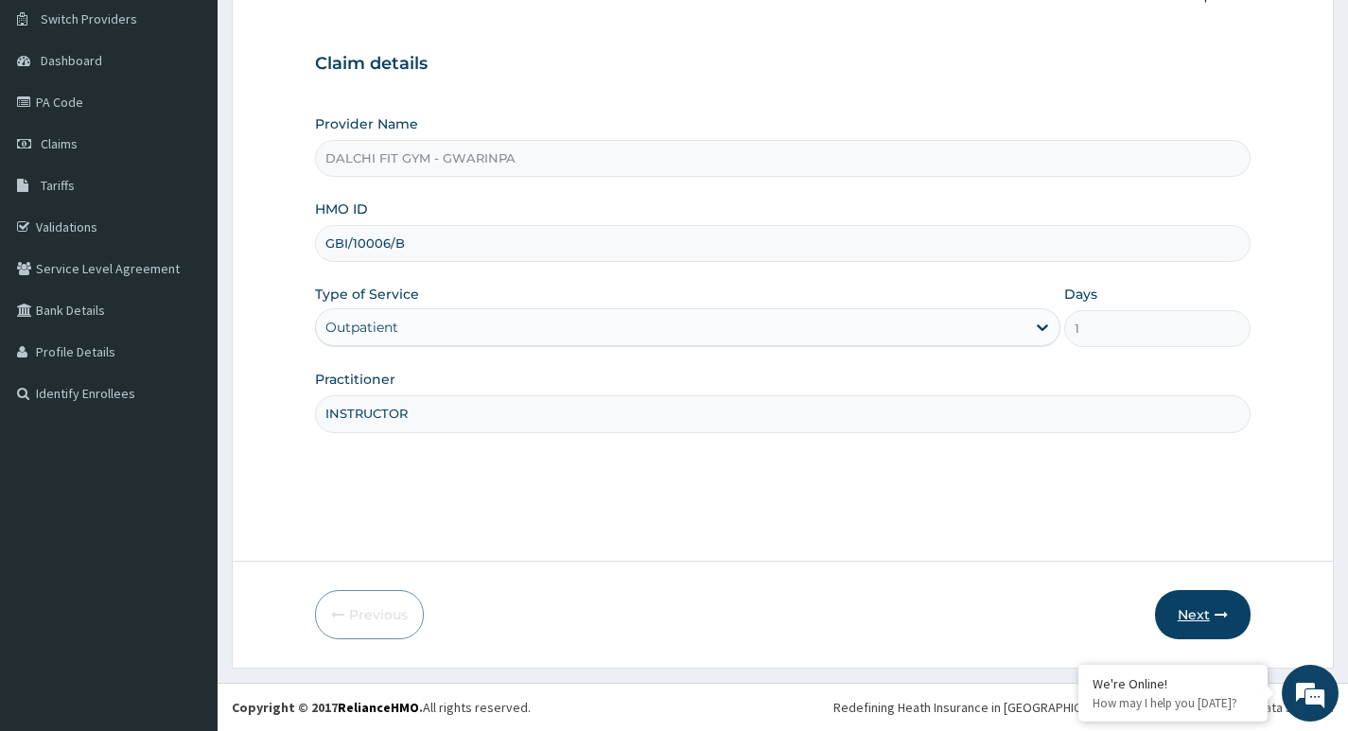
type input "INSTRUCTOR"
click at [1222, 617] on icon "button" at bounding box center [1221, 614] width 13 height 13
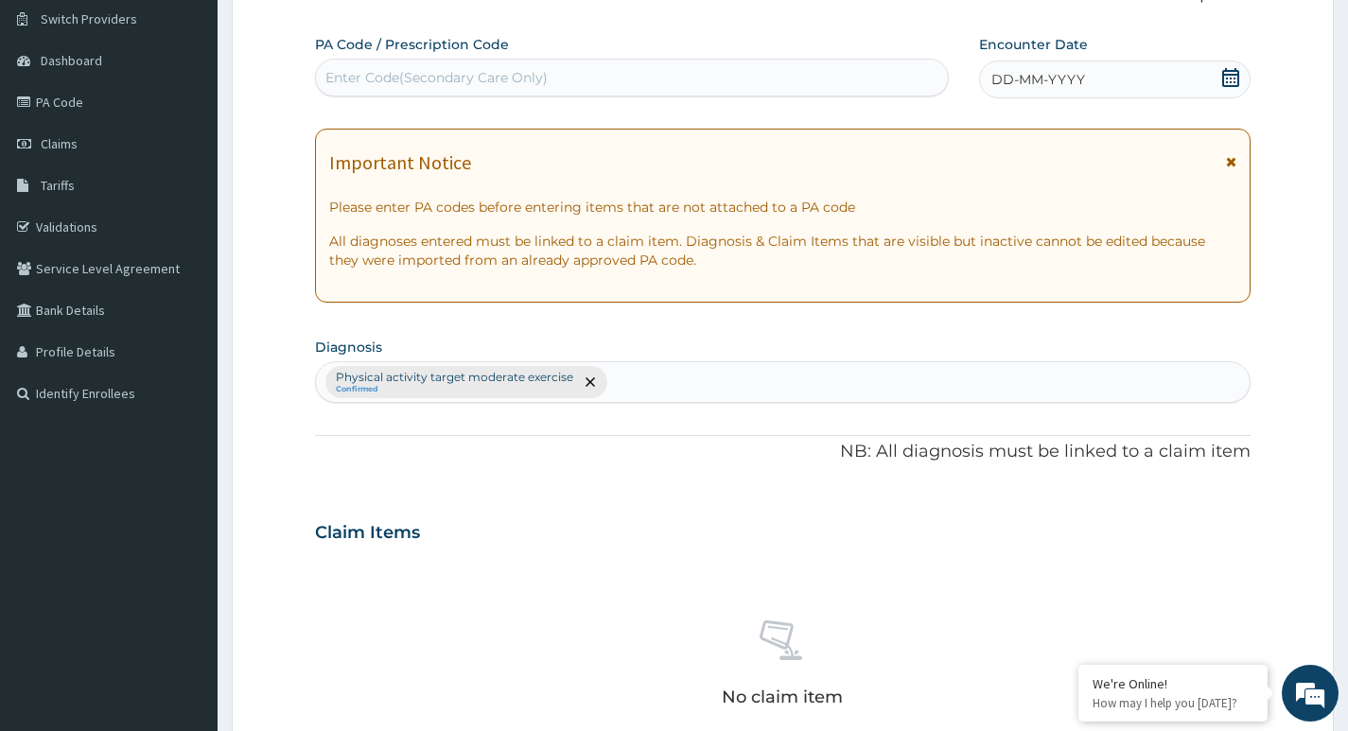
click at [384, 71] on div "Enter Code(Secondary Care Only)" at bounding box center [436, 77] width 222 height 19
type input "PA/C1634C"
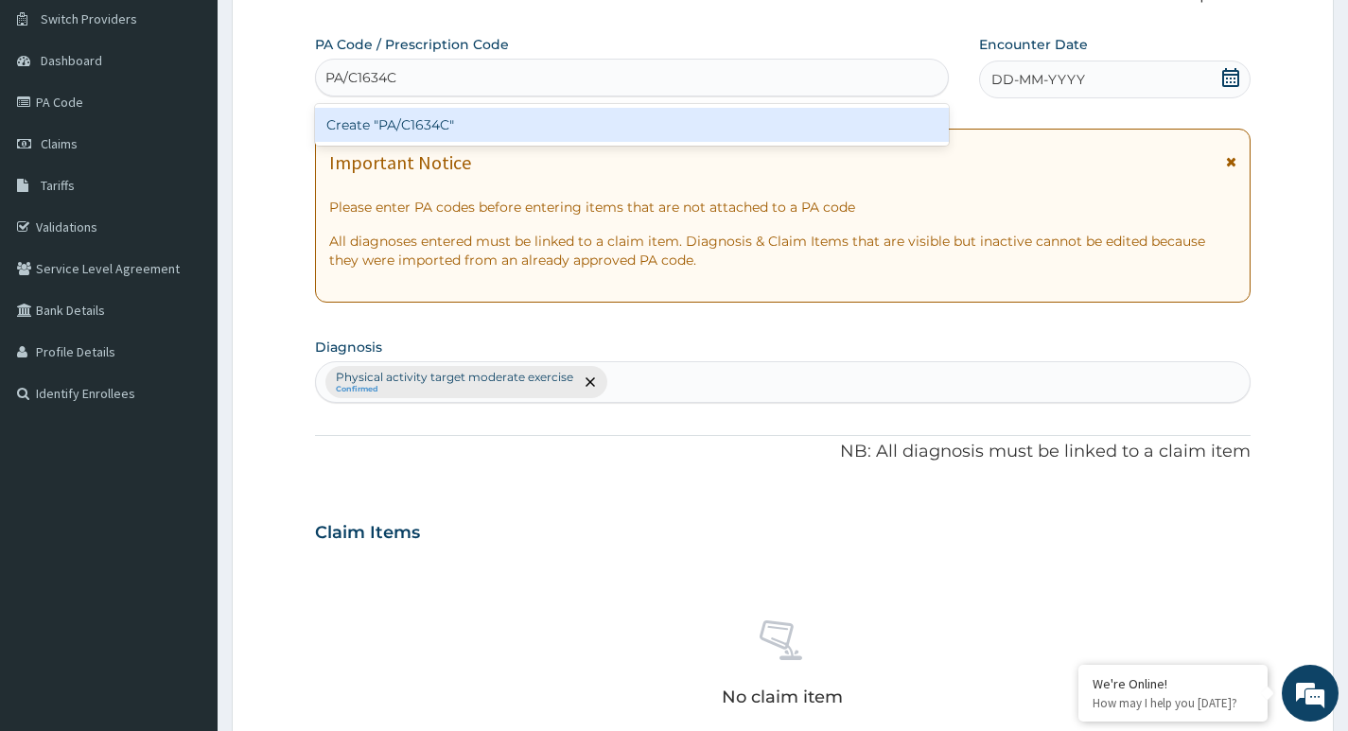
click at [544, 126] on div "Create "PA/C1634C"" at bounding box center [632, 125] width 634 height 34
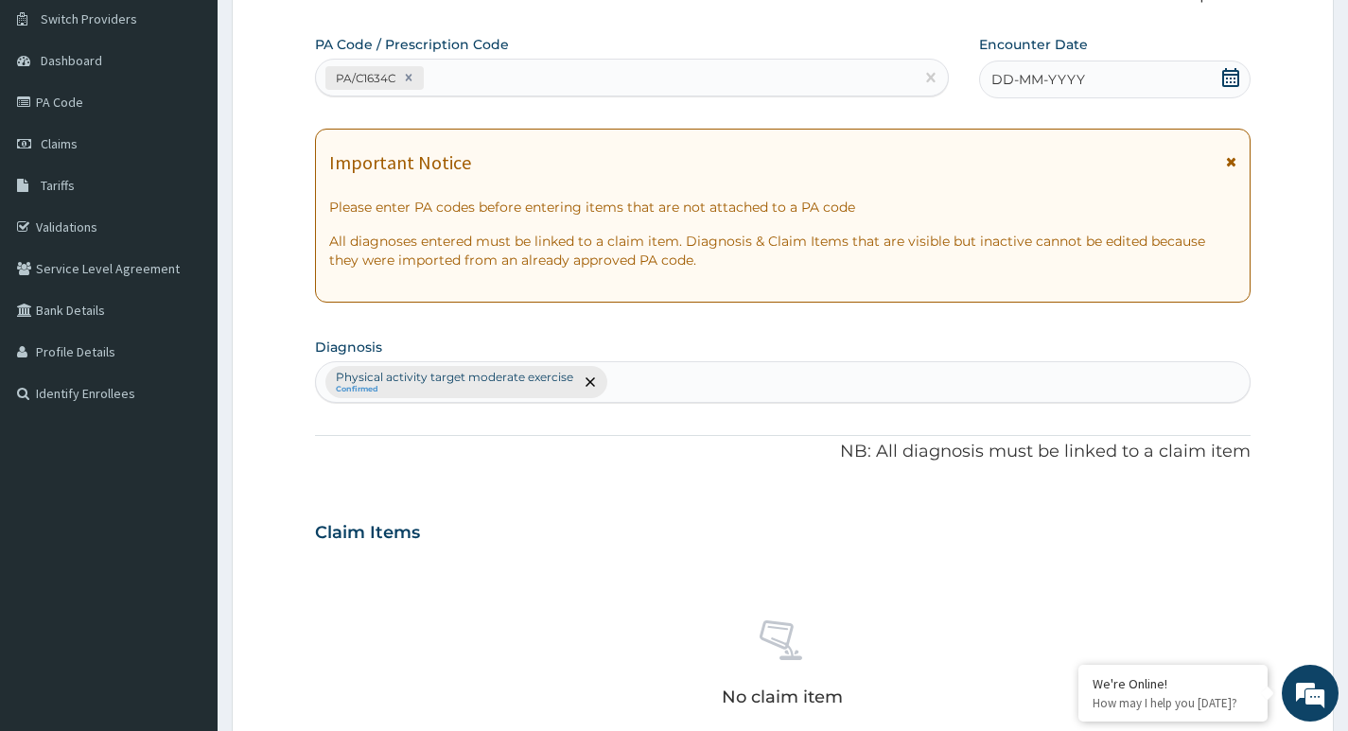
click at [1236, 75] on icon at bounding box center [1230, 77] width 17 height 19
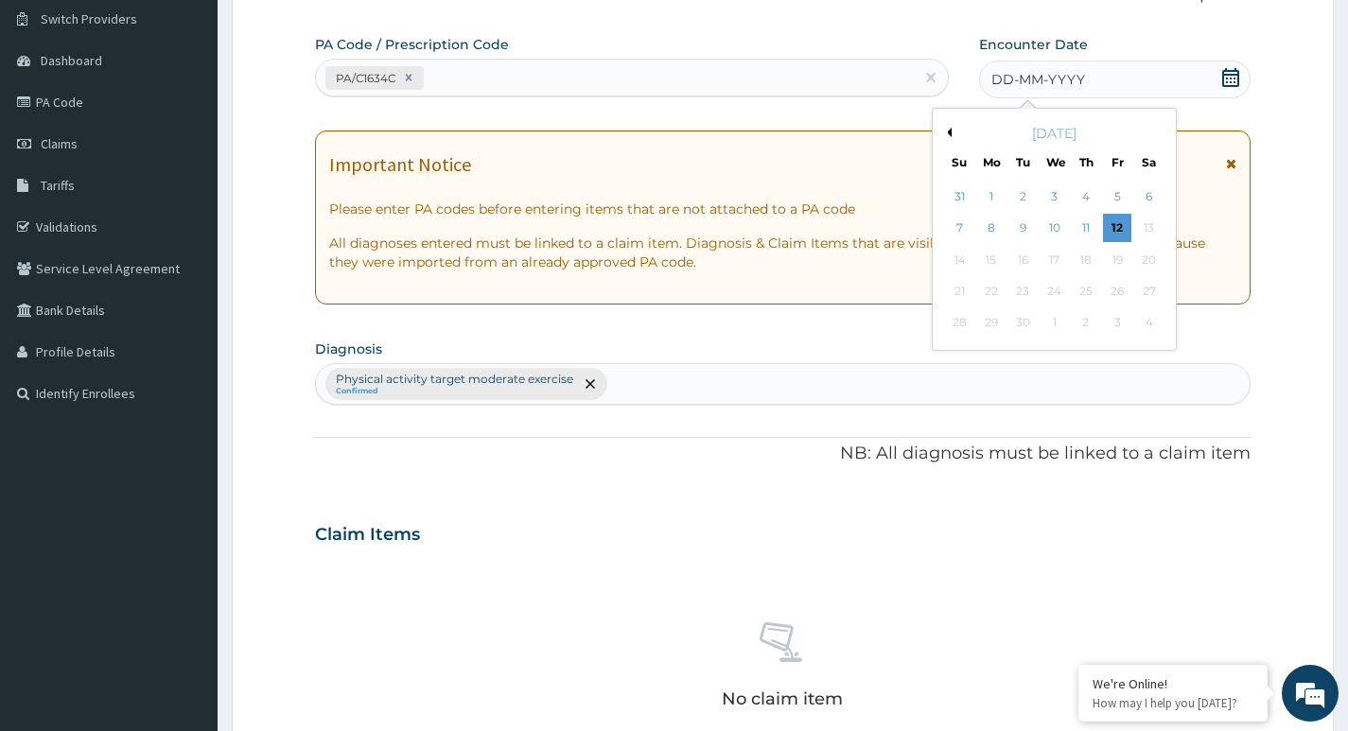
click at [1057, 230] on div "10" at bounding box center [1054, 229] width 28 height 28
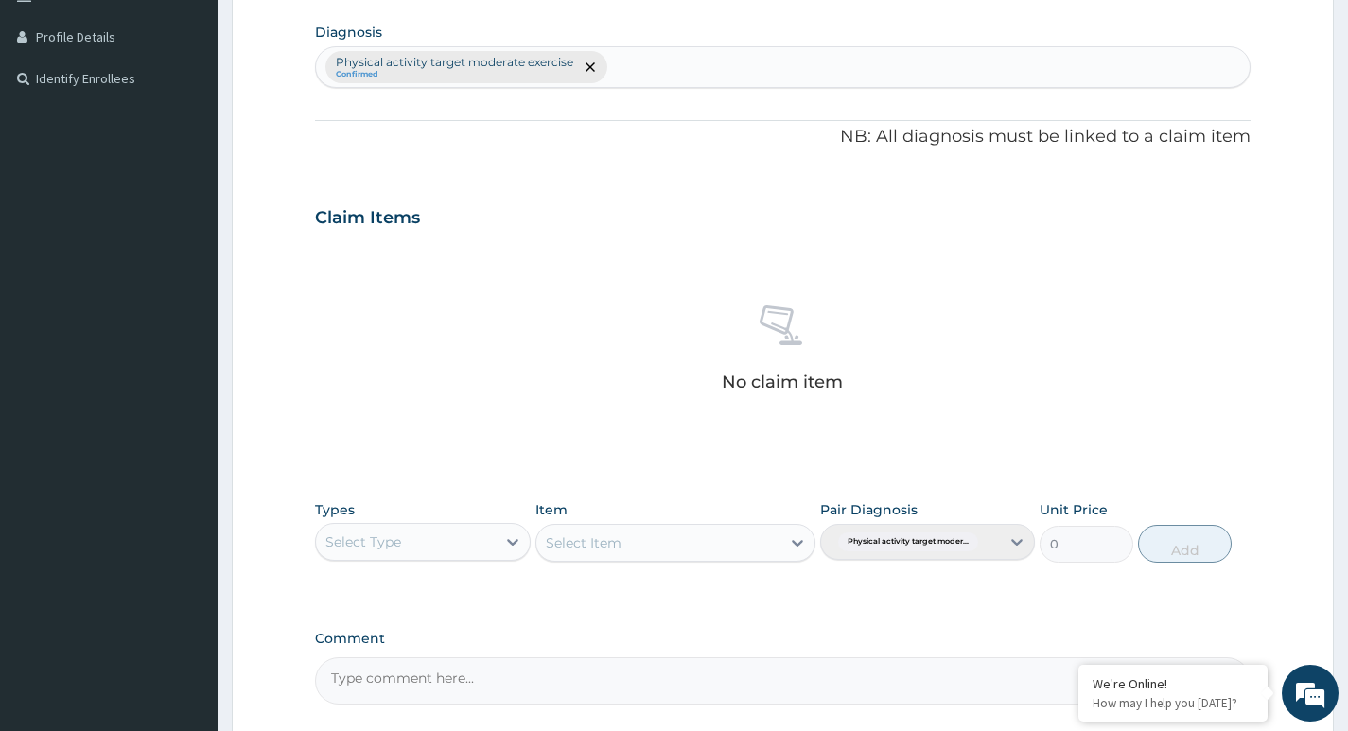
scroll to position [524, 0]
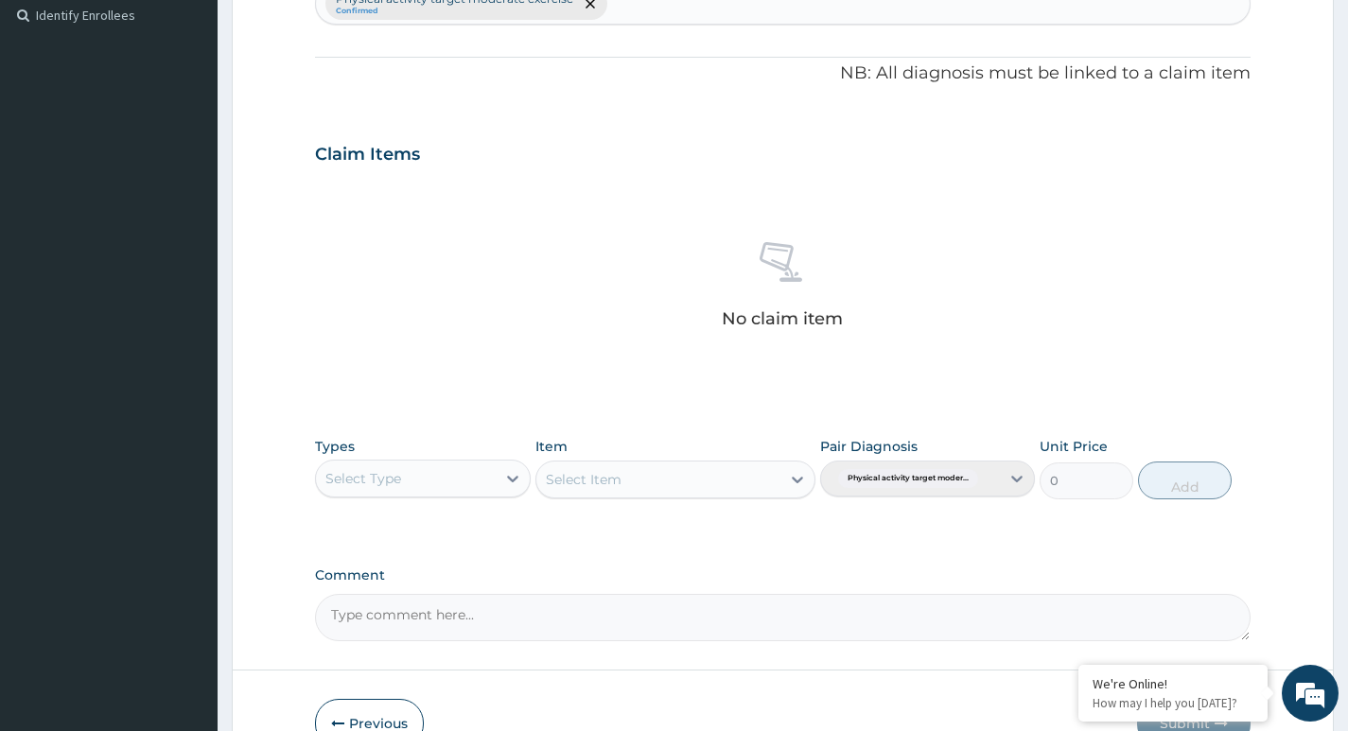
click at [491, 477] on div "Select Type" at bounding box center [405, 479] width 179 height 30
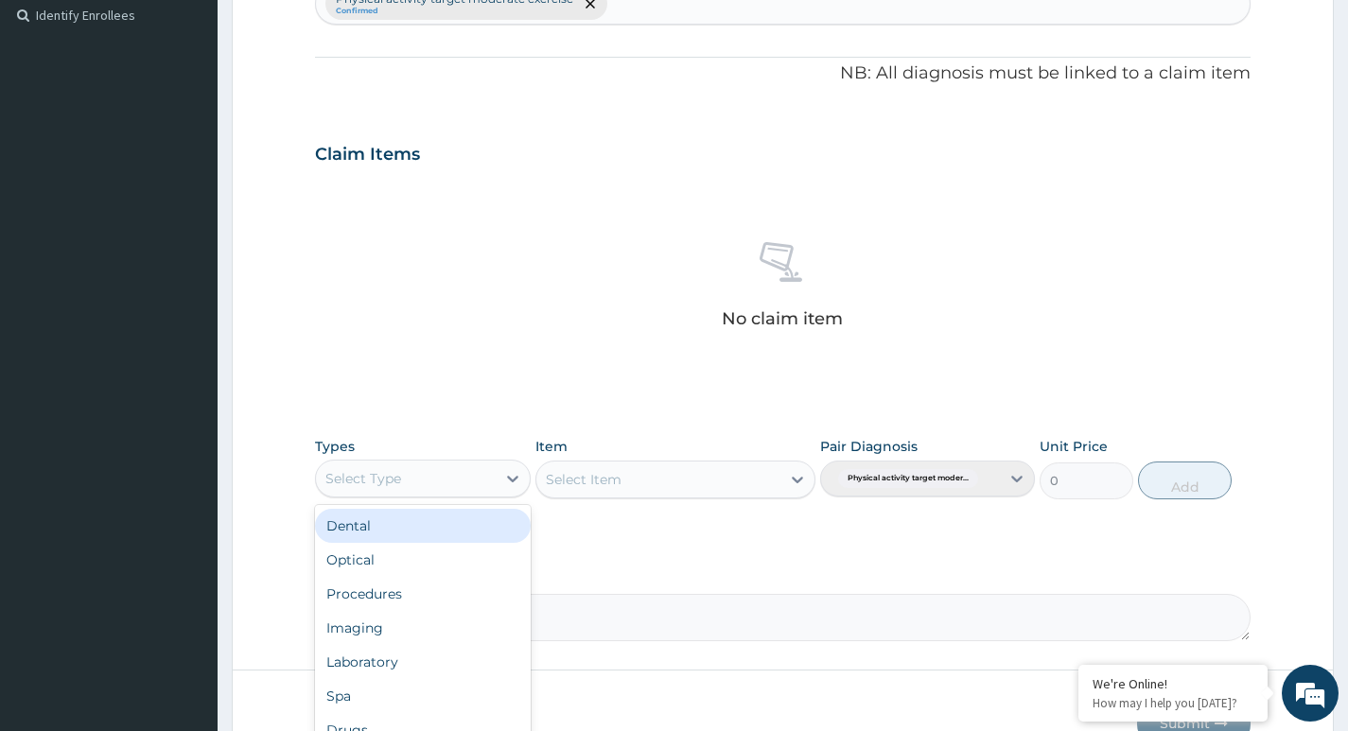
type input "G"
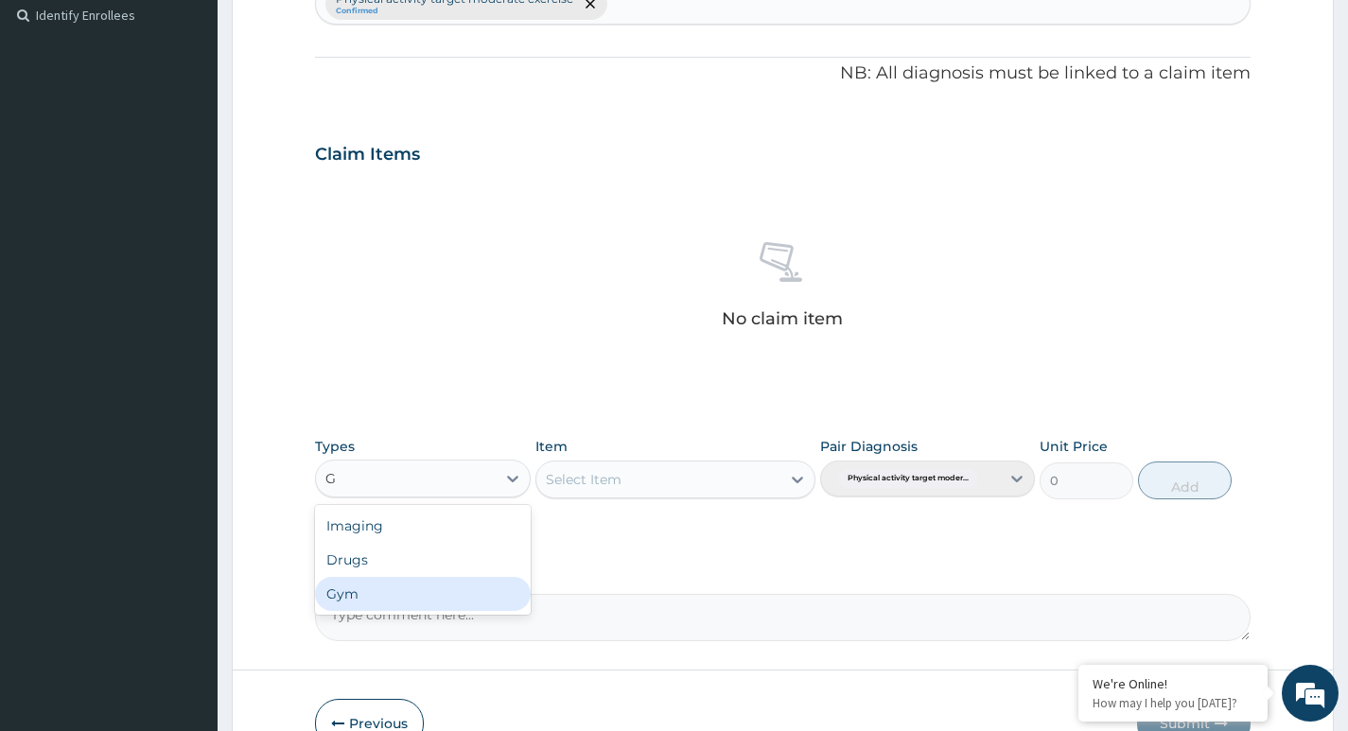
click at [429, 593] on div "Gym" at bounding box center [422, 594] width 215 height 34
click at [771, 476] on div "Select Item" at bounding box center [658, 479] width 245 height 30
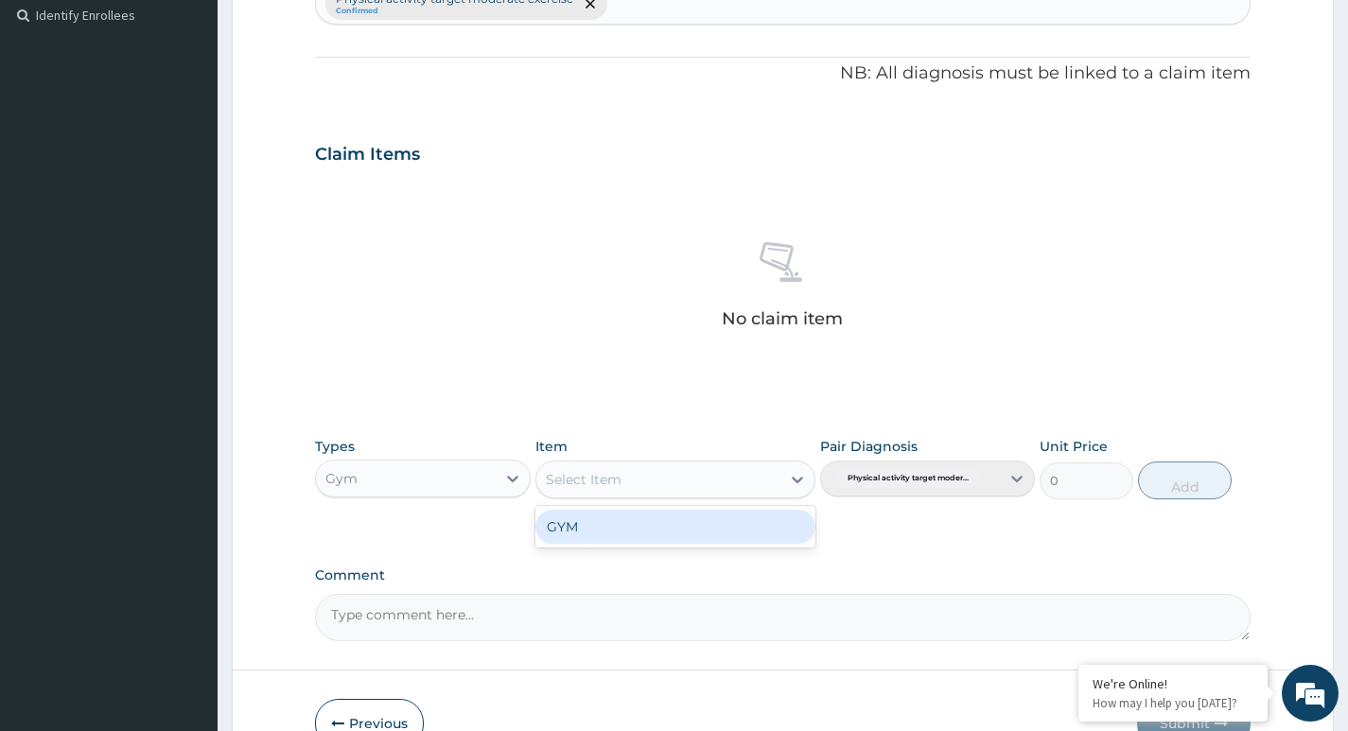
click at [740, 519] on div "GYM" at bounding box center [675, 527] width 281 height 34
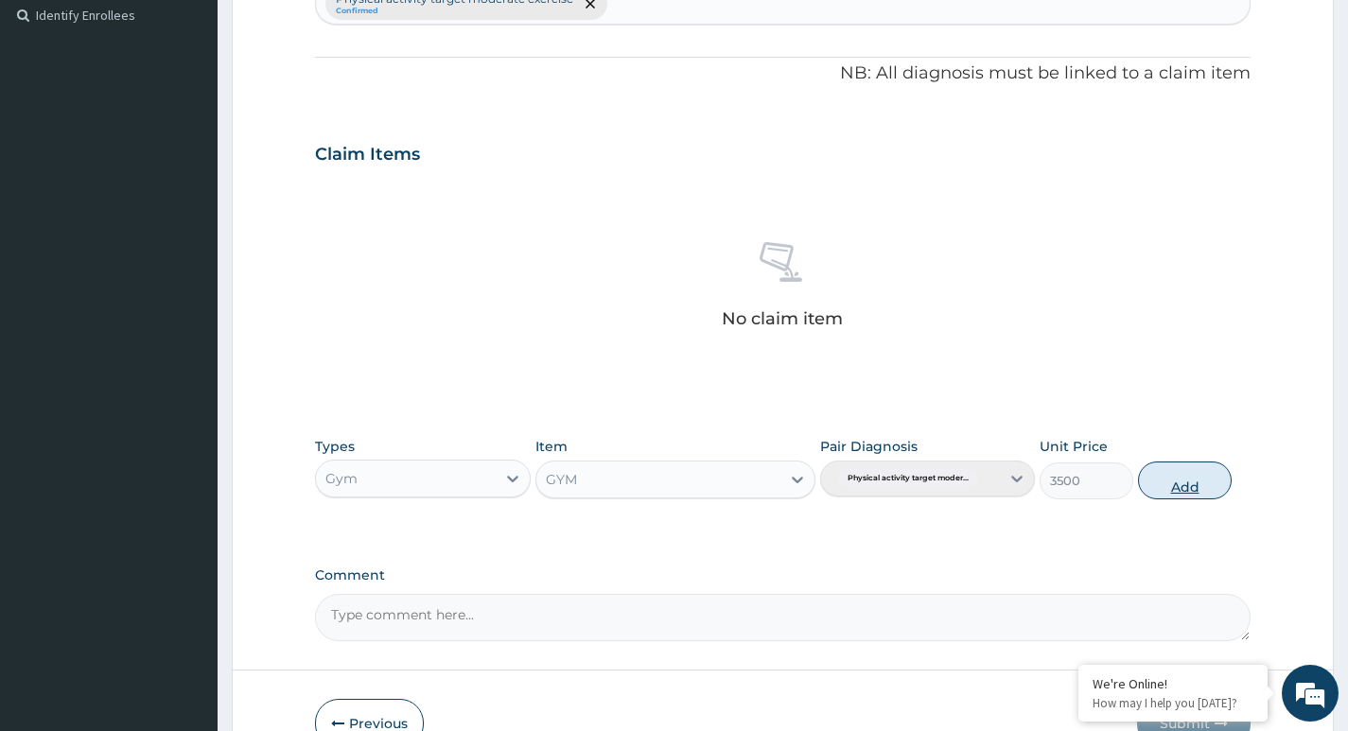
click at [1185, 480] on button "Add" at bounding box center [1185, 481] width 94 height 38
type input "0"
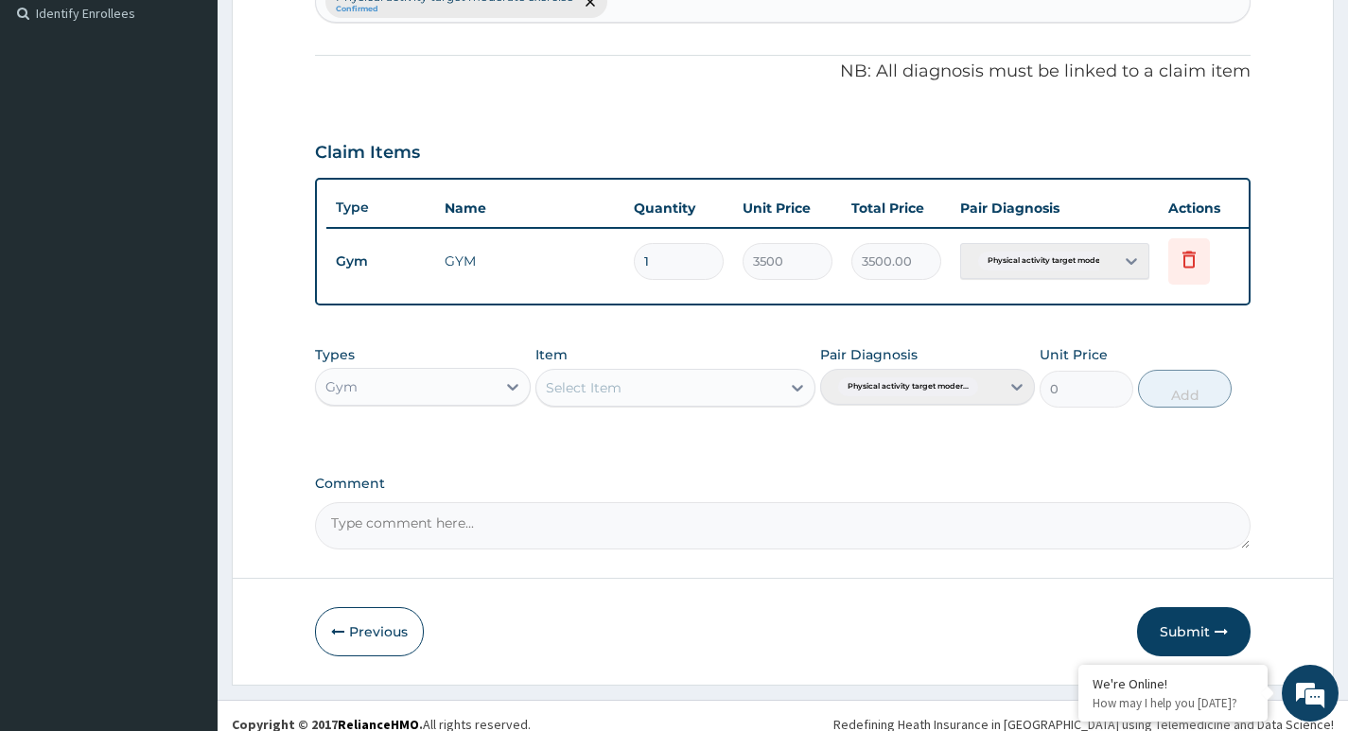
scroll to position [557, 0]
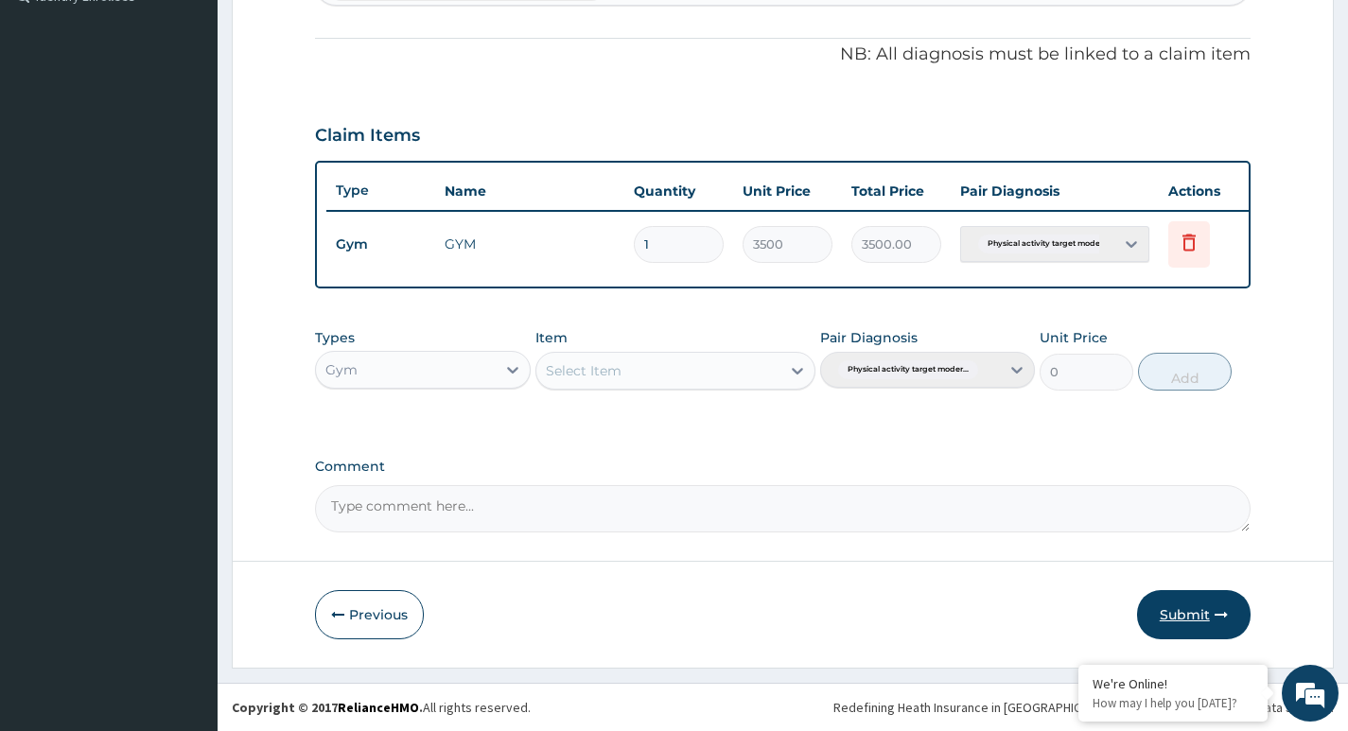
click at [1186, 607] on button "Submit" at bounding box center [1194, 614] width 114 height 49
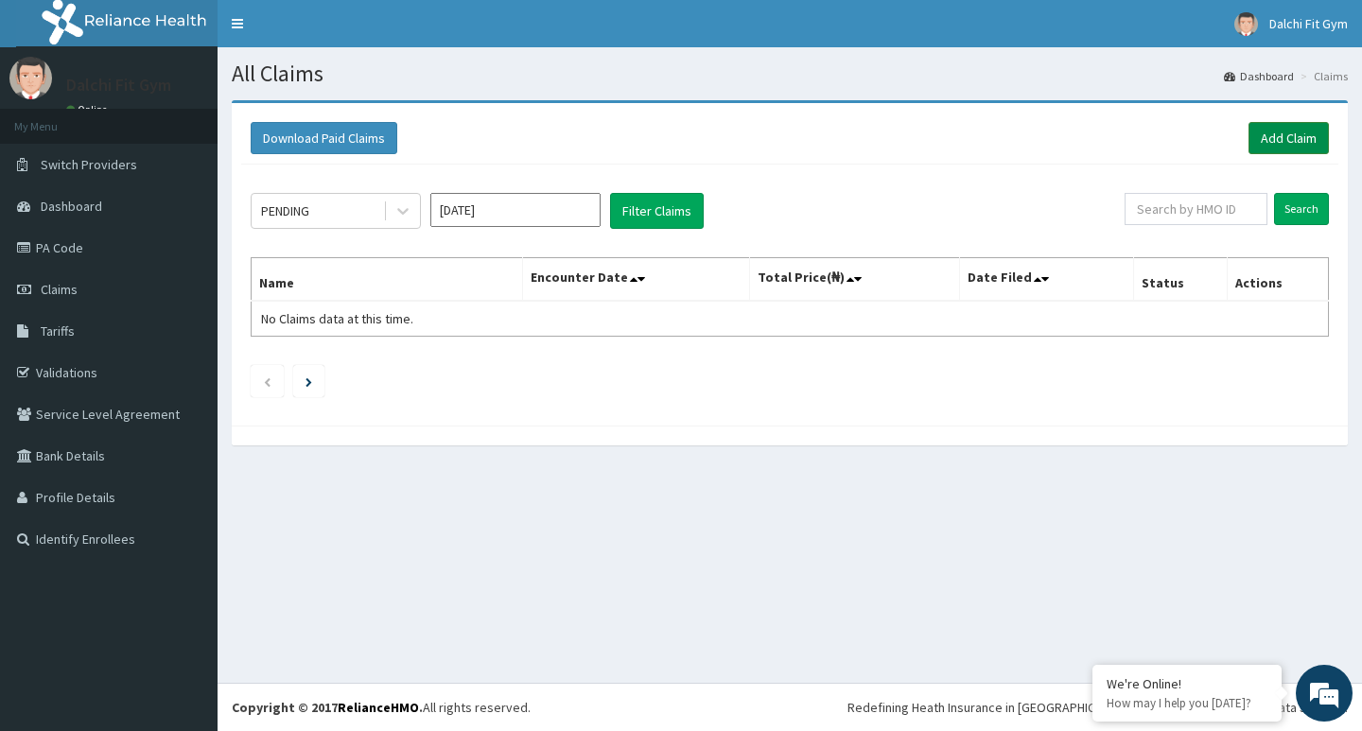
click at [1283, 128] on link "Add Claim" at bounding box center [1289, 138] width 80 height 32
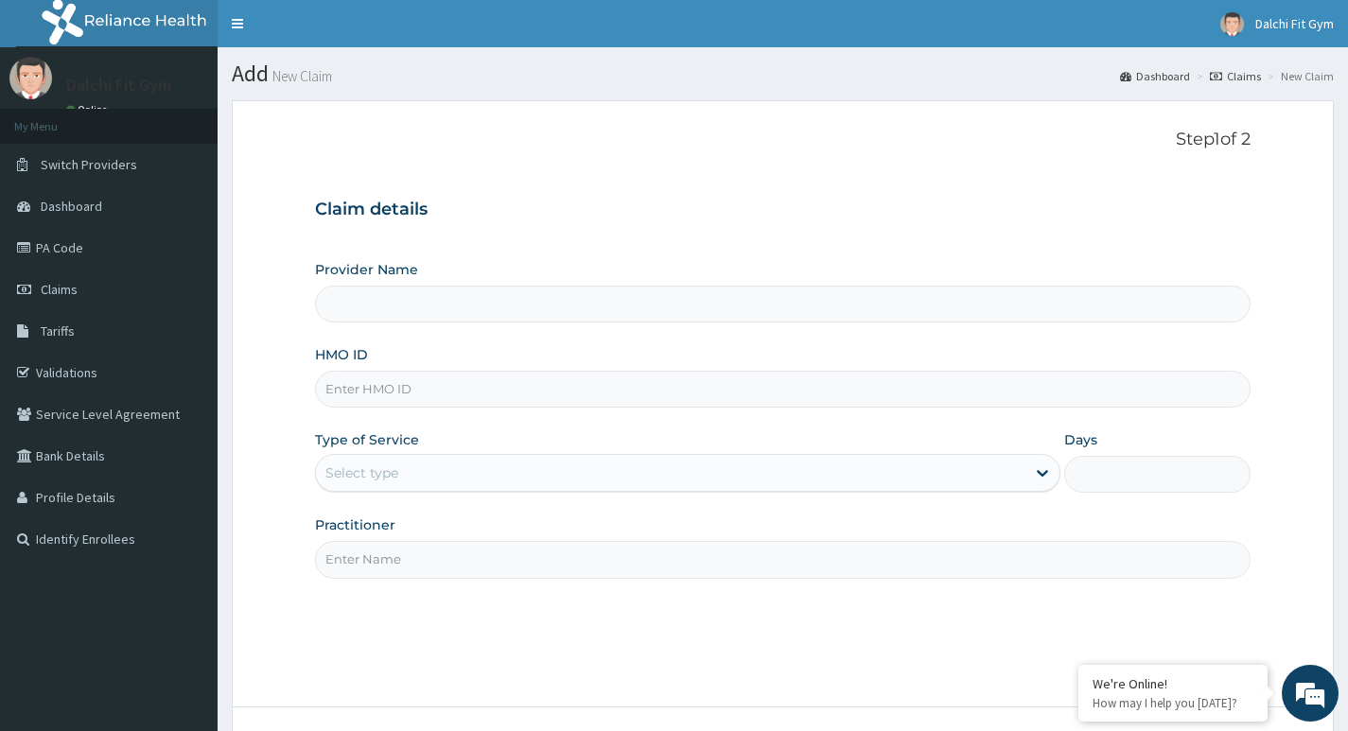
type input "DALCHI FIT GYM - GWARINPA"
type input "1"
click at [401, 387] on input "HMO ID" at bounding box center [783, 389] width 936 height 37
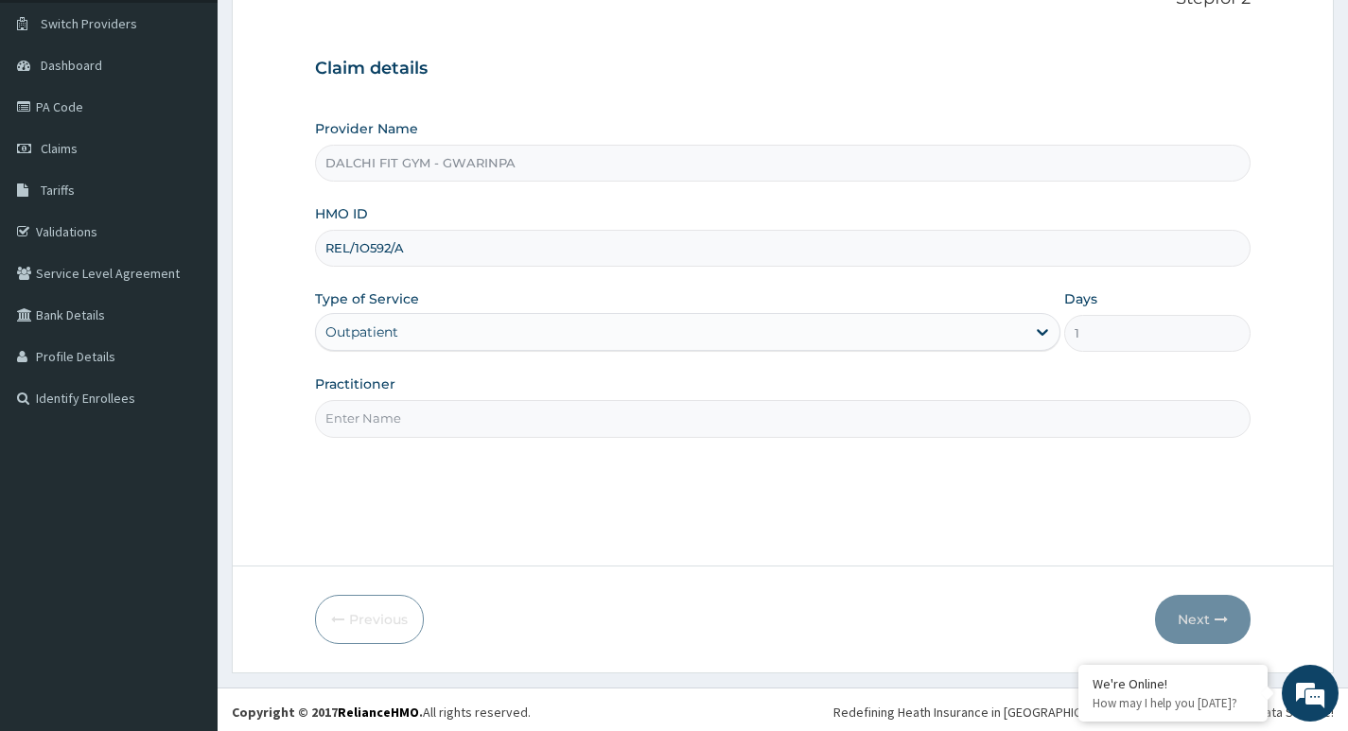
scroll to position [146, 0]
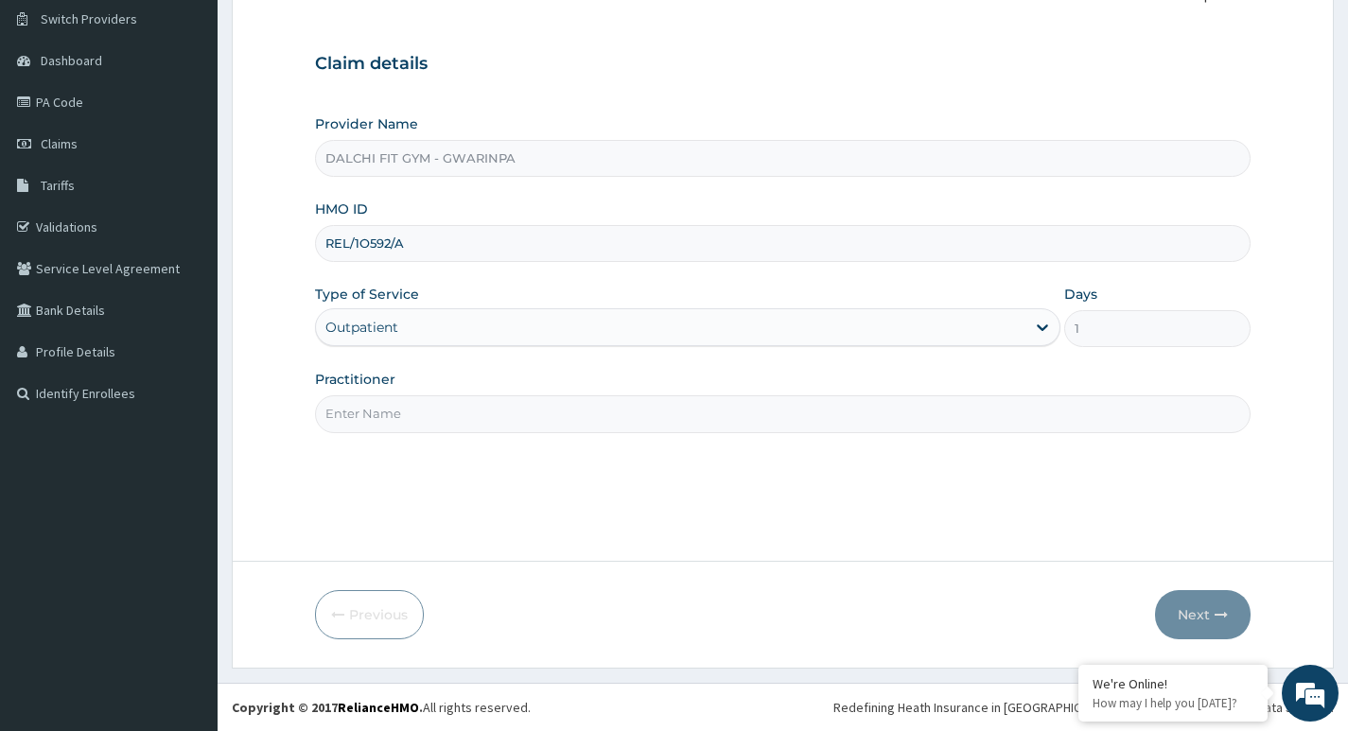
type input "REL/1O592/A"
click at [359, 415] on input "Practitioner" at bounding box center [783, 413] width 936 height 37
type input "INSTRUCTOR"
click at [1188, 613] on button "Next" at bounding box center [1203, 614] width 96 height 49
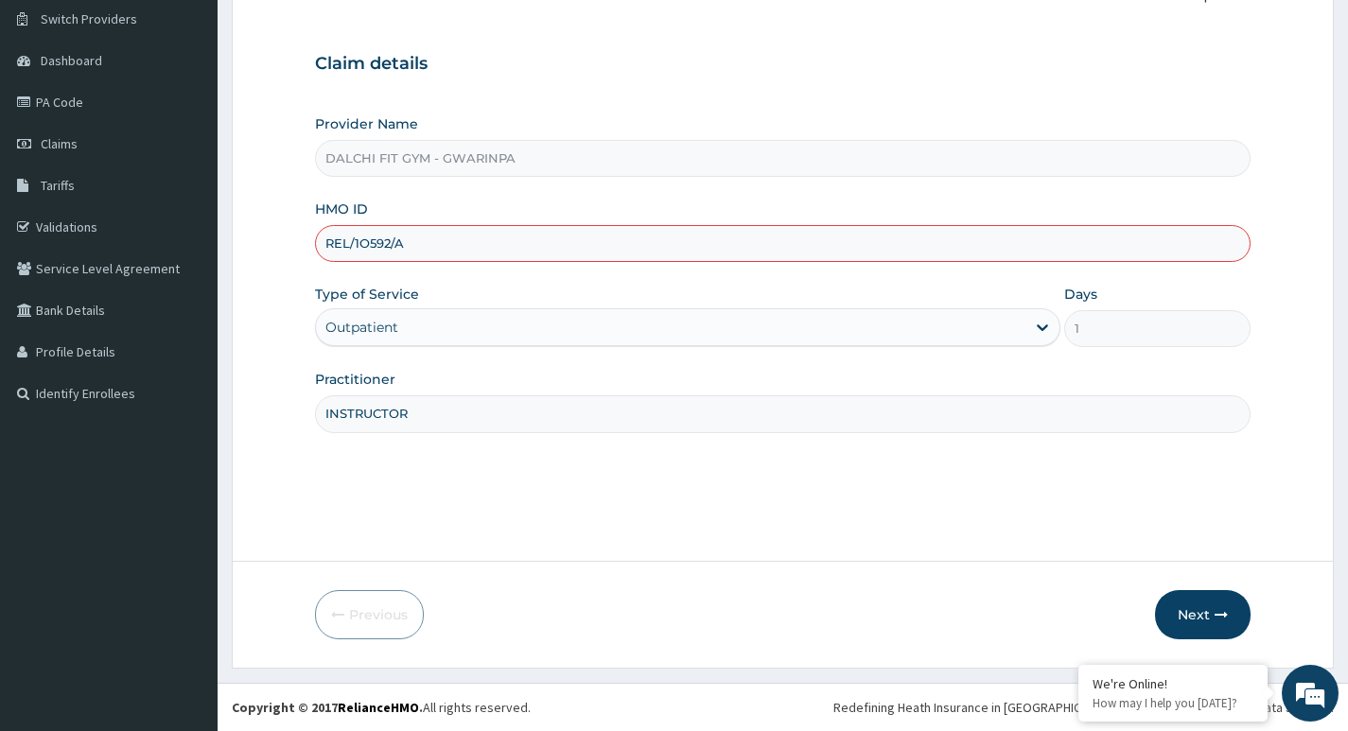
click at [369, 242] on input "REL/1O592/A" at bounding box center [783, 243] width 936 height 37
type input "REL/10592/A"
click at [1192, 608] on button "Next" at bounding box center [1203, 614] width 96 height 49
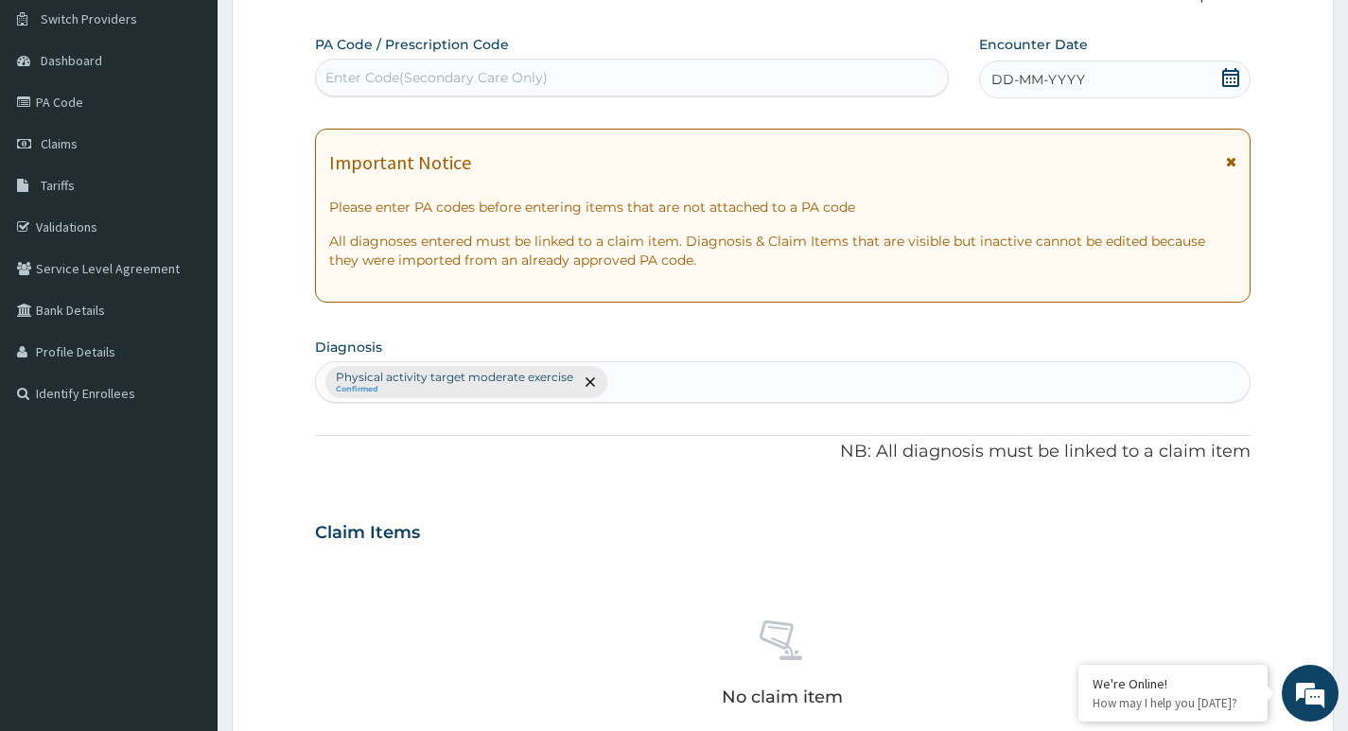
click at [365, 73] on div "Enter Code(Secondary Care Only)" at bounding box center [436, 77] width 222 height 19
type input "PA/975F53"
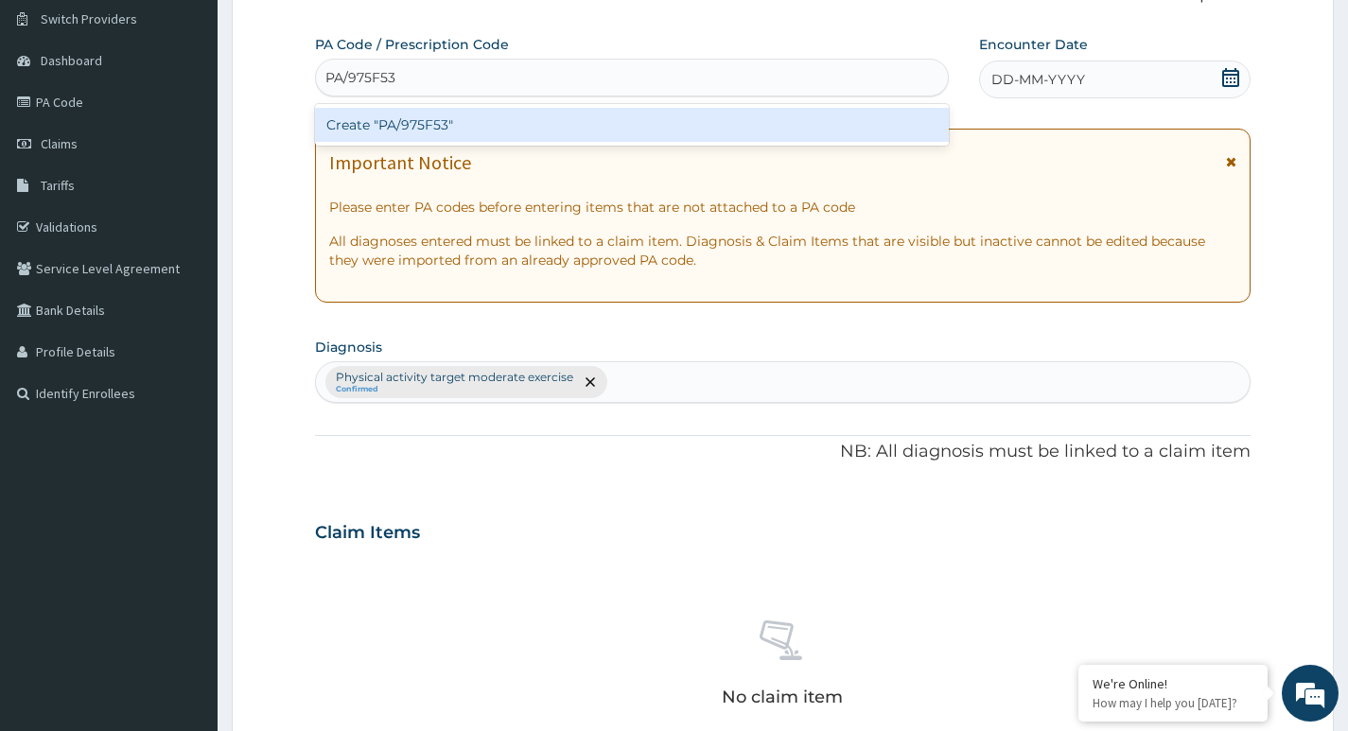
click at [499, 129] on div "Create "PA/975F53"" at bounding box center [632, 125] width 634 height 34
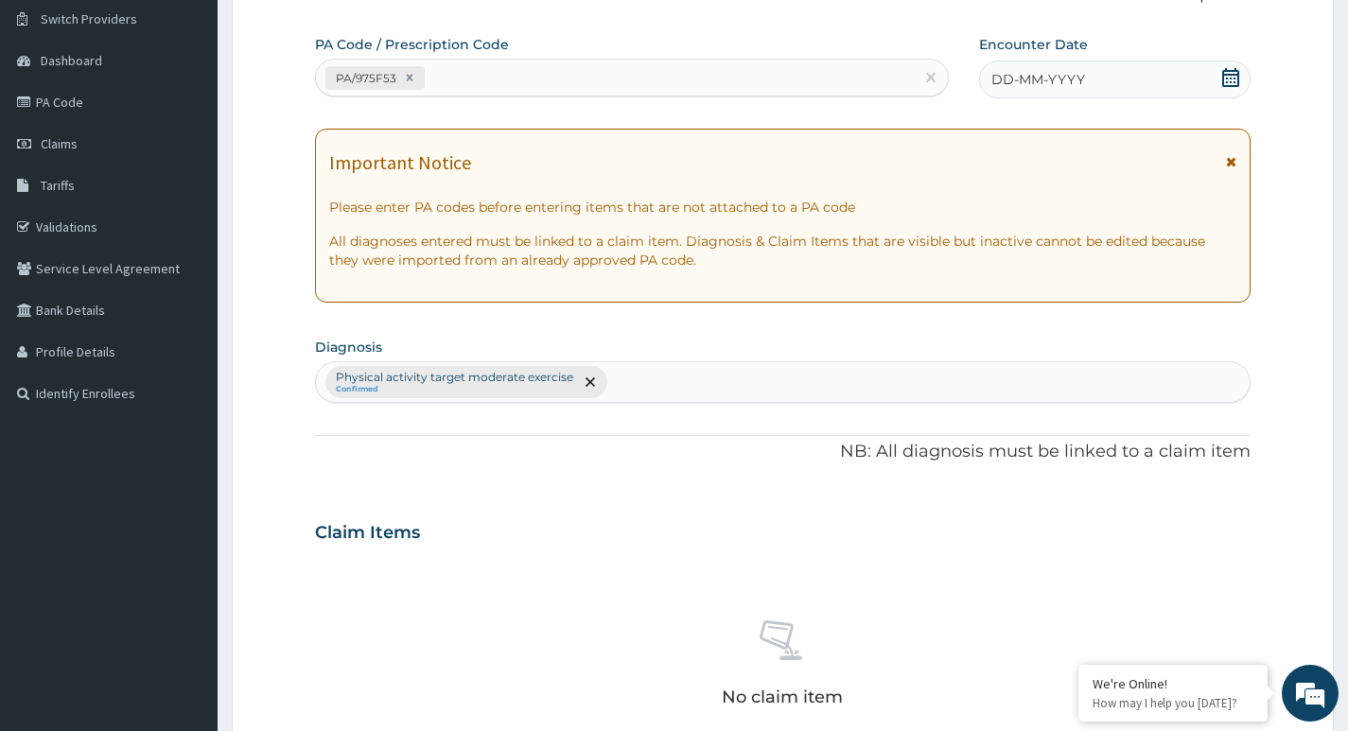
click at [1235, 80] on icon at bounding box center [1230, 77] width 19 height 19
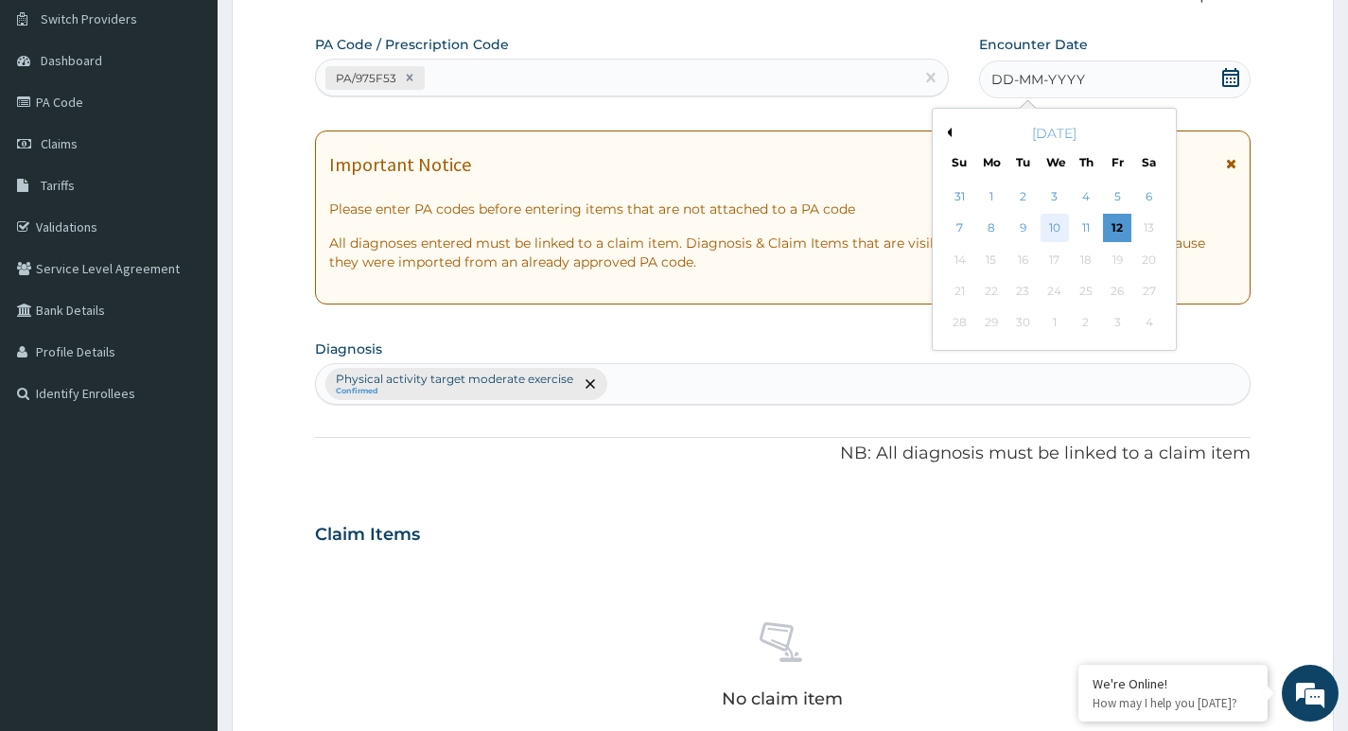
click at [1055, 223] on div "10" at bounding box center [1054, 229] width 28 height 28
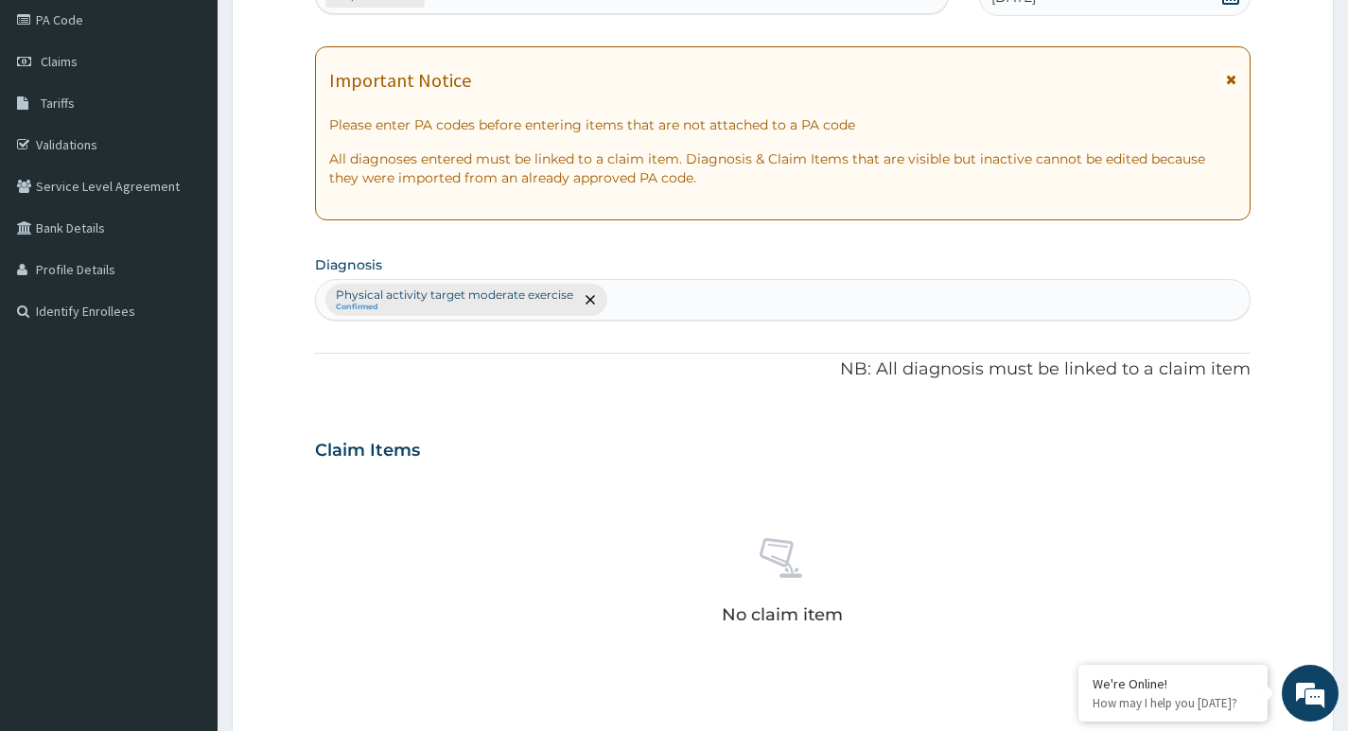
scroll to position [429, 0]
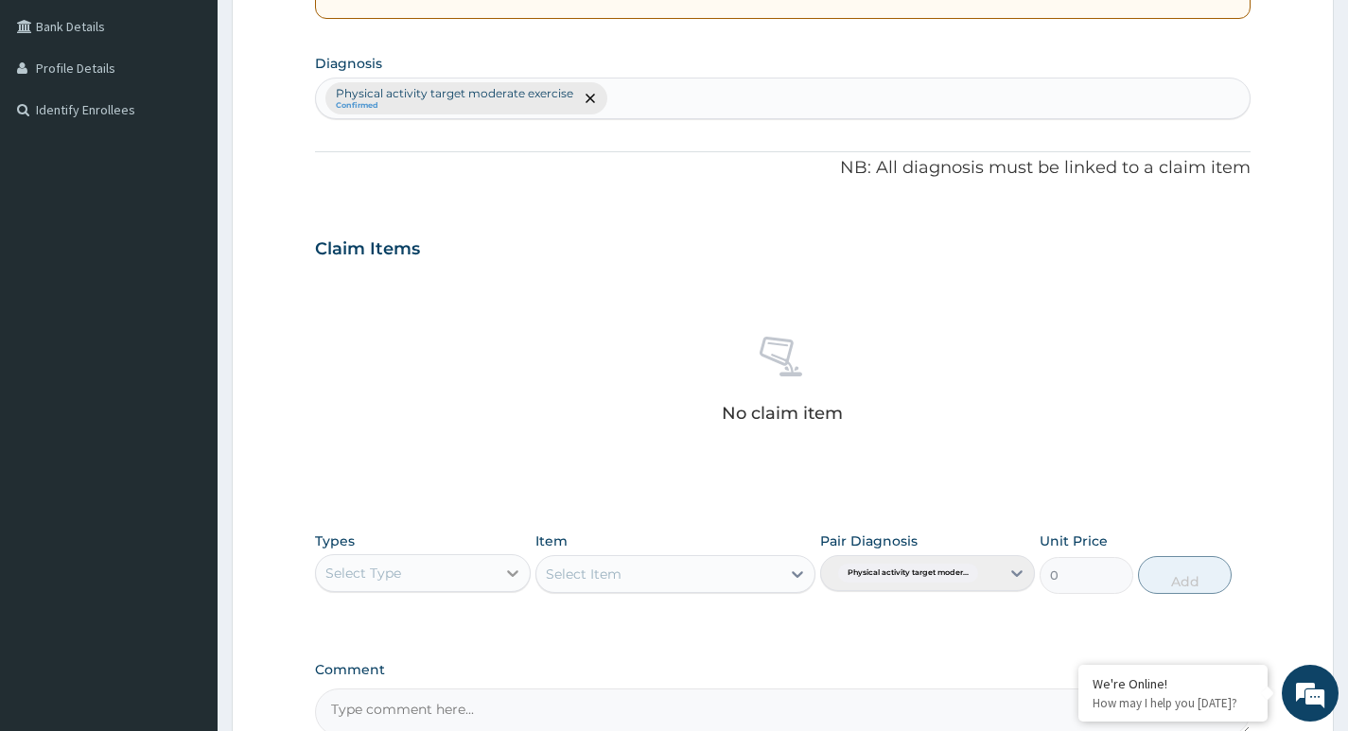
click at [499, 569] on div at bounding box center [513, 573] width 34 height 34
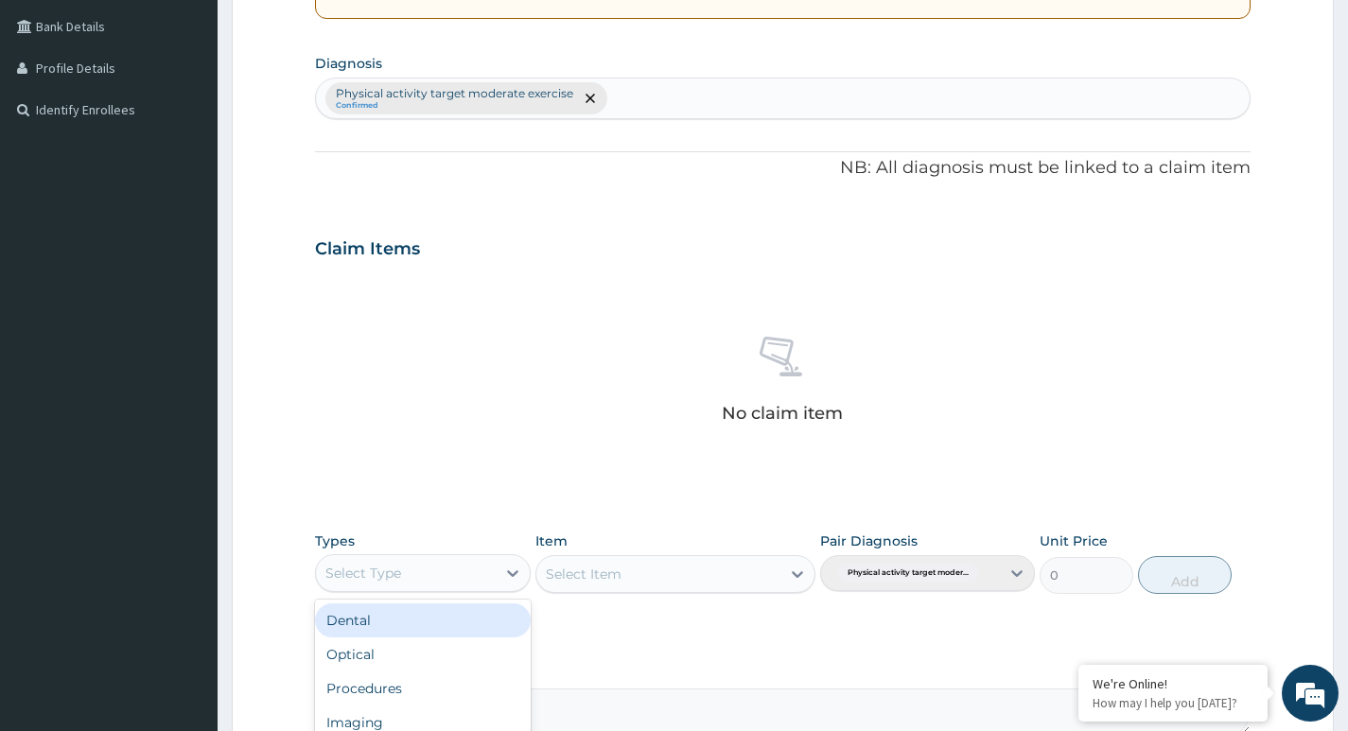
type input "G"
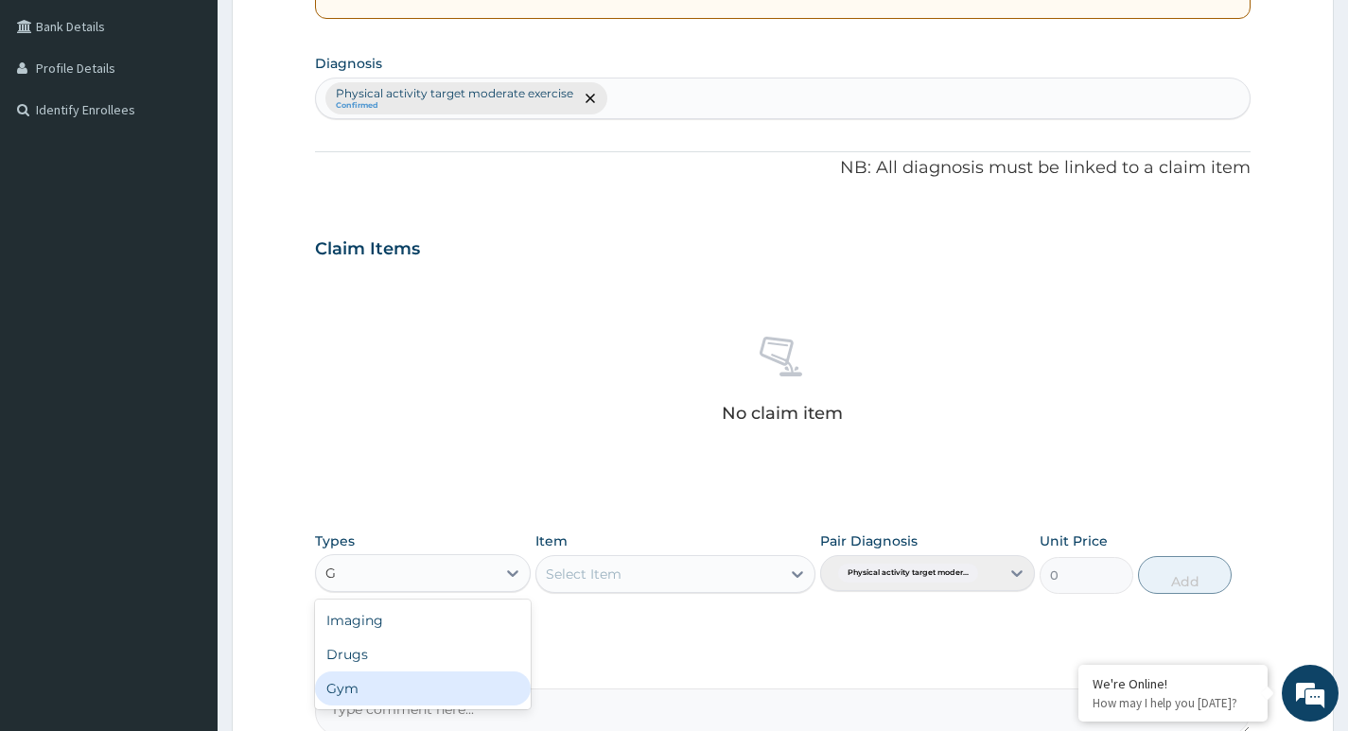
click at [407, 691] on div "Gym" at bounding box center [422, 689] width 215 height 34
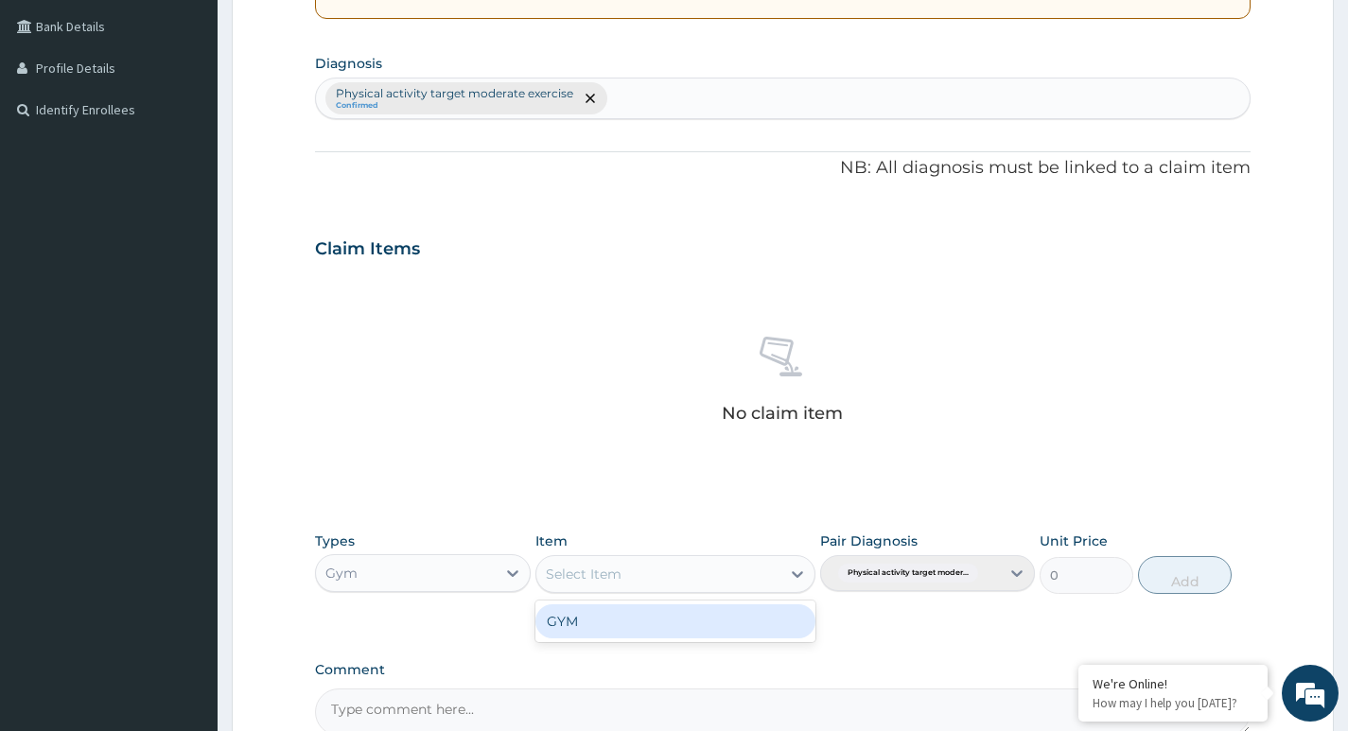
click at [744, 572] on div "Select Item" at bounding box center [658, 574] width 245 height 30
click at [700, 624] on div "GYM" at bounding box center [675, 621] width 281 height 34
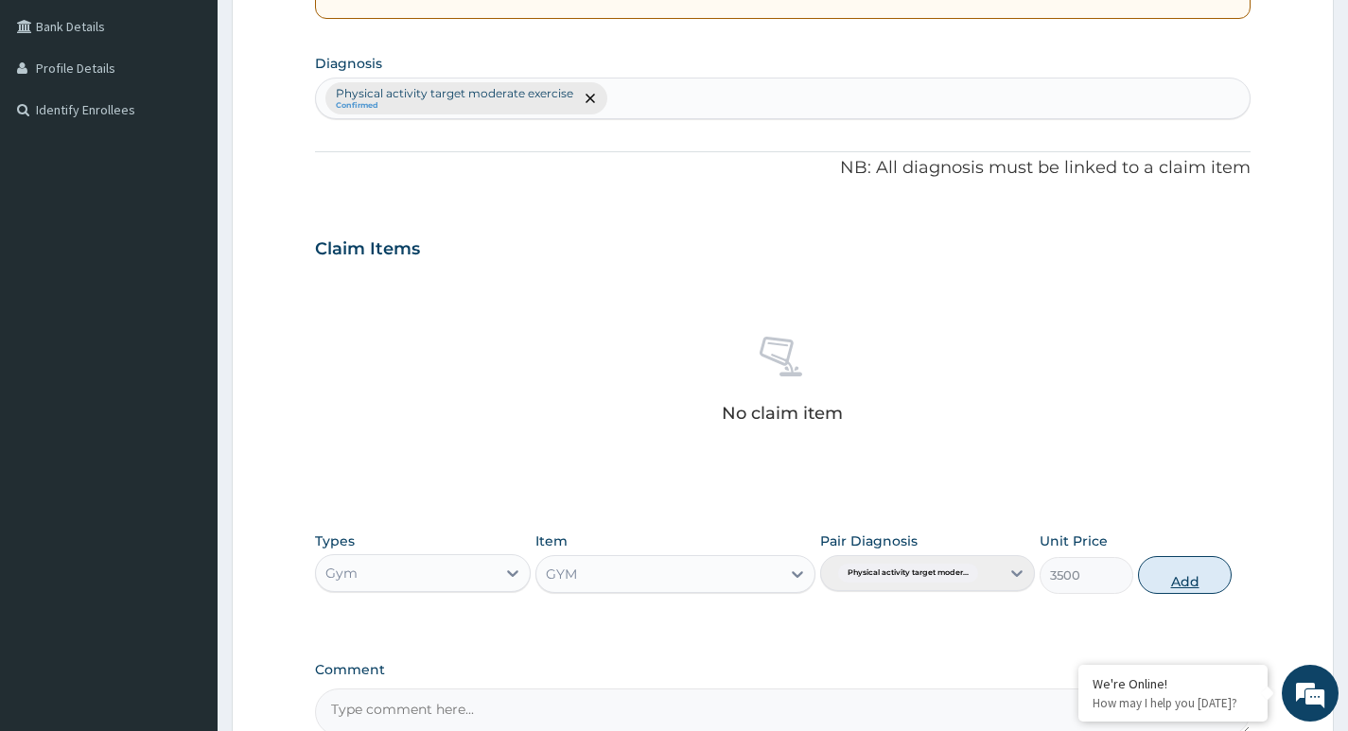
click at [1162, 573] on button "Add" at bounding box center [1185, 575] width 94 height 38
type input "0"
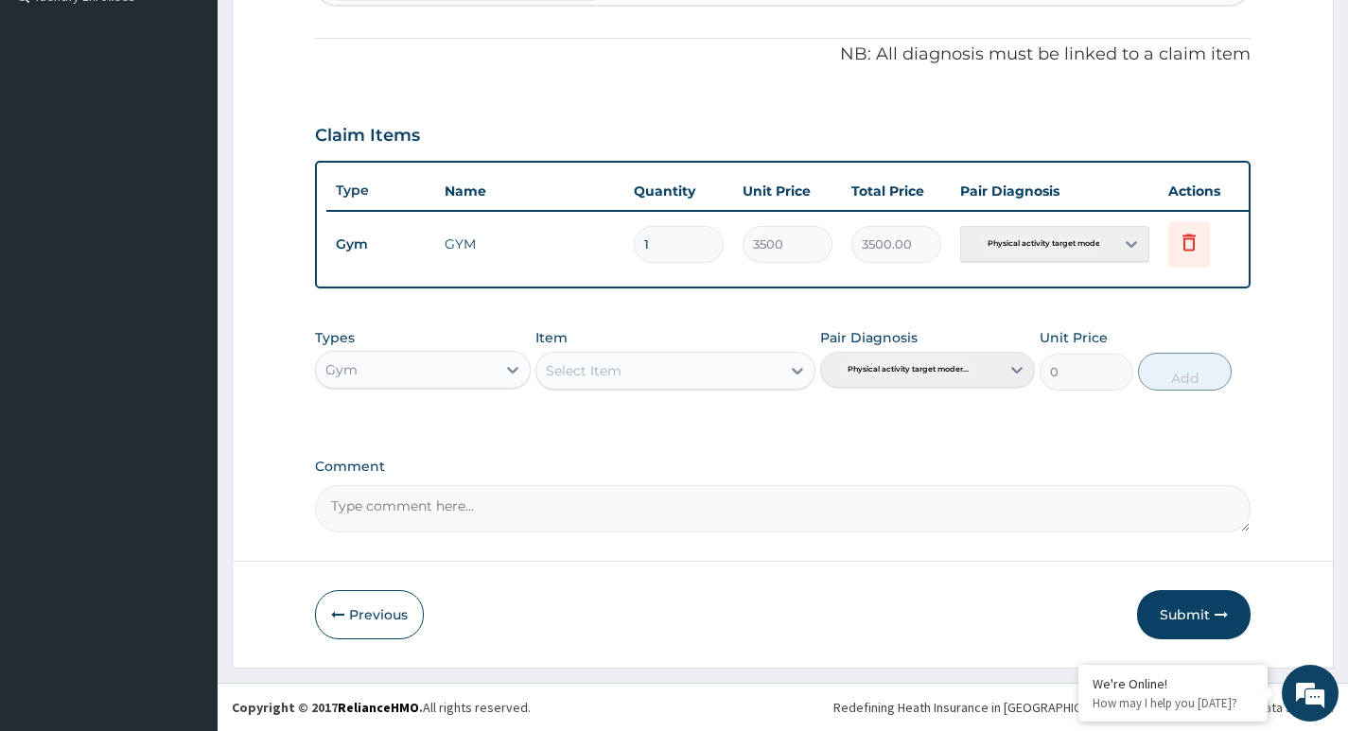
scroll to position [557, 0]
click at [1184, 617] on button "Submit" at bounding box center [1194, 614] width 114 height 49
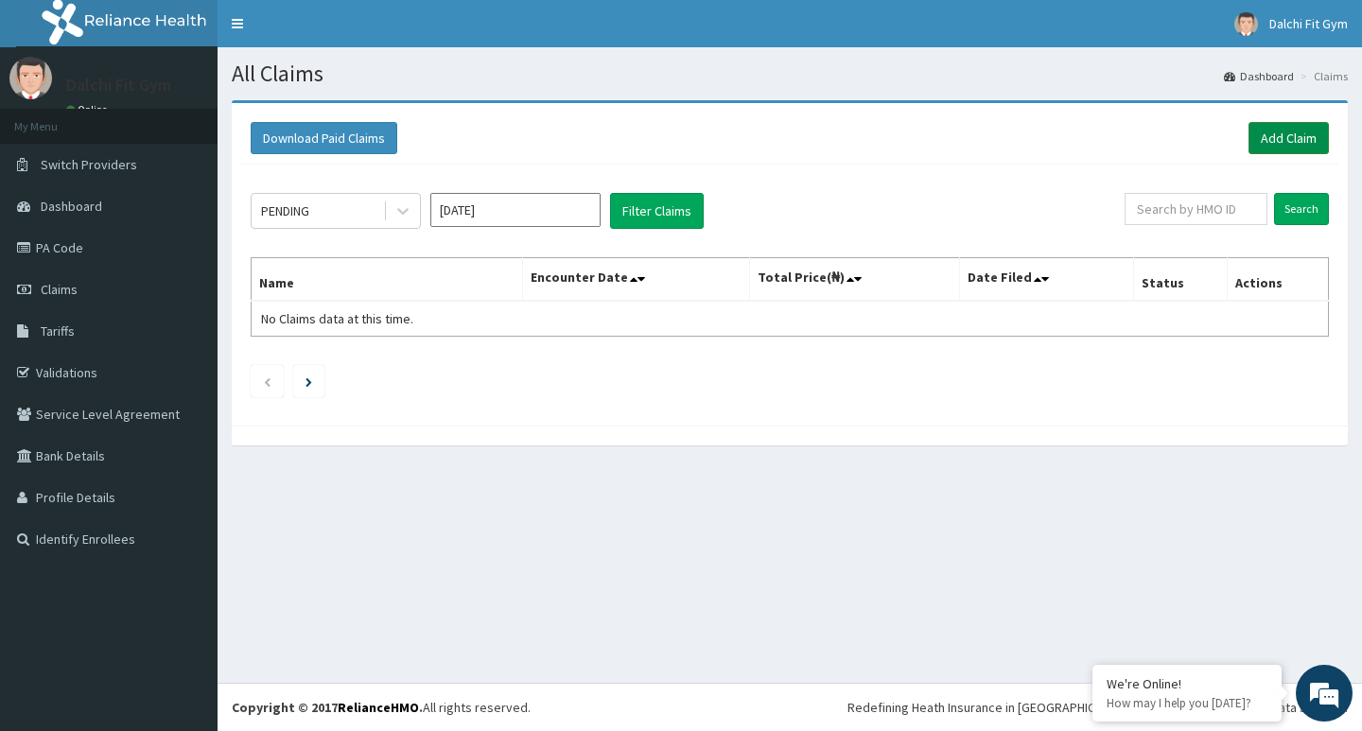
click at [1273, 129] on link "Add Claim" at bounding box center [1289, 138] width 80 height 32
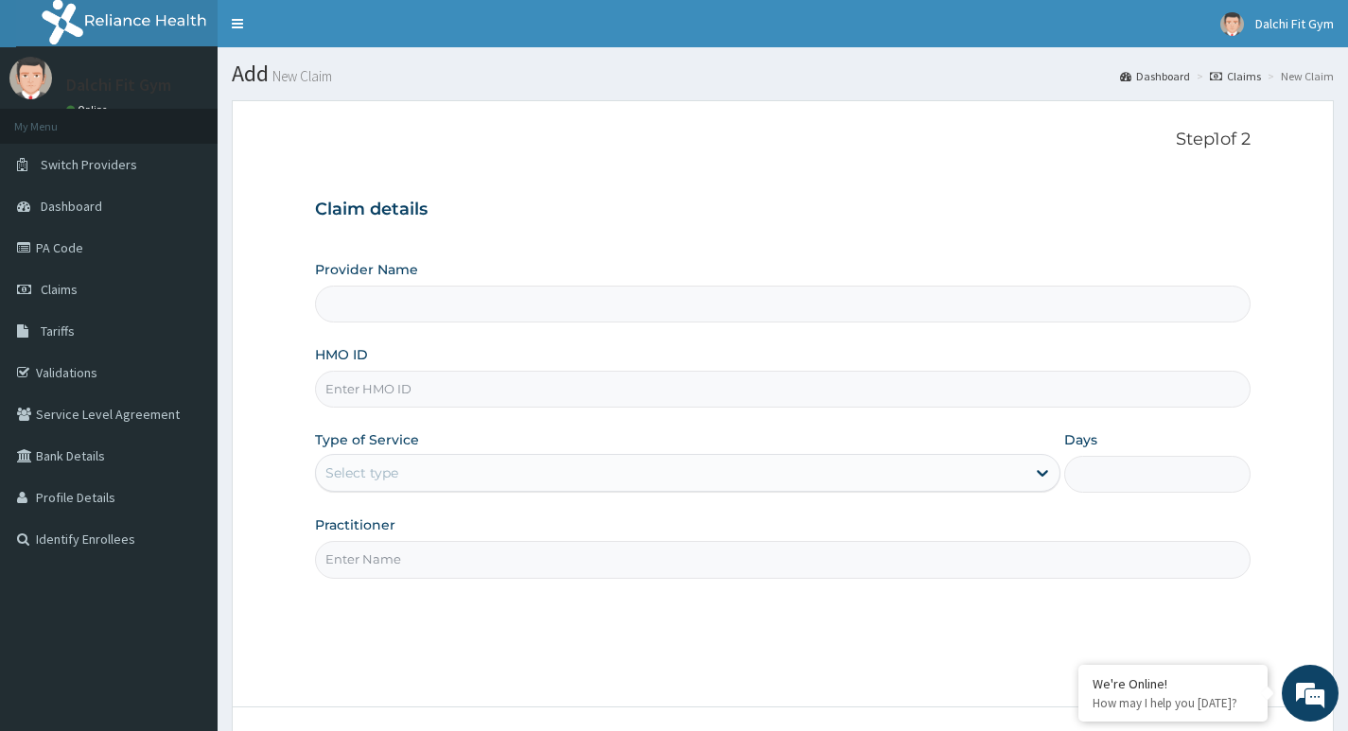
type input "DALCHI FIT GYM - GWARINPA"
type input "1"
click at [366, 388] on input "HMO ID" at bounding box center [783, 389] width 936 height 37
type input "GAC/10045/A"
click at [352, 553] on input "Practitioner" at bounding box center [783, 559] width 936 height 37
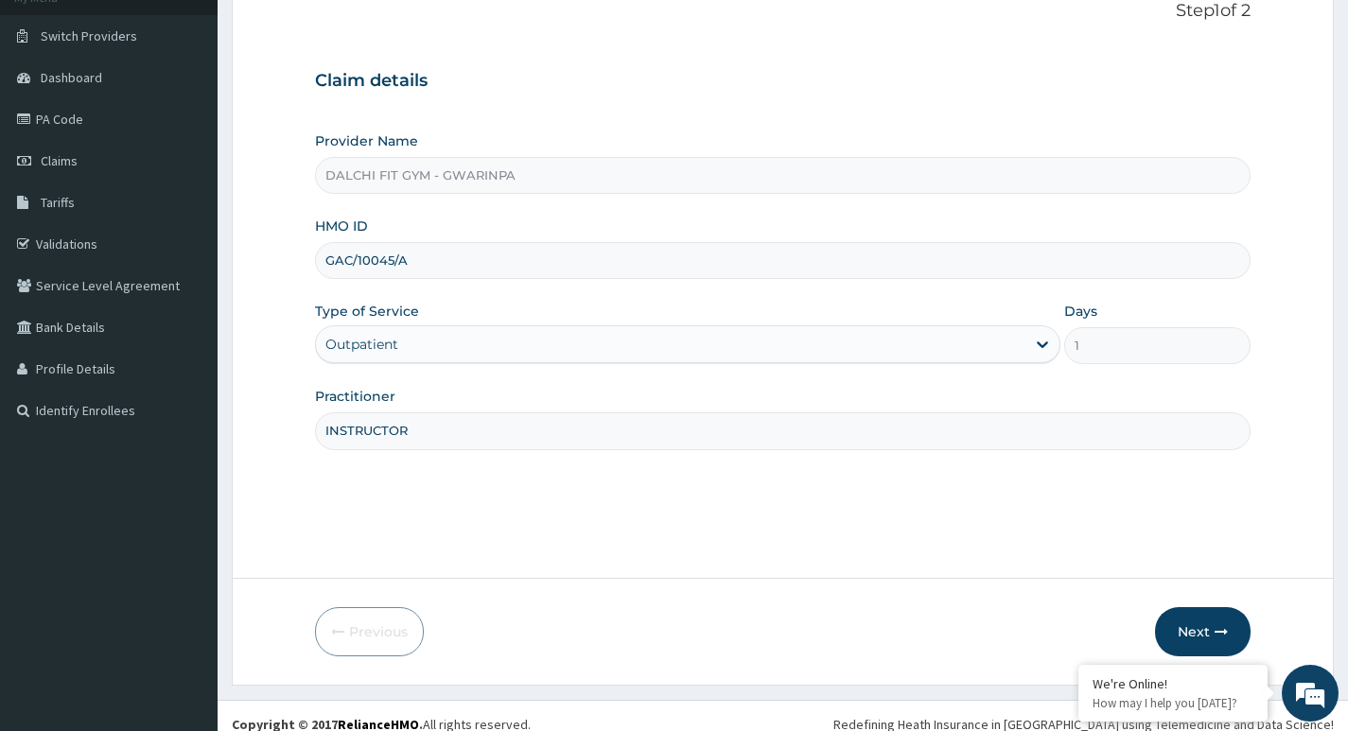
scroll to position [146, 0]
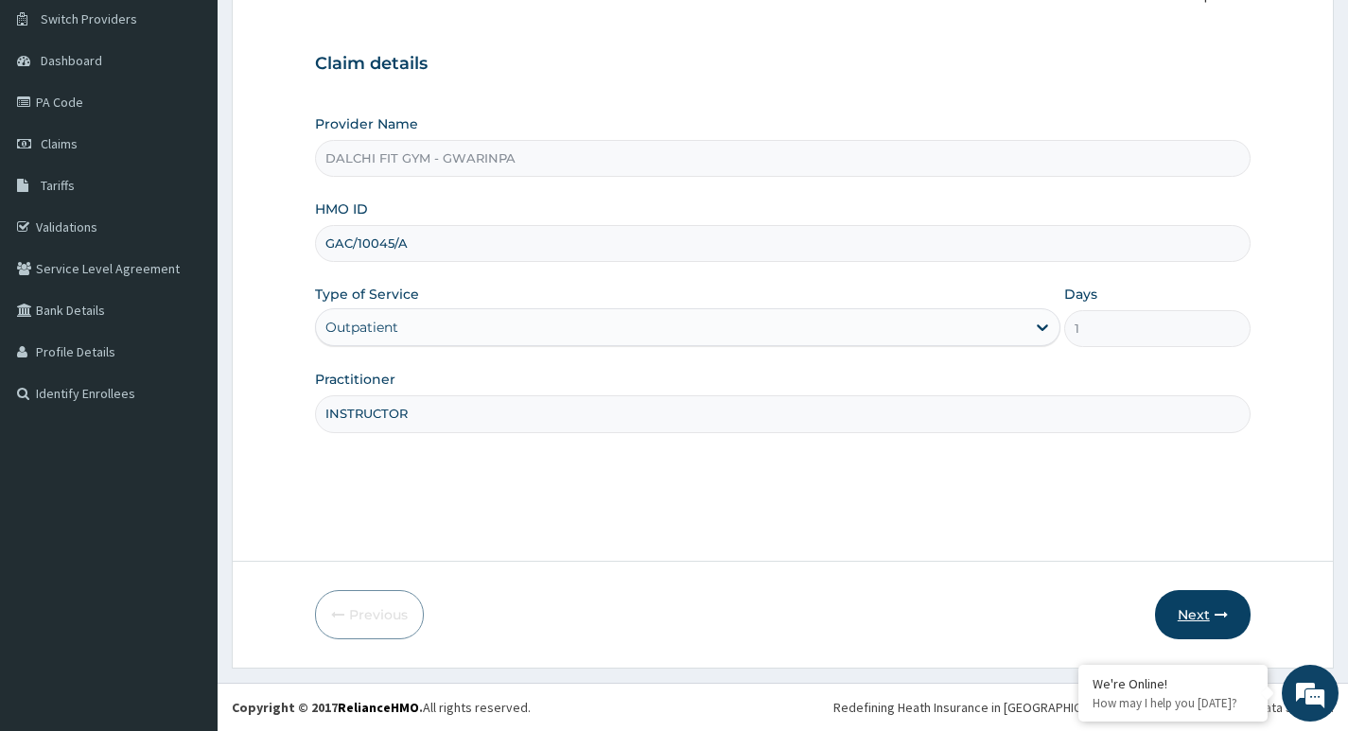
type input "INSTRUCTOR"
click at [1205, 607] on button "Next" at bounding box center [1203, 614] width 96 height 49
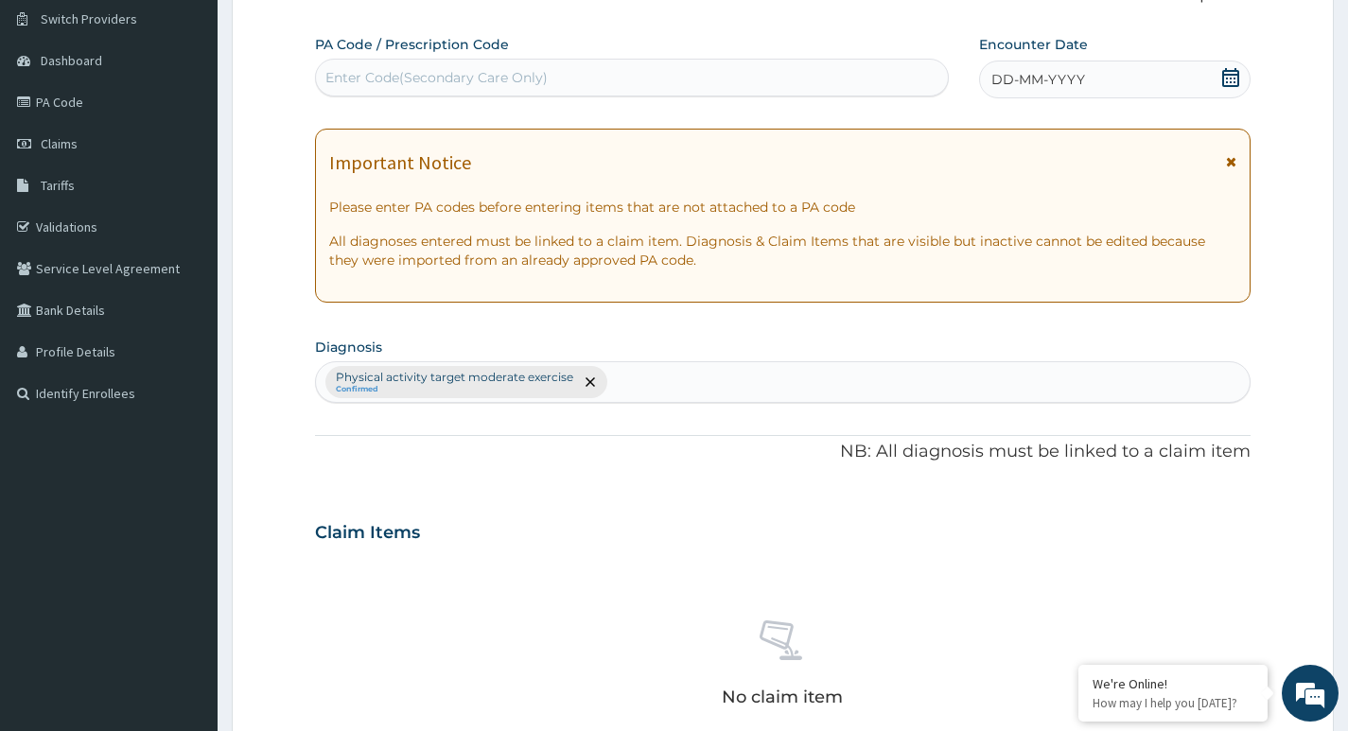
click at [359, 72] on div "Enter Code(Secondary Care Only)" at bounding box center [436, 77] width 222 height 19
type input "PA/E7E469"
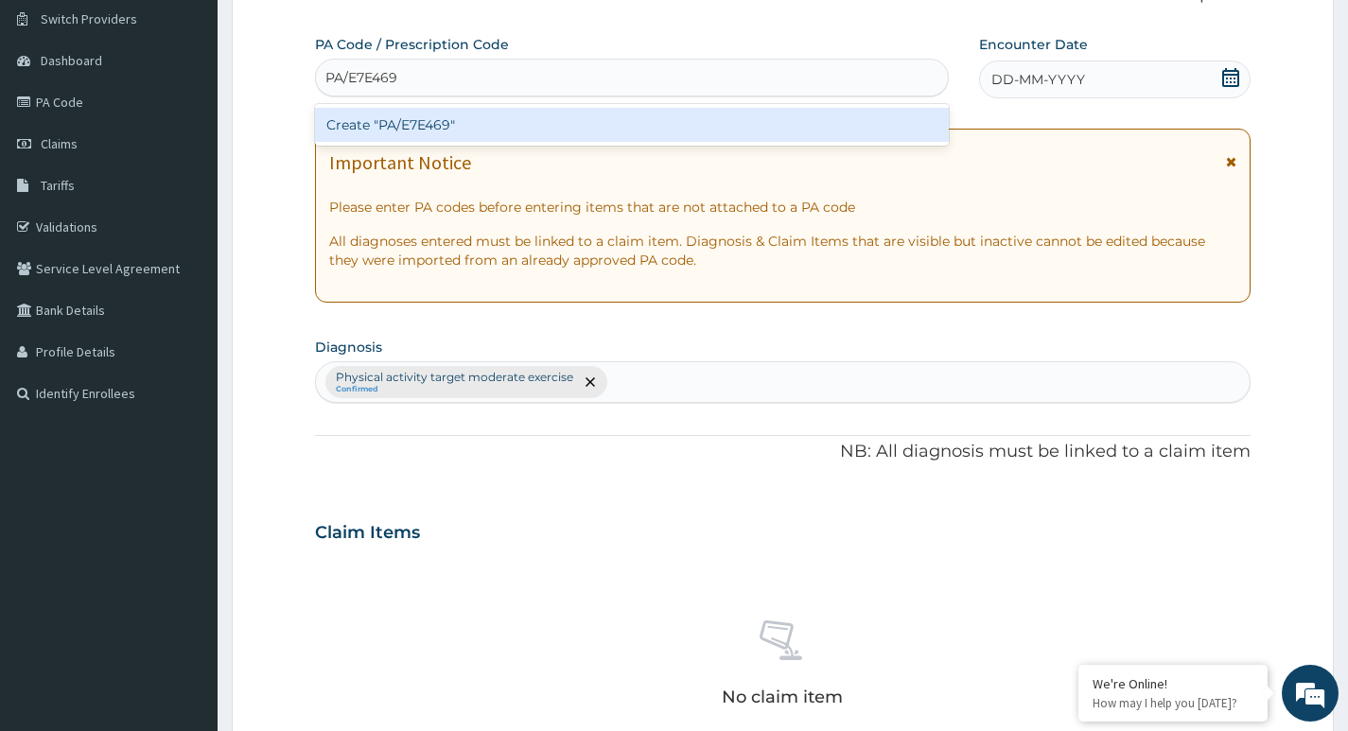
click at [473, 112] on div "Create "PA/E7E469"" at bounding box center [632, 125] width 634 height 34
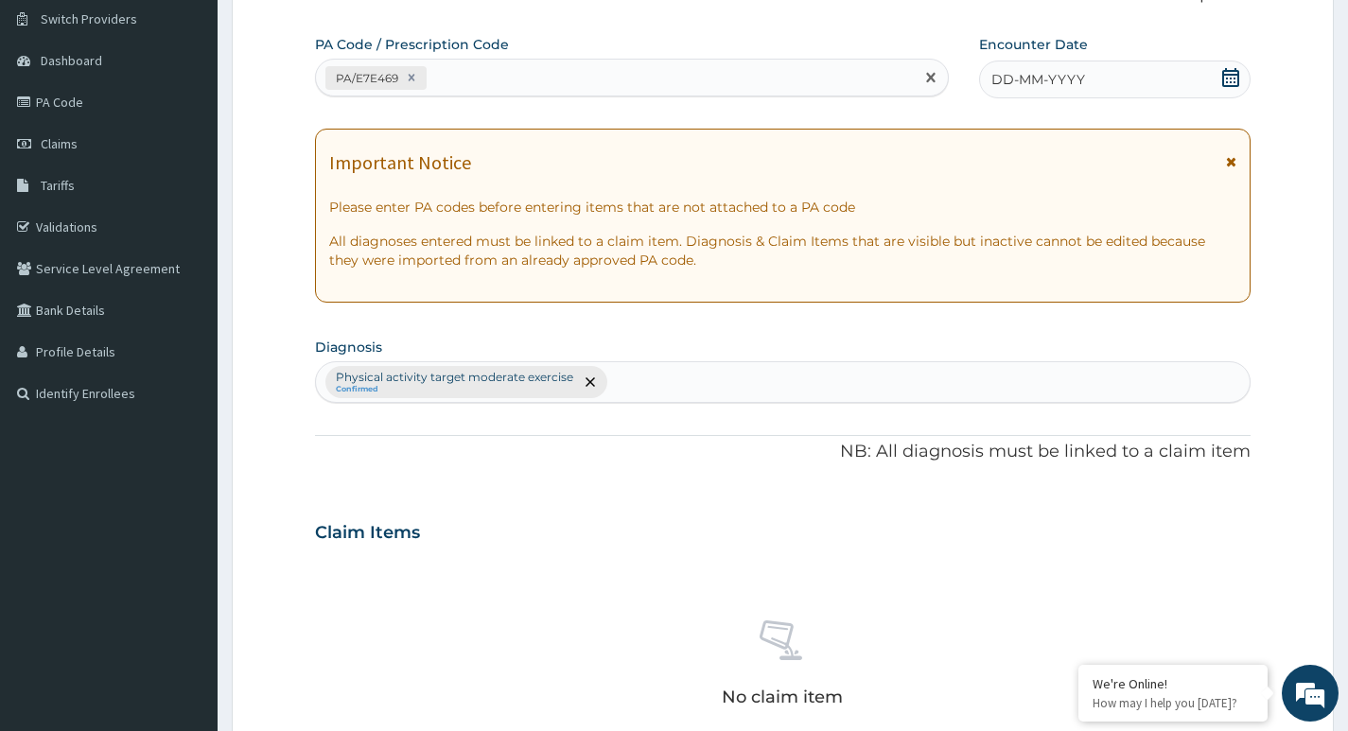
click at [1232, 78] on icon at bounding box center [1230, 77] width 19 height 19
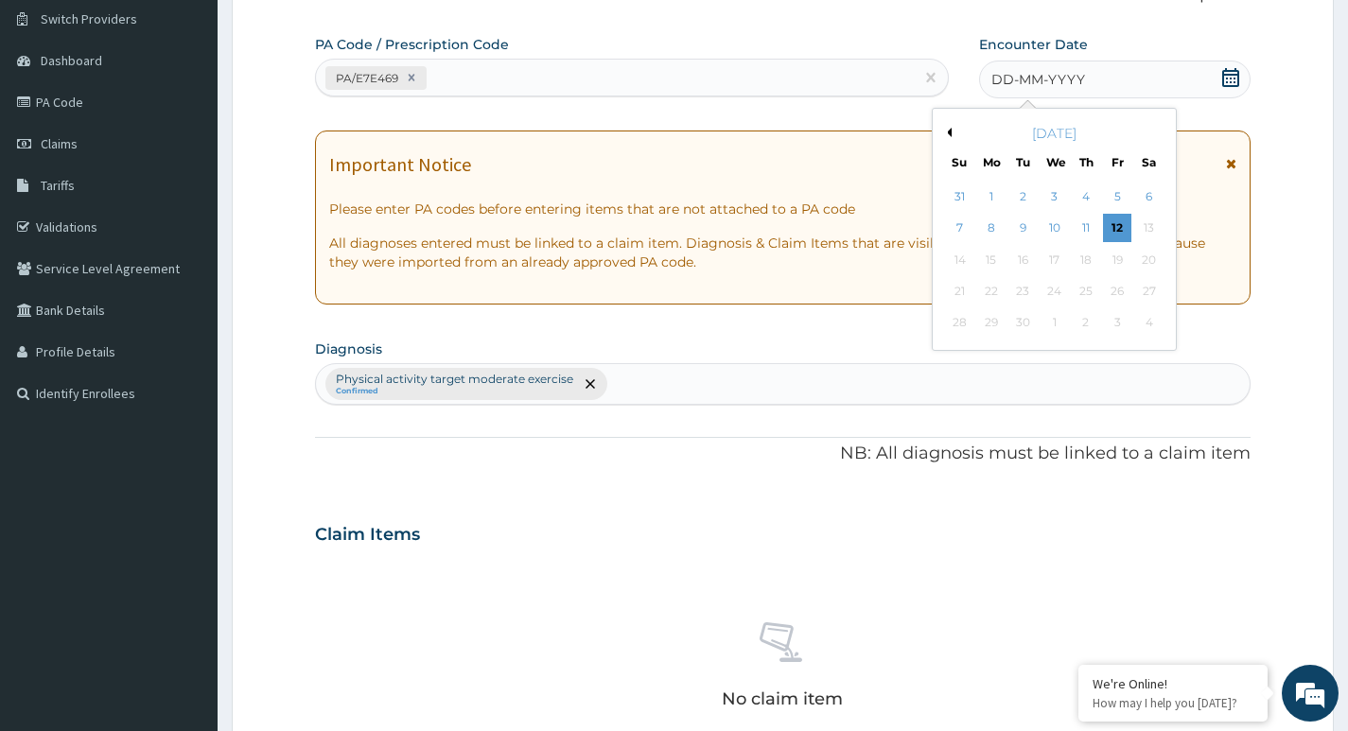
click at [1052, 225] on div "10" at bounding box center [1054, 229] width 28 height 28
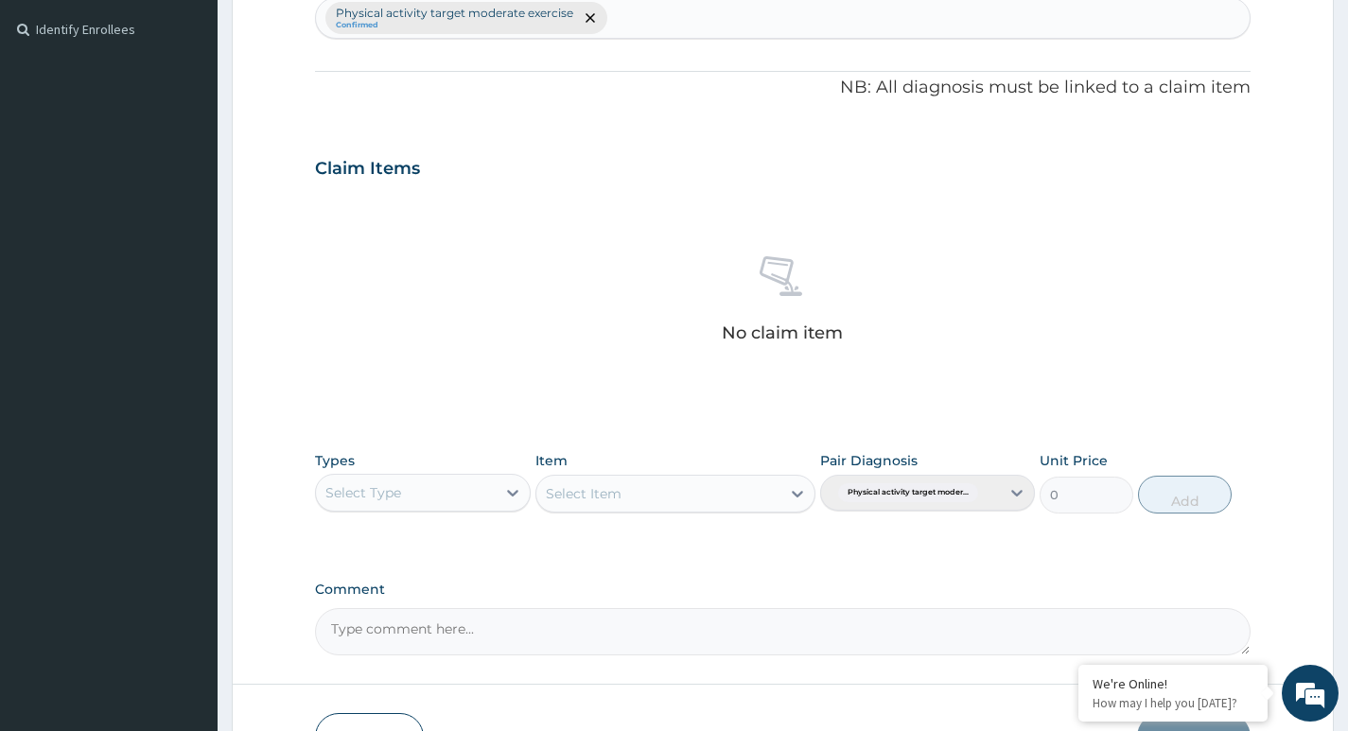
scroll to position [524, 0]
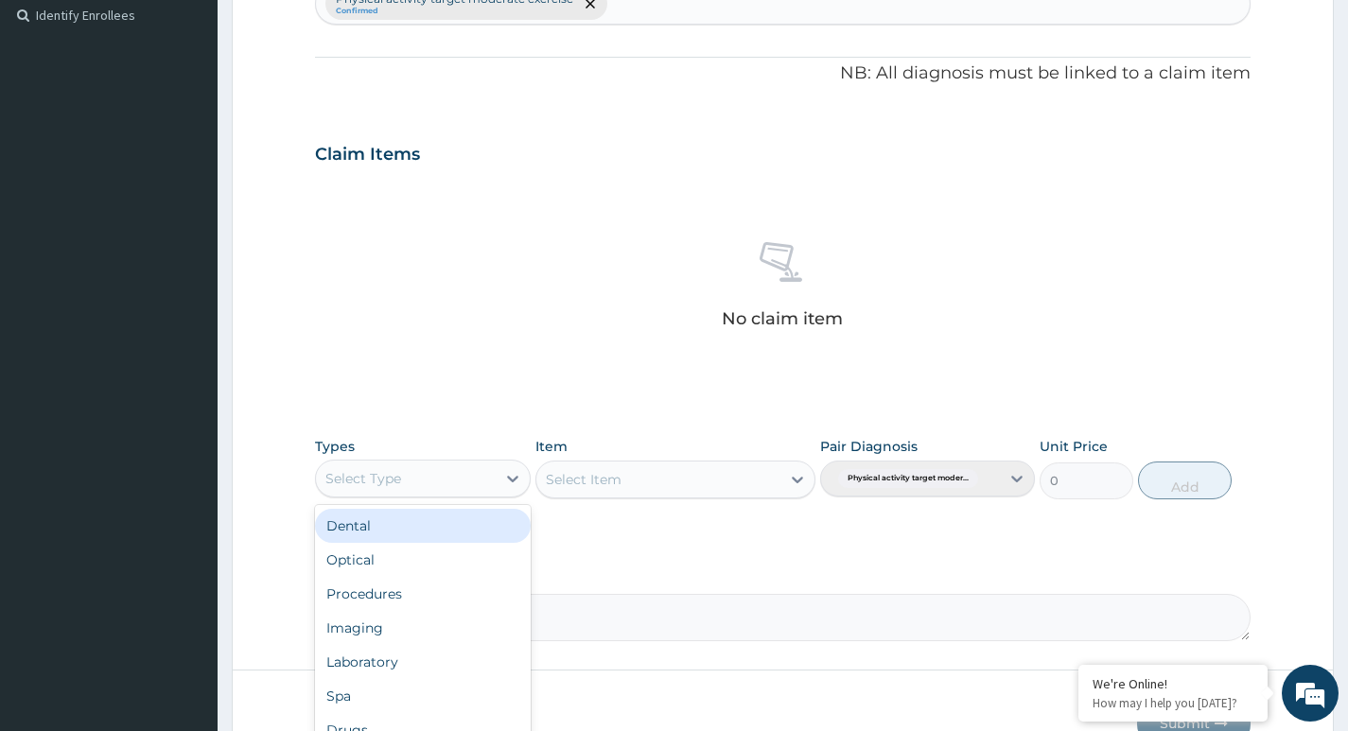
click at [467, 469] on div "Select Type" at bounding box center [405, 479] width 179 height 30
type input "G"
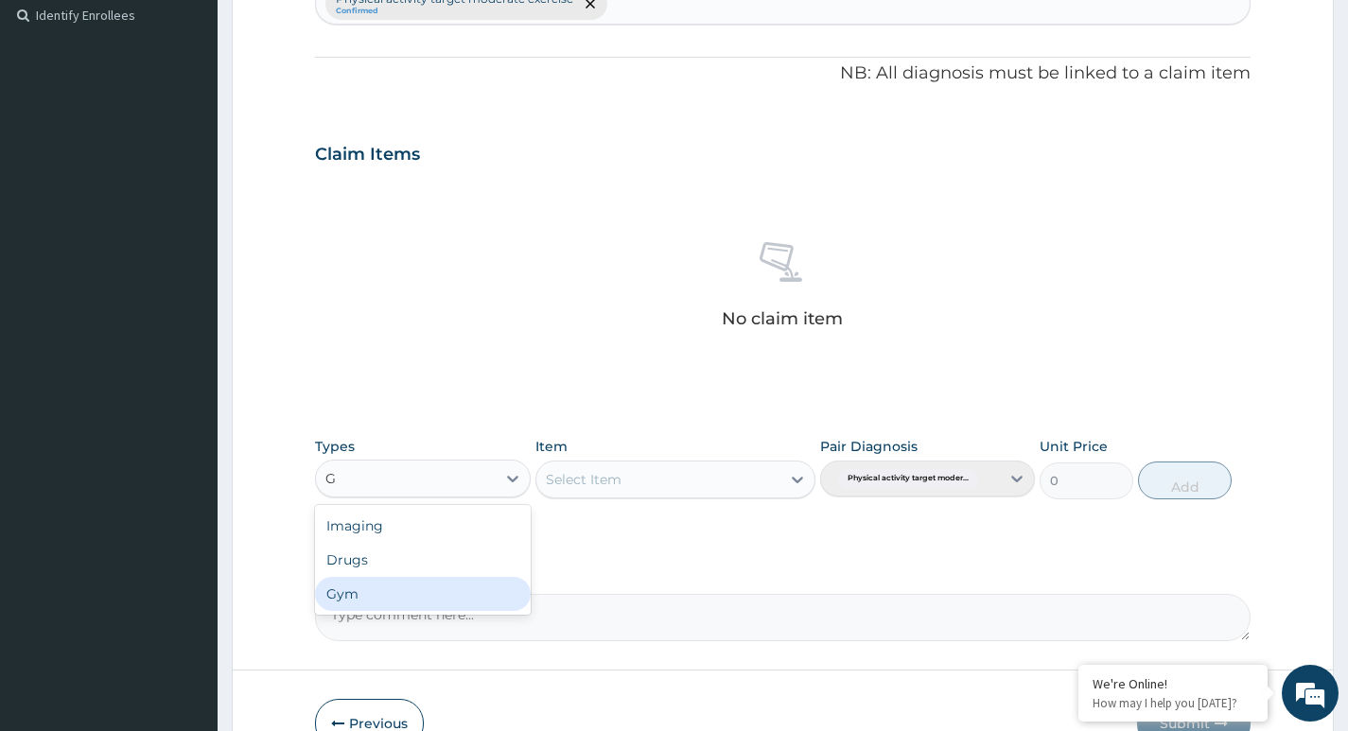
drag, startPoint x: 436, startPoint y: 576, endPoint x: 446, endPoint y: 571, distance: 10.6
click at [437, 577] on div "Gym" at bounding box center [422, 594] width 215 height 34
click at [754, 474] on div "Select Item" at bounding box center [658, 479] width 245 height 30
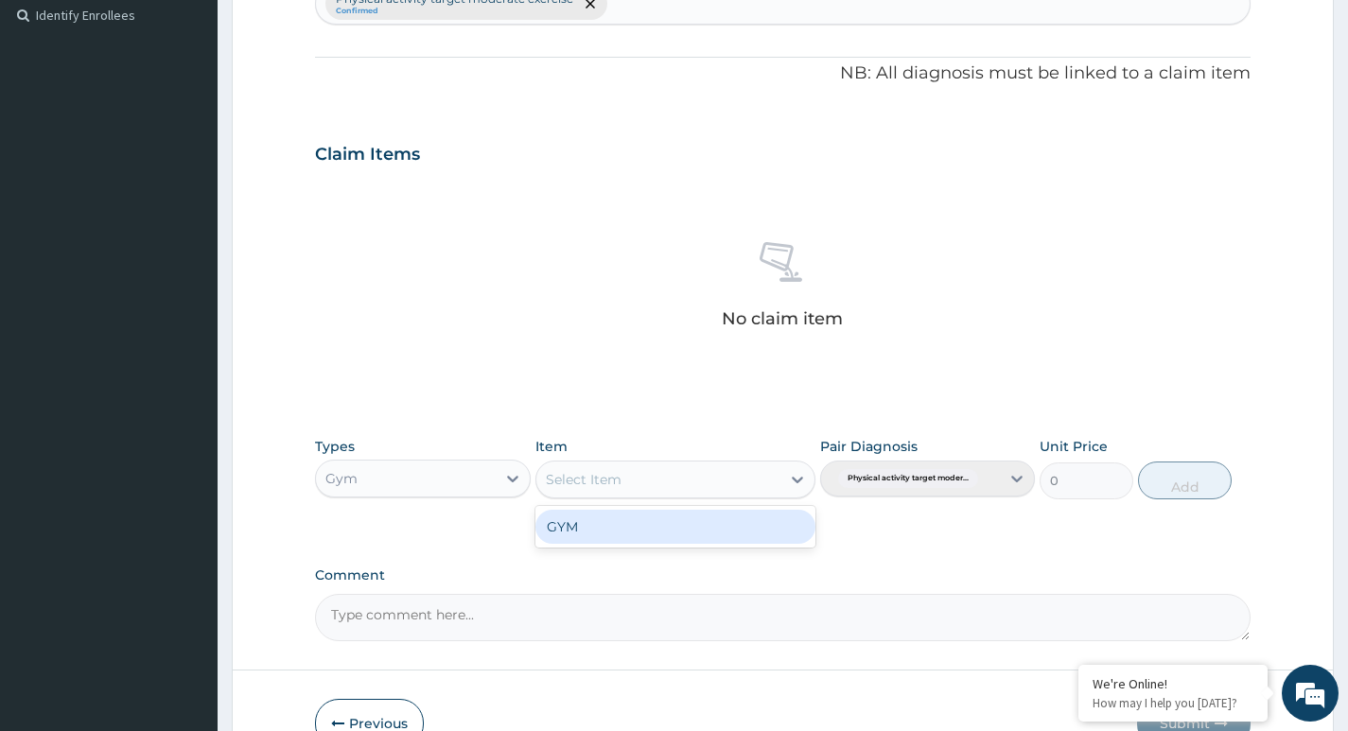
click at [673, 534] on div "GYM" at bounding box center [675, 527] width 281 height 34
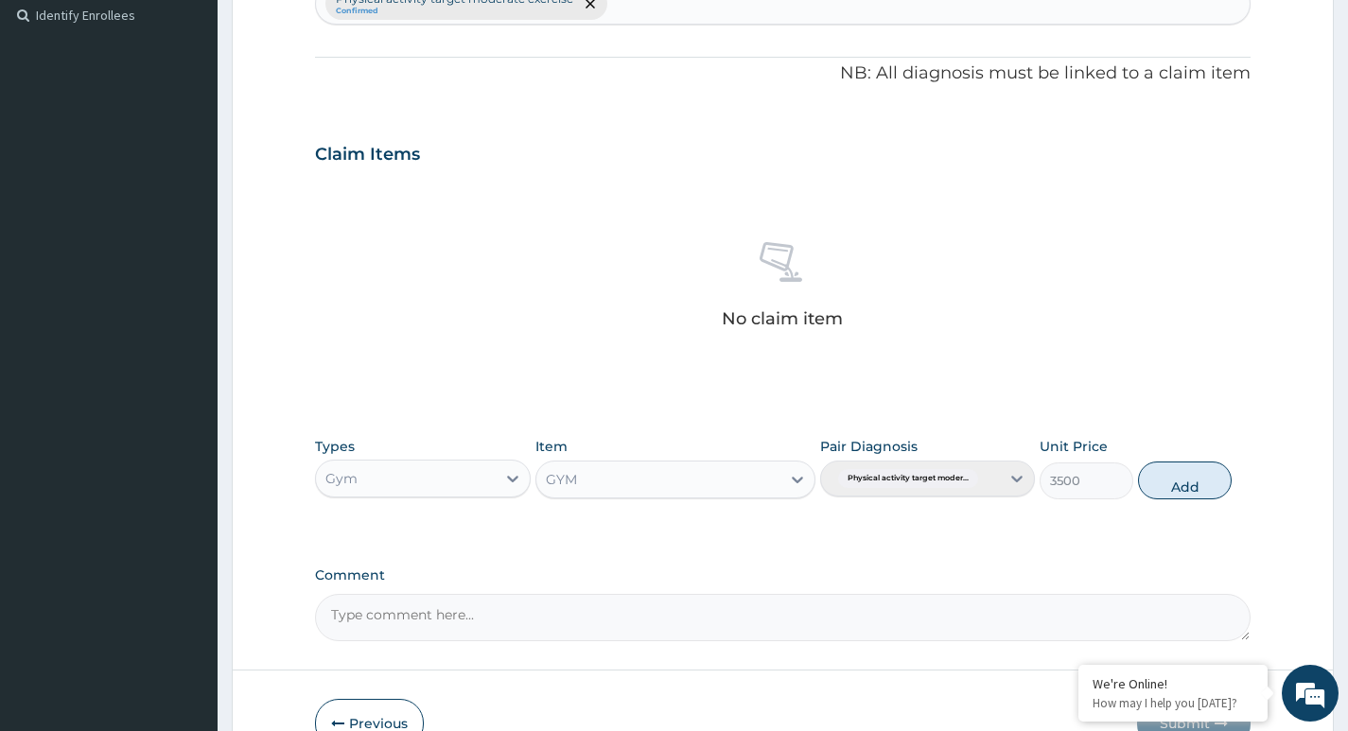
click at [1190, 479] on button "Add" at bounding box center [1185, 481] width 94 height 38
type input "0"
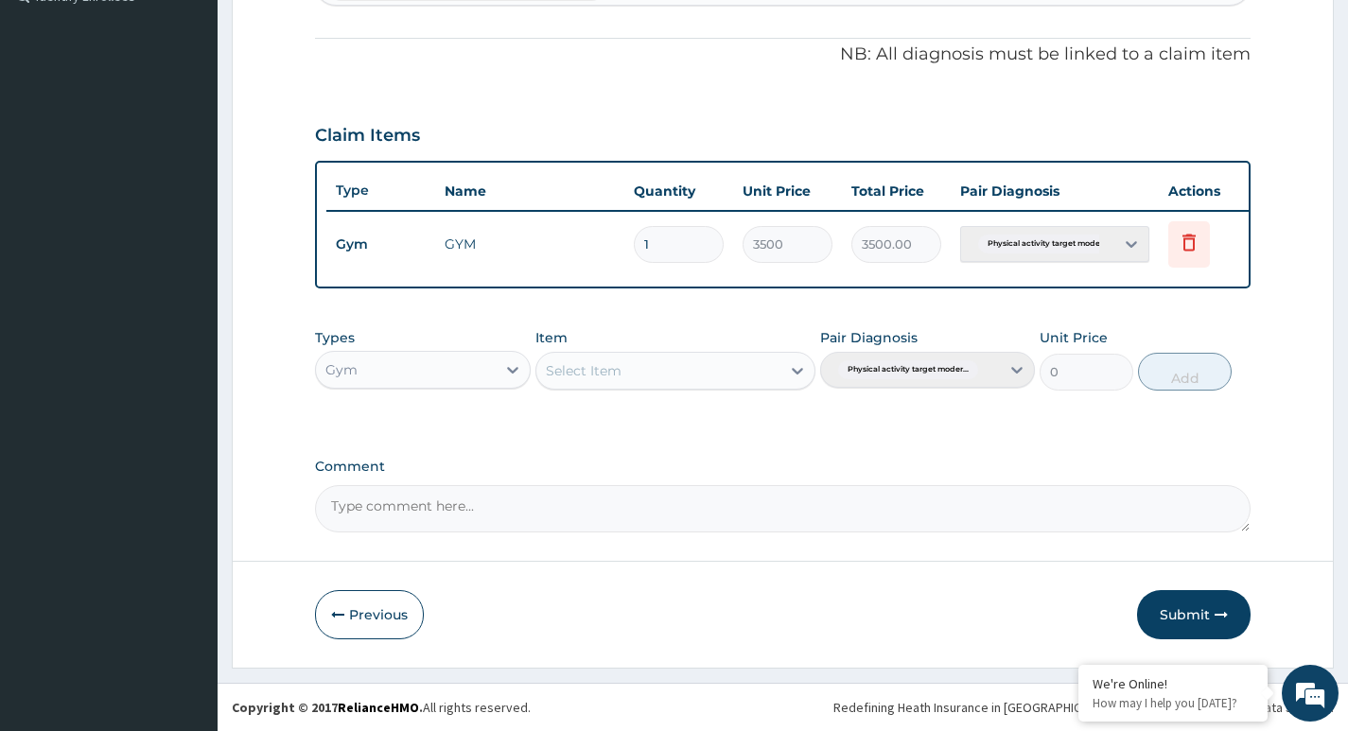
scroll to position [557, 0]
click at [1189, 609] on button "Submit" at bounding box center [1194, 614] width 114 height 49
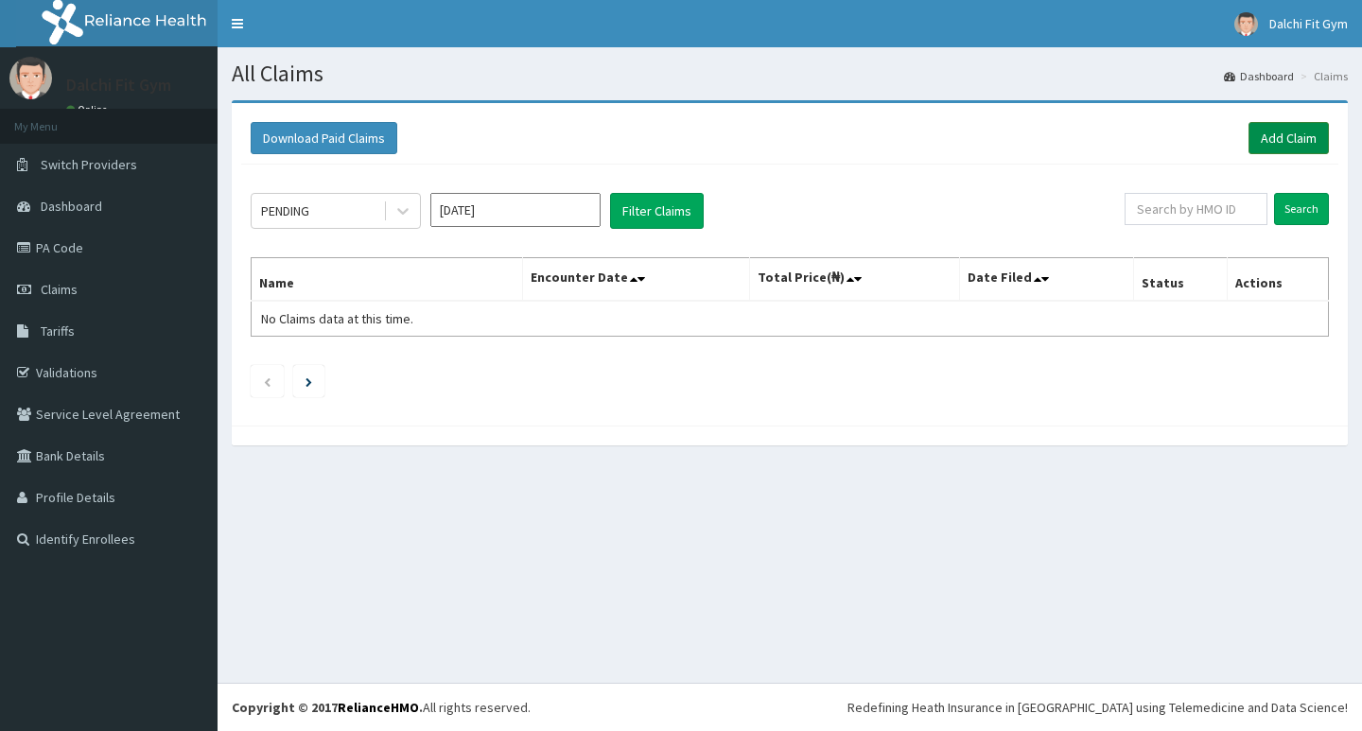
click at [1280, 131] on link "Add Claim" at bounding box center [1289, 138] width 80 height 32
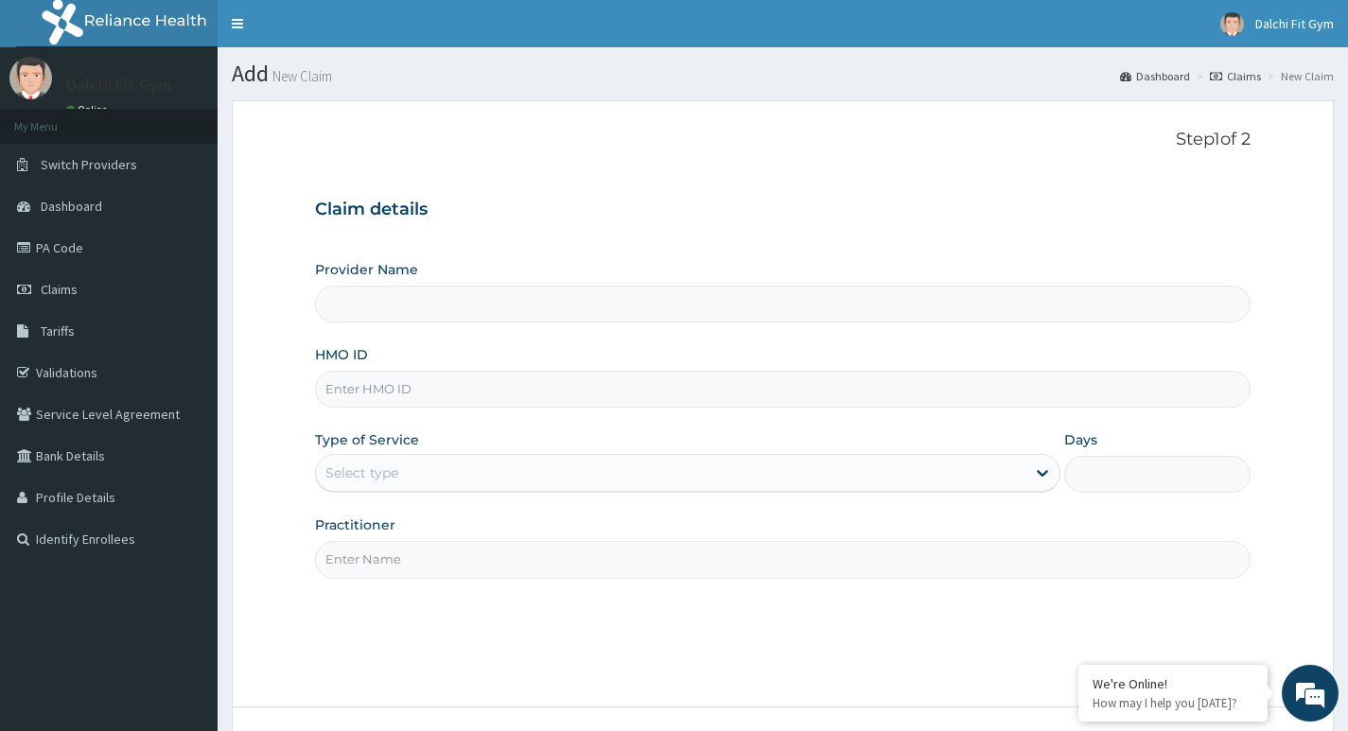
click at [365, 388] on input "HMO ID" at bounding box center [783, 389] width 936 height 37
type input "DALCHI FIT GYM - GWARINPA"
type input "1"
type input "TNS/10001/A"
click at [376, 553] on input "Practitioner" at bounding box center [783, 559] width 936 height 37
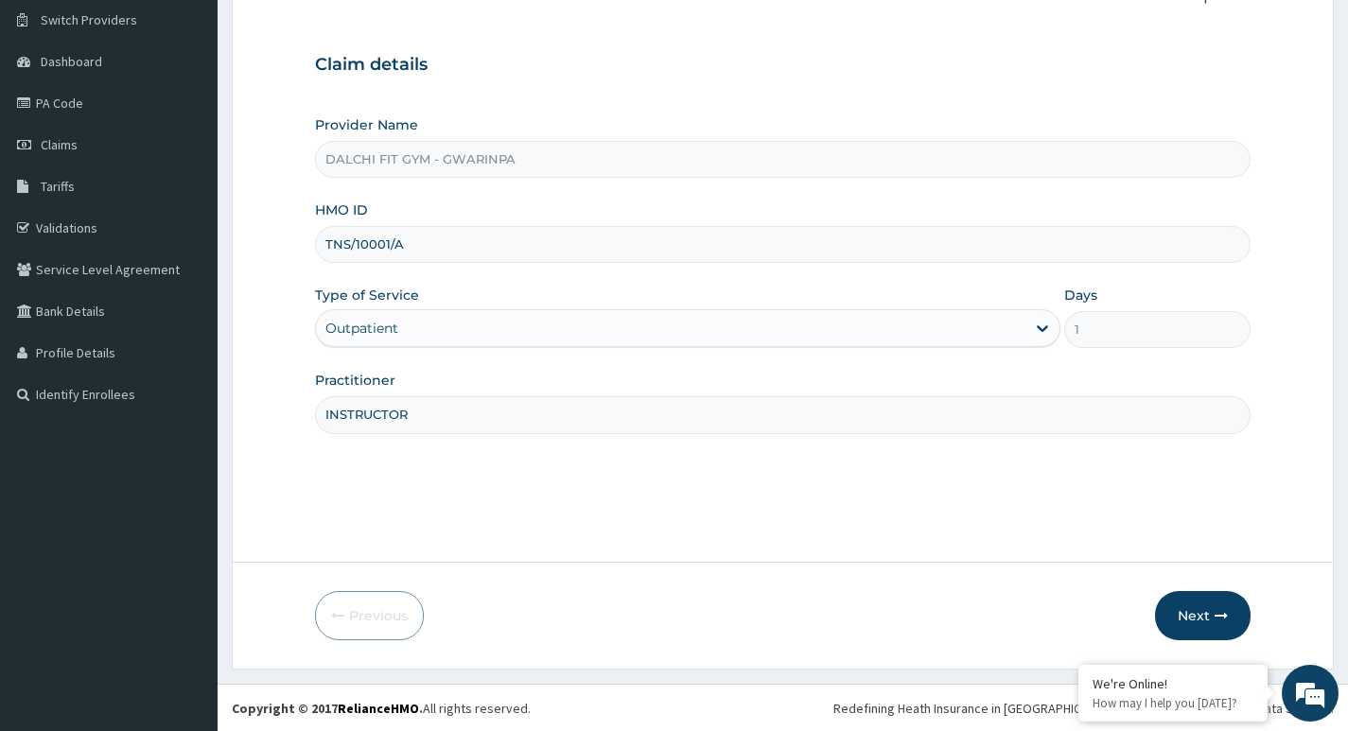
scroll to position [146, 0]
type input "INSTRUCTOR"
click at [1203, 614] on button "Next" at bounding box center [1203, 614] width 96 height 49
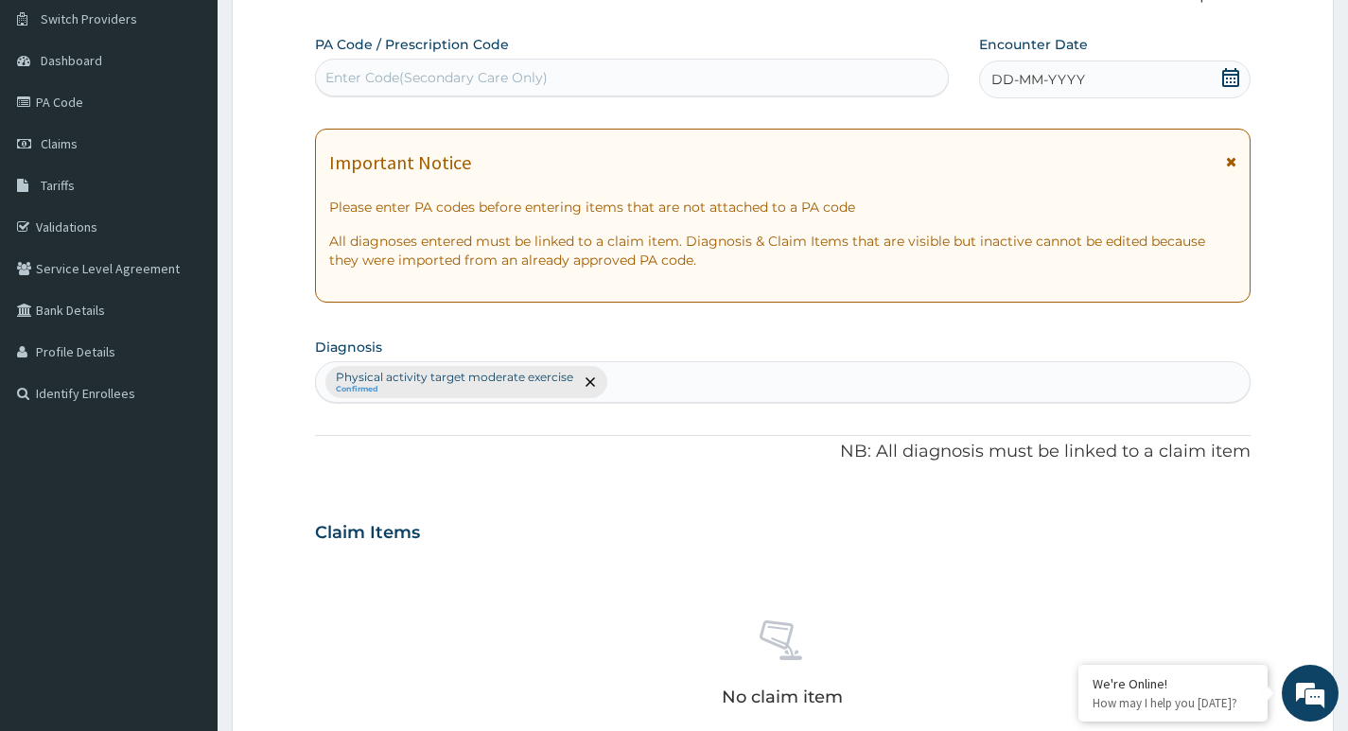
drag, startPoint x: 382, startPoint y: 78, endPoint x: 373, endPoint y: 69, distance: 12.7
click at [382, 77] on div "Enter Code(Secondary Care Only)" at bounding box center [436, 77] width 222 height 19
type input "PA/4867F5"
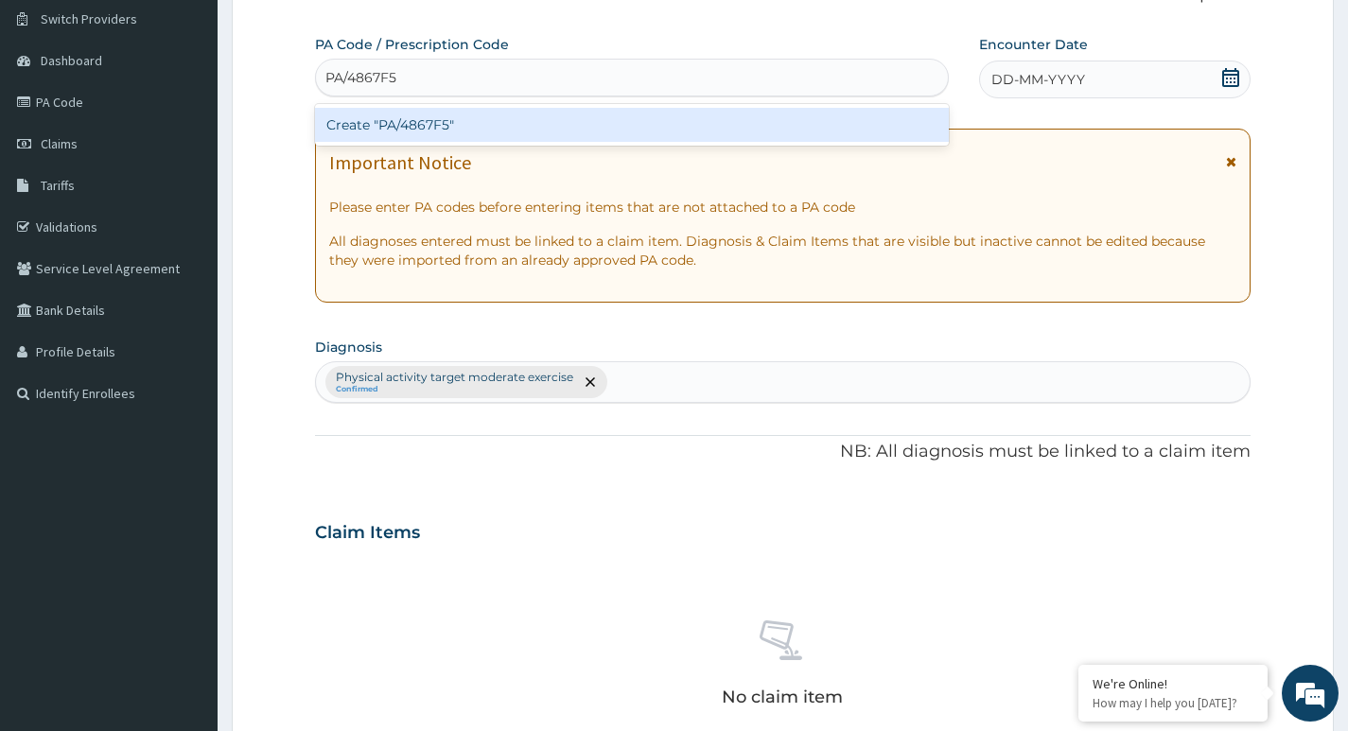
click at [472, 117] on div "Create "PA/4867F5"" at bounding box center [632, 125] width 634 height 34
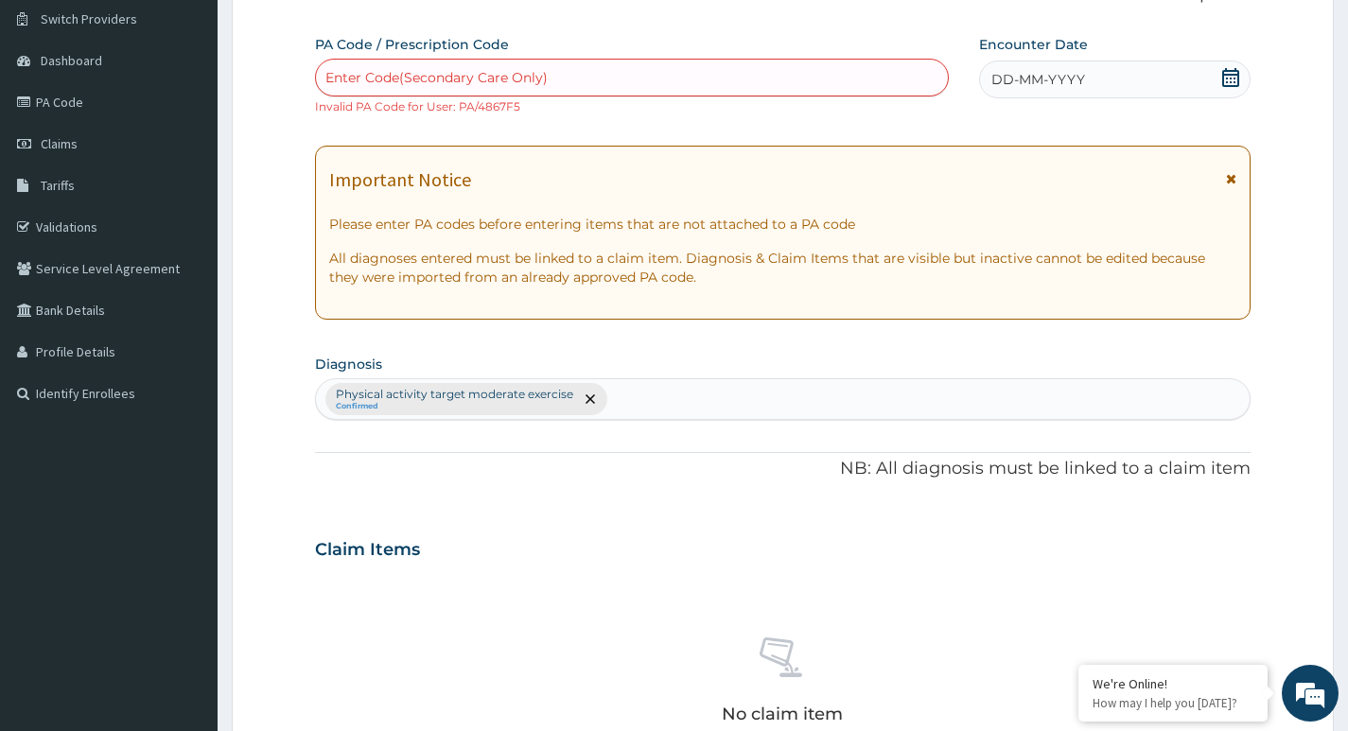
click at [368, 77] on div "Enter Code(Secondary Care Only)" at bounding box center [436, 77] width 222 height 19
type input "PA/4867F5"
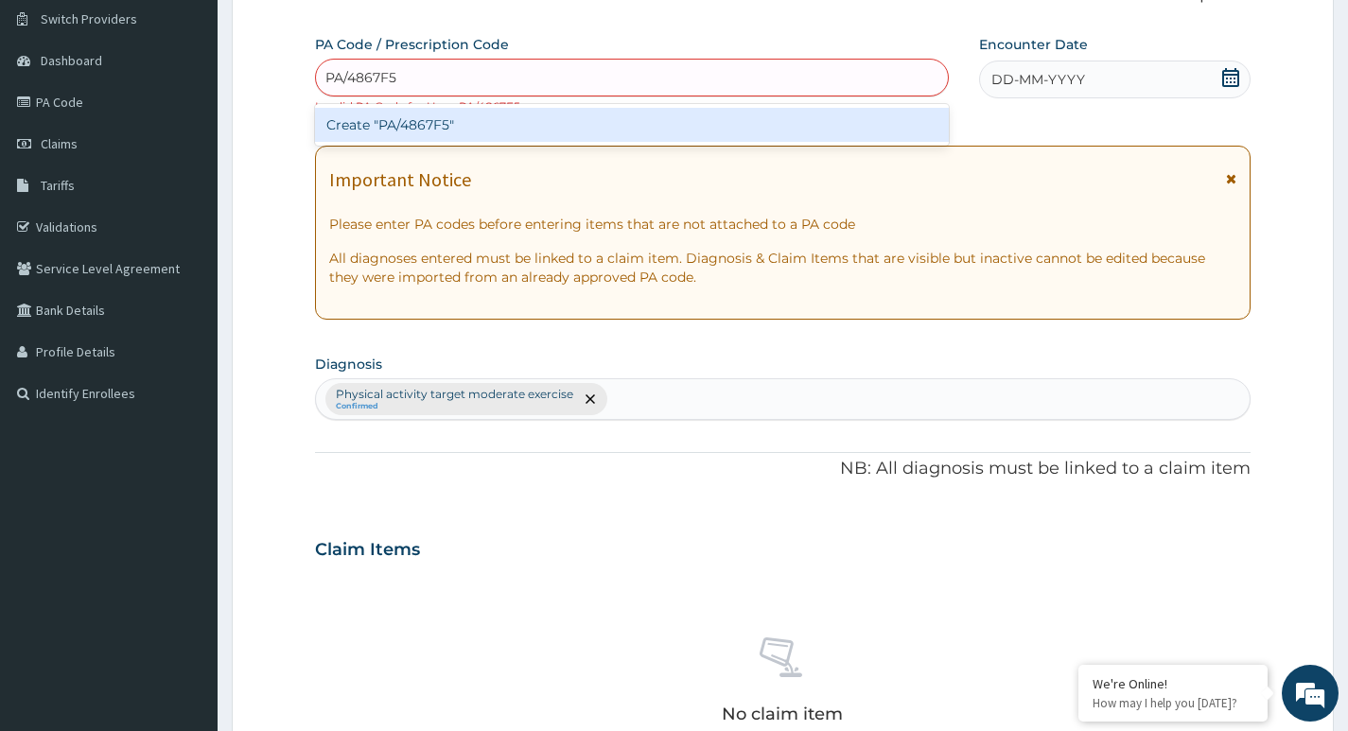
click at [431, 129] on div "Create "PA/4867F5"" at bounding box center [632, 125] width 634 height 34
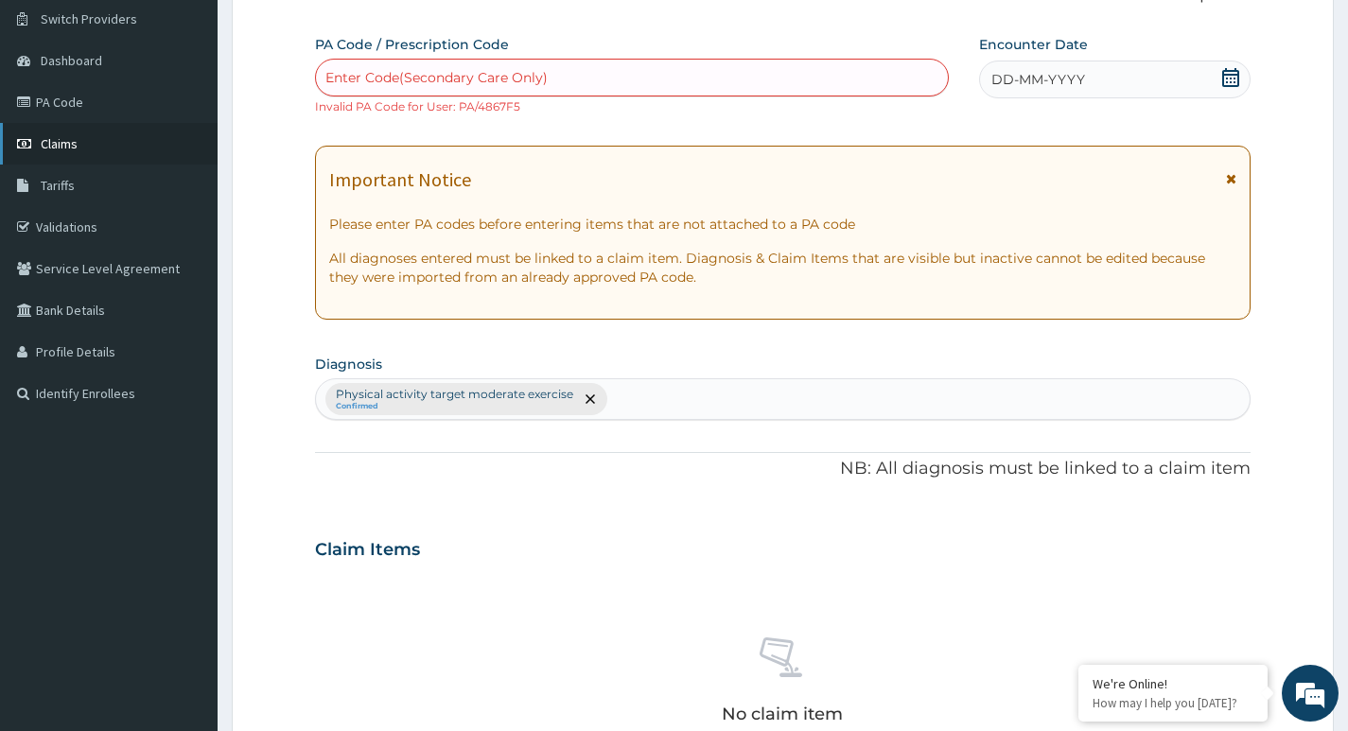
click at [103, 151] on link "Claims" at bounding box center [109, 144] width 218 height 42
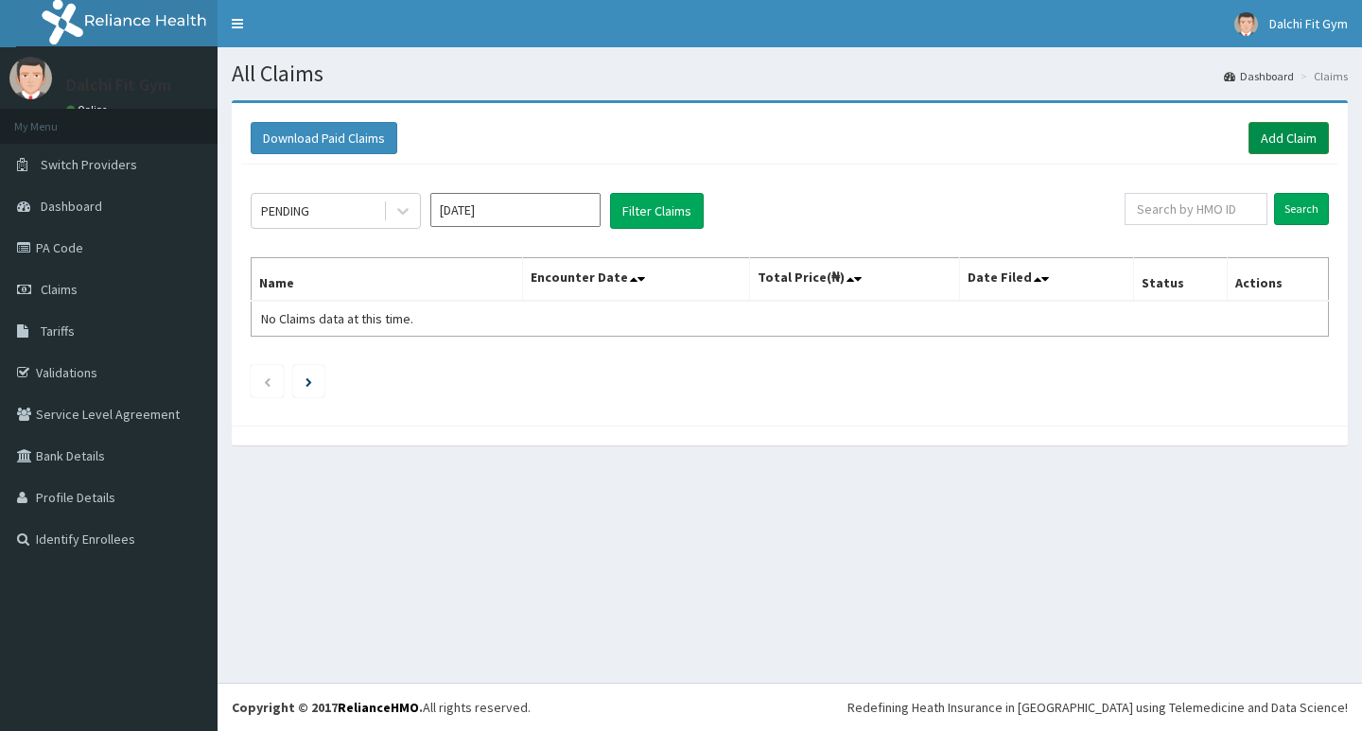
click at [1279, 131] on link "Add Claim" at bounding box center [1289, 138] width 80 height 32
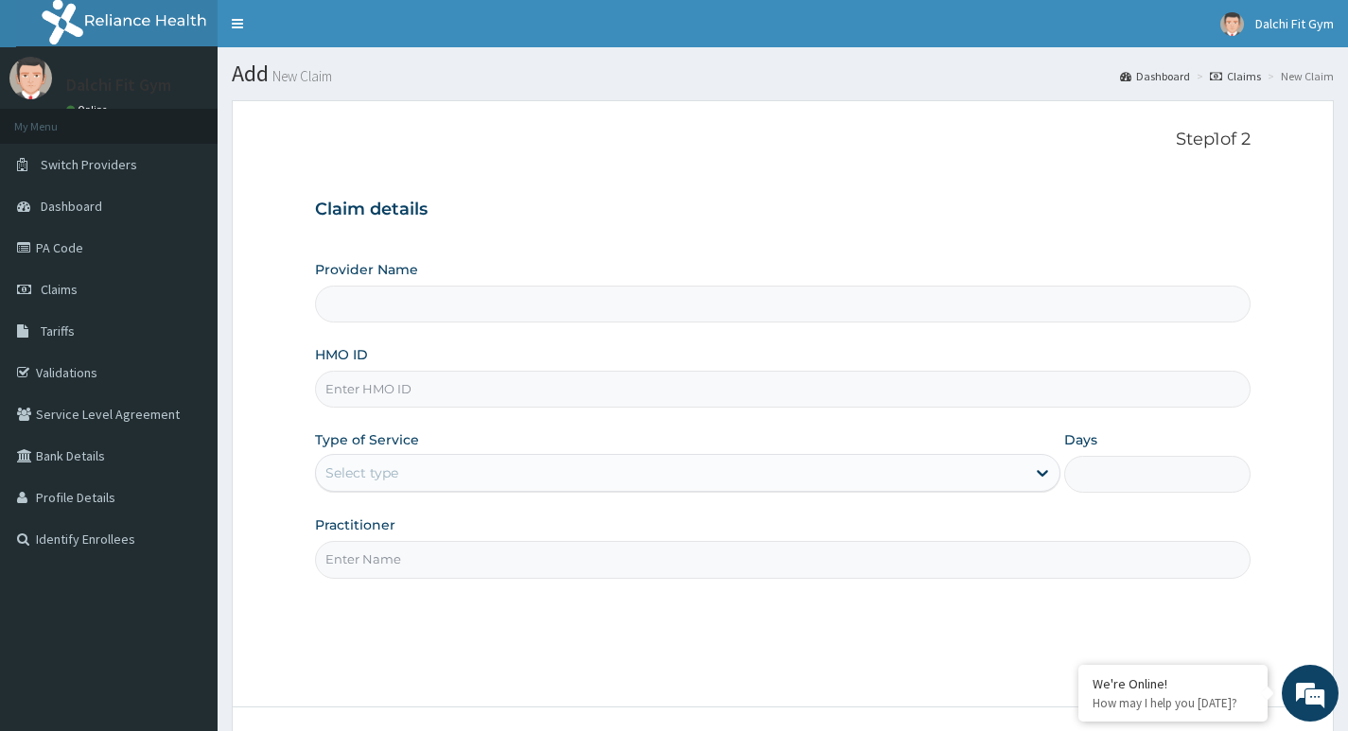
type input "DALCHI FIT GYM - GWARINPA"
type input "1"
click at [379, 390] on input "HMO ID" at bounding box center [783, 389] width 936 height 37
type input "TMS/10001/A"
click at [396, 546] on input "Practitioner" at bounding box center [783, 559] width 936 height 37
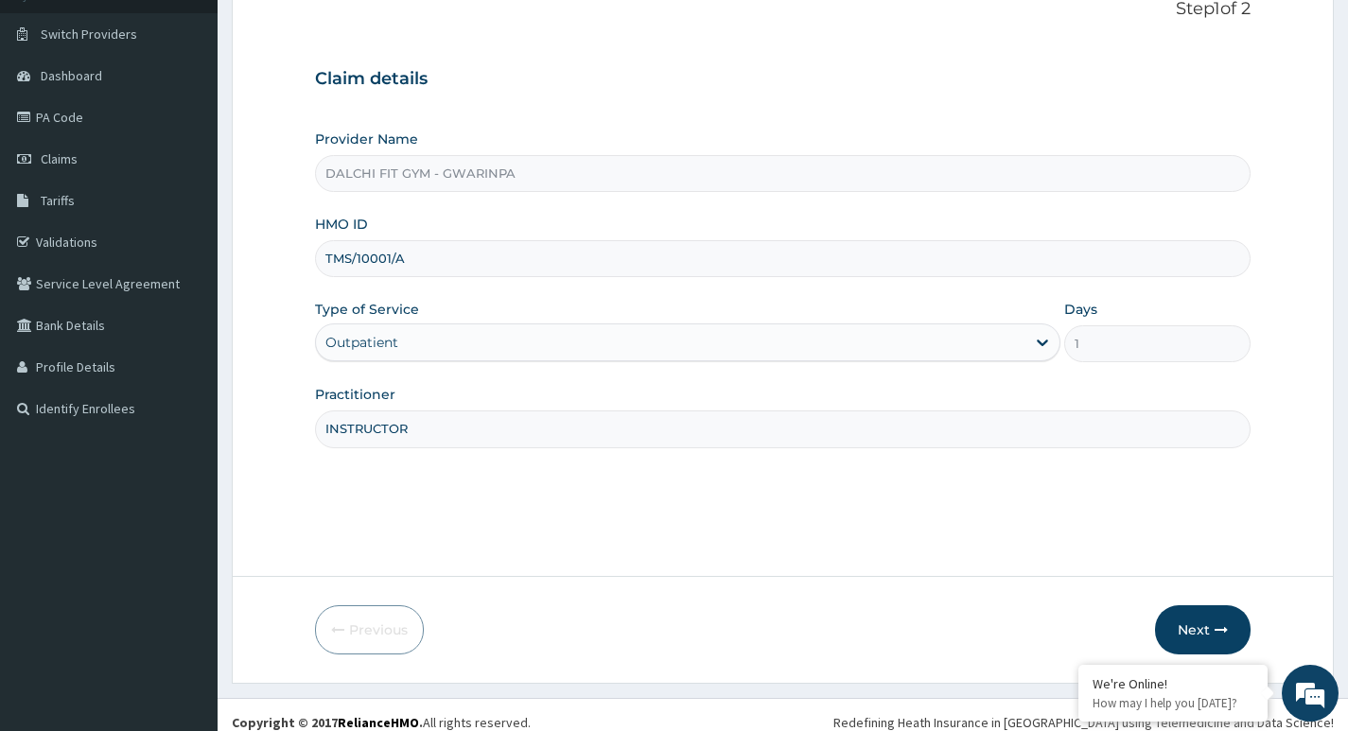
scroll to position [146, 0]
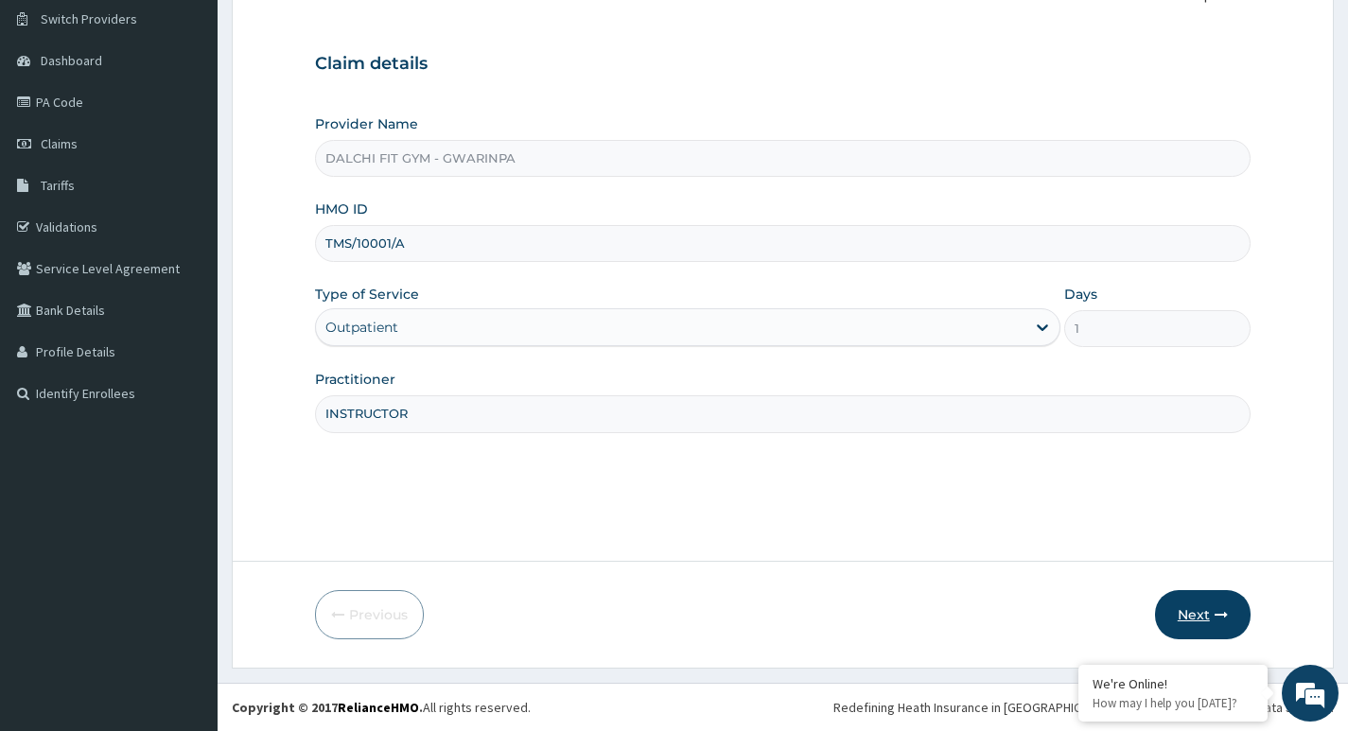
type input "INSTRUCTOR"
click at [1184, 616] on button "Next" at bounding box center [1203, 614] width 96 height 49
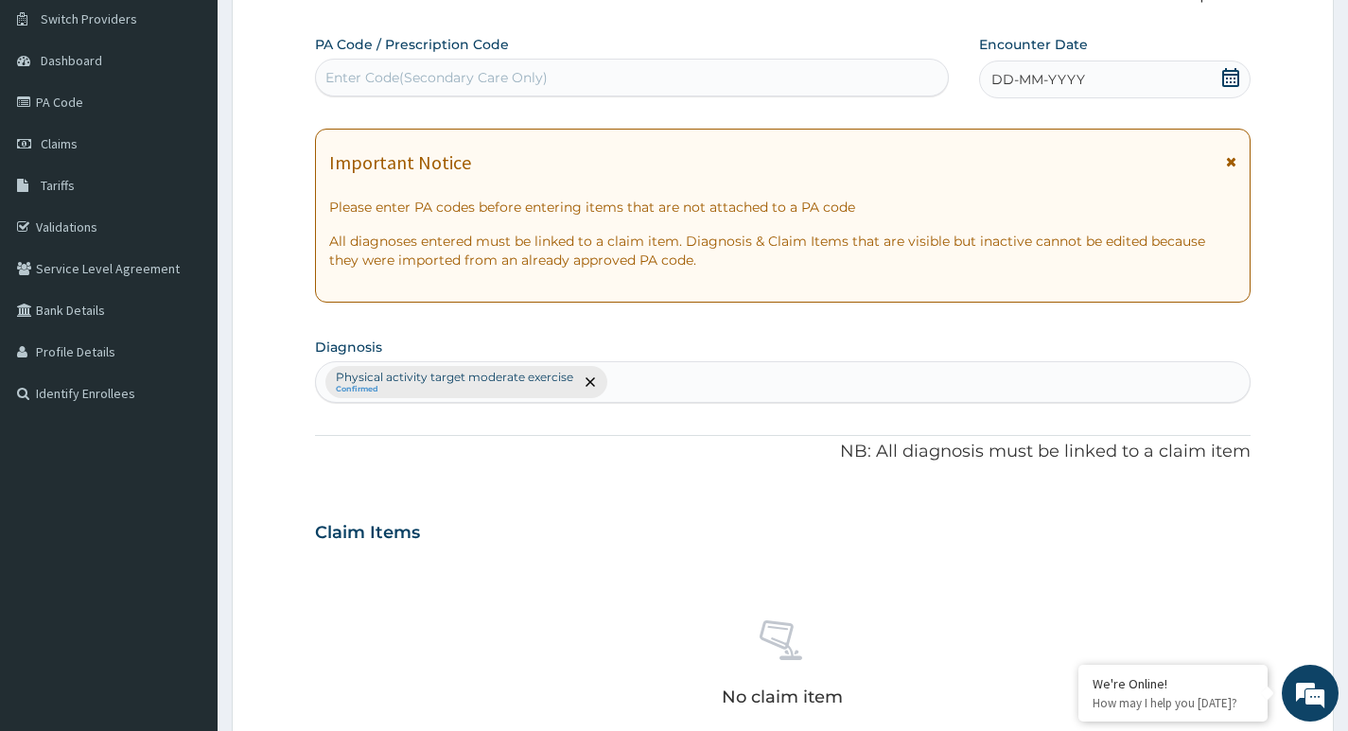
click at [373, 81] on div "Enter Code(Secondary Care Only)" at bounding box center [436, 77] width 222 height 19
type input "PA/4867F5"
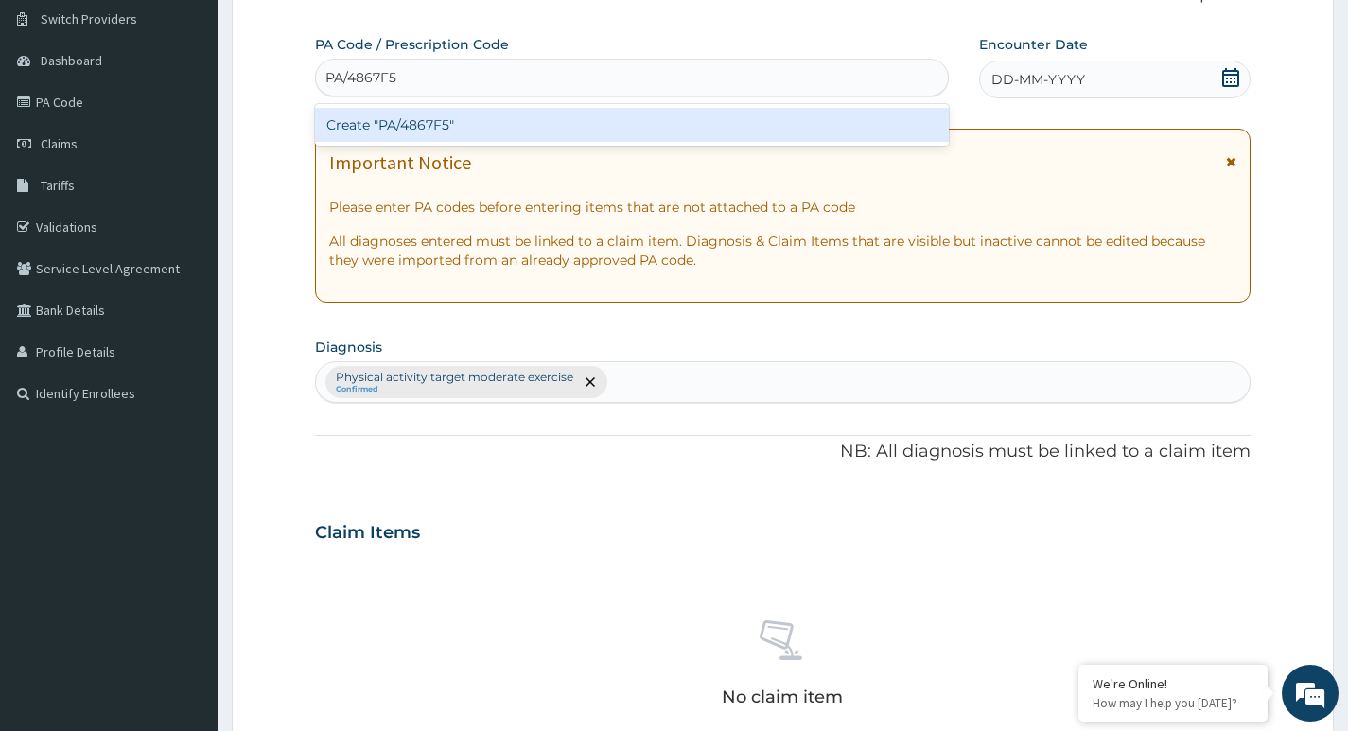
click at [443, 121] on div "Create "PA/4867F5"" at bounding box center [632, 125] width 634 height 34
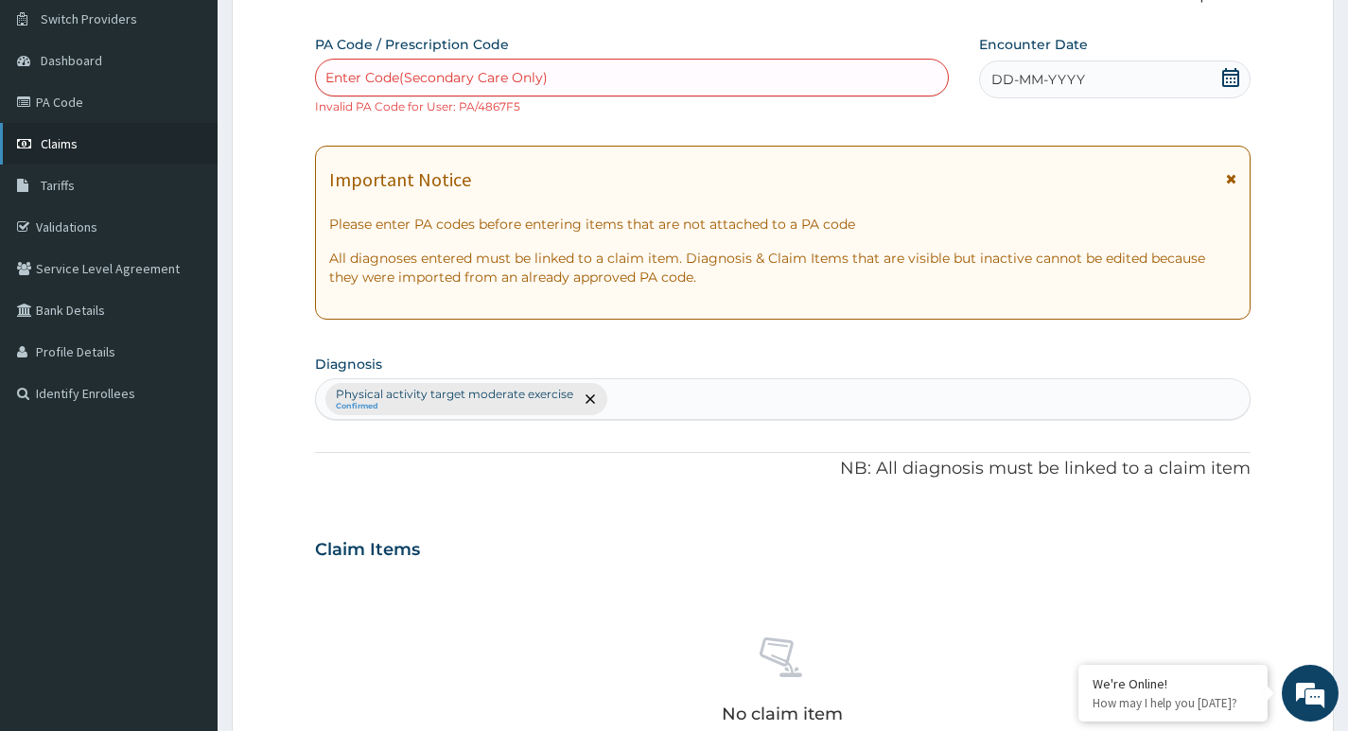
click at [82, 144] on link "Claims" at bounding box center [109, 144] width 218 height 42
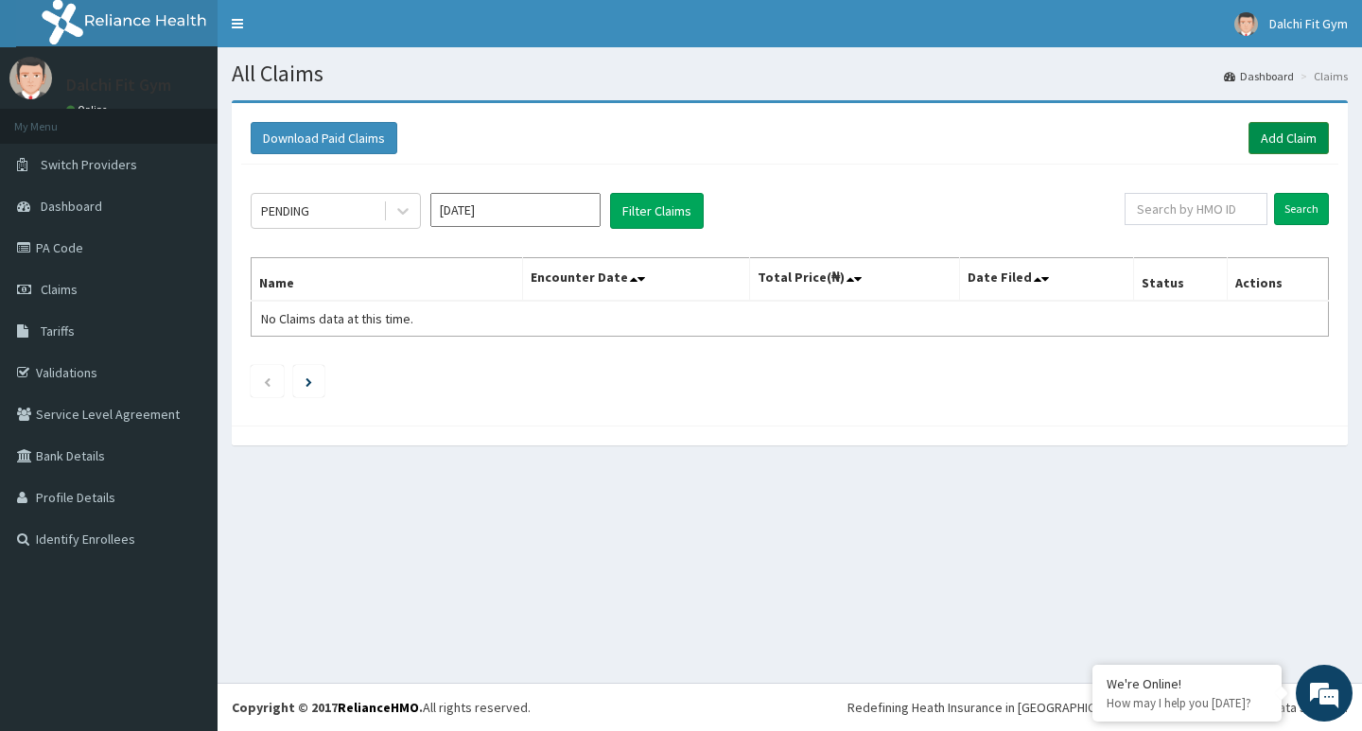
click at [1280, 131] on link "Add Claim" at bounding box center [1289, 138] width 80 height 32
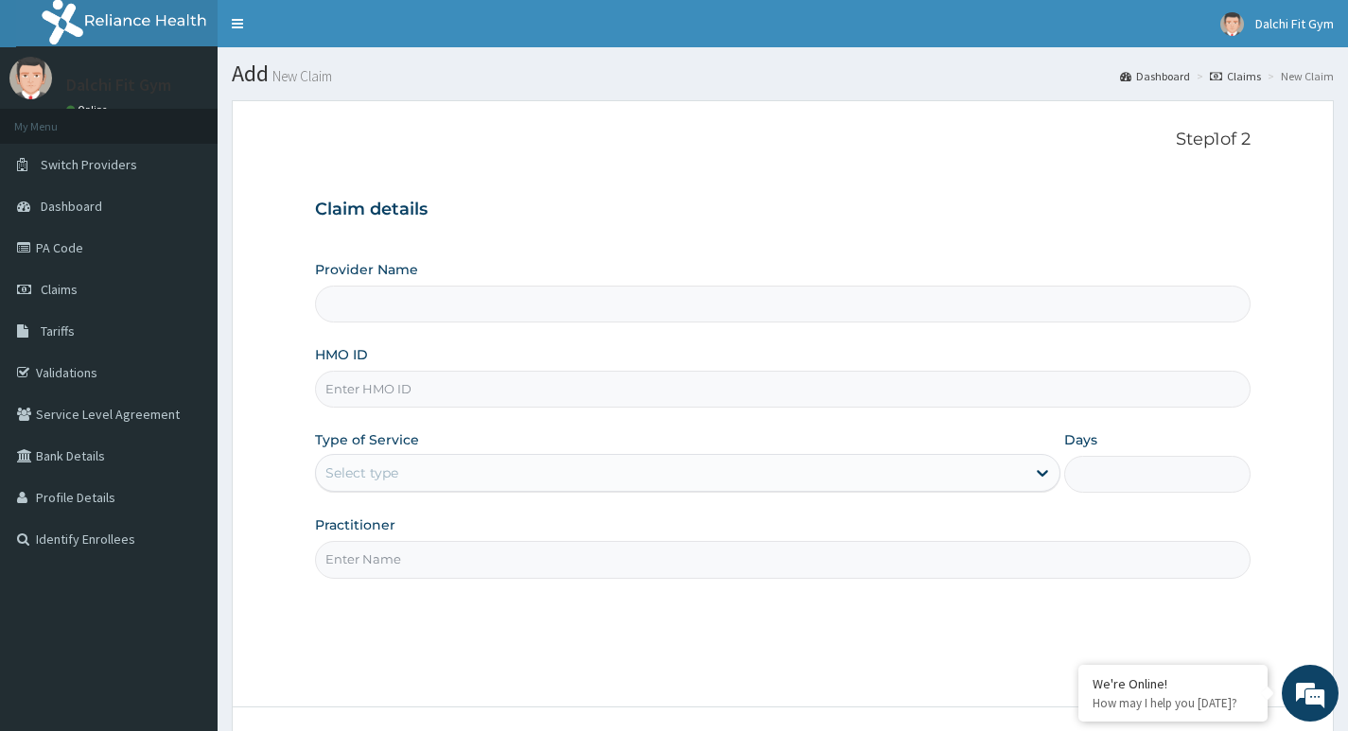
type input "DALCHI FIT GYM - GWARINPA"
type input "1"
click at [382, 387] on input "HMO ID" at bounding box center [783, 389] width 936 height 37
type input "REL/10778/A"
click at [392, 553] on input "Practitioner" at bounding box center [783, 559] width 936 height 37
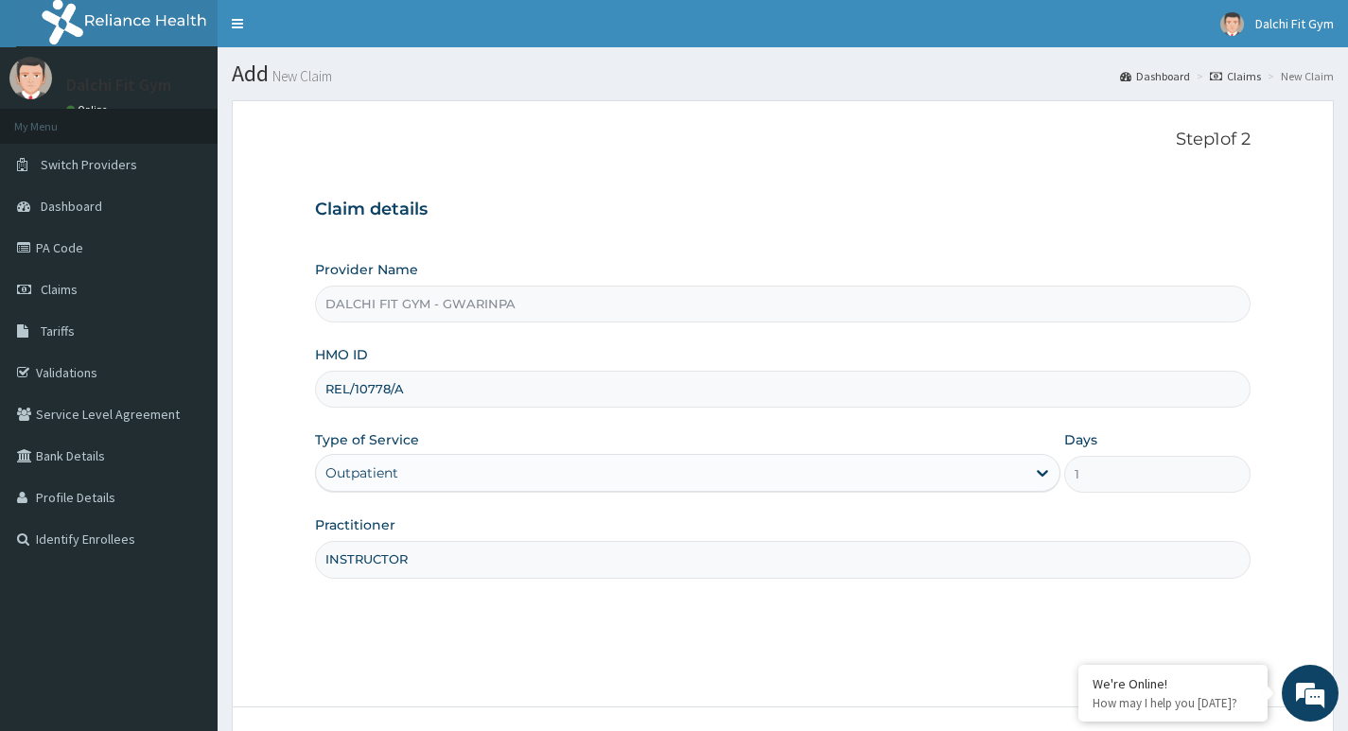
scroll to position [146, 0]
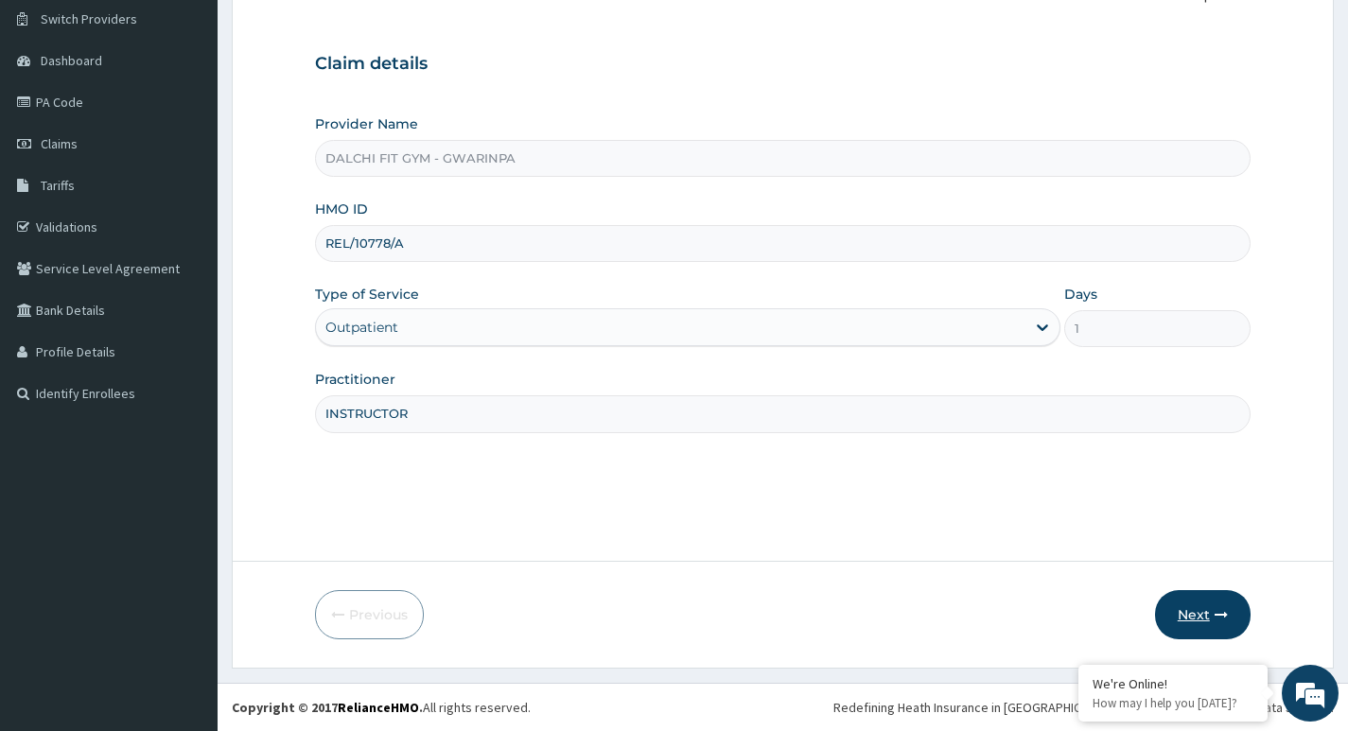
type input "INSTRUCTOR"
click at [1206, 620] on button "Next" at bounding box center [1203, 614] width 96 height 49
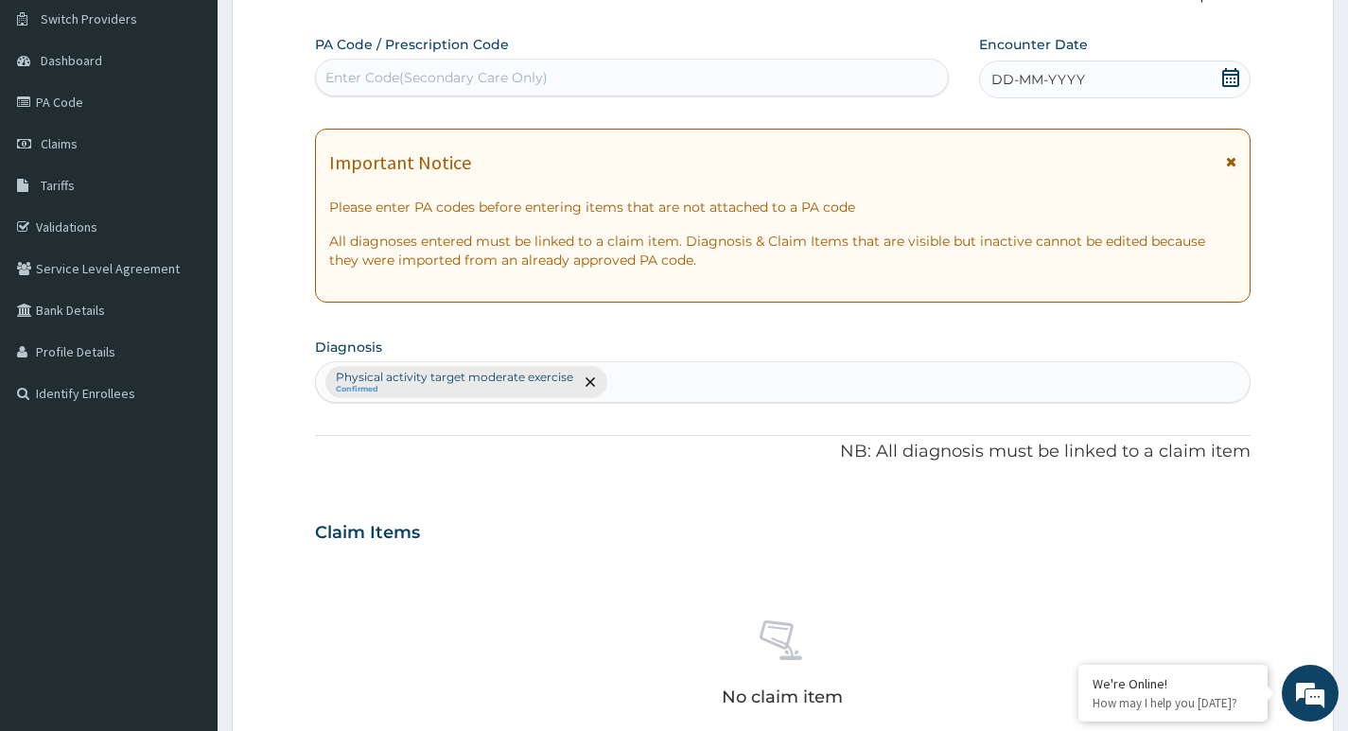
click at [386, 81] on div "Enter Code(Secondary Care Only)" at bounding box center [436, 77] width 222 height 19
type input "PA/3BE917"
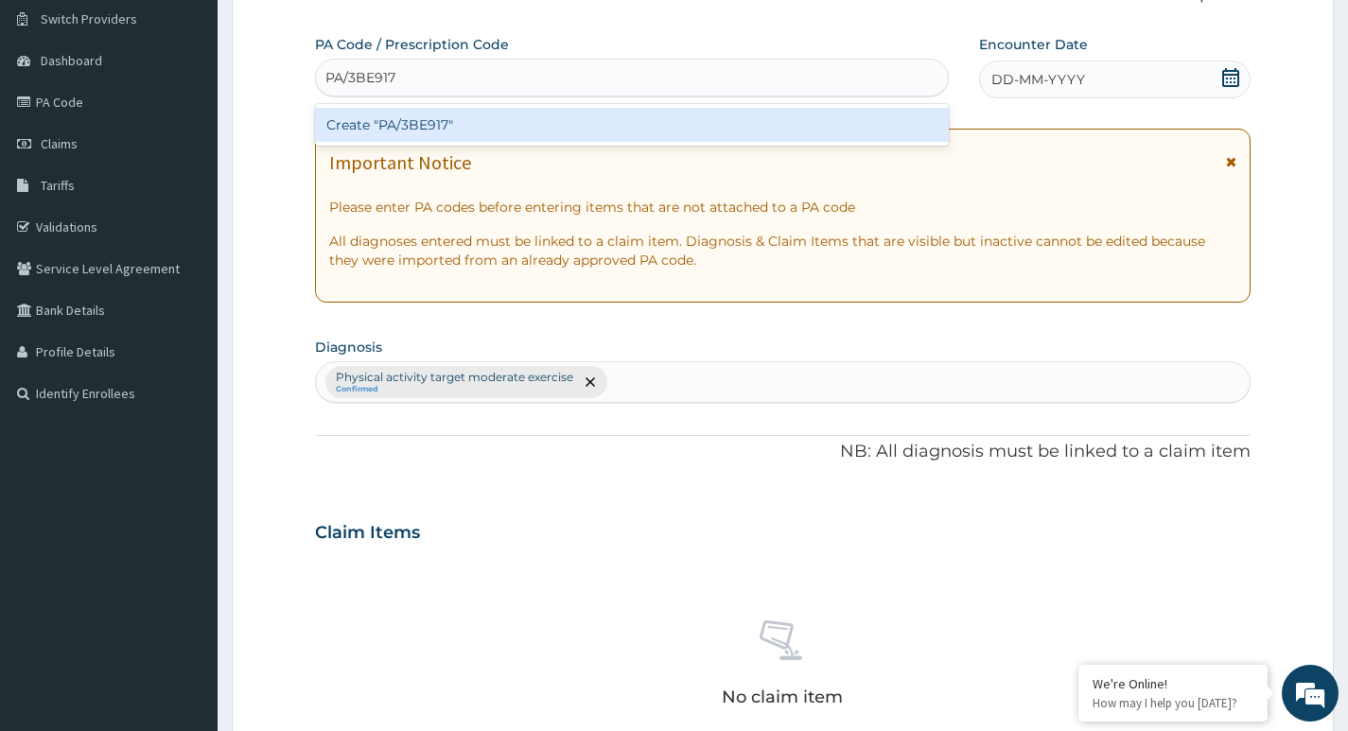
click at [463, 124] on div "Create "PA/3BE917"" at bounding box center [632, 125] width 634 height 34
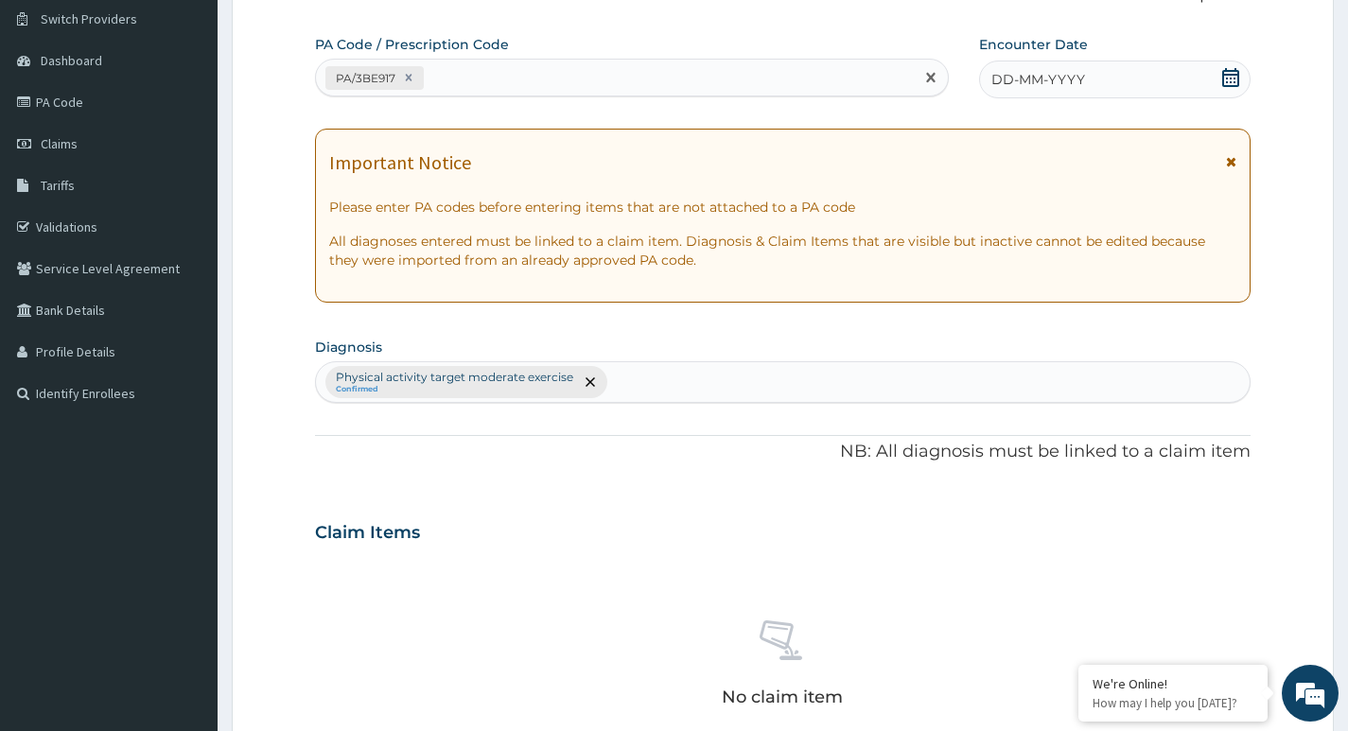
click at [1233, 77] on icon at bounding box center [1230, 77] width 19 height 19
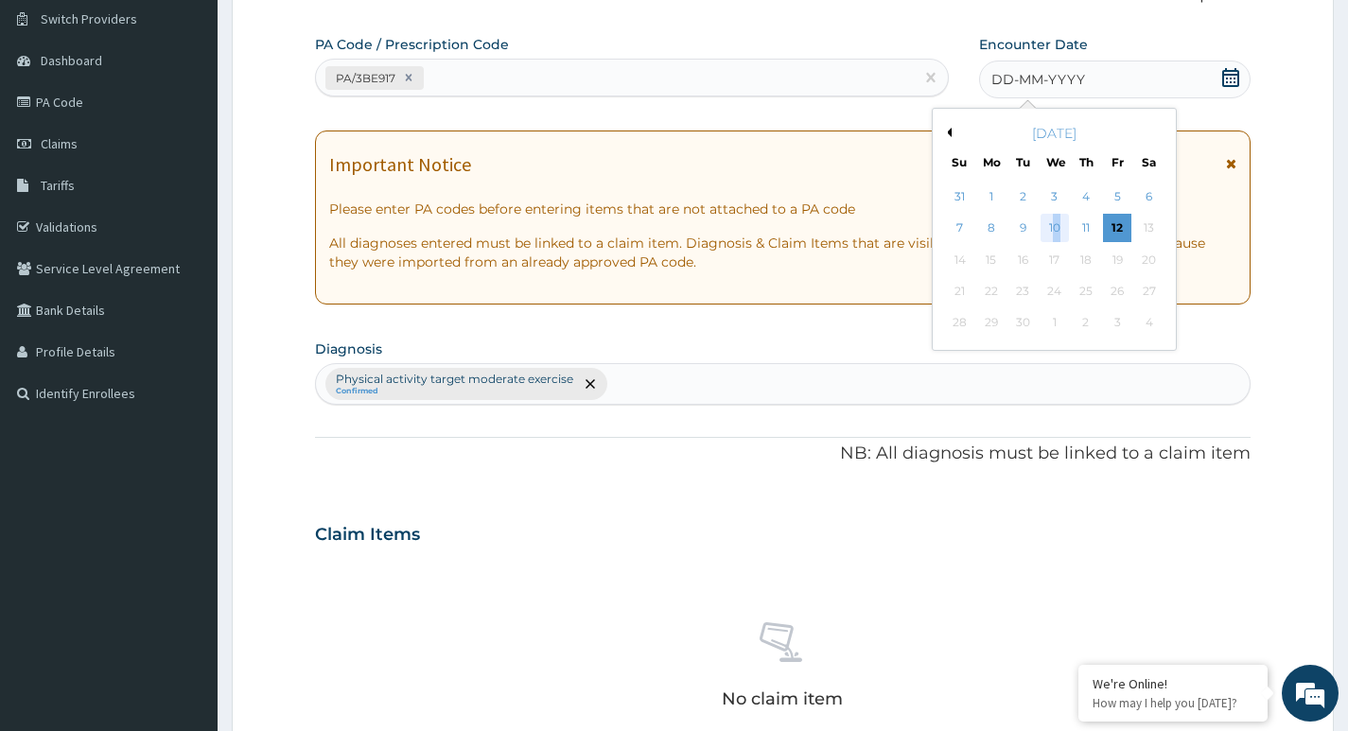
click at [1056, 231] on div "10" at bounding box center [1054, 229] width 28 height 28
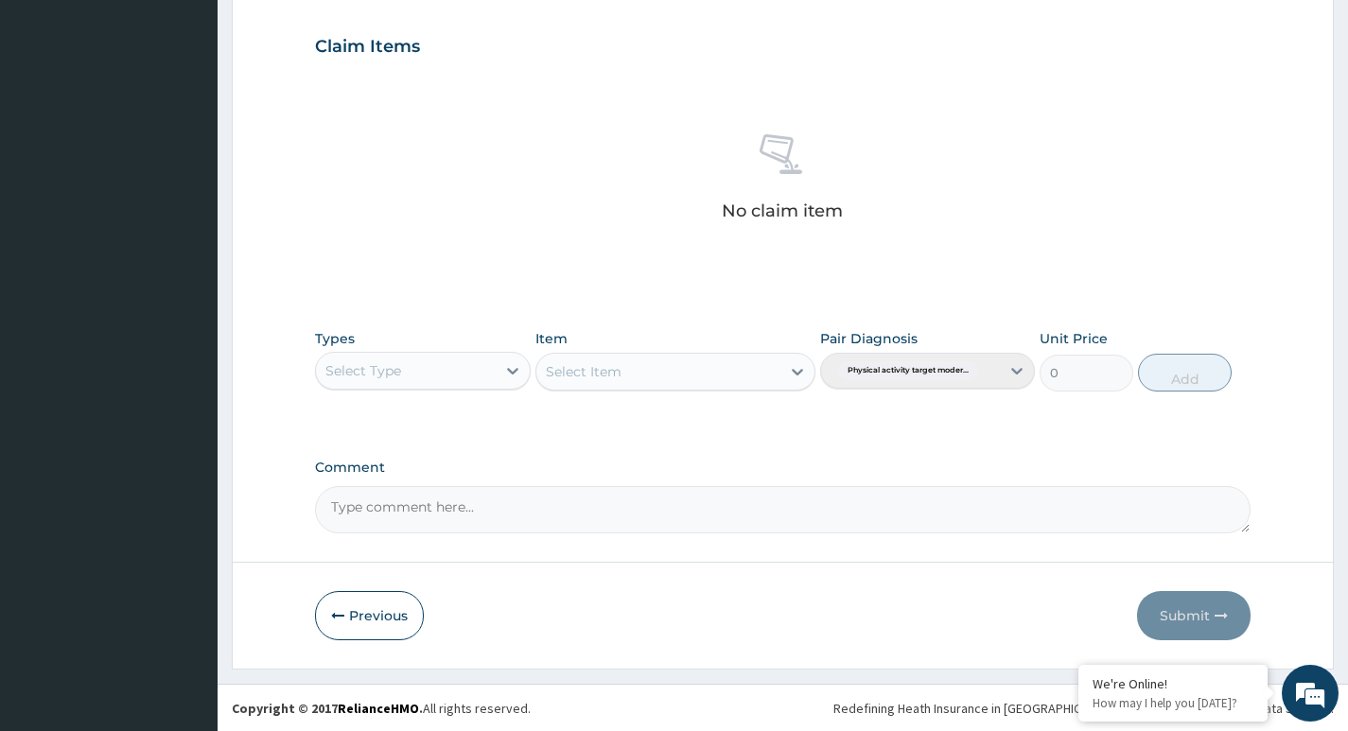
scroll to position [633, 0]
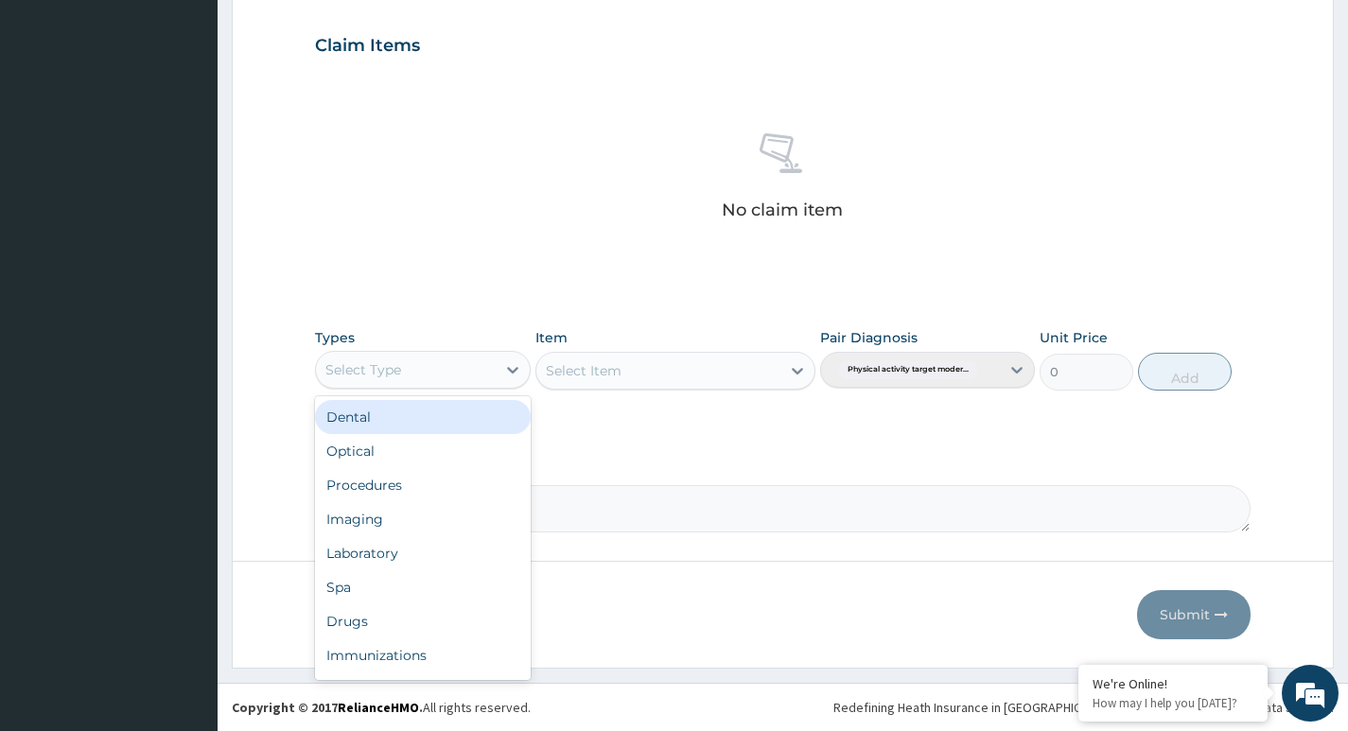
click at [469, 372] on div "Select Type" at bounding box center [405, 370] width 179 height 30
type input "G"
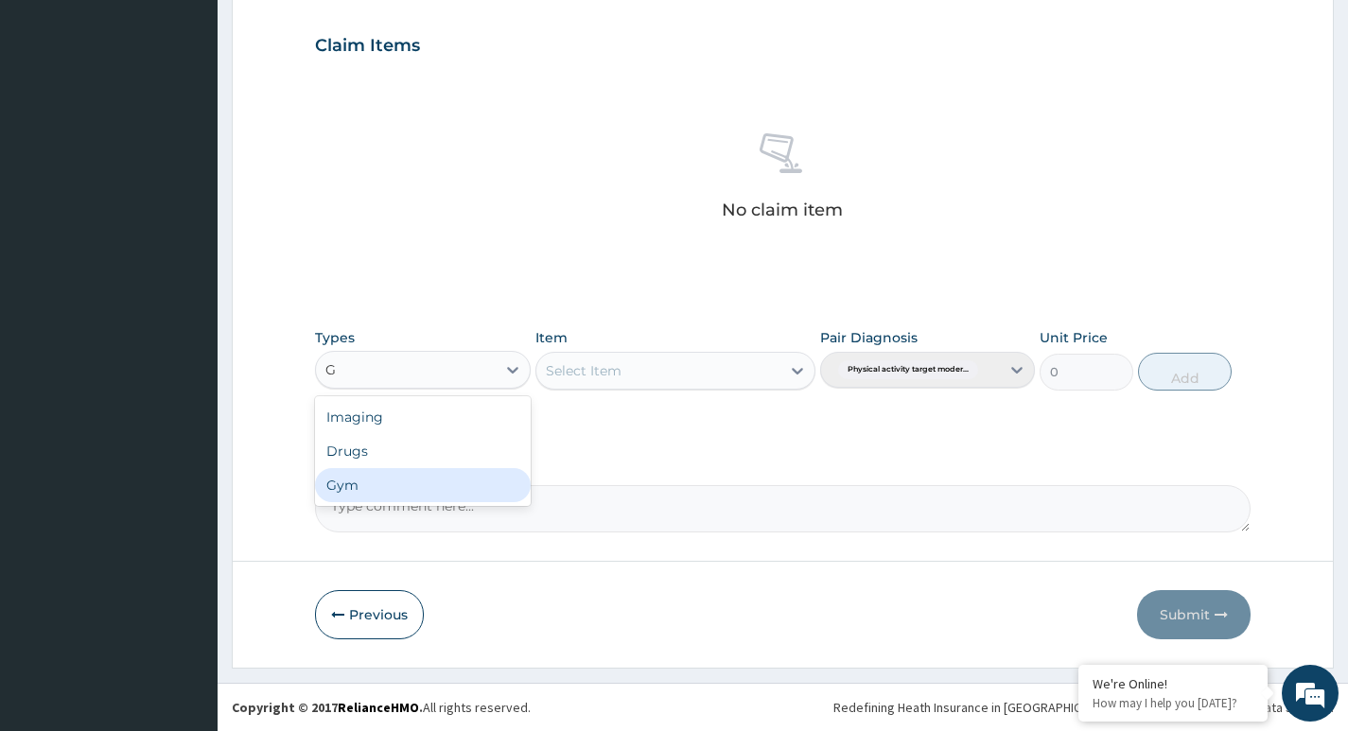
click at [411, 492] on div "Gym" at bounding box center [422, 485] width 215 height 34
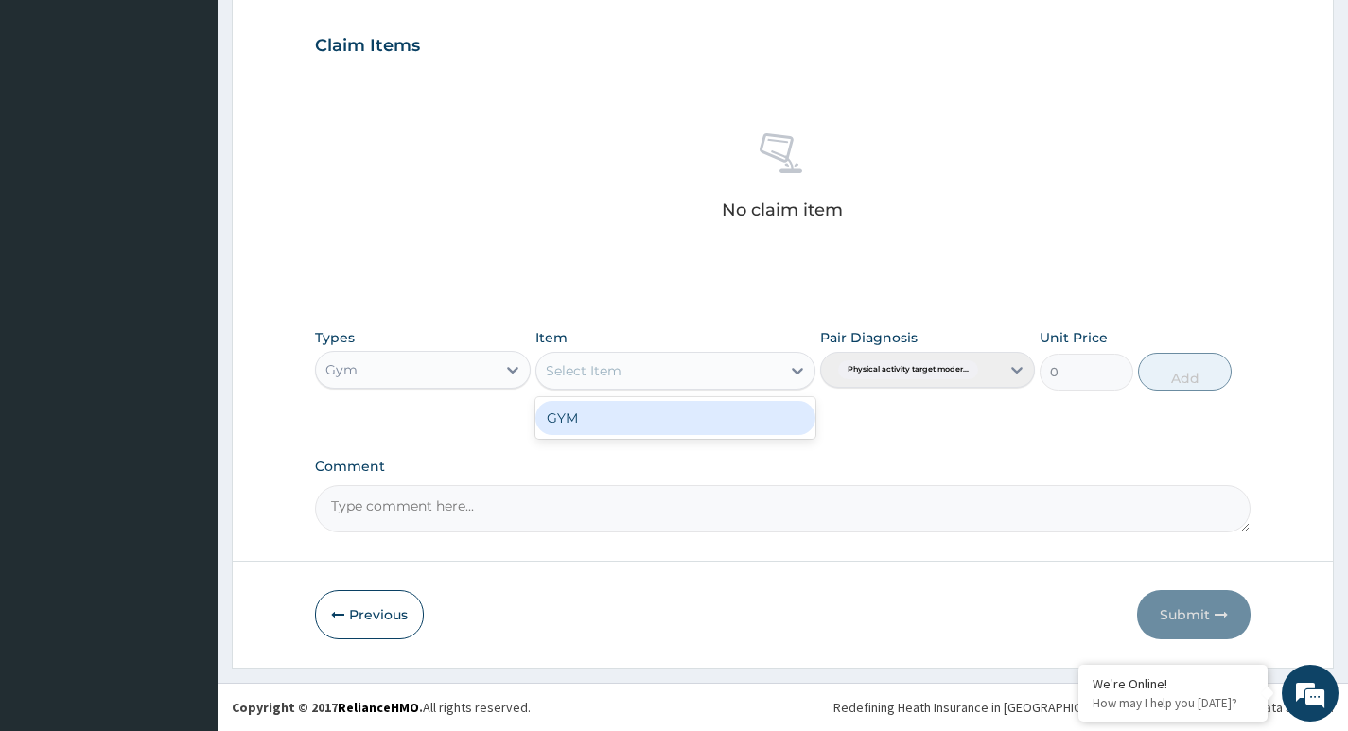
click at [737, 365] on div "Select Item" at bounding box center [658, 371] width 245 height 30
click at [720, 417] on div "GYM" at bounding box center [675, 418] width 281 height 34
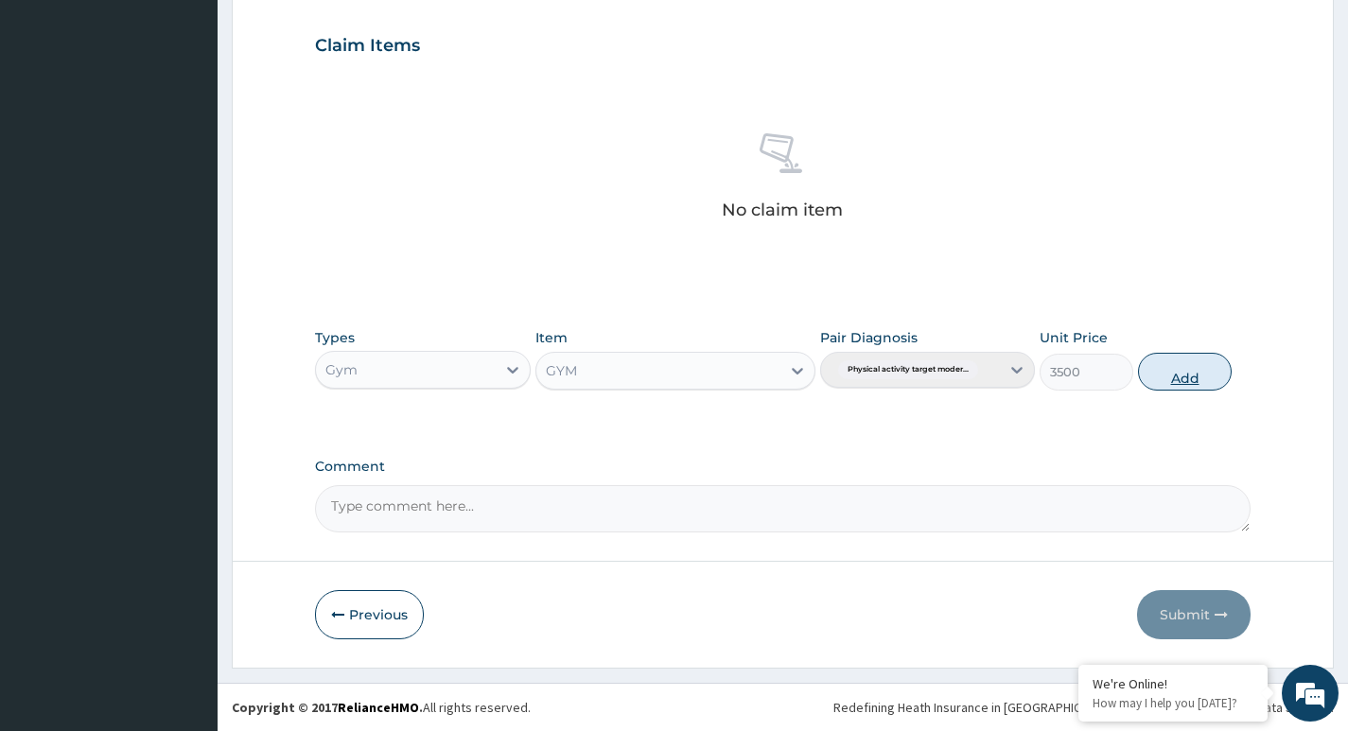
click at [1193, 378] on button "Add" at bounding box center [1185, 372] width 94 height 38
type input "0"
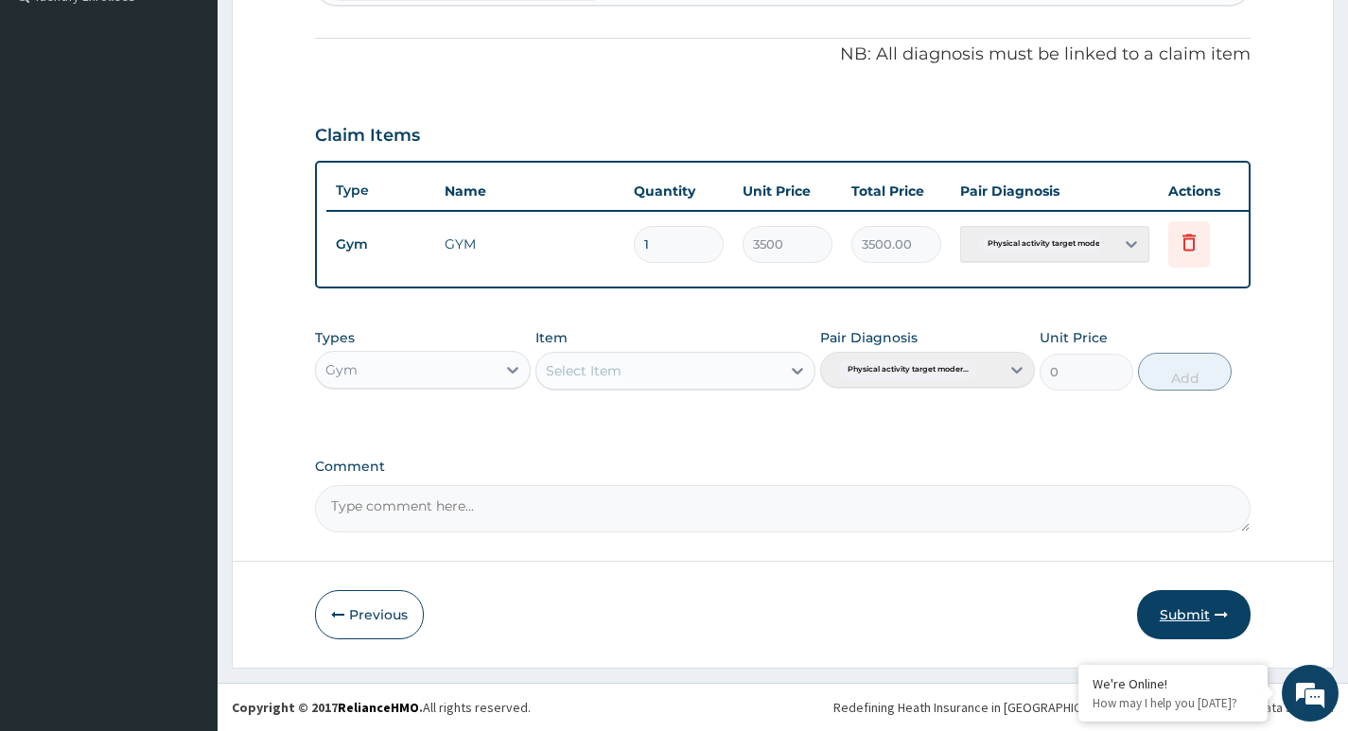
click at [1197, 601] on button "Submit" at bounding box center [1194, 614] width 114 height 49
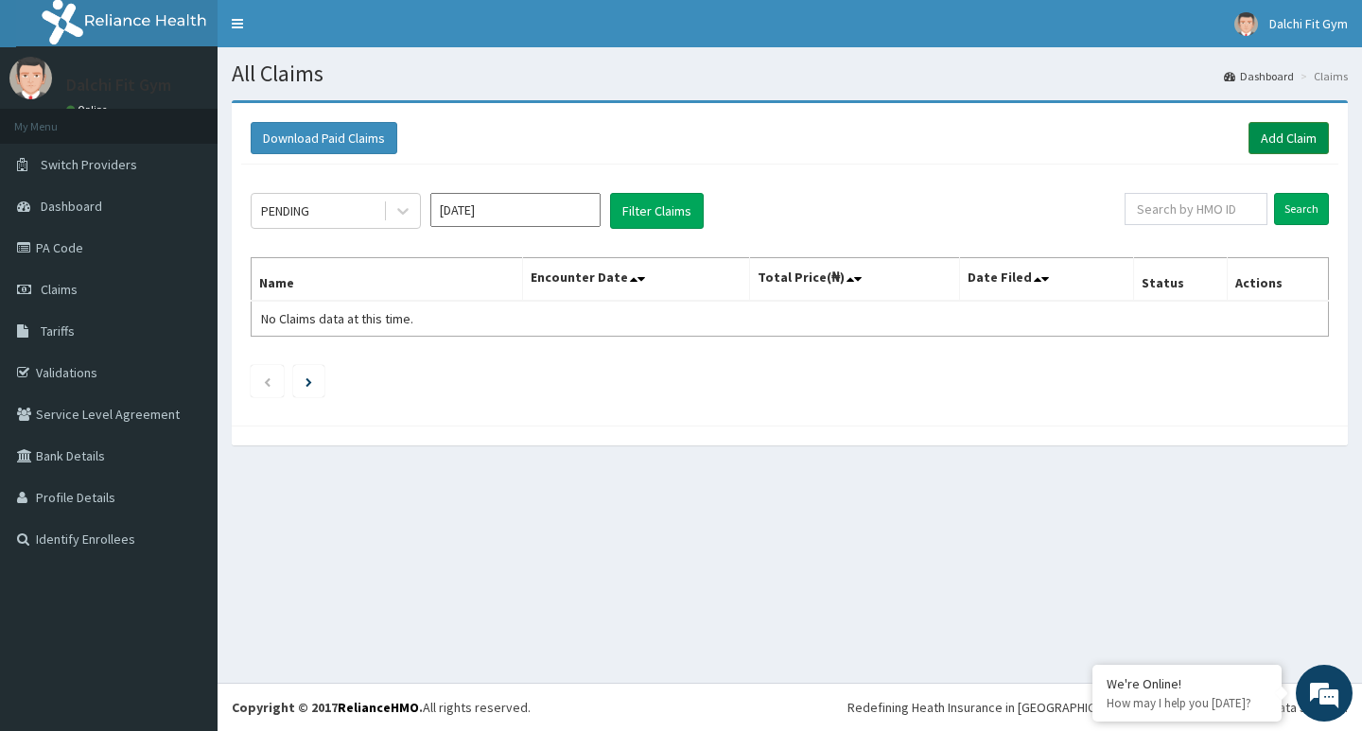
click at [1282, 131] on link "Add Claim" at bounding box center [1289, 138] width 80 height 32
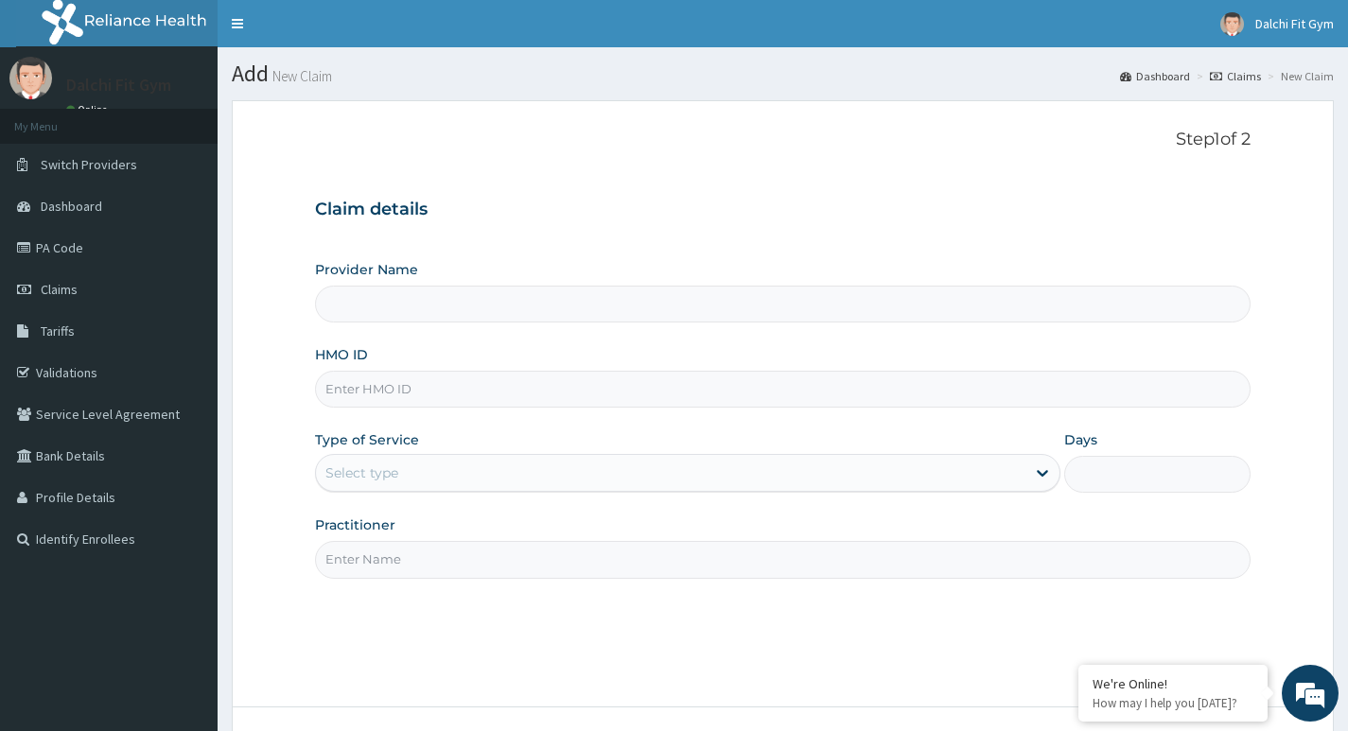
type input "DALCHI FIT GYM - GWARINPA"
type input "1"
click at [368, 392] on input "HMO ID" at bounding box center [783, 389] width 936 height 37
type input "GBI/10006/B"
click at [368, 551] on input "Practitioner" at bounding box center [783, 559] width 936 height 37
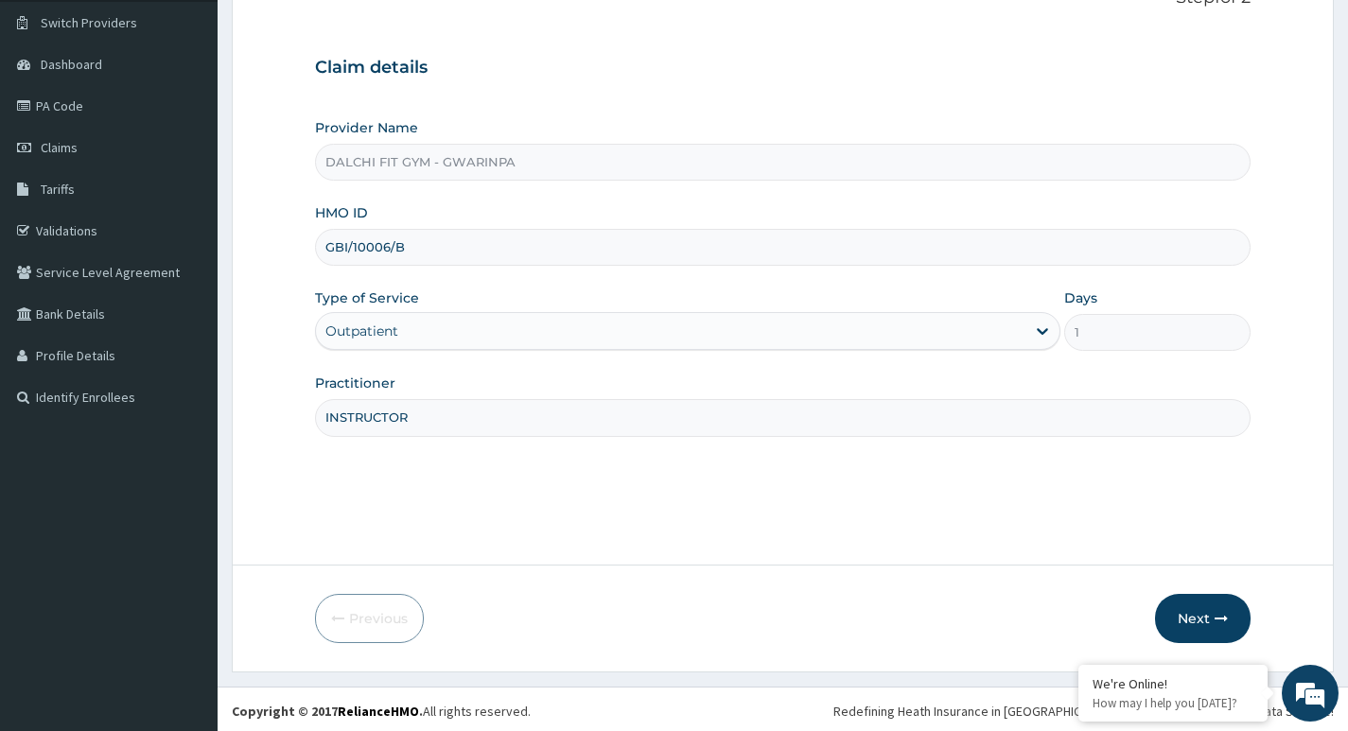
scroll to position [146, 0]
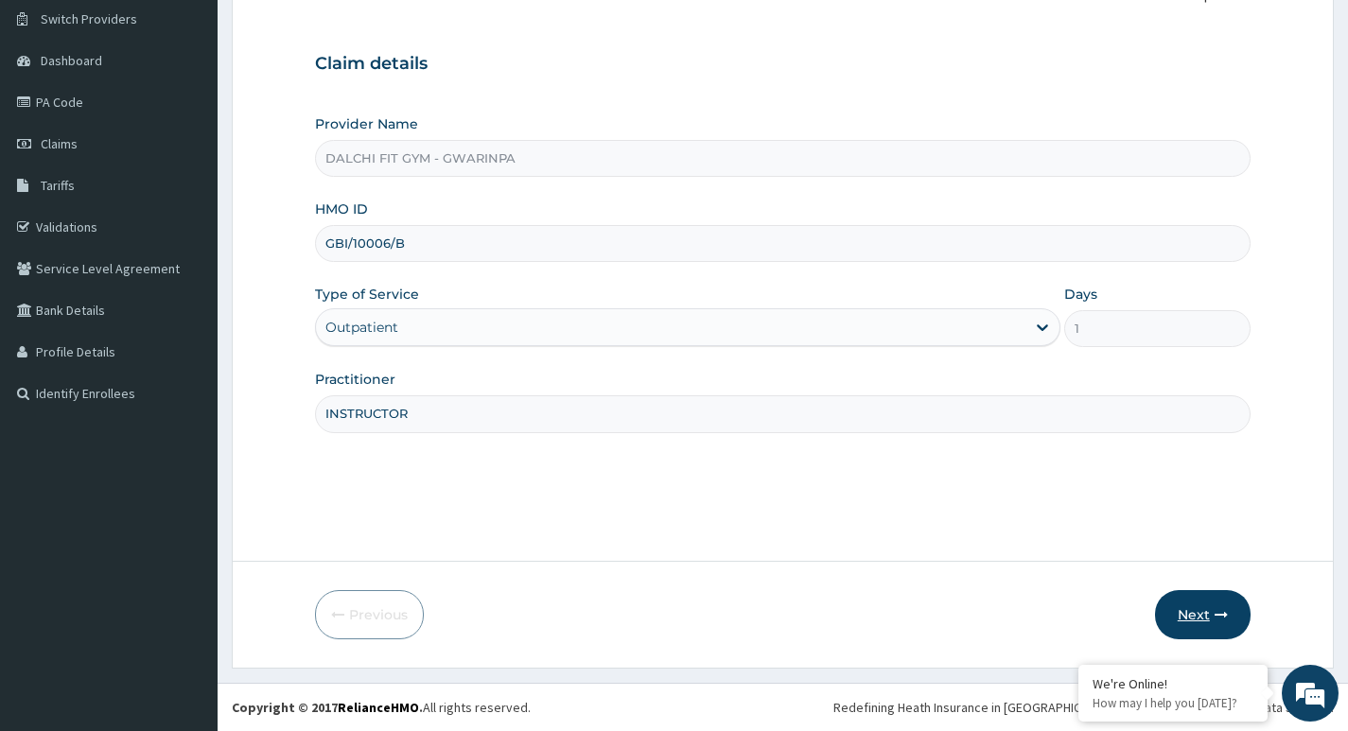
type input "INSTRUCTOR"
click at [1199, 608] on button "Next" at bounding box center [1203, 614] width 96 height 49
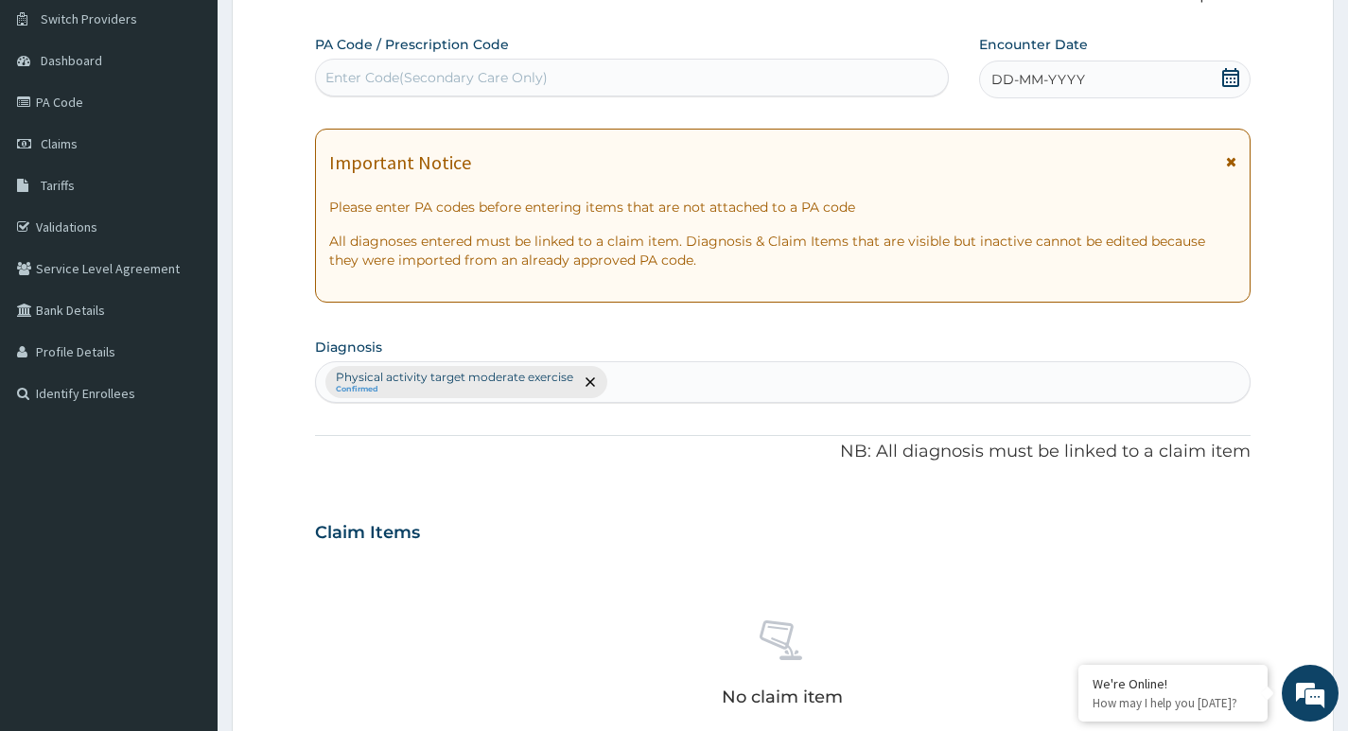
click at [363, 72] on div "Enter Code(Secondary Care Only)" at bounding box center [436, 77] width 222 height 19
type input "PA/0FDD60"
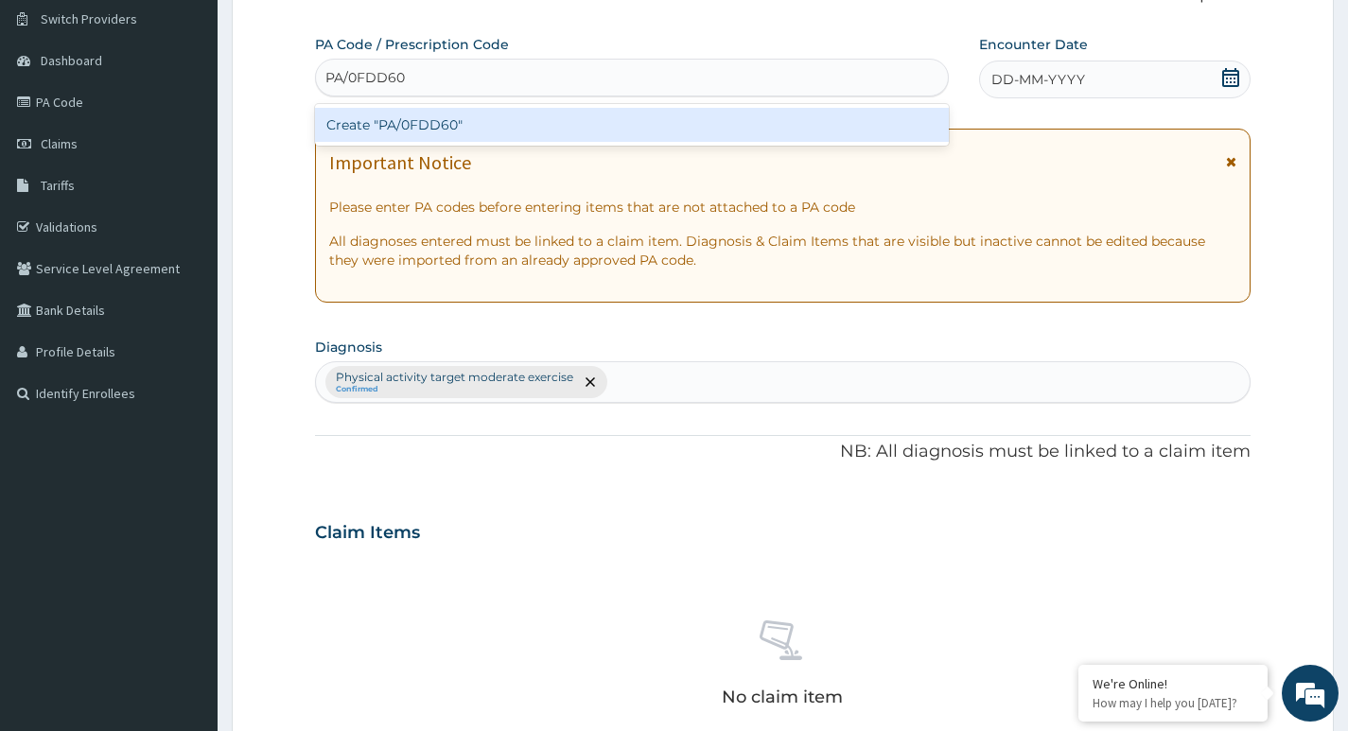
click at [516, 122] on div "Create "PA/0FDD60"" at bounding box center [632, 125] width 634 height 34
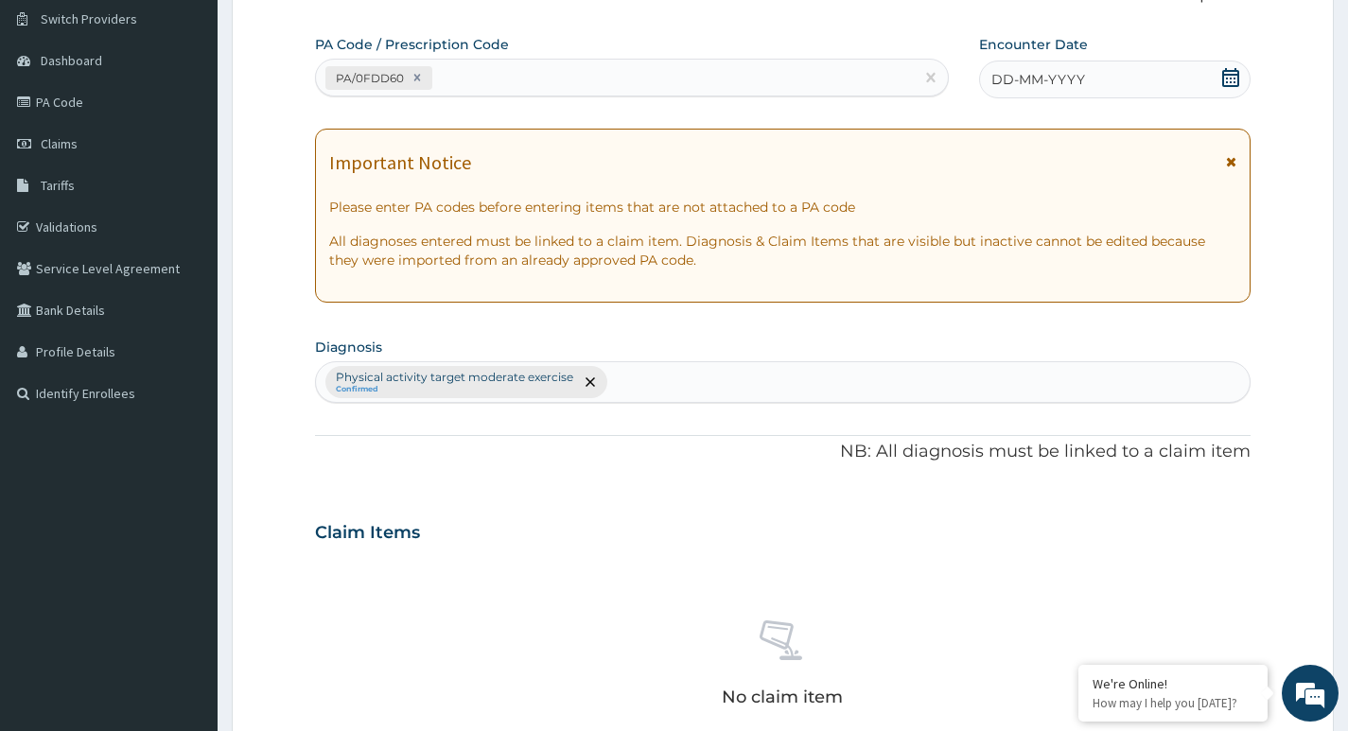
click at [1229, 73] on icon at bounding box center [1230, 77] width 19 height 19
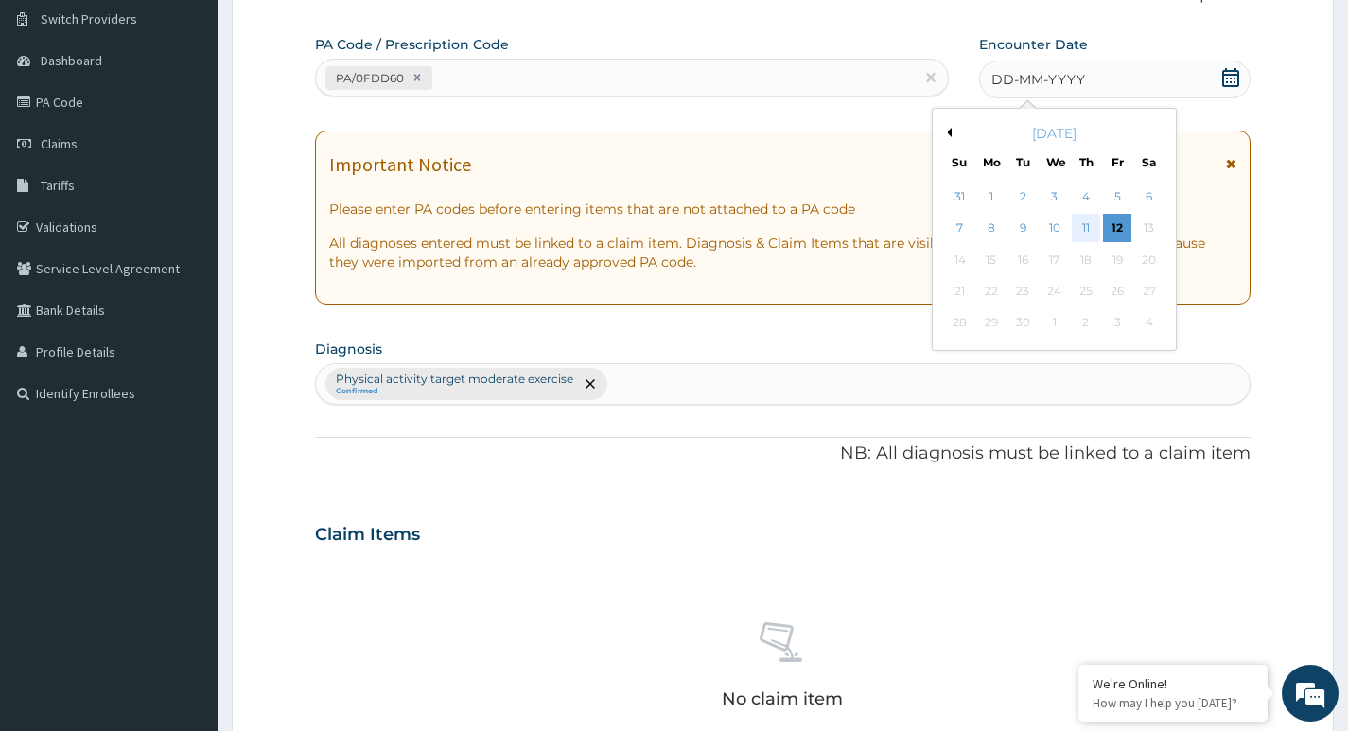
click at [1083, 224] on div "11" at bounding box center [1086, 229] width 28 height 28
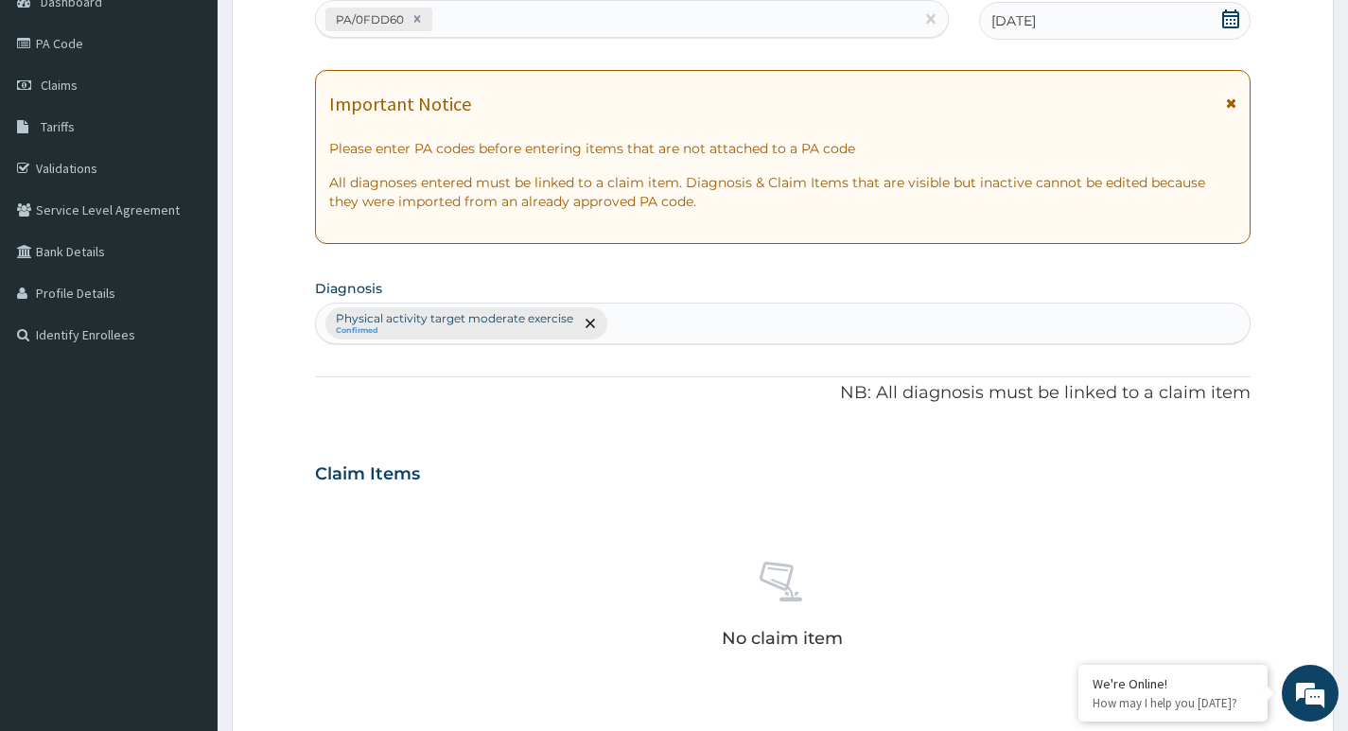
scroll to position [524, 0]
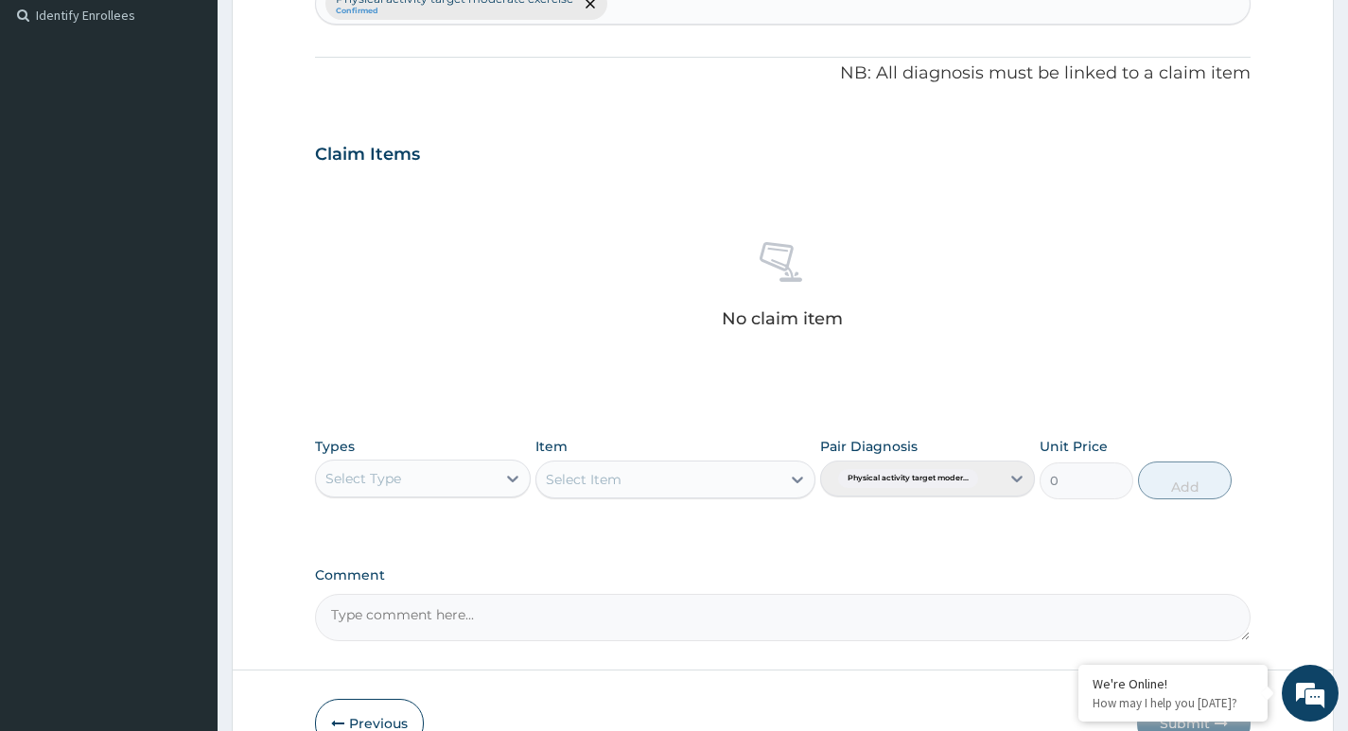
click at [481, 468] on div "Select Type" at bounding box center [405, 479] width 179 height 30
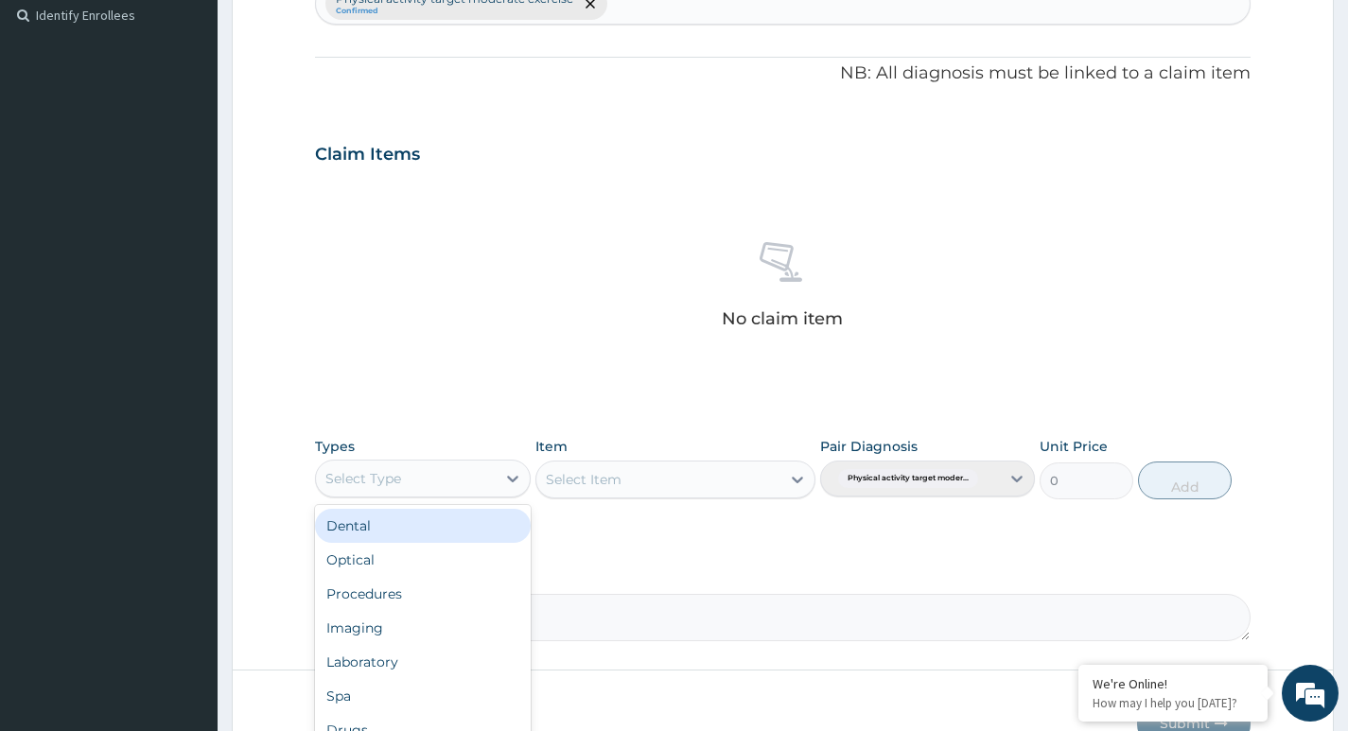
type input "G"
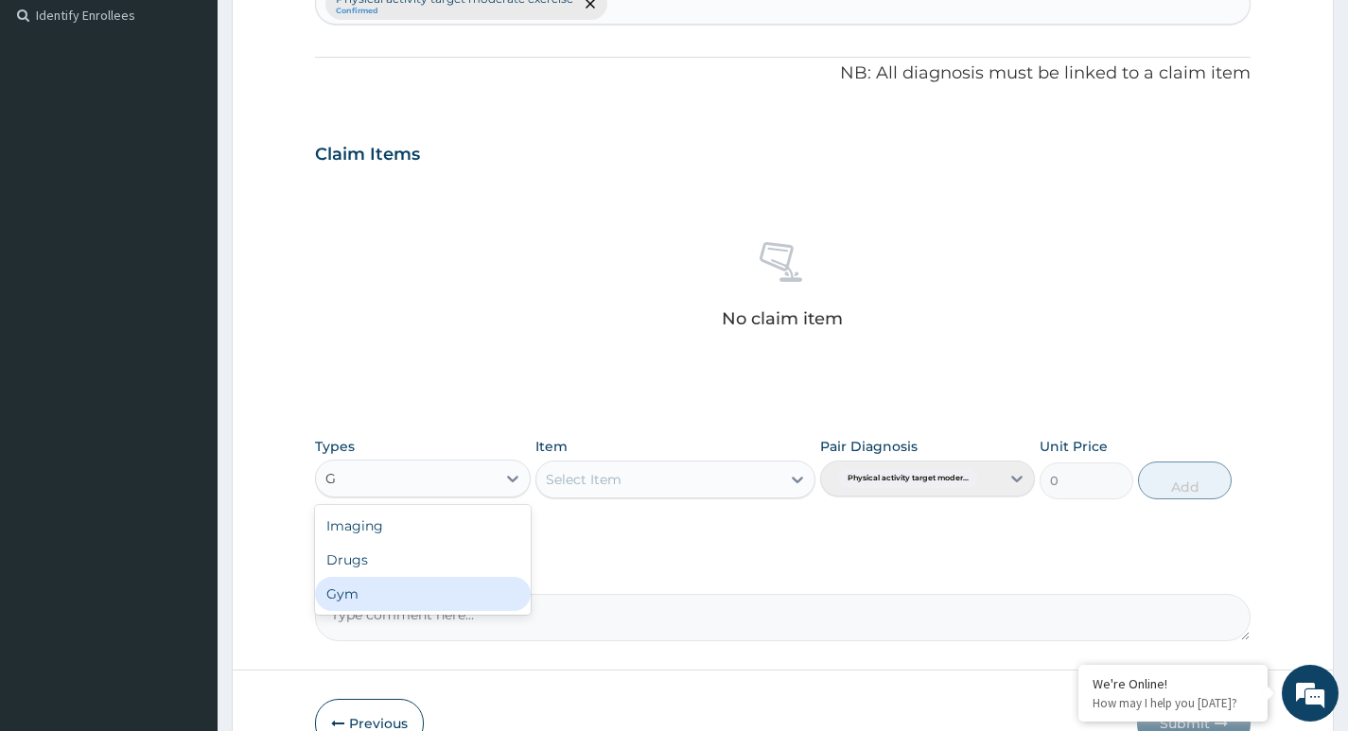
click at [434, 586] on div "Gym" at bounding box center [422, 594] width 215 height 34
click at [735, 475] on div "Select Item" at bounding box center [658, 479] width 245 height 30
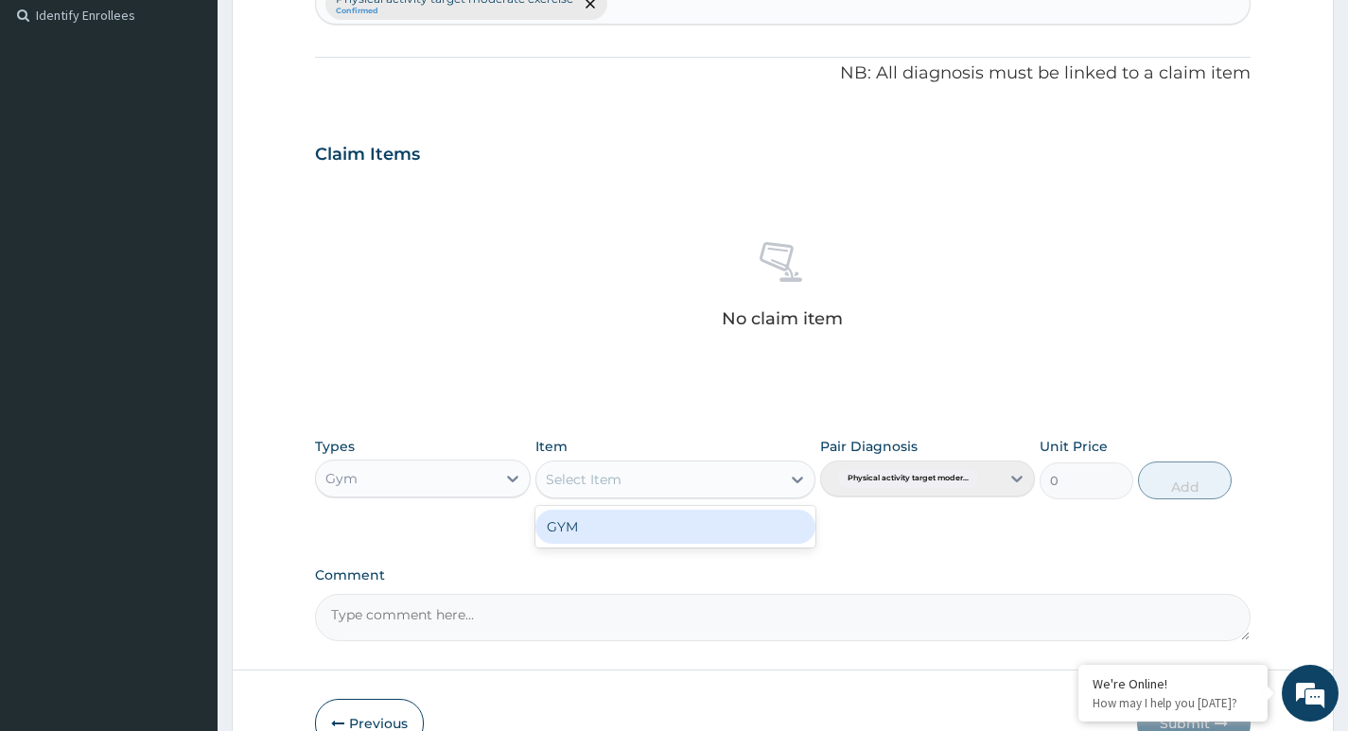
click at [712, 532] on div "GYM" at bounding box center [675, 527] width 281 height 34
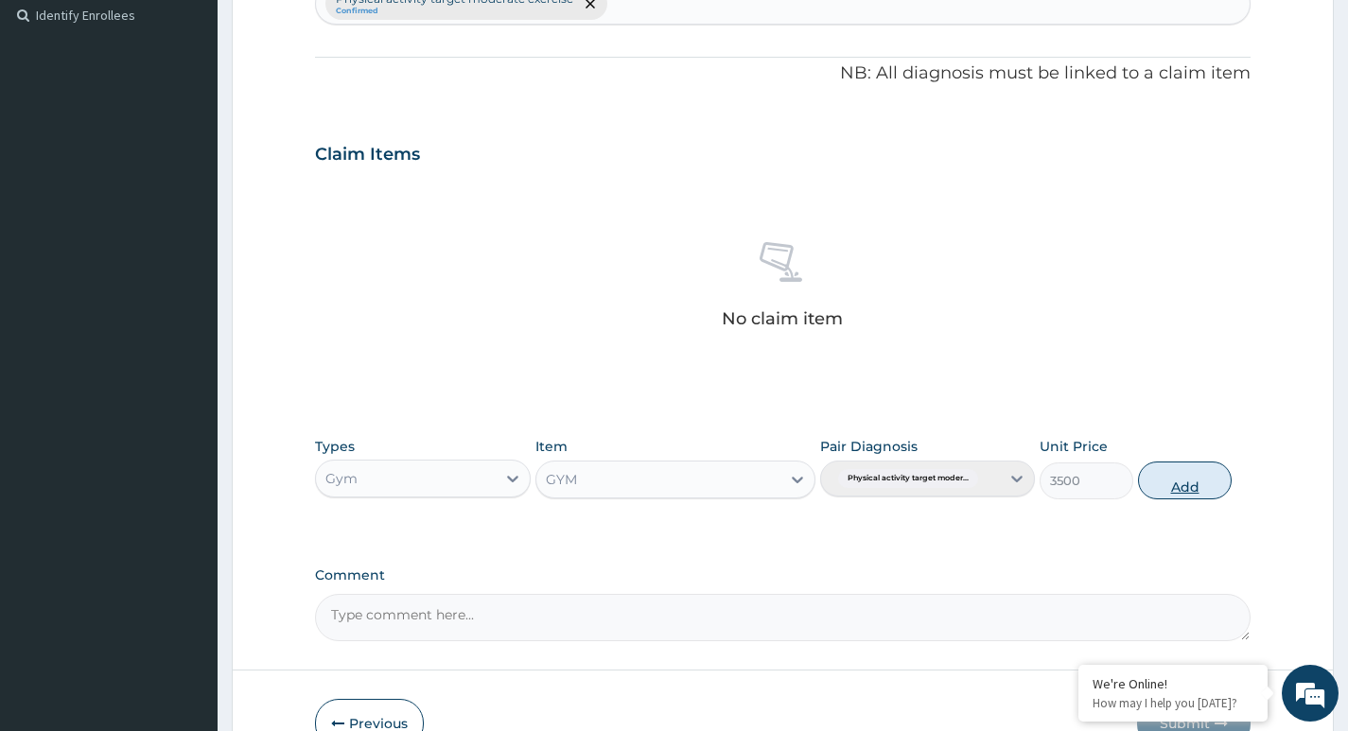
click at [1176, 479] on button "Add" at bounding box center [1185, 481] width 94 height 38
type input "0"
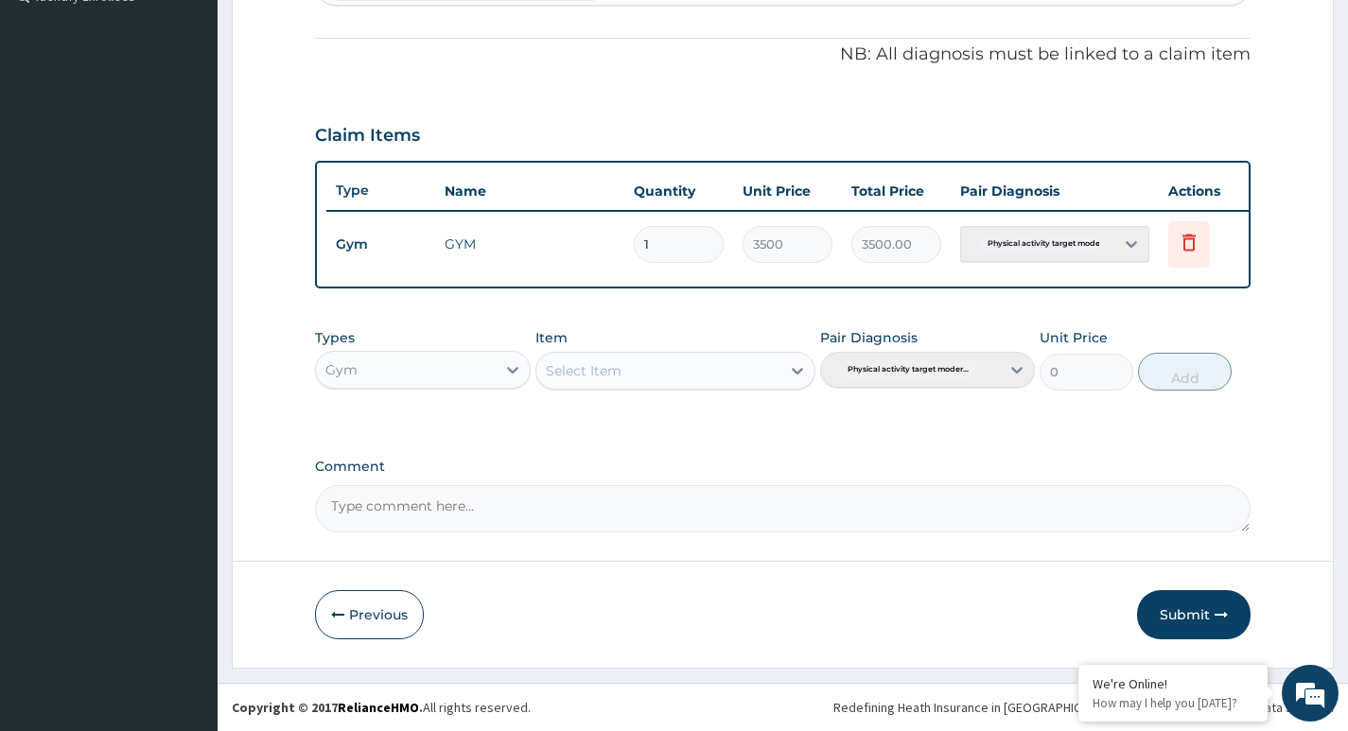
scroll to position [557, 0]
click at [1217, 609] on icon "button" at bounding box center [1221, 614] width 13 height 13
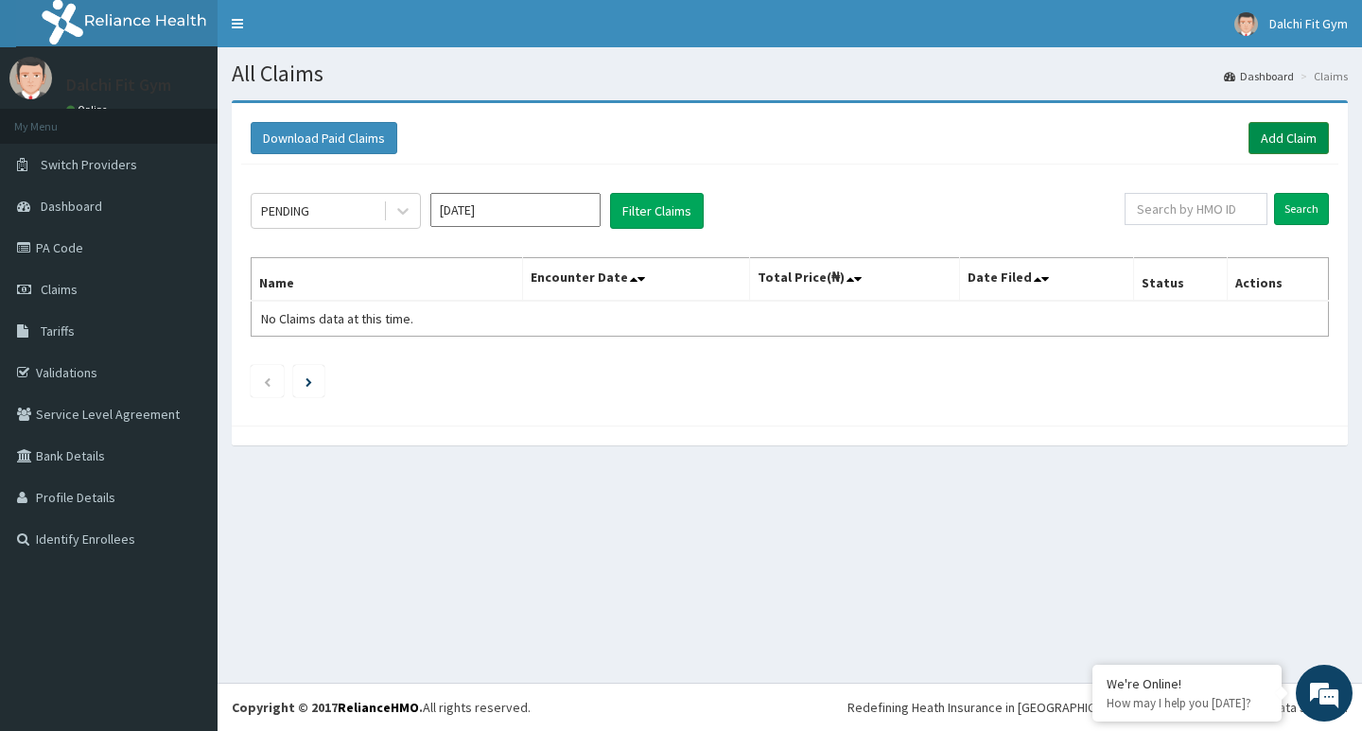
click at [1282, 133] on link "Add Claim" at bounding box center [1289, 138] width 80 height 32
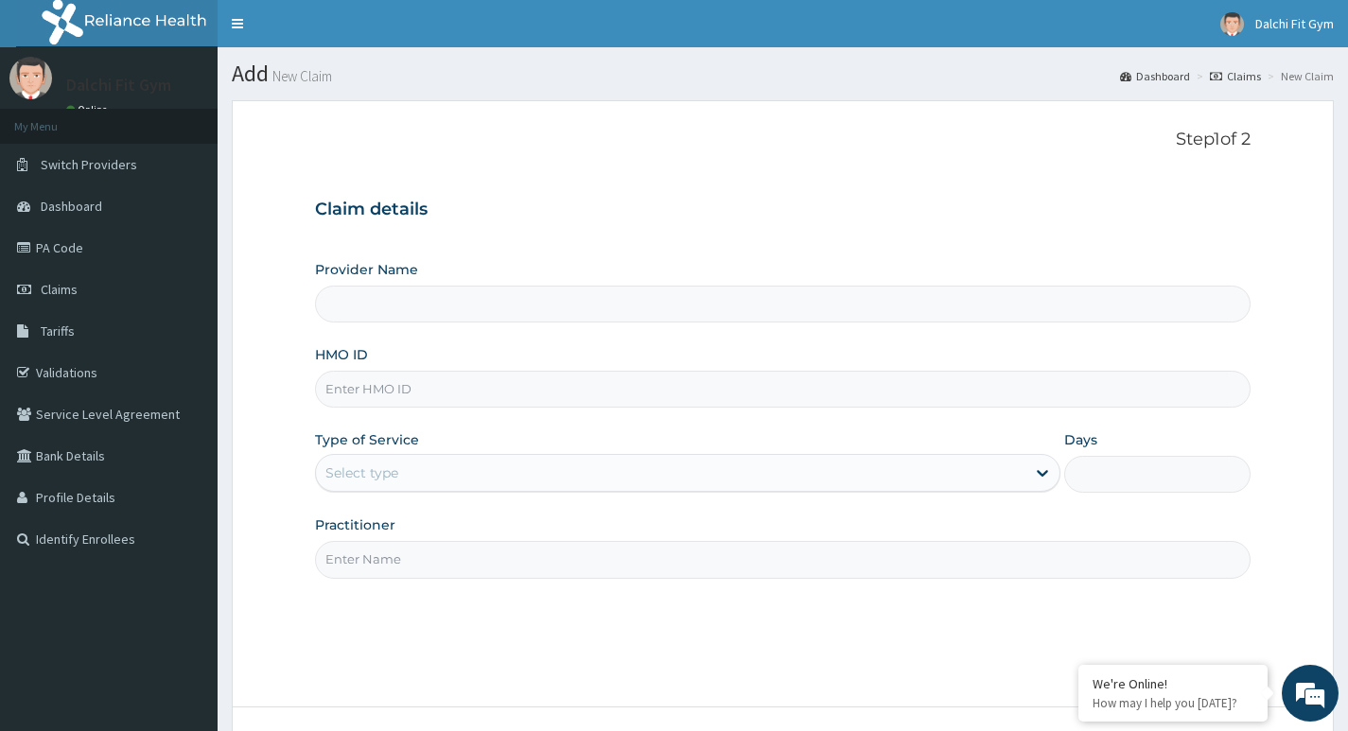
type input "DALCHI FIT GYM - GWARINPA"
type input "1"
click at [362, 378] on input "HMO ID" at bounding box center [783, 389] width 936 height 37
type input "CEE/10019/A"
click at [358, 554] on input "Practitioner" at bounding box center [783, 559] width 936 height 37
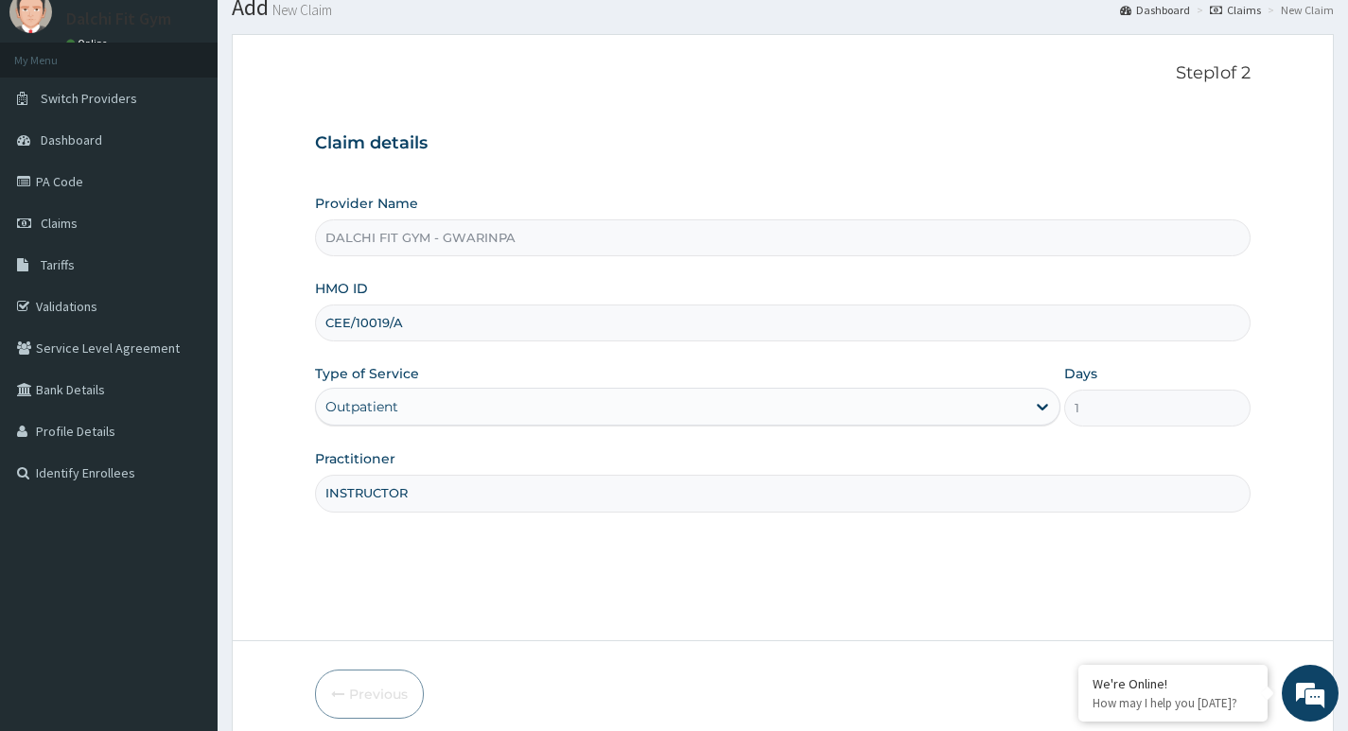
scroll to position [146, 0]
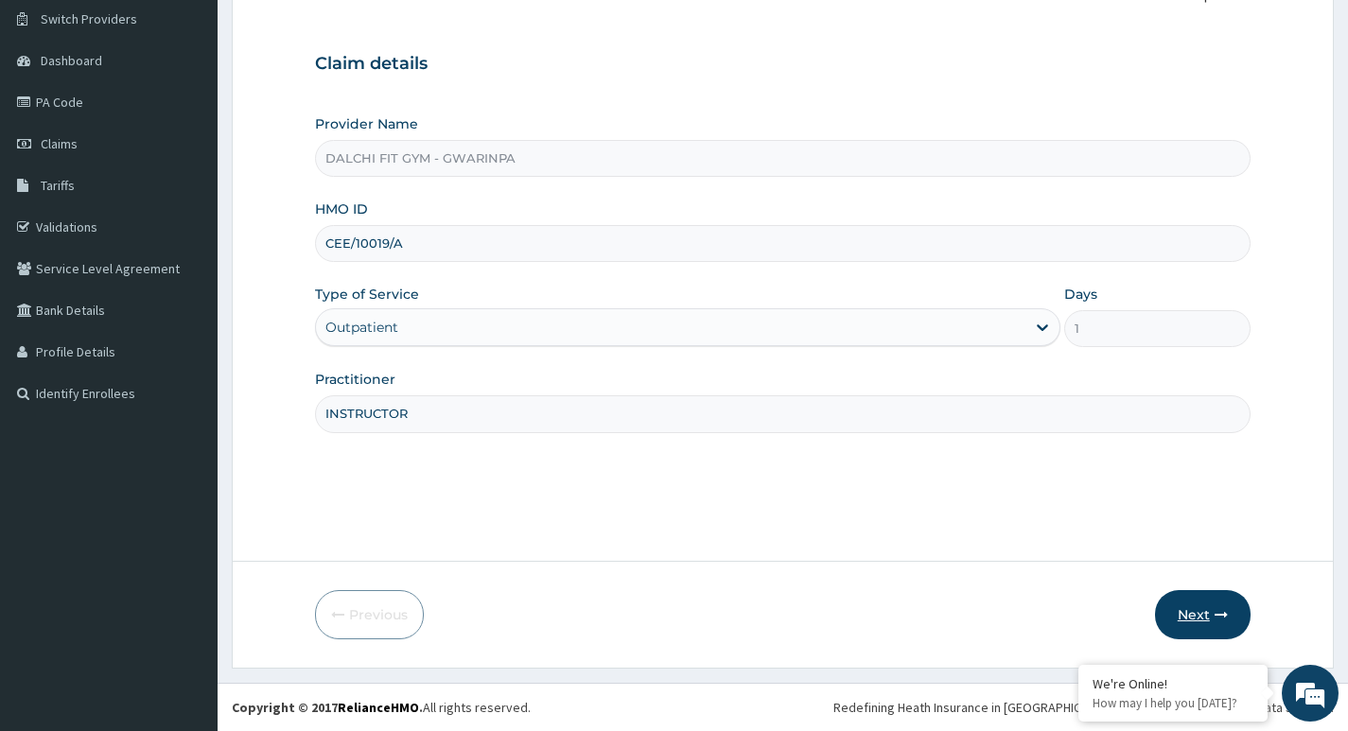
type input "INSTRUCTOR"
click at [1206, 615] on button "Next" at bounding box center [1203, 614] width 96 height 49
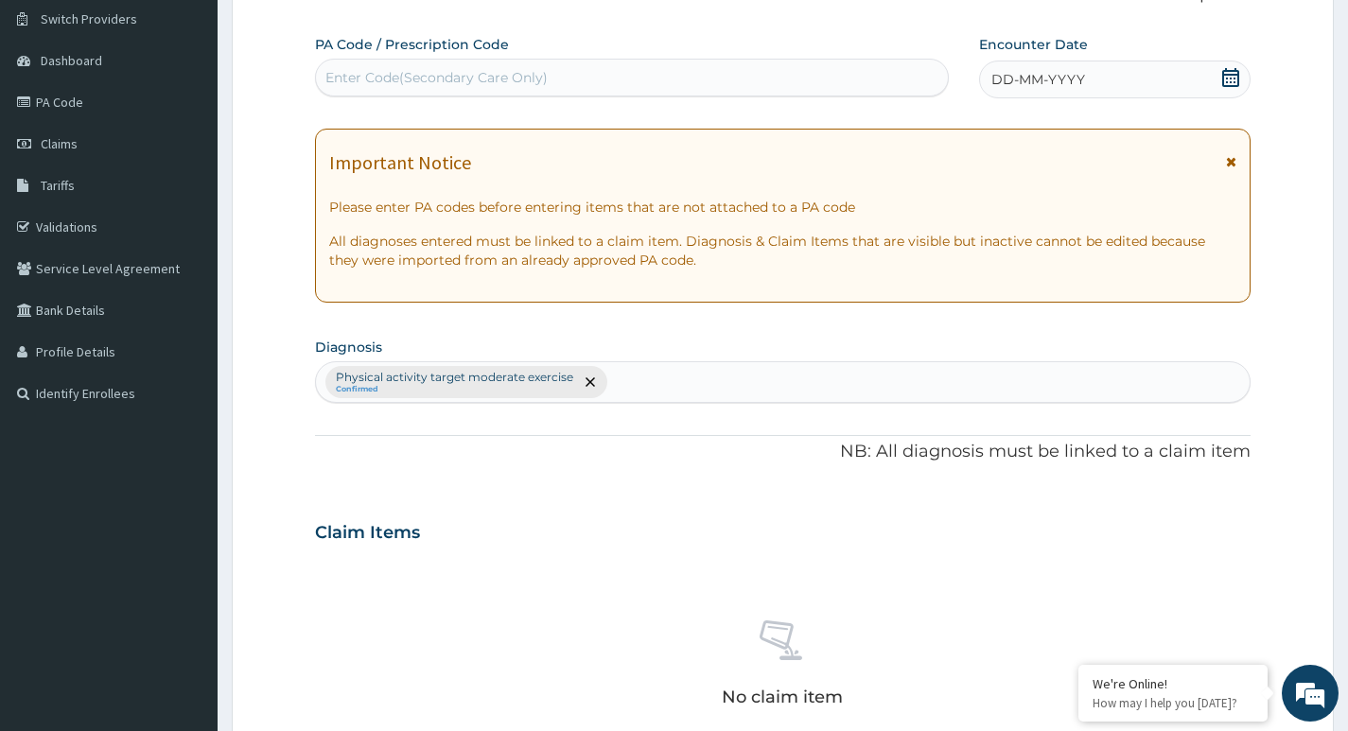
click at [403, 75] on div "Enter Code(Secondary Care Only)" at bounding box center [436, 77] width 222 height 19
type input "PA/883913"
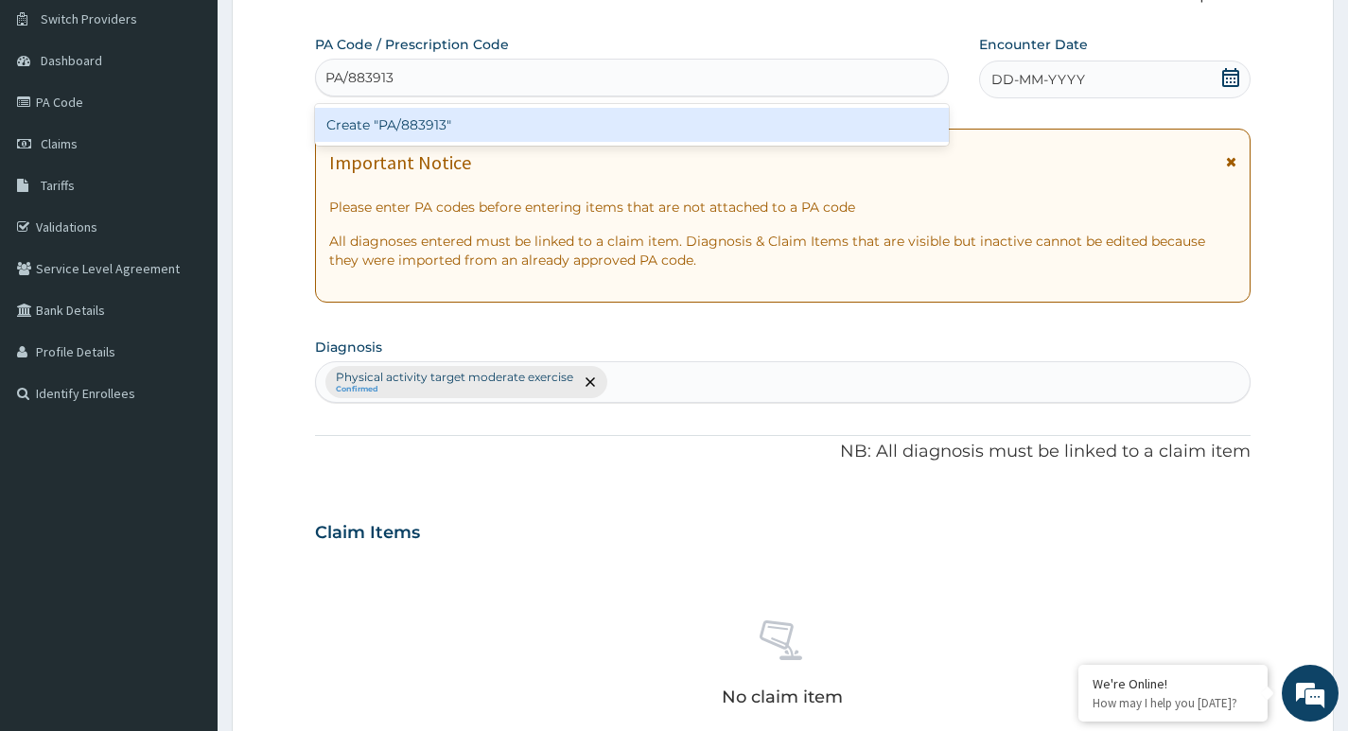
click at [497, 121] on div "Create "PA/883913"" at bounding box center [632, 125] width 634 height 34
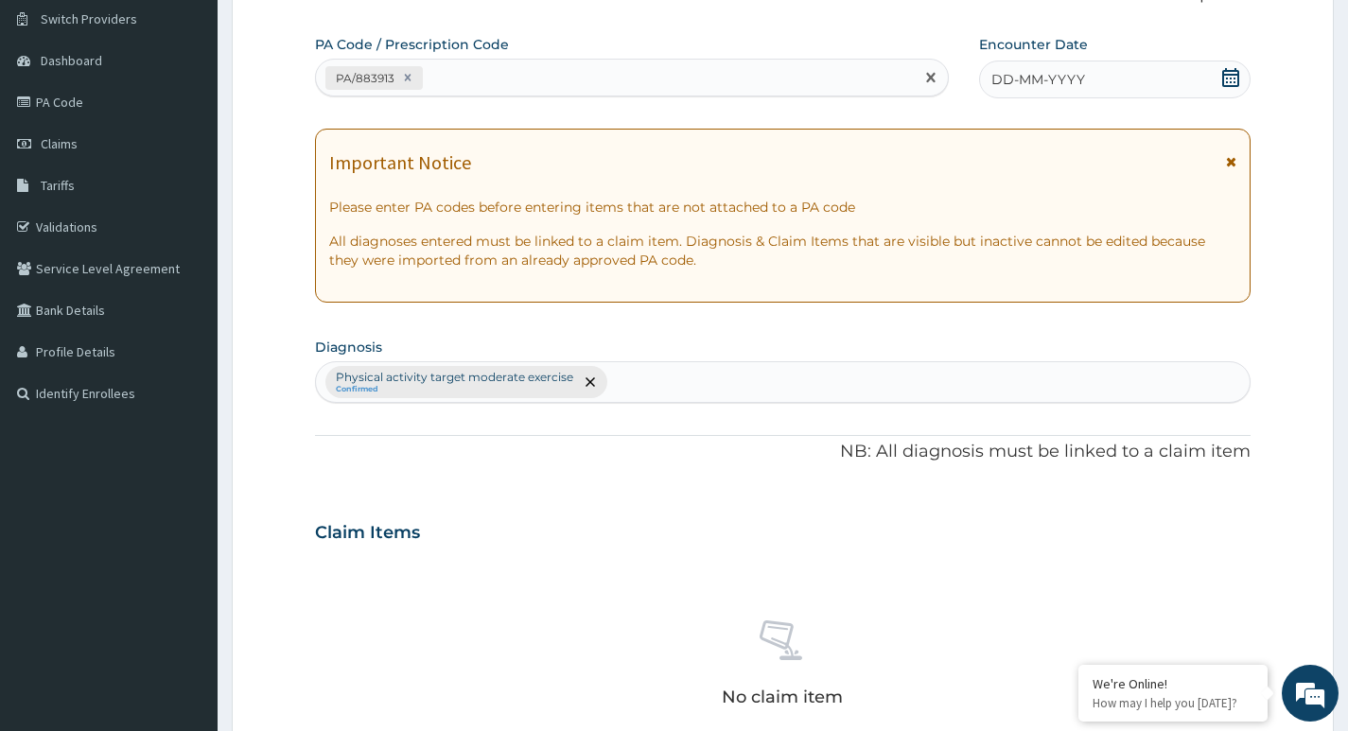
click at [1229, 80] on icon at bounding box center [1230, 77] width 19 height 19
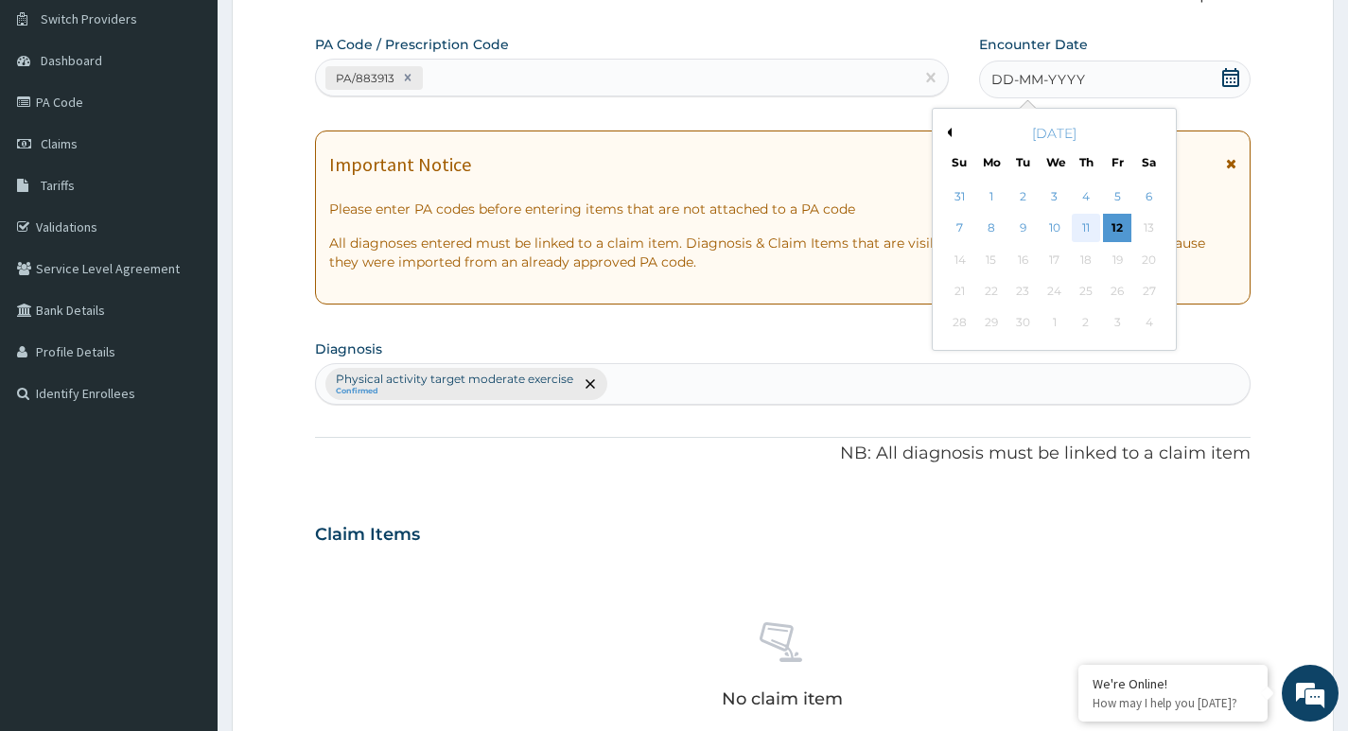
click at [1082, 227] on div "11" at bounding box center [1086, 229] width 28 height 28
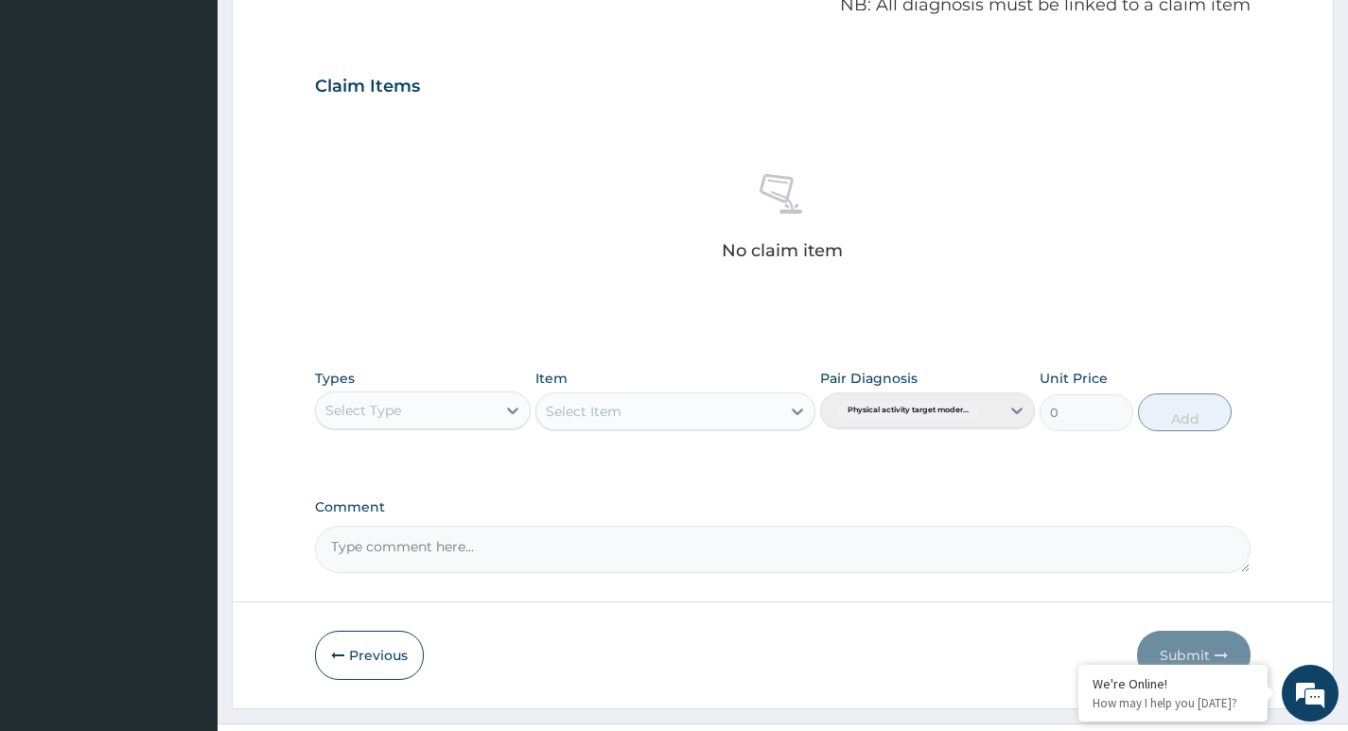
scroll to position [619, 0]
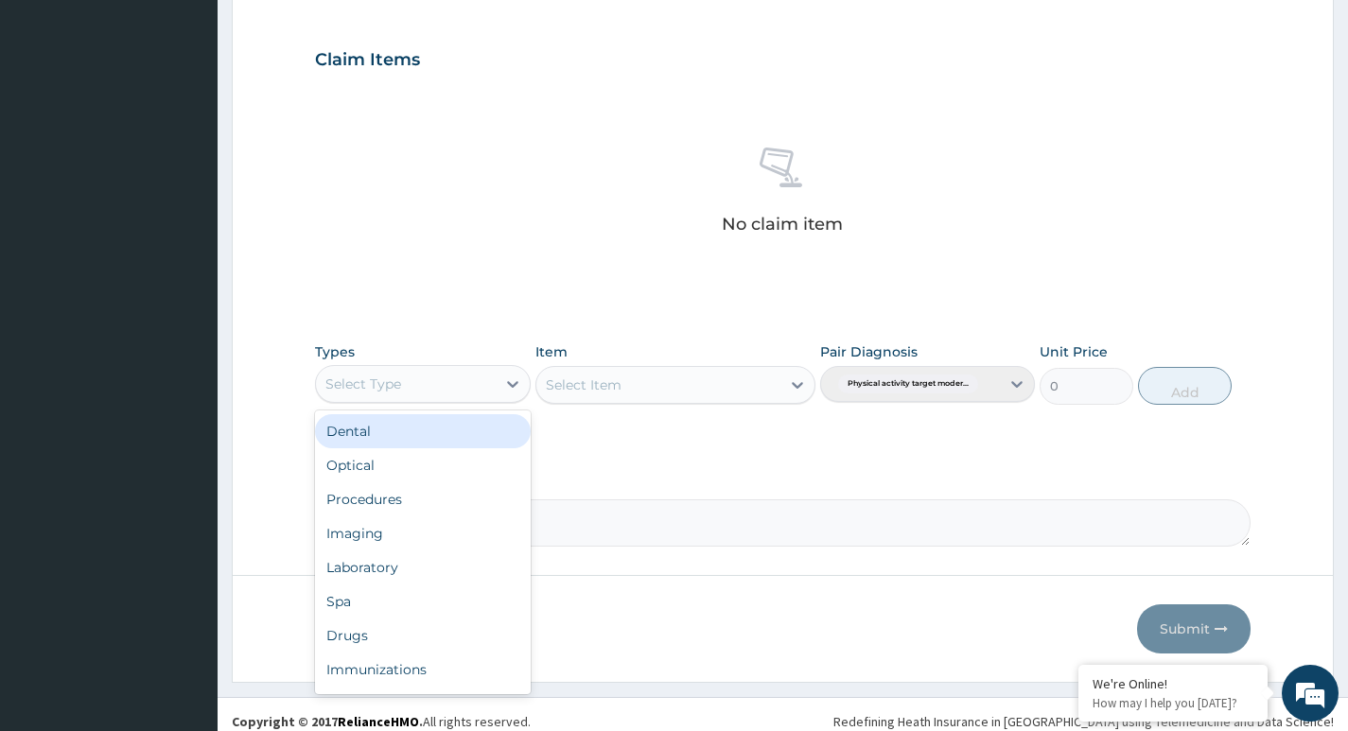
click at [462, 383] on div "Select Type" at bounding box center [405, 384] width 179 height 30
type input "G"
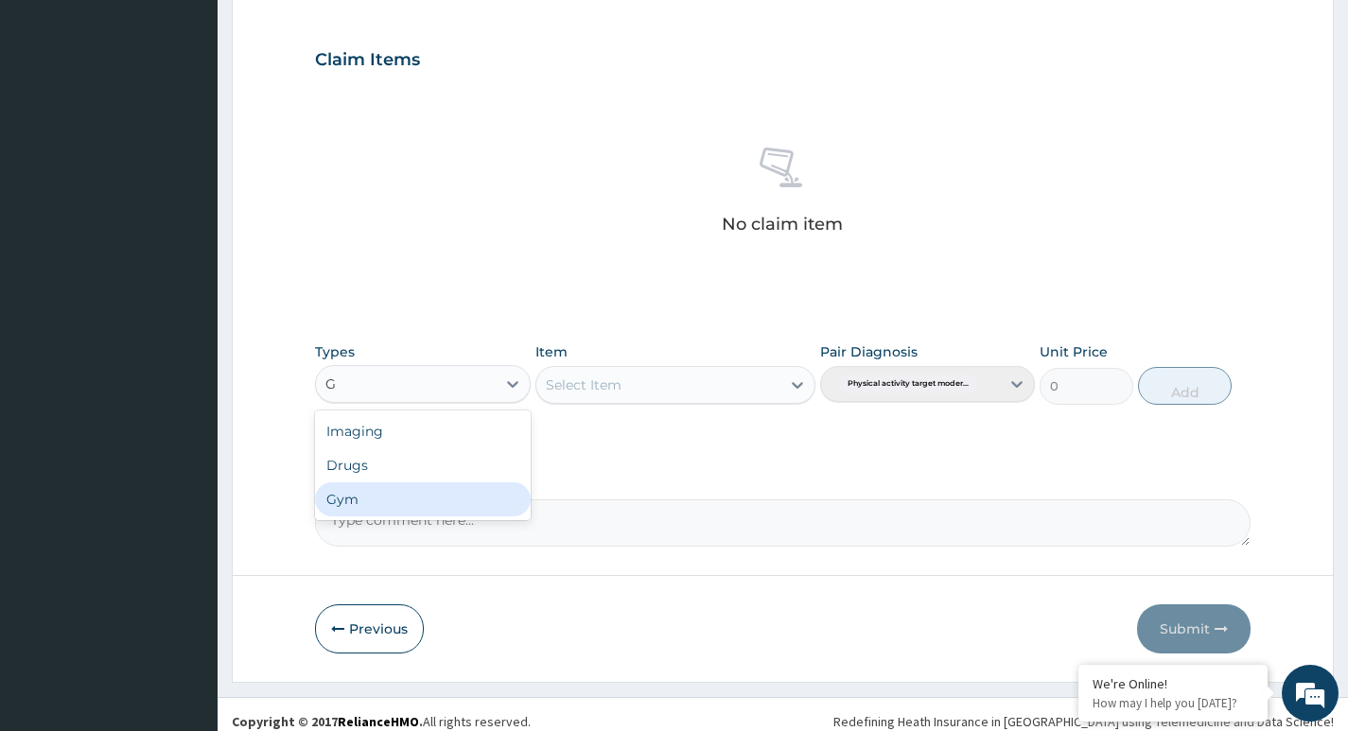
click at [467, 491] on div "Gym" at bounding box center [422, 499] width 215 height 34
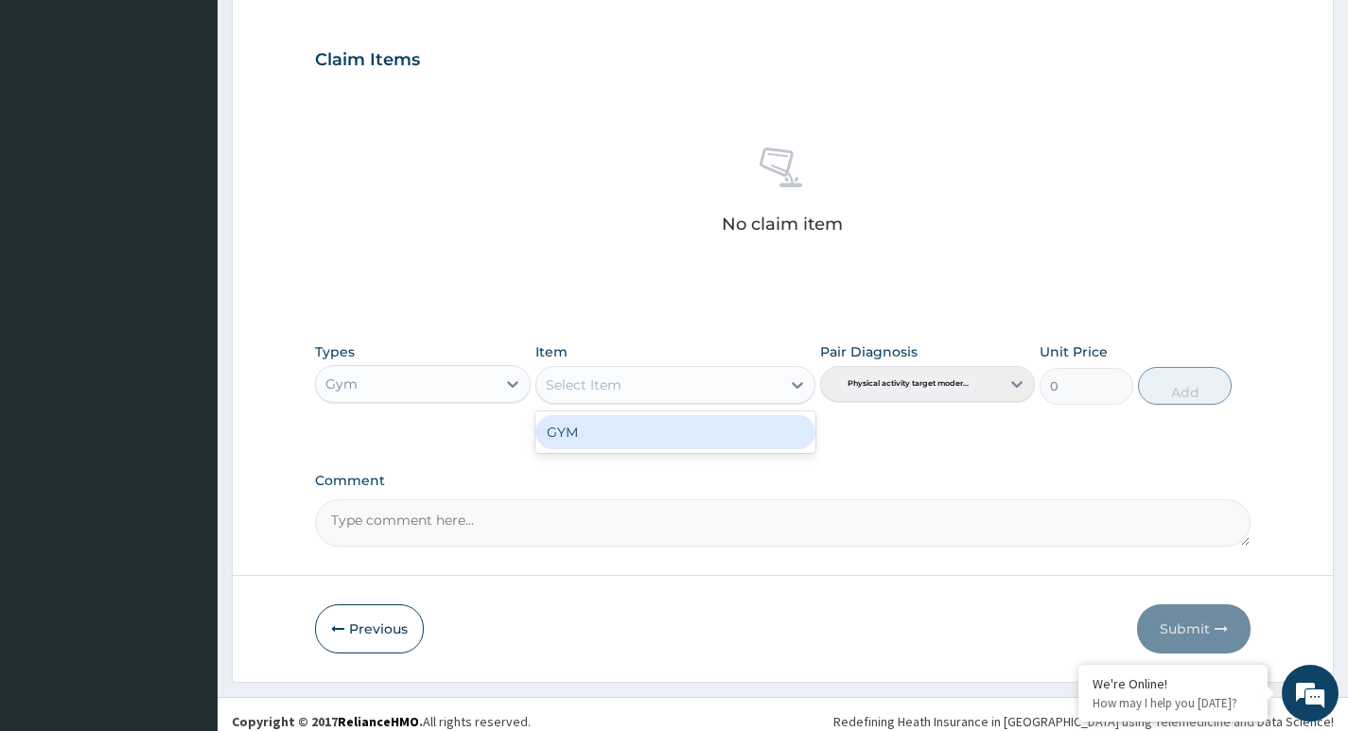
click at [726, 376] on div "Select Item" at bounding box center [658, 385] width 245 height 30
click at [689, 426] on div "GYM" at bounding box center [675, 432] width 281 height 34
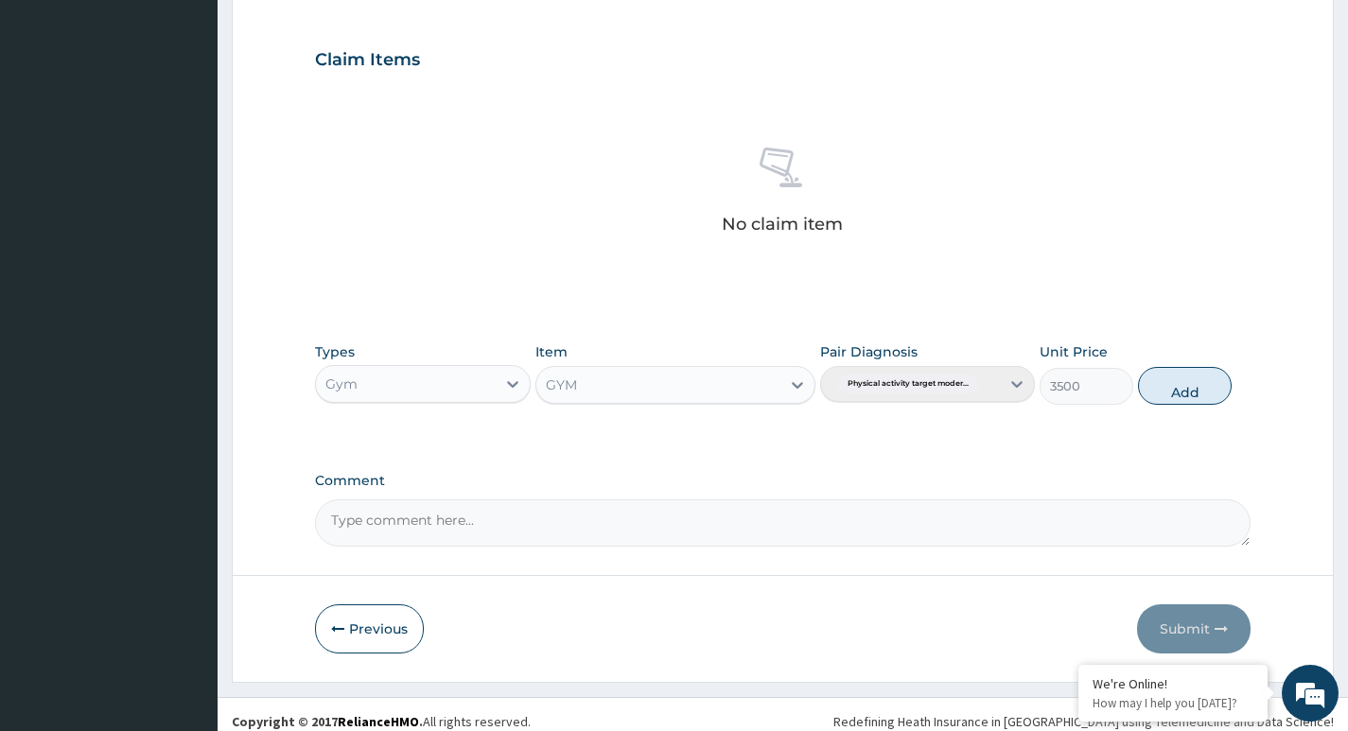
drag, startPoint x: 1186, startPoint y: 386, endPoint x: 1125, endPoint y: 475, distance: 108.1
click at [1184, 388] on button "Add" at bounding box center [1185, 386] width 94 height 38
type input "0"
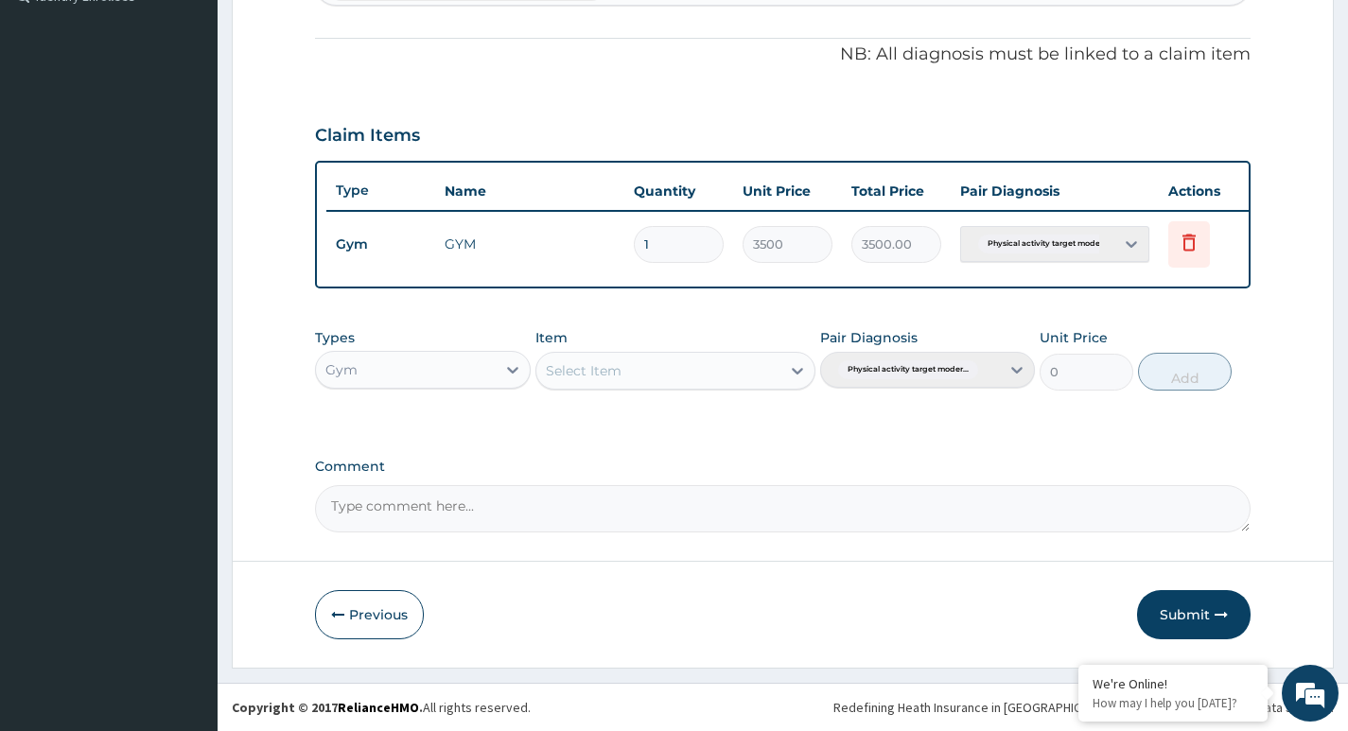
scroll to position [557, 0]
click at [1196, 613] on button "Submit" at bounding box center [1194, 614] width 114 height 49
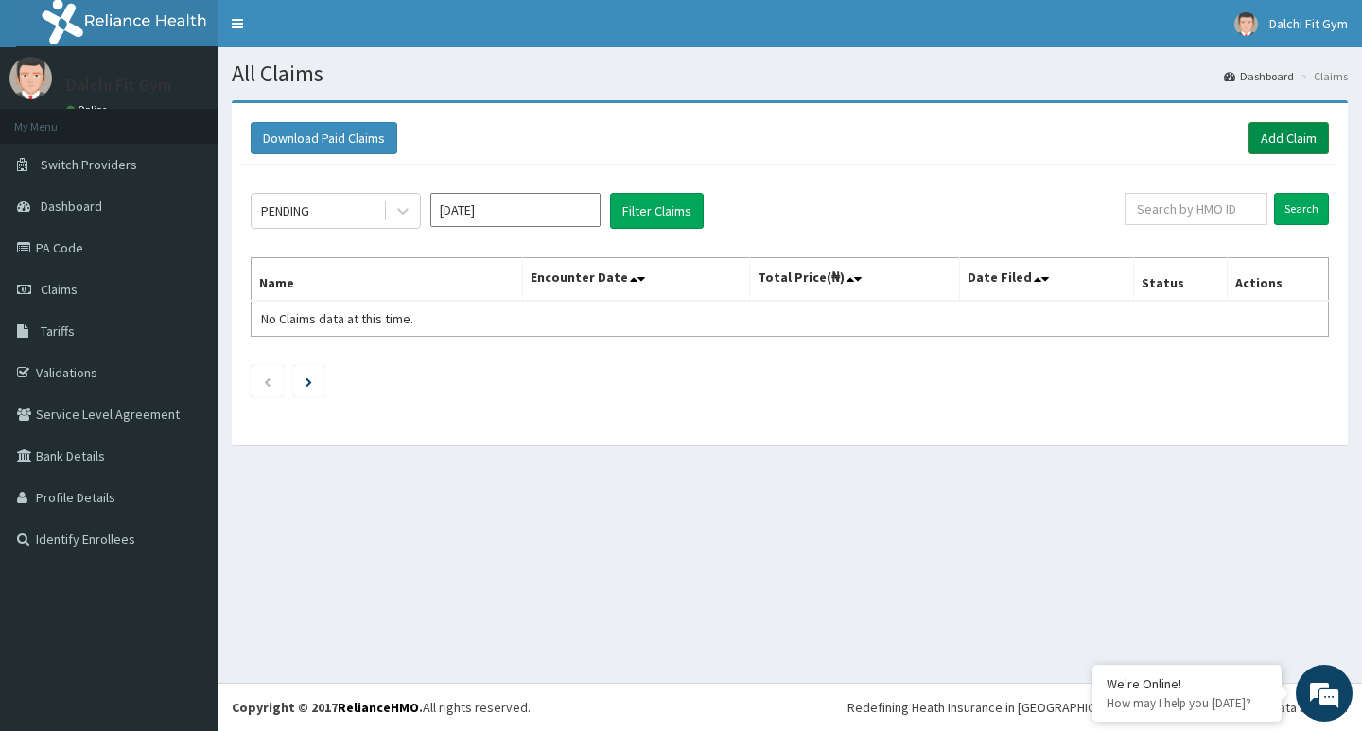
click at [1296, 124] on link "Add Claim" at bounding box center [1289, 138] width 80 height 32
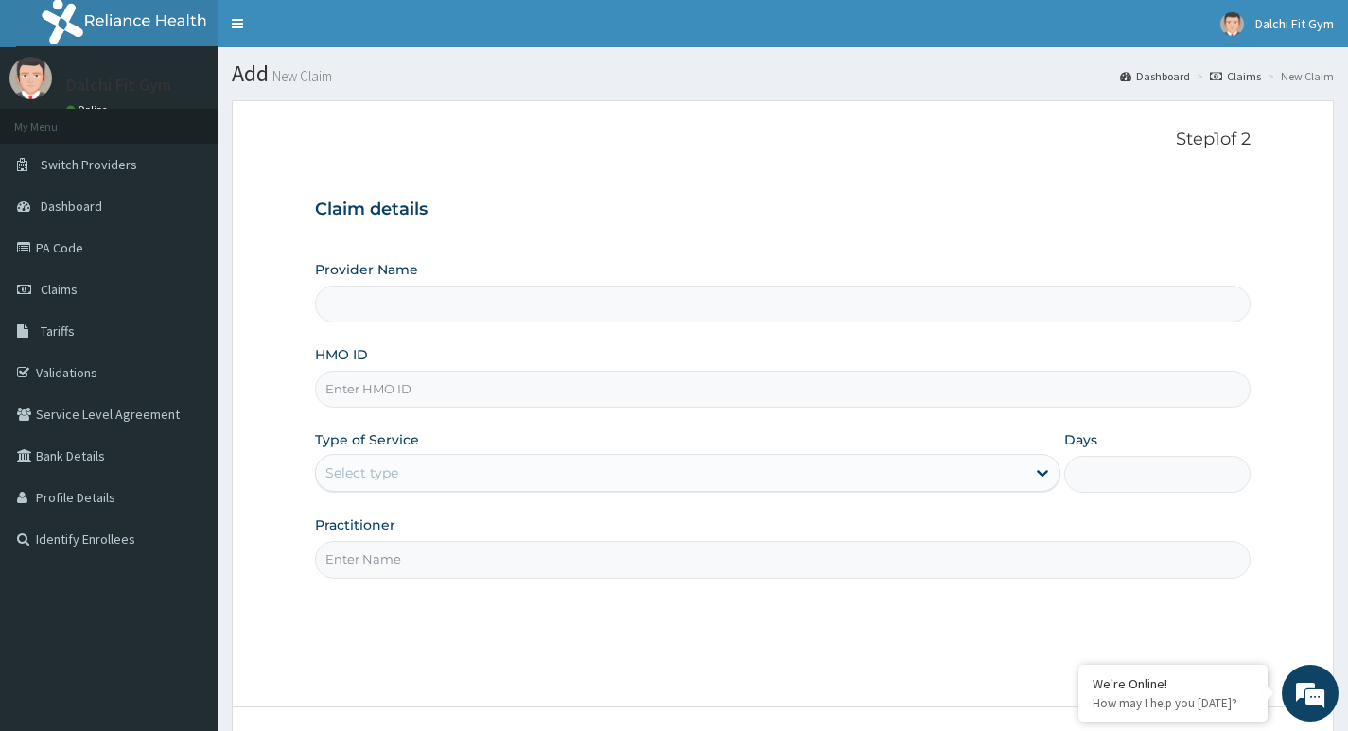
type input "DALCHI FIT GYM - GWARINPA"
type input "1"
click at [381, 383] on input "HMO ID" at bounding box center [783, 389] width 936 height 37
type input "RBN/10148/A"
click at [351, 557] on input "Practitioner" at bounding box center [783, 559] width 936 height 37
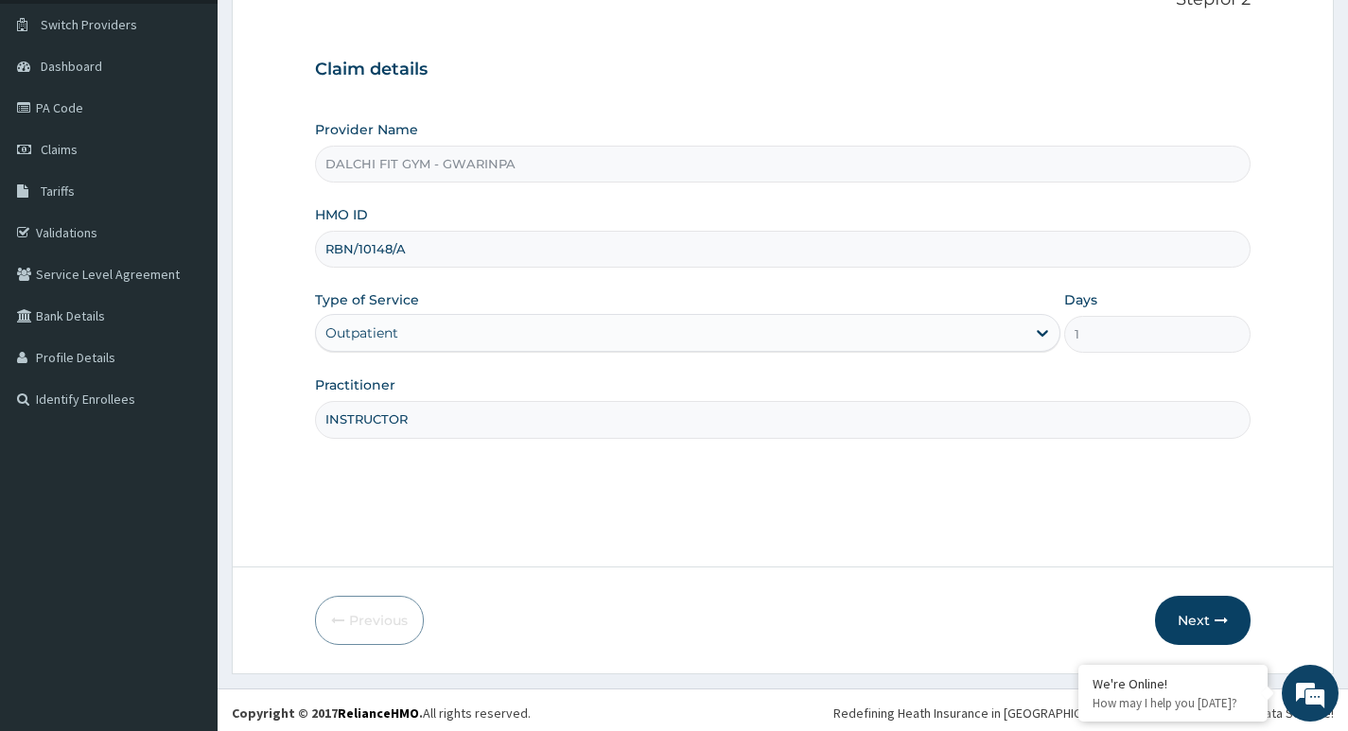
scroll to position [146, 0]
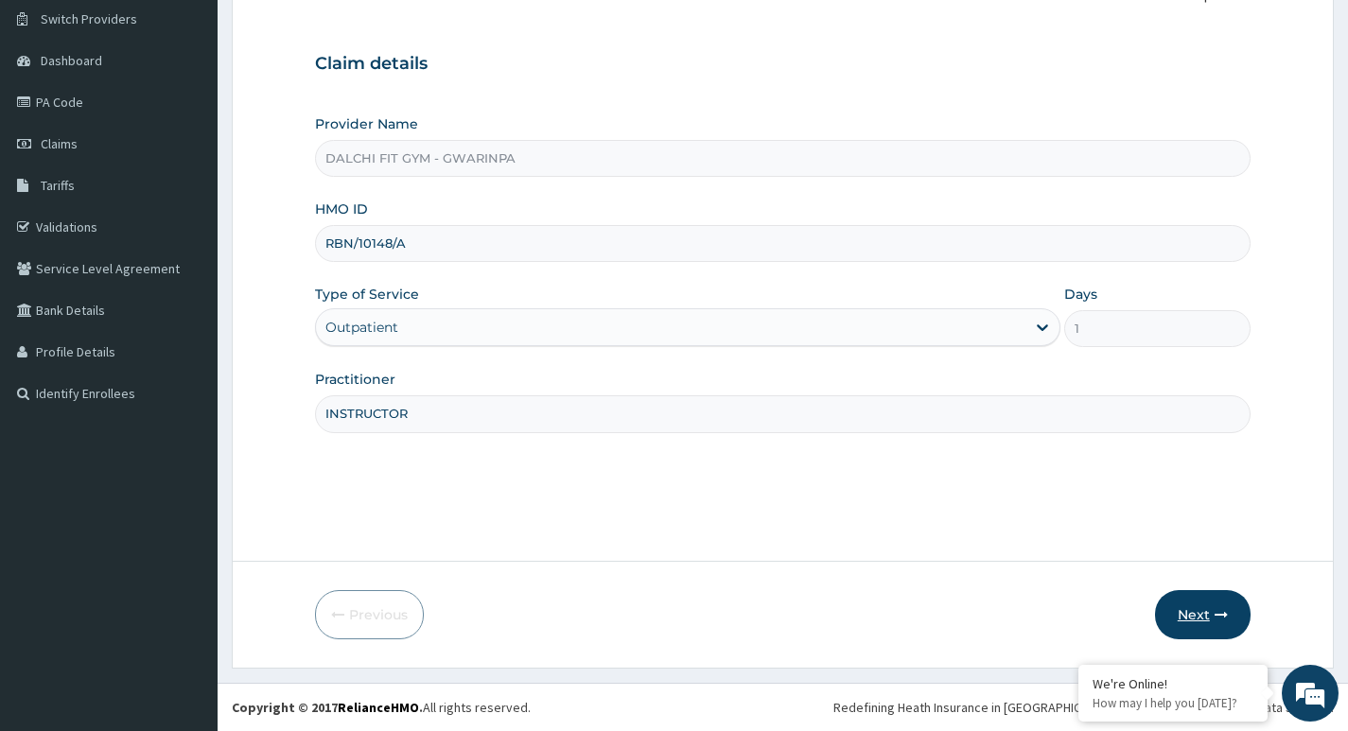
type input "INSTRUCTOR"
click at [1199, 602] on button "Next" at bounding box center [1203, 614] width 96 height 49
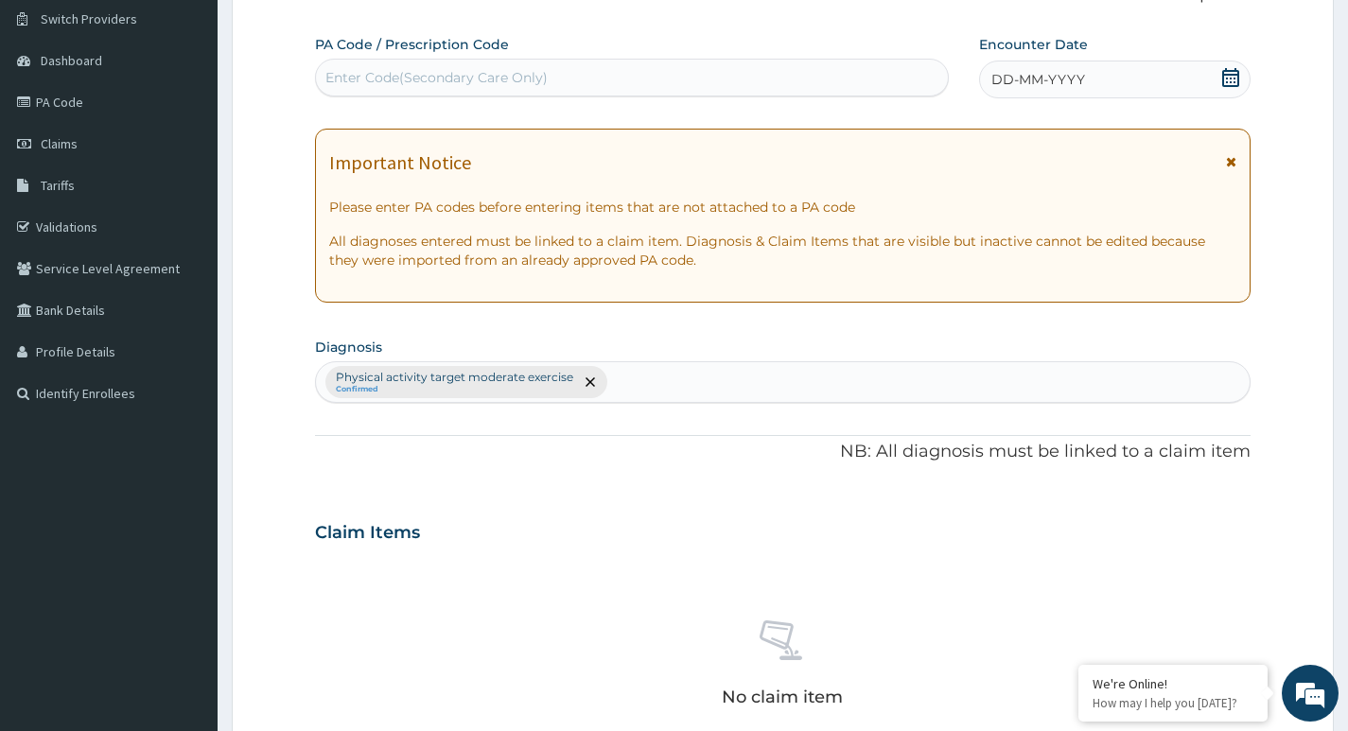
click at [353, 72] on div "Enter Code(Secondary Care Only)" at bounding box center [436, 77] width 222 height 19
type input "PA/339C89"
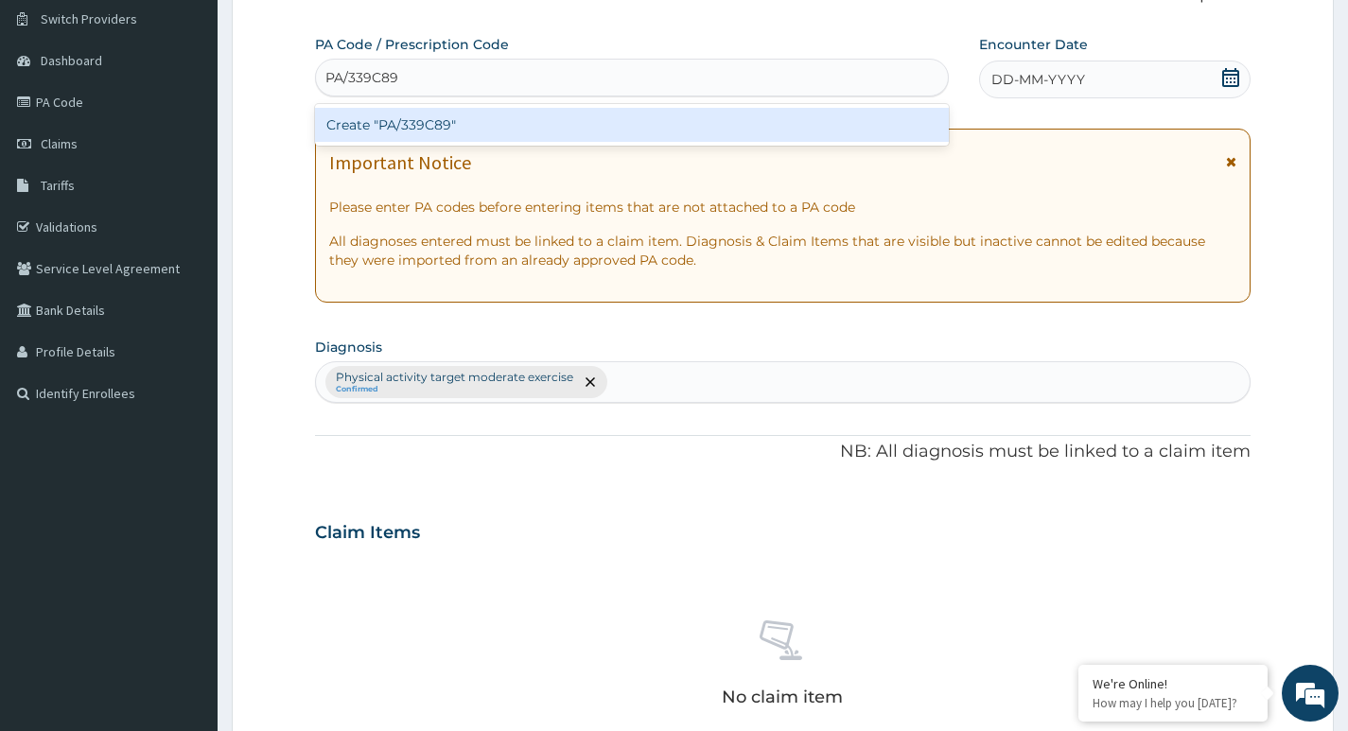
click at [496, 127] on div "Create "PA/339C89"" at bounding box center [632, 125] width 634 height 34
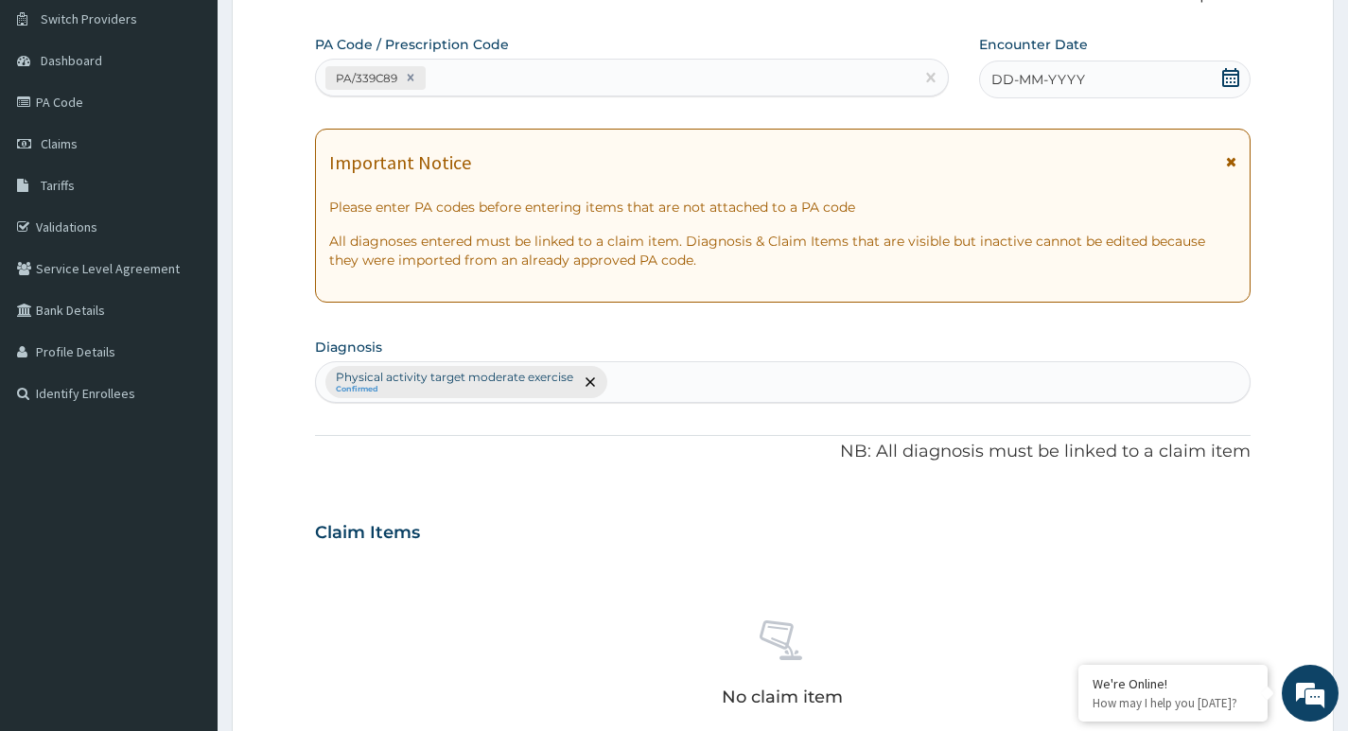
click at [1224, 76] on icon at bounding box center [1230, 77] width 19 height 19
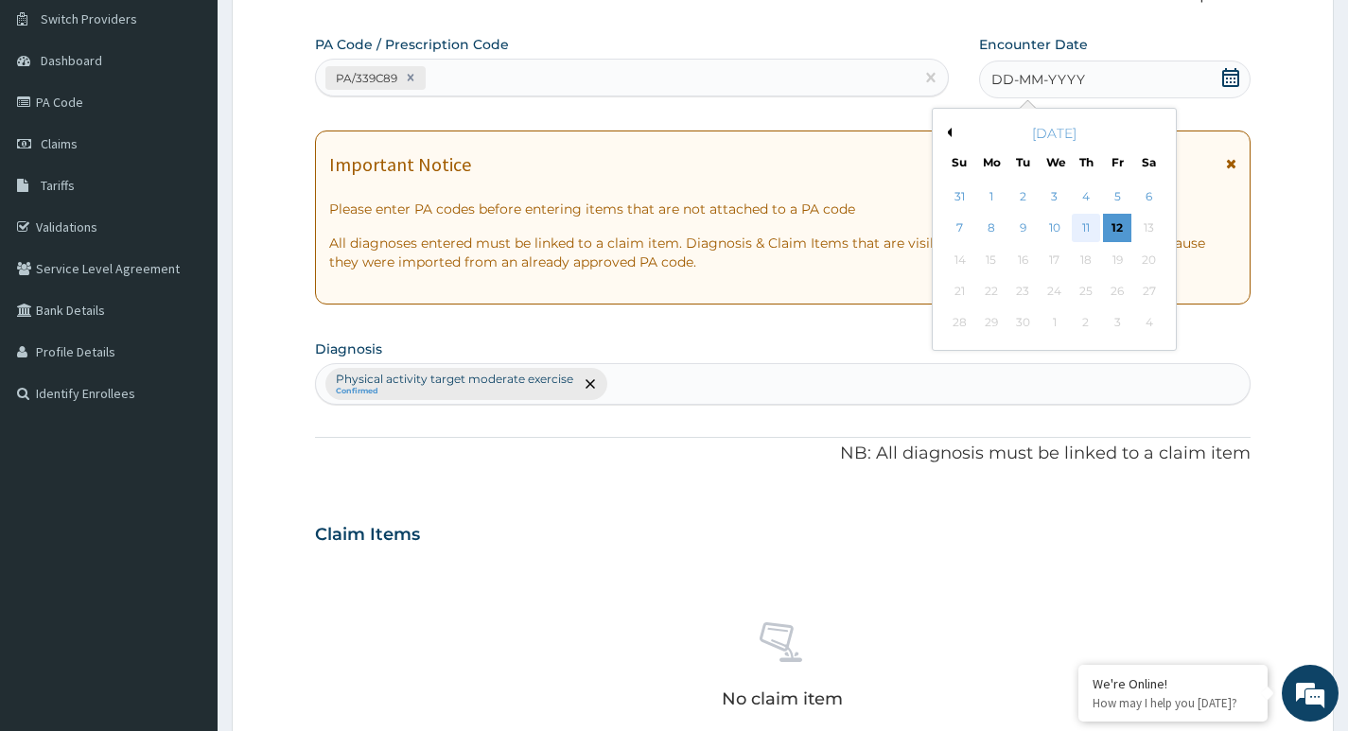
click at [1084, 228] on div "11" at bounding box center [1086, 229] width 28 height 28
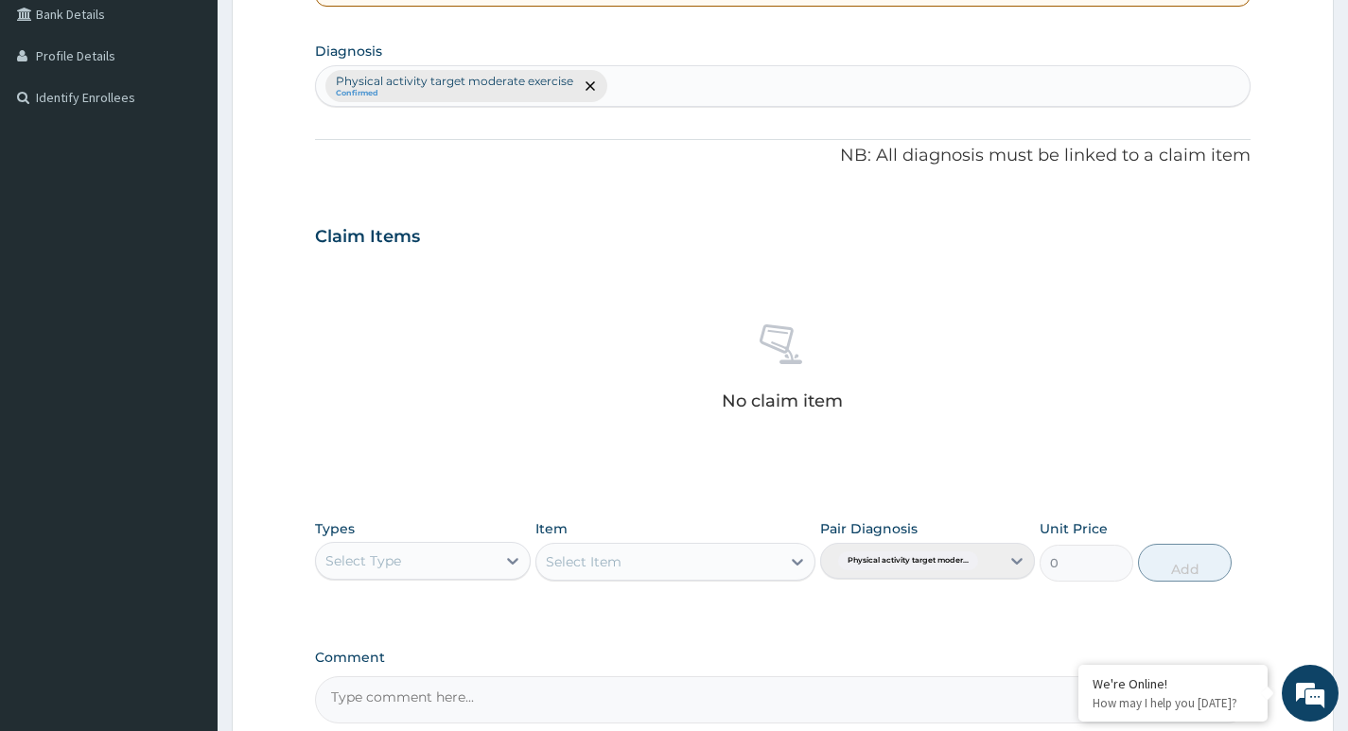
scroll to position [524, 0]
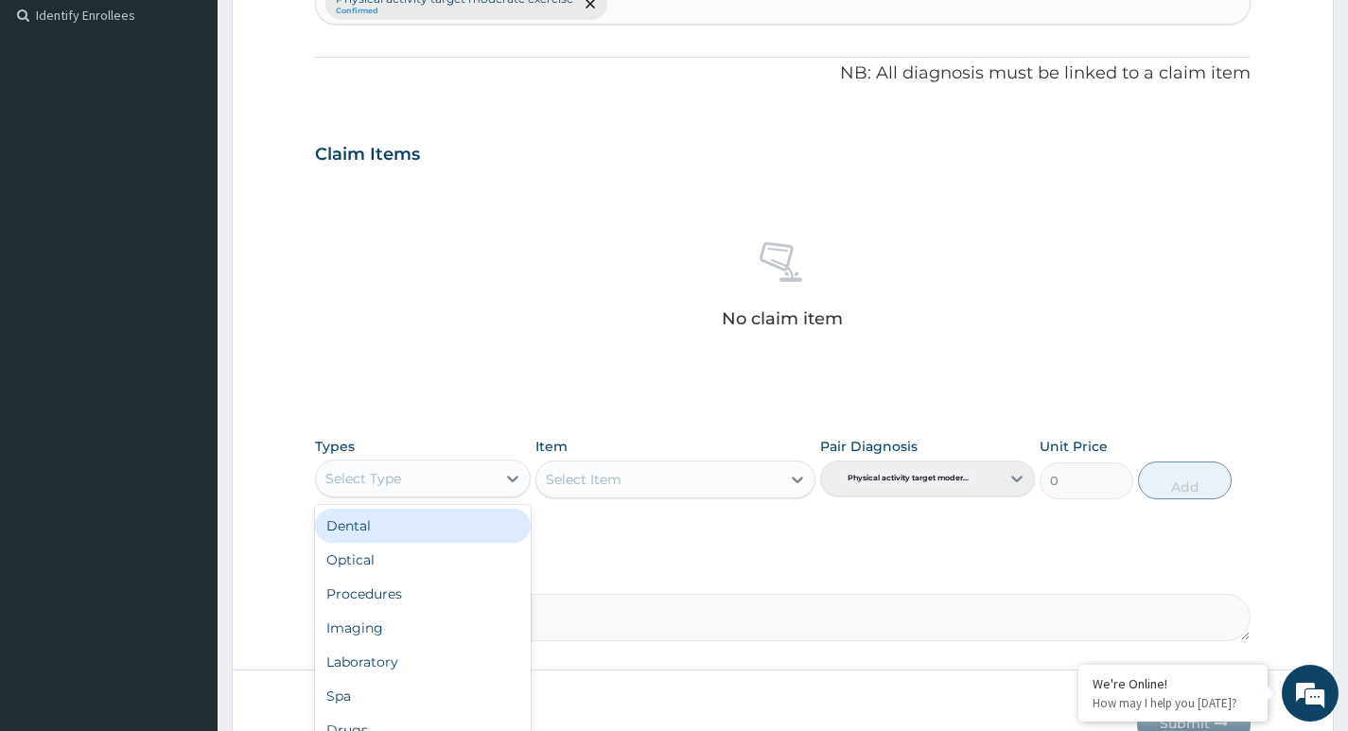
click at [491, 478] on div "Select Type" at bounding box center [405, 479] width 179 height 30
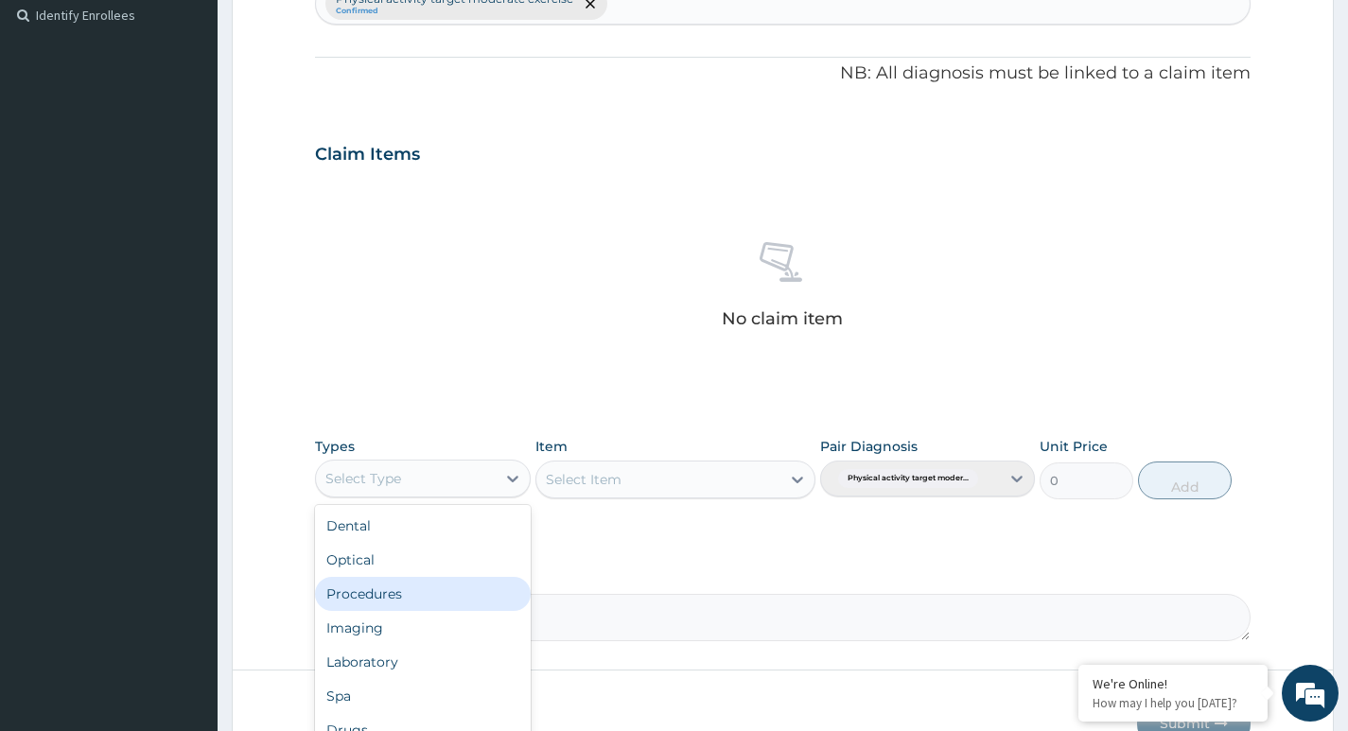
type input "G"
click at [407, 602] on div "Gym" at bounding box center [422, 594] width 215 height 34
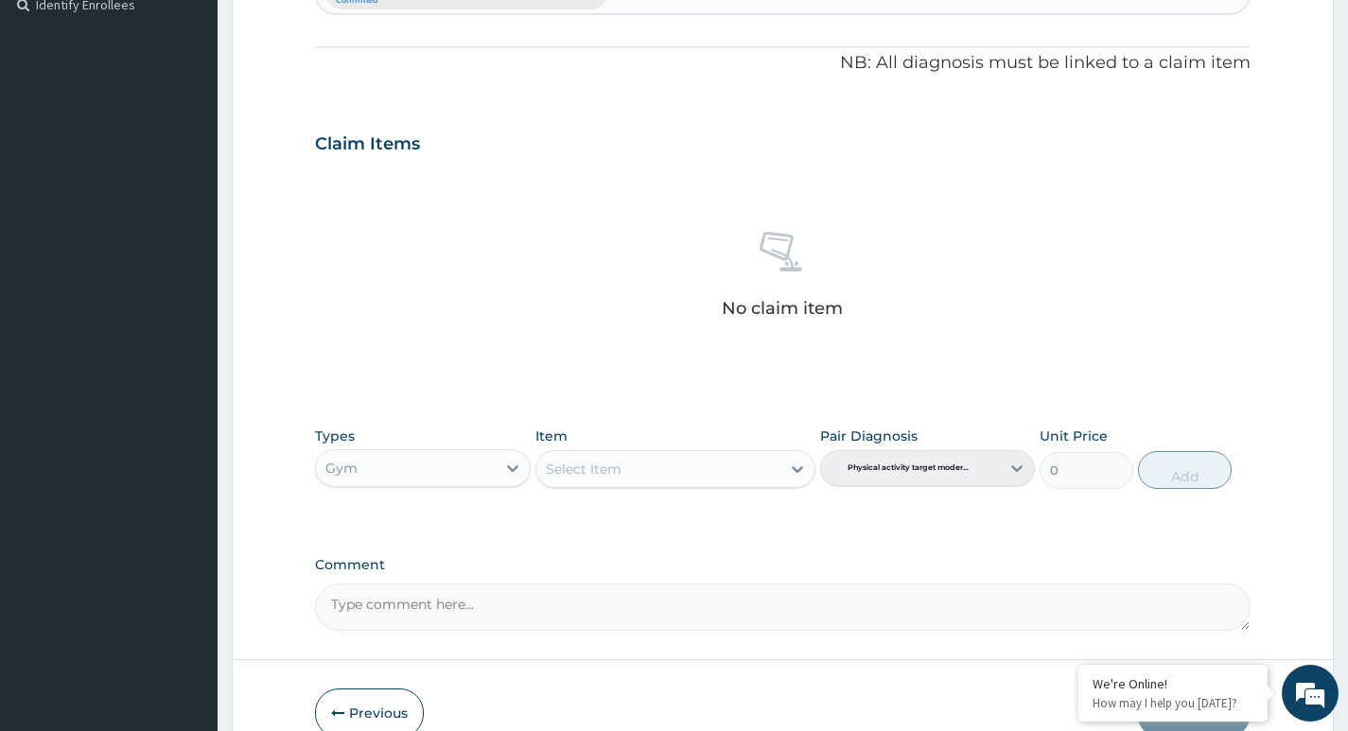
scroll to position [568, 0]
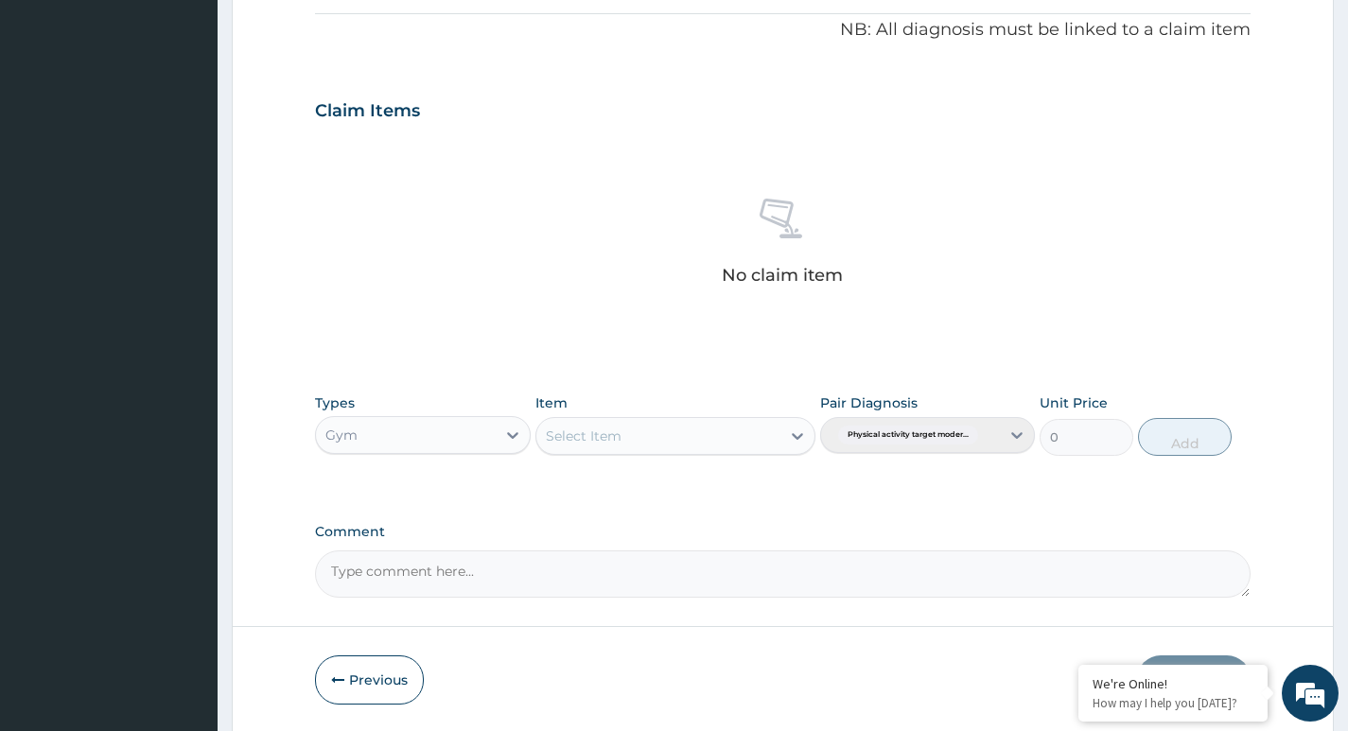
click at [472, 434] on div "Gym" at bounding box center [405, 435] width 179 height 30
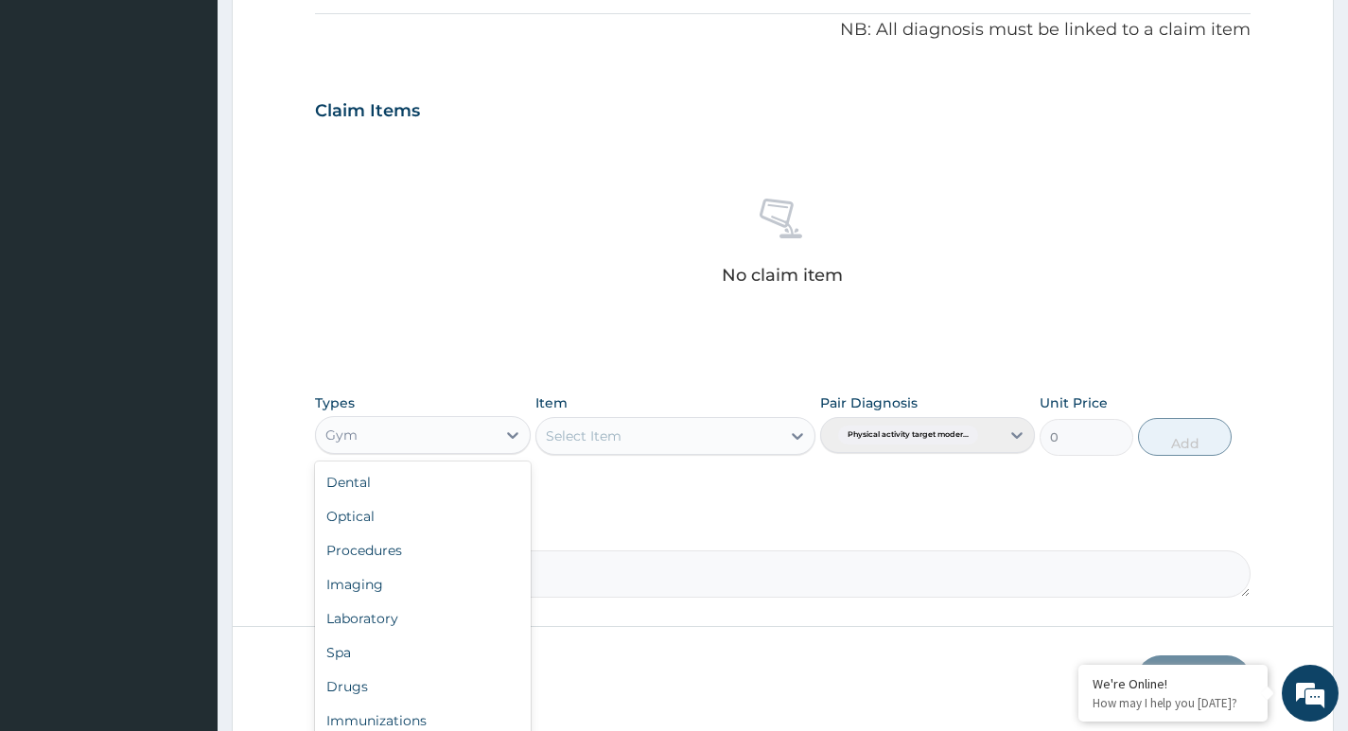
scroll to position [64, 0]
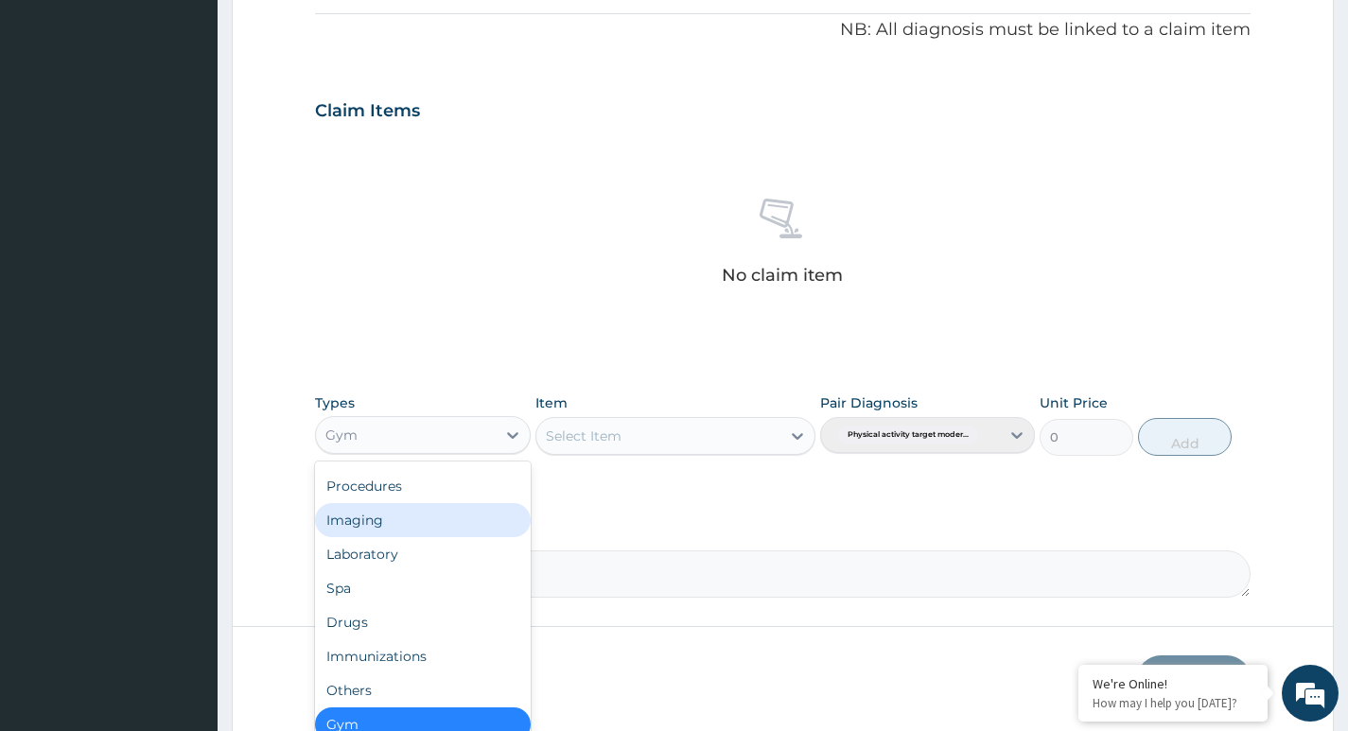
type input "G"
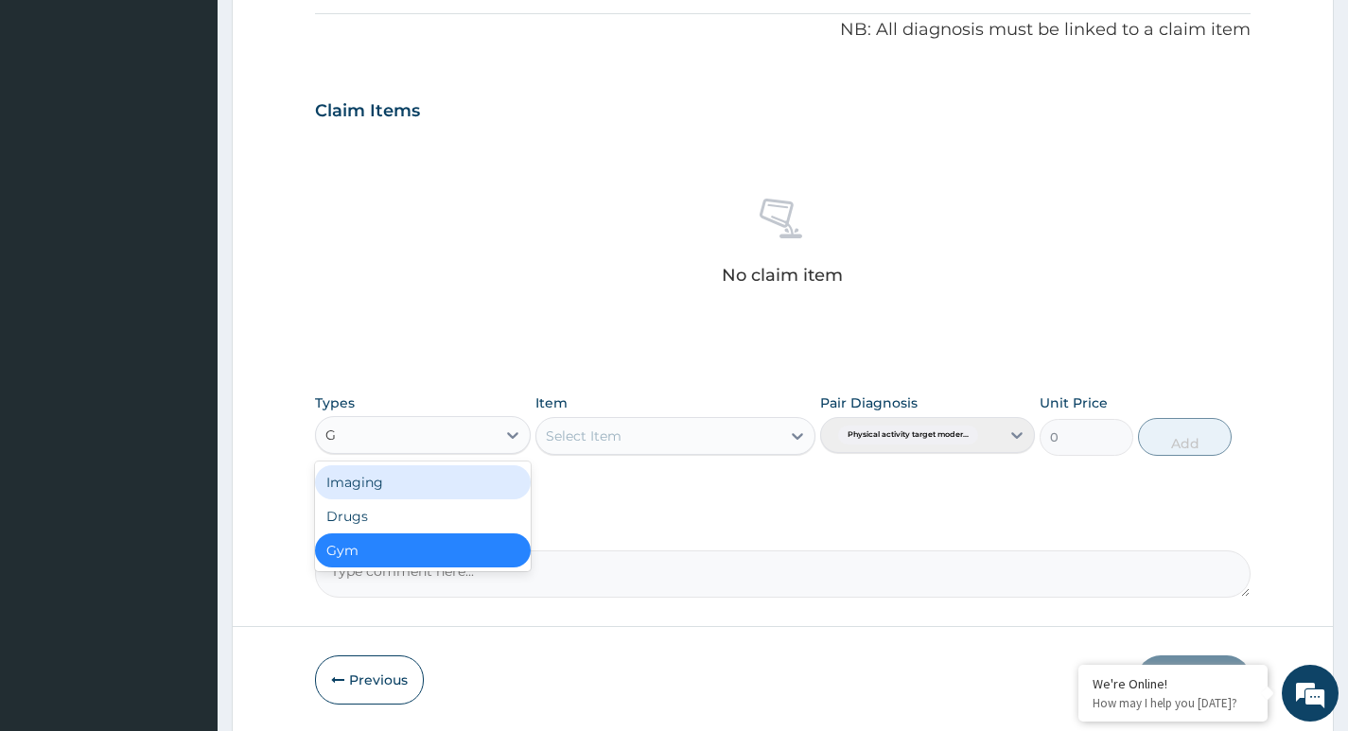
scroll to position [0, 0]
click at [448, 548] on div "Gym" at bounding box center [422, 551] width 215 height 34
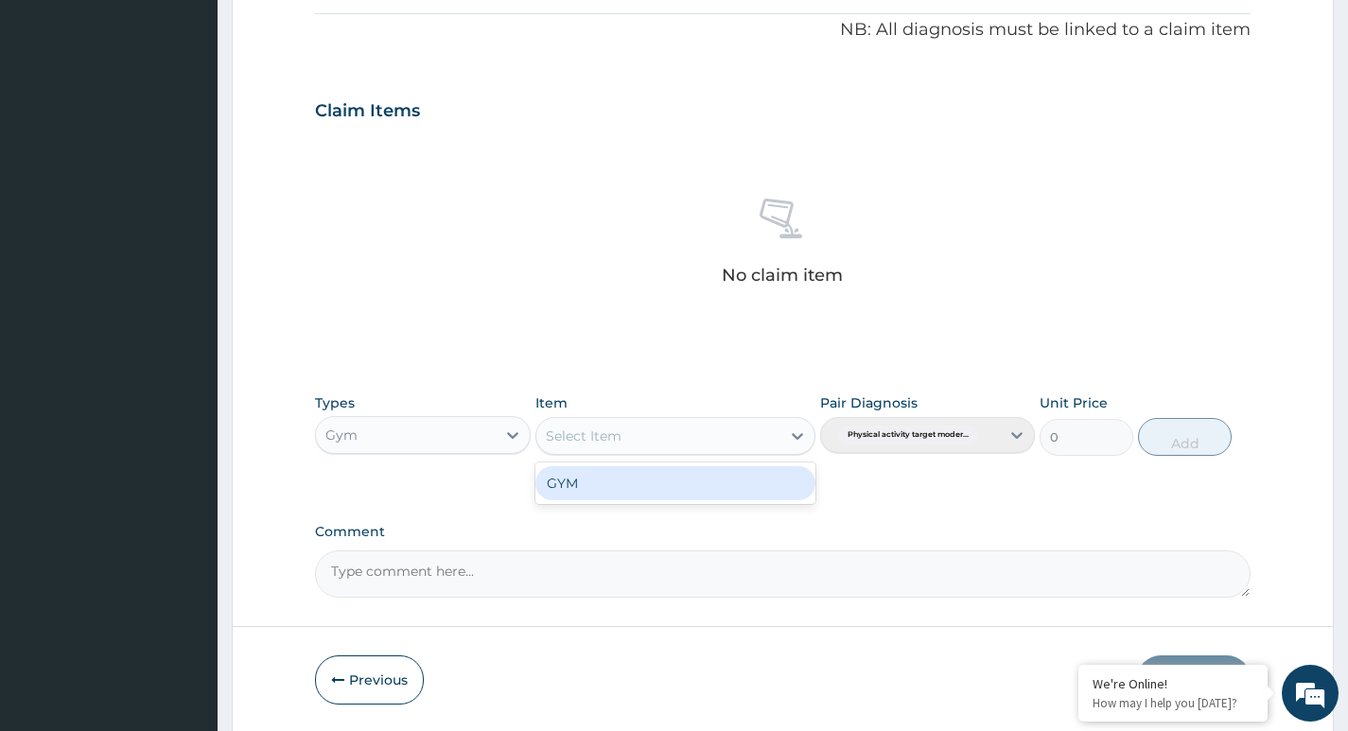
click at [762, 442] on div "Select Item" at bounding box center [658, 436] width 245 height 30
click at [700, 487] on div "GYM" at bounding box center [675, 483] width 281 height 34
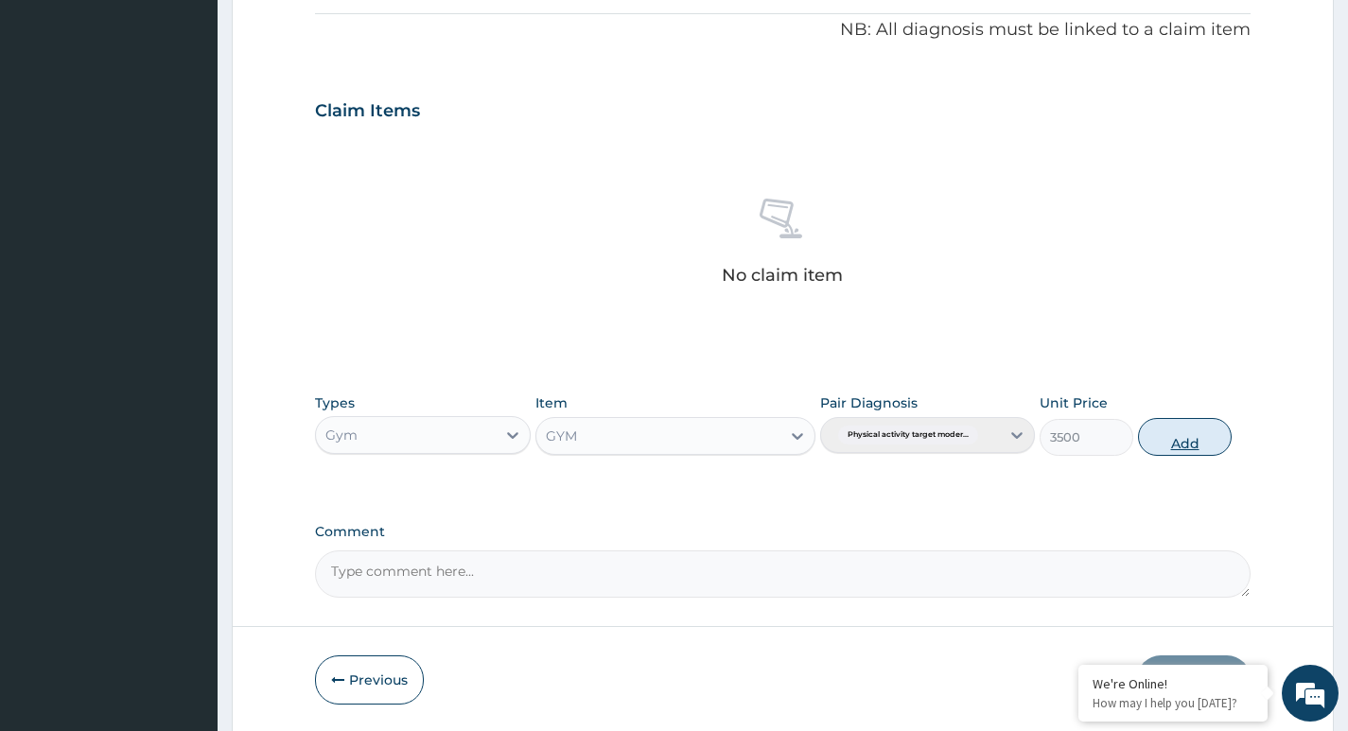
click at [1176, 437] on button "Add" at bounding box center [1185, 437] width 94 height 38
type input "0"
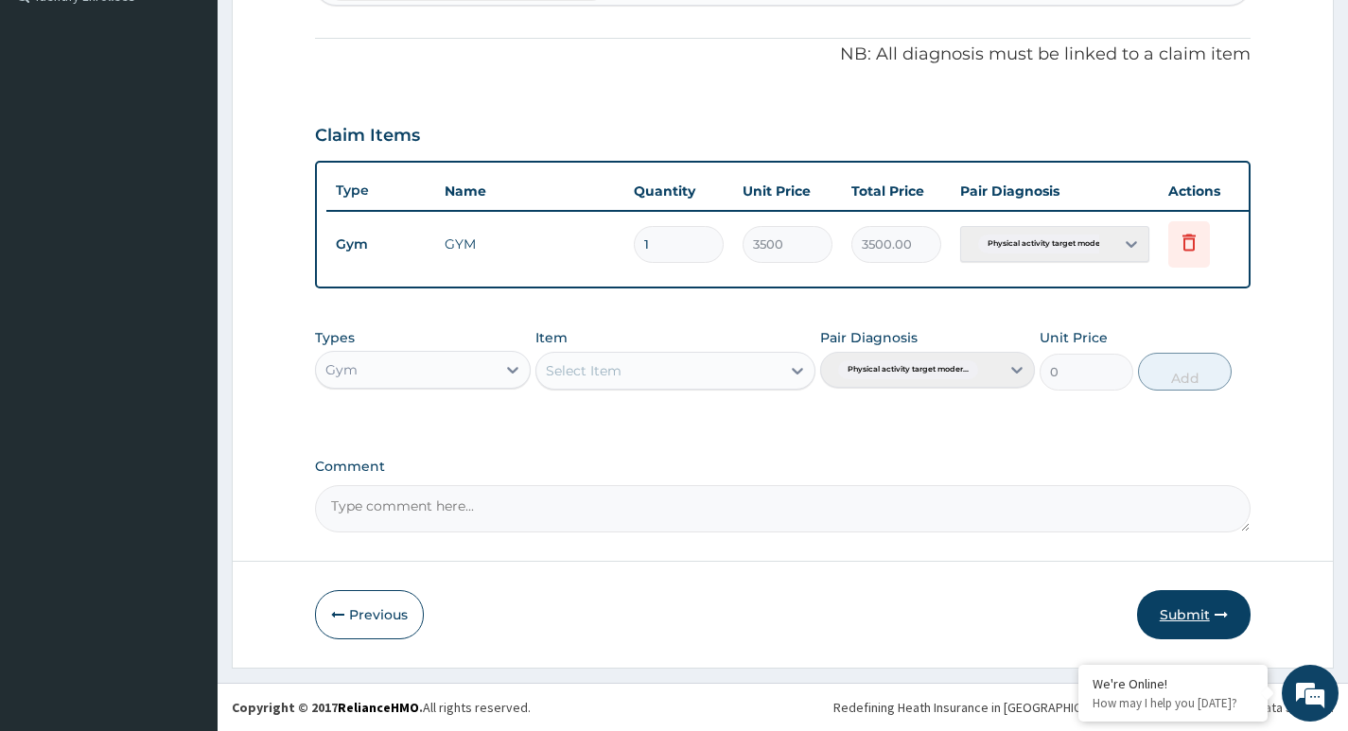
drag, startPoint x: 1184, startPoint y: 613, endPoint x: 1147, endPoint y: 560, distance: 64.6
click at [1183, 609] on button "Submit" at bounding box center [1194, 614] width 114 height 49
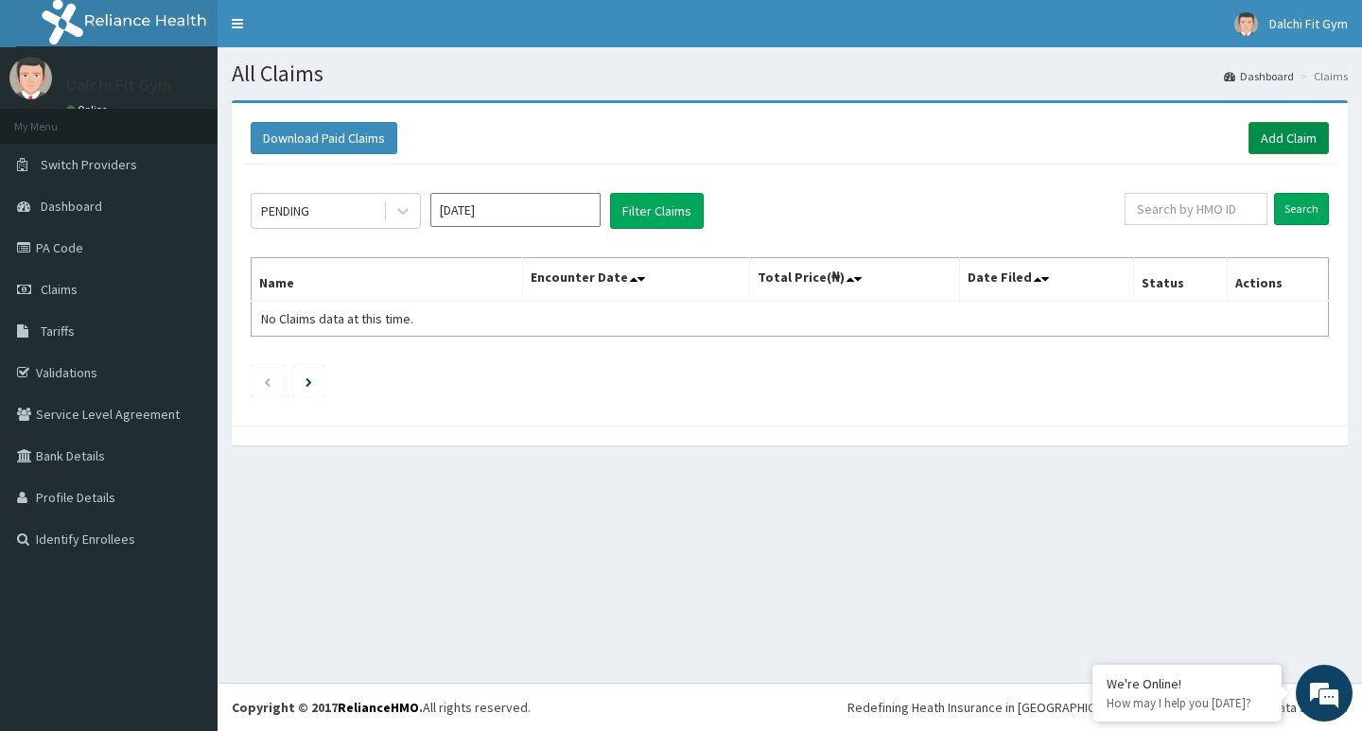
click at [1281, 136] on link "Add Claim" at bounding box center [1289, 138] width 80 height 32
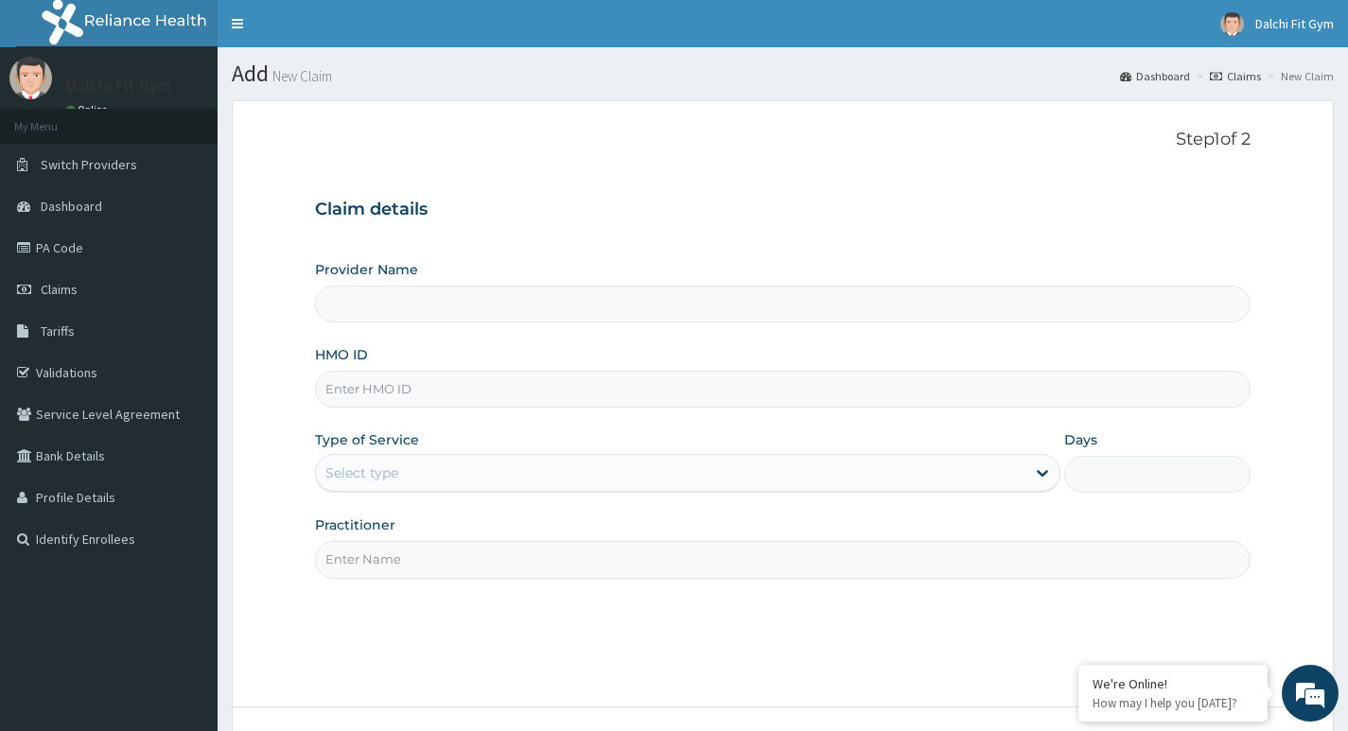
type input "DALCHI FIT GYM - GWARINPA"
type input "1"
click at [373, 385] on input "HMO ID" at bounding box center [783, 389] width 936 height 37
type input "REL/10592/A"
click at [372, 549] on input "Practitioner" at bounding box center [783, 559] width 936 height 37
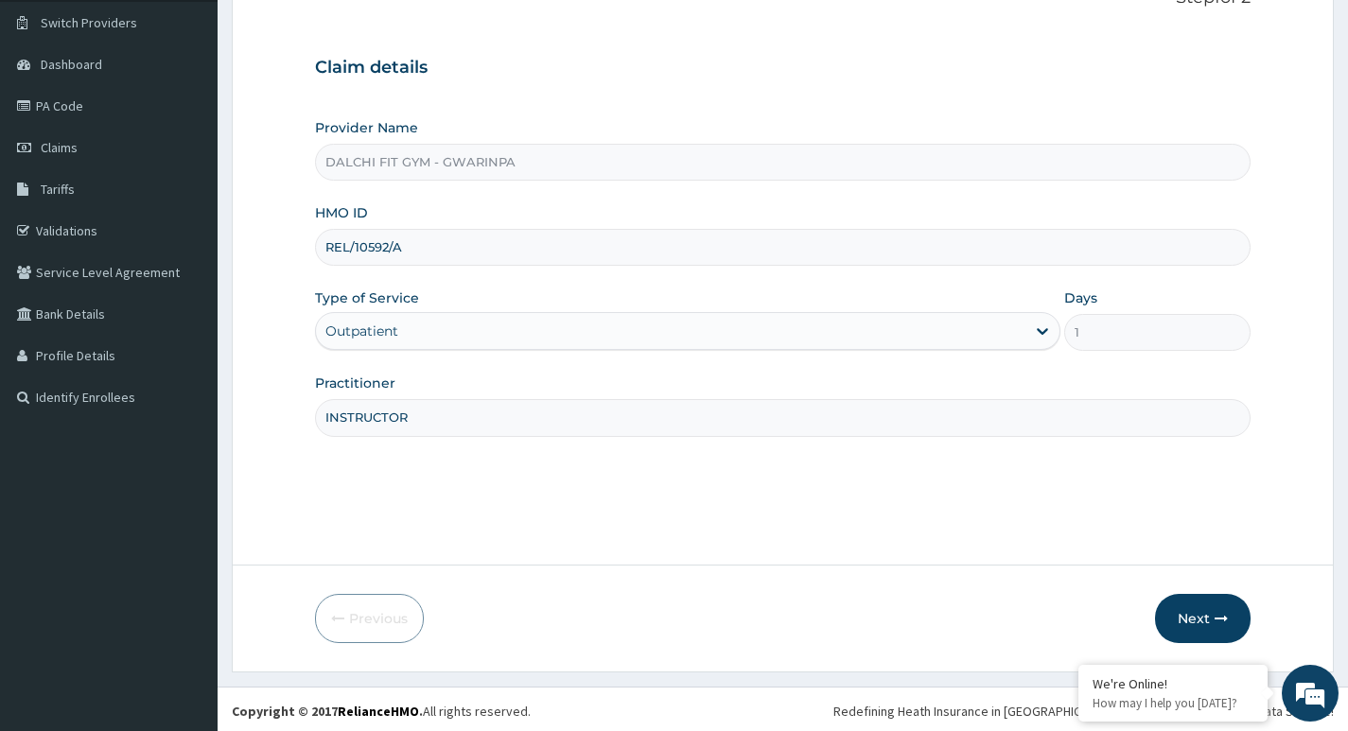
scroll to position [146, 0]
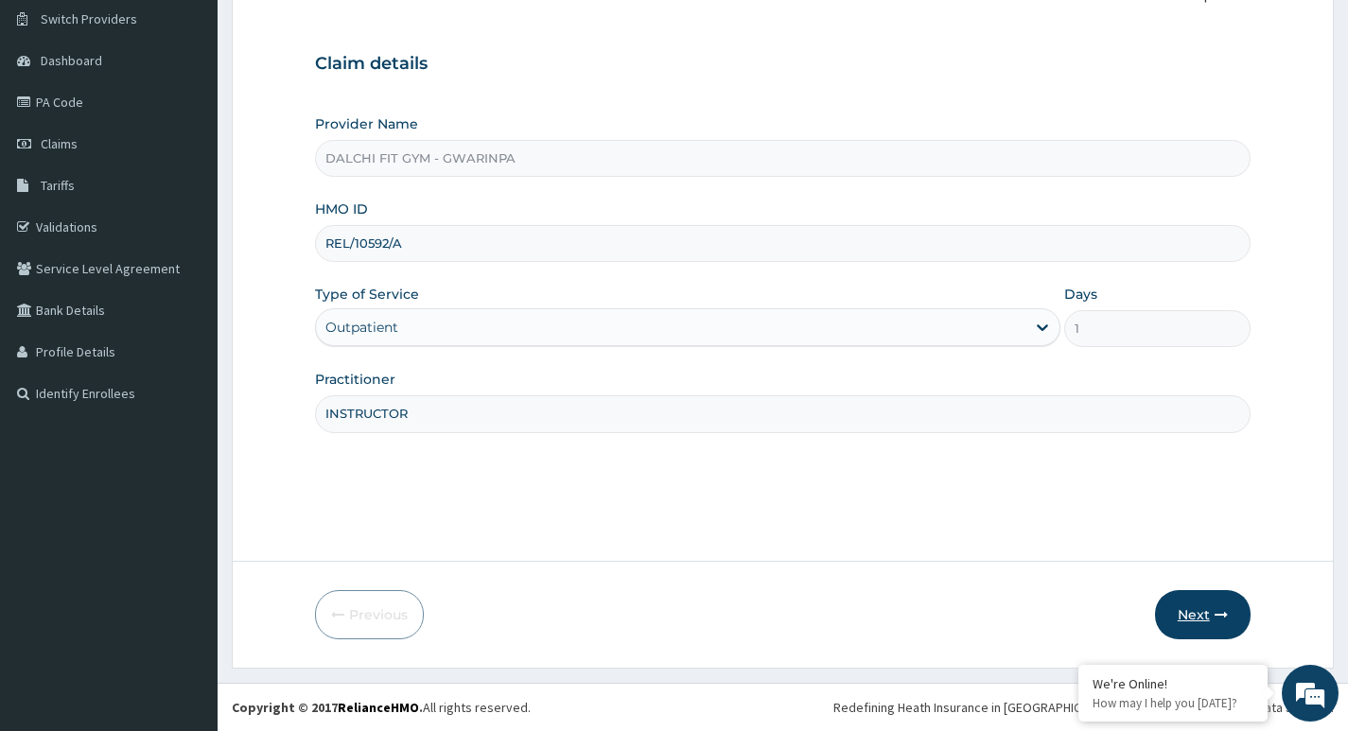
type input "INSTRUCTOR"
click at [1187, 607] on button "Next" at bounding box center [1203, 614] width 96 height 49
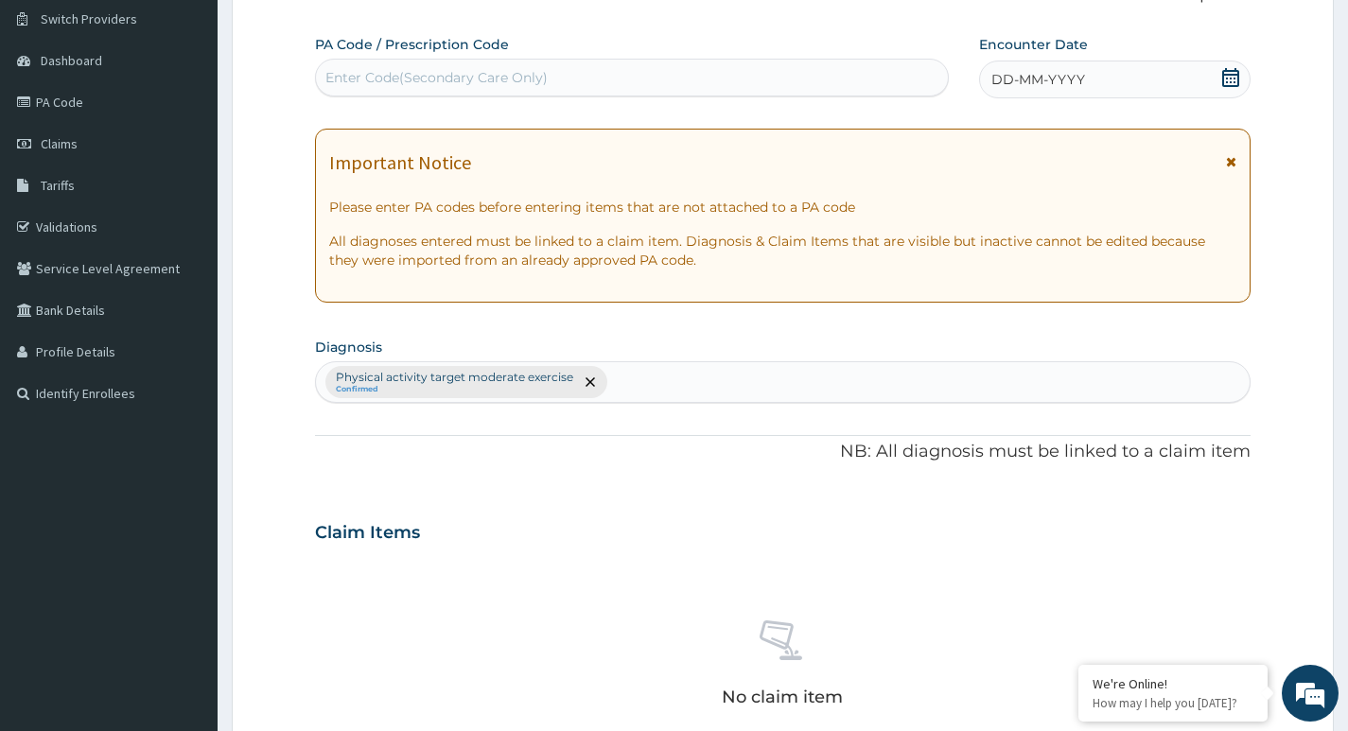
click at [397, 80] on div "Enter Code(Secondary Care Only)" at bounding box center [436, 77] width 222 height 19
type input "PA/2C93D3"
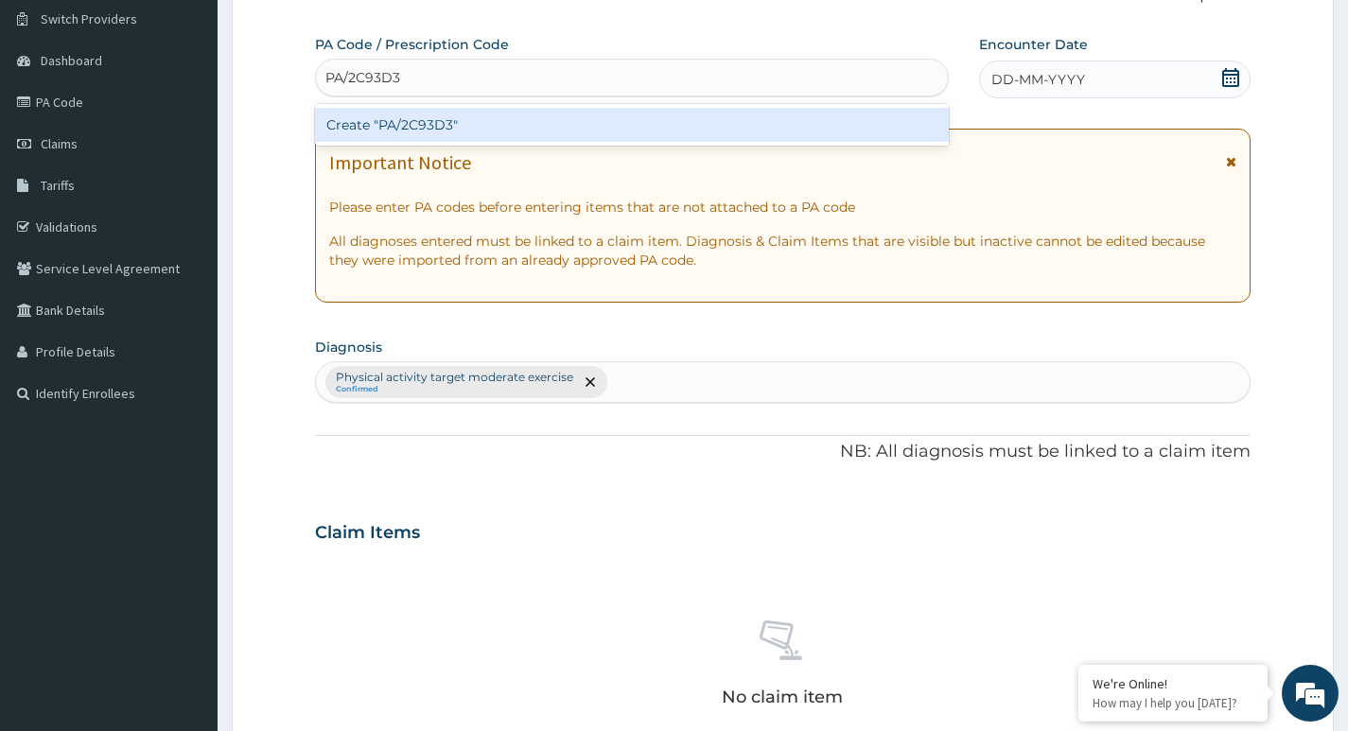
click at [561, 116] on div "Create "PA/2C93D3"" at bounding box center [632, 125] width 634 height 34
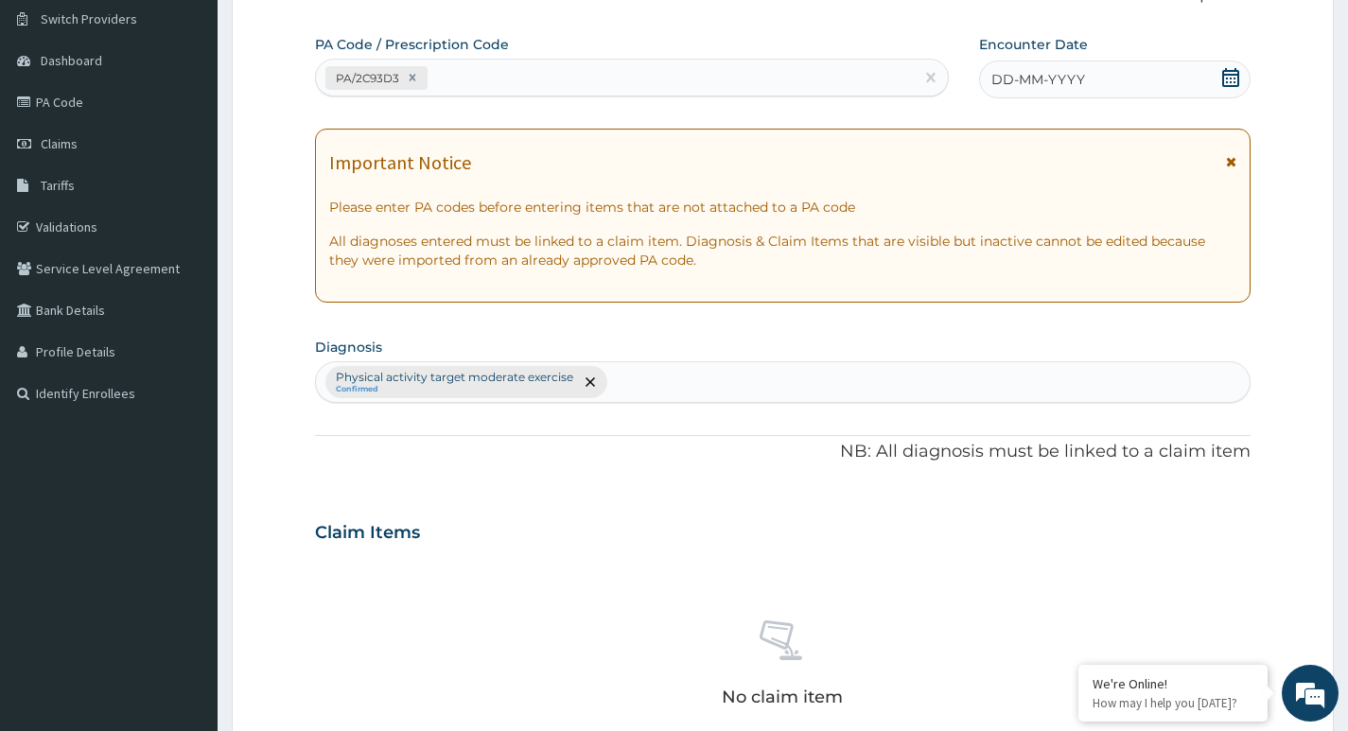
click at [1234, 71] on icon at bounding box center [1230, 77] width 17 height 19
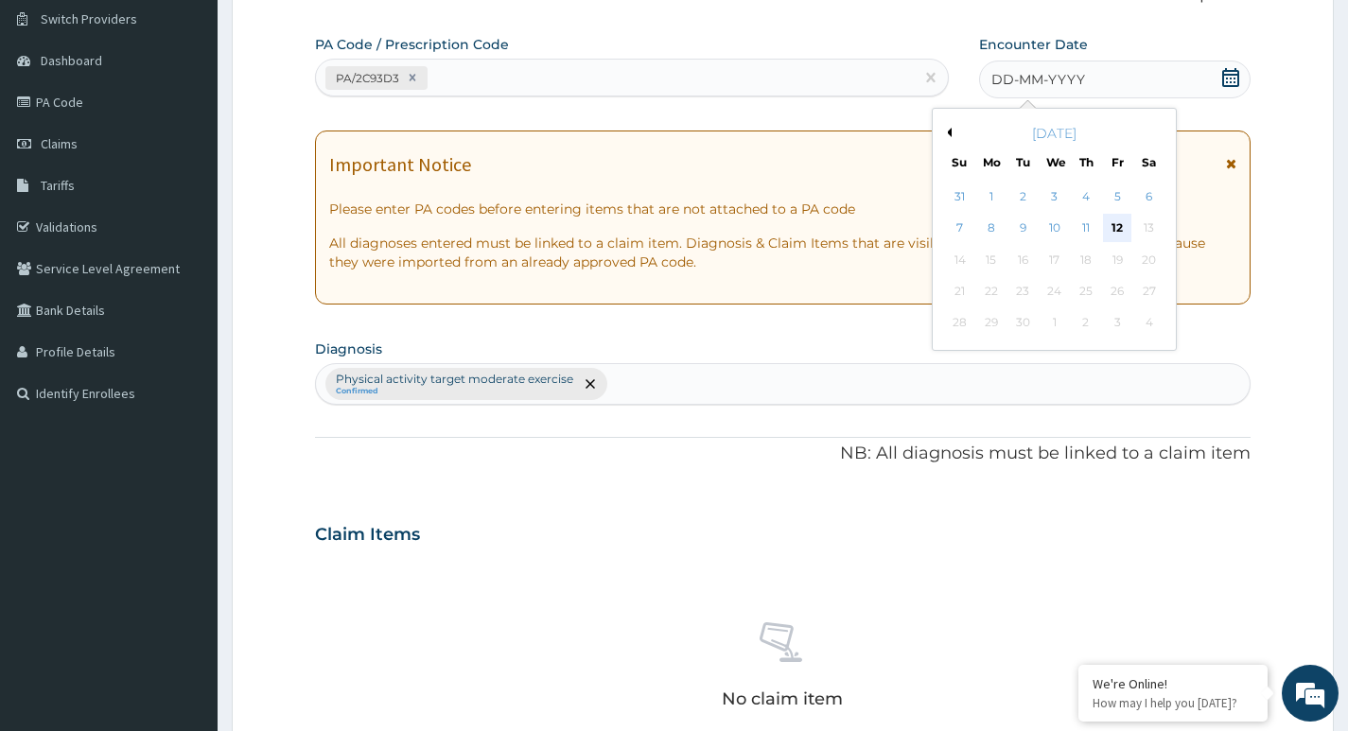
click at [1112, 226] on div "12" at bounding box center [1117, 229] width 28 height 28
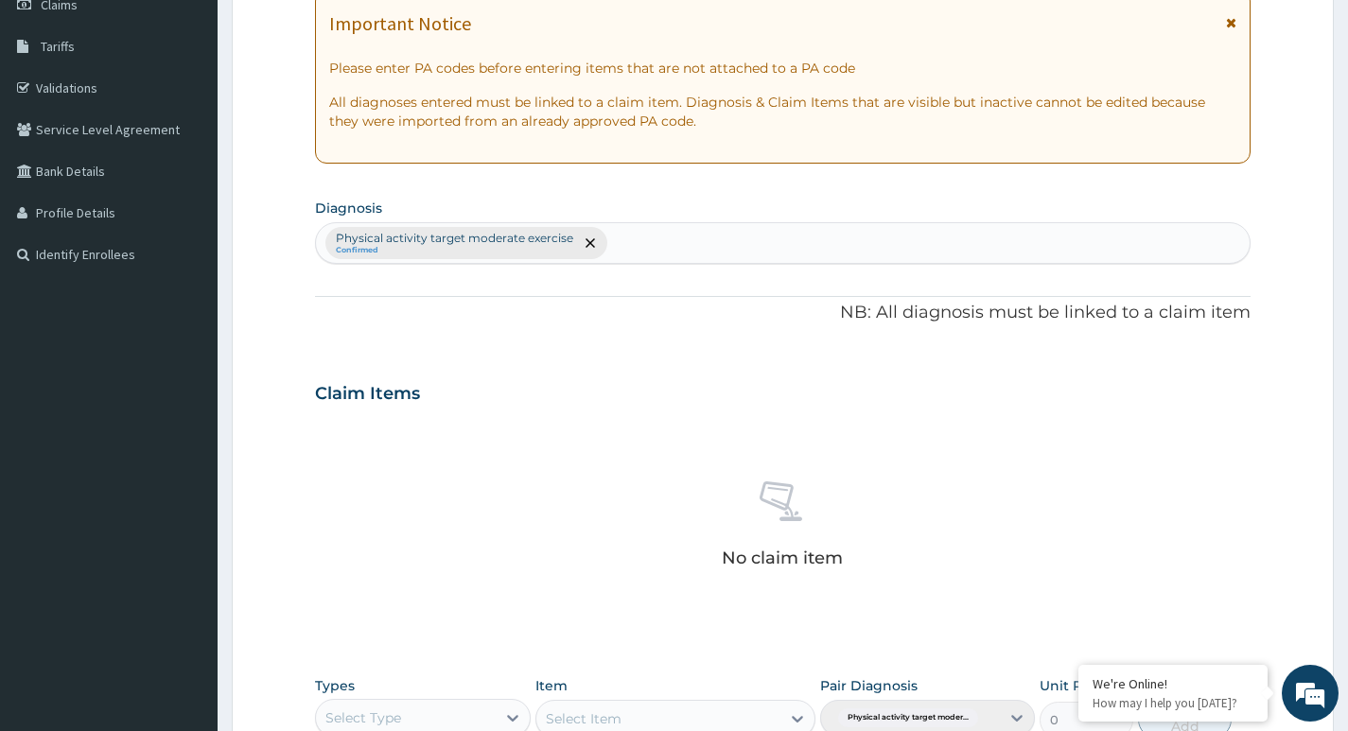
scroll to position [619, 0]
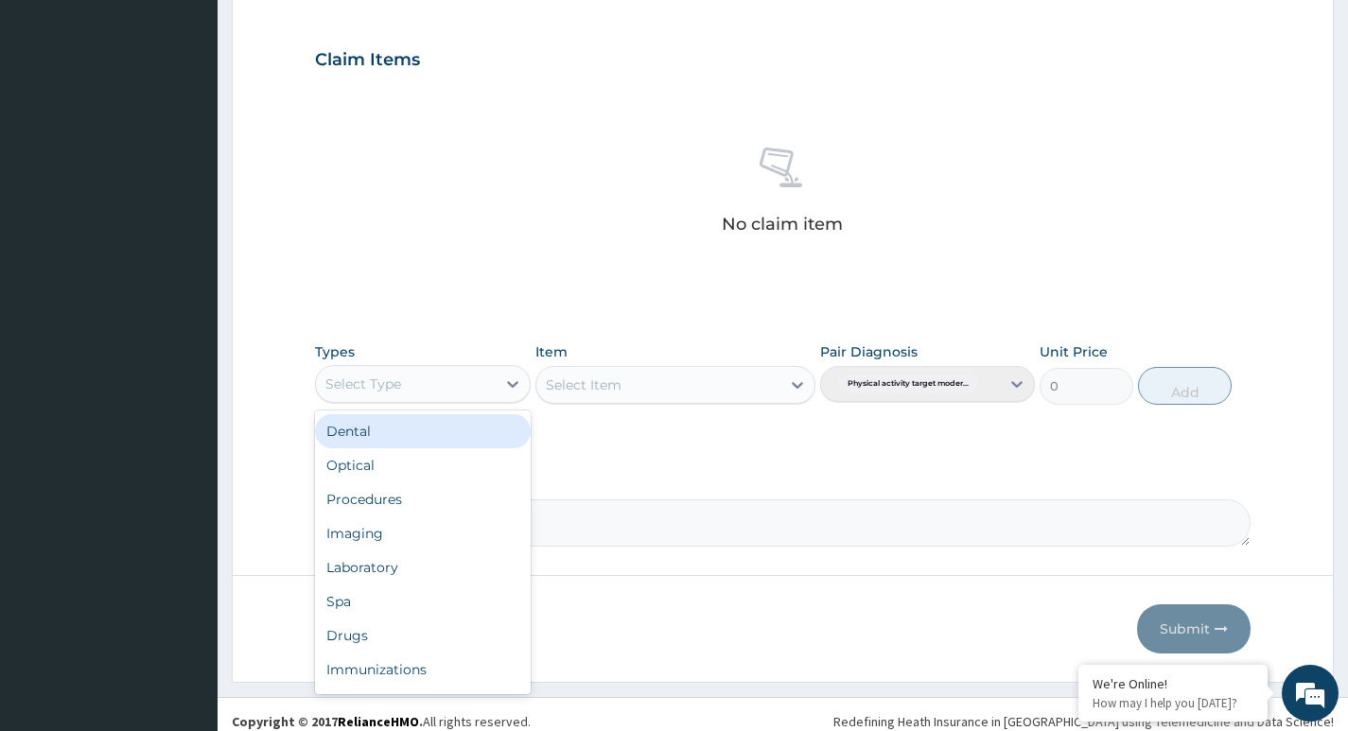
click at [481, 385] on div "Select Type" at bounding box center [405, 384] width 179 height 30
type input "G"
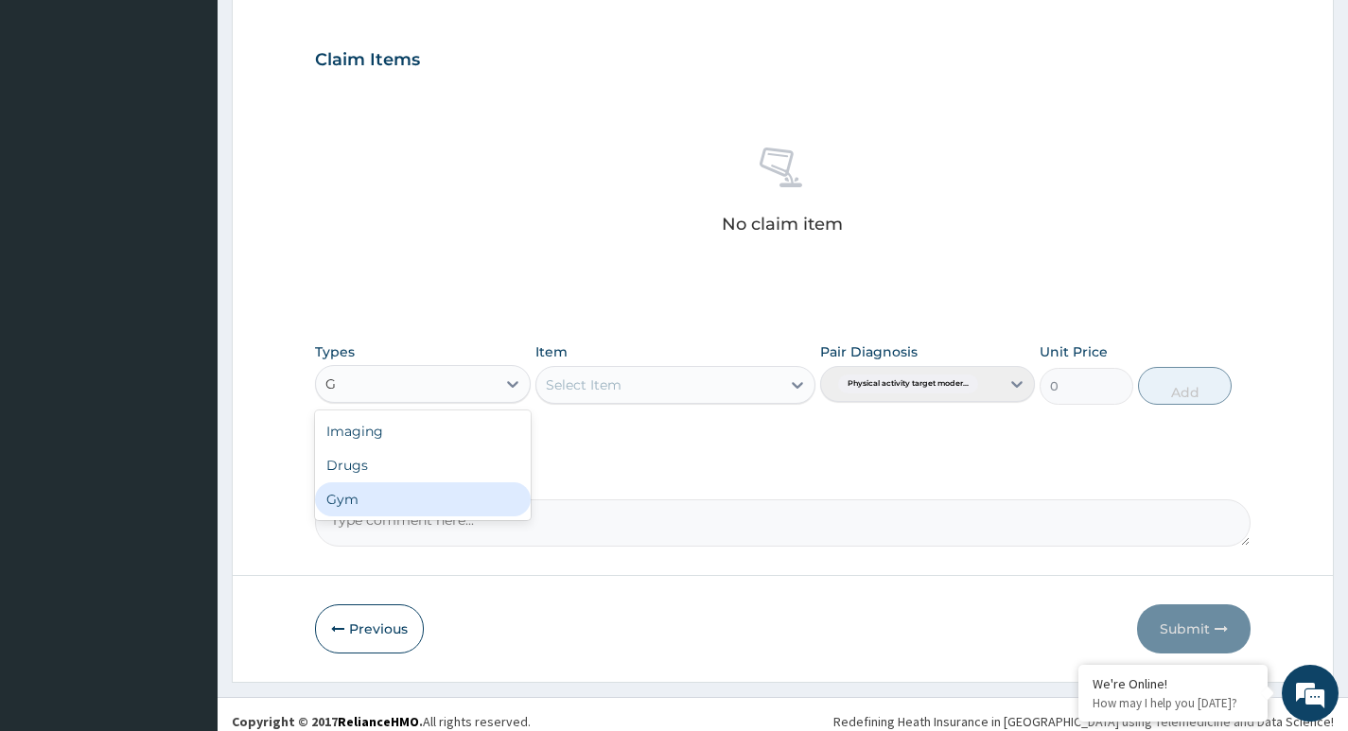
click at [440, 508] on div "Gym" at bounding box center [422, 499] width 215 height 34
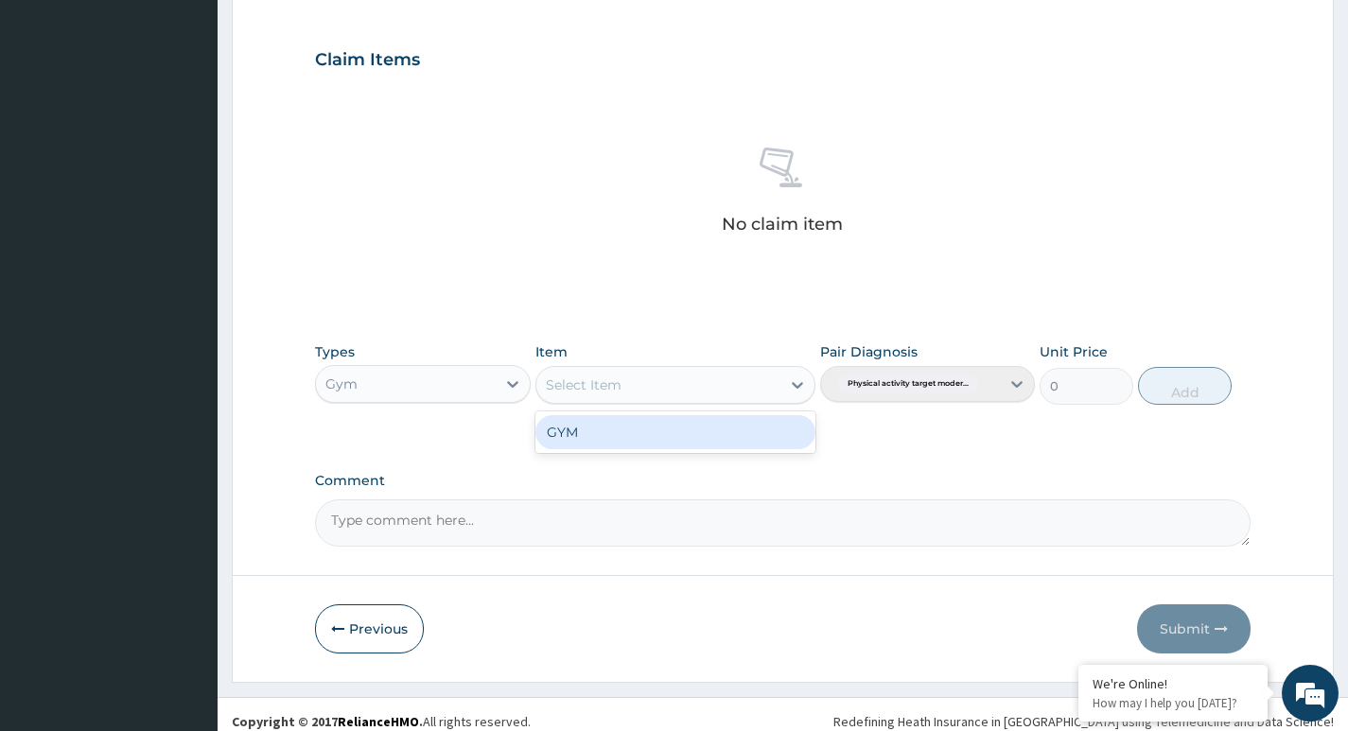
drag, startPoint x: 756, startPoint y: 379, endPoint x: 708, endPoint y: 418, distance: 61.9
click at [755, 379] on div "Select Item" at bounding box center [658, 385] width 245 height 30
click at [685, 436] on div "GYM" at bounding box center [675, 432] width 281 height 34
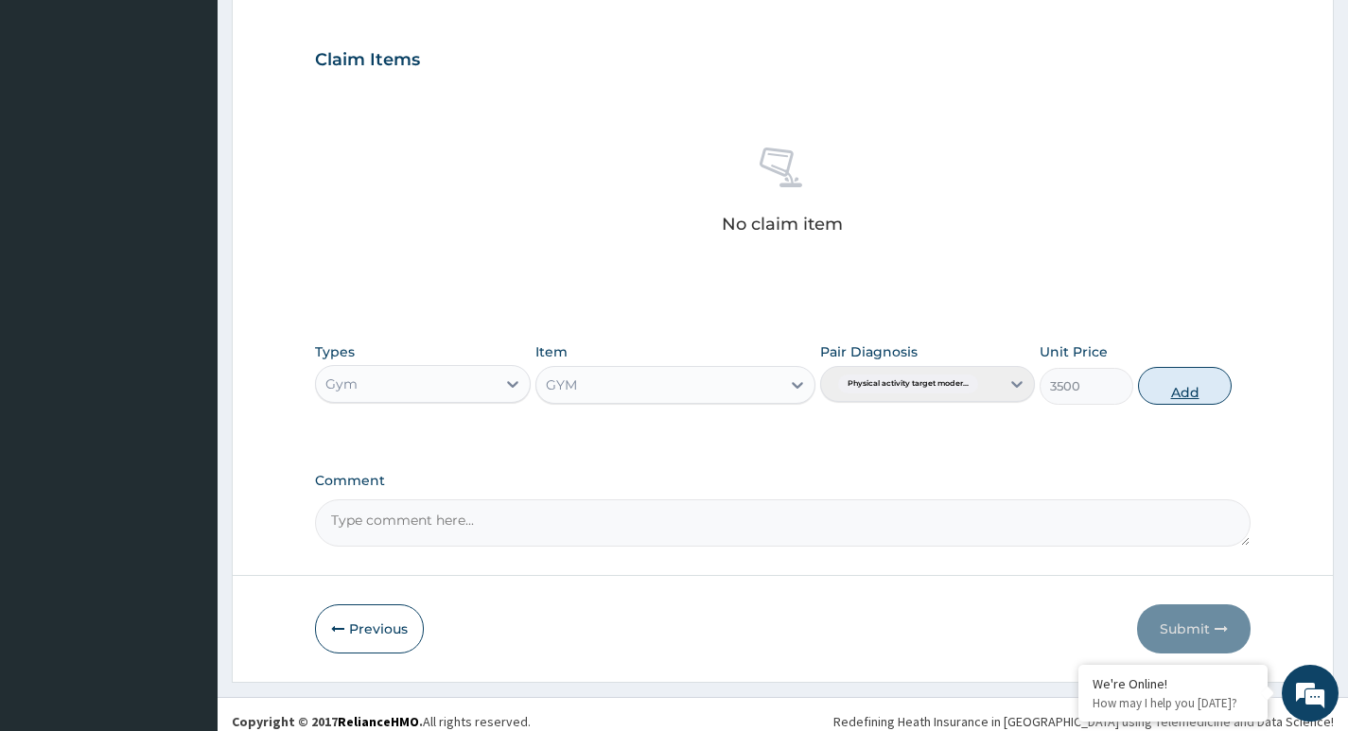
click at [1187, 394] on button "Add" at bounding box center [1185, 386] width 94 height 38
type input "0"
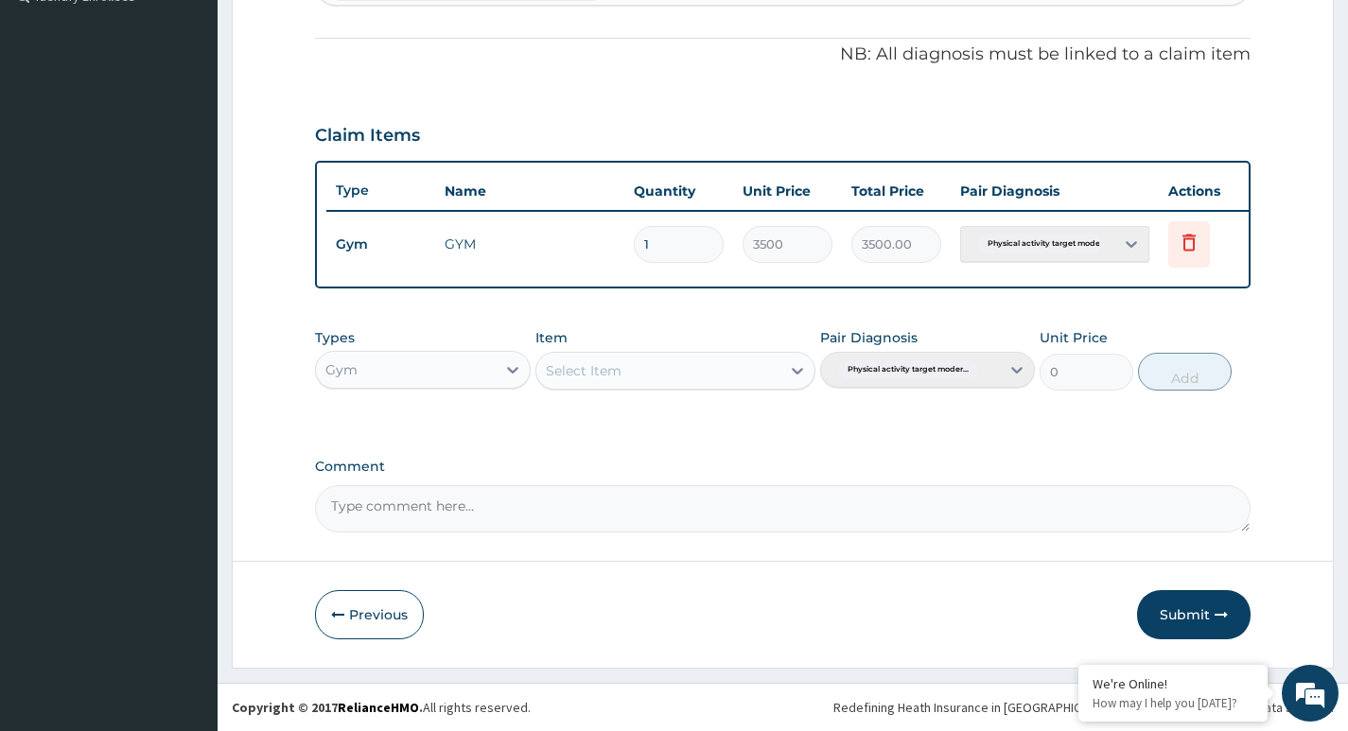
scroll to position [557, 0]
click at [1192, 624] on button "Submit" at bounding box center [1194, 614] width 114 height 49
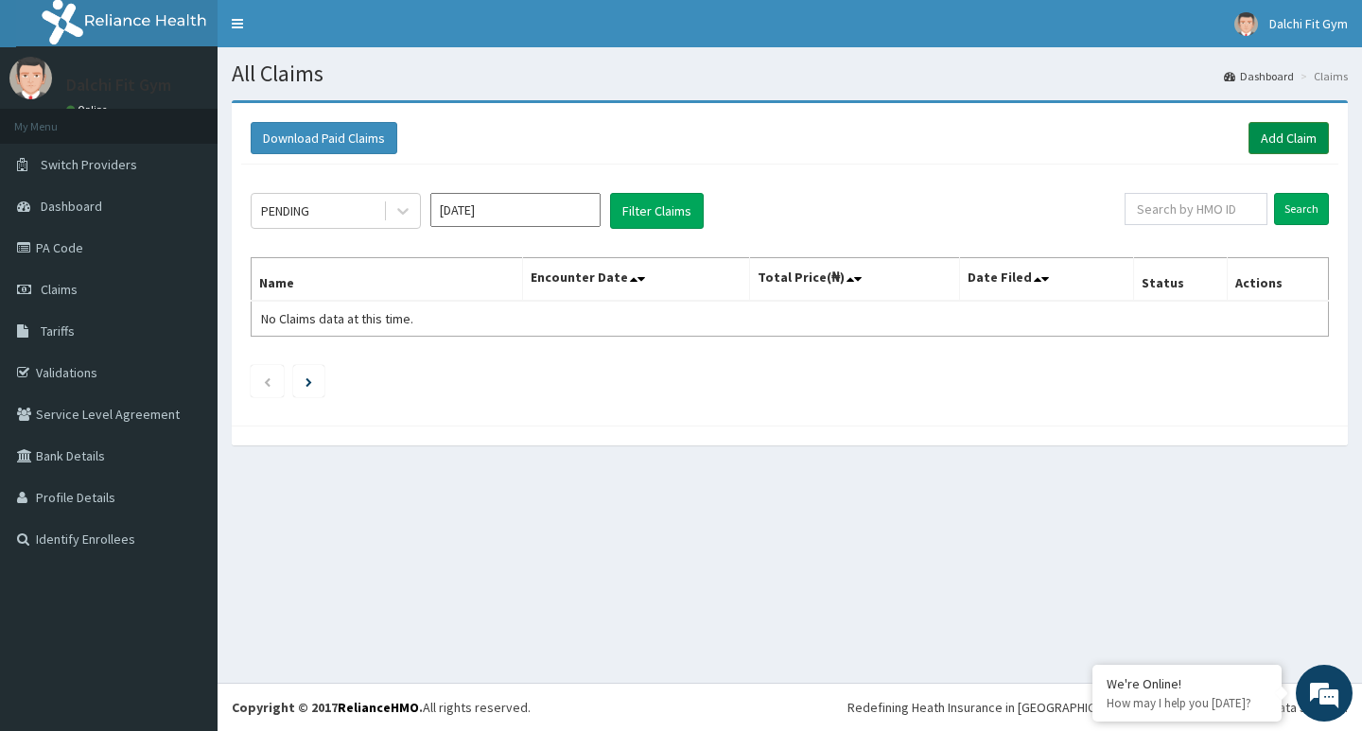
click at [1285, 129] on link "Add Claim" at bounding box center [1289, 138] width 80 height 32
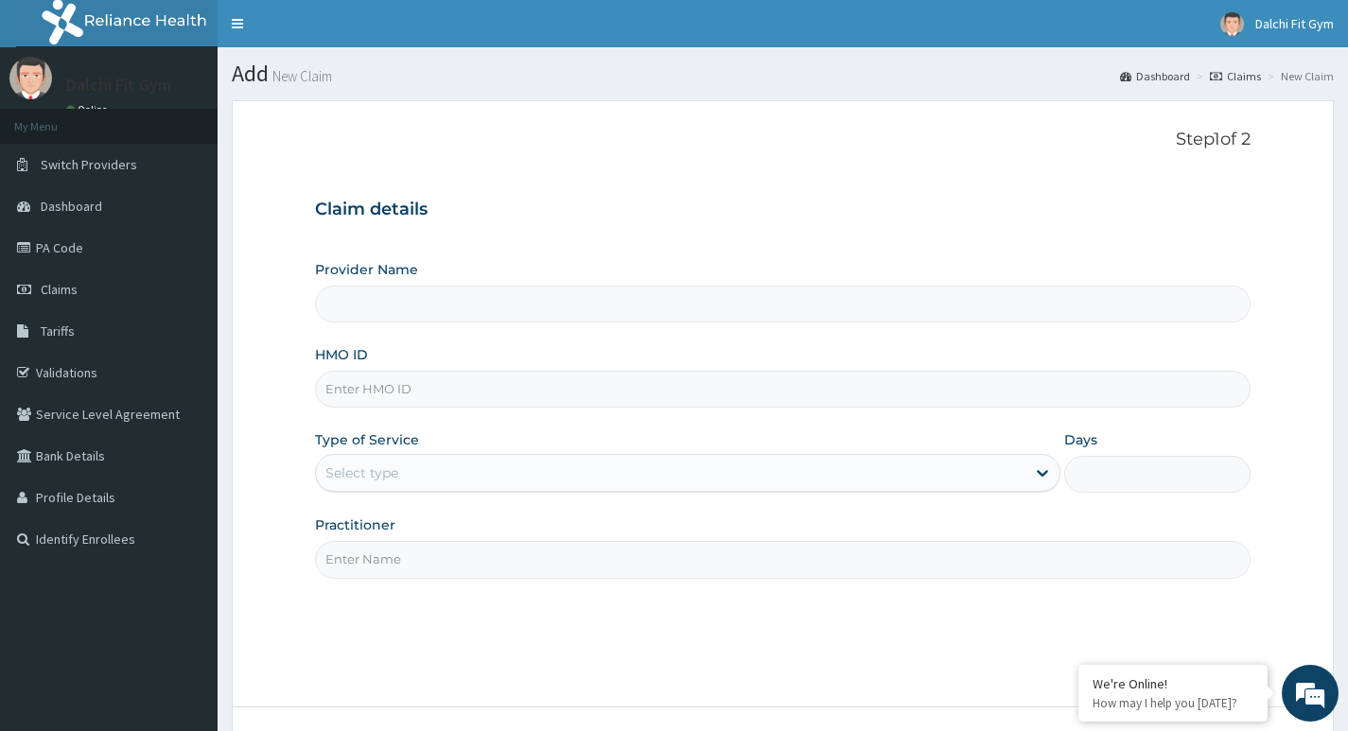
type input "DALCHI FIT GYM - GWARINPA"
type input "1"
click at [359, 391] on input "HMO ID" at bounding box center [783, 389] width 936 height 37
type input "RBN/10148/A"
click at [373, 554] on input "Practitioner" at bounding box center [783, 559] width 936 height 37
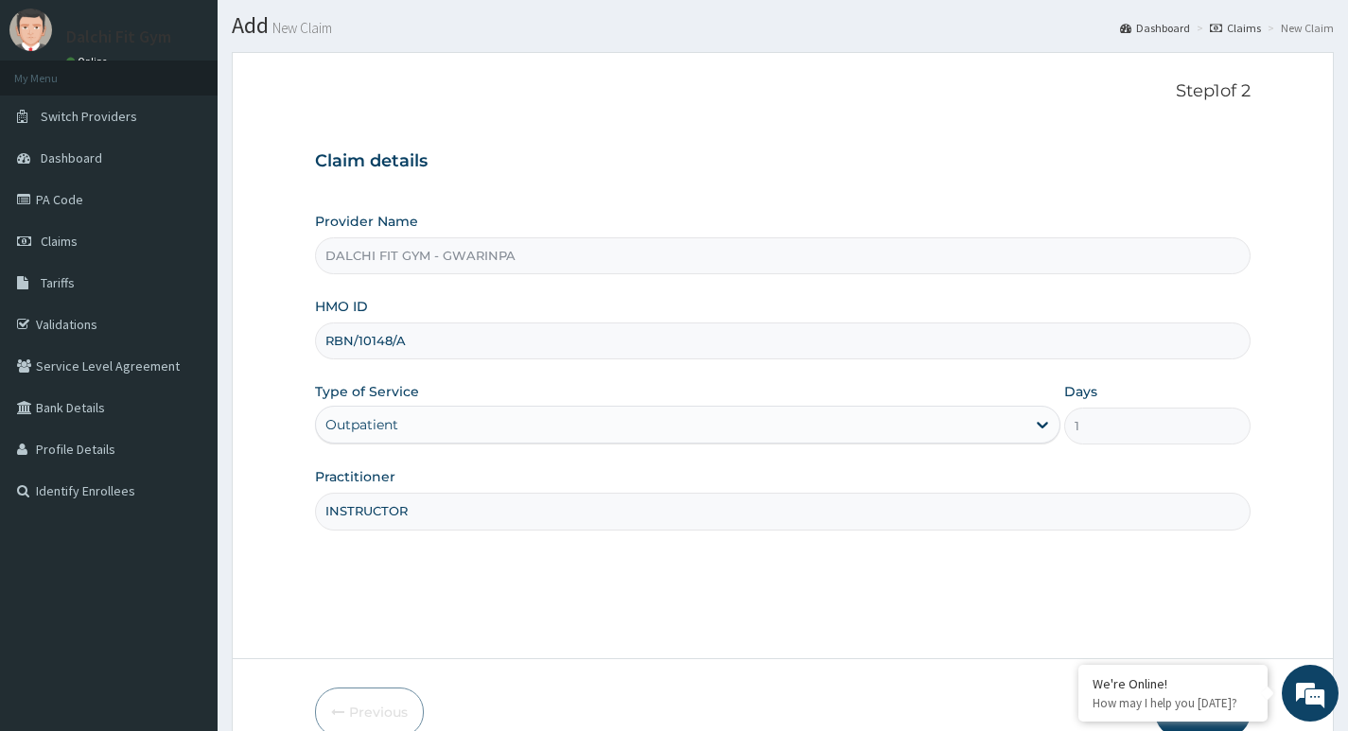
scroll to position [146, 0]
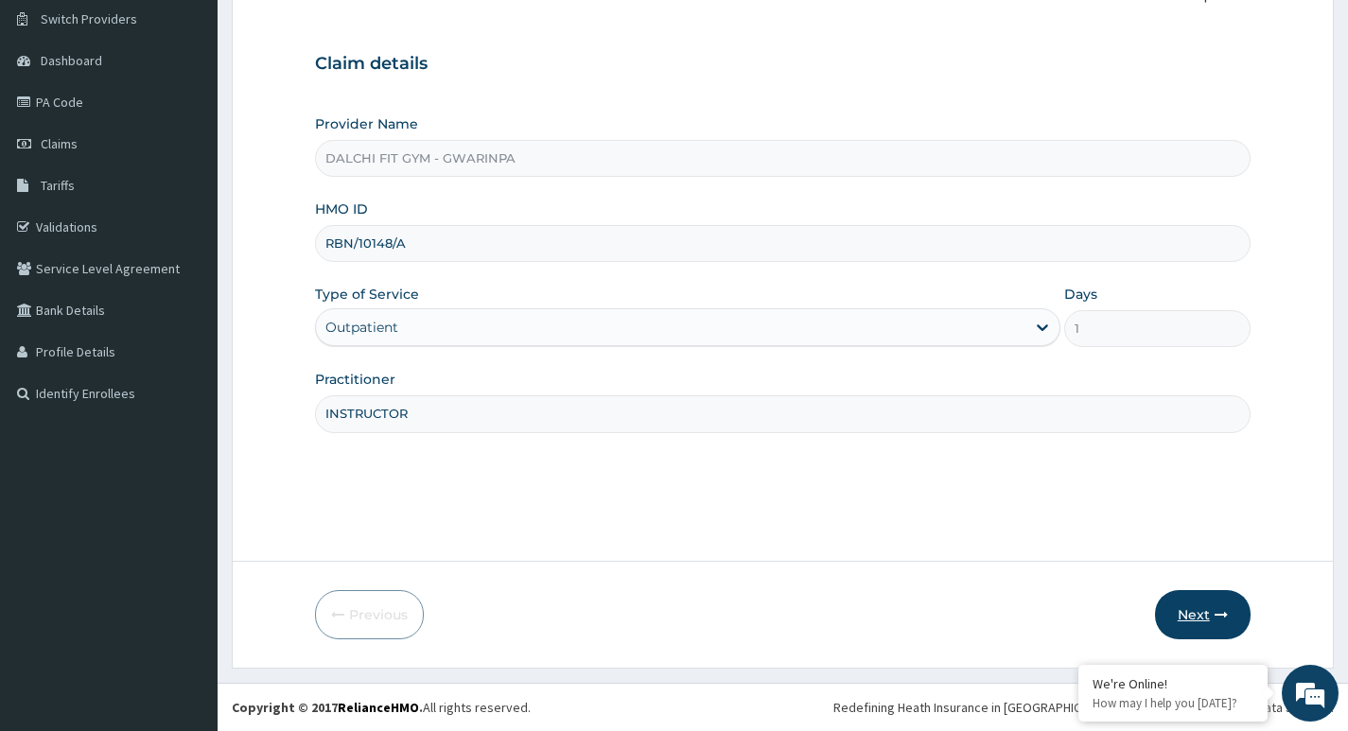
type input "INSTRUCTOR"
click at [1199, 604] on button "Next" at bounding box center [1203, 614] width 96 height 49
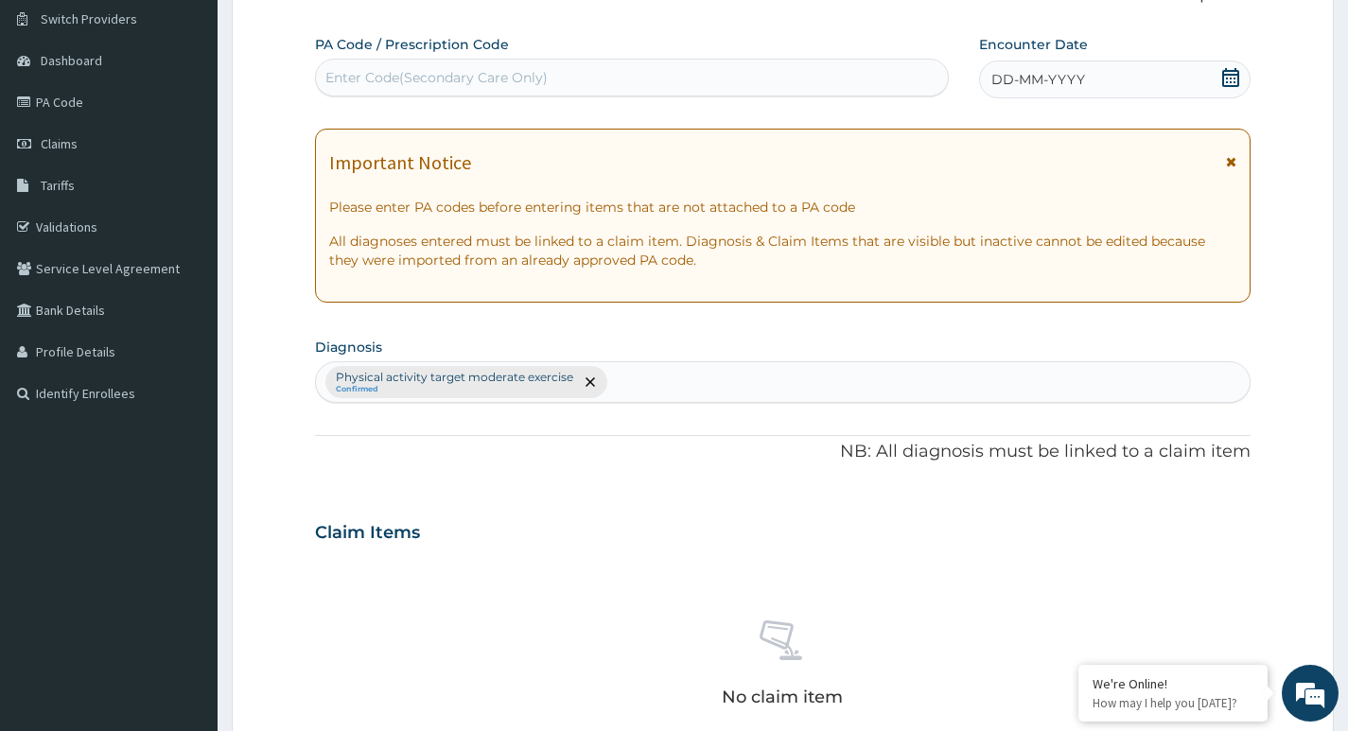
click at [353, 74] on div "Enter Code(Secondary Care Only)" at bounding box center [436, 77] width 222 height 19
click at [368, 75] on div "Enter Code(Secondary Care Only)" at bounding box center [436, 77] width 222 height 19
type input "PA/339C89"
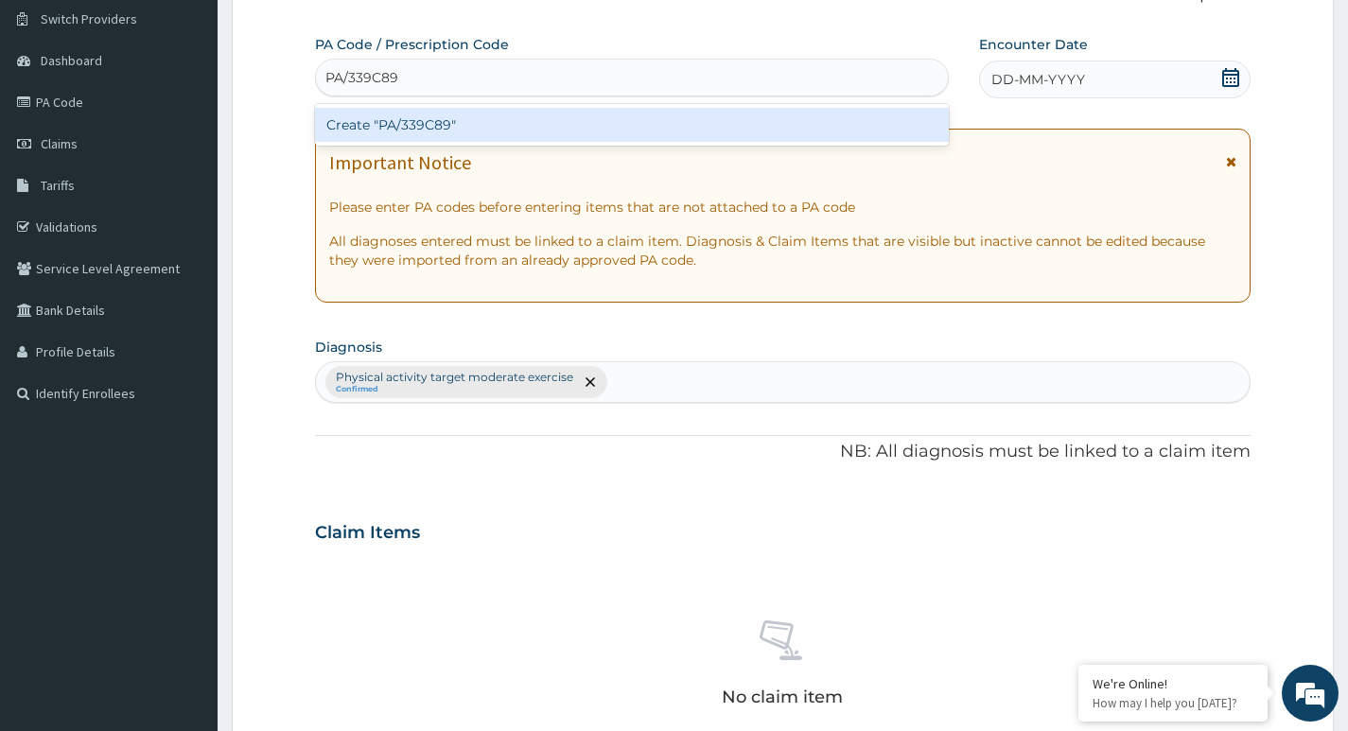
click at [480, 126] on div "Create "PA/339C89"" at bounding box center [632, 125] width 634 height 34
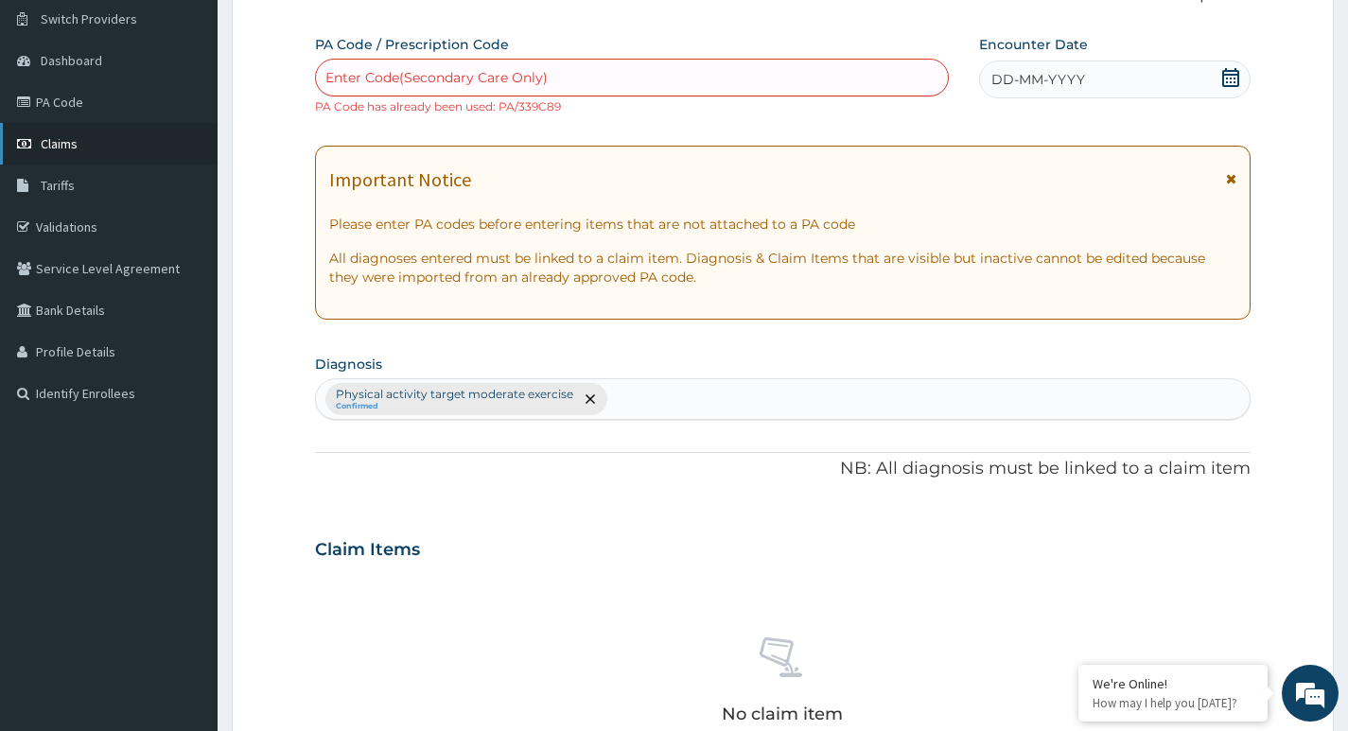
click at [132, 149] on link "Claims" at bounding box center [109, 144] width 218 height 42
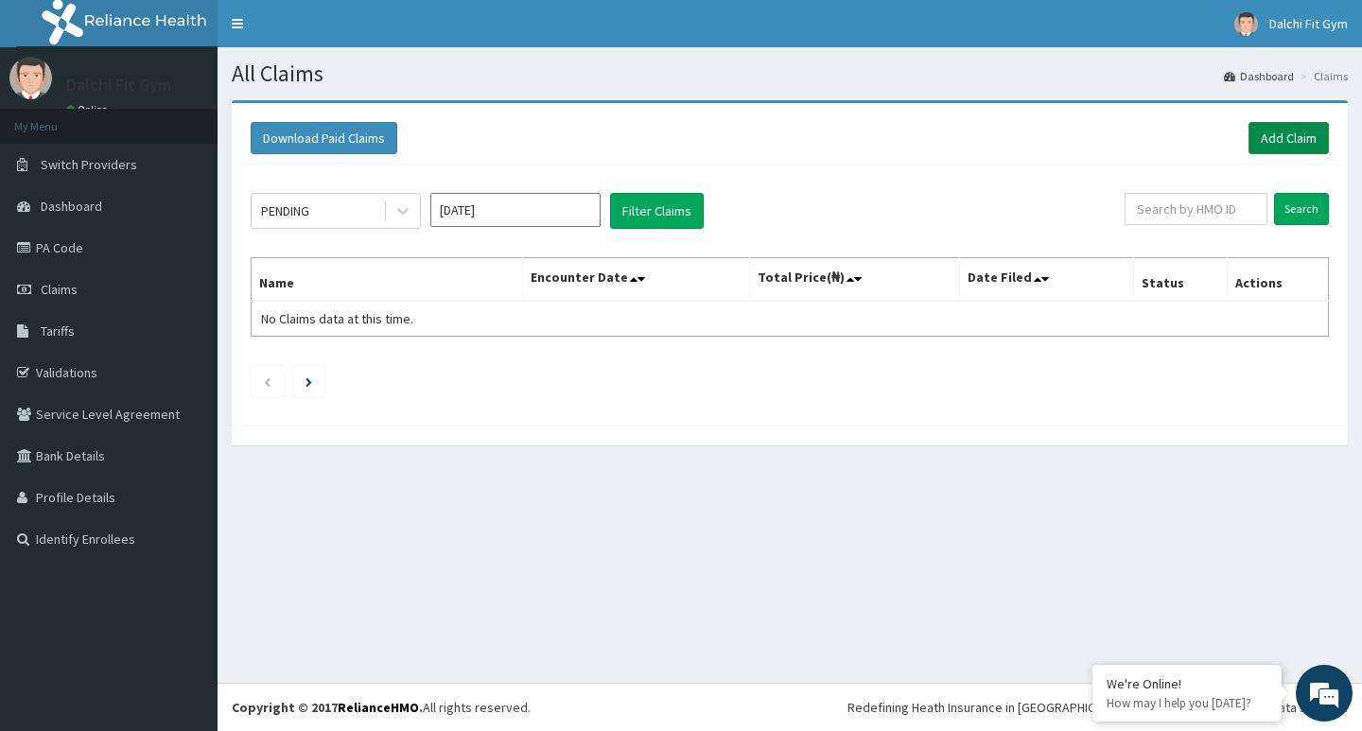
click at [1292, 134] on link "Add Claim" at bounding box center [1289, 138] width 80 height 32
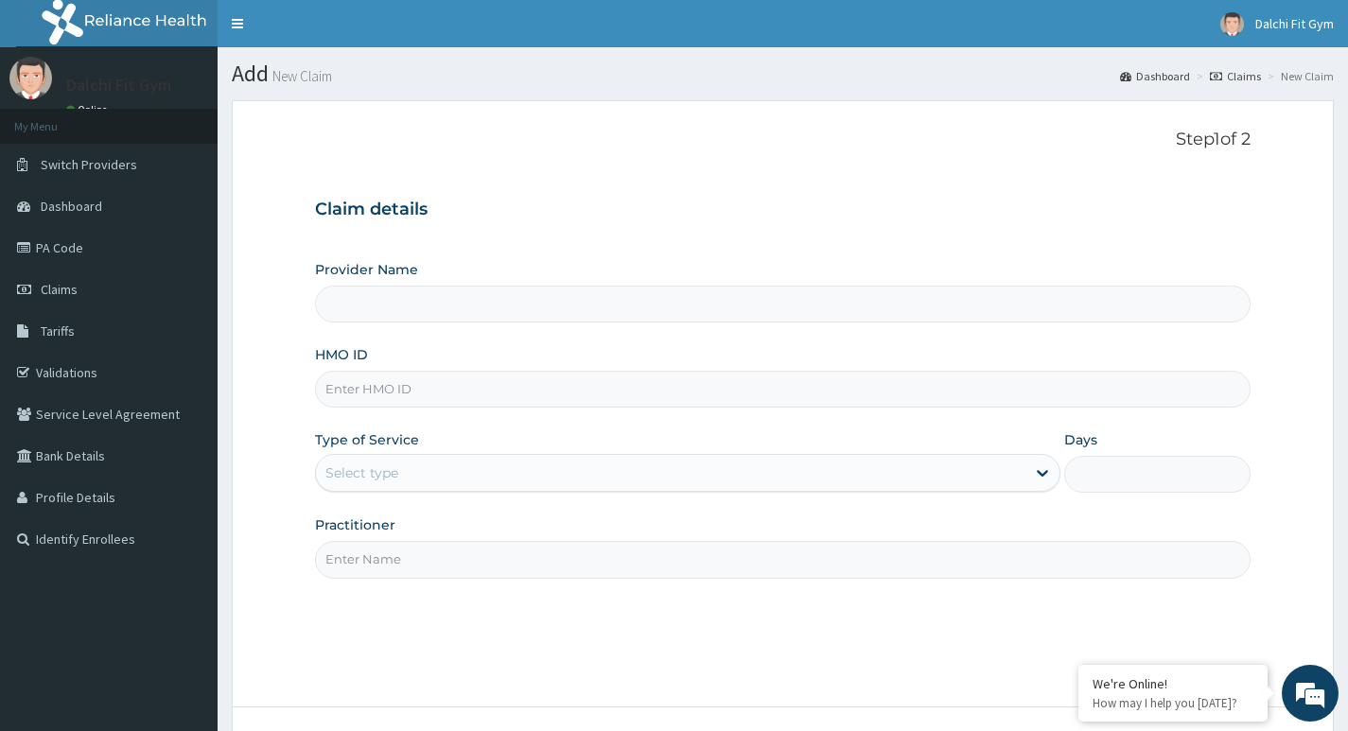
type input "DALCHI FIT GYM - GWARINPA"
type input "1"
click at [372, 394] on input "HMO ID" at bounding box center [783, 389] width 936 height 37
type input "GAC/10045/A"
click at [373, 562] on input "Practitioner" at bounding box center [783, 559] width 936 height 37
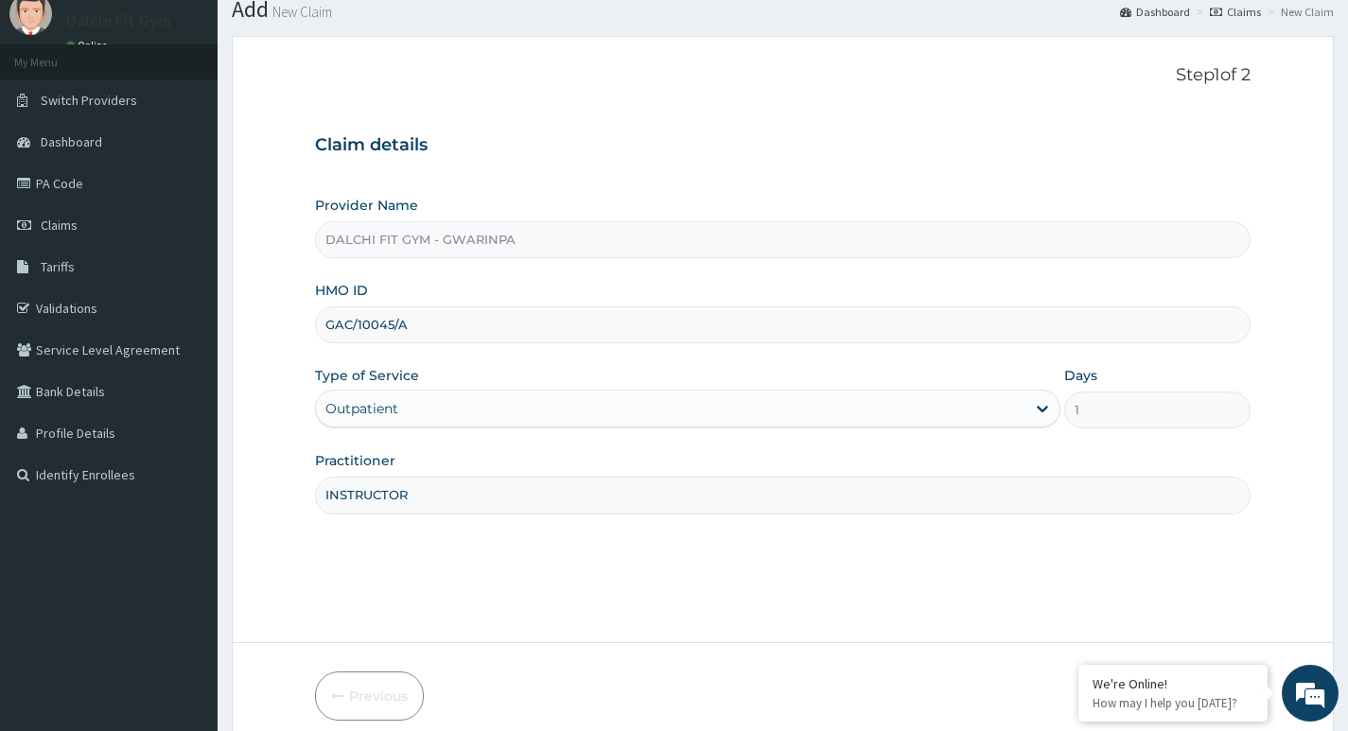
scroll to position [146, 0]
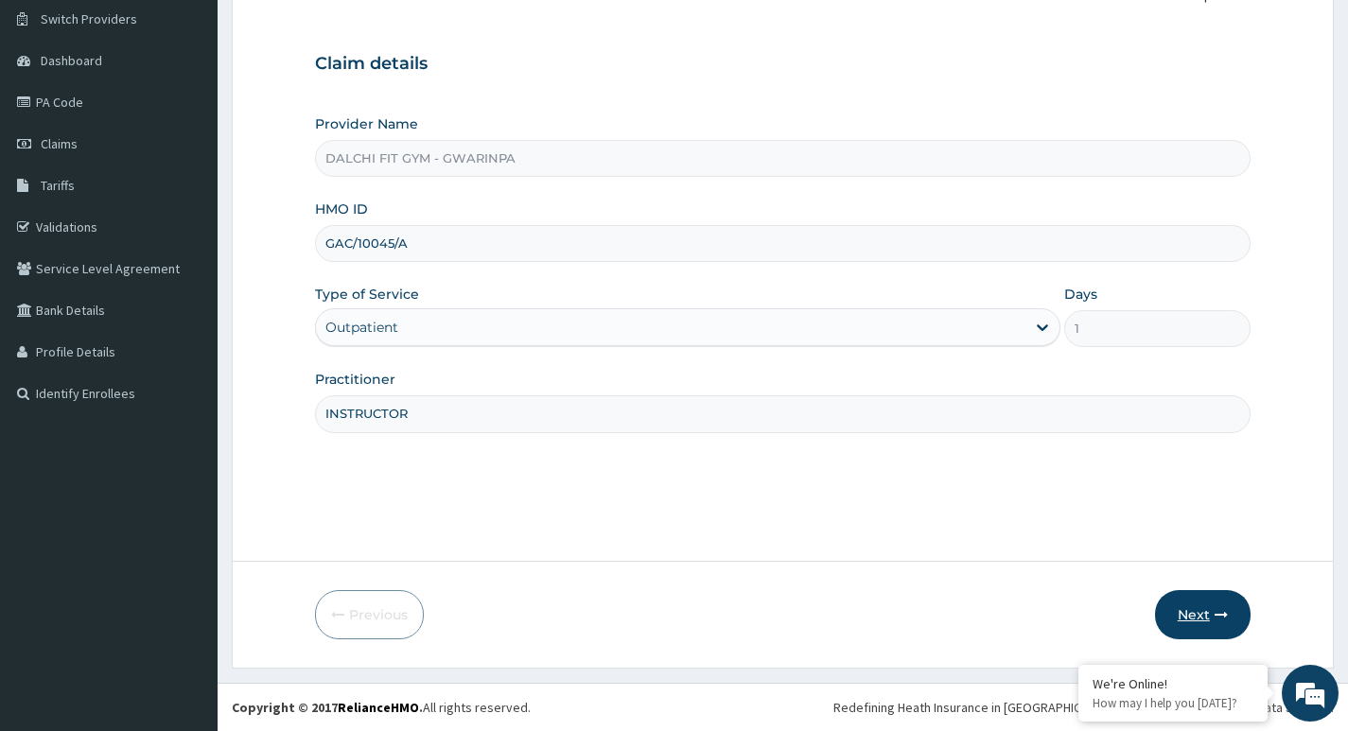
type input "INSTRUCTOR"
click at [1201, 604] on button "Next" at bounding box center [1203, 614] width 96 height 49
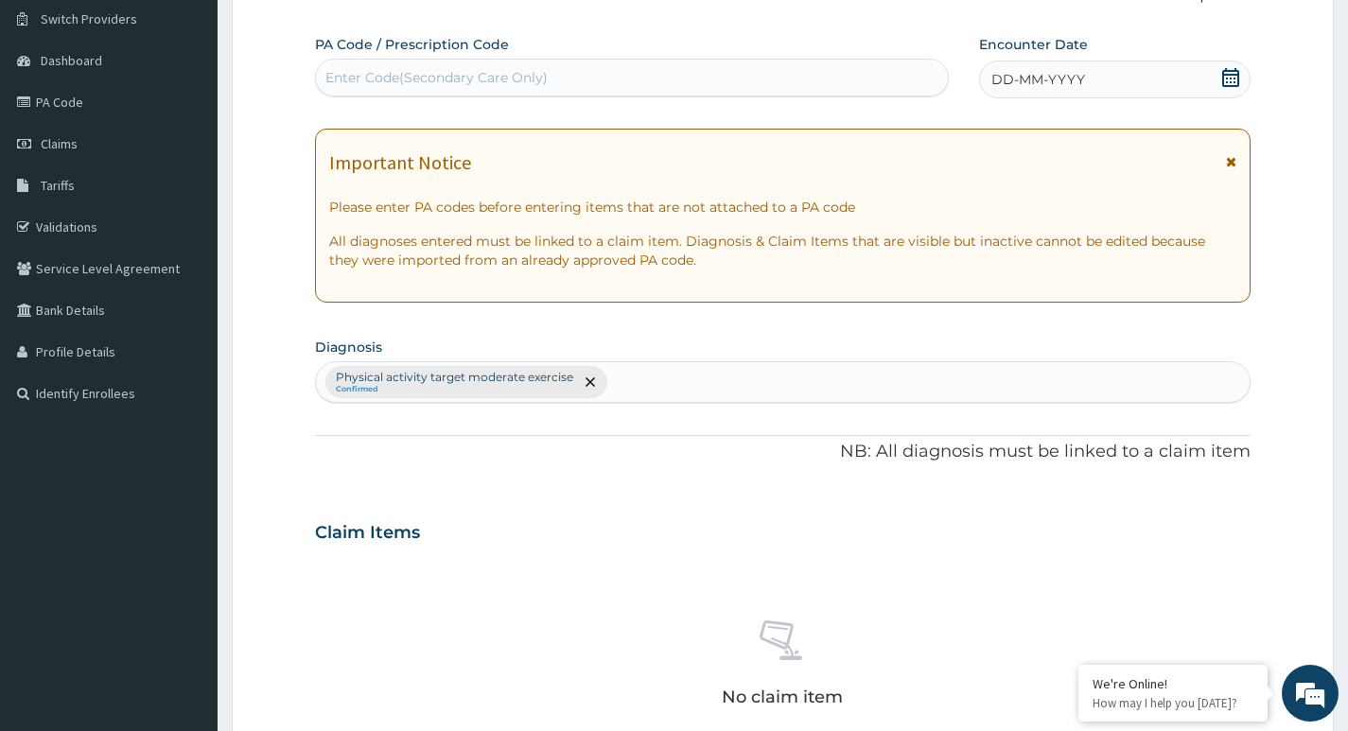
click at [390, 81] on div "Enter Code(Secondary Care Only)" at bounding box center [436, 77] width 222 height 19
type input "PA/F1A9A6"
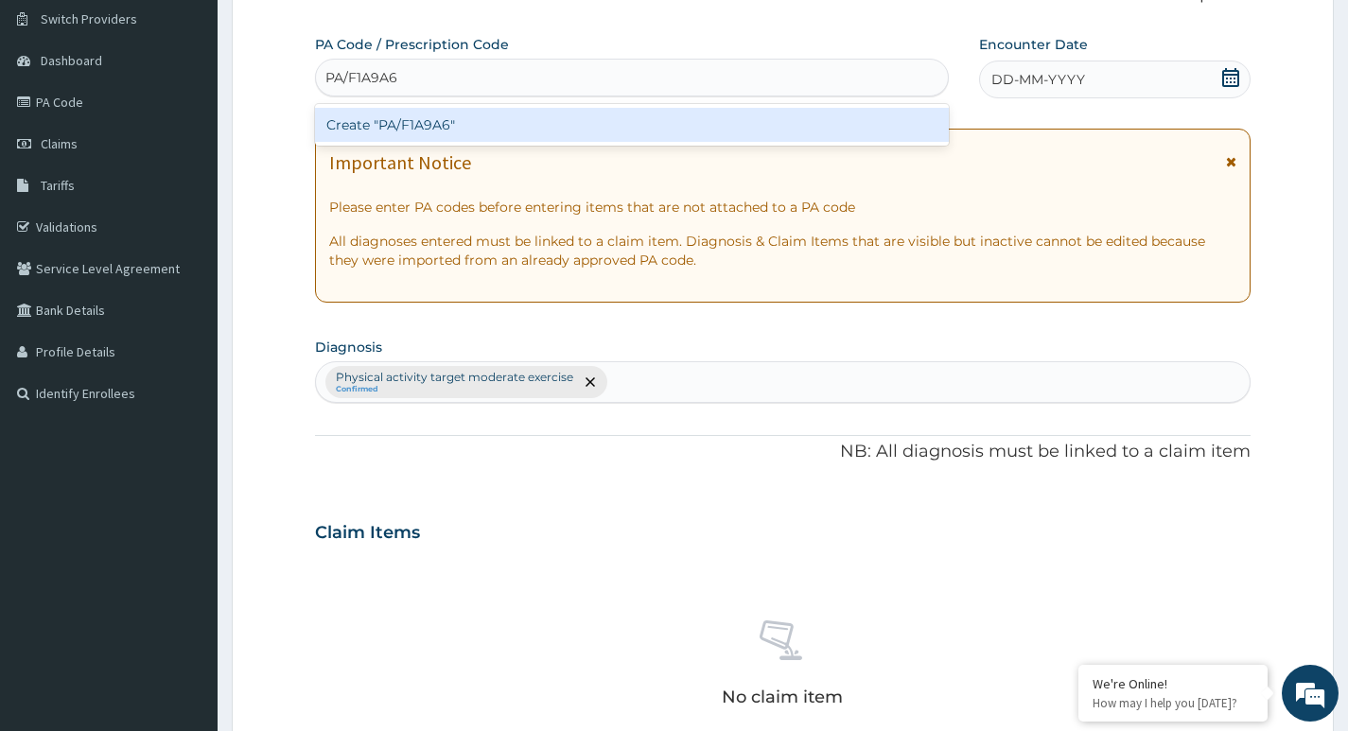
click at [569, 132] on div "Create "PA/F1A9A6"" at bounding box center [632, 125] width 634 height 34
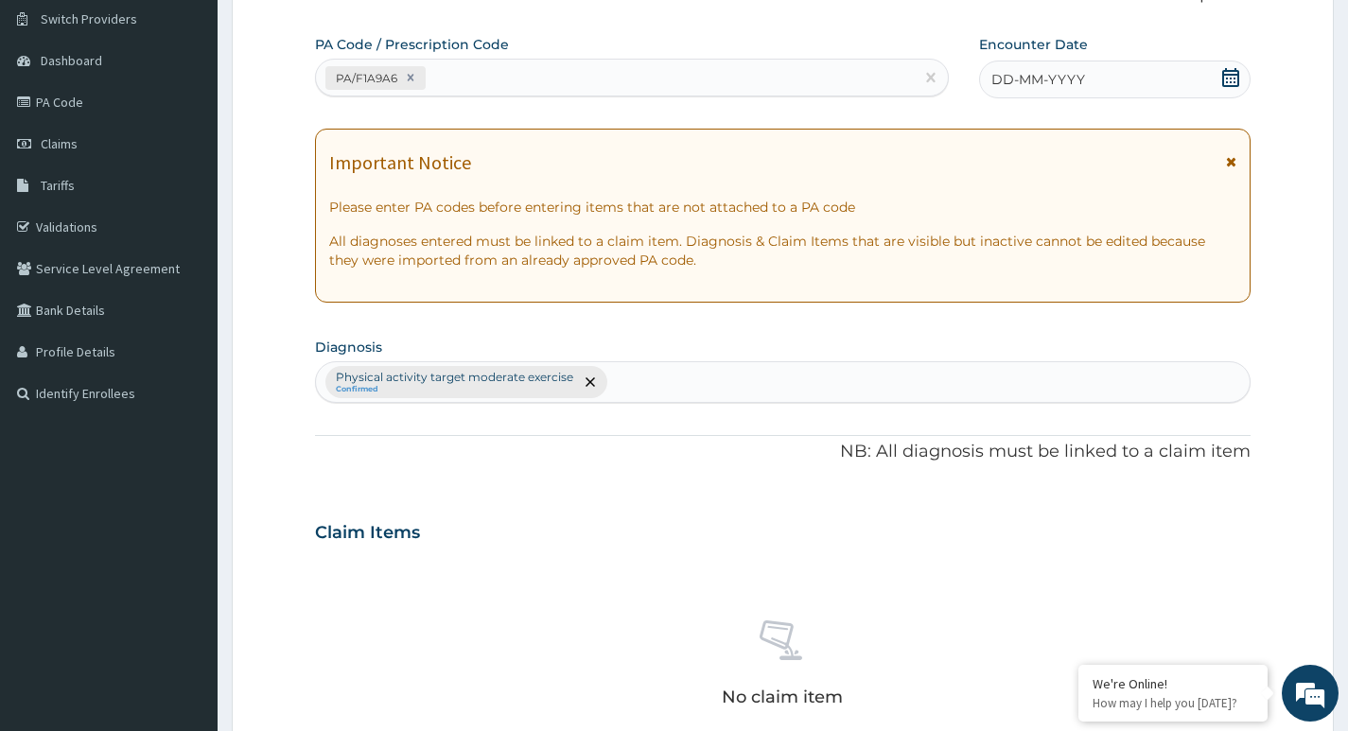
click at [1232, 77] on icon at bounding box center [1230, 77] width 19 height 19
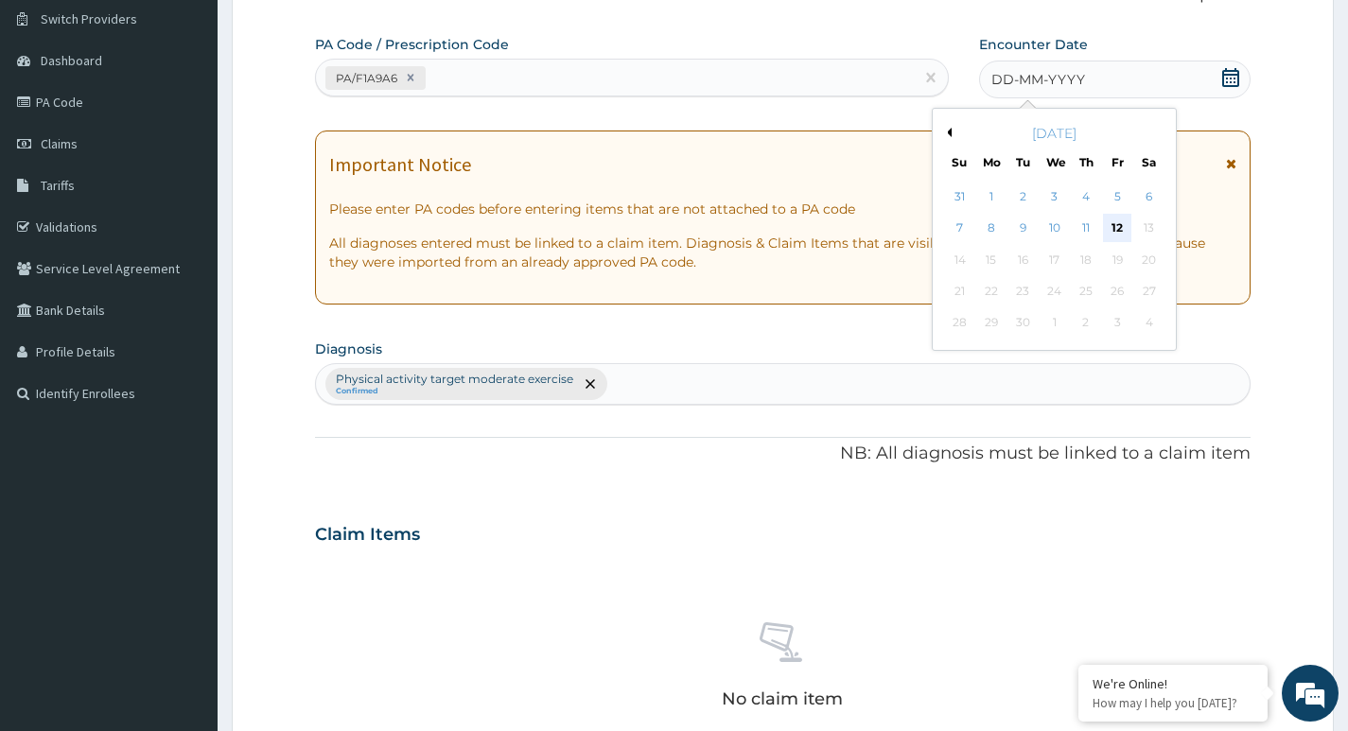
click at [1119, 229] on div "12" at bounding box center [1117, 229] width 28 height 28
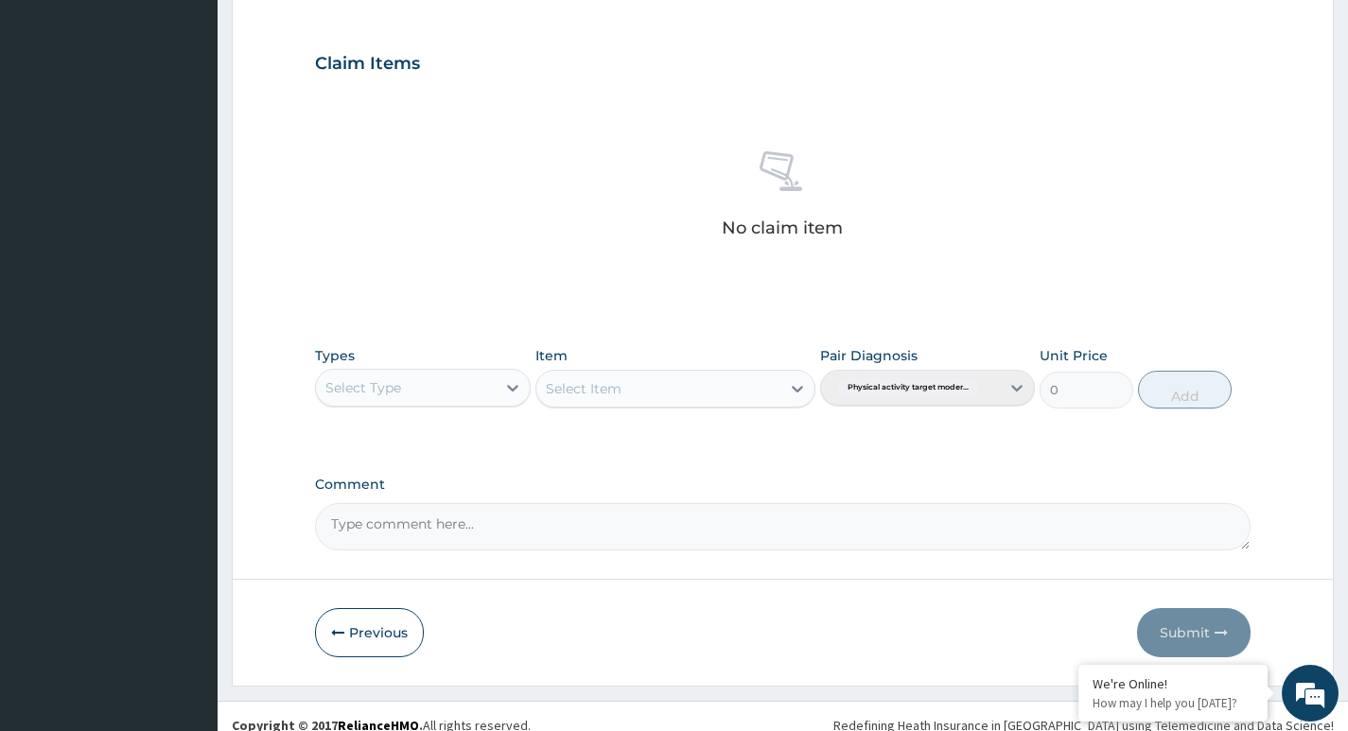
scroll to position [619, 0]
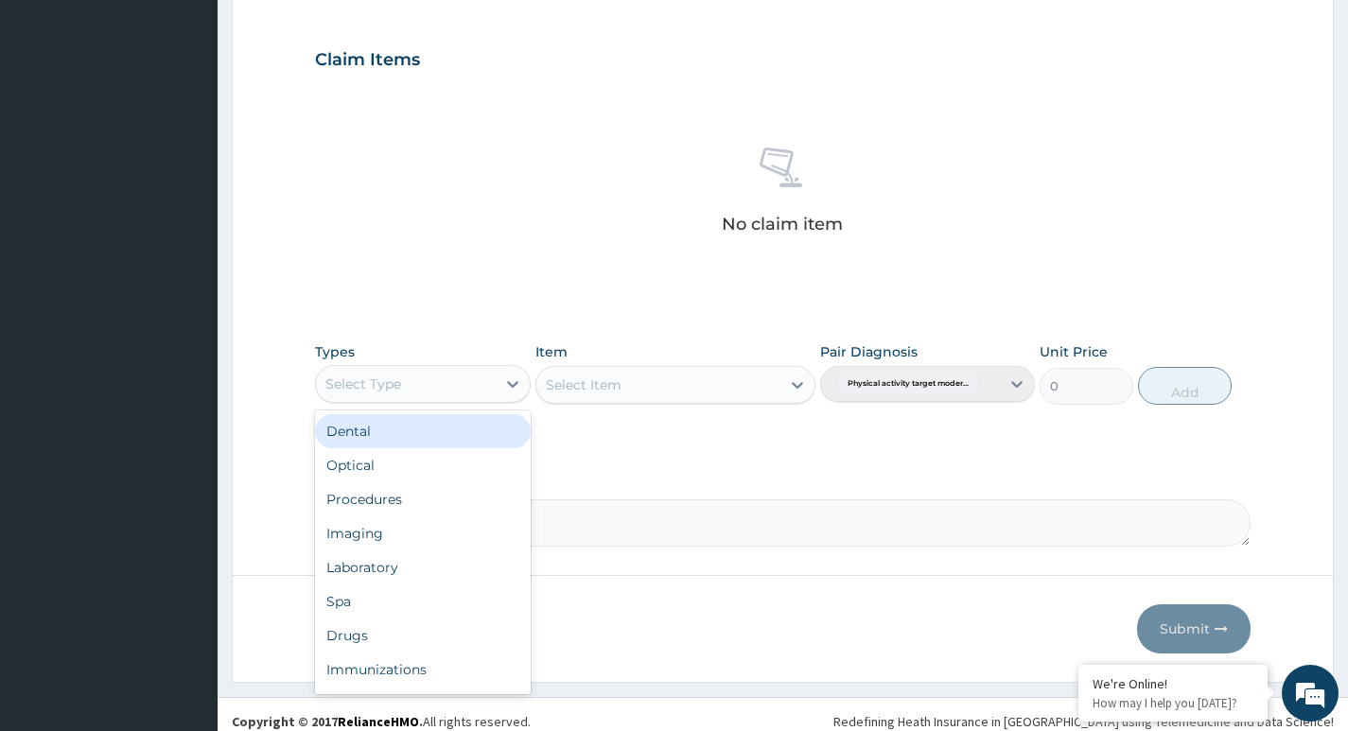
click at [481, 384] on div "Select Type" at bounding box center [405, 384] width 179 height 30
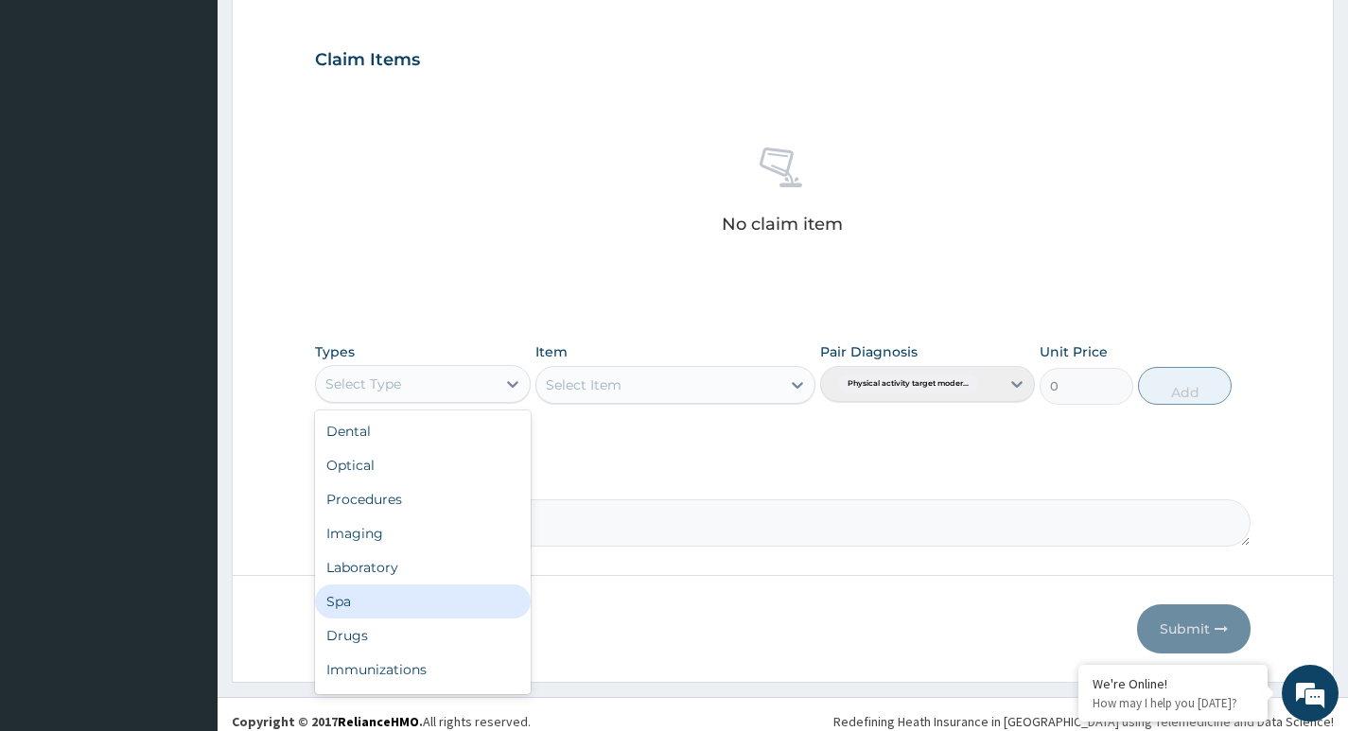
type input "G"
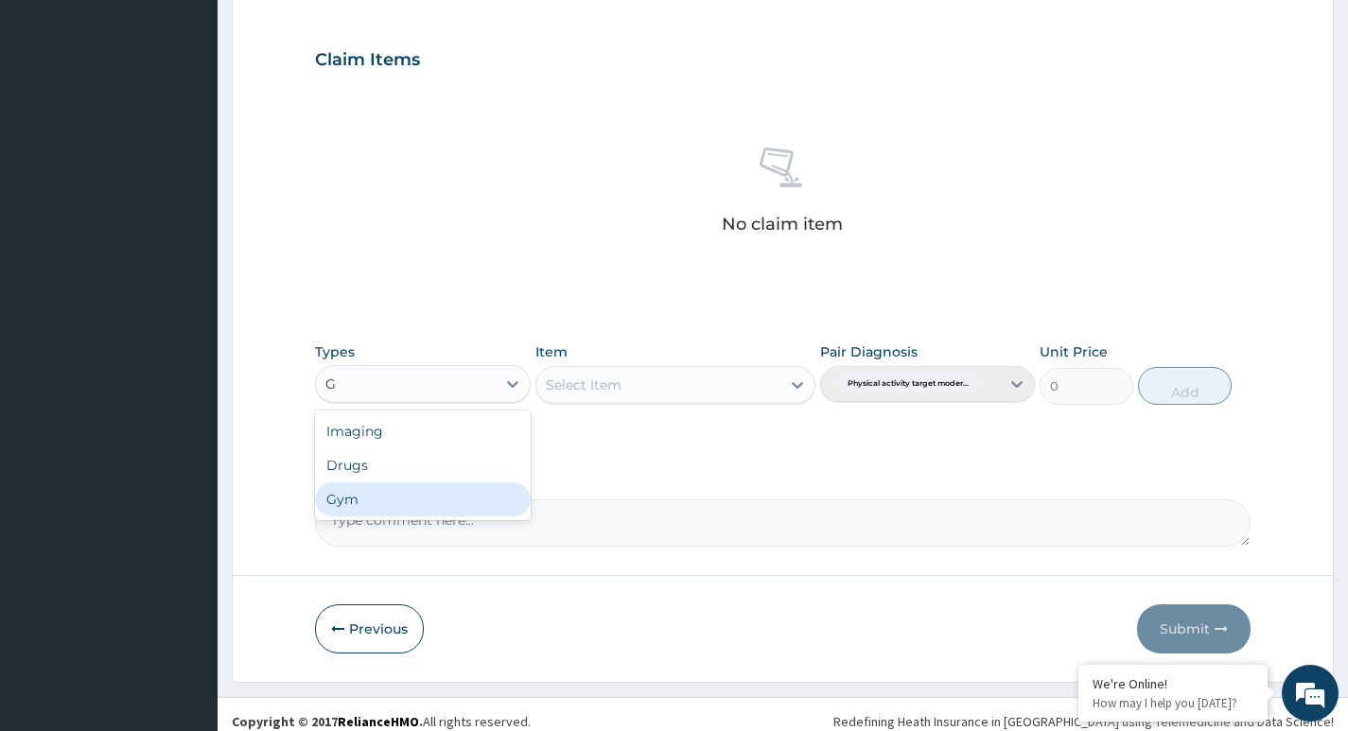
click at [388, 496] on div "Gym" at bounding box center [422, 499] width 215 height 34
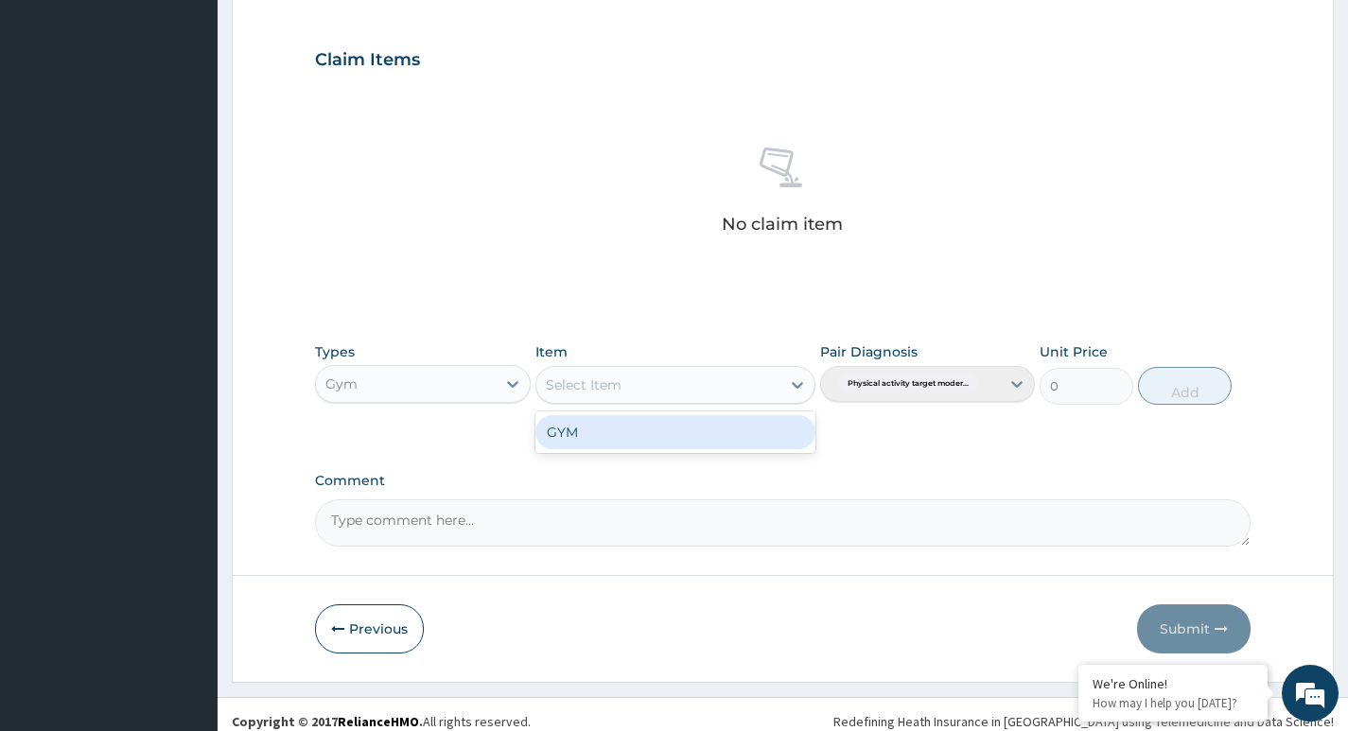
click at [730, 383] on div "Select Item" at bounding box center [658, 385] width 245 height 30
click at [733, 437] on div "GYM" at bounding box center [675, 432] width 281 height 34
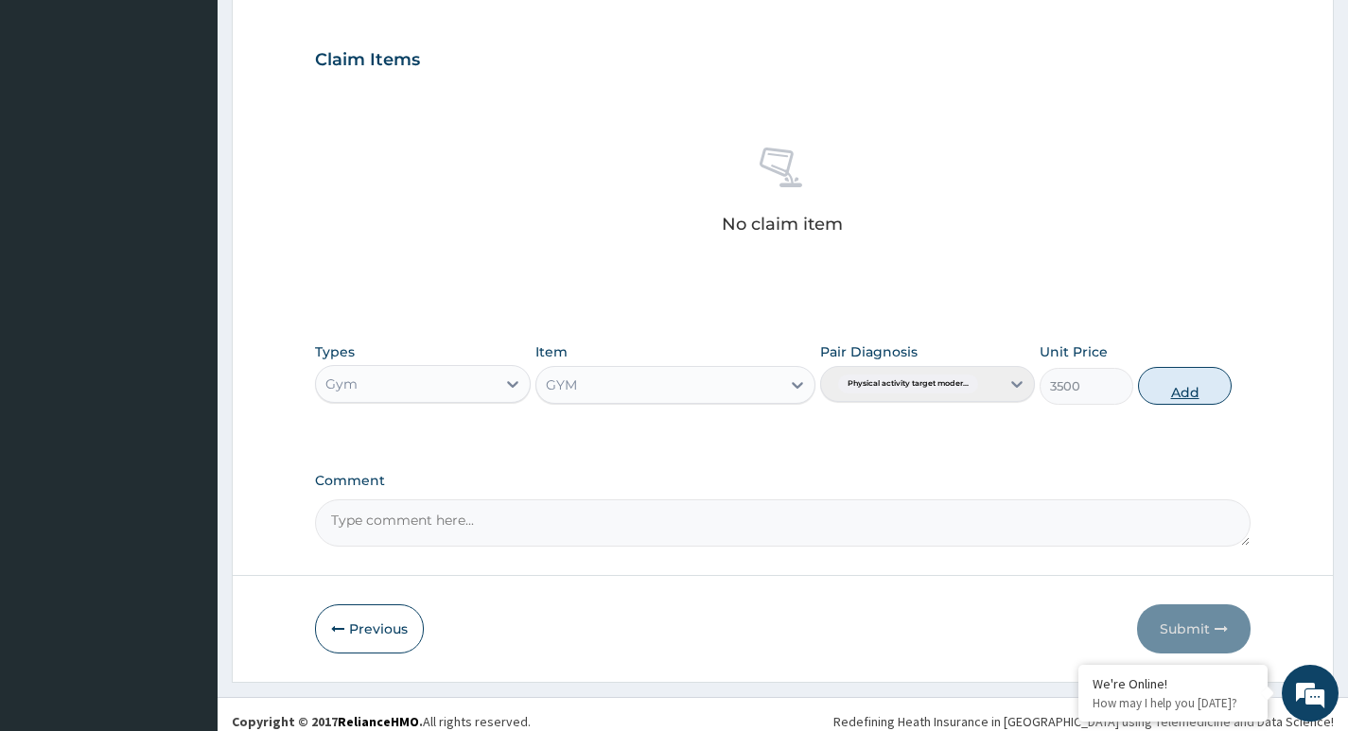
click at [1182, 390] on button "Add" at bounding box center [1185, 386] width 94 height 38
type input "0"
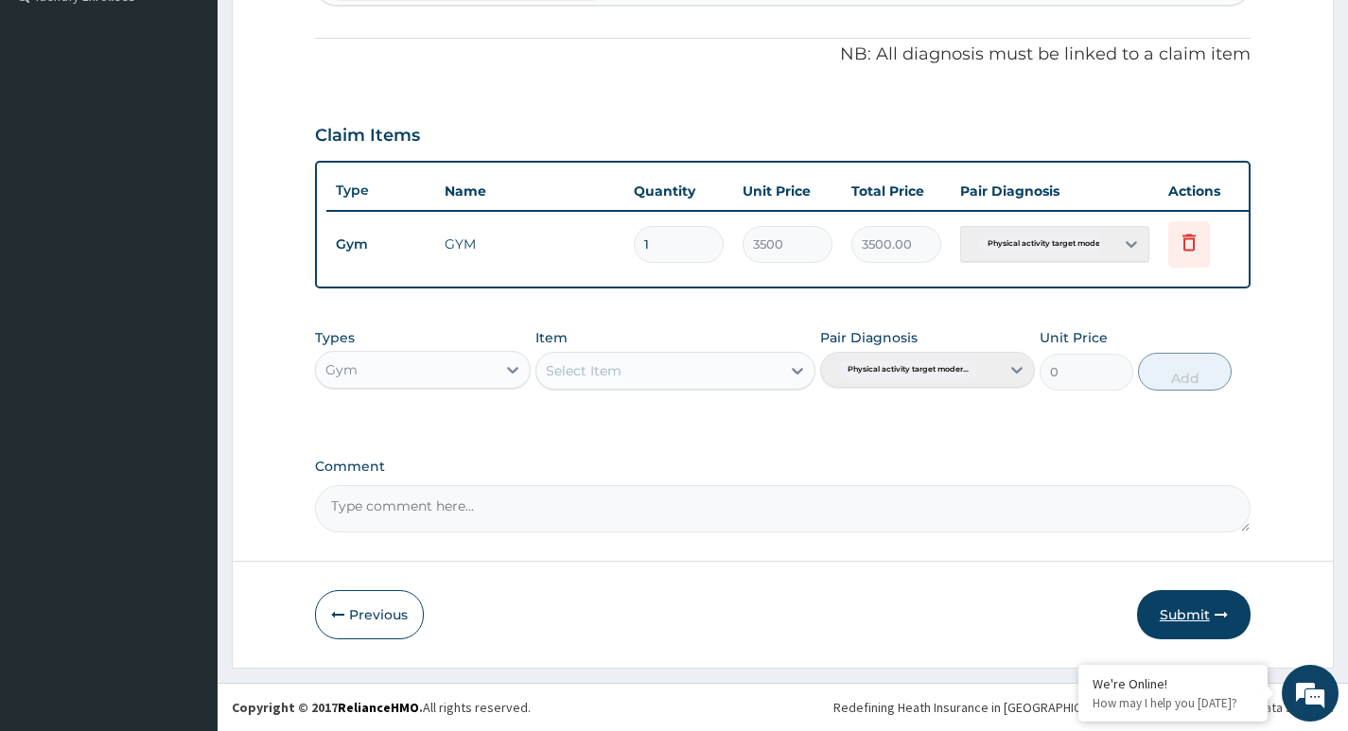
click at [1201, 614] on button "Submit" at bounding box center [1194, 614] width 114 height 49
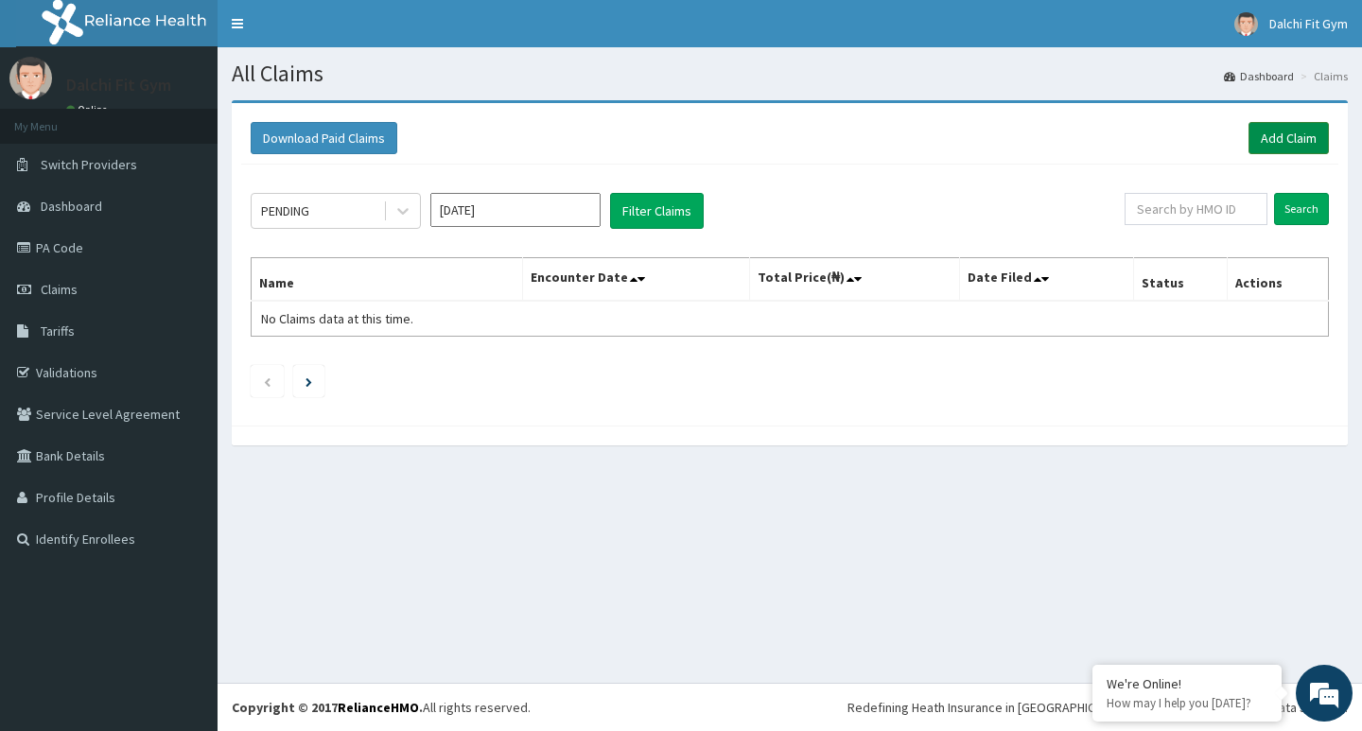
click at [1284, 134] on link "Add Claim" at bounding box center [1289, 138] width 80 height 32
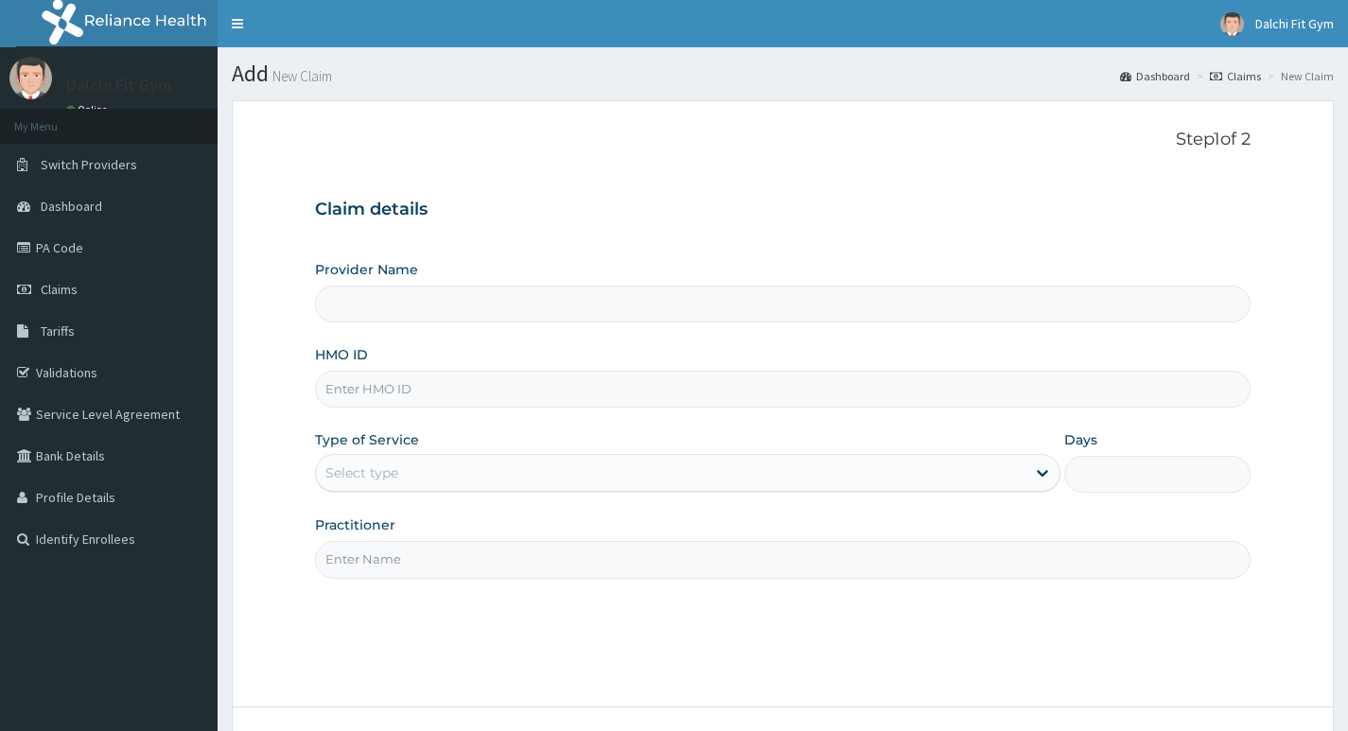
type input "DALCHI FIT GYM - GWARINPA"
type input "1"
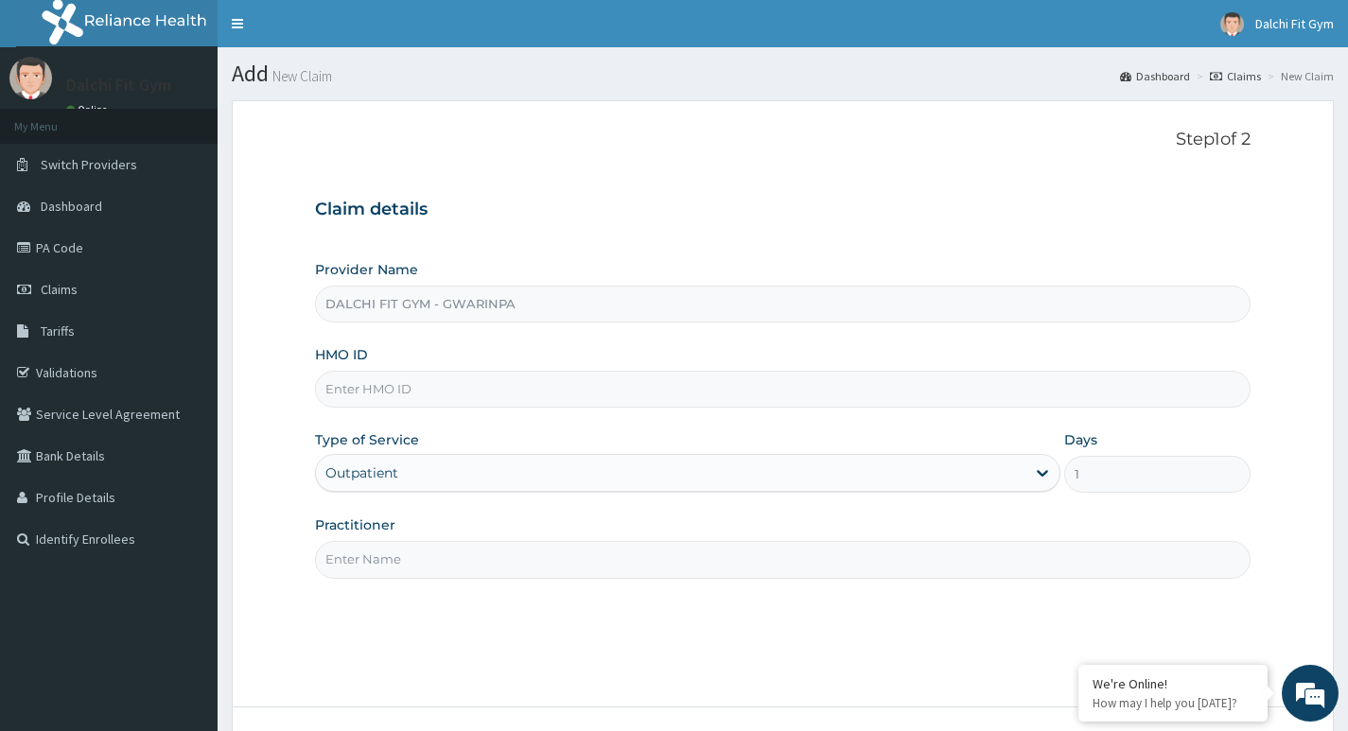
click at [369, 388] on input "HMO ID" at bounding box center [783, 389] width 936 height 37
type input "YNS/10001/A"
click at [371, 559] on input "Practitioner" at bounding box center [783, 559] width 936 height 37
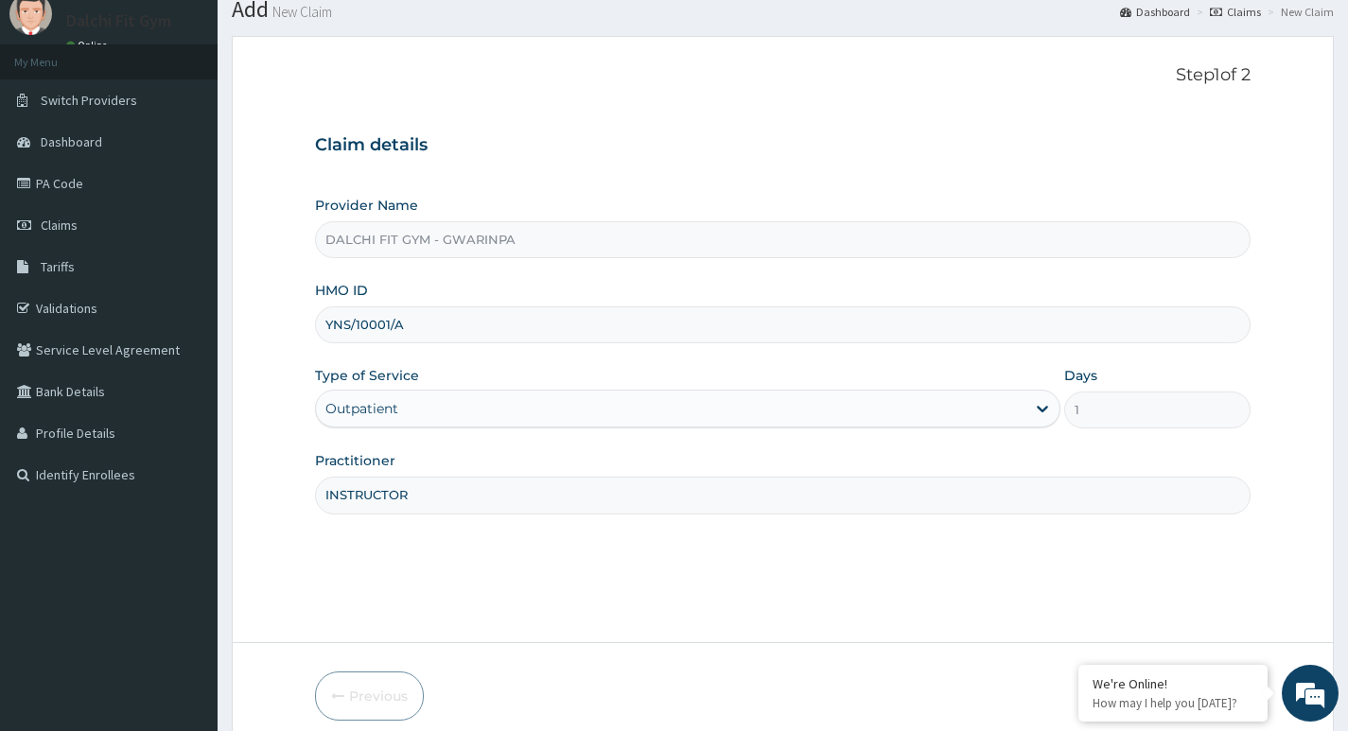
scroll to position [146, 0]
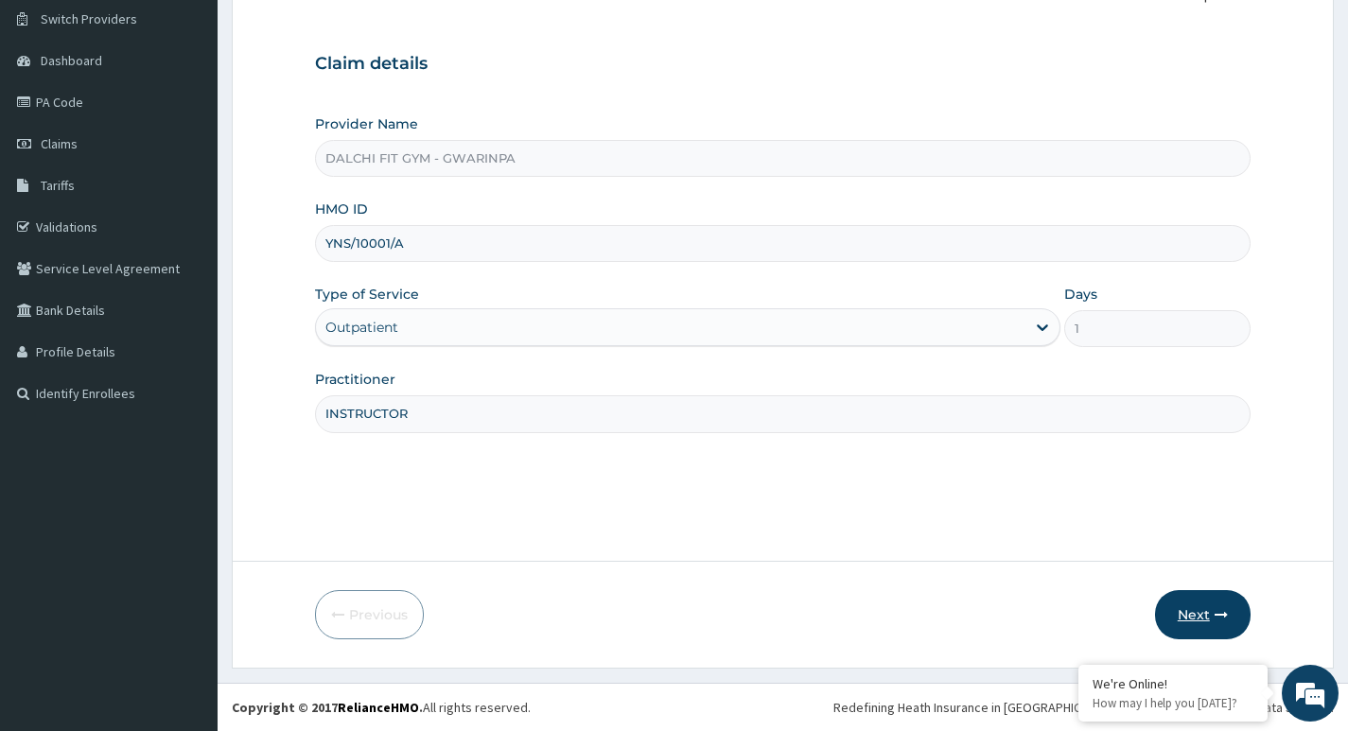
type input "INSTRUCTOR"
click at [1193, 603] on button "Next" at bounding box center [1203, 614] width 96 height 49
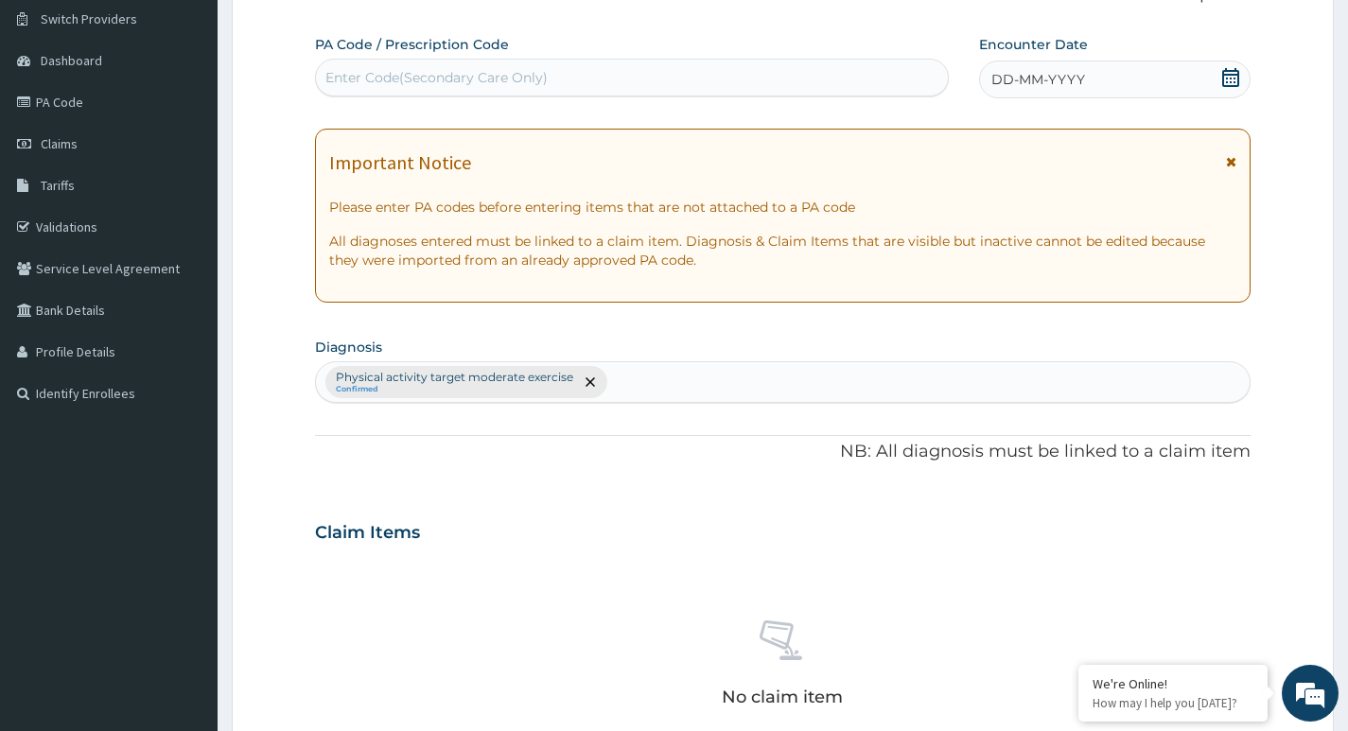
click at [390, 71] on div "Enter Code(Secondary Care Only)" at bounding box center [436, 77] width 222 height 19
type input "PA/4867F5"
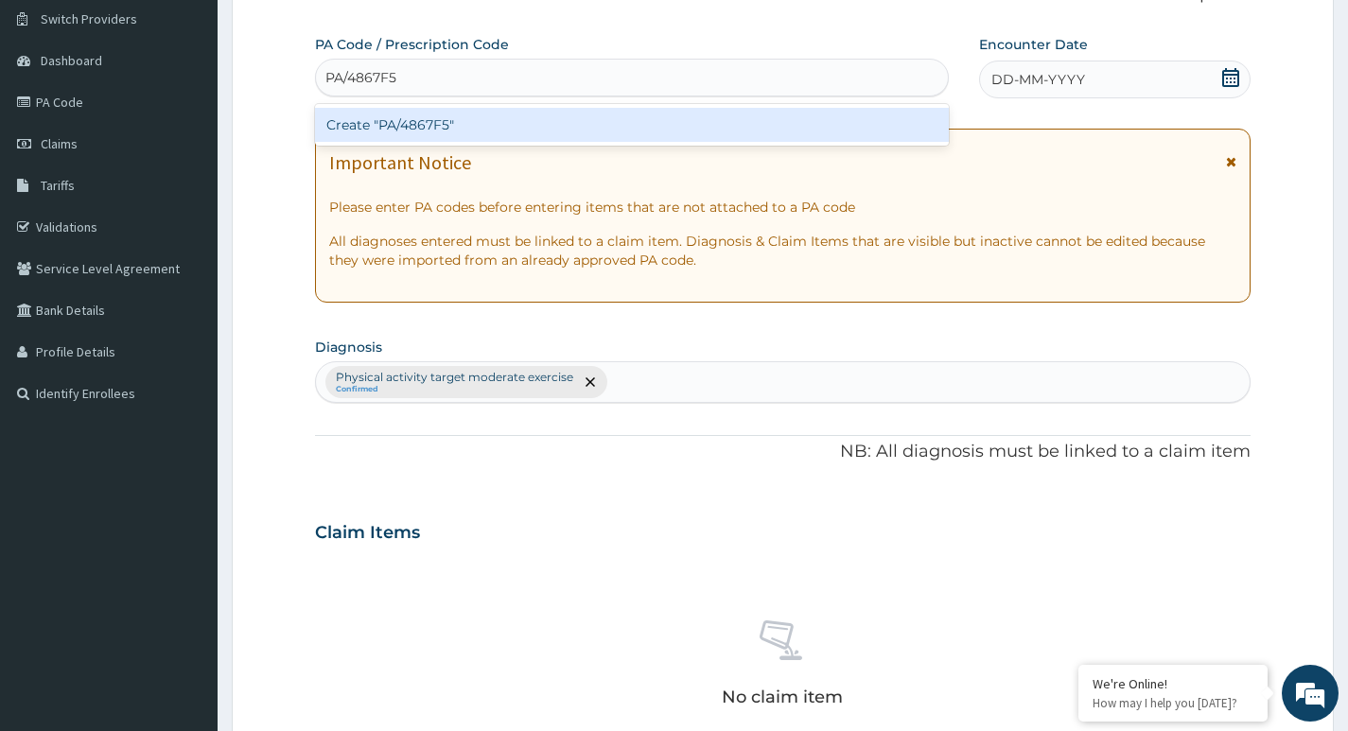
click at [483, 121] on div "Create "PA/4867F5"" at bounding box center [632, 125] width 634 height 34
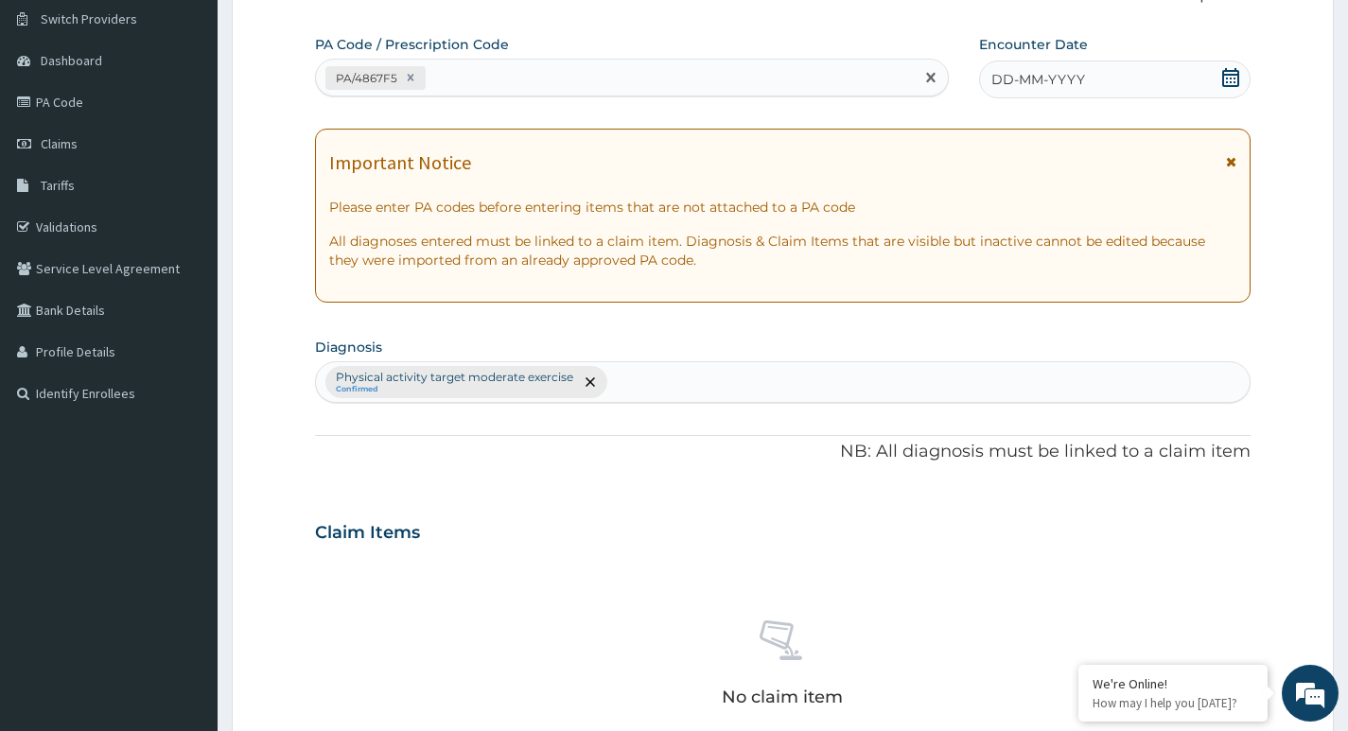
click at [1234, 79] on icon at bounding box center [1230, 77] width 17 height 19
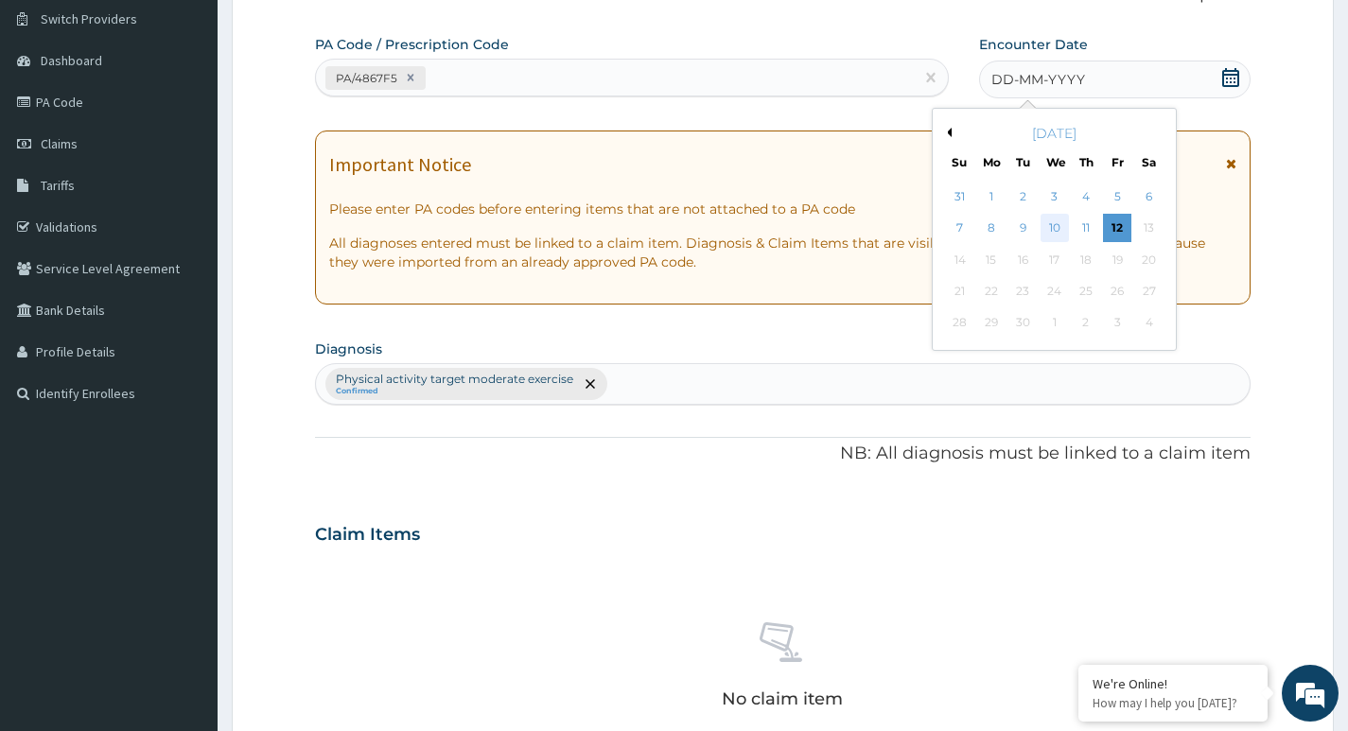
click at [1058, 223] on div "10" at bounding box center [1054, 229] width 28 height 28
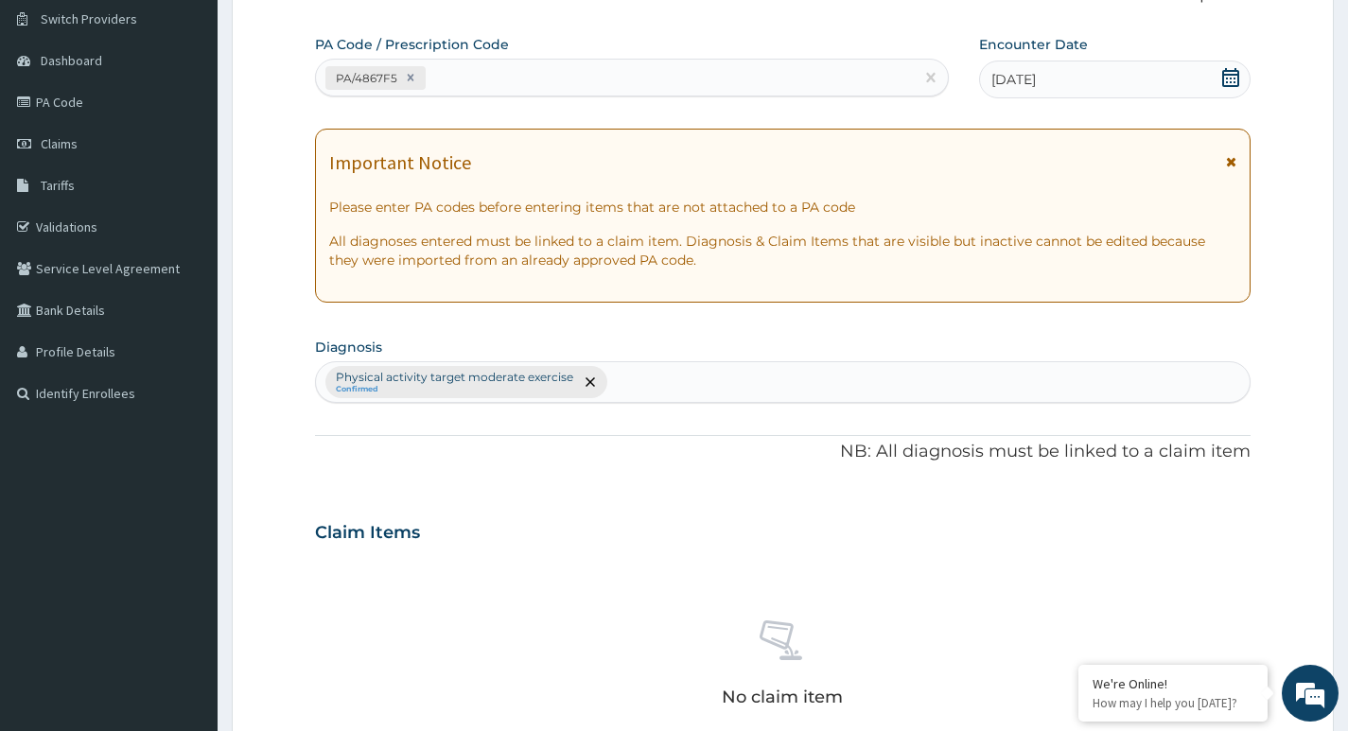
scroll to position [524, 0]
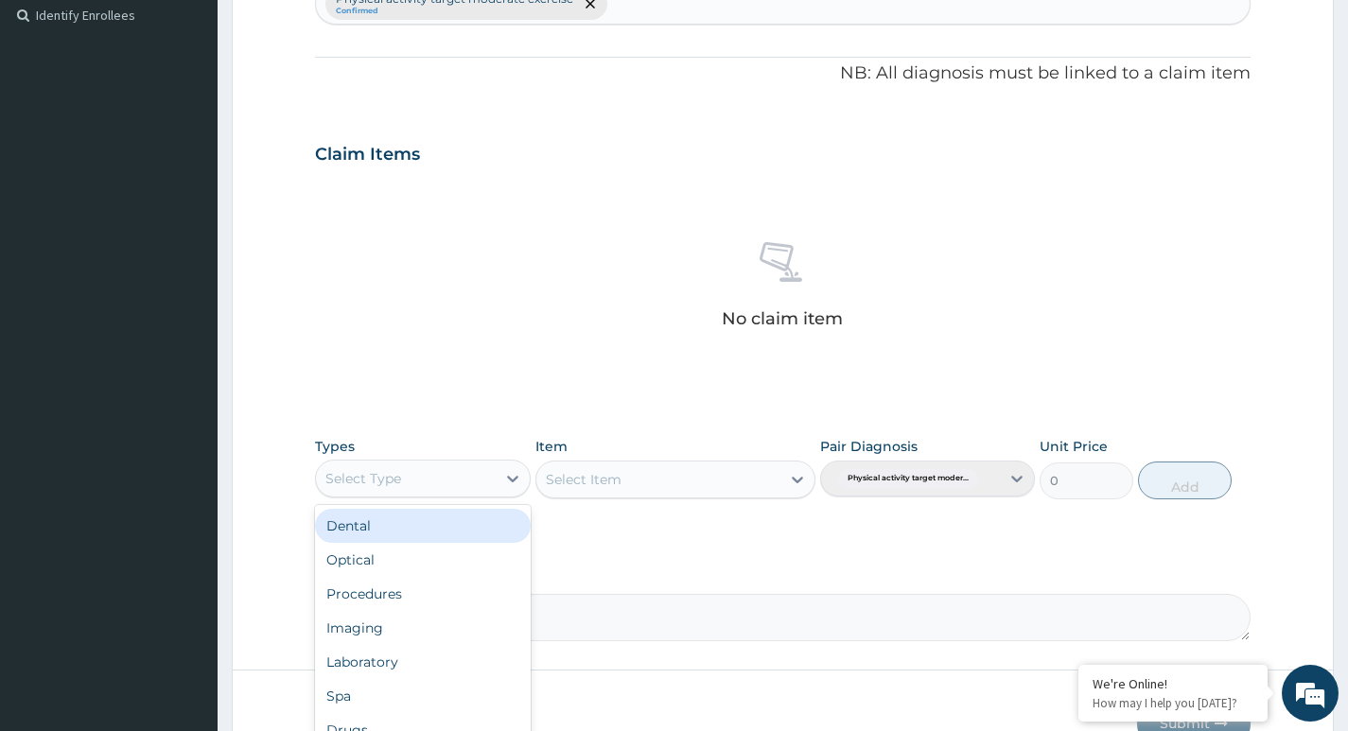
click at [464, 476] on div "Select Type" at bounding box center [405, 479] width 179 height 30
type input "GY"
click at [445, 531] on div "Gym" at bounding box center [422, 526] width 215 height 34
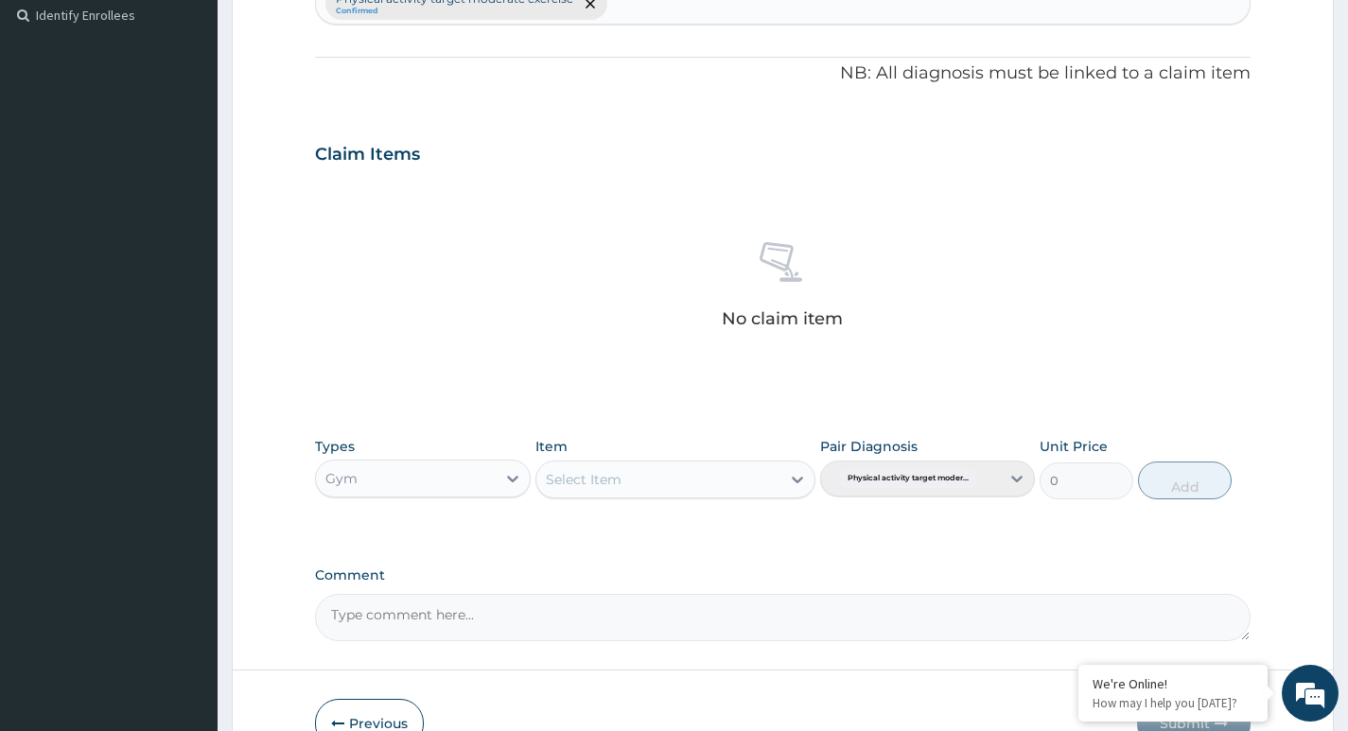
click at [726, 476] on div "Select Item" at bounding box center [658, 479] width 245 height 30
click at [703, 532] on div "GYM" at bounding box center [675, 527] width 281 height 34
click at [1177, 479] on button "Add" at bounding box center [1185, 481] width 94 height 38
type input "0"
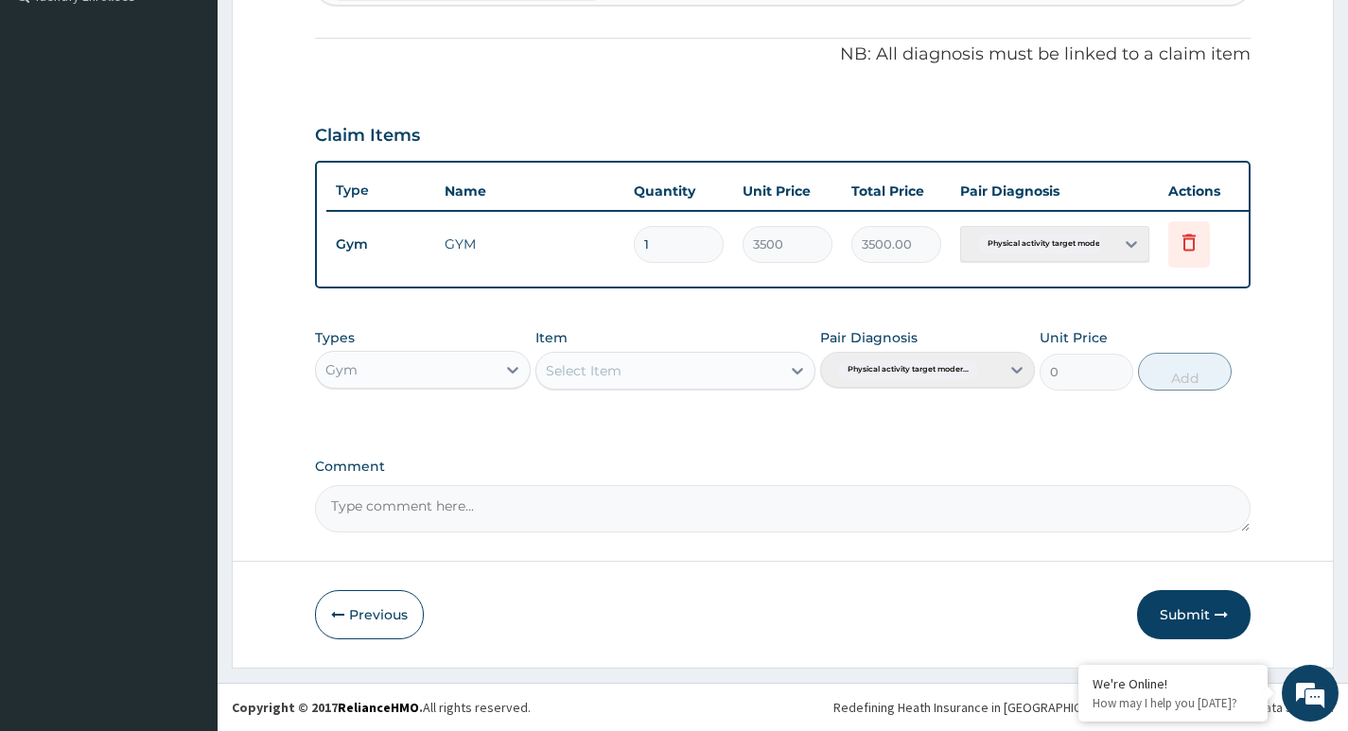
drag, startPoint x: 1194, startPoint y: 611, endPoint x: 968, endPoint y: 231, distance: 442.4
click at [1194, 608] on button "Submit" at bounding box center [1194, 614] width 114 height 49
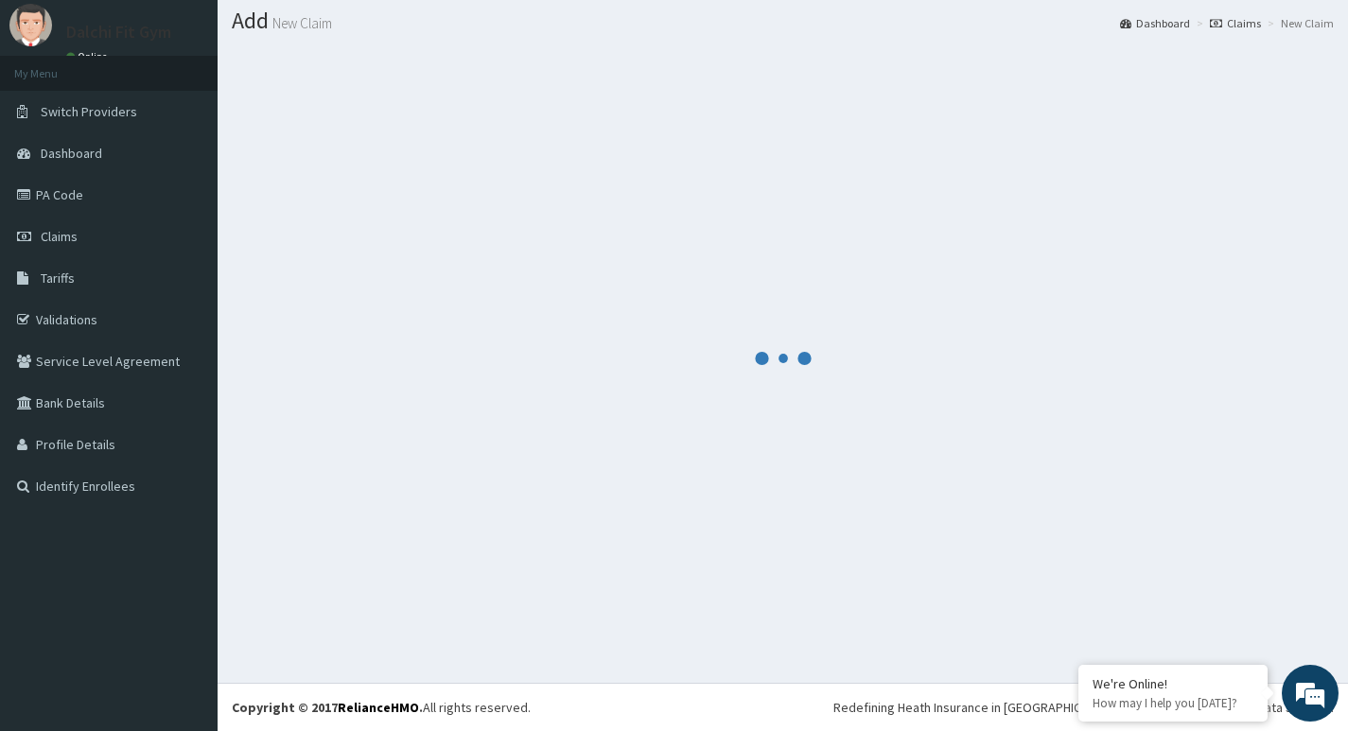
scroll to position [557, 0]
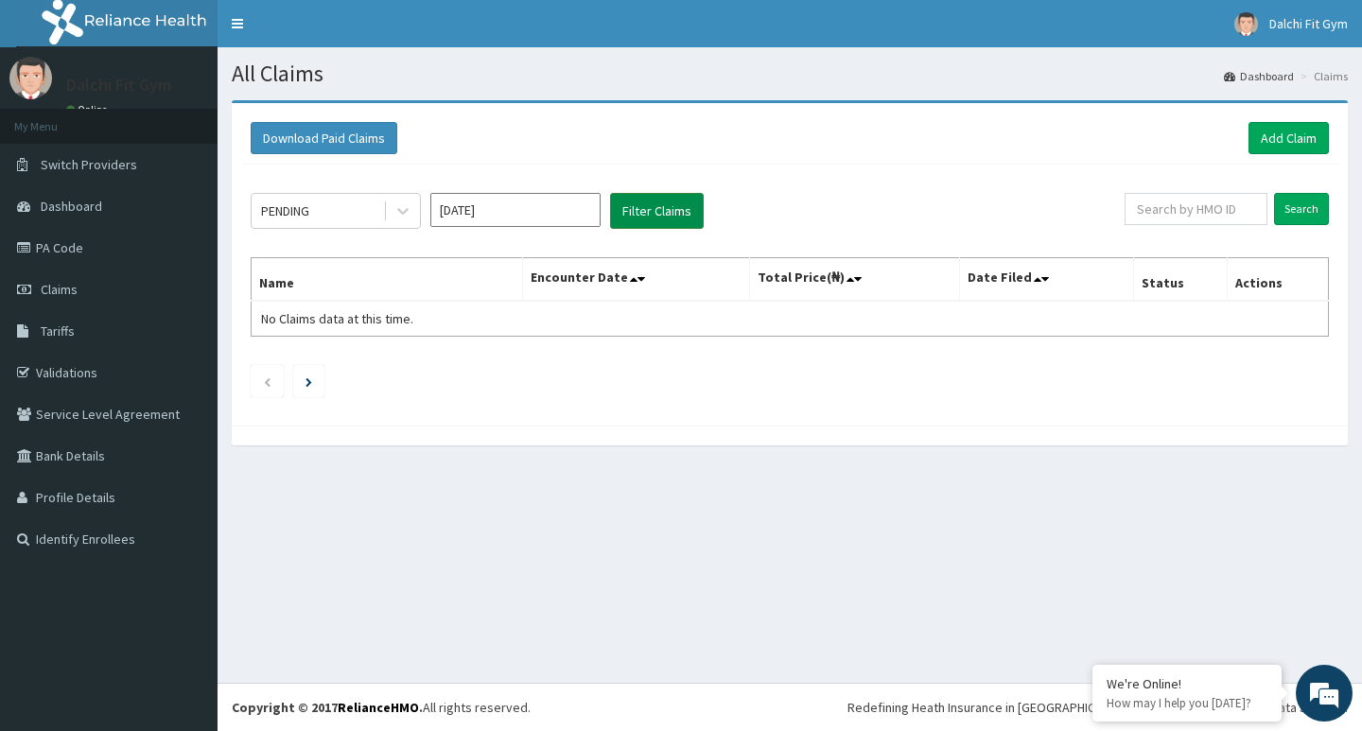
click at [642, 208] on button "Filter Claims" at bounding box center [657, 211] width 94 height 36
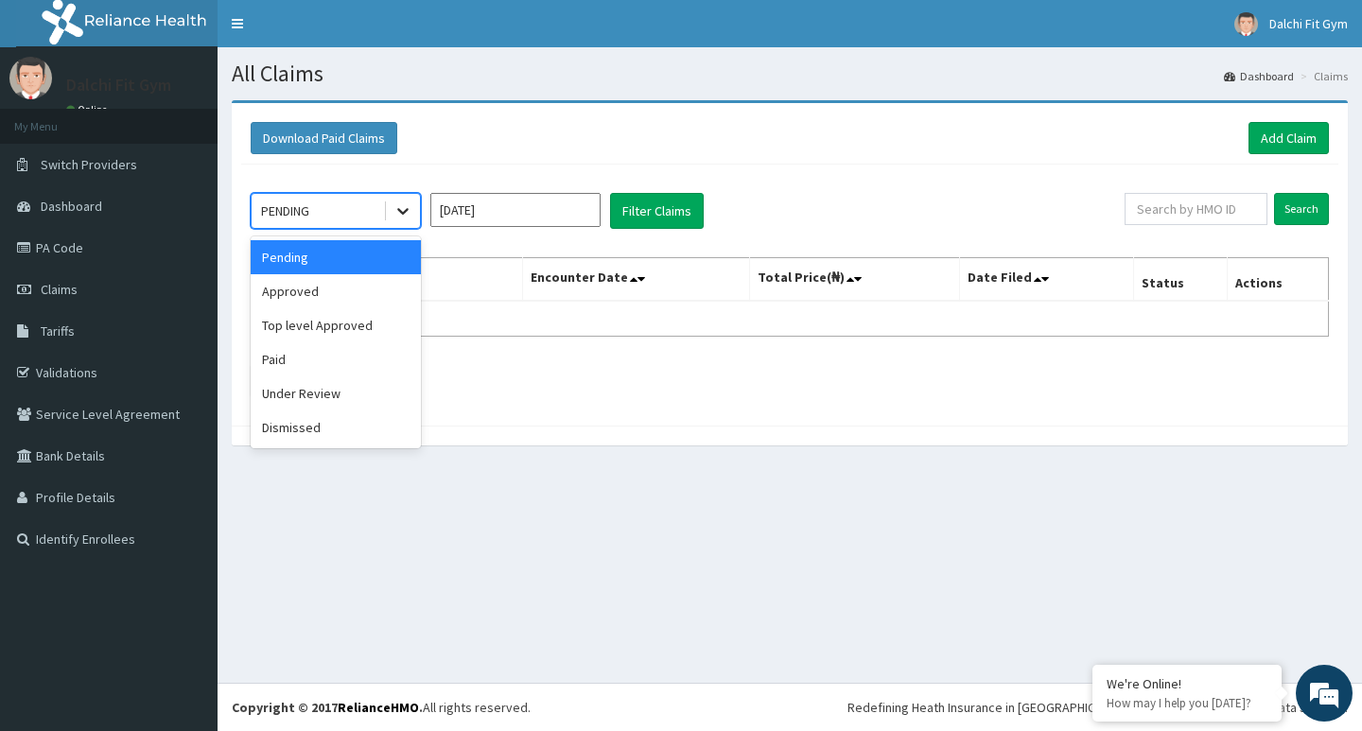
click at [400, 213] on icon at bounding box center [403, 210] width 19 height 19
click at [345, 259] on div "Pending" at bounding box center [336, 257] width 170 height 34
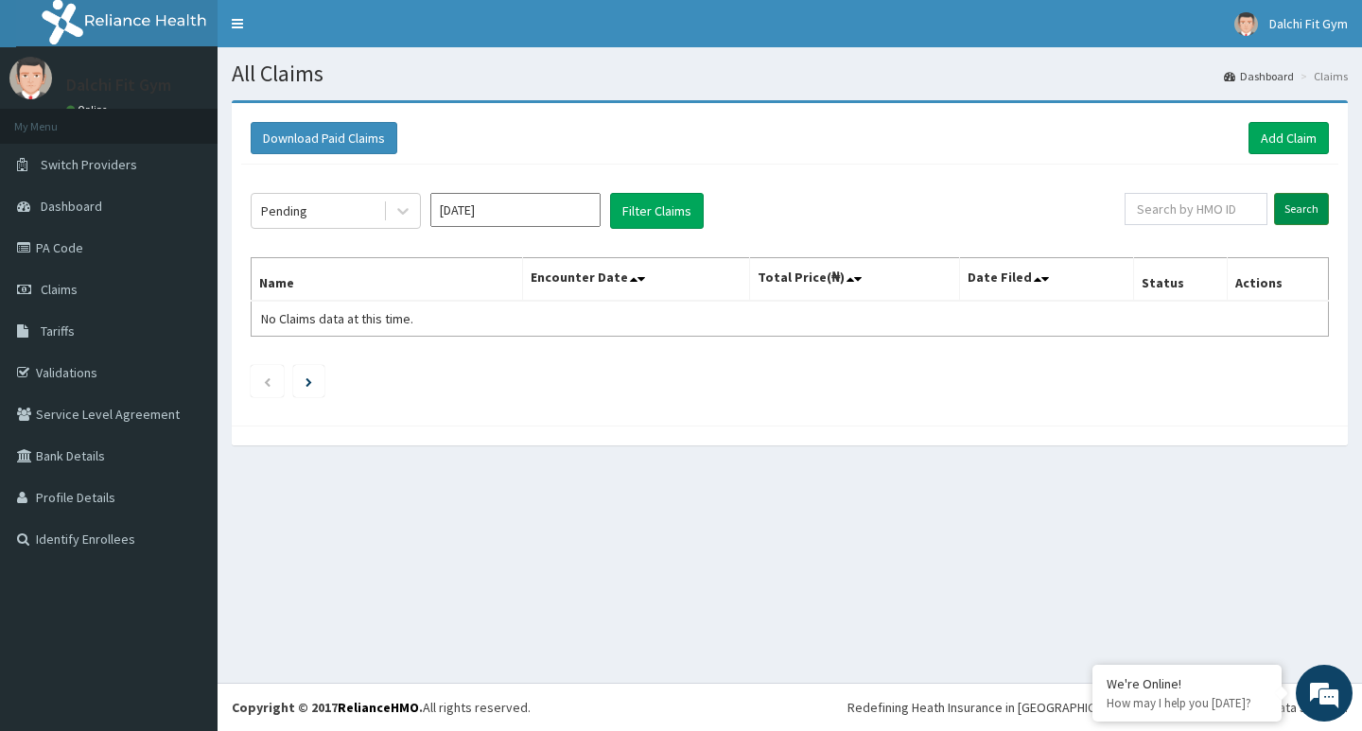
click at [1302, 207] on input "Search" at bounding box center [1301, 209] width 55 height 32
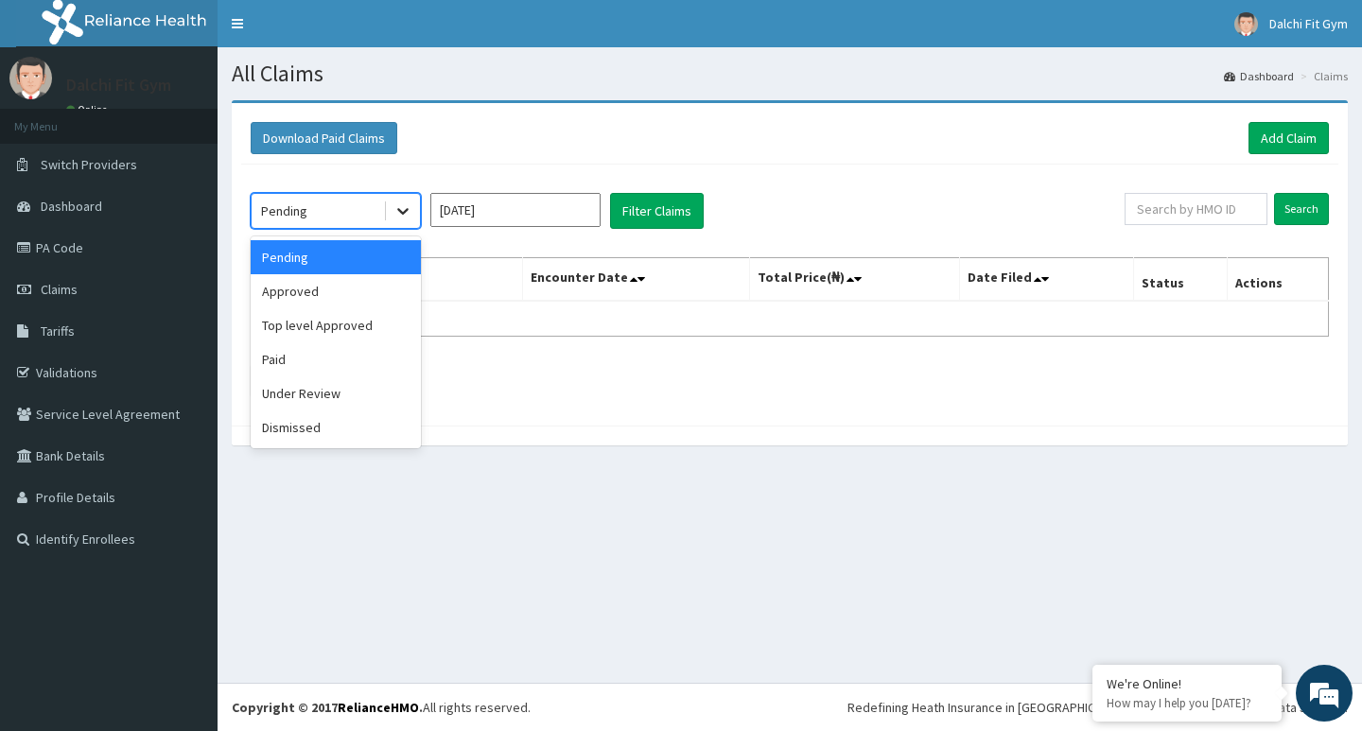
click at [406, 212] on icon at bounding box center [402, 212] width 11 height 7
click at [340, 295] on div "Approved" at bounding box center [336, 291] width 170 height 34
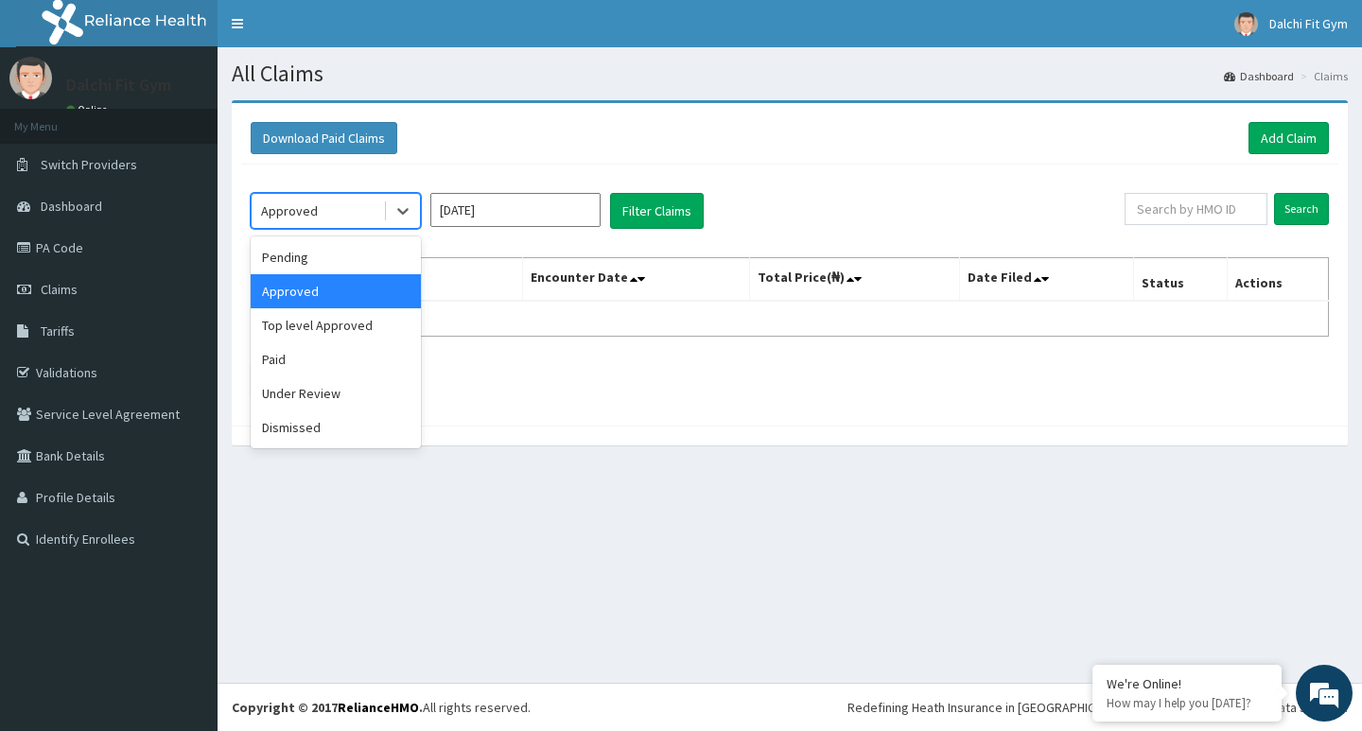
click at [384, 213] on div at bounding box center [401, 211] width 37 height 34
click at [365, 253] on div "Pending" at bounding box center [336, 257] width 170 height 34
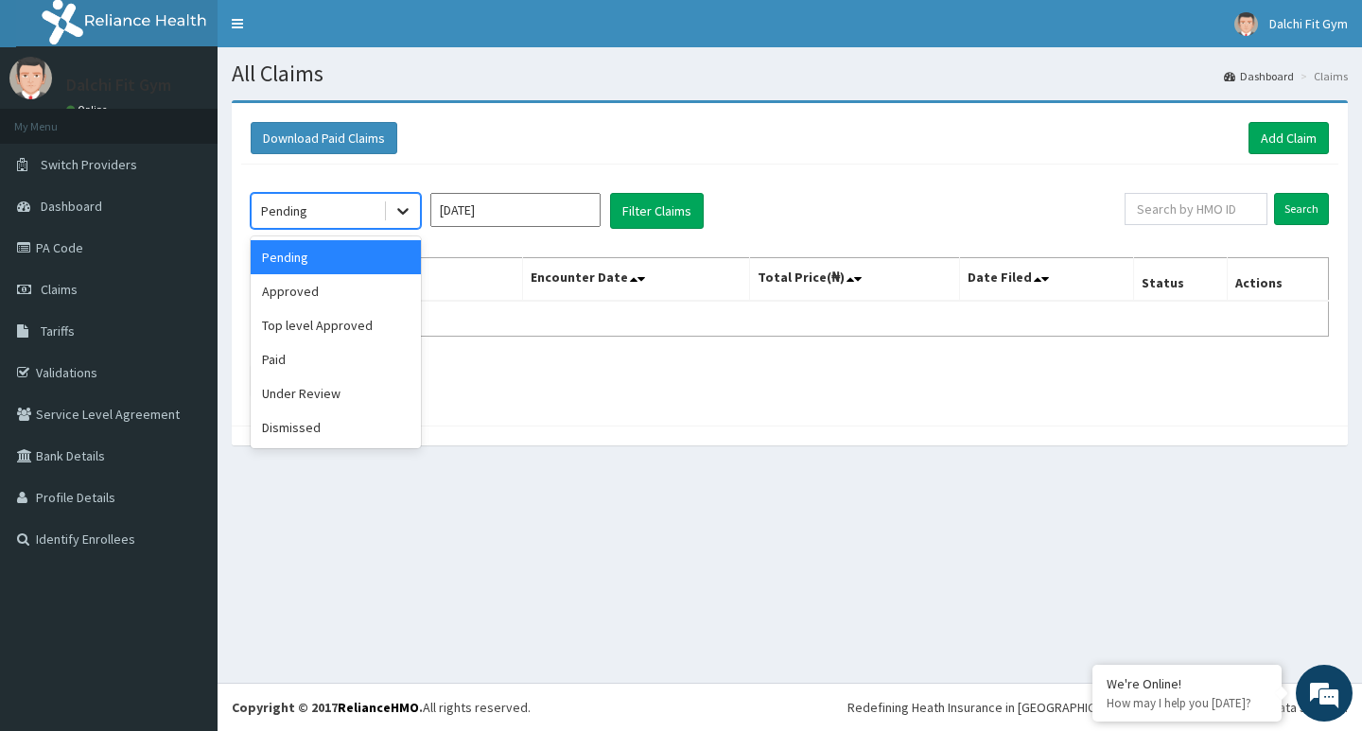
click at [409, 216] on icon at bounding box center [403, 210] width 19 height 19
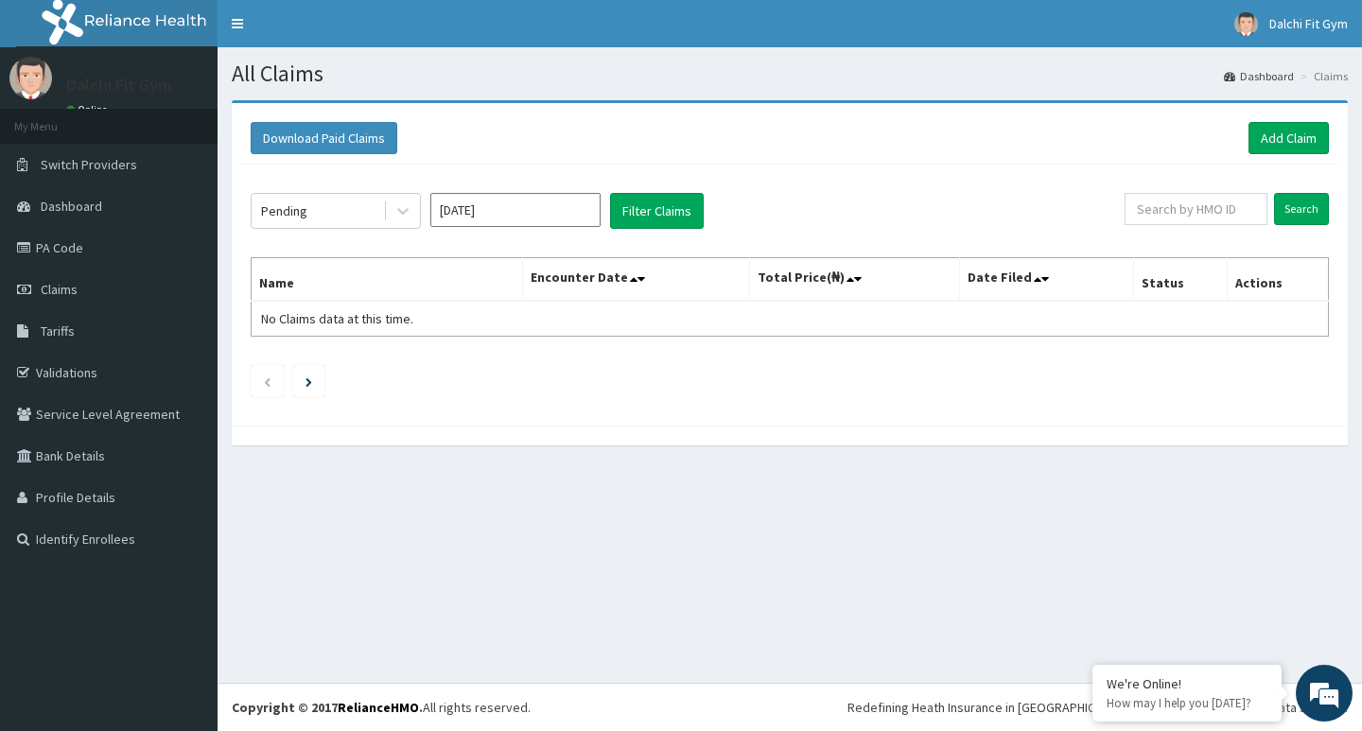
click at [330, 523] on div "All Claims Dashboard Claims Download Paid Claims Add Claim × Note you can only …" at bounding box center [790, 365] width 1145 height 636
click at [644, 216] on button "Filter Claims" at bounding box center [657, 211] width 94 height 36
click at [646, 209] on button "Filter Claims" at bounding box center [657, 211] width 94 height 36
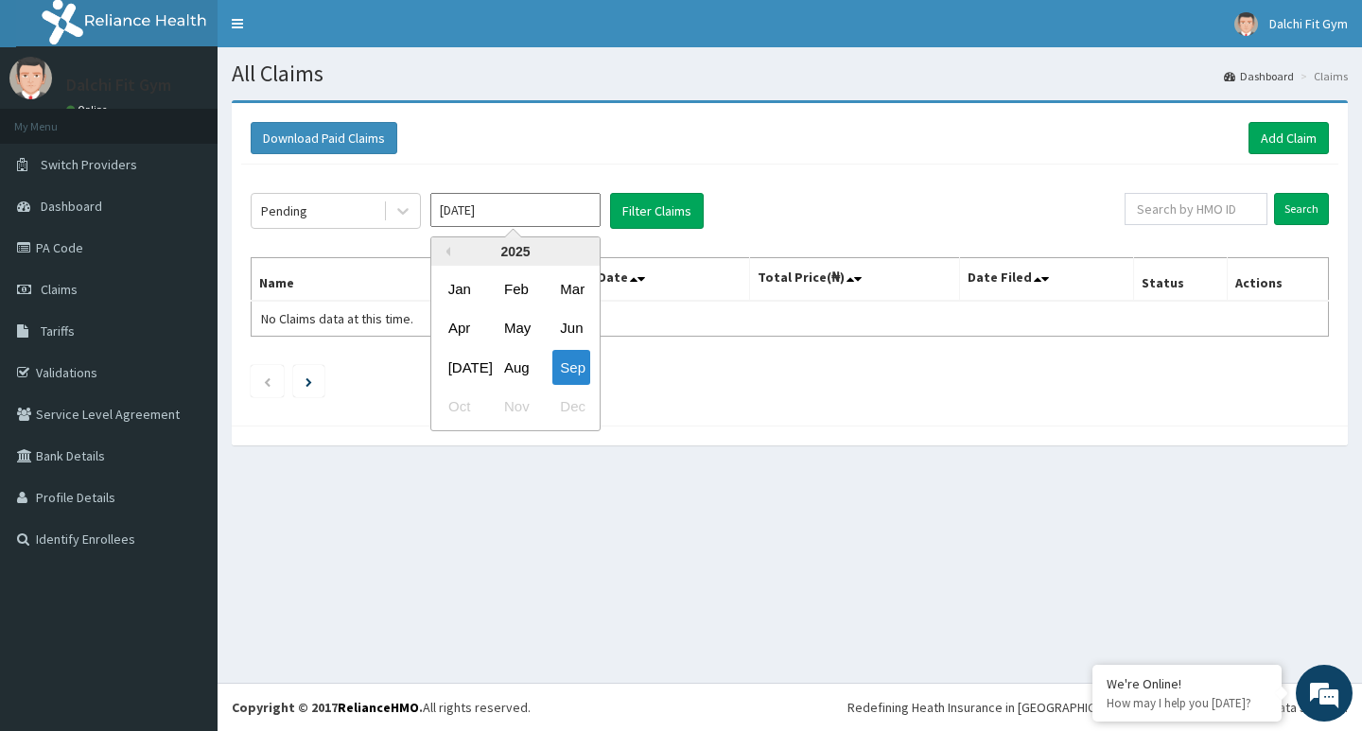
click at [518, 217] on input "[DATE]" at bounding box center [515, 210] width 170 height 34
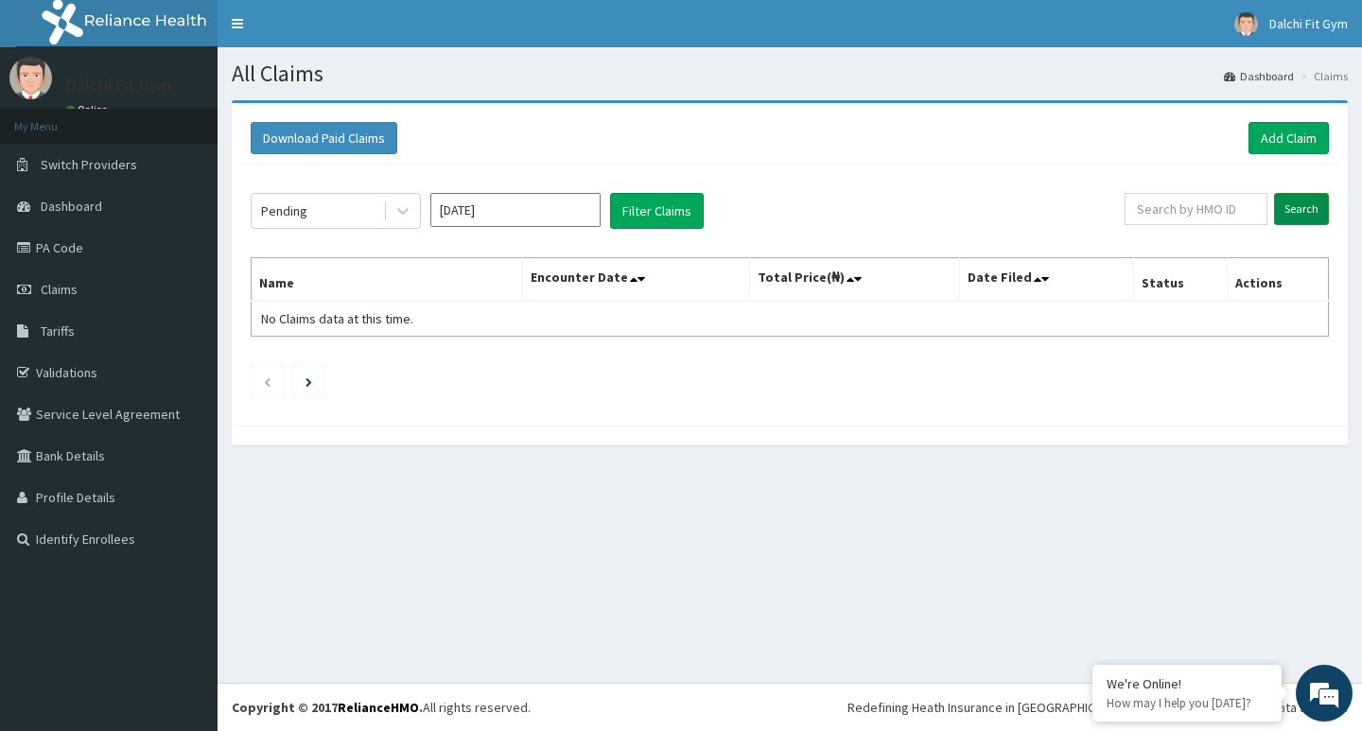
drag, startPoint x: 1303, startPoint y: 210, endPoint x: 1291, endPoint y: 207, distance: 11.7
click at [1301, 209] on input "Search" at bounding box center [1301, 209] width 55 height 32
click at [645, 278] on icon at bounding box center [642, 278] width 8 height 13
click at [635, 280] on icon at bounding box center [634, 278] width 8 height 13
click at [141, 293] on link "Claims" at bounding box center [109, 290] width 218 height 42
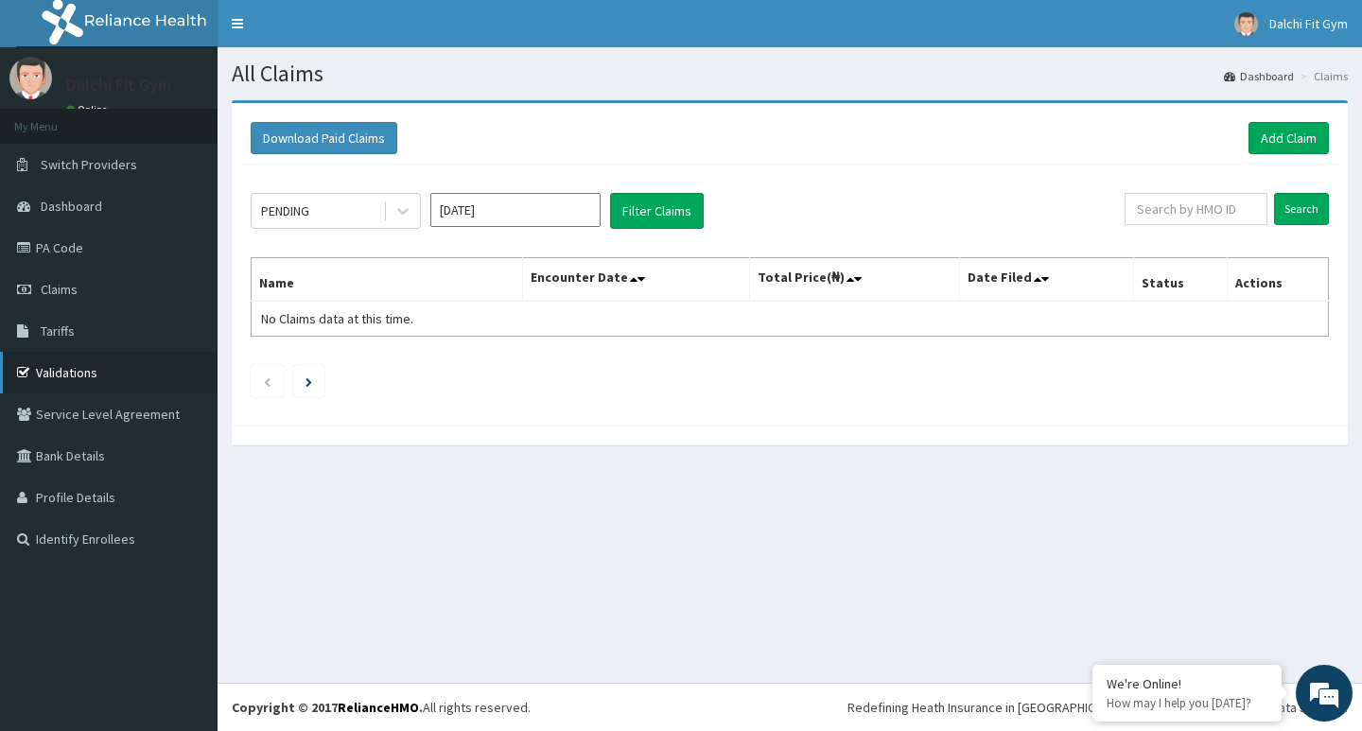
click at [114, 378] on link "Validations" at bounding box center [109, 373] width 218 height 42
click at [136, 253] on link "PA Code" at bounding box center [109, 248] width 218 height 42
click at [1286, 136] on link "Add Claim" at bounding box center [1289, 138] width 80 height 32
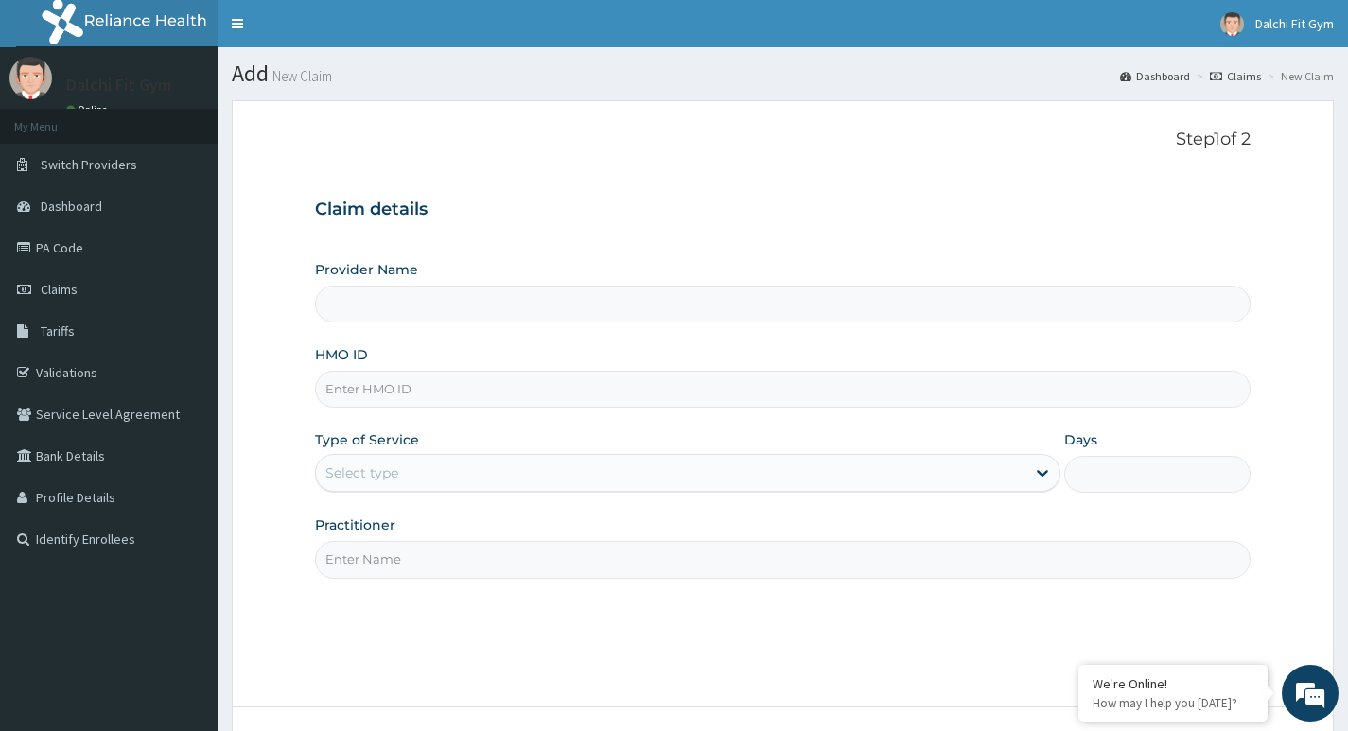
type input "DALCHI FIT GYM - GWARINPA"
type input "1"
click at [1239, 77] on link "Claims" at bounding box center [1235, 76] width 51 height 16
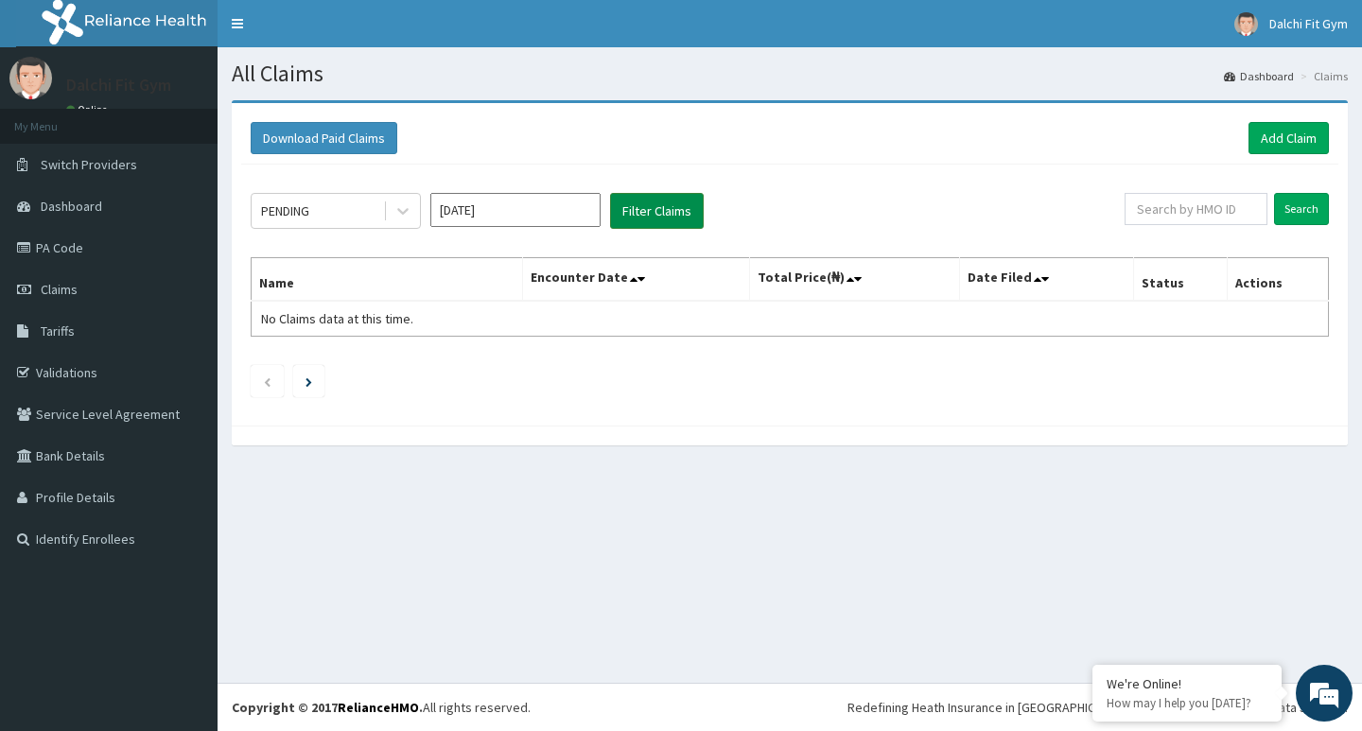
click at [648, 219] on button "Filter Claims" at bounding box center [657, 211] width 94 height 36
click at [651, 213] on button "Filter Claims" at bounding box center [657, 211] width 94 height 36
click at [651, 219] on button "Filter Claims" at bounding box center [657, 211] width 94 height 36
click at [140, 500] on link "Profile Details" at bounding box center [109, 498] width 218 height 42
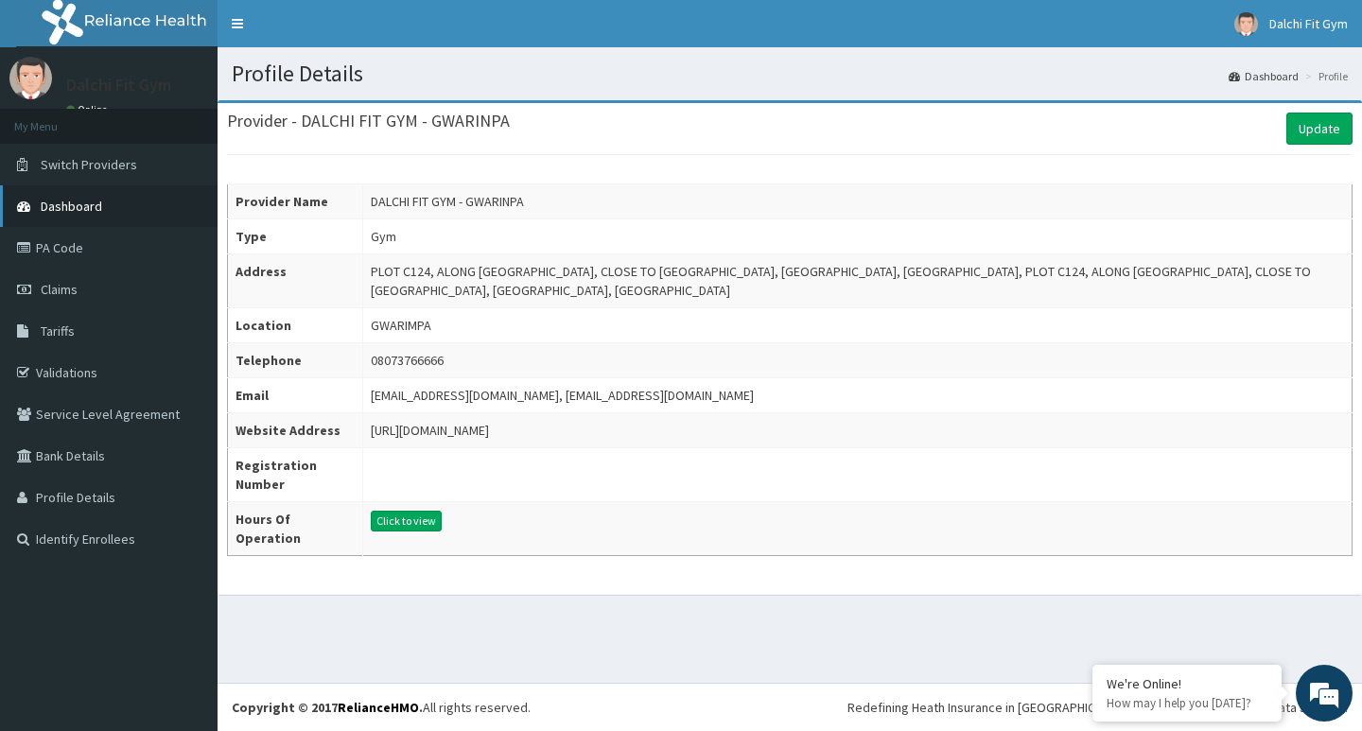
click at [117, 204] on link "Dashboard" at bounding box center [109, 206] width 218 height 42
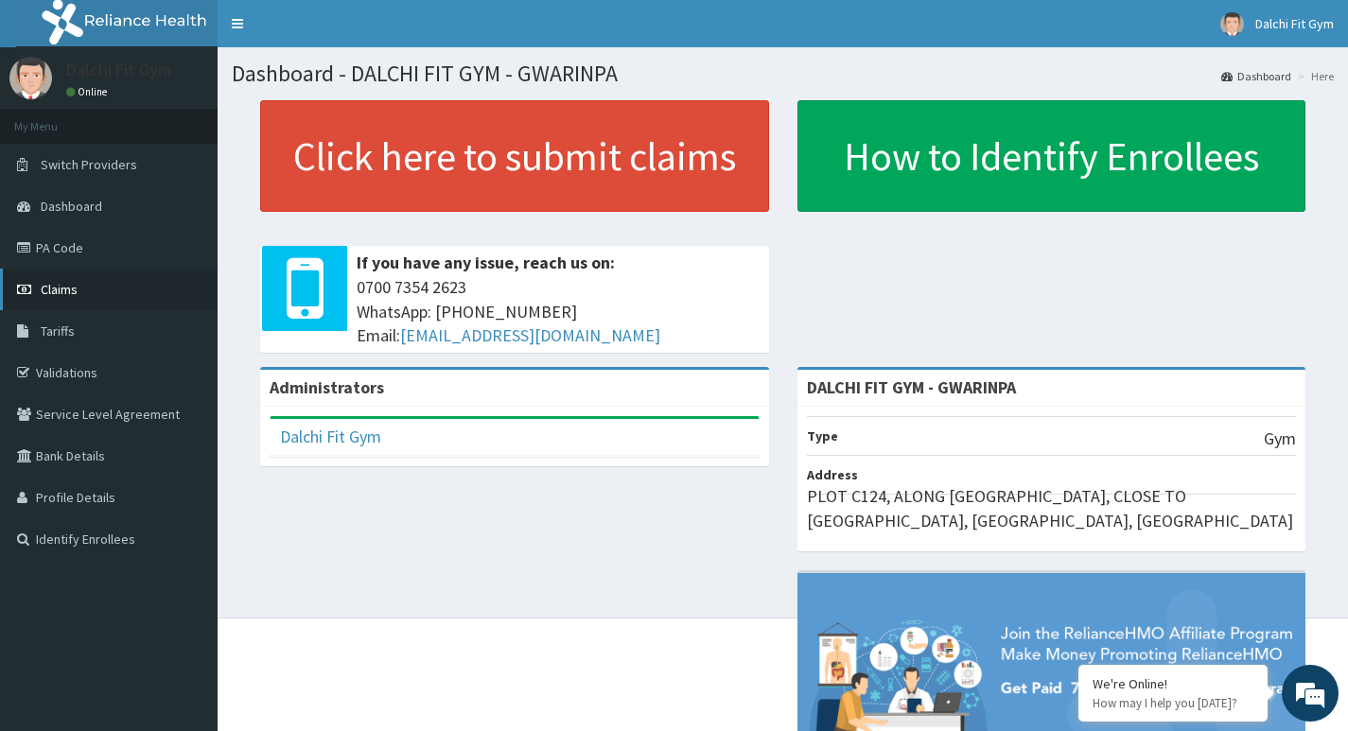
click at [129, 283] on link "Claims" at bounding box center [109, 290] width 218 height 42
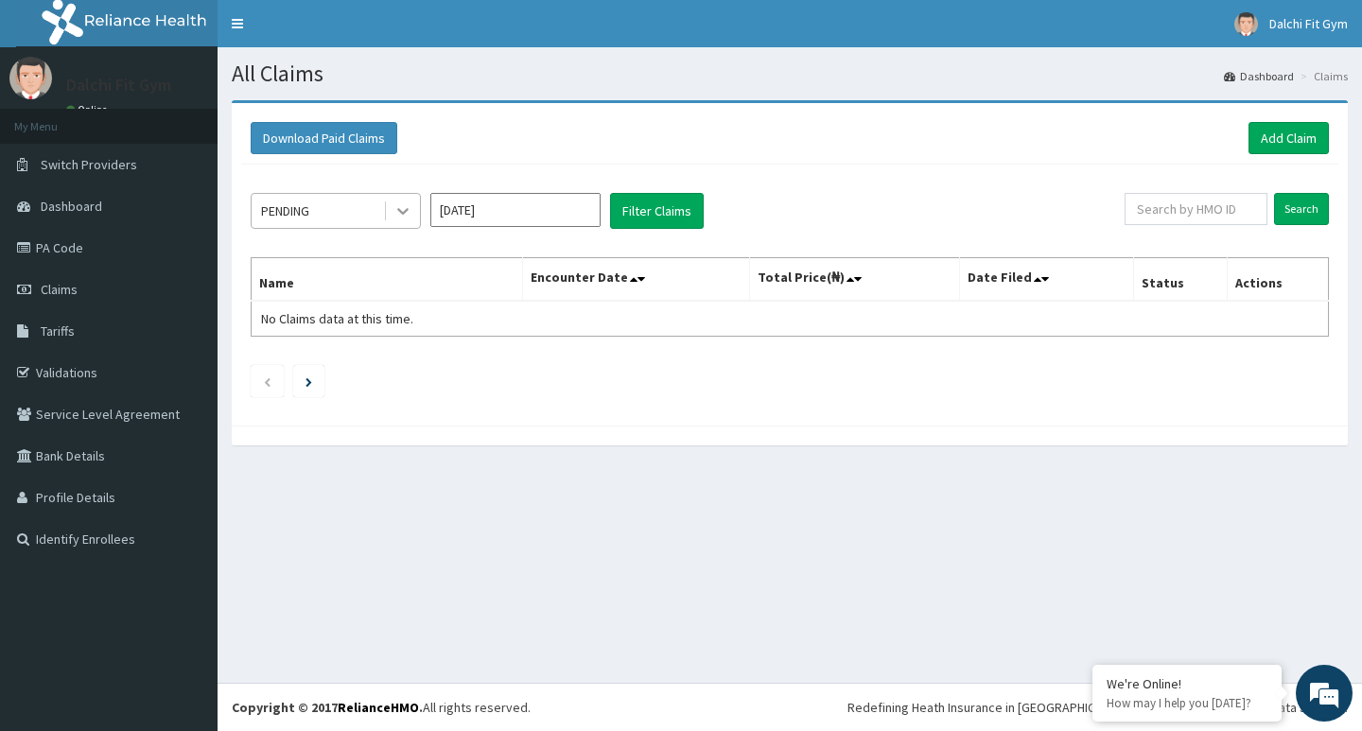
click at [402, 209] on icon at bounding box center [403, 210] width 19 height 19
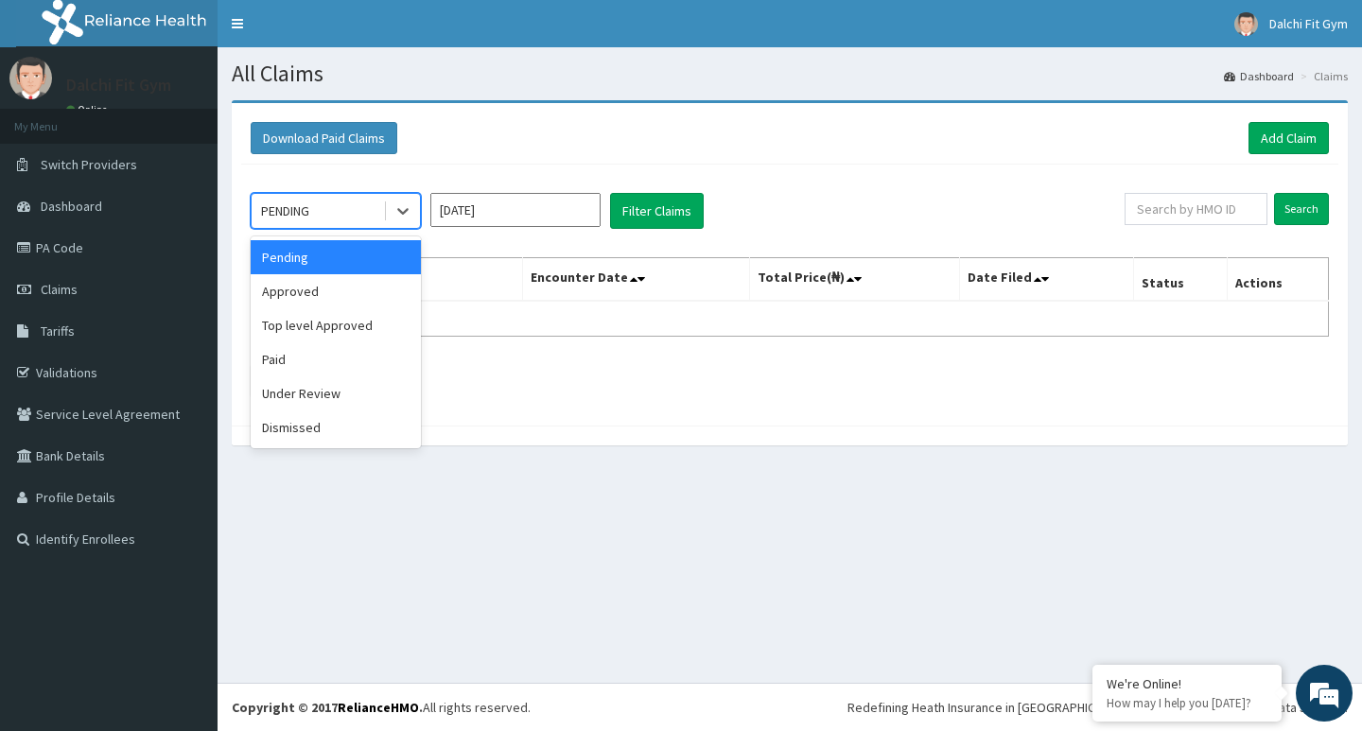
click at [375, 265] on div "Pending" at bounding box center [336, 257] width 170 height 34
click at [405, 213] on icon at bounding box center [402, 212] width 11 height 7
click at [377, 249] on div "Pending" at bounding box center [336, 257] width 170 height 34
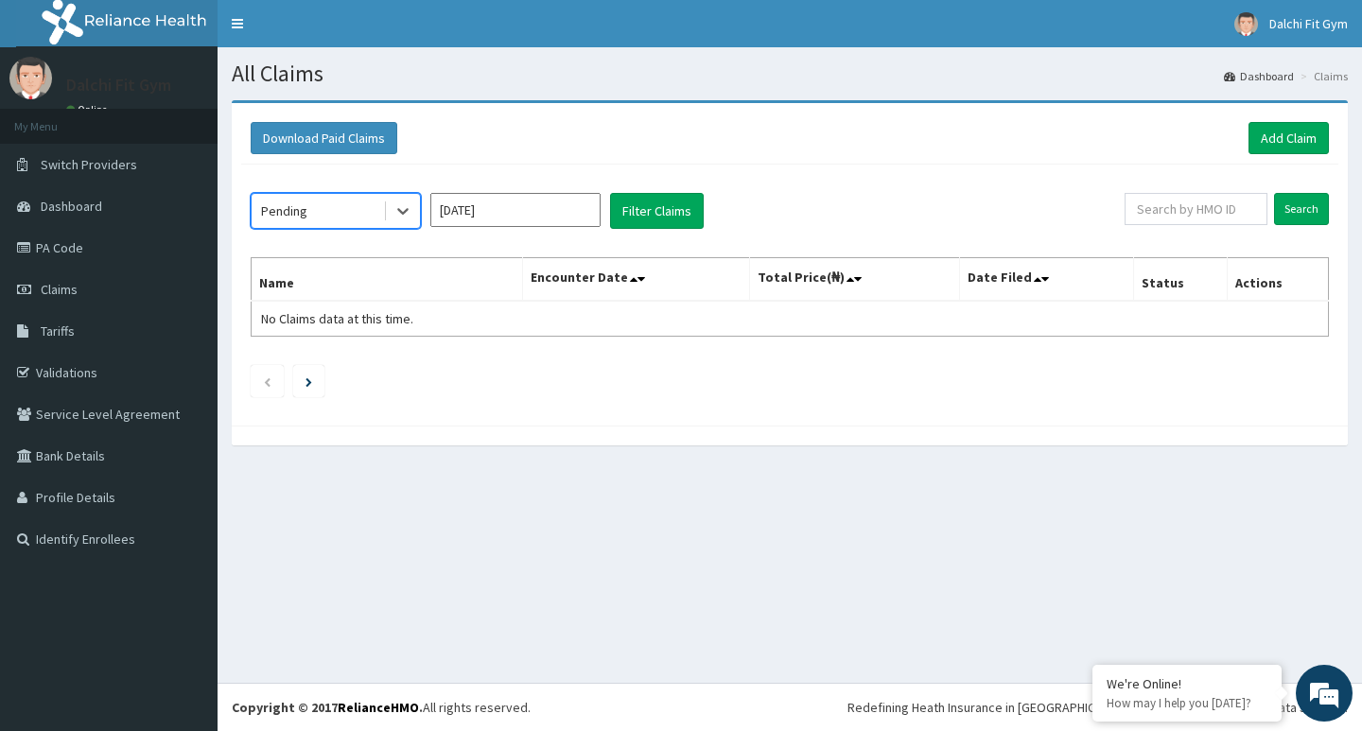
click at [494, 208] on input "[DATE]" at bounding box center [515, 210] width 170 height 34
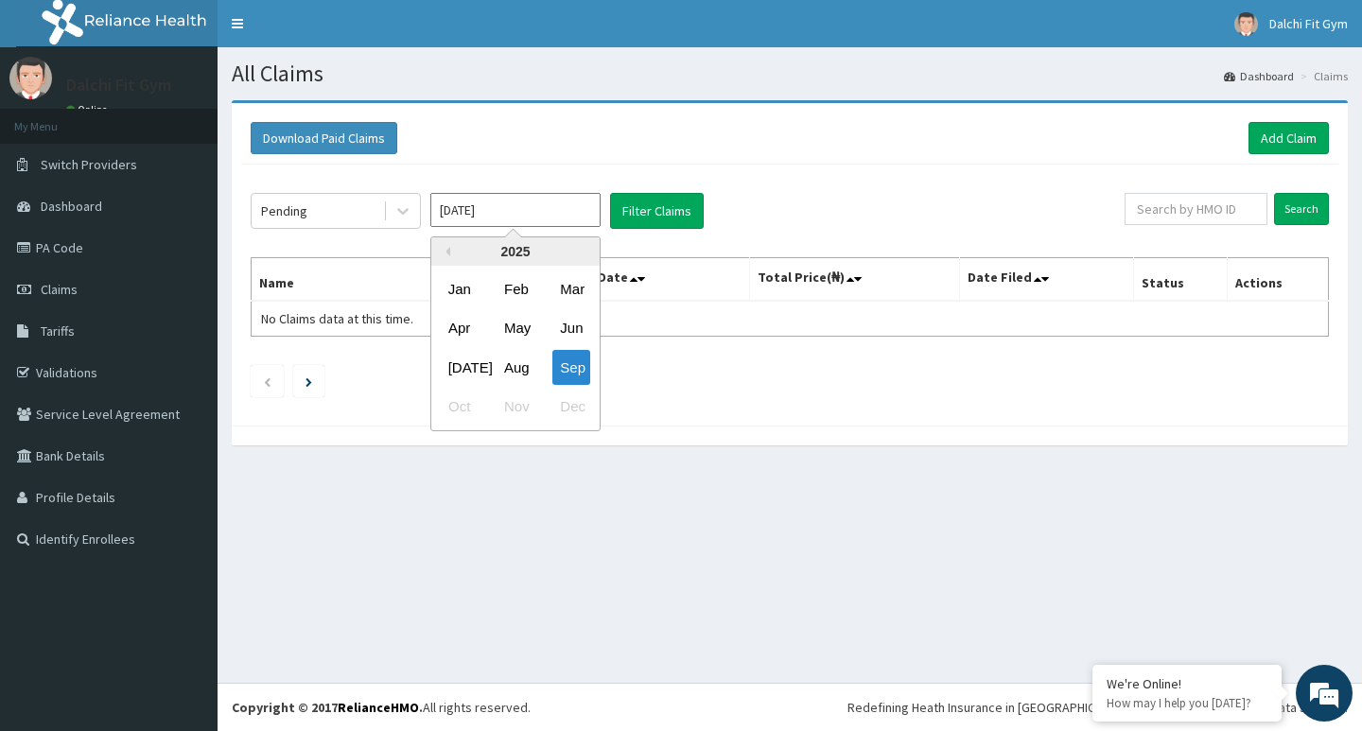
click at [575, 361] on div "Sep" at bounding box center [571, 367] width 38 height 35
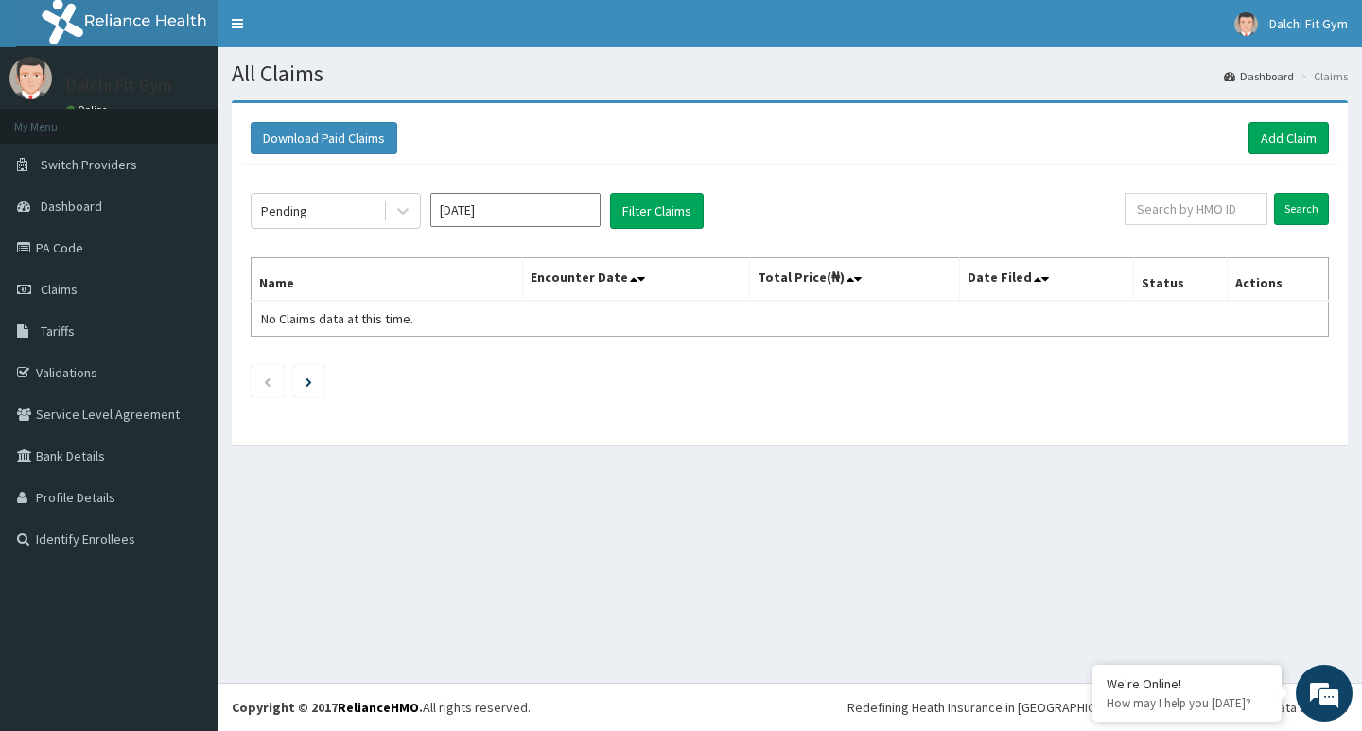
click at [634, 278] on th "Encounter Date" at bounding box center [635, 280] width 227 height 44
click at [642, 275] on icon at bounding box center [642, 278] width 8 height 13
click at [311, 380] on icon "Next page" at bounding box center [309, 381] width 7 height 9
click at [274, 387] on li at bounding box center [267, 381] width 33 height 32
click at [1043, 281] on icon at bounding box center [1045, 278] width 8 height 13
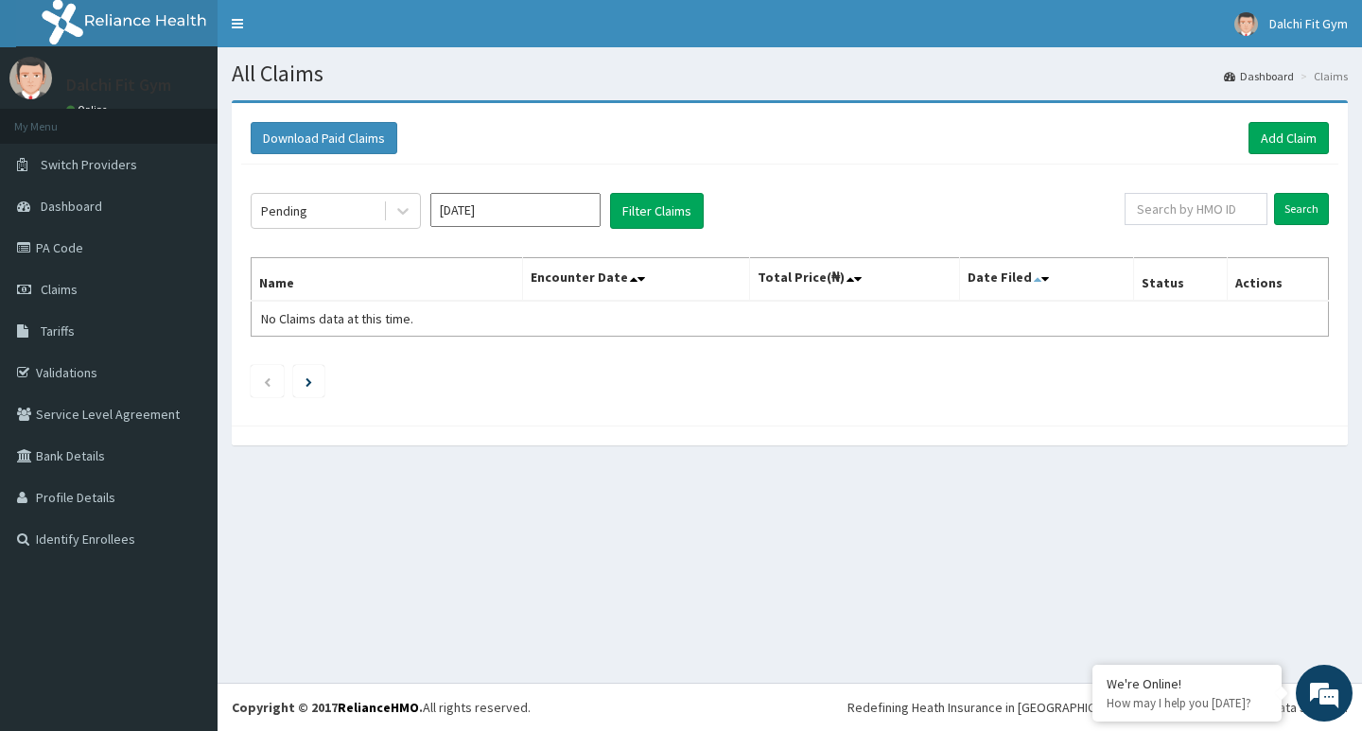
click at [1035, 282] on icon at bounding box center [1038, 278] width 8 height 13
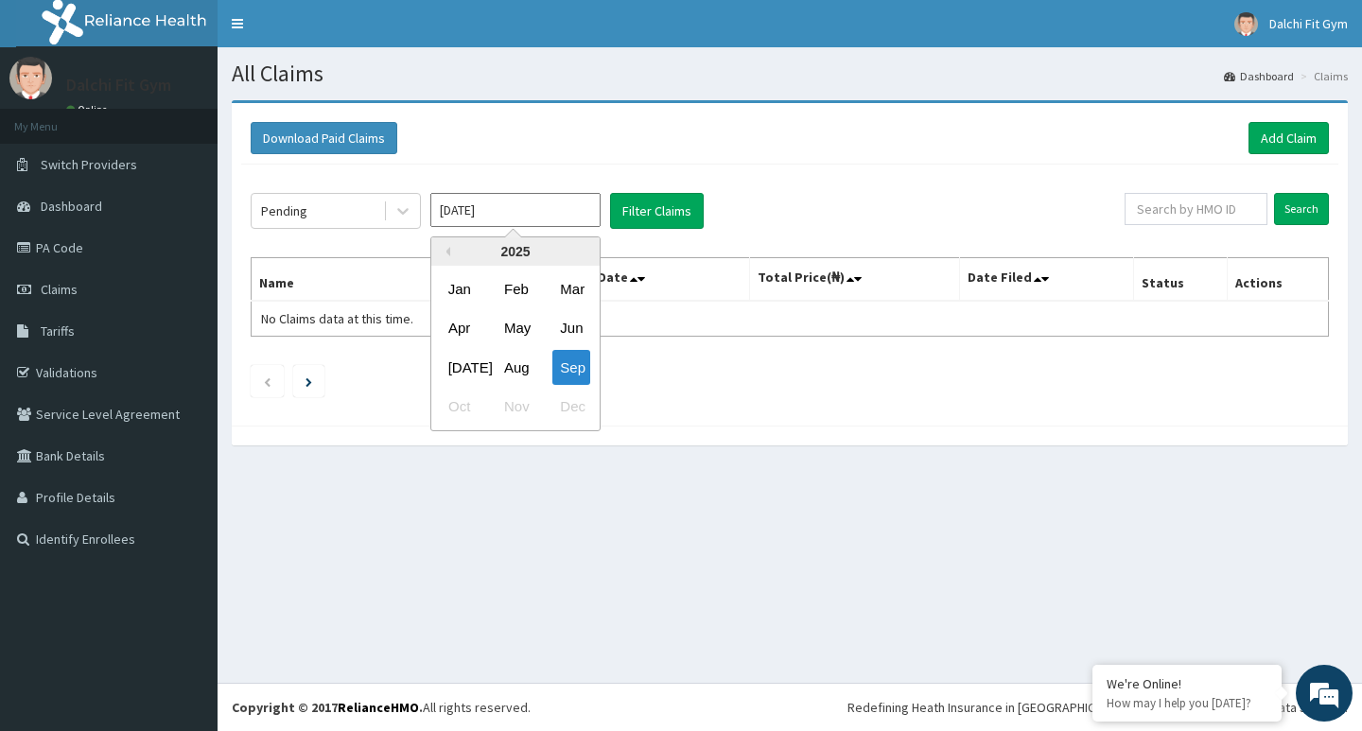
click at [559, 209] on input "[DATE]" at bounding box center [515, 210] width 170 height 34
click at [569, 365] on div "Sep" at bounding box center [571, 367] width 38 height 35
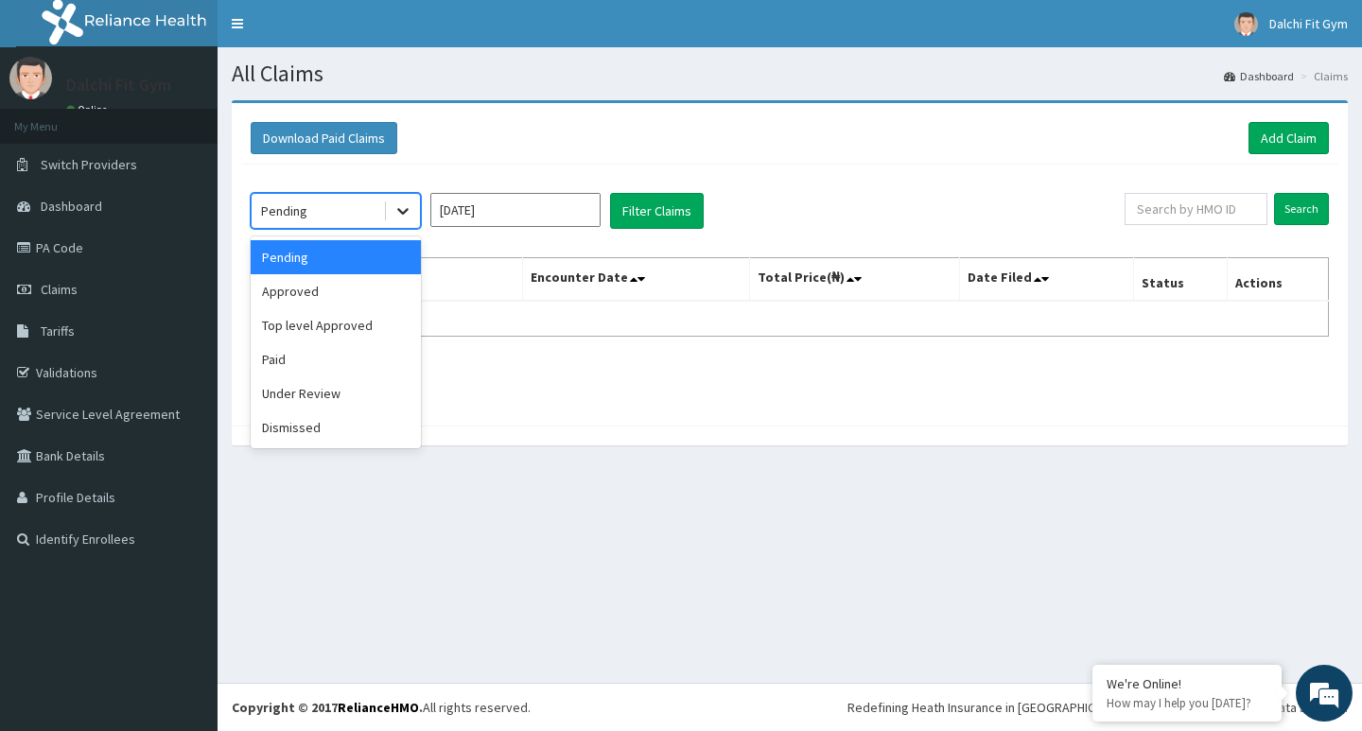
click at [407, 215] on icon at bounding box center [403, 210] width 19 height 19
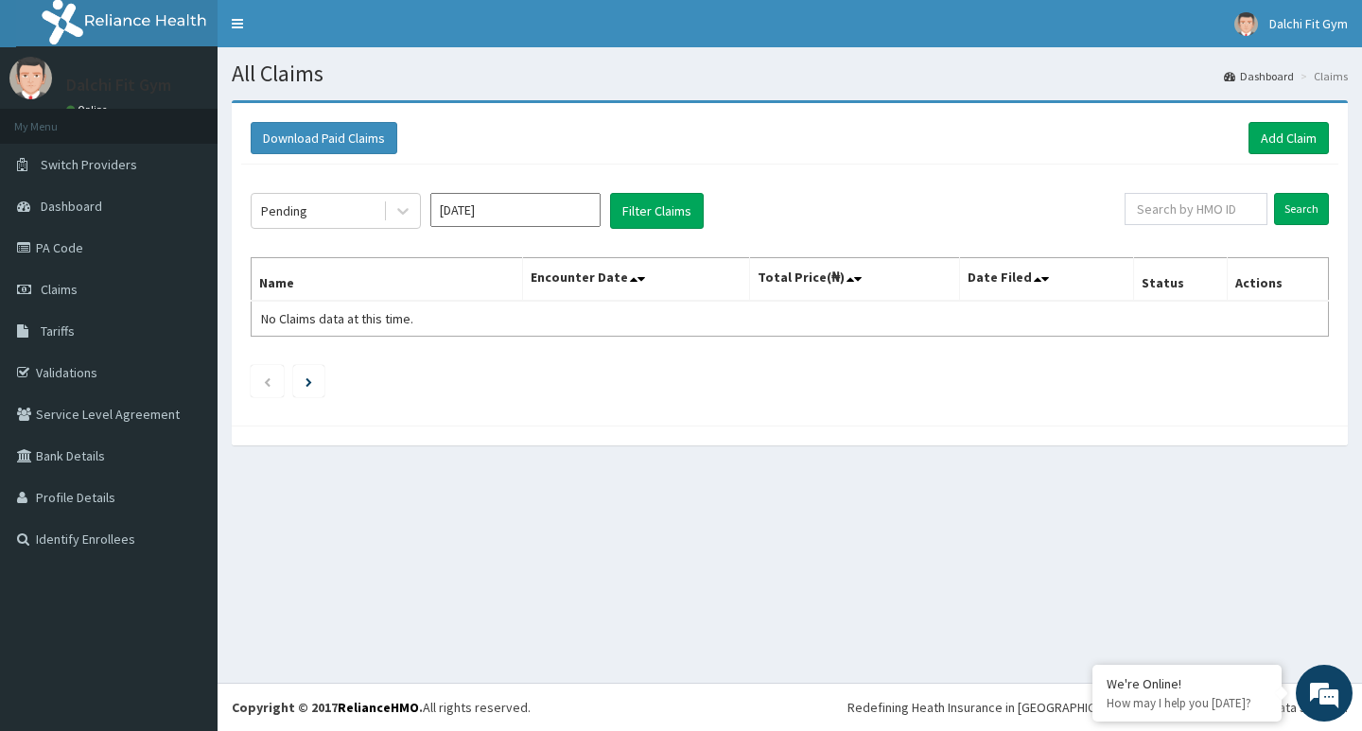
click at [627, 452] on div "Download Paid Claims Add Claim × Note you can only download claims within a max…" at bounding box center [790, 282] width 1145 height 364
click at [1306, 201] on input "Search" at bounding box center [1301, 209] width 55 height 32
click at [1300, 290] on th "Actions" at bounding box center [1277, 280] width 101 height 44
click at [1306, 205] on input "Search" at bounding box center [1301, 209] width 55 height 32
click at [26, 244] on icon at bounding box center [26, 247] width 19 height 13
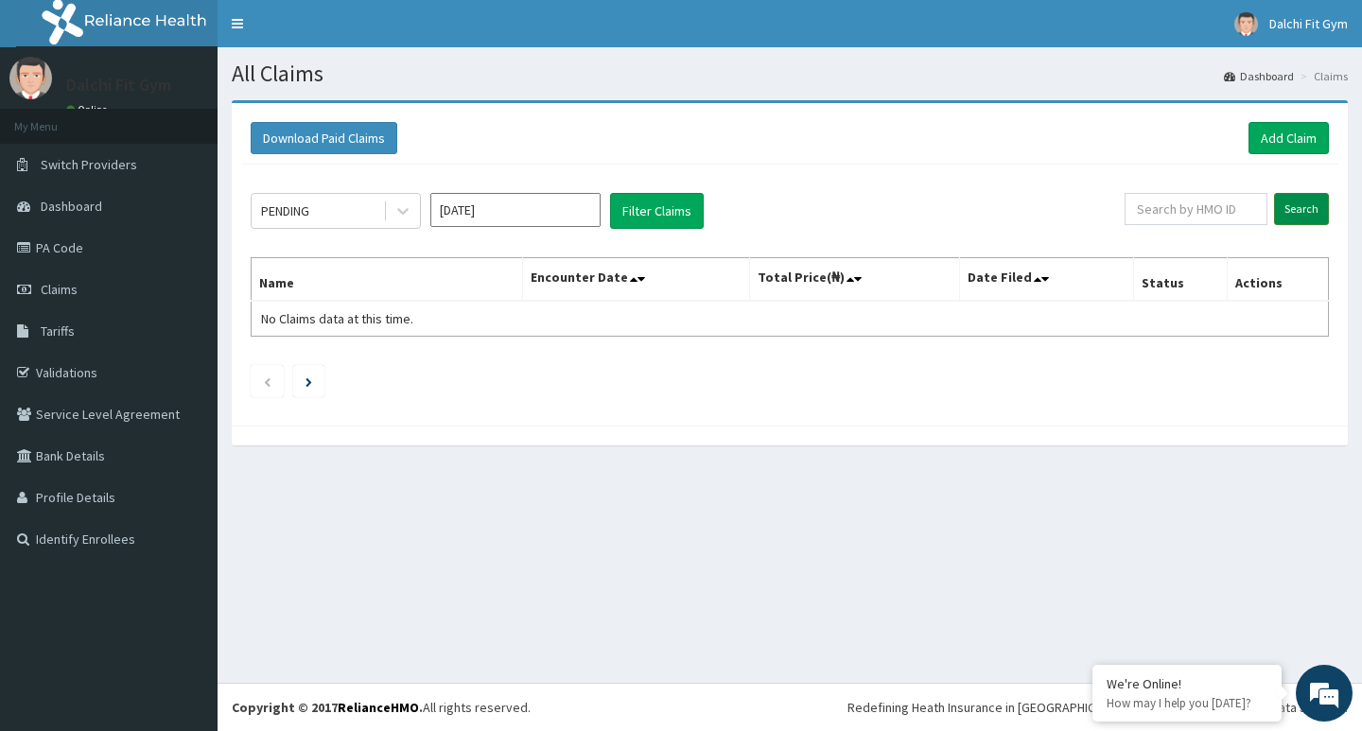
click at [1317, 204] on input "Search" at bounding box center [1301, 209] width 55 height 32
click at [372, 140] on button "Download Paid Claims" at bounding box center [324, 138] width 147 height 32
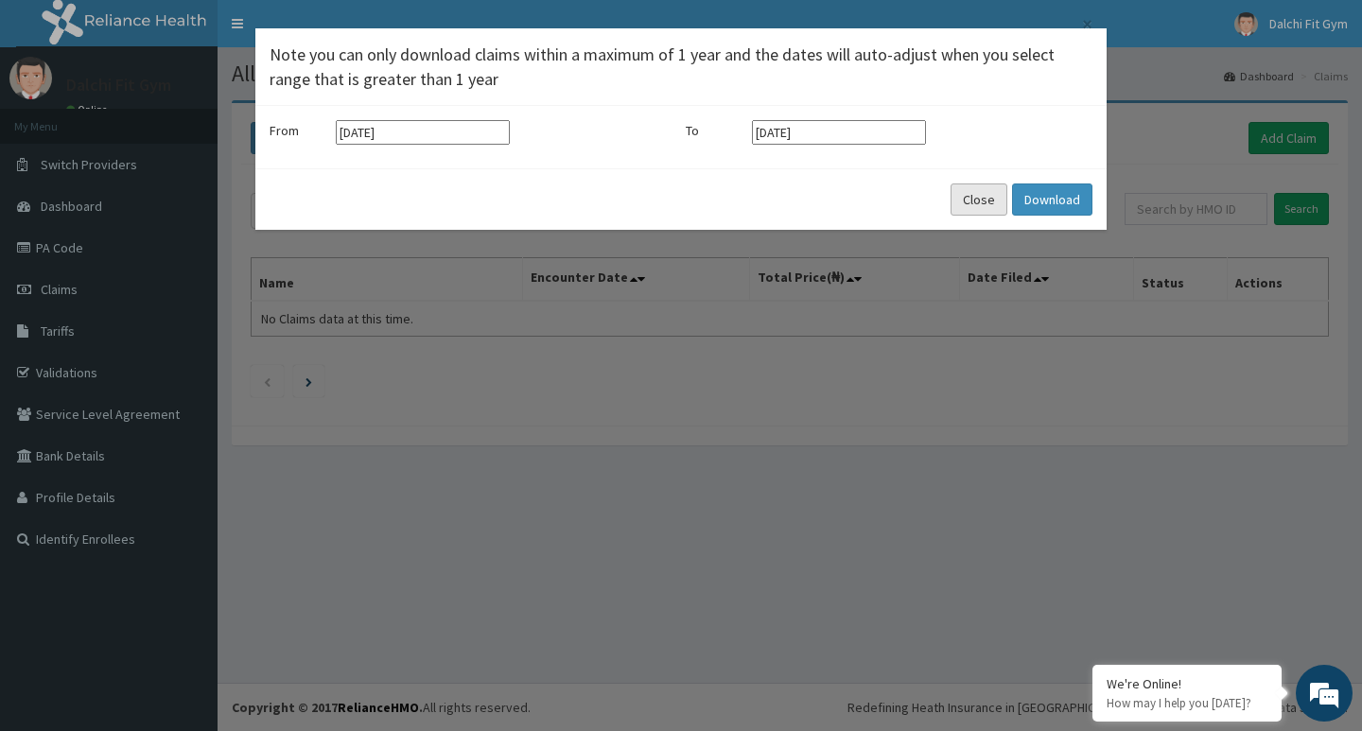
click at [977, 201] on button "Close" at bounding box center [979, 200] width 57 height 32
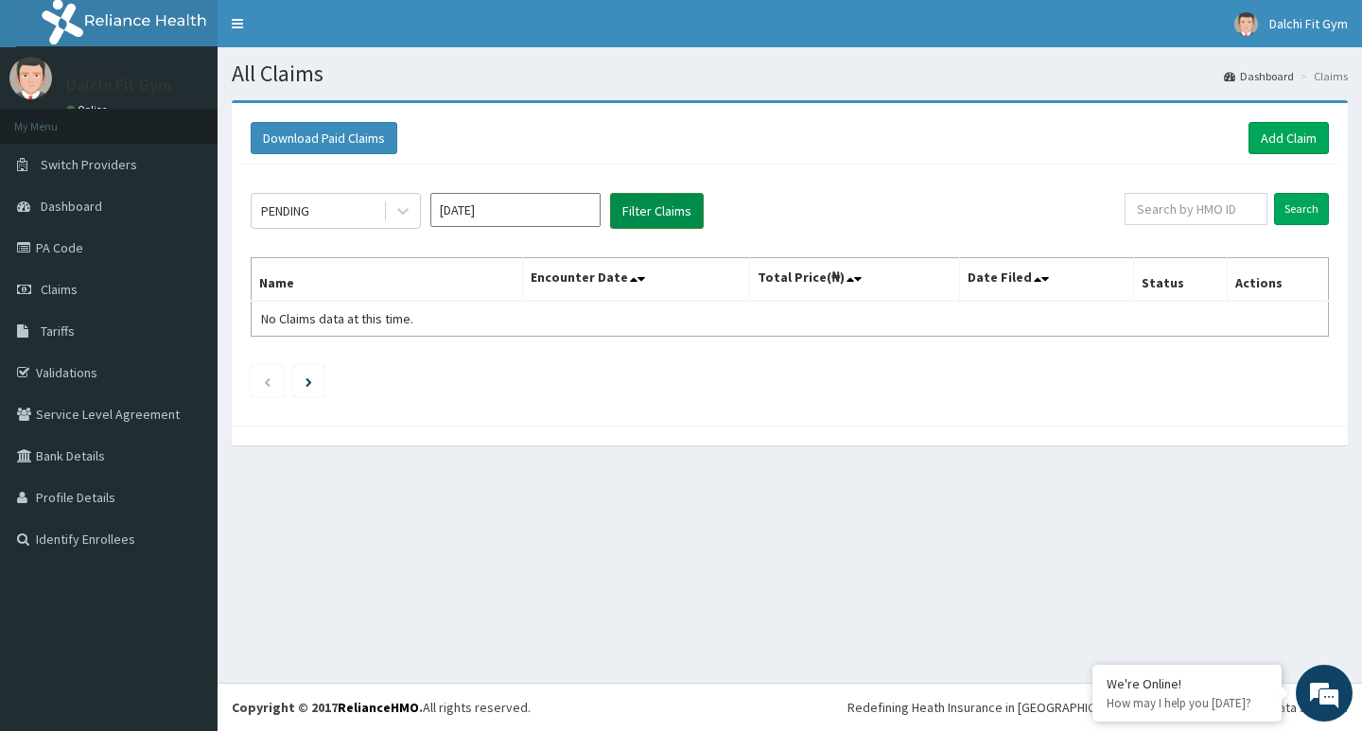
click at [656, 208] on button "Filter Claims" at bounding box center [657, 211] width 94 height 36
click at [695, 211] on button "Filter Claims" at bounding box center [657, 211] width 94 height 36
click at [1203, 214] on input "text" at bounding box center [1196, 209] width 143 height 32
click at [125, 328] on link "Tariffs" at bounding box center [109, 331] width 218 height 42
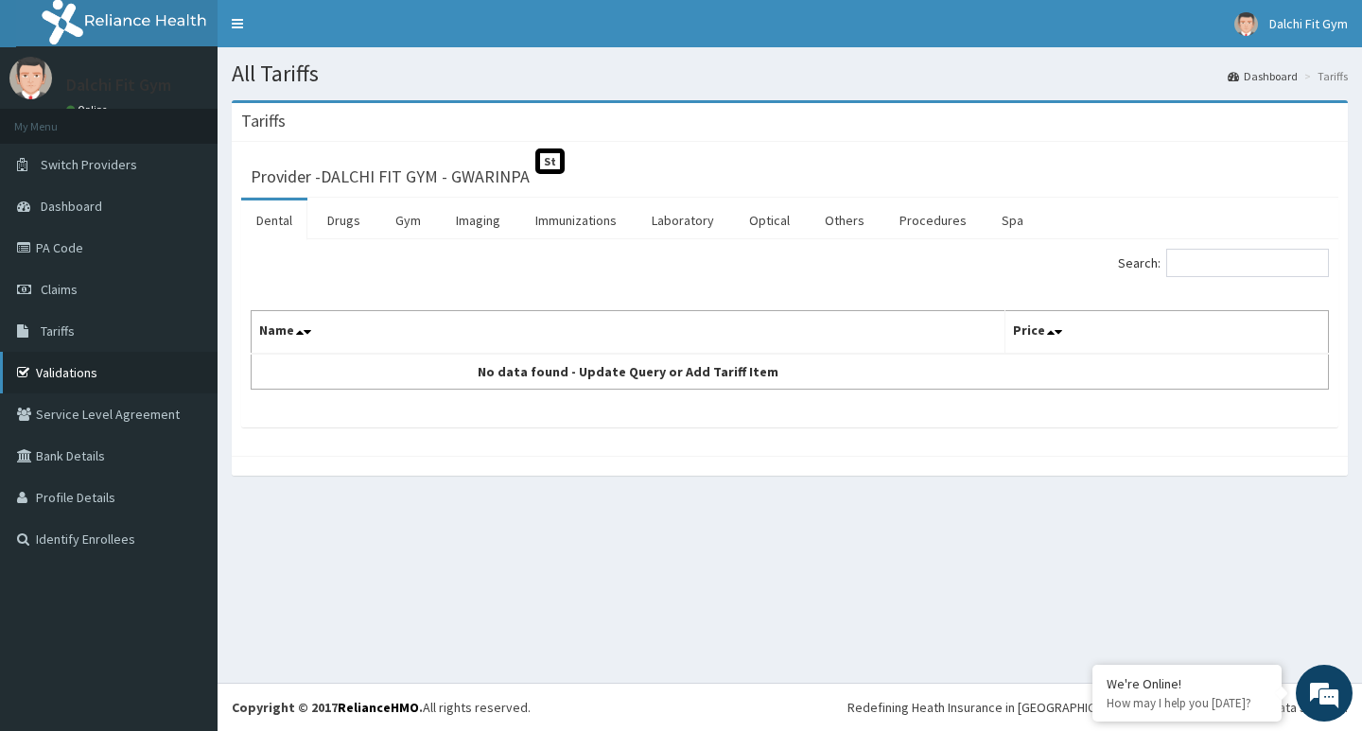
click at [153, 376] on link "Validations" at bounding box center [109, 373] width 218 height 42
